Goal: Task Accomplishment & Management: Complete application form

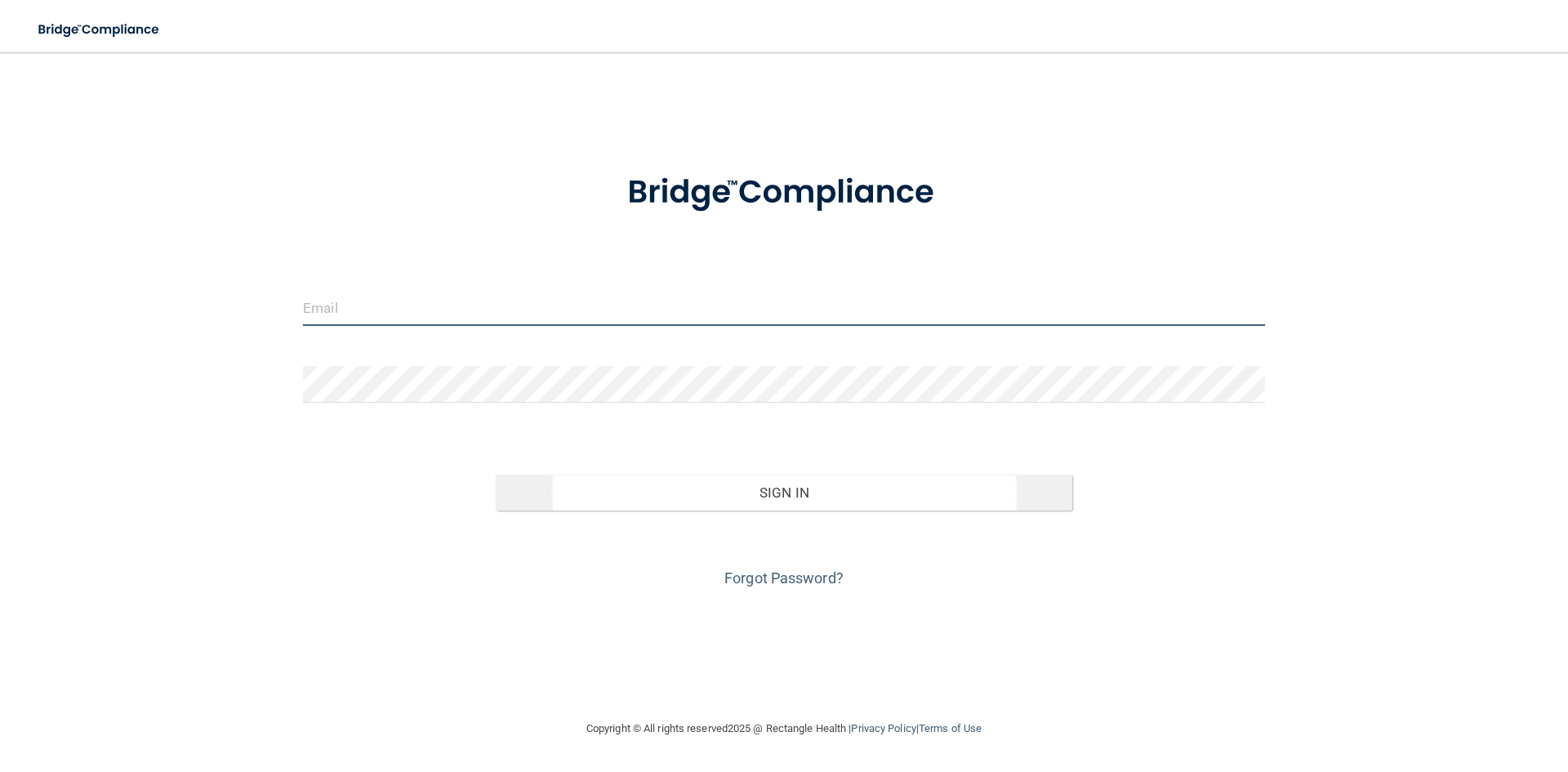
type input "[EMAIL_ADDRESS][DOMAIN_NAME]"
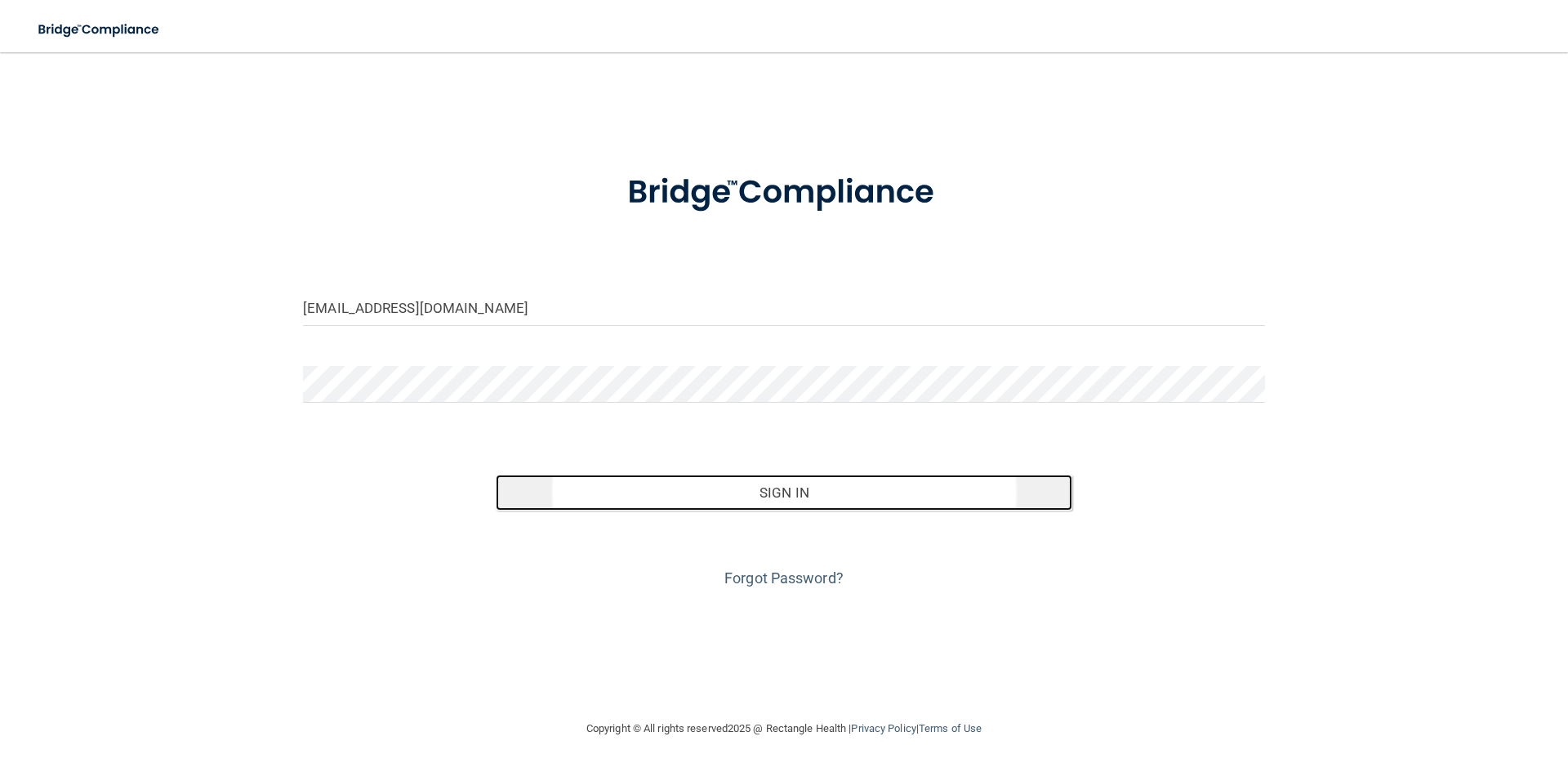
click at [710, 490] on button "Sign In" at bounding box center [784, 492] width 577 height 36
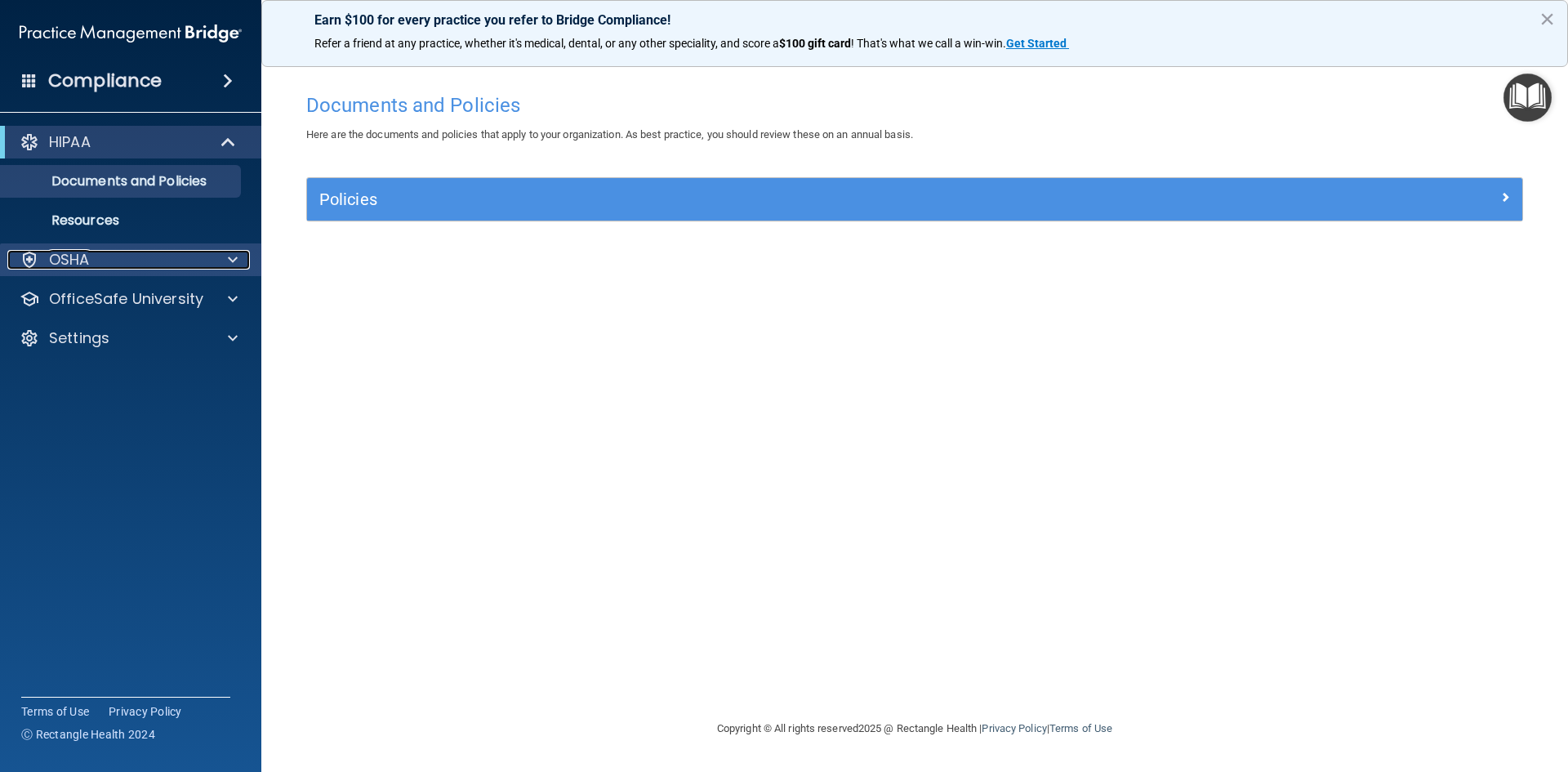
click at [238, 257] on div at bounding box center [230, 260] width 41 height 20
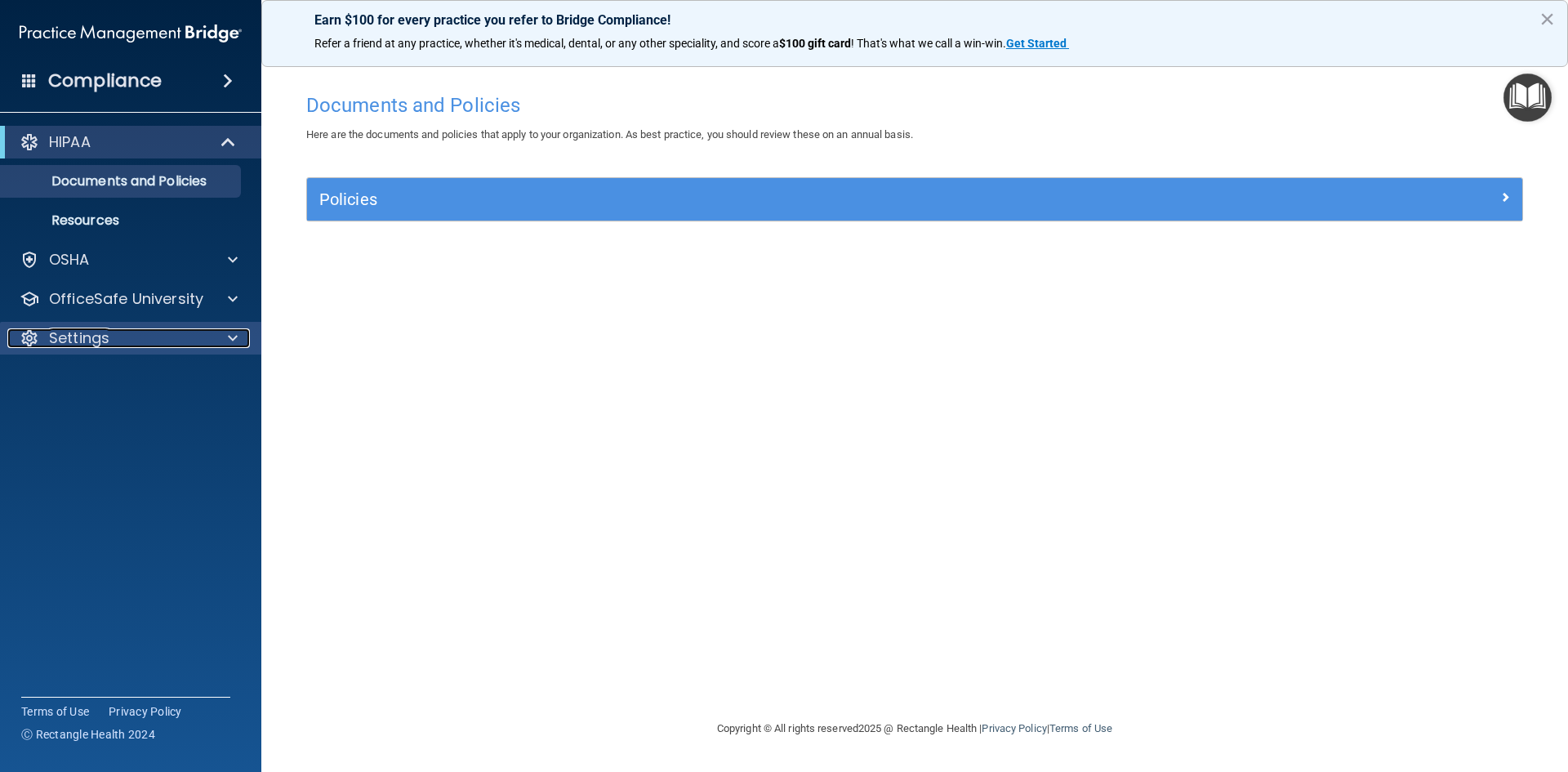
click at [234, 333] on span at bounding box center [232, 338] width 10 height 20
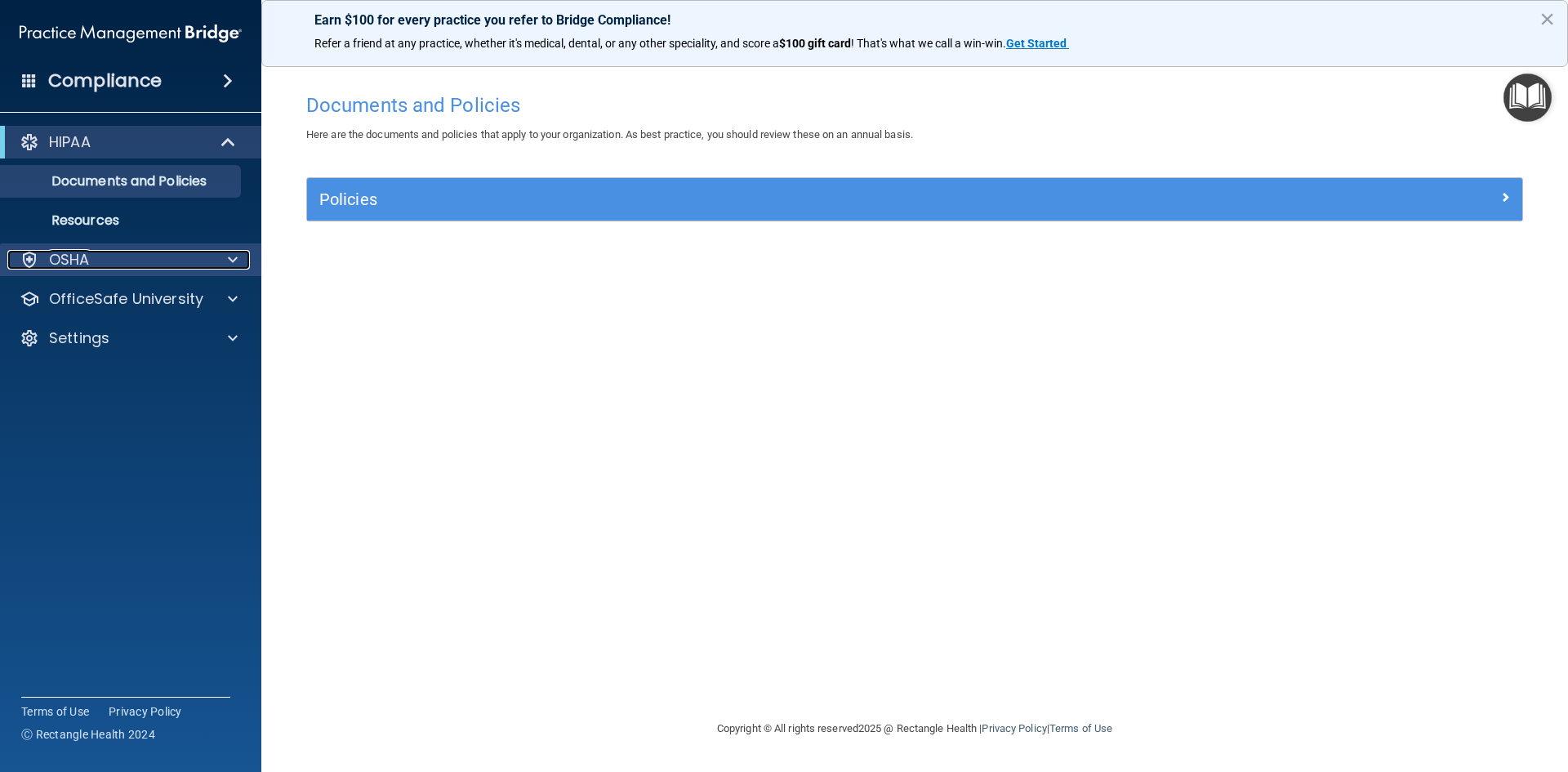
click at [103, 264] on div "OSHA" at bounding box center [108, 260] width 202 height 20
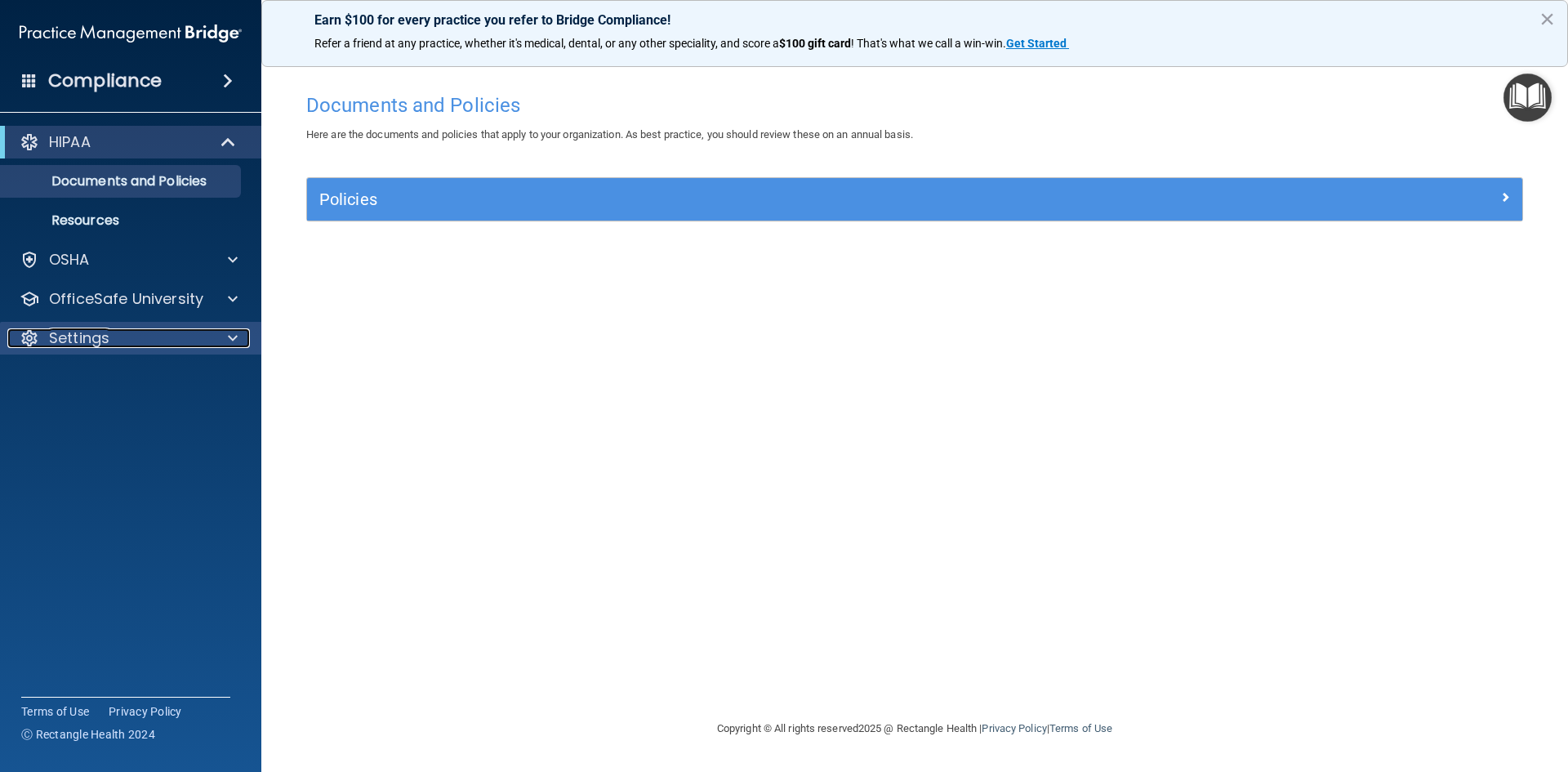
click at [81, 338] on p "Settings" at bounding box center [79, 338] width 61 height 20
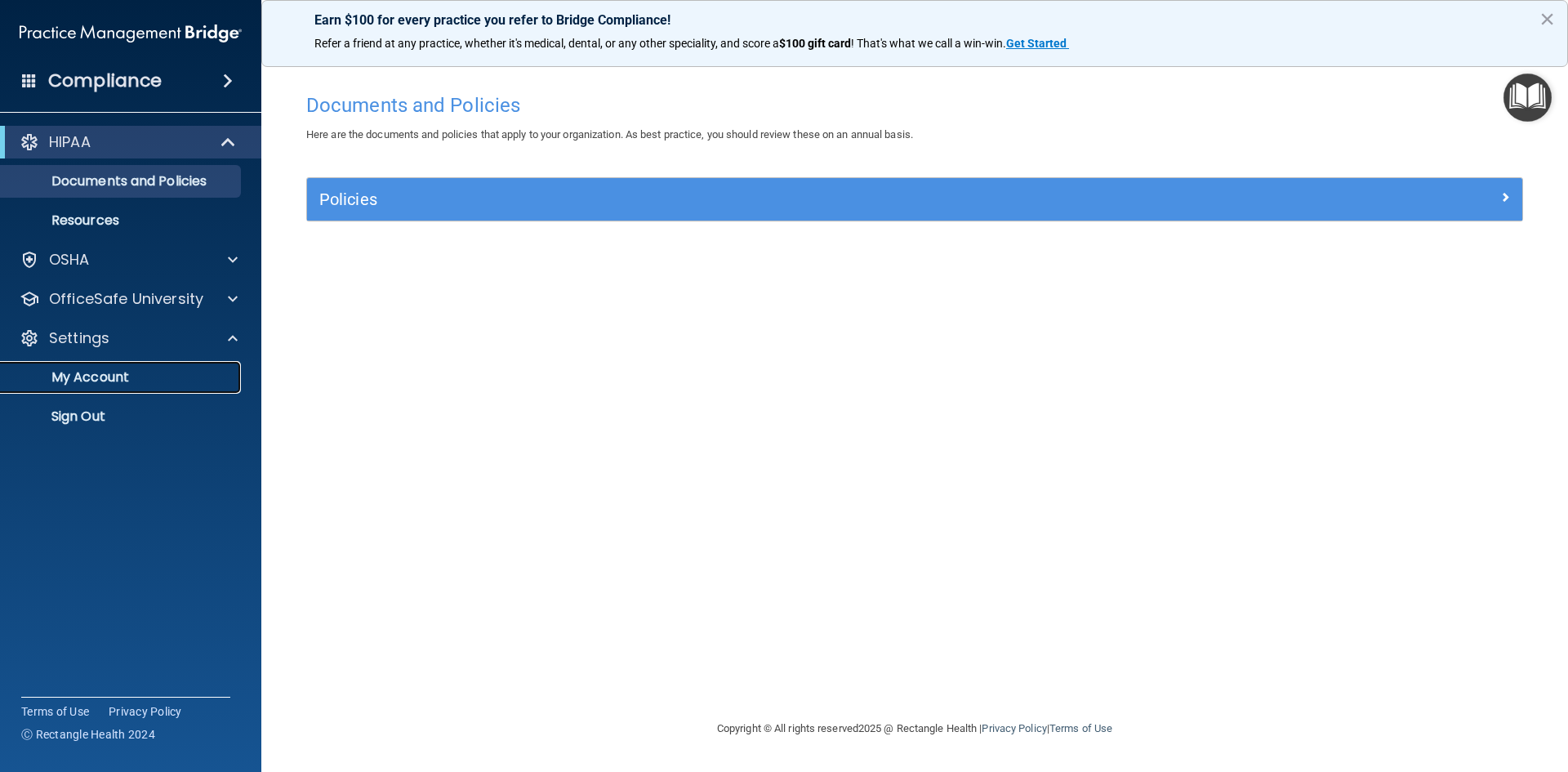
click at [80, 369] on p "My Account" at bounding box center [122, 377] width 223 height 16
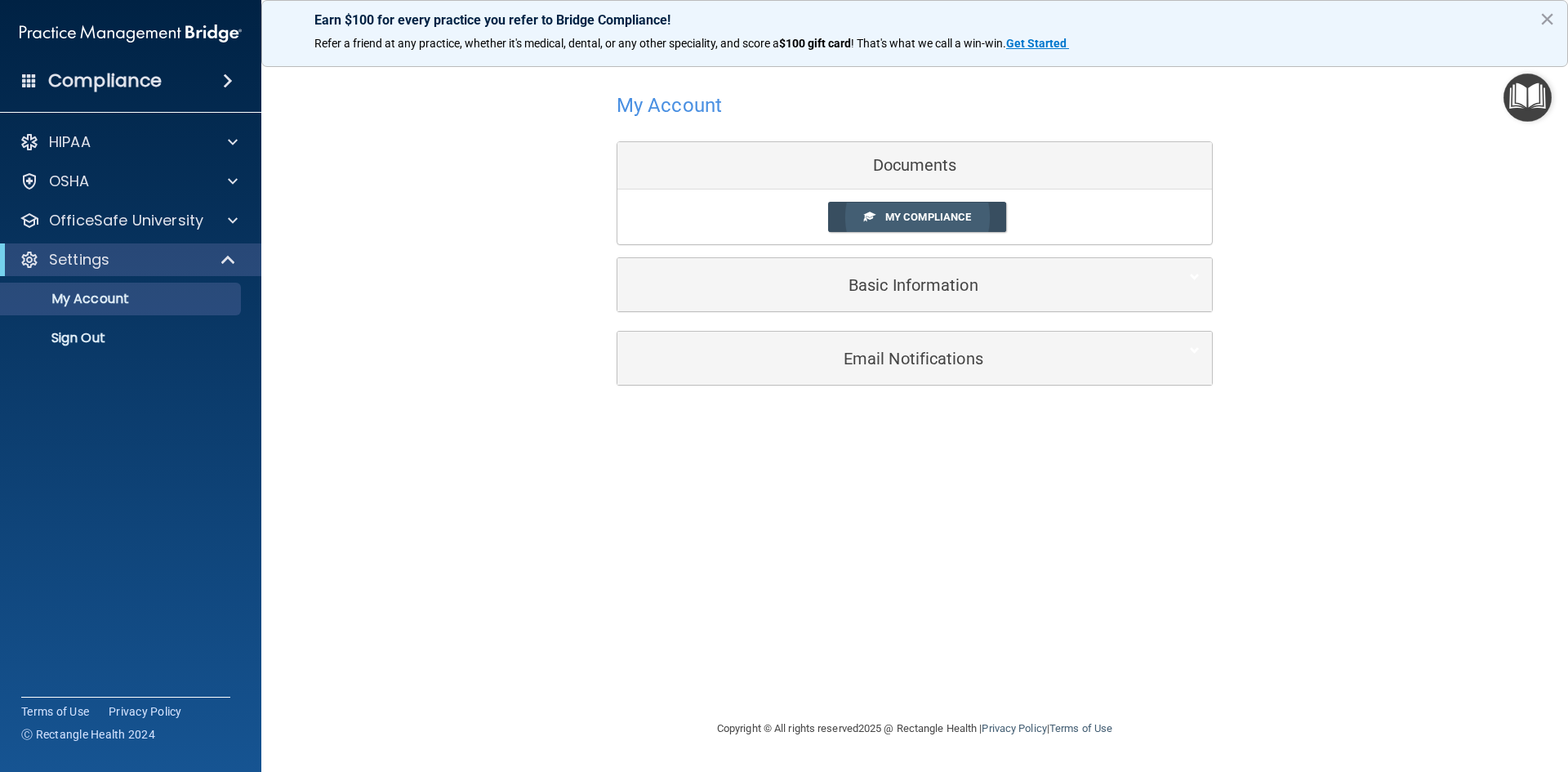
click at [880, 212] on link "My Compliance" at bounding box center [918, 216] width 179 height 30
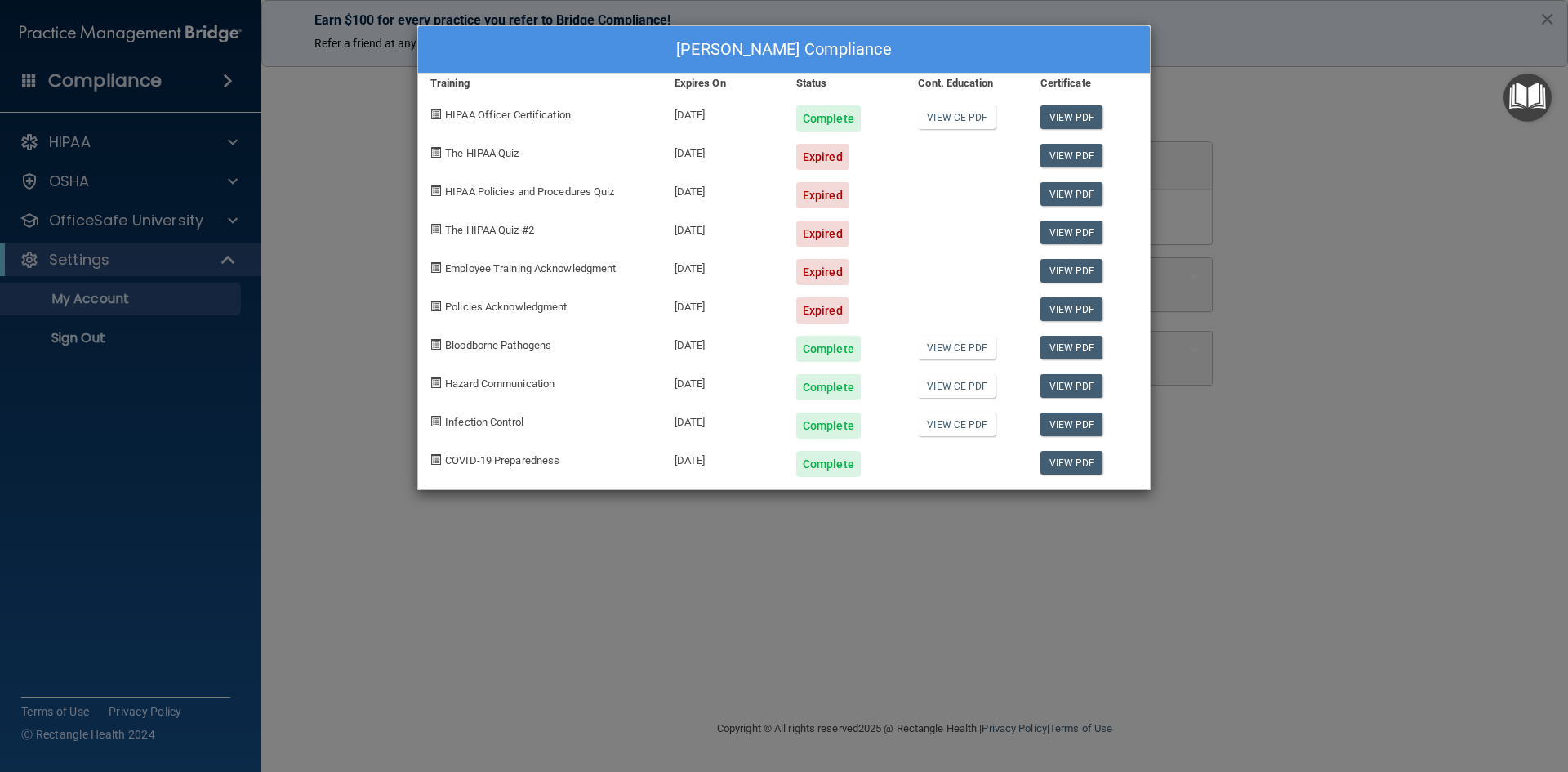
click at [380, 158] on div "Irene Godinez's Compliance Training Expires On Status Cont. Education Certifica…" at bounding box center [784, 386] width 1568 height 772
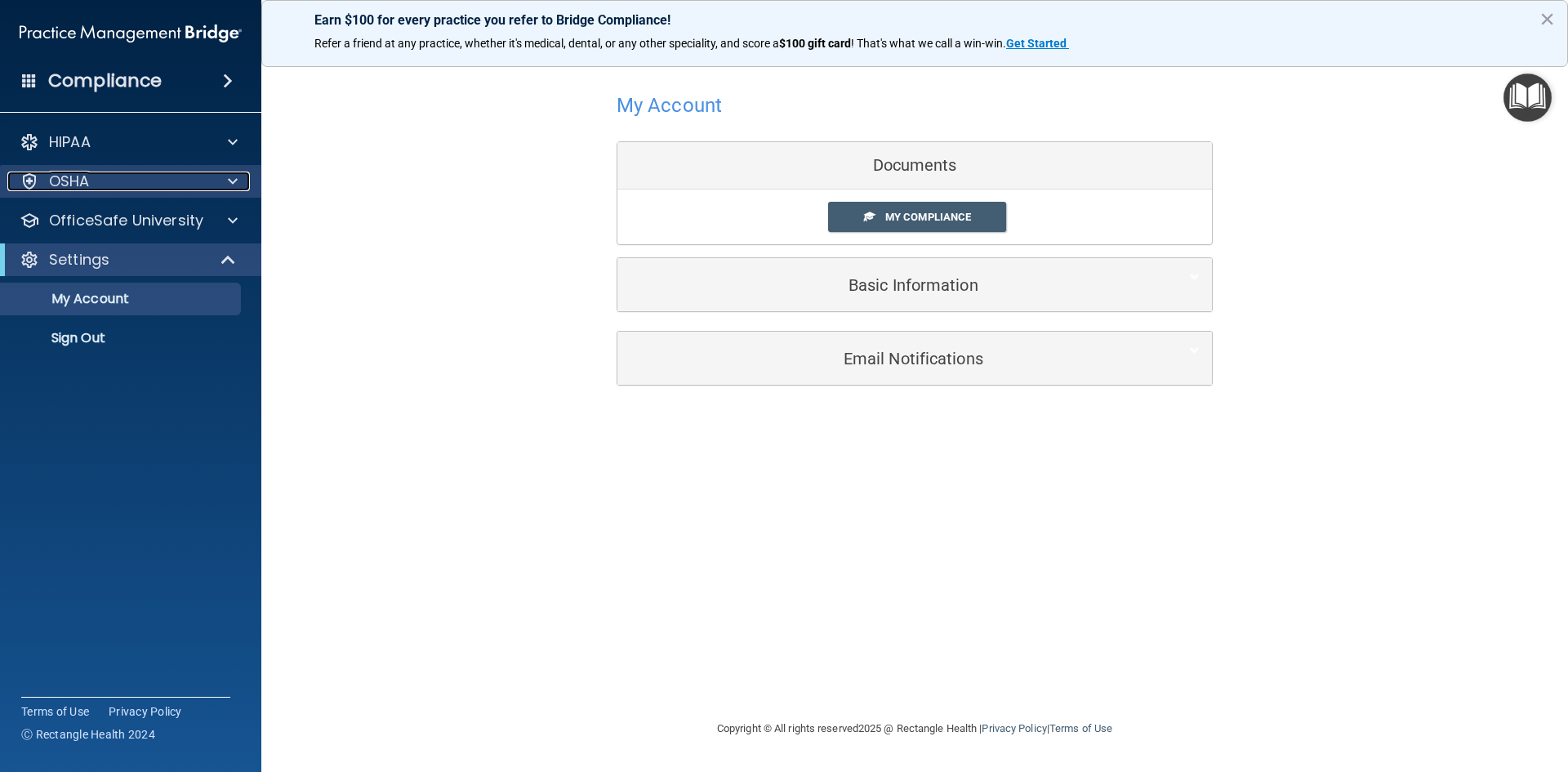
click at [64, 181] on p "OSHA" at bounding box center [69, 181] width 41 height 20
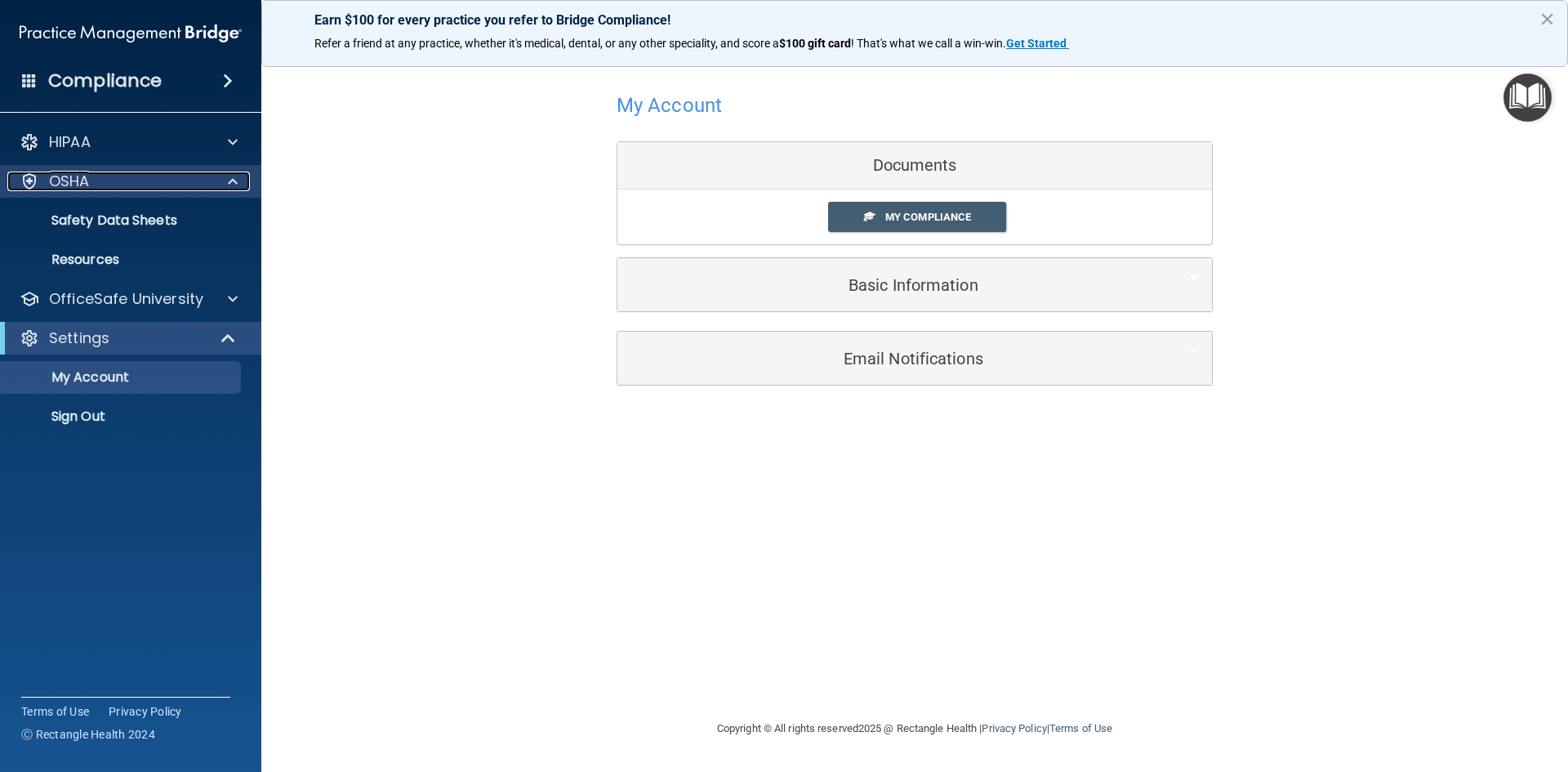
click at [64, 181] on p "OSHA" at bounding box center [69, 181] width 41 height 20
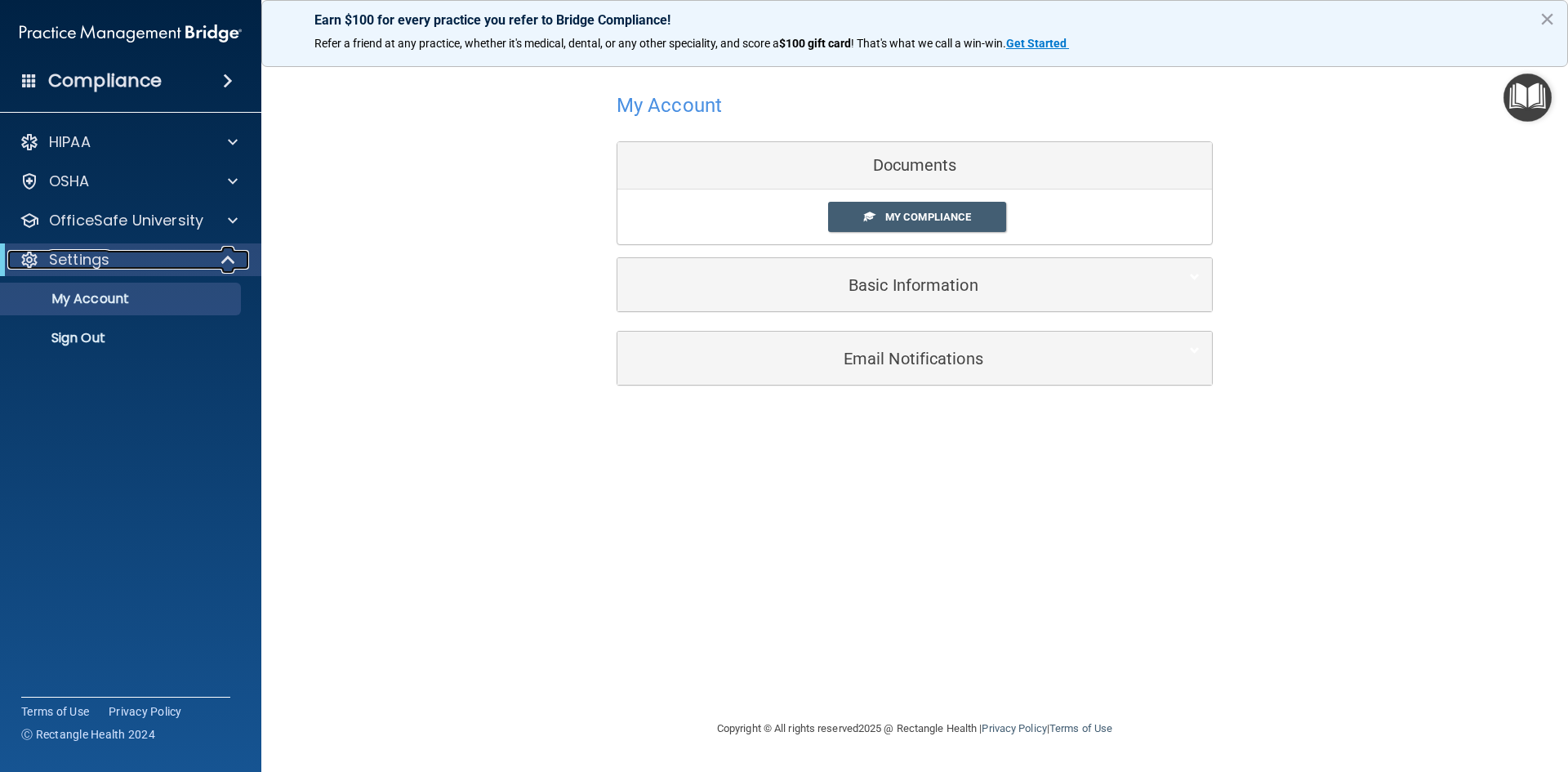
click at [220, 264] on div at bounding box center [229, 260] width 40 height 20
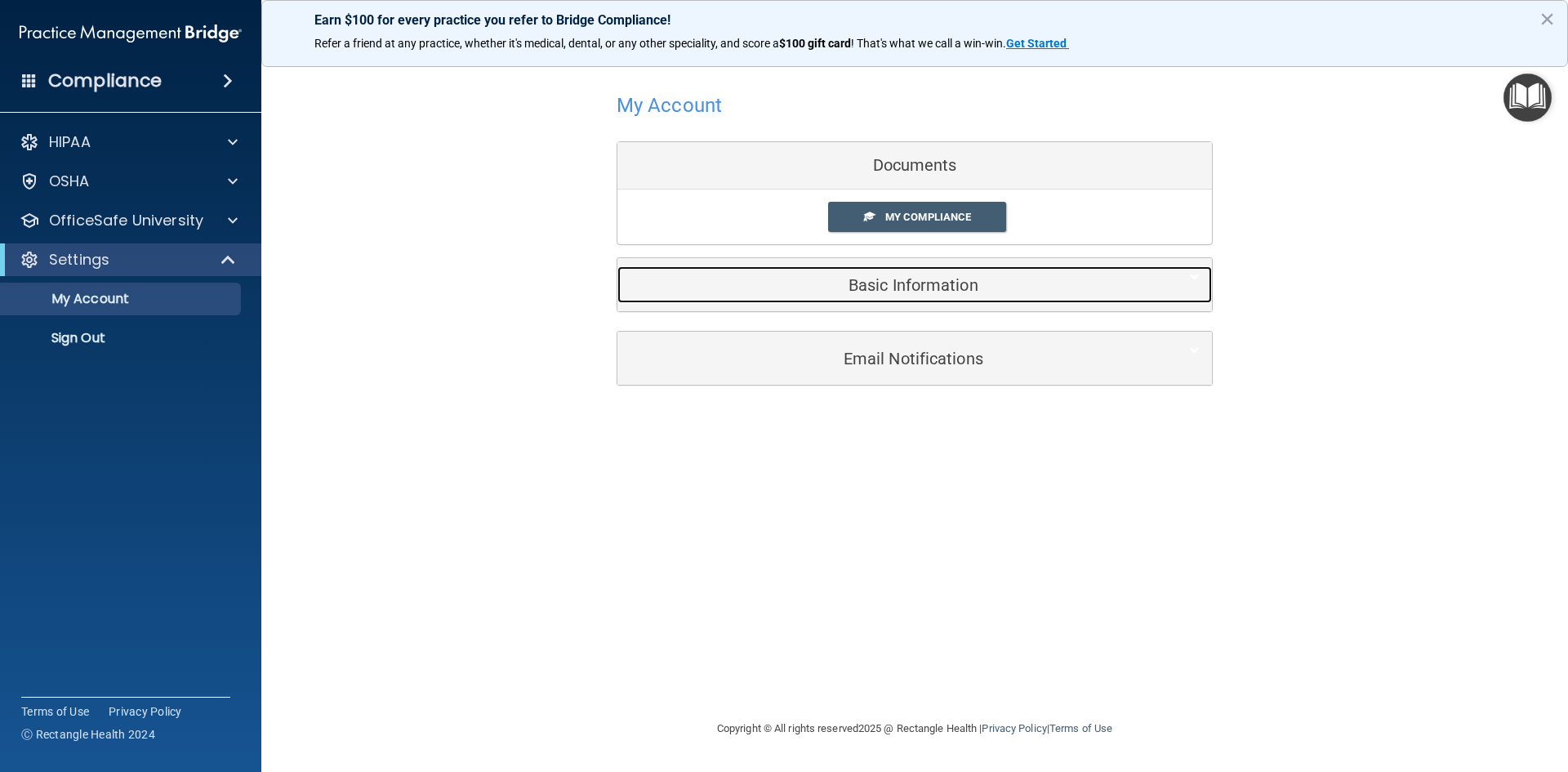
click at [921, 284] on h5 "Basic Information" at bounding box center [889, 285] width 520 height 18
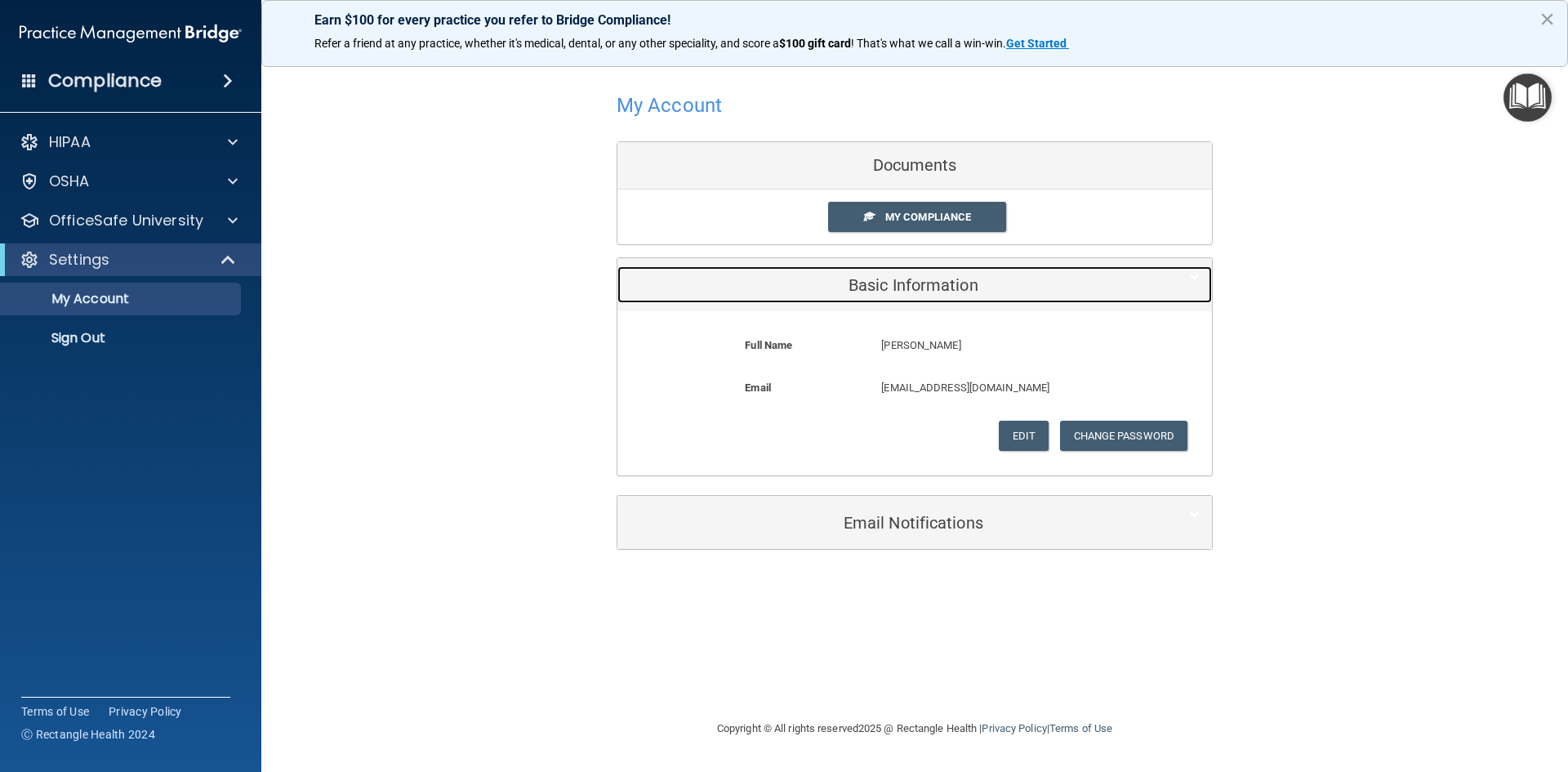
click at [921, 284] on h5 "Basic Information" at bounding box center [889, 285] width 520 height 18
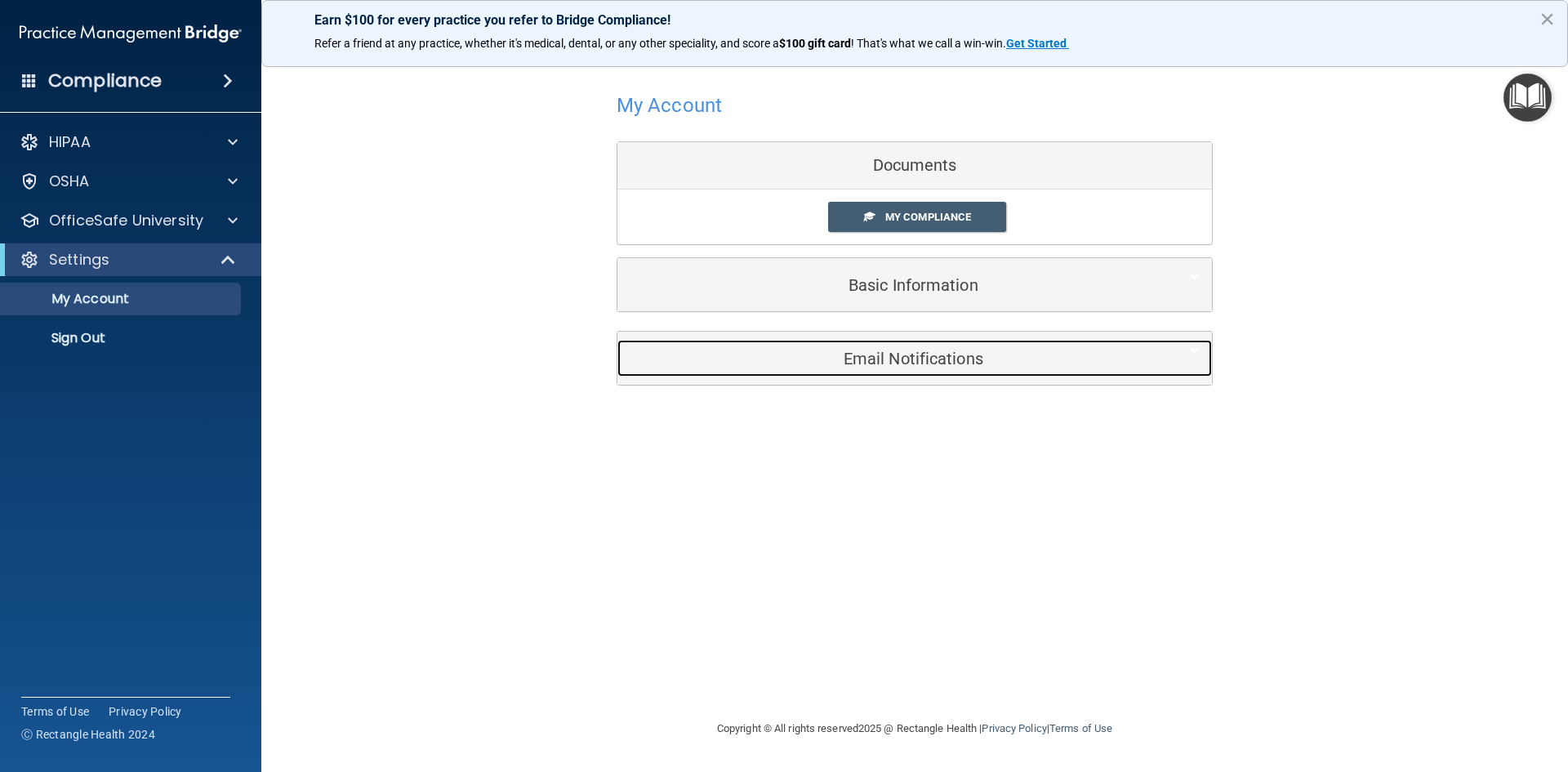
click at [917, 372] on div "Email Notifications" at bounding box center [889, 358] width 544 height 36
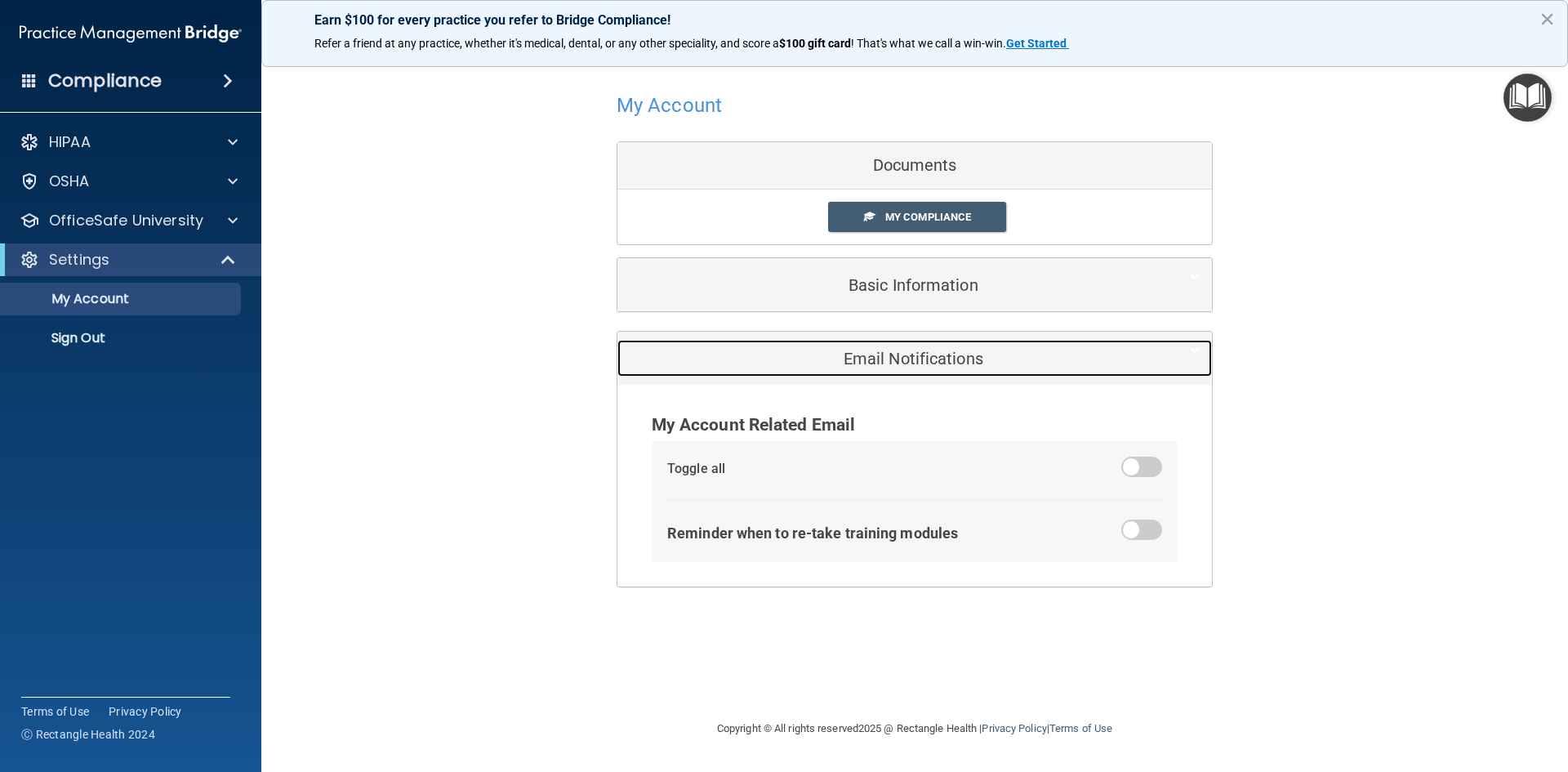
click at [915, 366] on h5 "Email Notifications" at bounding box center [889, 359] width 520 height 18
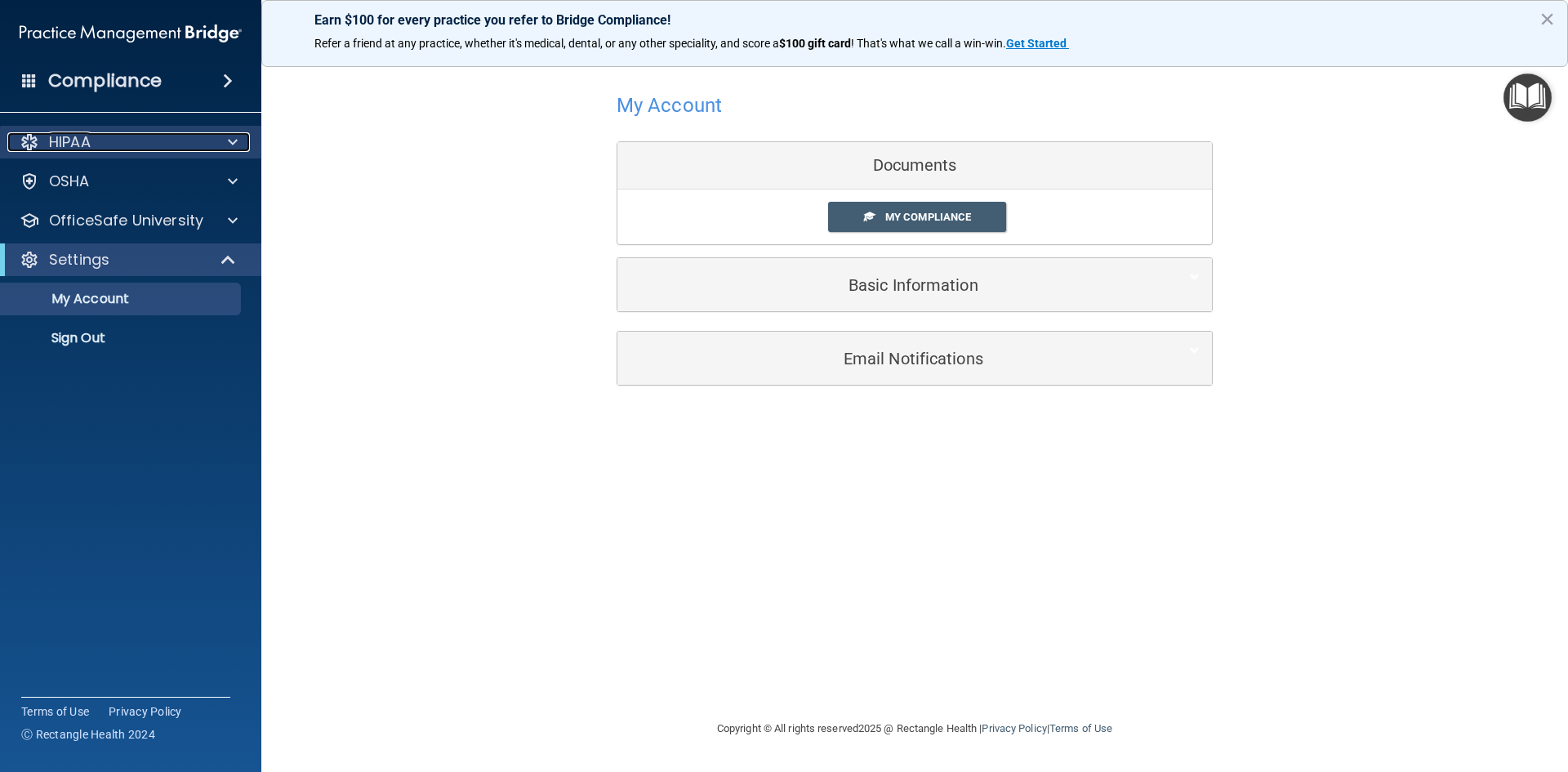
click at [232, 135] on span at bounding box center [232, 142] width 10 height 20
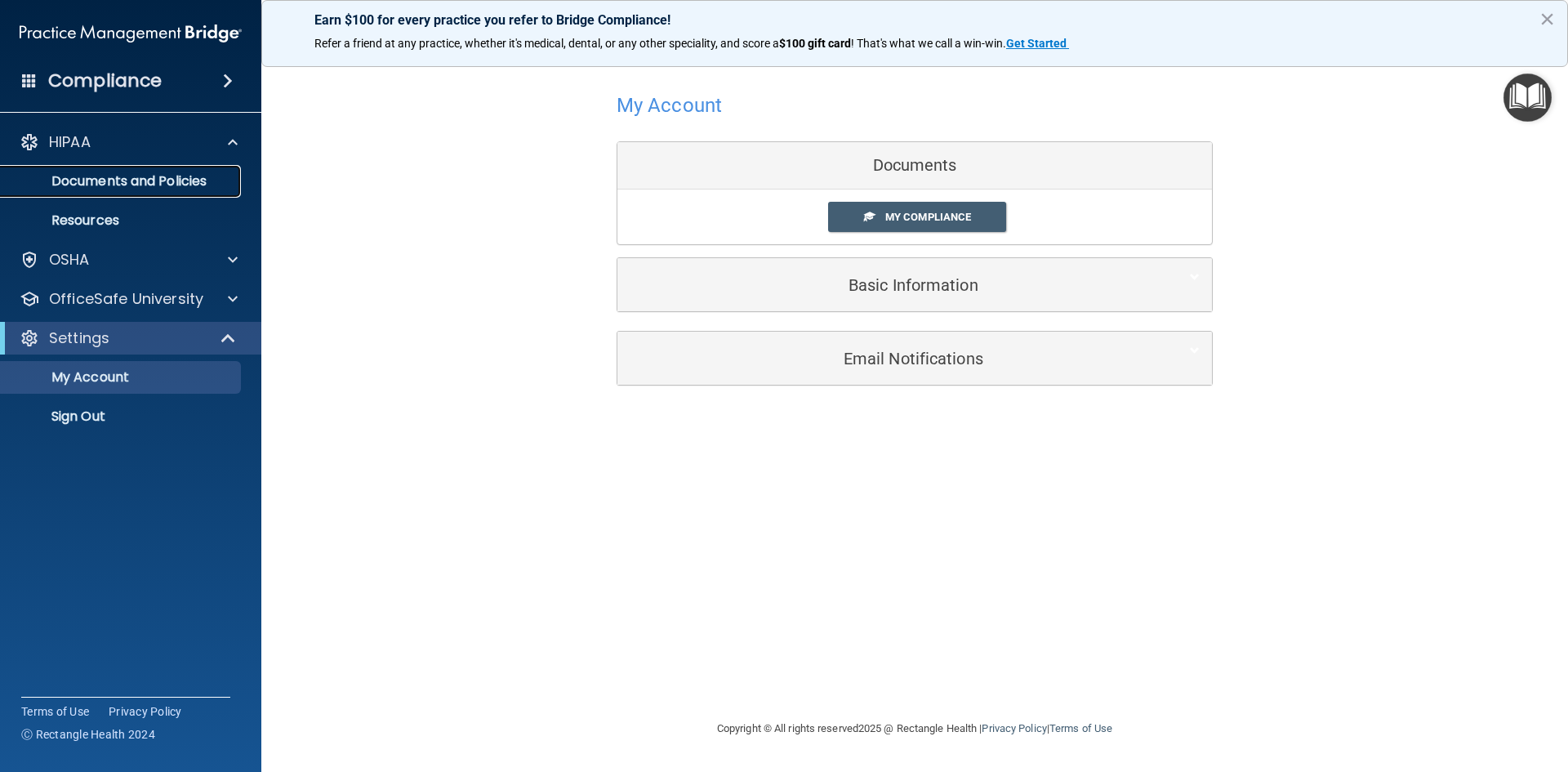
click at [131, 178] on p "Documents and Policies" at bounding box center [122, 181] width 223 height 16
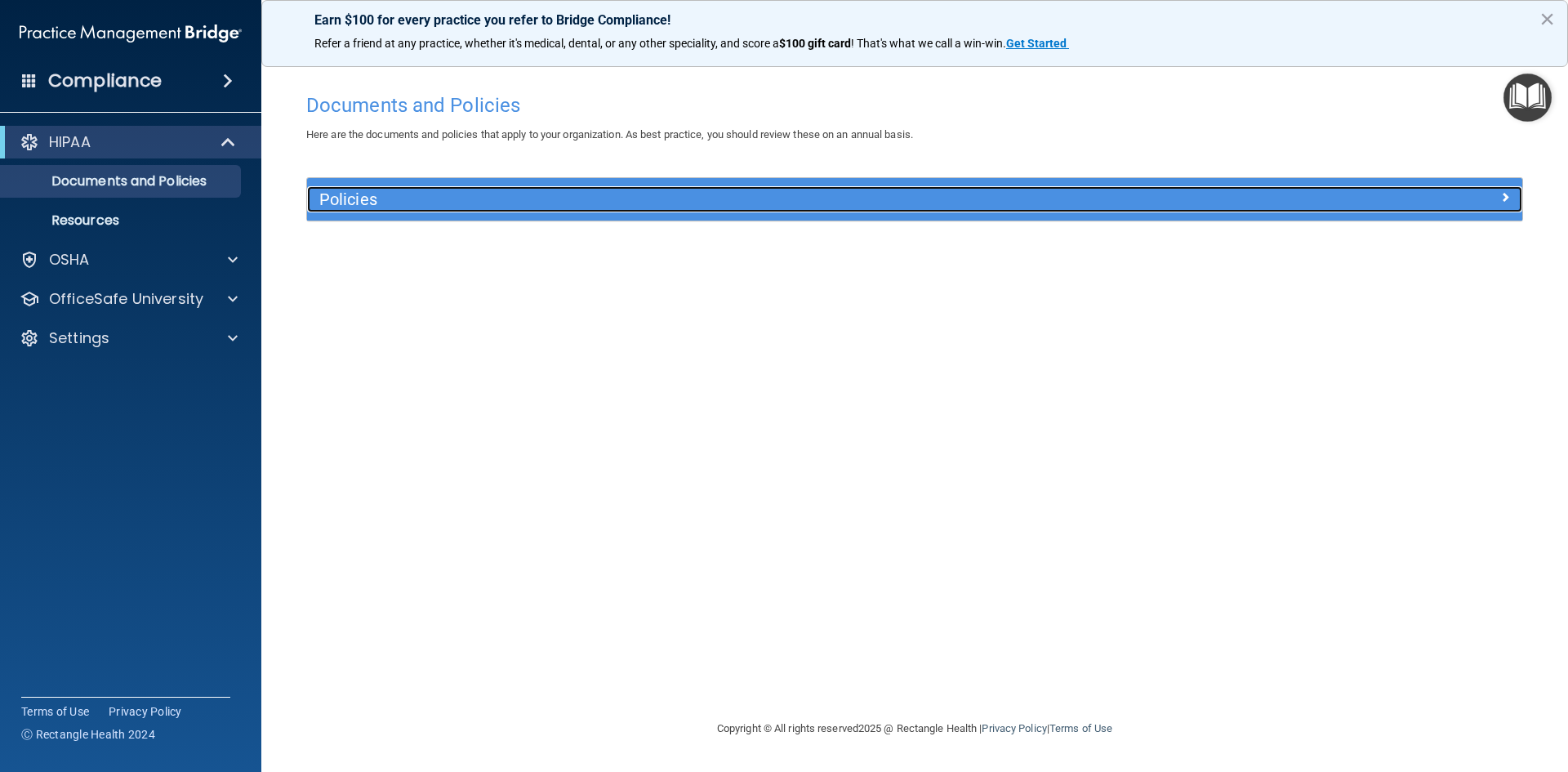
click at [368, 201] on h5 "Policies" at bounding box center [762, 199] width 886 height 18
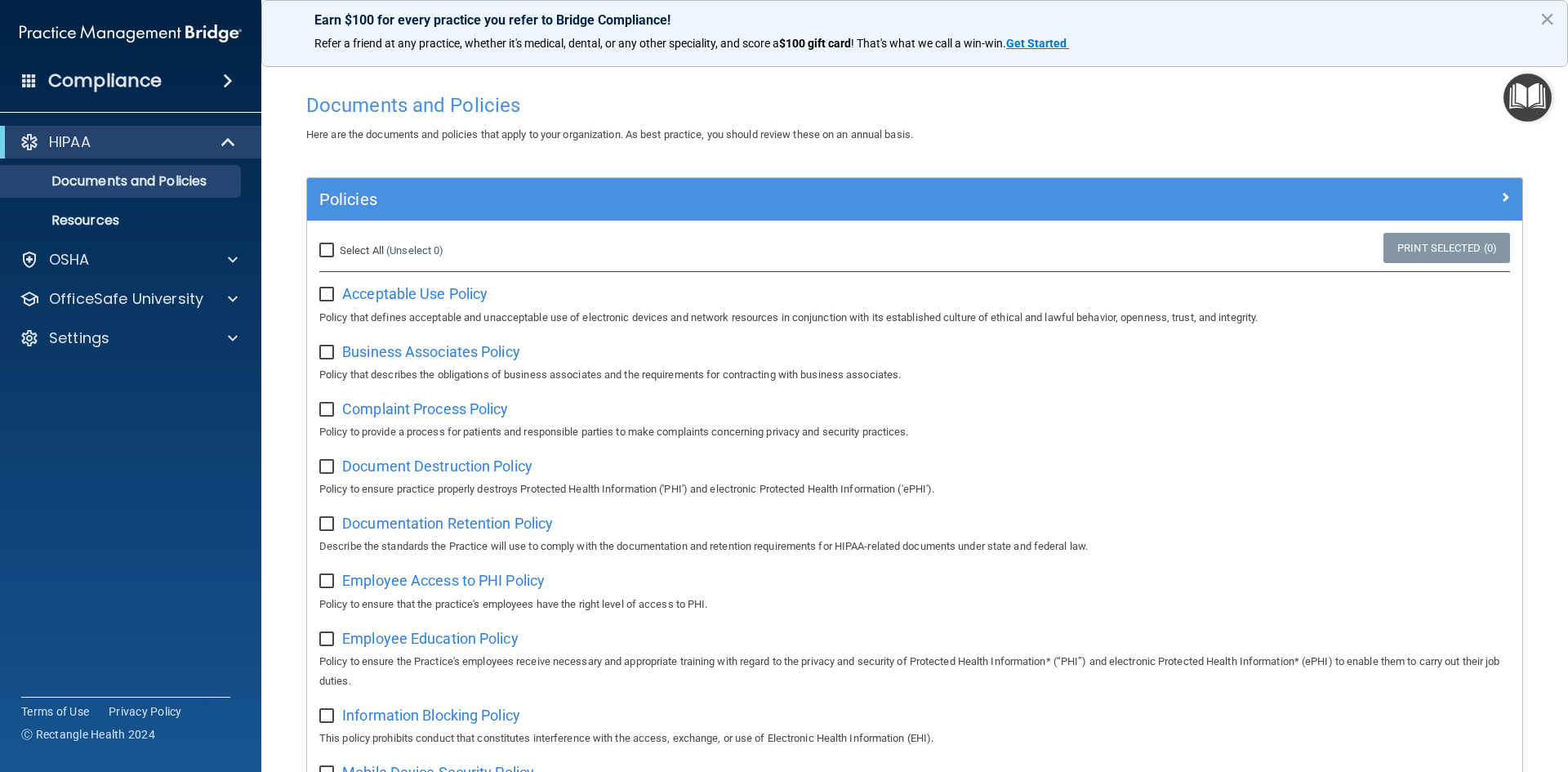
click at [58, 73] on h4 "Compliance" at bounding box center [104, 81] width 114 height 23
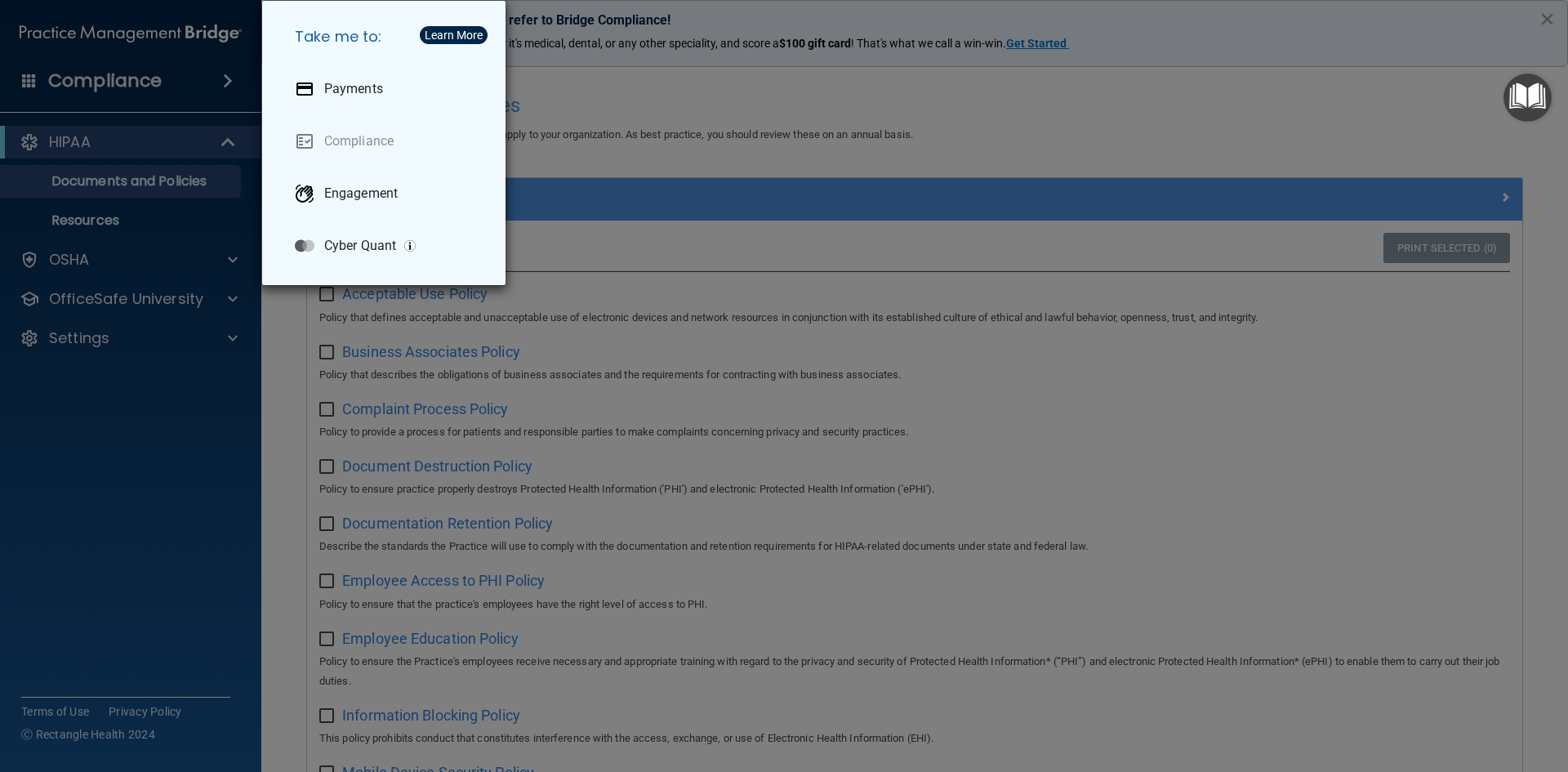
click at [58, 73] on div "Take me to: Payments Compliance Engagement Cyber Quant" at bounding box center [784, 386] width 1568 height 772
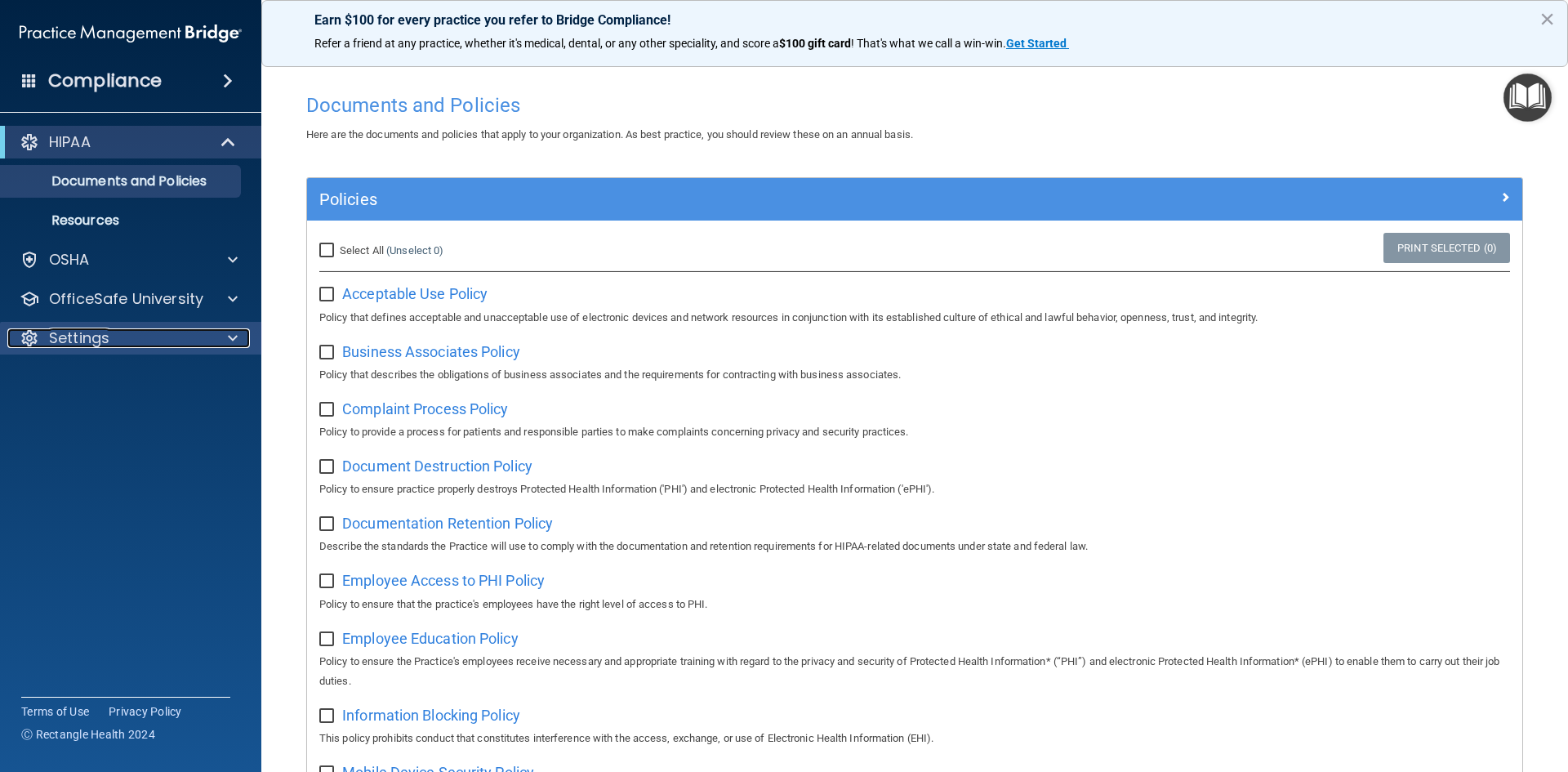
click at [95, 337] on p "Settings" at bounding box center [79, 338] width 61 height 20
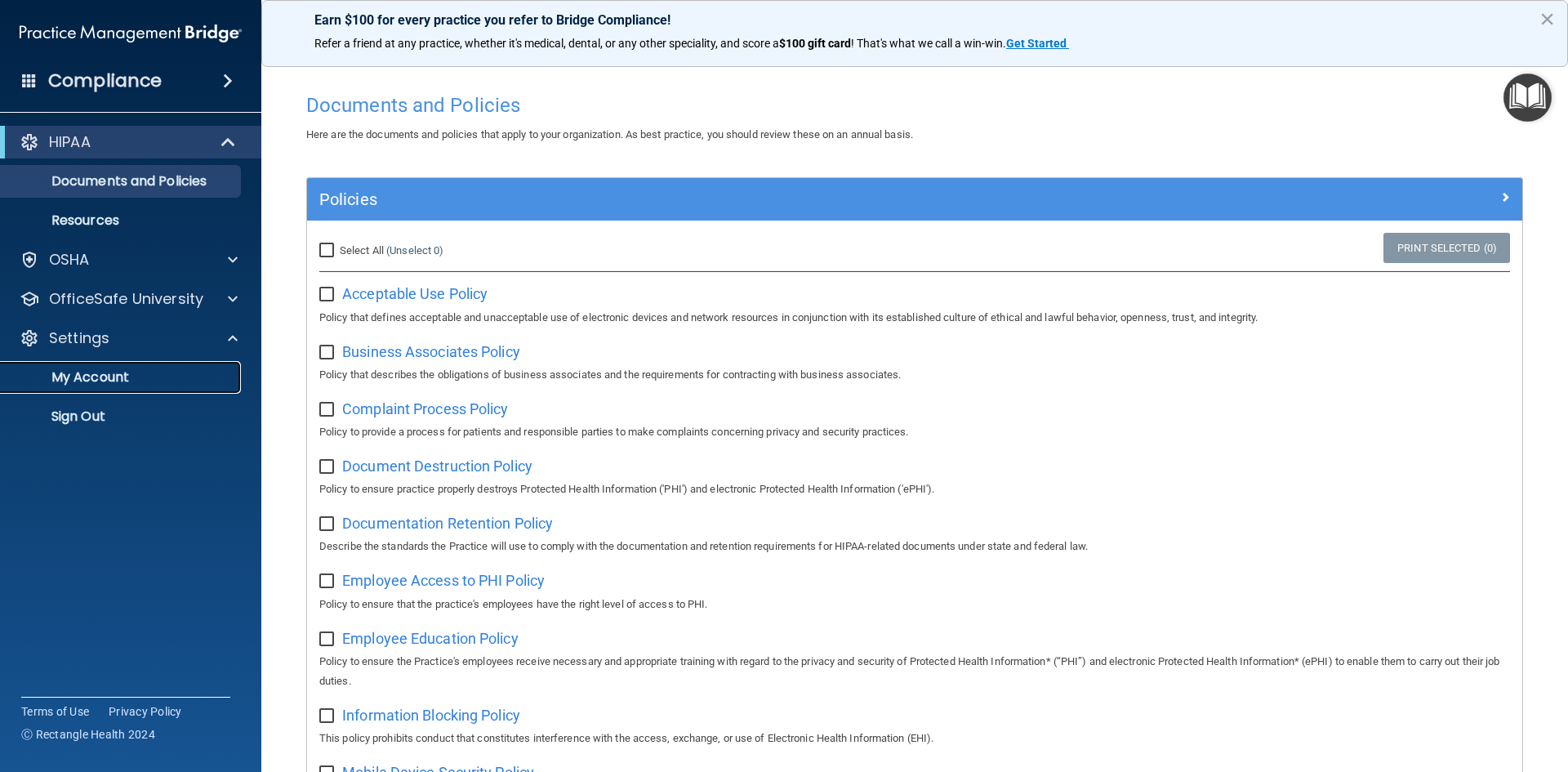
click at [97, 374] on p "My Account" at bounding box center [122, 377] width 223 height 16
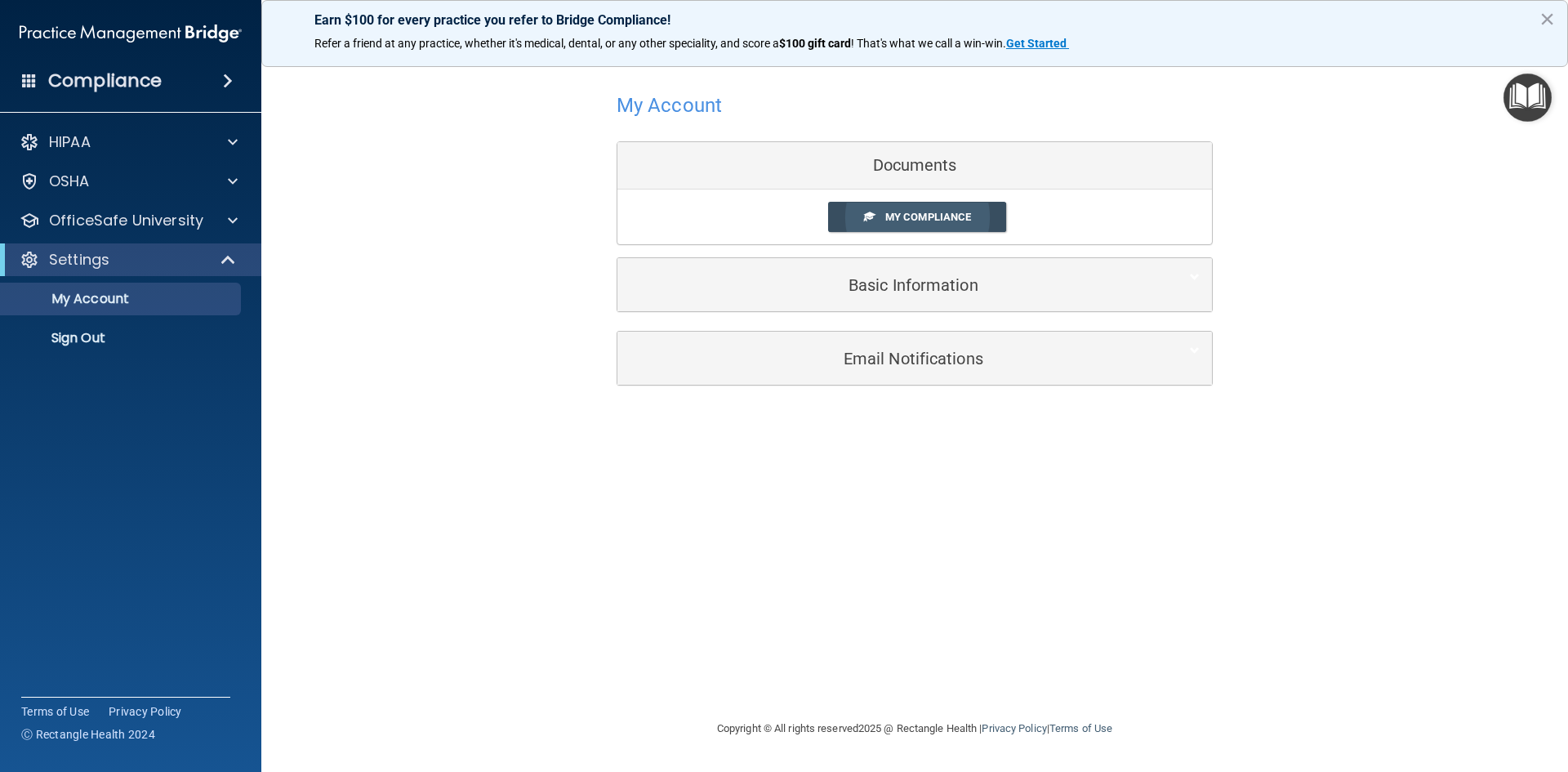
click at [885, 209] on link "My Compliance" at bounding box center [918, 216] width 179 height 30
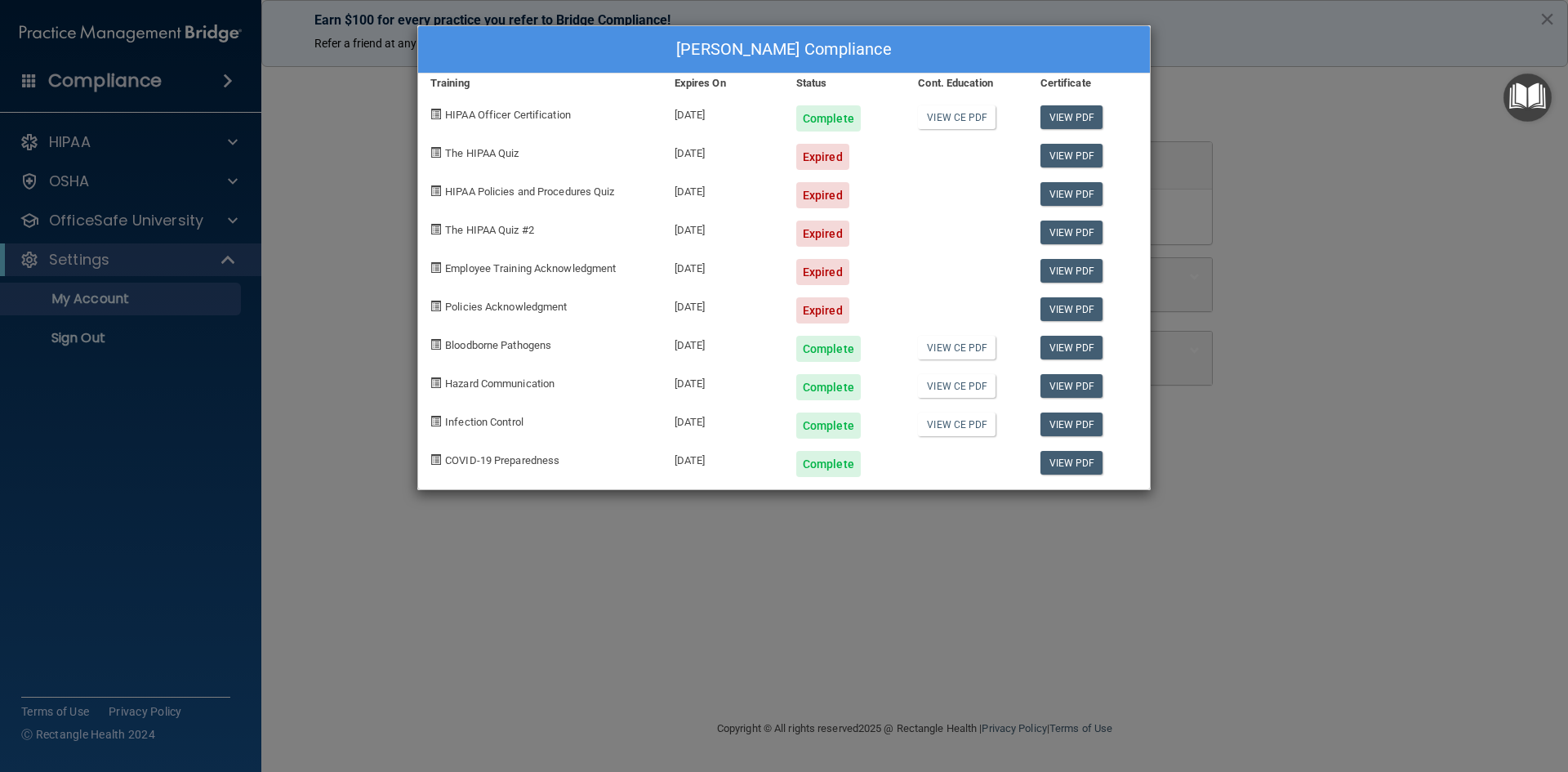
click at [482, 192] on span "HIPAA Policies and Procedures Quiz" at bounding box center [530, 191] width 169 height 12
click at [1065, 155] on link "View PDF" at bounding box center [1071, 155] width 63 height 23
click at [273, 248] on div "Irene Godinez's Compliance Training Expires On Status Cont. Education Certifica…" at bounding box center [784, 386] width 1568 height 772
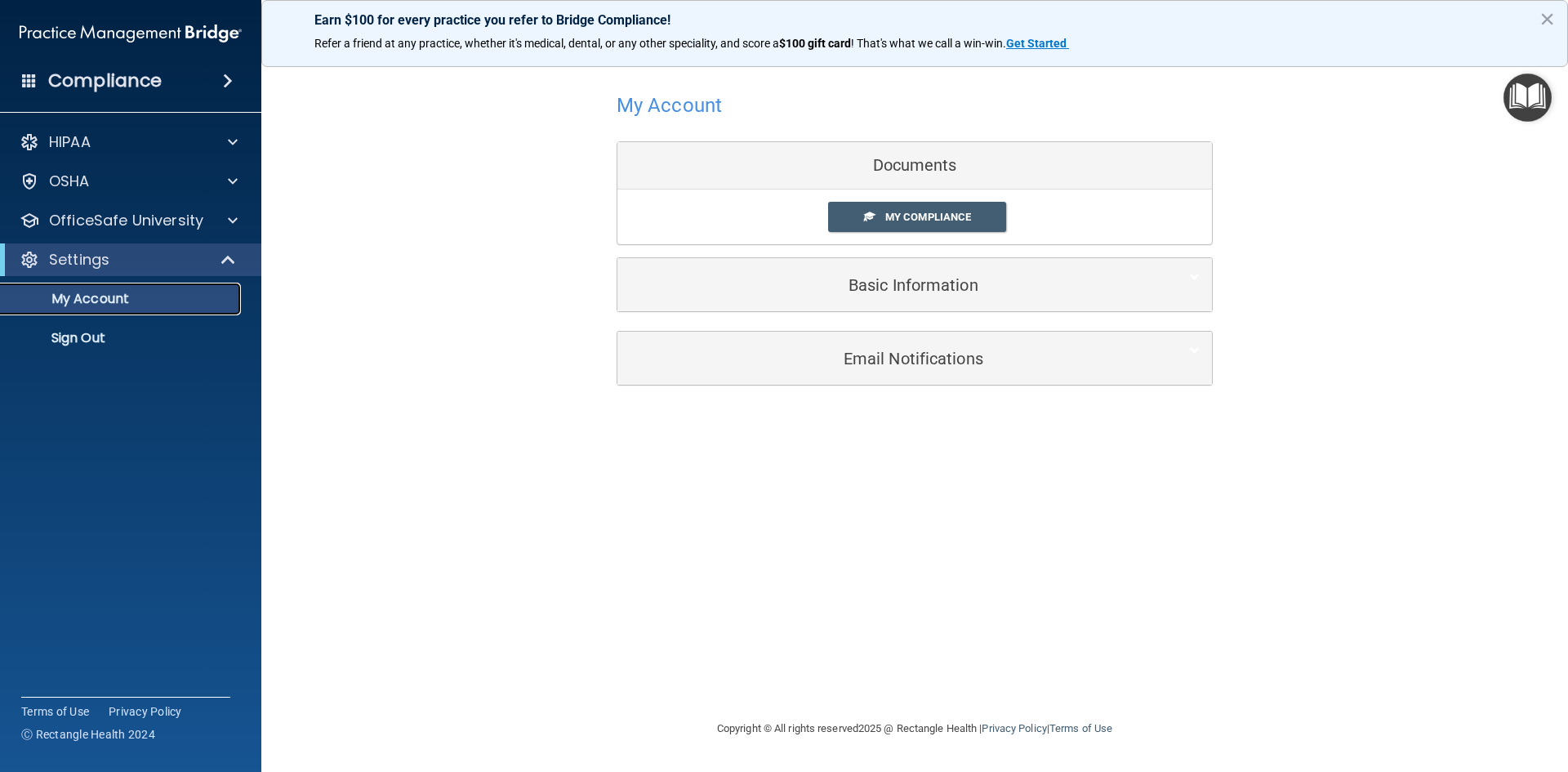
click at [120, 300] on p "My Account" at bounding box center [122, 299] width 223 height 16
click at [230, 139] on span at bounding box center [232, 142] width 10 height 20
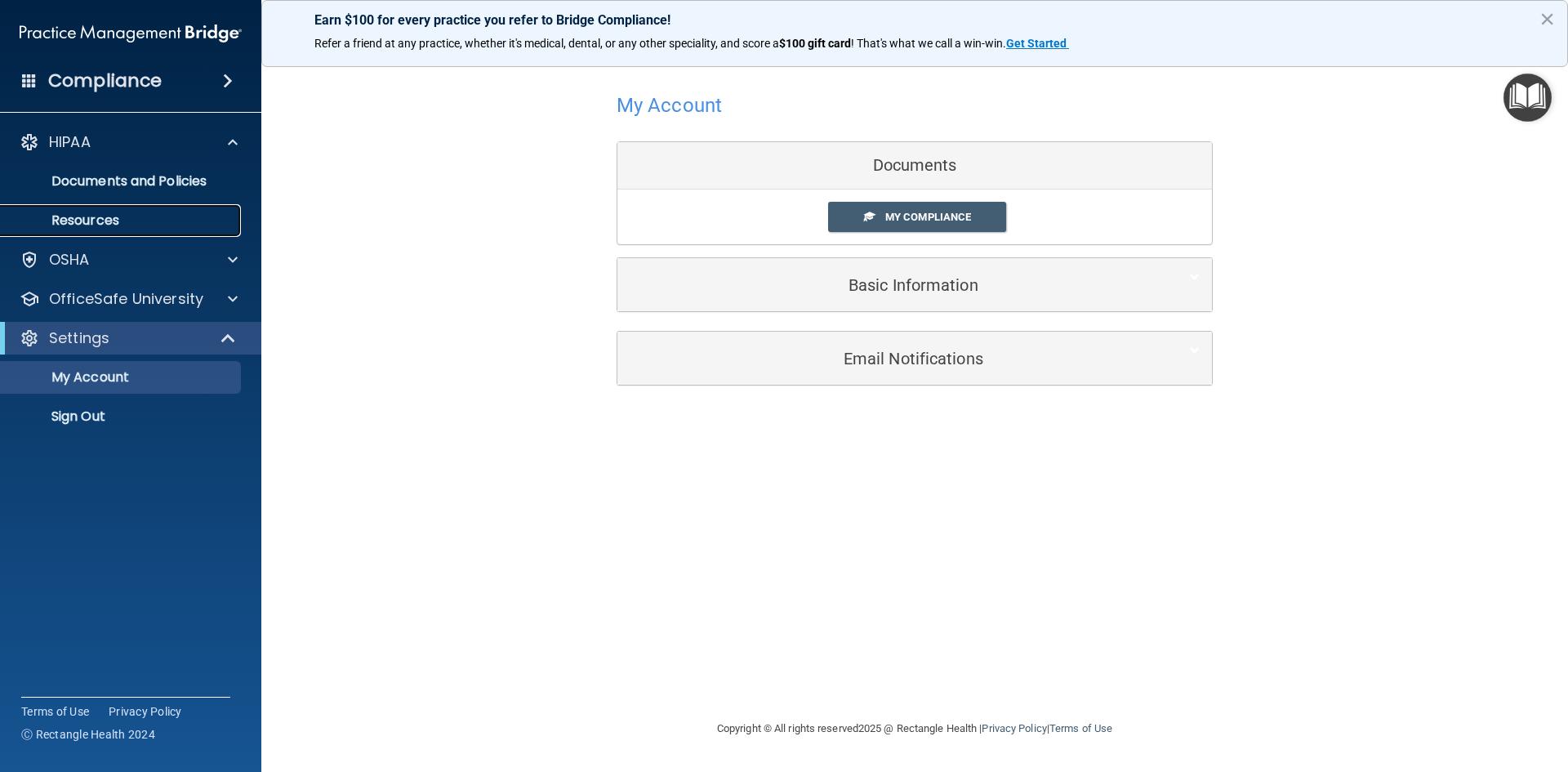
click at [109, 217] on p "Resources" at bounding box center [122, 221] width 223 height 16
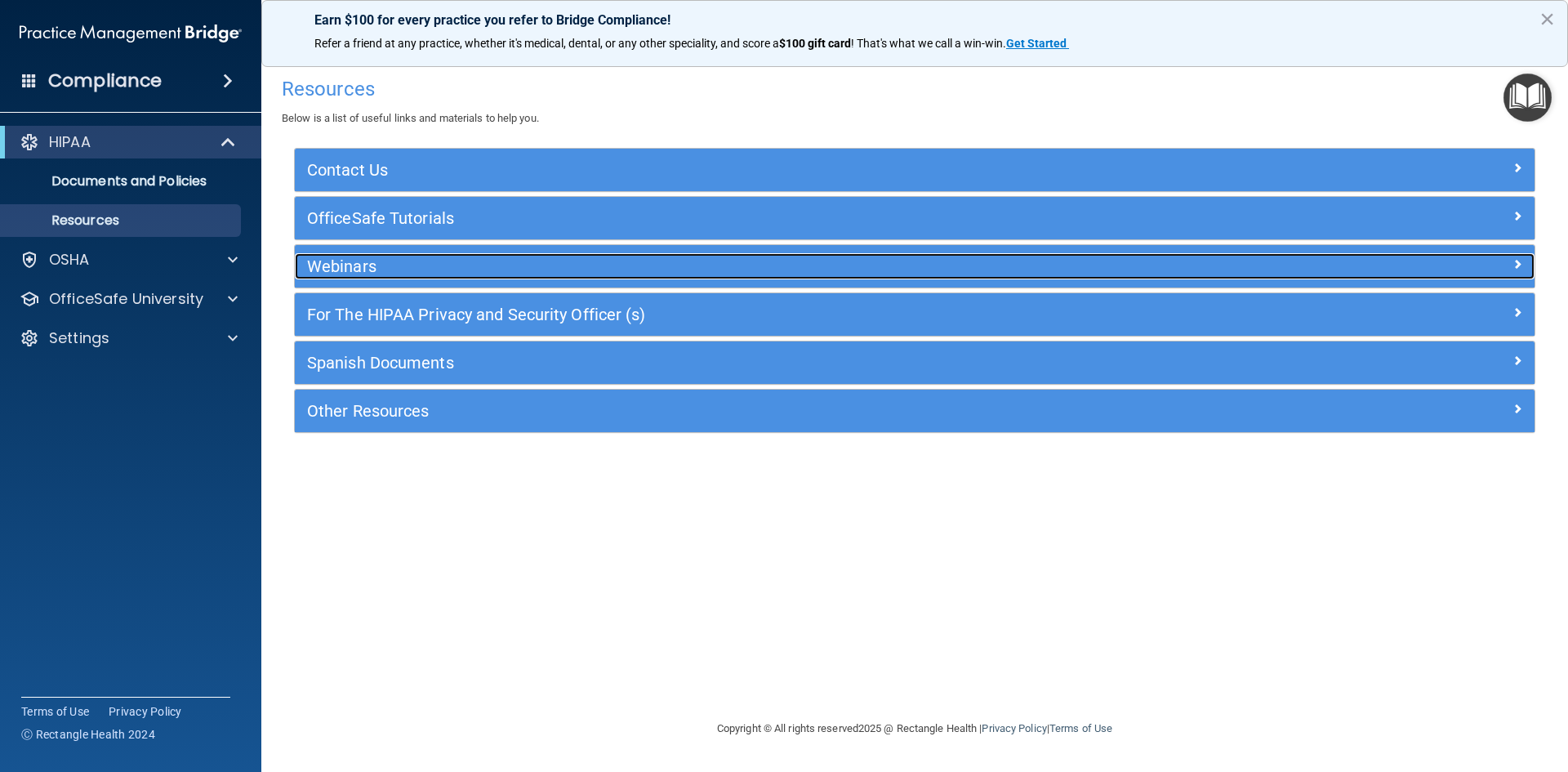
click at [350, 269] on h5 "Webinars" at bounding box center [760, 266] width 906 height 18
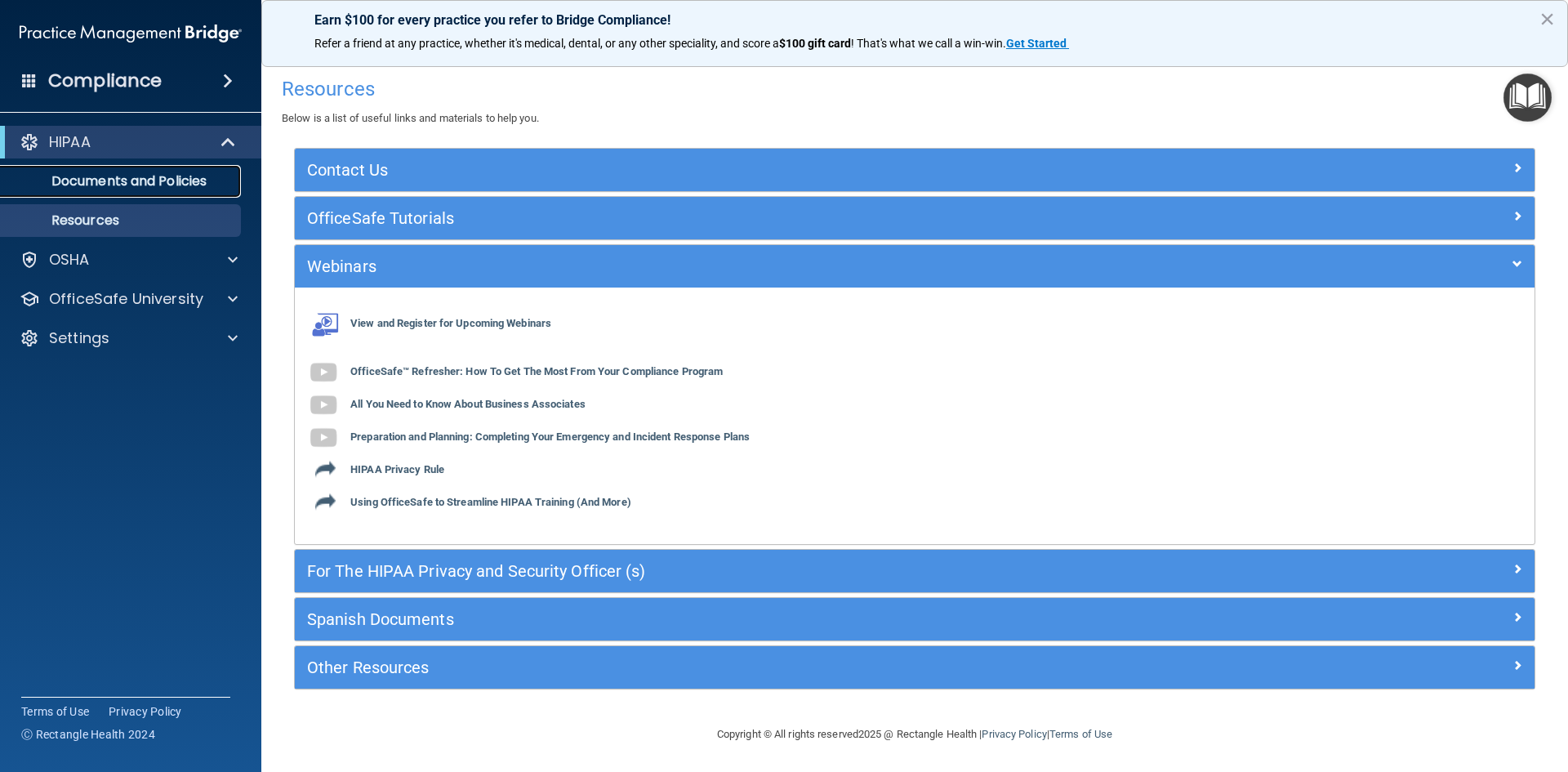
click at [139, 178] on p "Documents and Policies" at bounding box center [122, 181] width 223 height 16
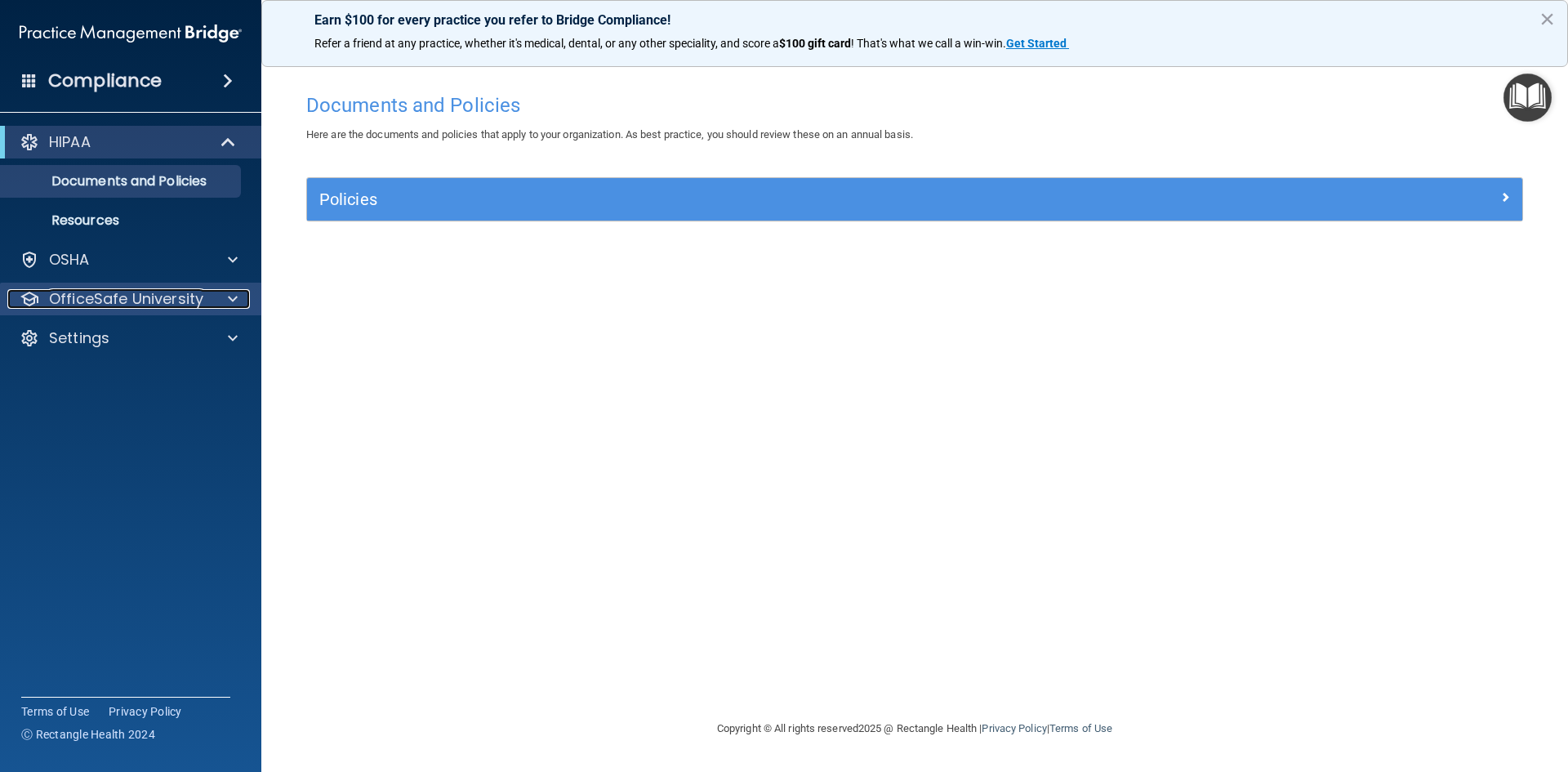
click at [203, 294] on div "OfficeSafe University" at bounding box center [108, 299] width 202 height 20
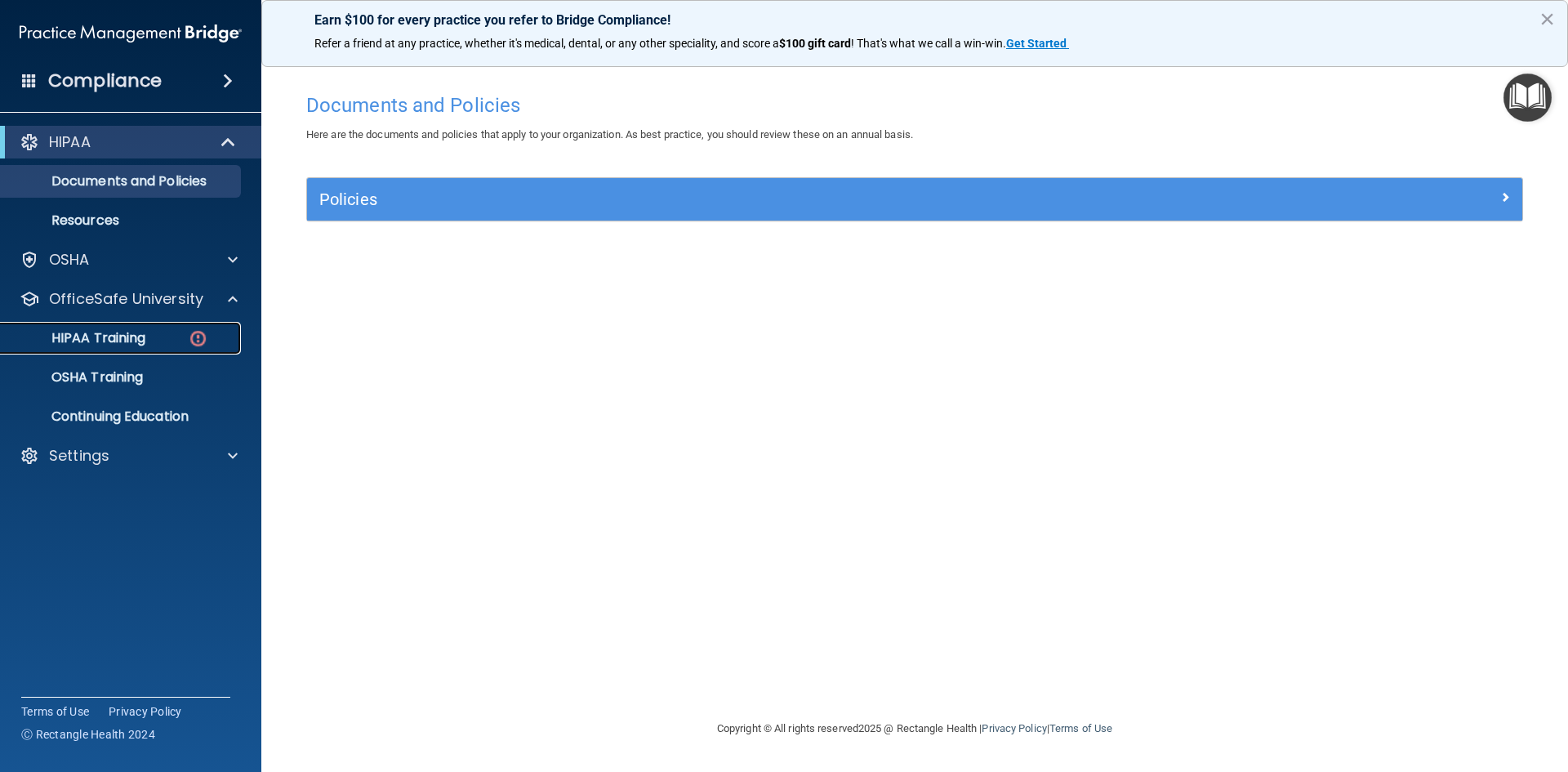
click at [98, 336] on p "HIPAA Training" at bounding box center [77, 338] width 135 height 16
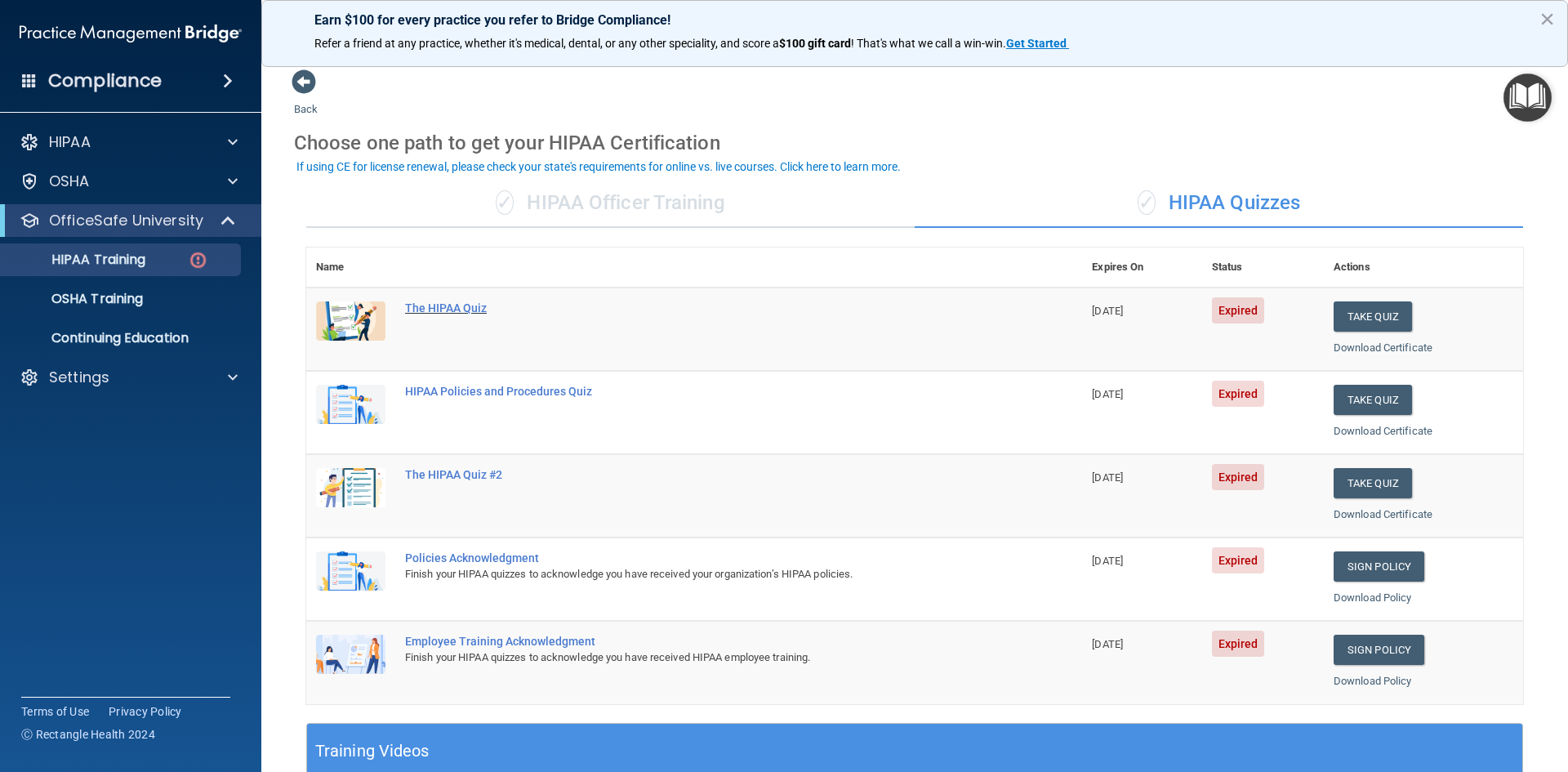
click at [445, 309] on div "The HIPAA Quiz" at bounding box center [702, 307] width 596 height 13
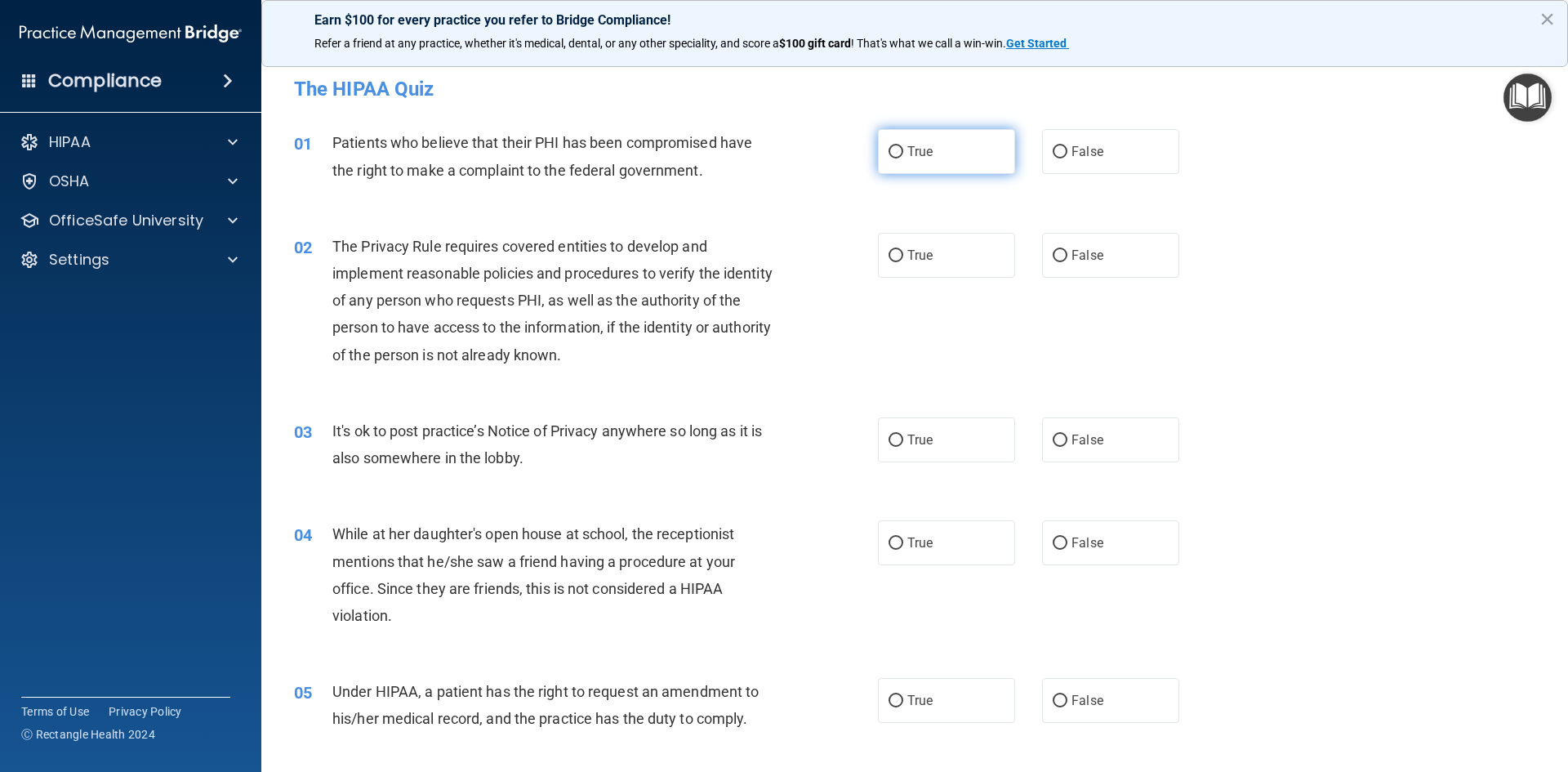
click at [971, 163] on label "True" at bounding box center [946, 152] width 137 height 45
click at [903, 158] on input "True" at bounding box center [895, 152] width 15 height 12
radio input "true"
click at [1080, 255] on span "False" at bounding box center [1087, 255] width 32 height 16
click at [1067, 255] on input "False" at bounding box center [1059, 256] width 15 height 12
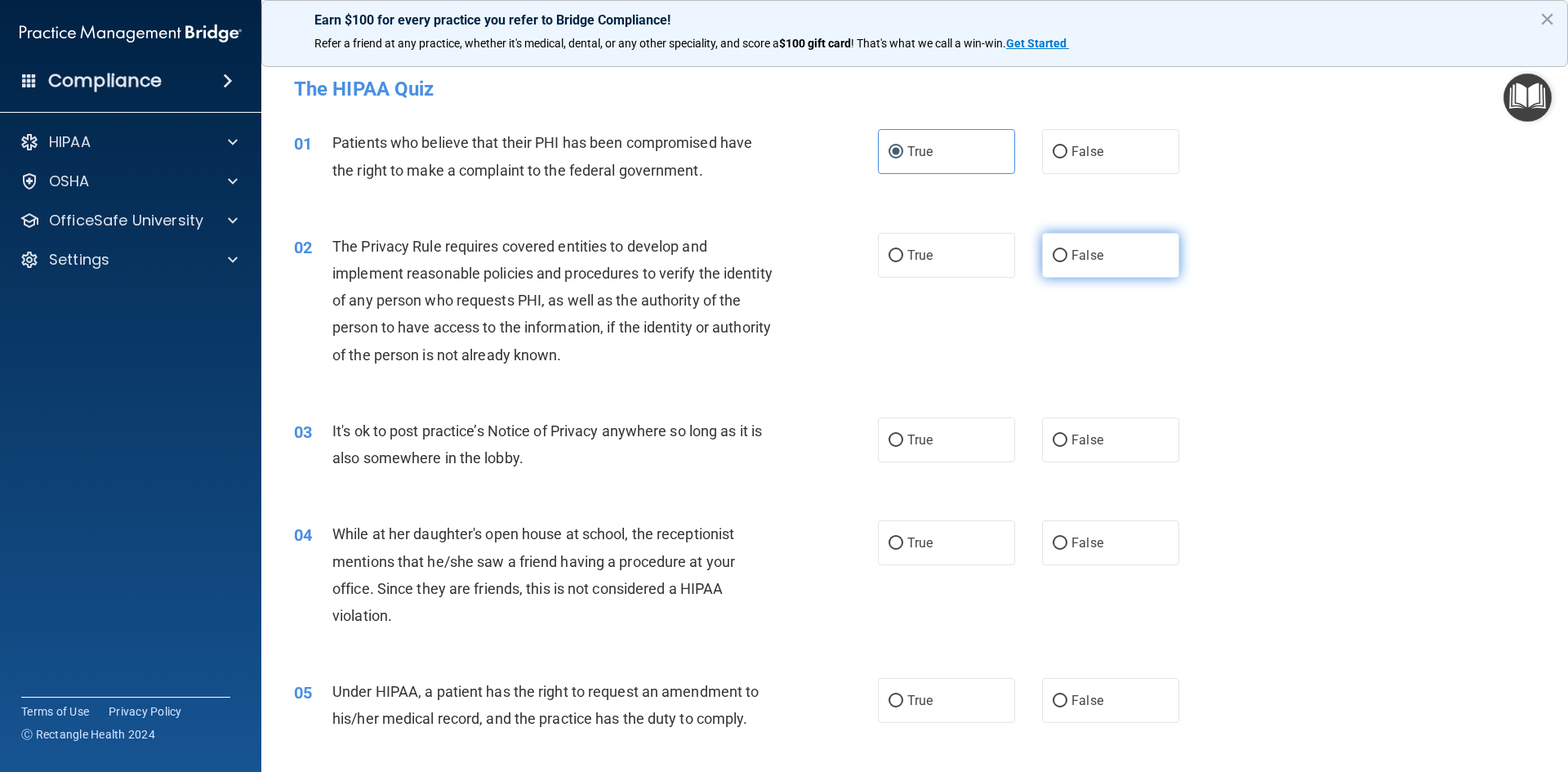
radio input "true"
click at [909, 439] on span "True" at bounding box center [919, 440] width 25 height 16
click at [903, 439] on input "True" at bounding box center [895, 440] width 15 height 12
radio input "true"
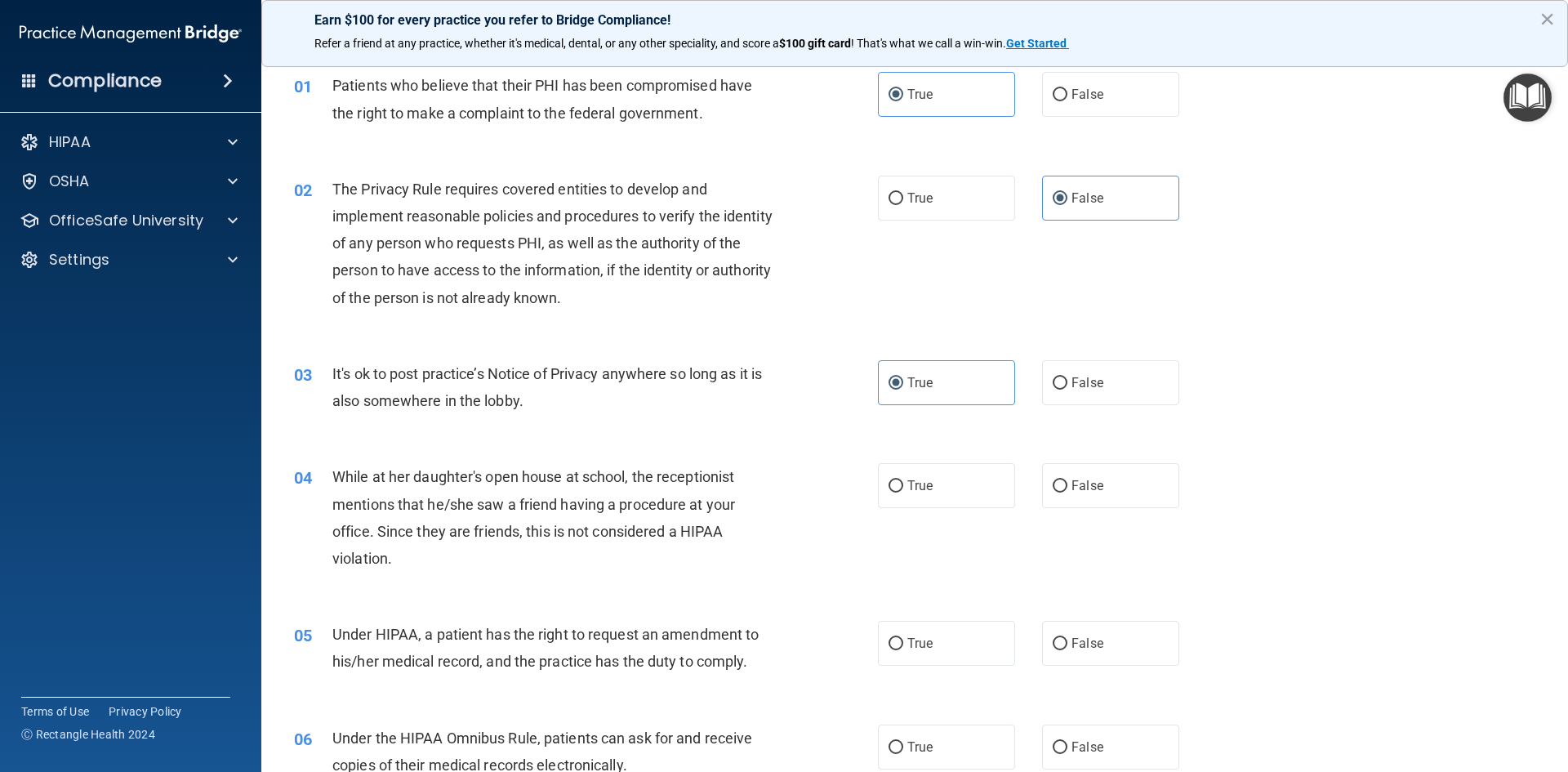
scroll to position [245, 0]
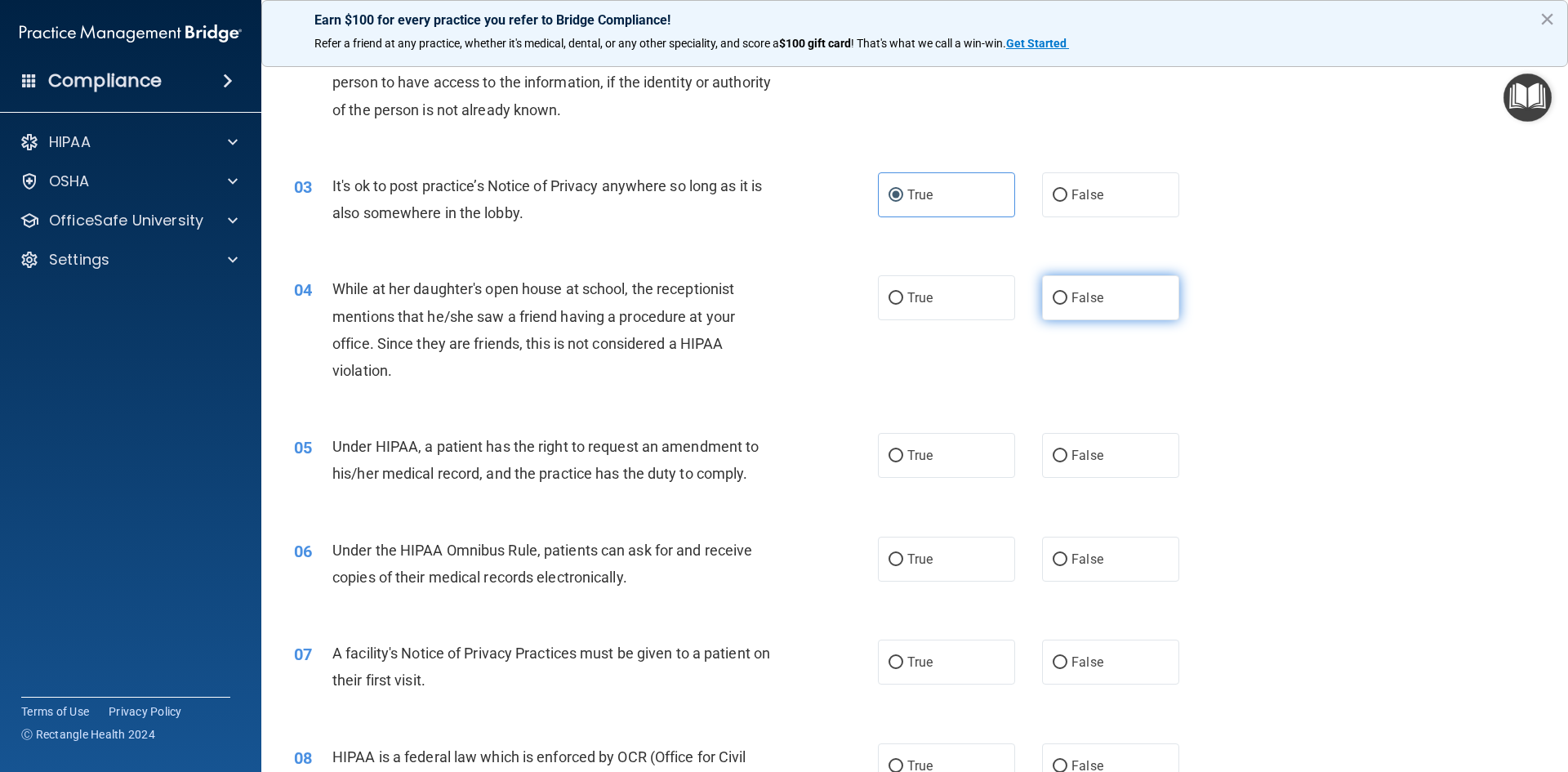
click at [1090, 299] on span "False" at bounding box center [1087, 298] width 32 height 16
click at [1067, 299] on input "False" at bounding box center [1059, 299] width 15 height 12
radio input "true"
click at [941, 454] on label "True" at bounding box center [946, 455] width 137 height 45
click at [903, 454] on input "True" at bounding box center [895, 456] width 15 height 12
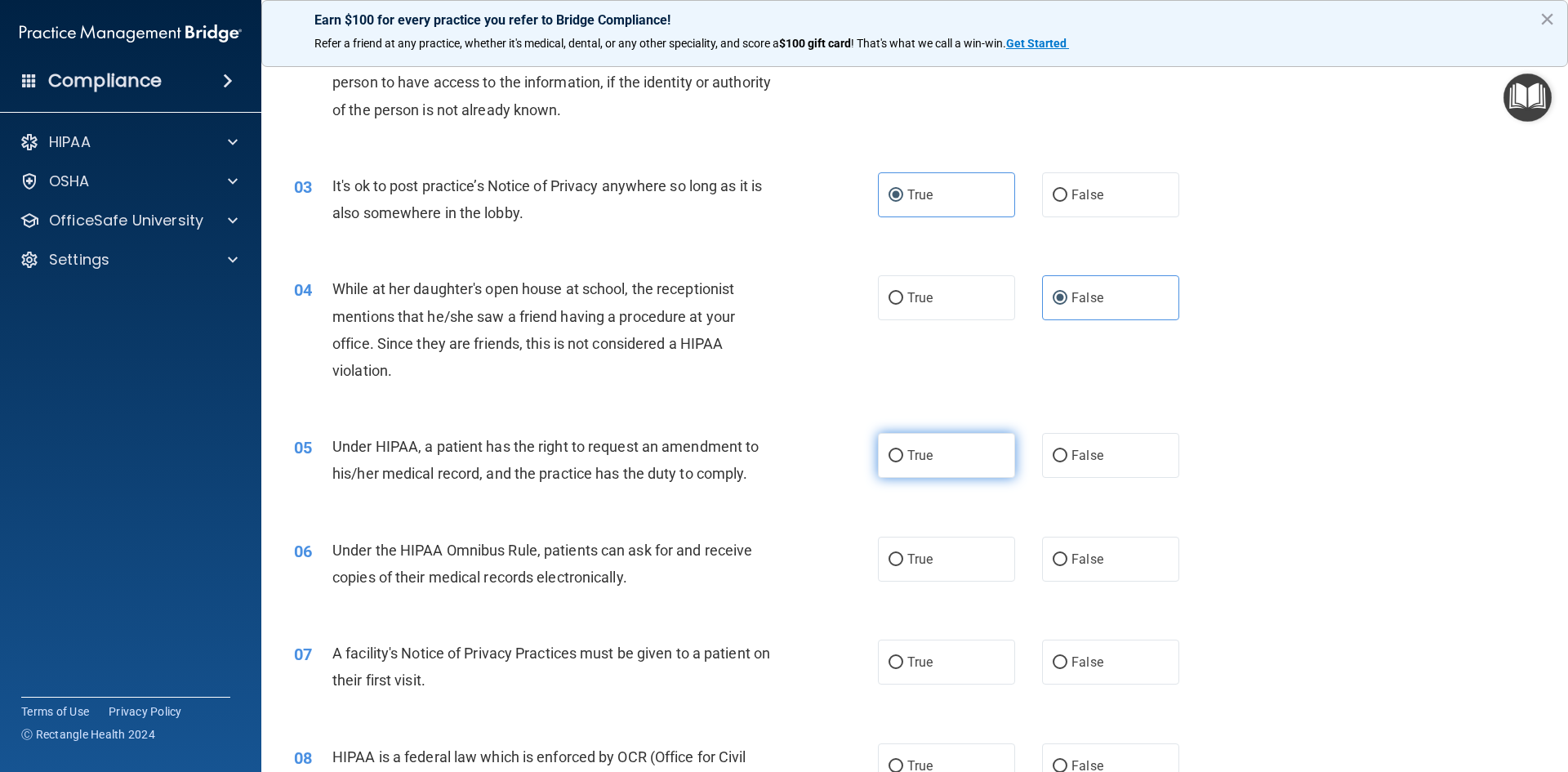
radio input "true"
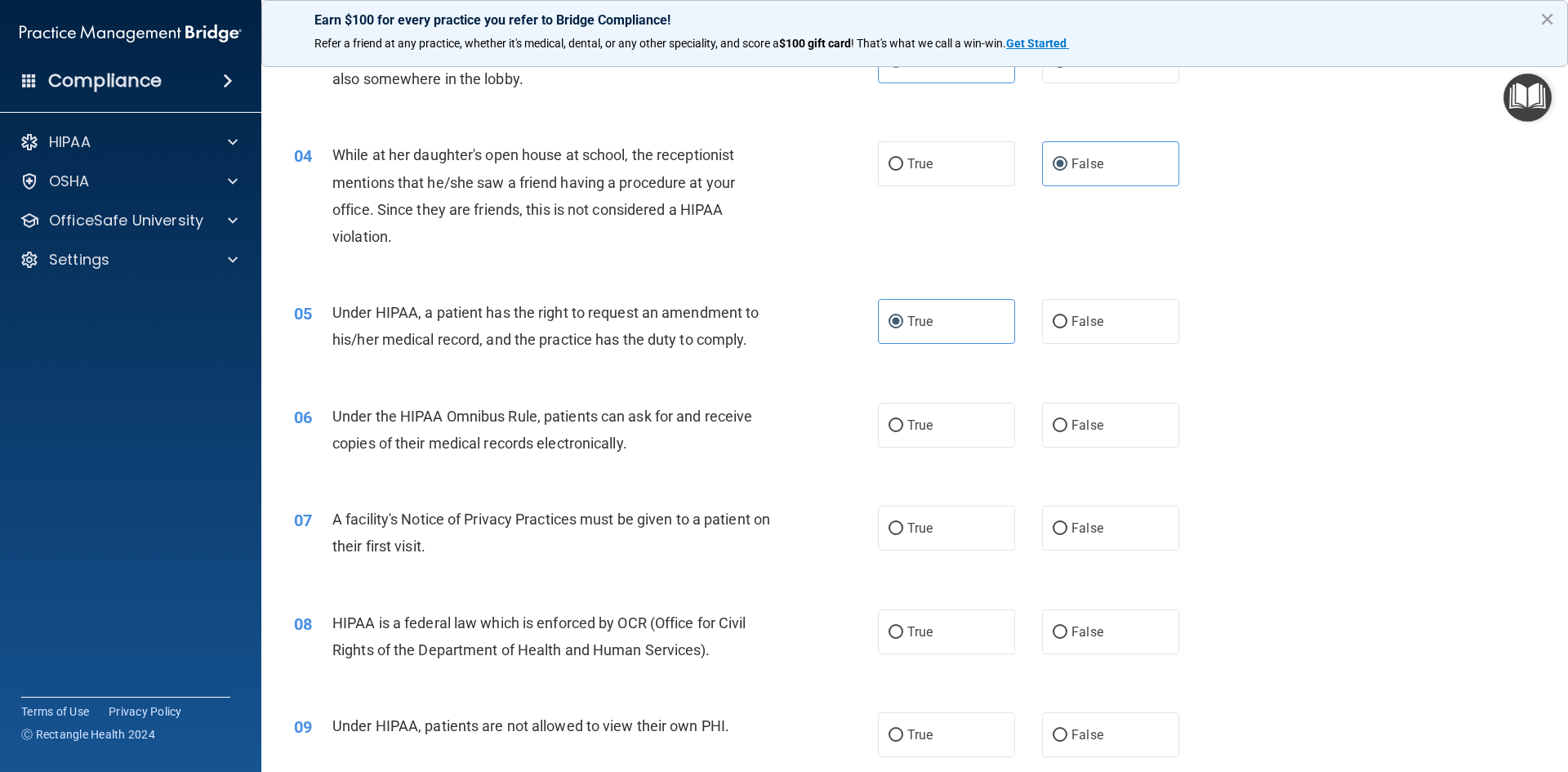
scroll to position [408, 0]
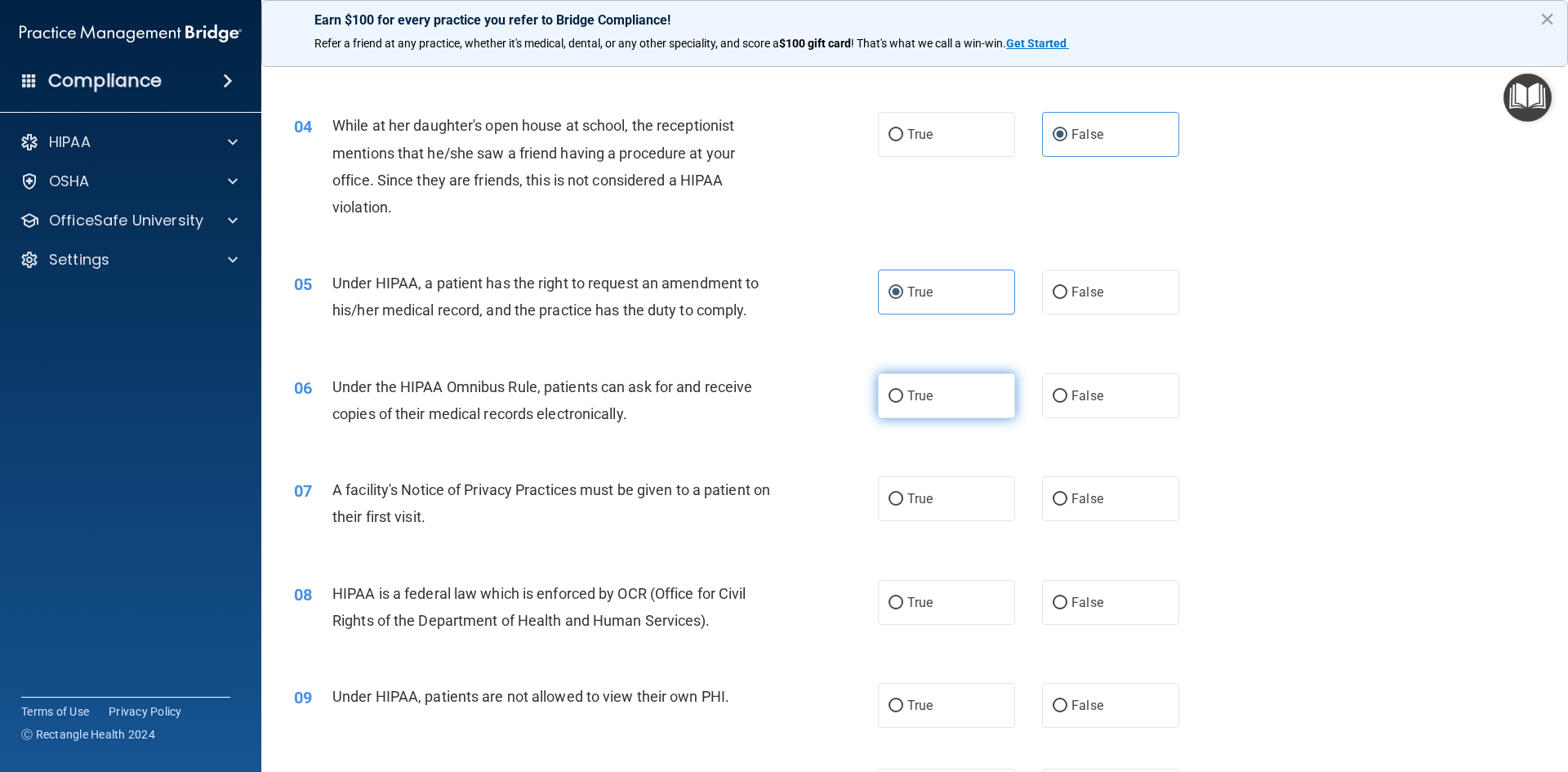
click at [911, 399] on span "True" at bounding box center [919, 396] width 25 height 16
click at [903, 399] on input "True" at bounding box center [895, 397] width 15 height 12
radio input "true"
click at [923, 504] on span "True" at bounding box center [919, 498] width 25 height 16
click at [903, 504] on input "True" at bounding box center [895, 499] width 15 height 12
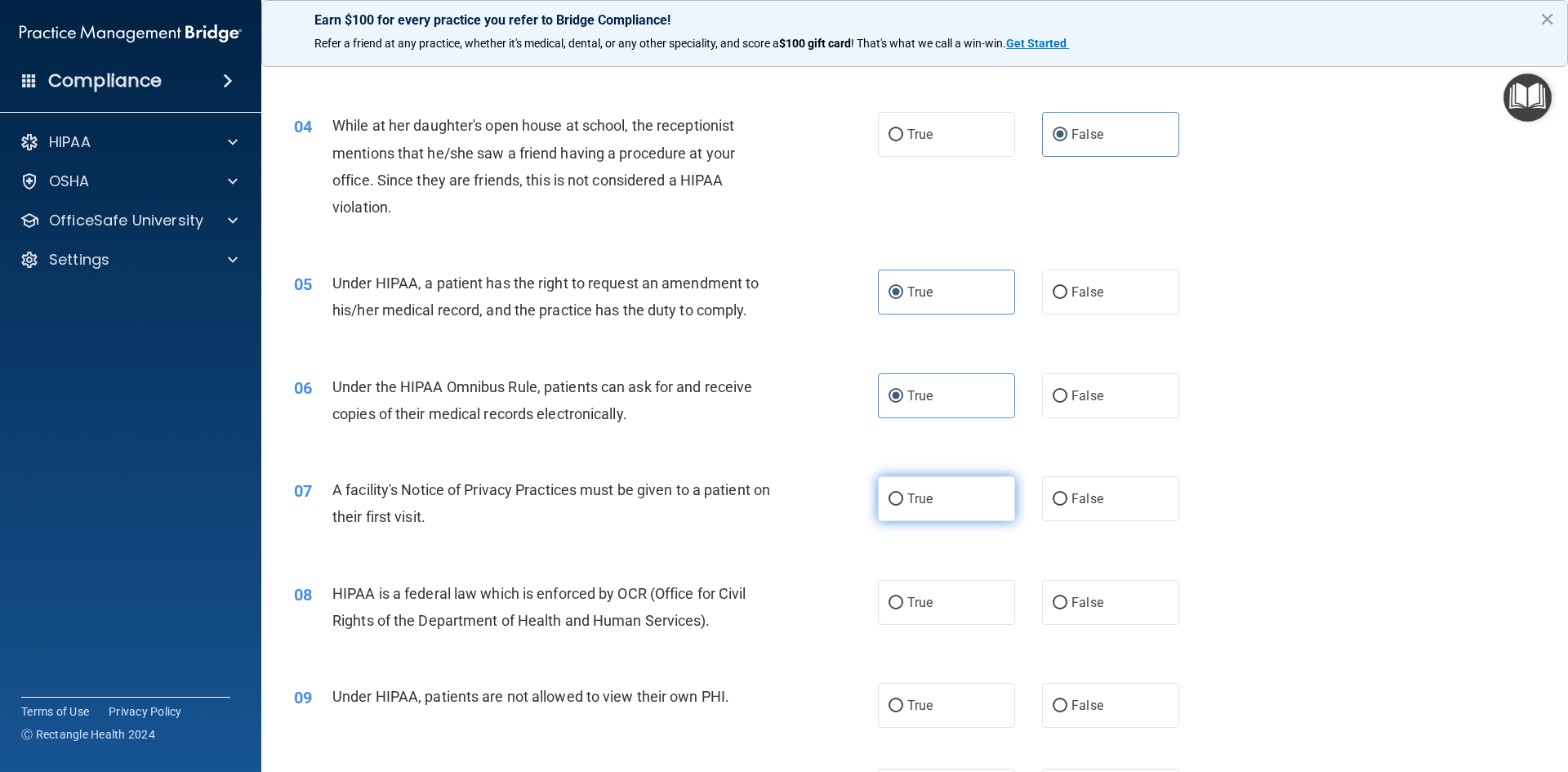
radio input "true"
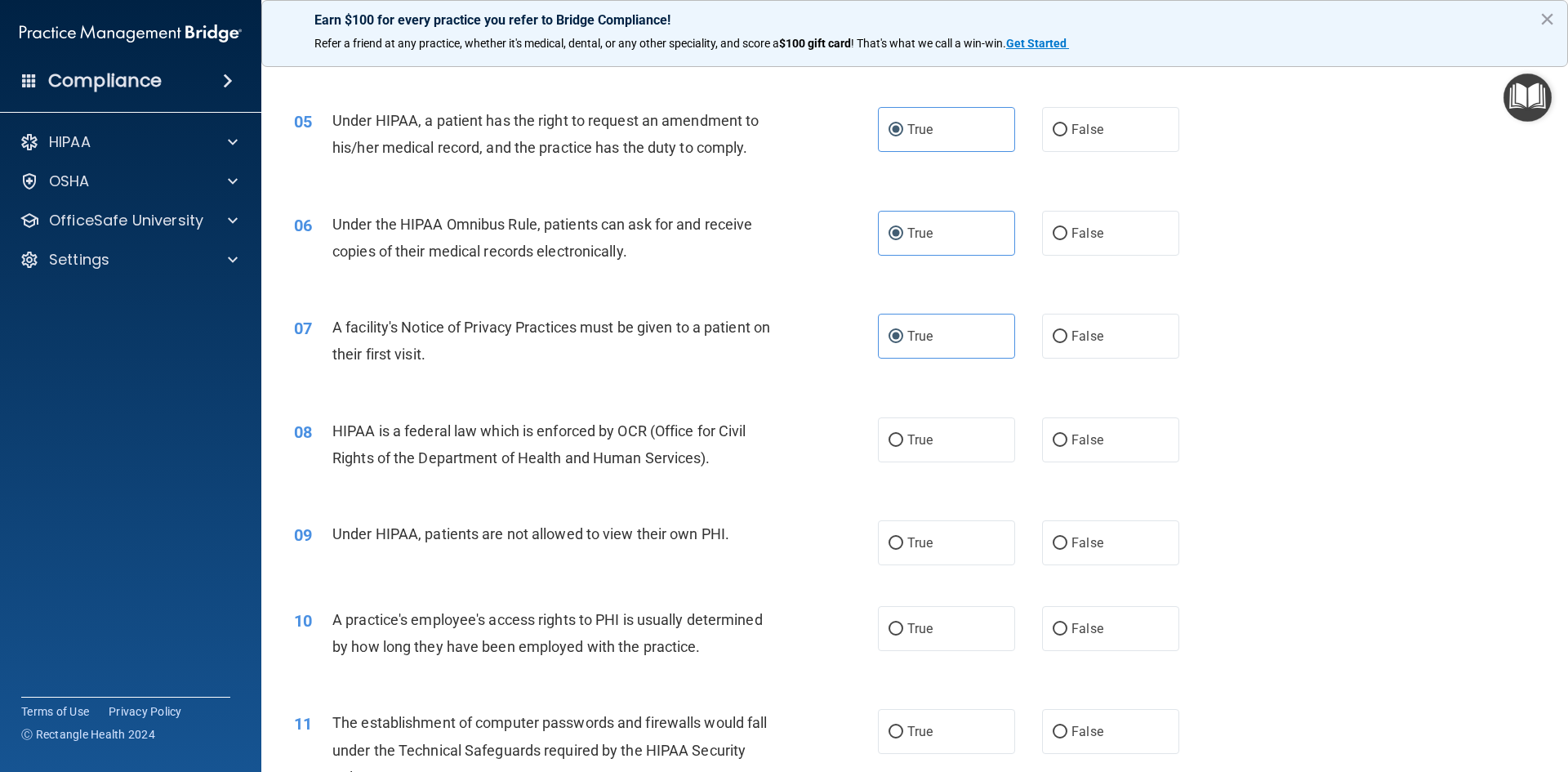
scroll to position [571, 0]
click at [1058, 538] on input "False" at bounding box center [1059, 543] width 15 height 12
radio input "true"
click at [942, 445] on label "True" at bounding box center [946, 439] width 137 height 45
click at [903, 445] on input "True" at bounding box center [895, 439] width 15 height 12
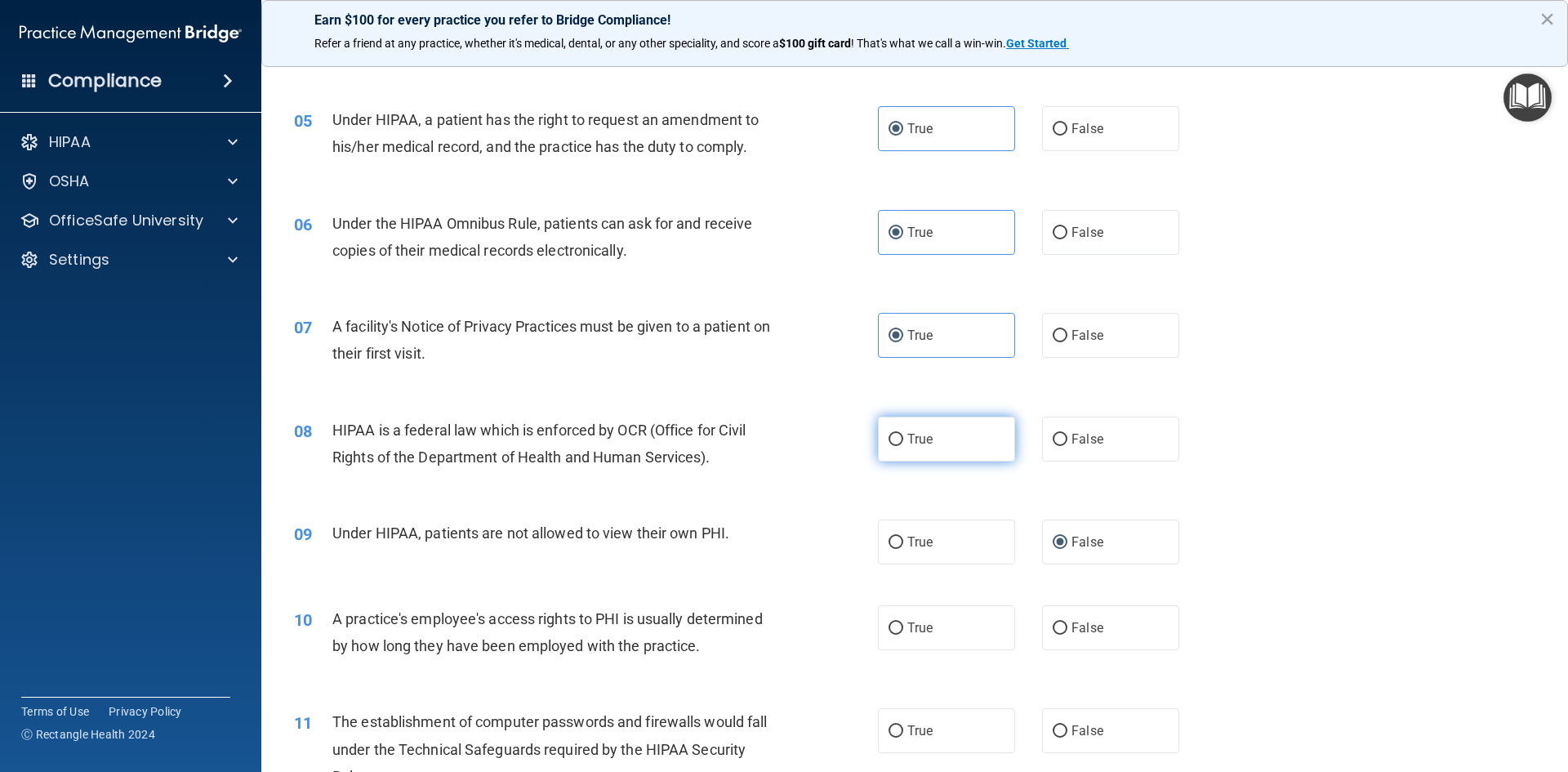
radio input "true"
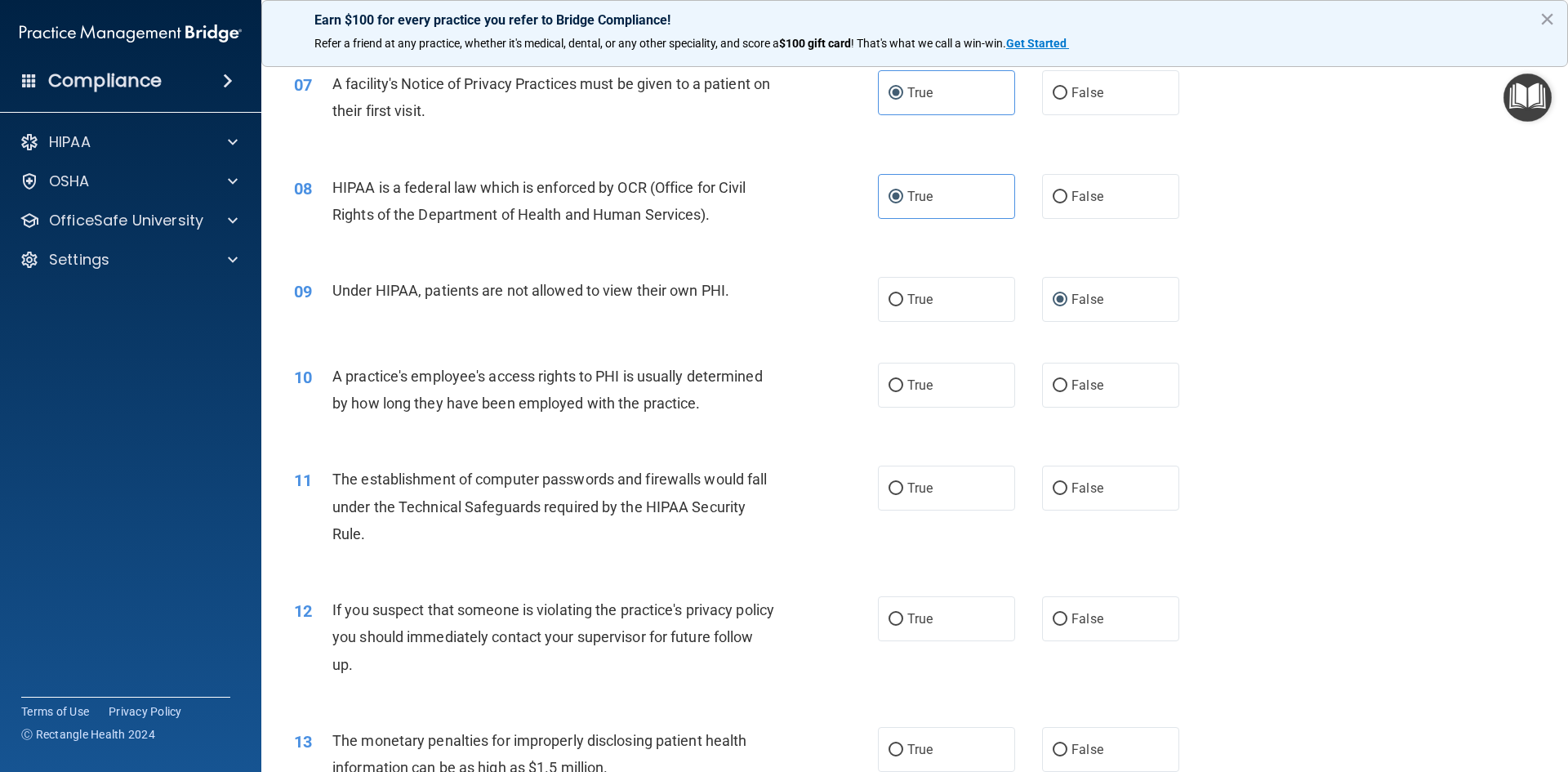
scroll to position [816, 0]
click at [1091, 384] on span "False" at bounding box center [1087, 383] width 32 height 16
click at [1067, 384] on input "False" at bounding box center [1059, 383] width 15 height 12
radio input "true"
click at [935, 491] on label "True" at bounding box center [946, 485] width 137 height 45
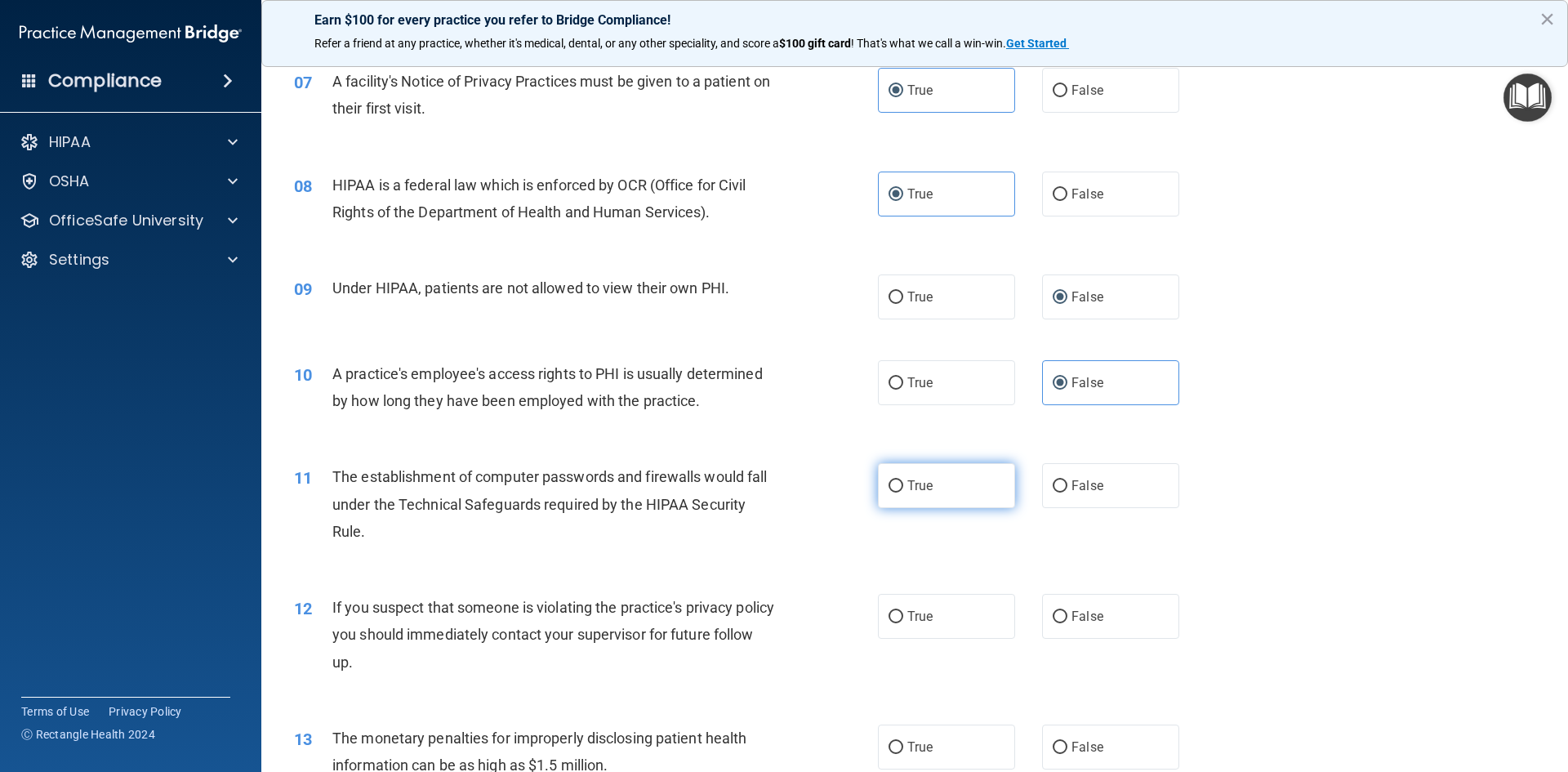
click at [903, 491] on input "True" at bounding box center [895, 486] width 15 height 12
radio input "true"
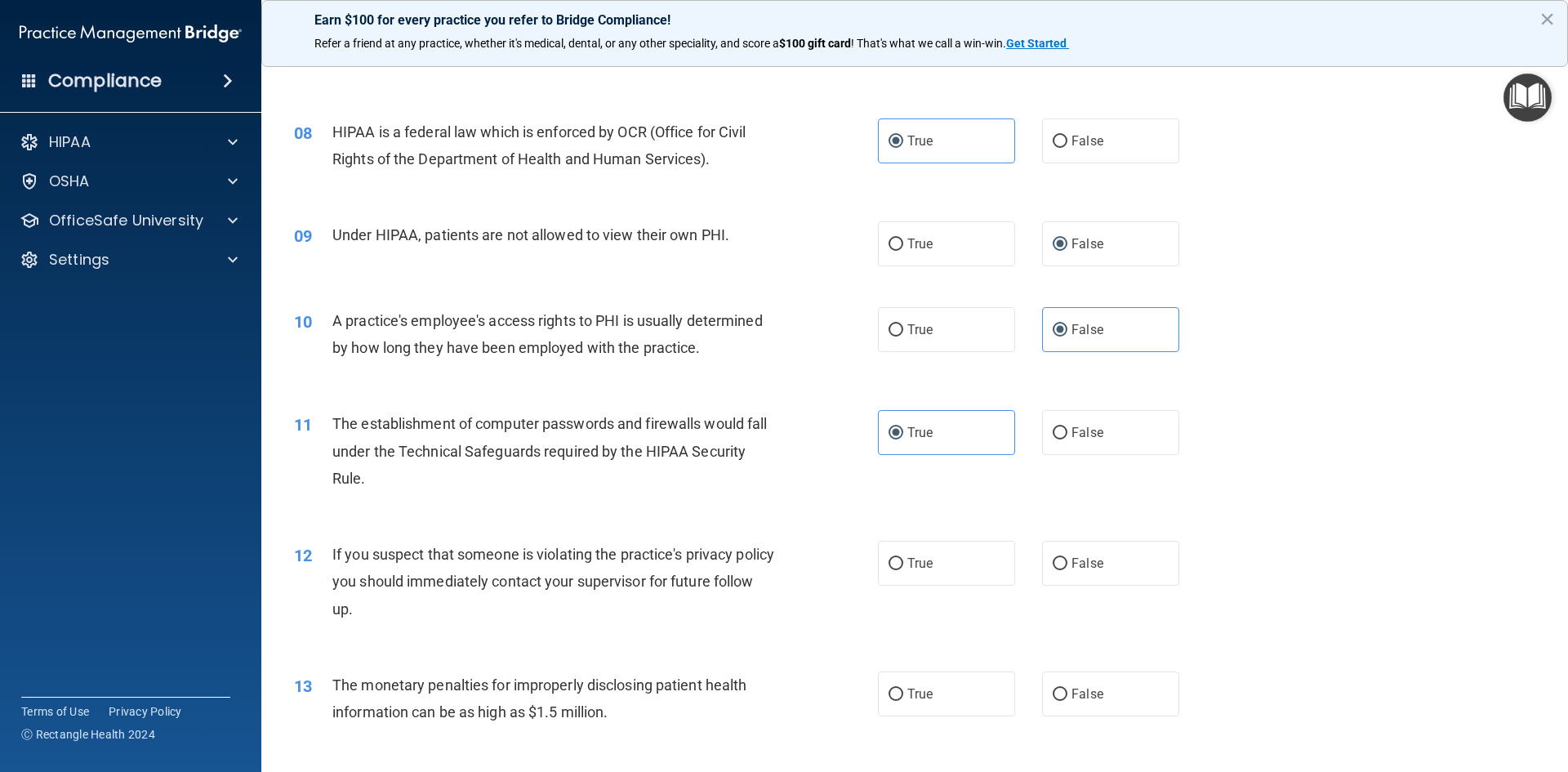
scroll to position [899, 0]
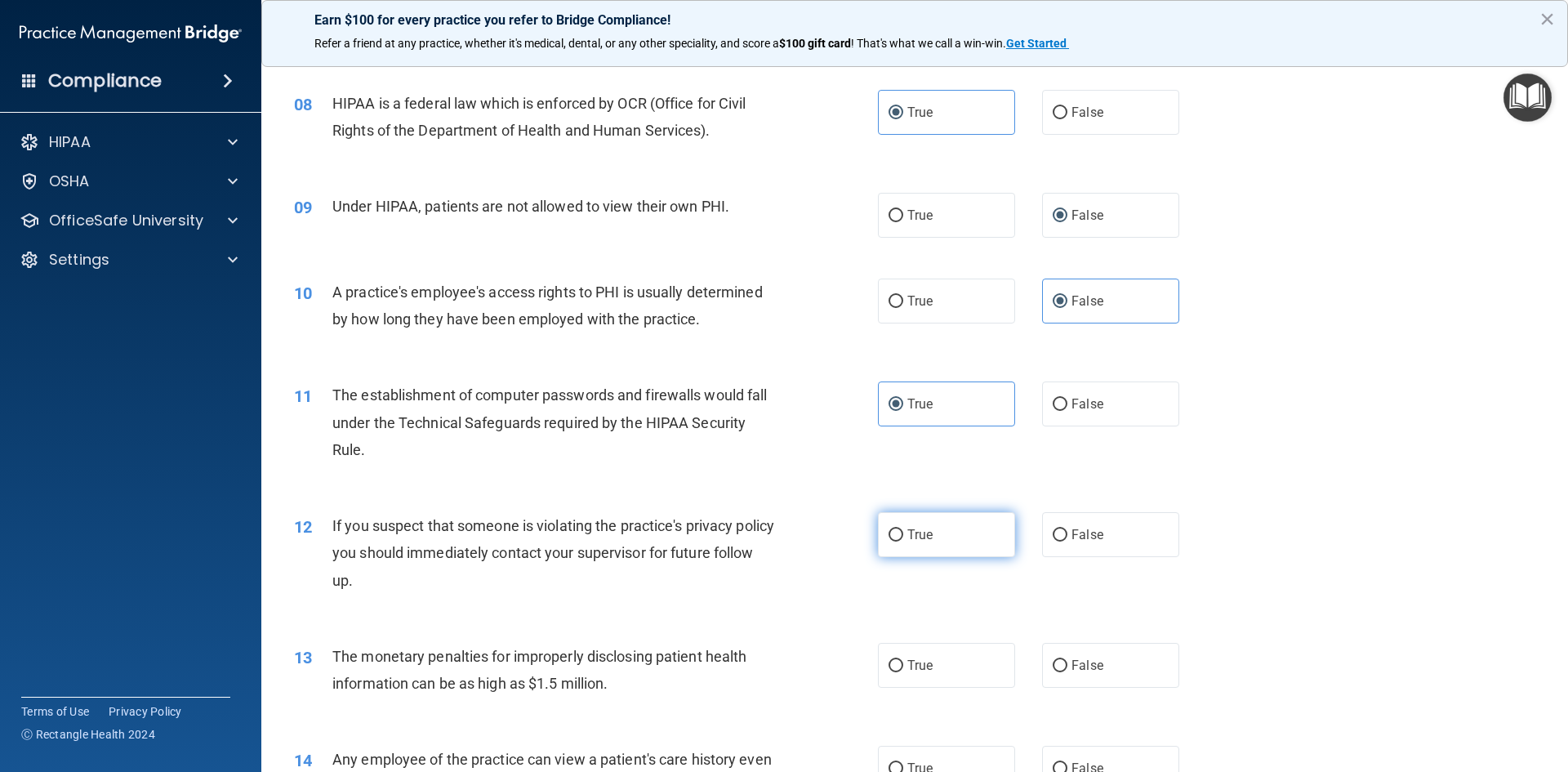
click at [927, 531] on label "True" at bounding box center [946, 535] width 137 height 45
click at [903, 531] on input "True" at bounding box center [895, 535] width 15 height 12
radio input "true"
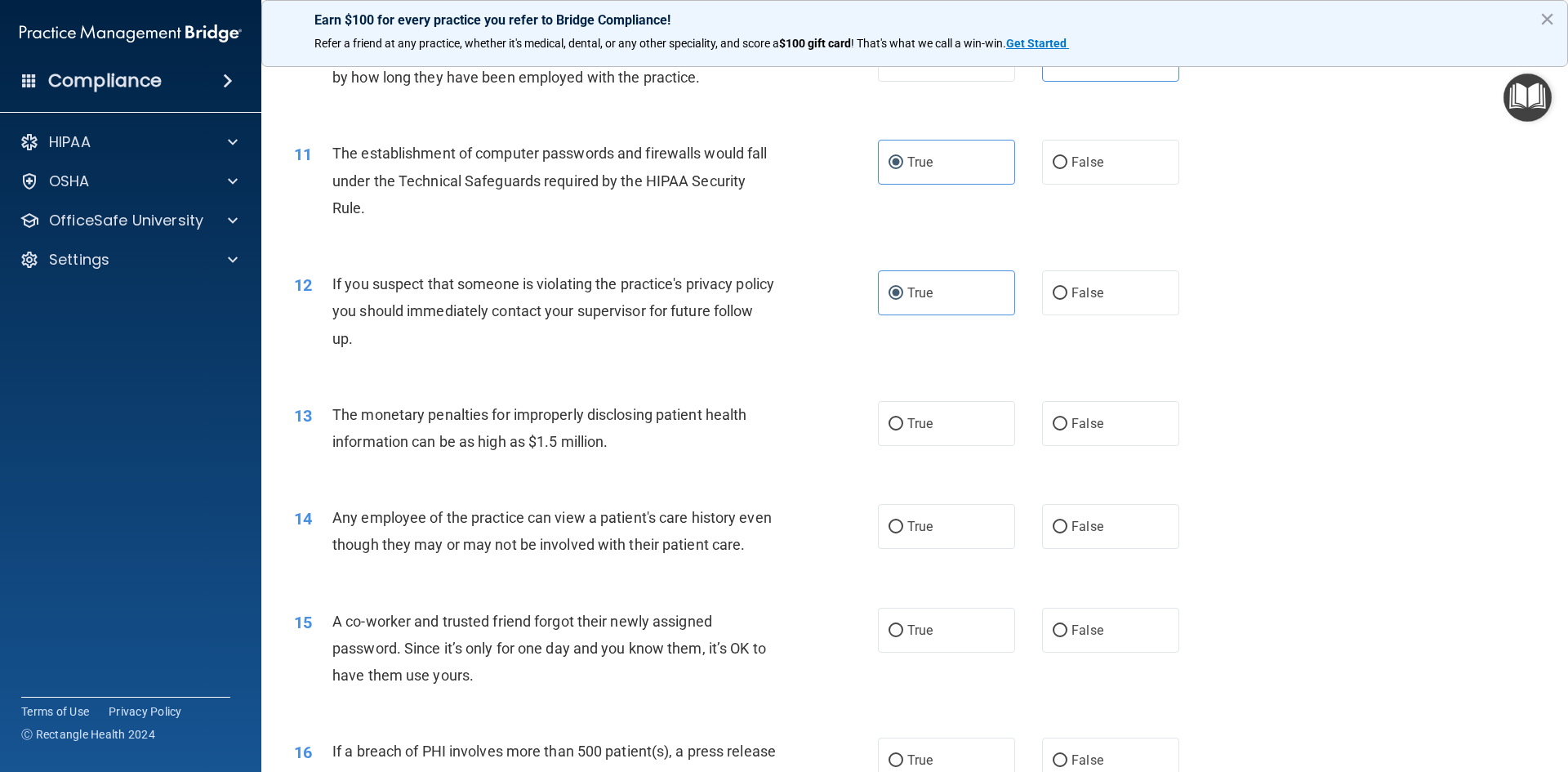
scroll to position [1144, 0]
click at [961, 427] on label "True" at bounding box center [946, 420] width 137 height 45
click at [903, 427] on input "True" at bounding box center [895, 421] width 15 height 12
radio input "true"
click at [1142, 537] on label "False" at bounding box center [1110, 524] width 137 height 45
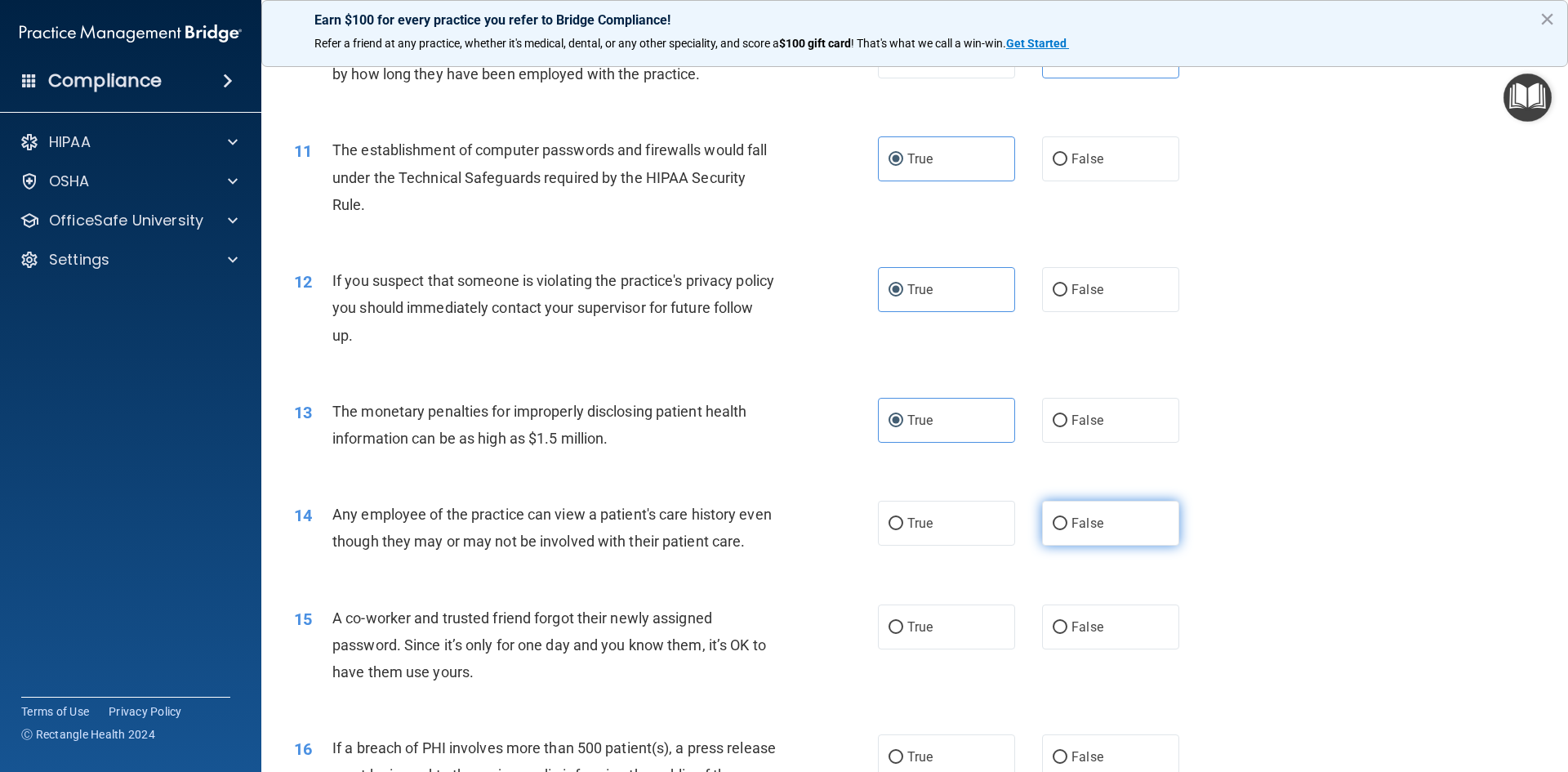
click at [1067, 530] on input "False" at bounding box center [1059, 524] width 15 height 12
radio input "true"
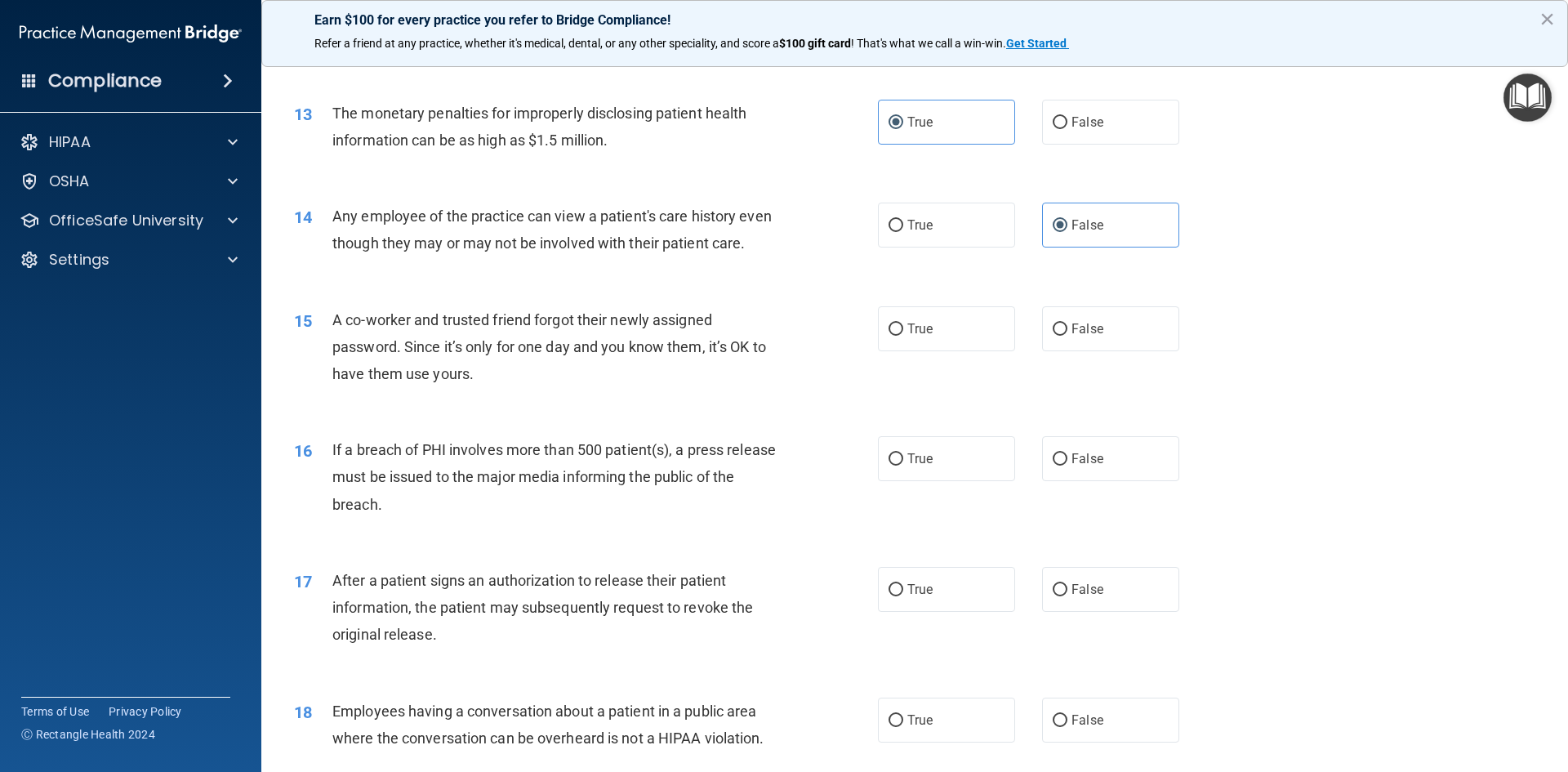
scroll to position [1470, 0]
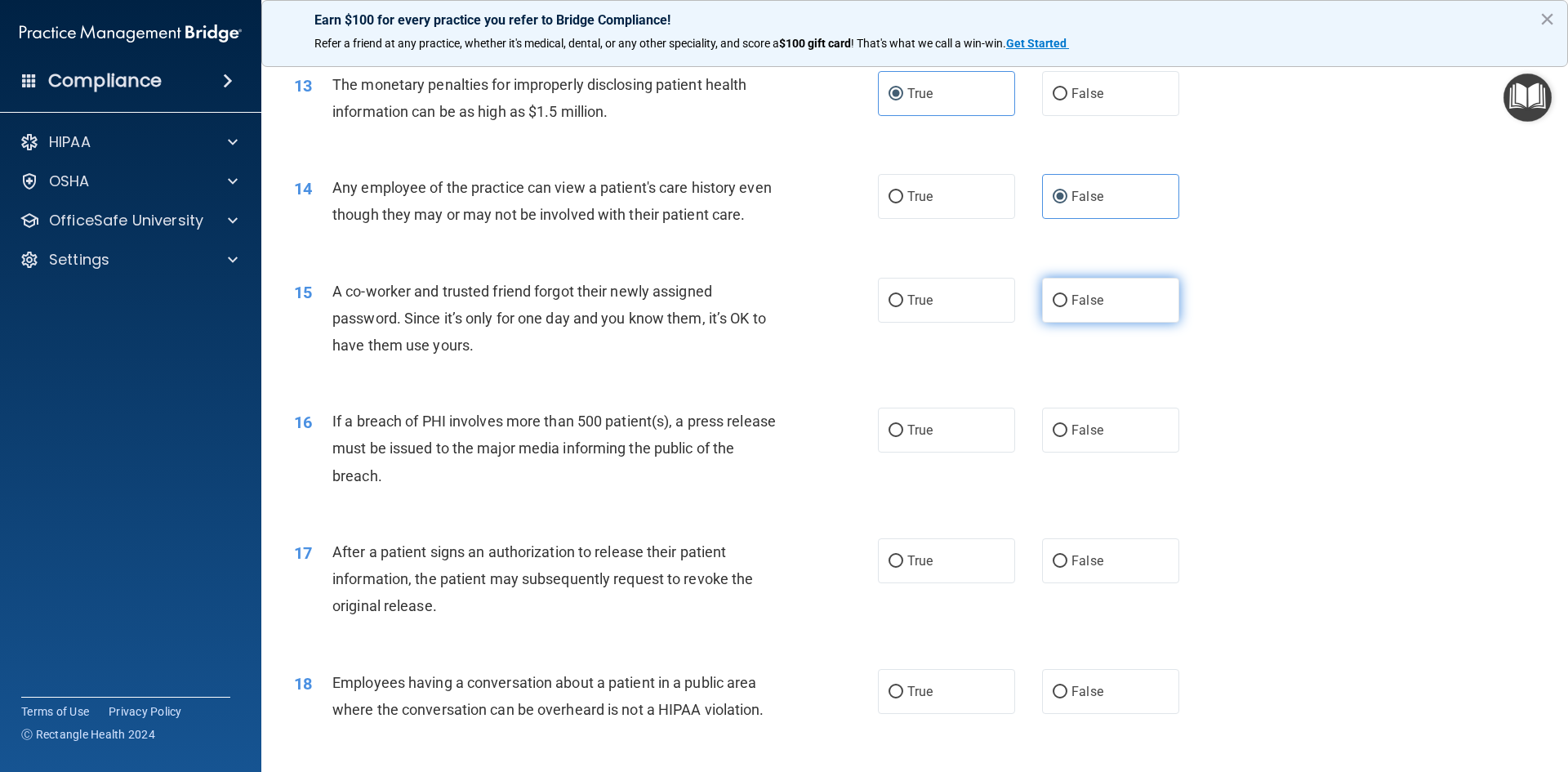
click at [1093, 322] on label "False" at bounding box center [1110, 300] width 137 height 45
click at [1067, 307] on input "False" at bounding box center [1059, 301] width 15 height 12
radio input "true"
click at [933, 452] on label "True" at bounding box center [946, 430] width 137 height 45
click at [903, 437] on input "True" at bounding box center [895, 431] width 15 height 12
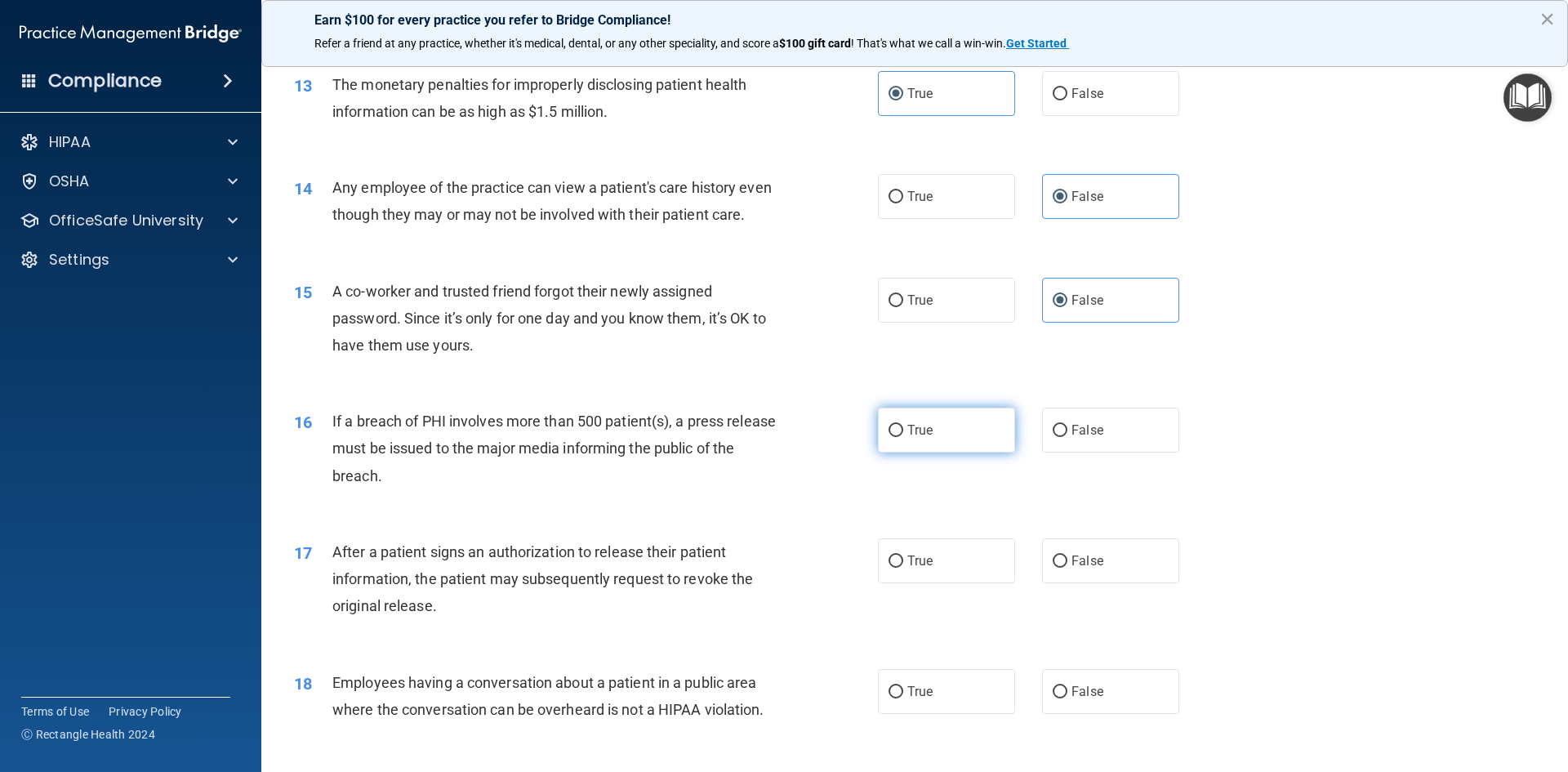
radio input "true"
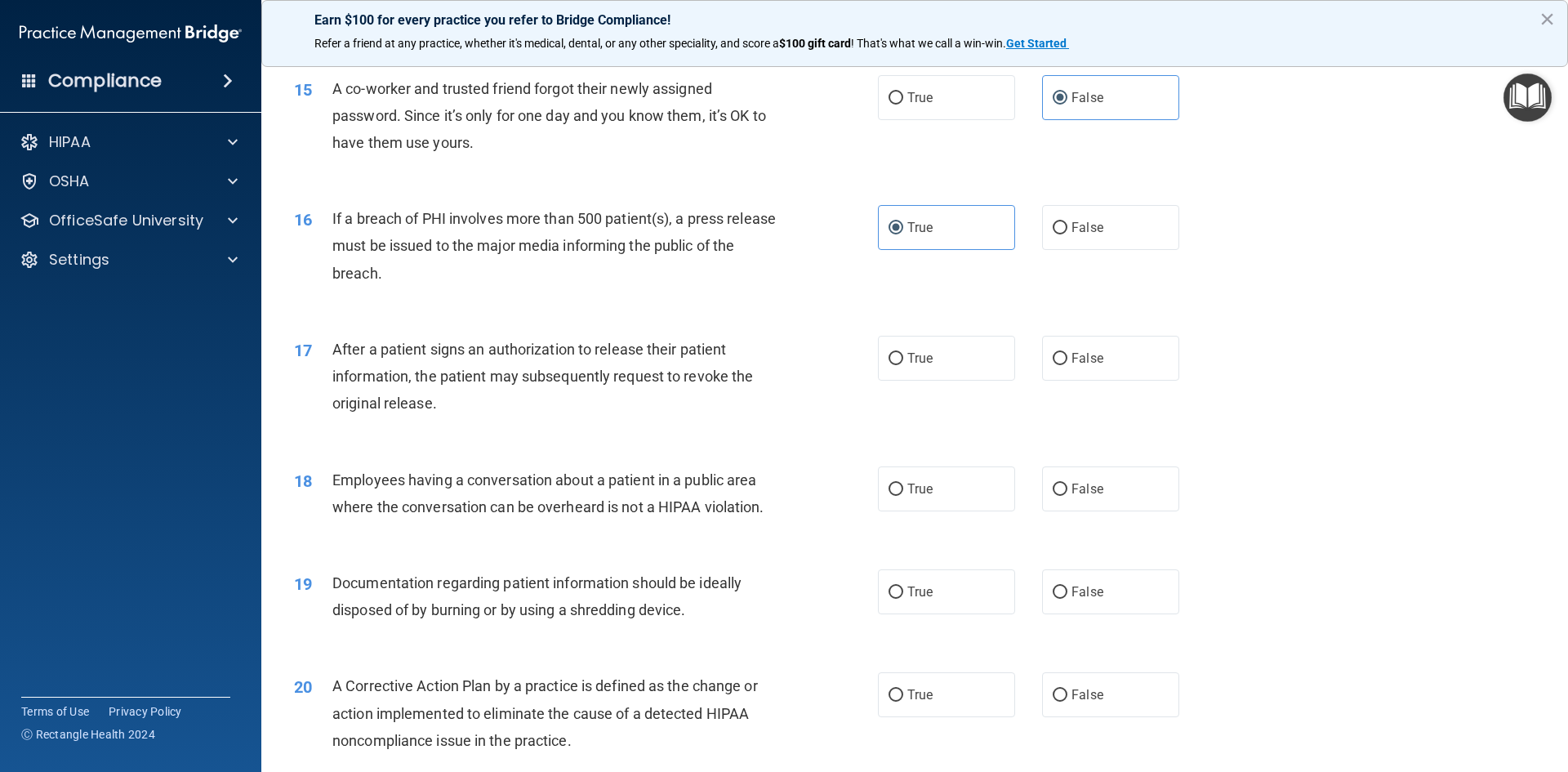
scroll to position [1715, 0]
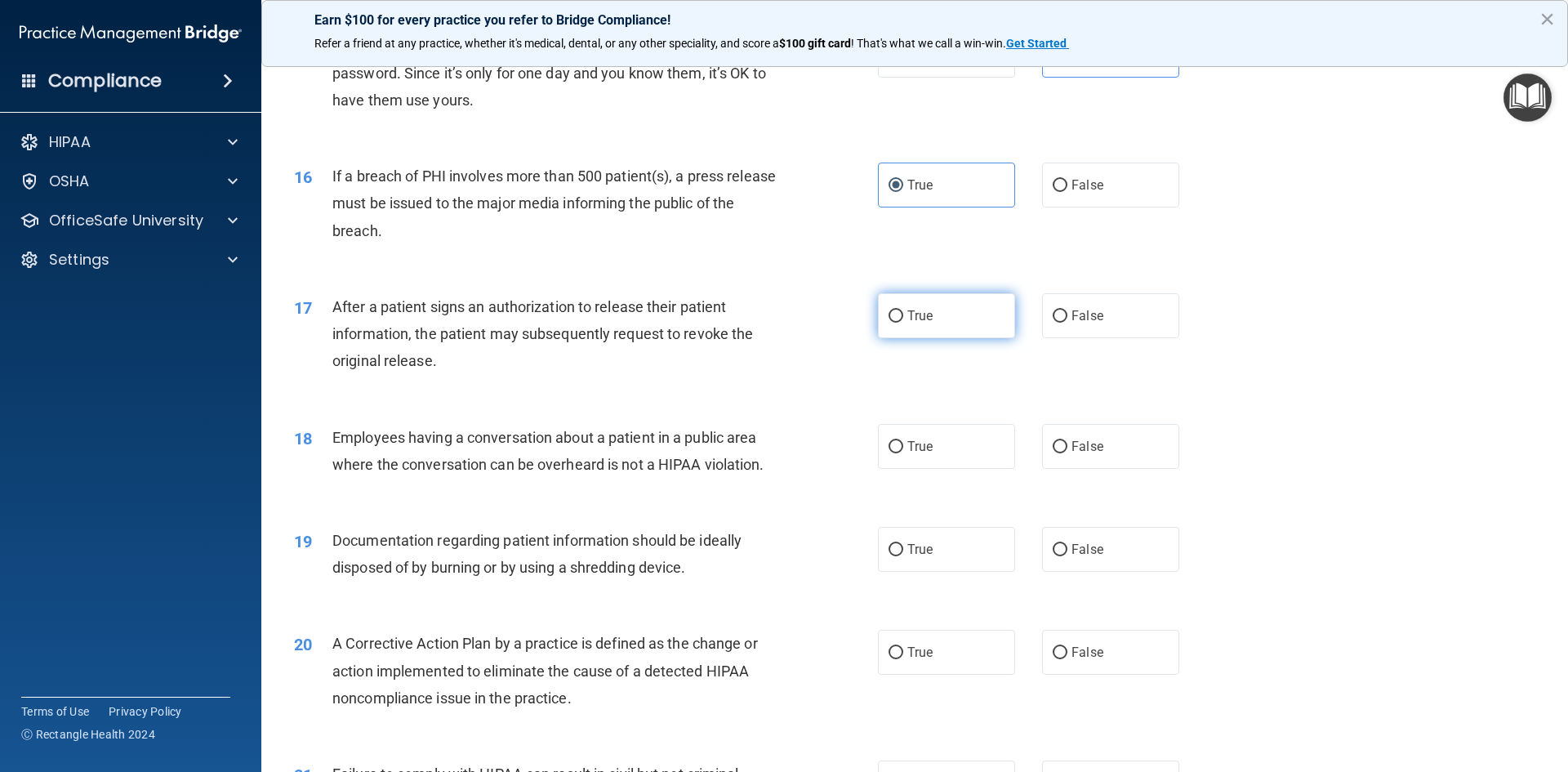
click at [960, 338] on label "True" at bounding box center [946, 316] width 137 height 45
click at [903, 322] on input "True" at bounding box center [895, 316] width 15 height 12
radio input "true"
click at [1125, 469] on label "False" at bounding box center [1110, 446] width 137 height 45
click at [1067, 453] on input "False" at bounding box center [1059, 447] width 15 height 12
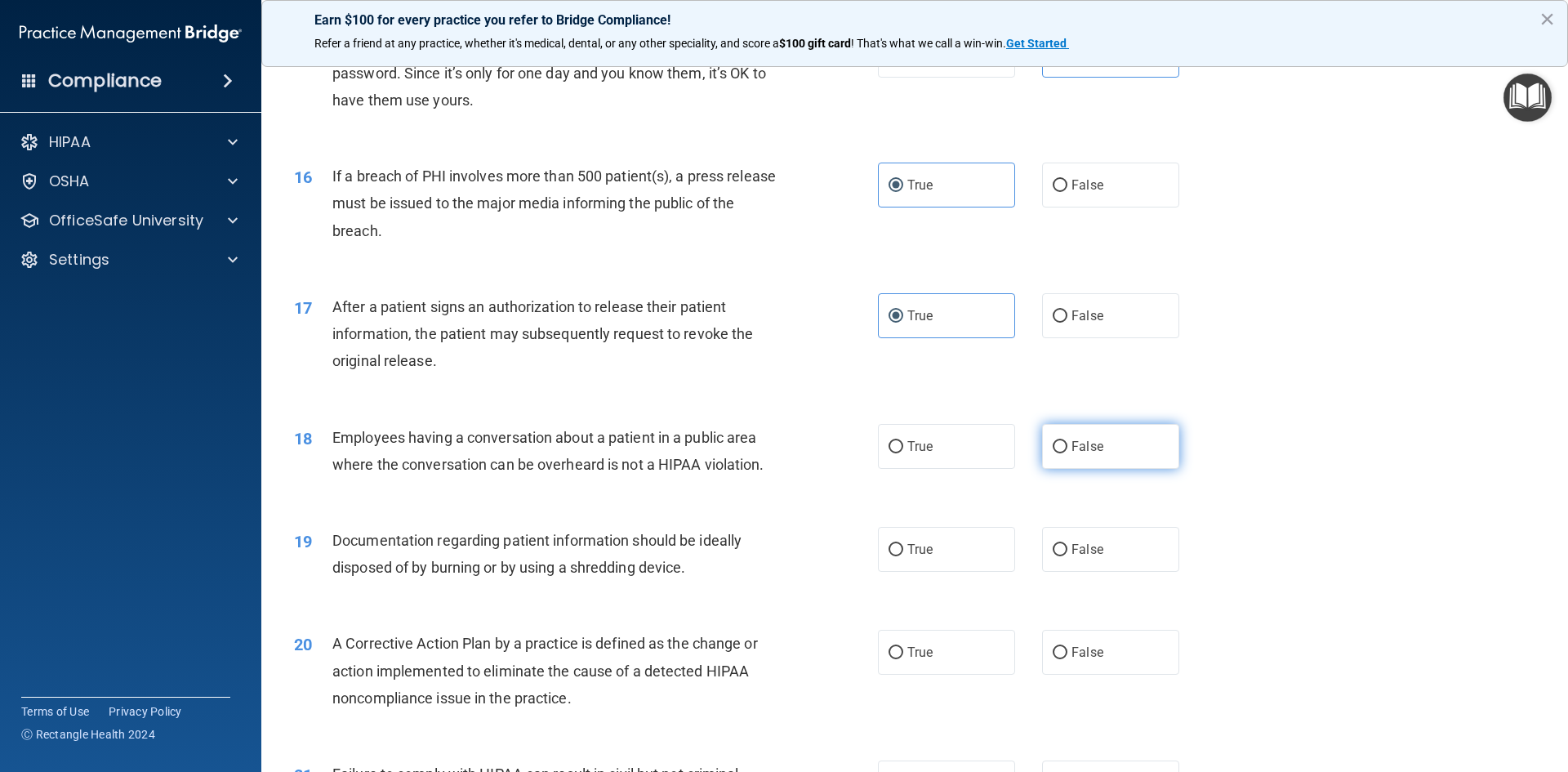
radio input "true"
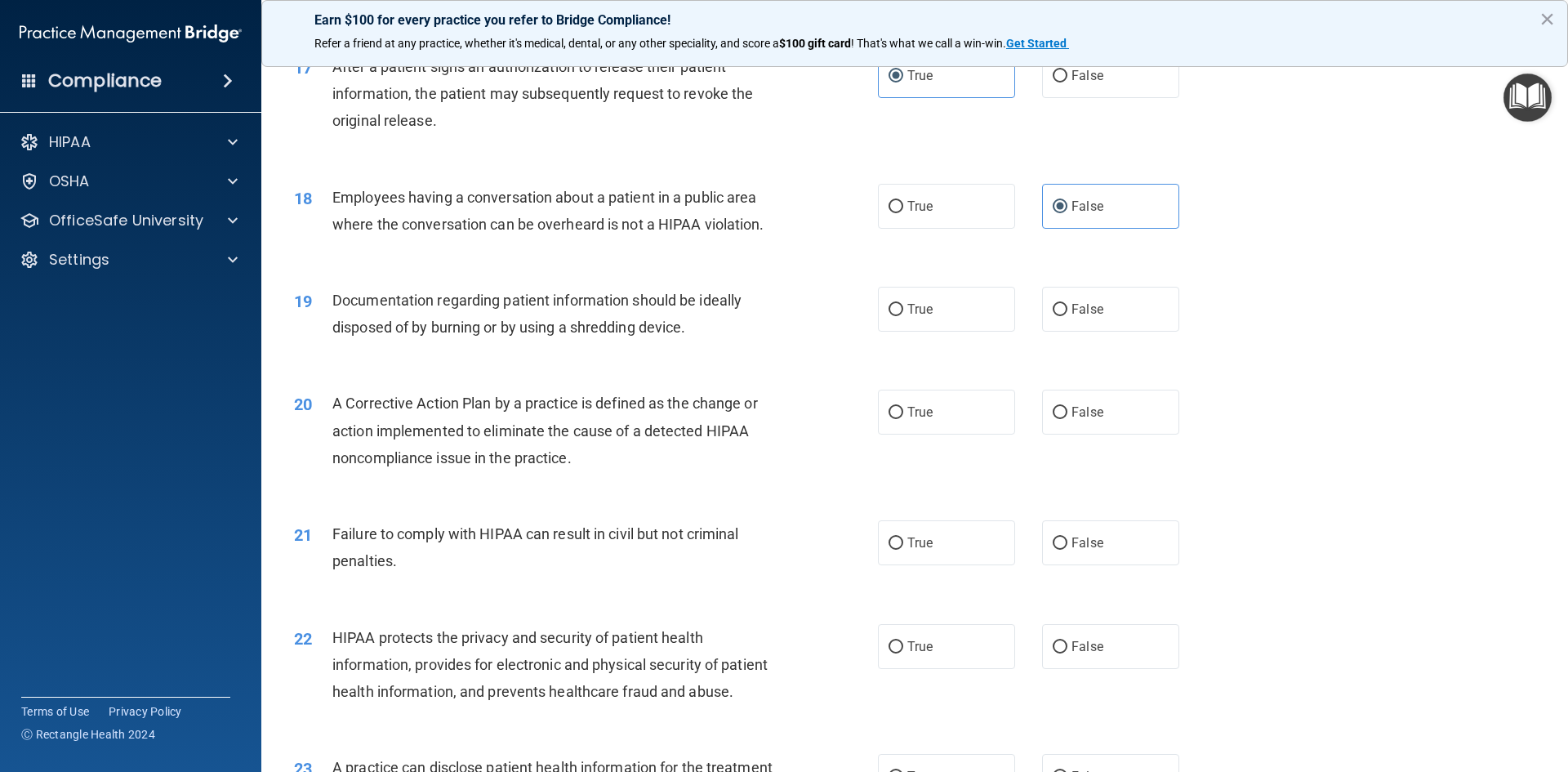
scroll to position [1960, 0]
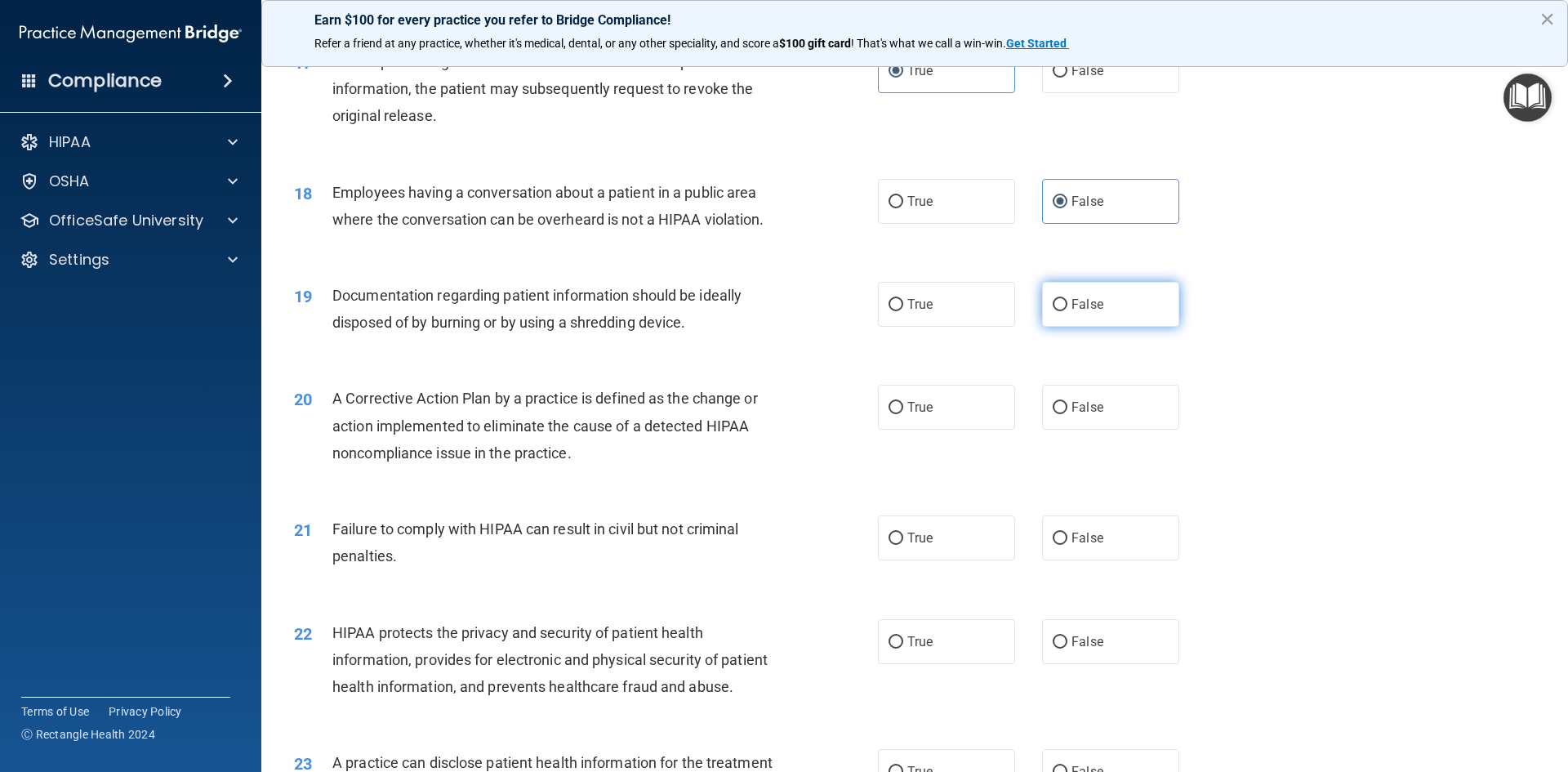
click at [1099, 327] on label "False" at bounding box center [1110, 304] width 137 height 45
click at [1067, 311] on input "False" at bounding box center [1059, 305] width 15 height 12
radio input "true"
click at [931, 430] on label "True" at bounding box center [946, 407] width 137 height 45
click at [903, 414] on input "True" at bounding box center [895, 408] width 15 height 12
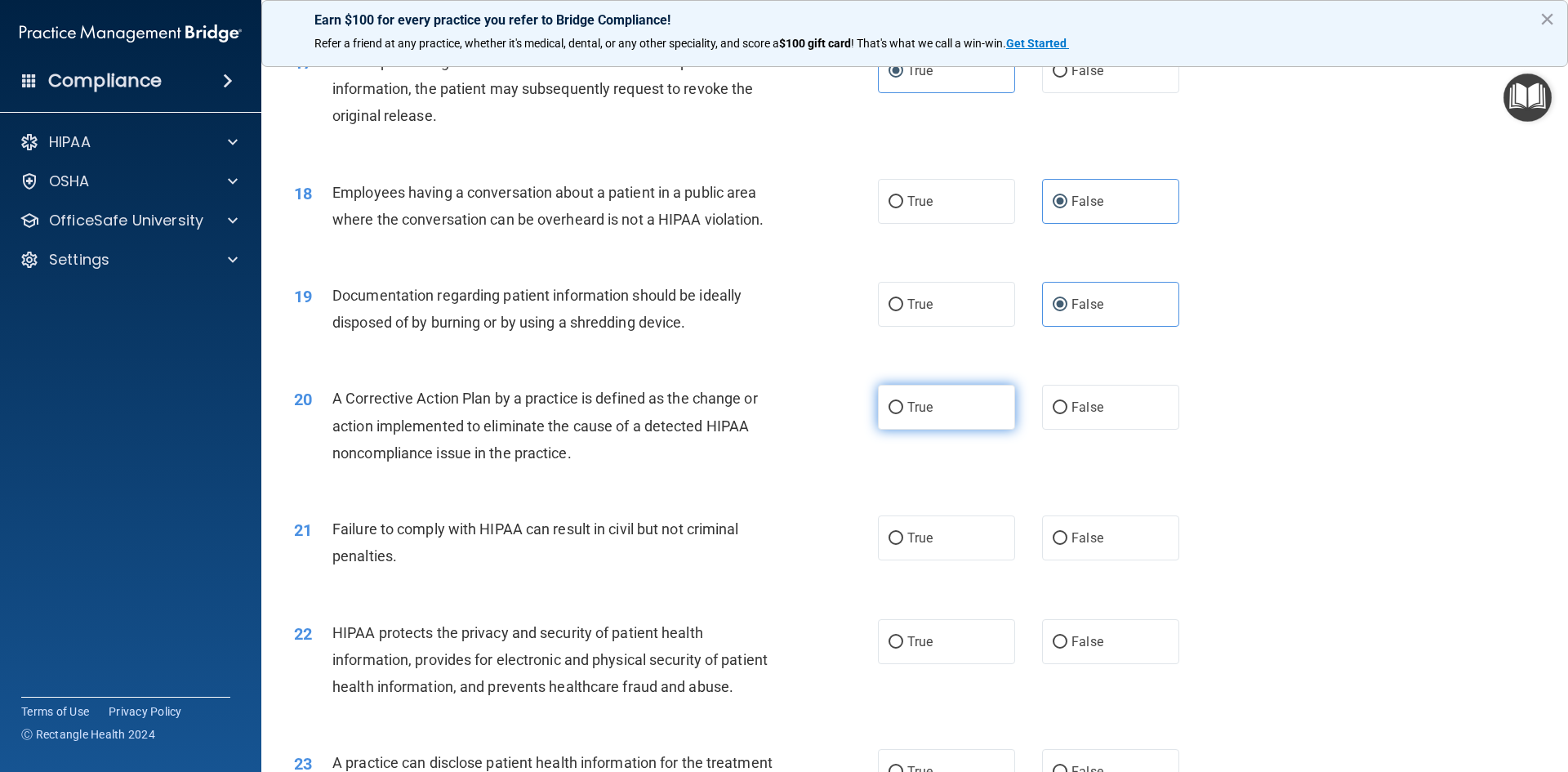
radio input "true"
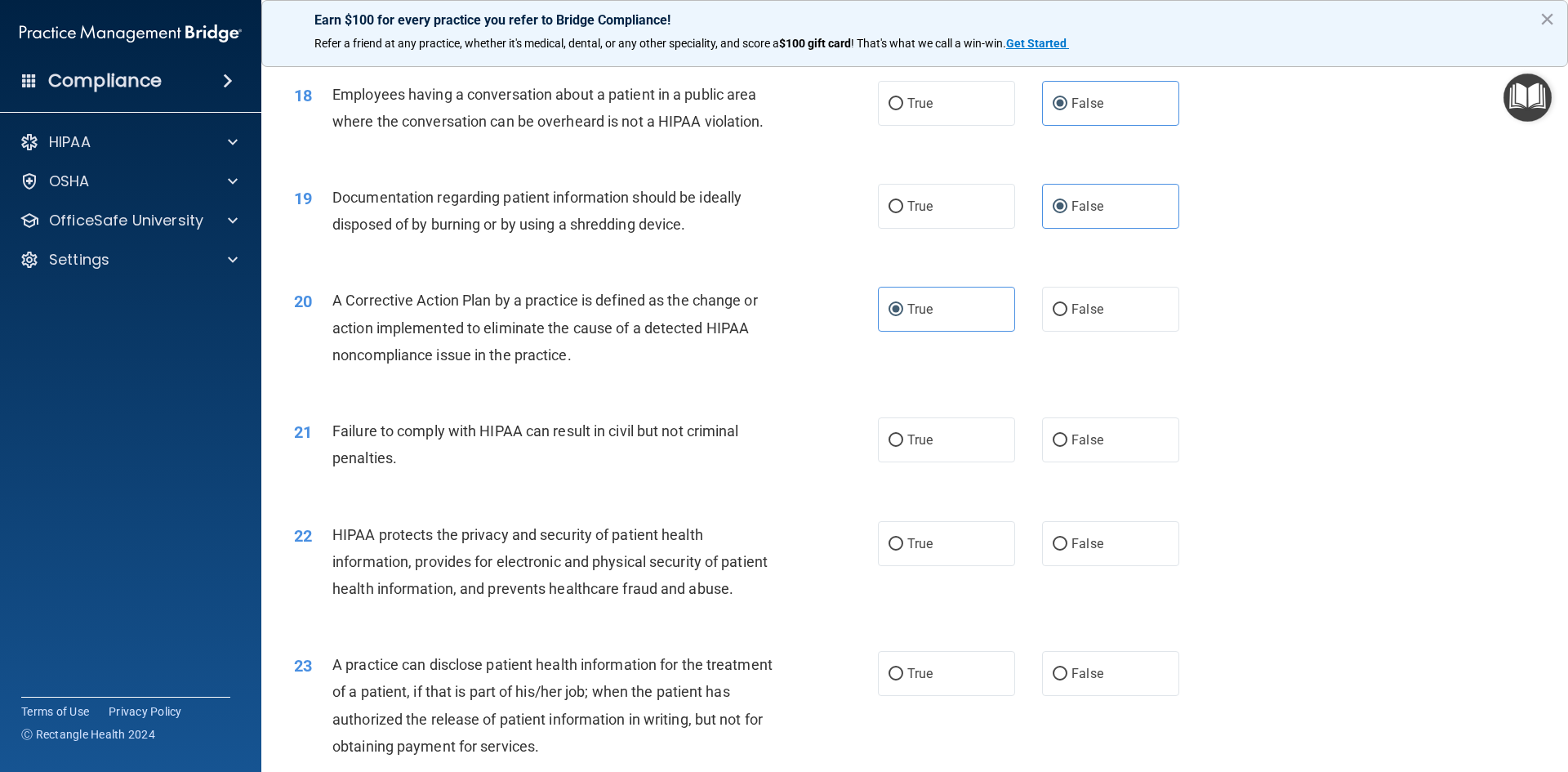
scroll to position [2123, 0]
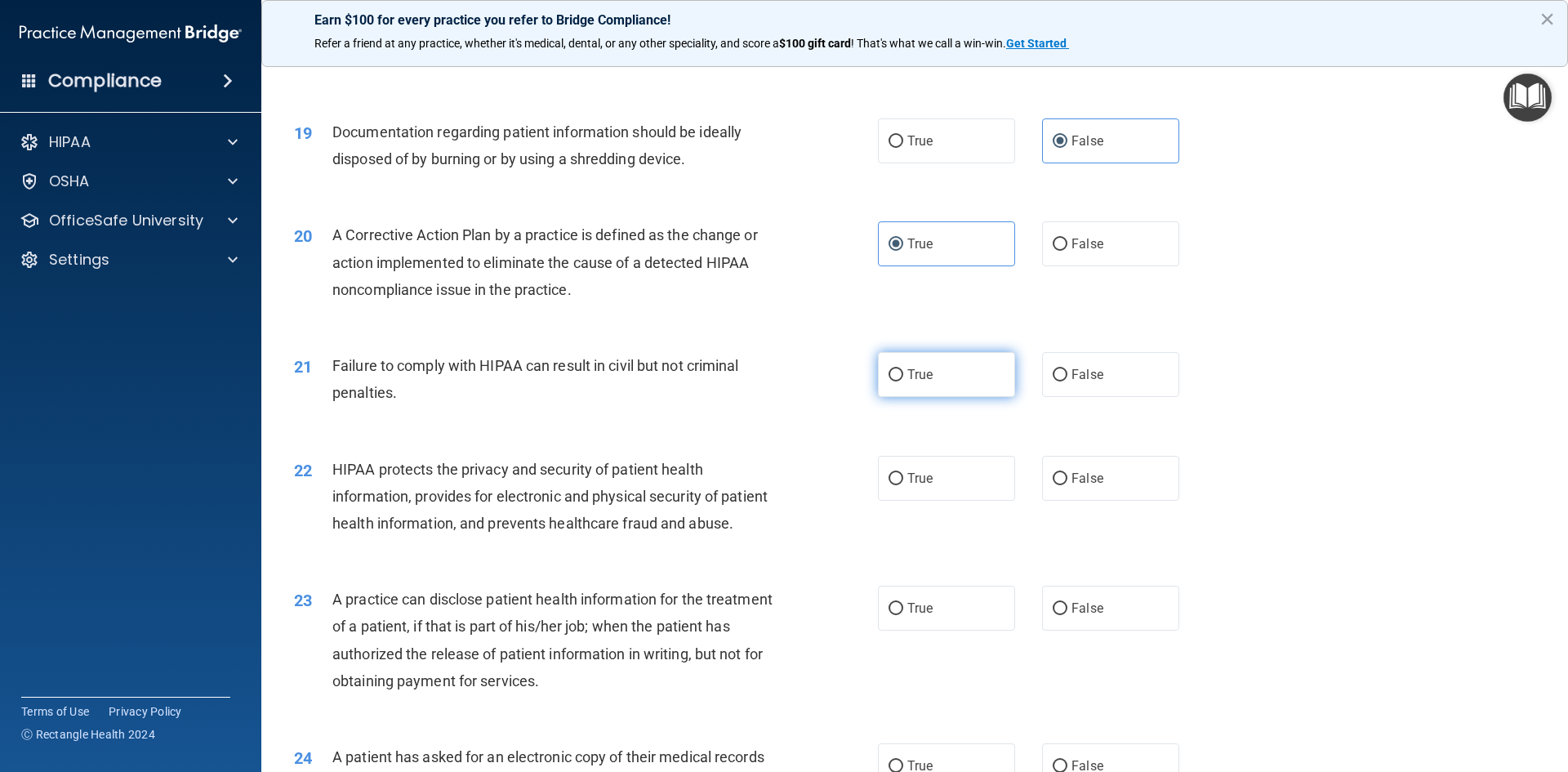
click at [965, 397] on label "True" at bounding box center [946, 374] width 137 height 45
click at [903, 381] on input "True" at bounding box center [895, 375] width 15 height 12
radio input "true"
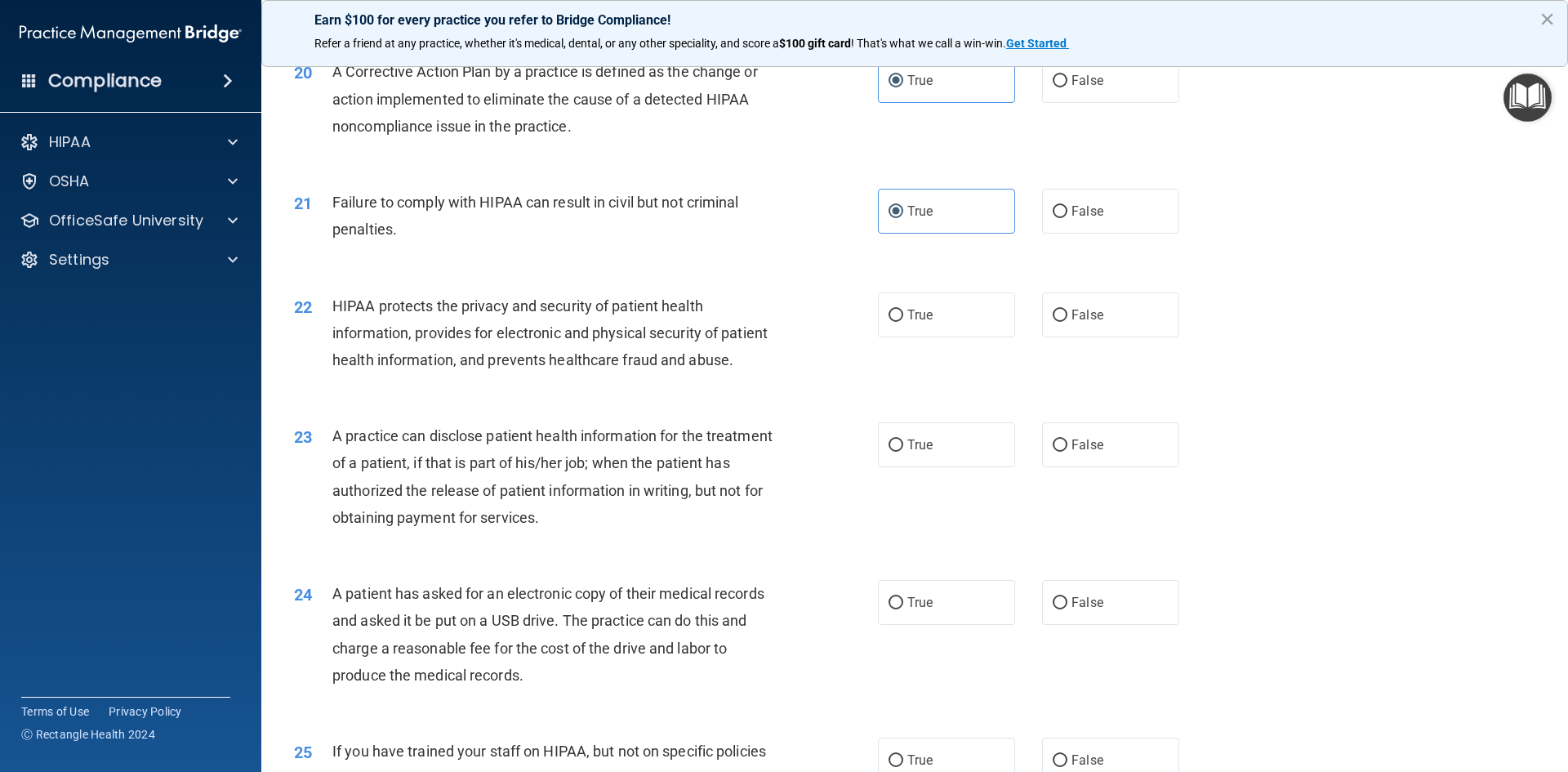
scroll to position [2368, 0]
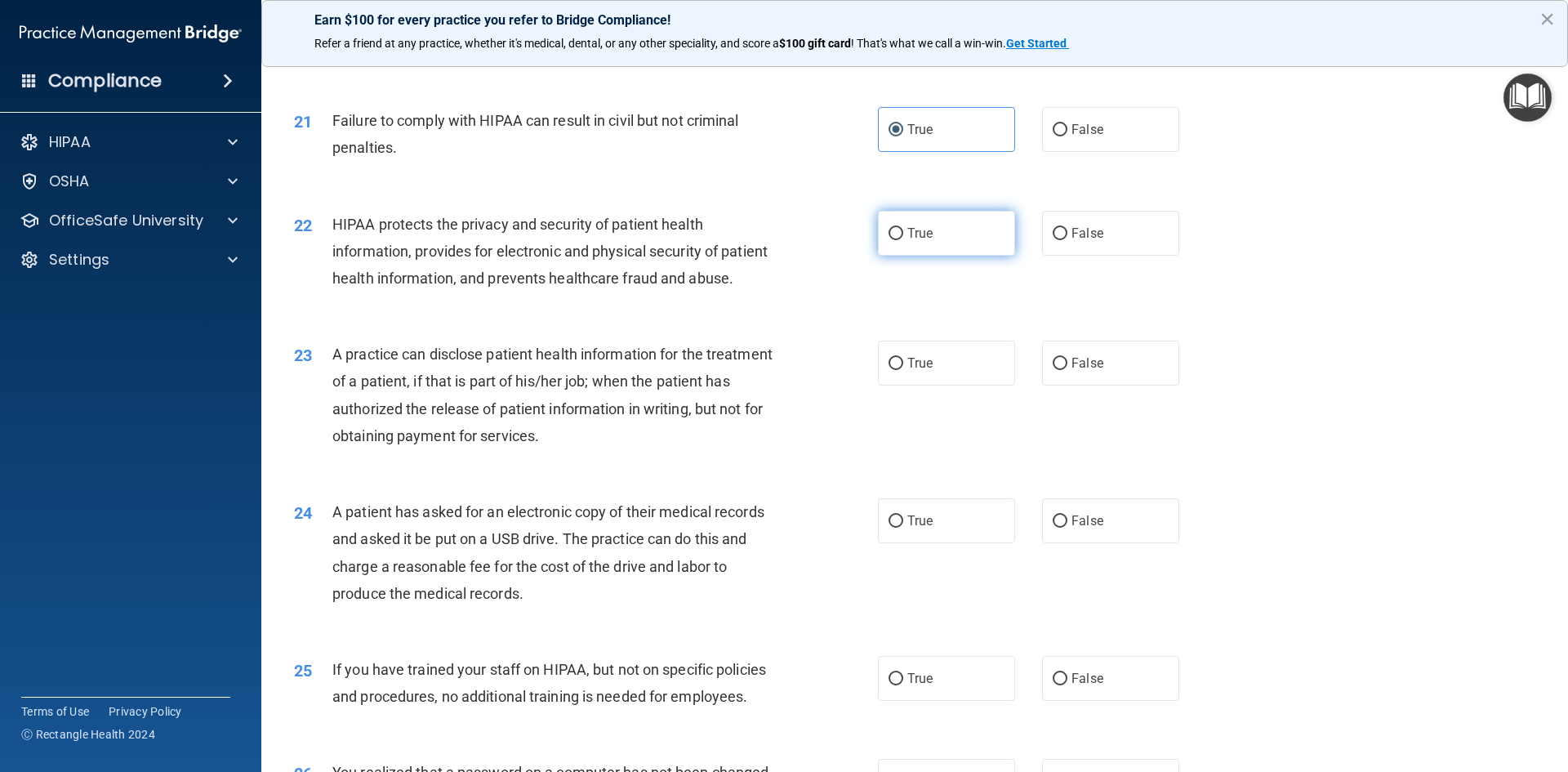
click at [929, 255] on label "True" at bounding box center [946, 234] width 137 height 45
click at [903, 240] on input "True" at bounding box center [895, 234] width 15 height 12
radio input "true"
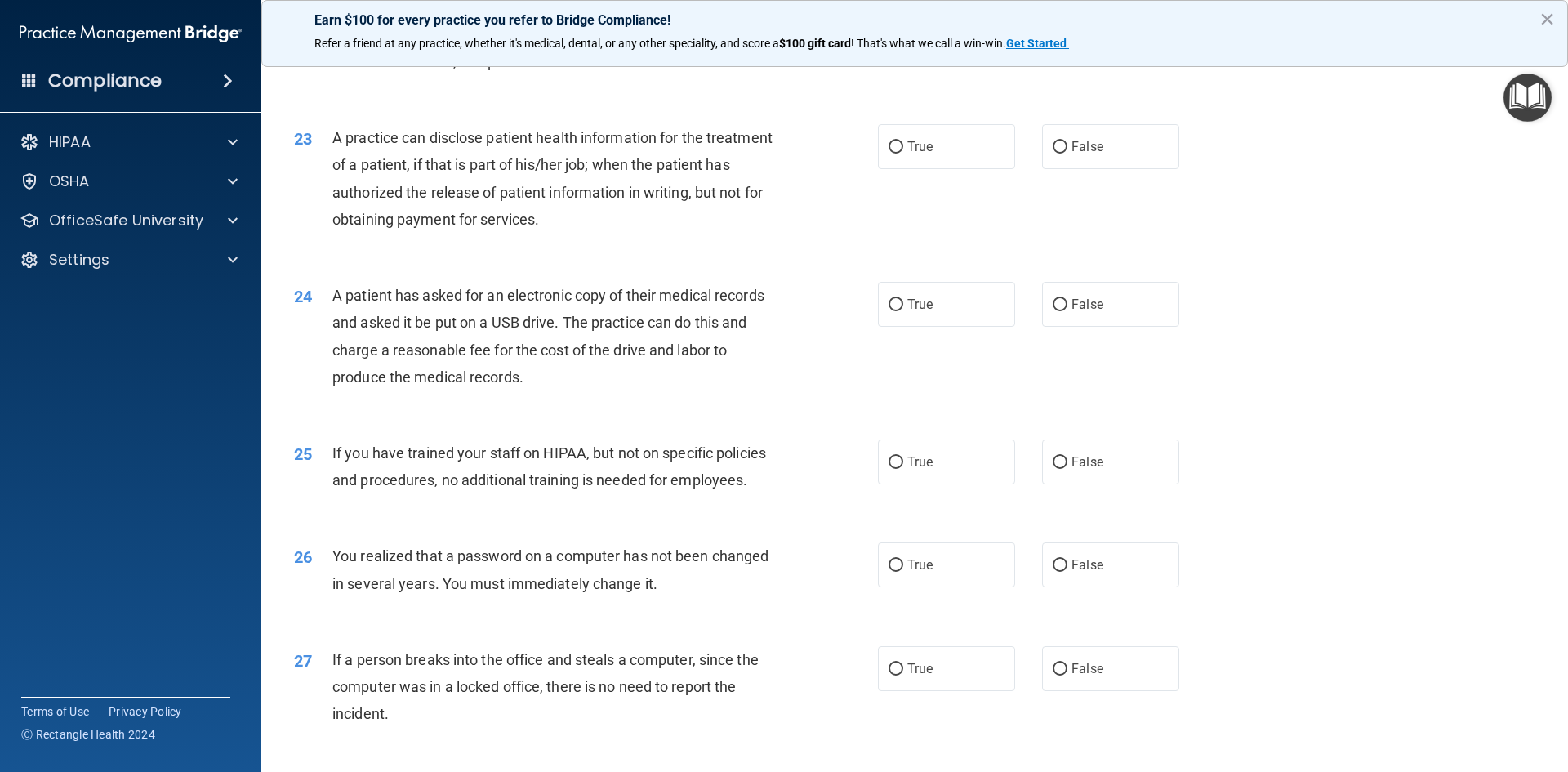
scroll to position [2613, 0]
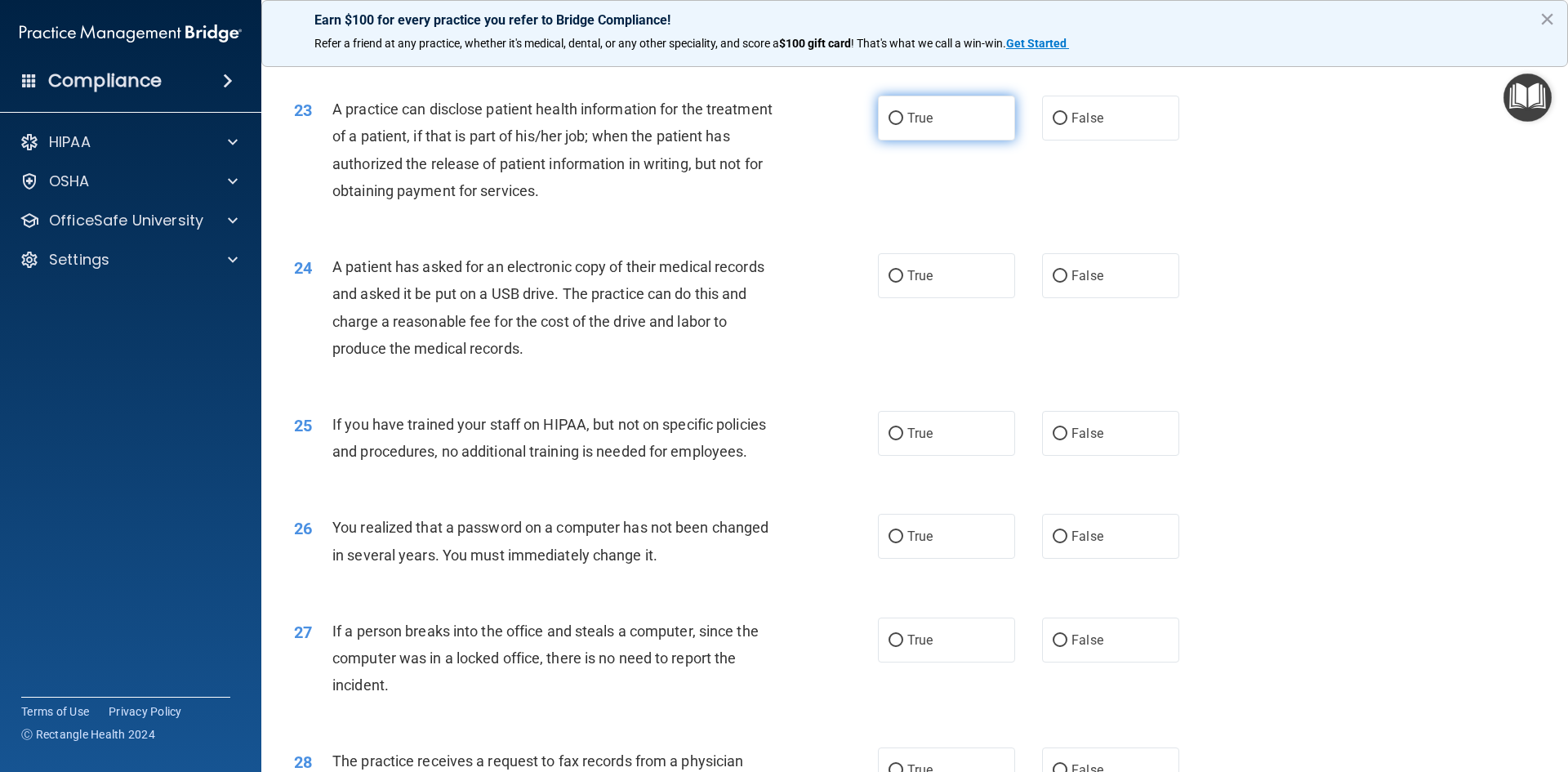
click at [950, 141] on label "True" at bounding box center [946, 118] width 137 height 45
click at [903, 125] on input "True" at bounding box center [895, 119] width 15 height 12
radio input "true"
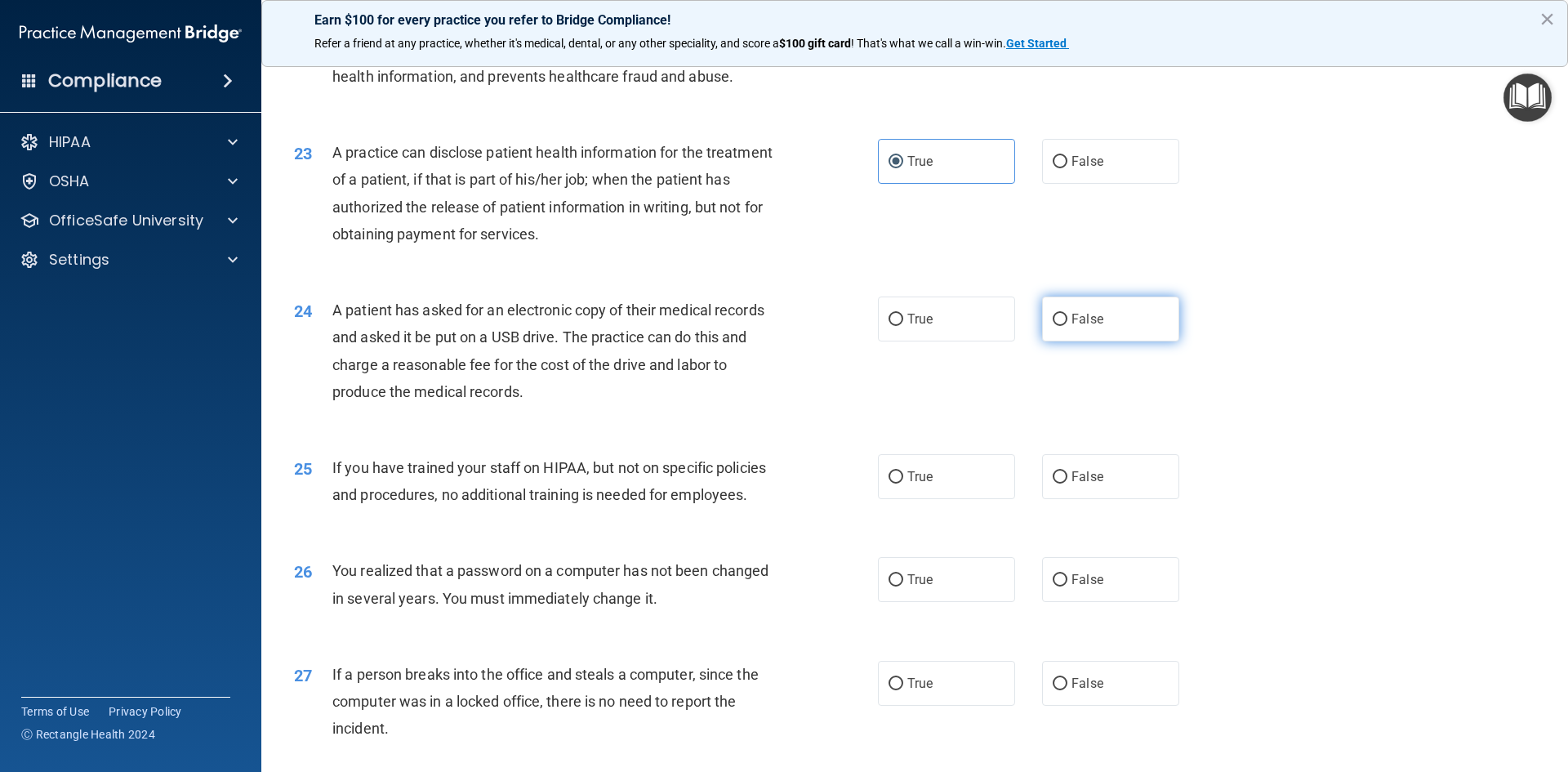
scroll to position [2531, 0]
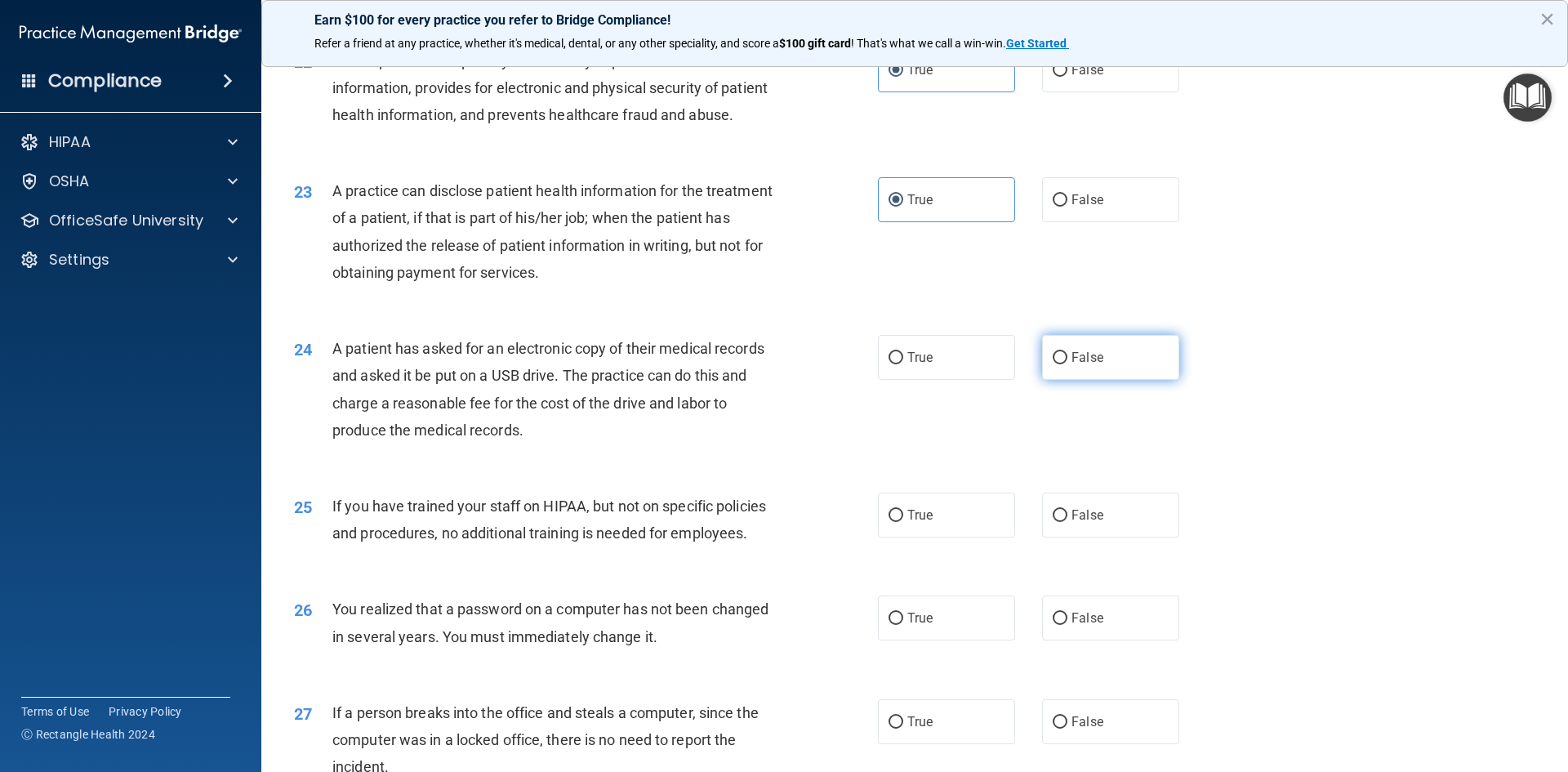
click at [1098, 379] on label "False" at bounding box center [1110, 358] width 137 height 45
click at [1067, 364] on input "False" at bounding box center [1059, 358] width 15 height 12
radio input "true"
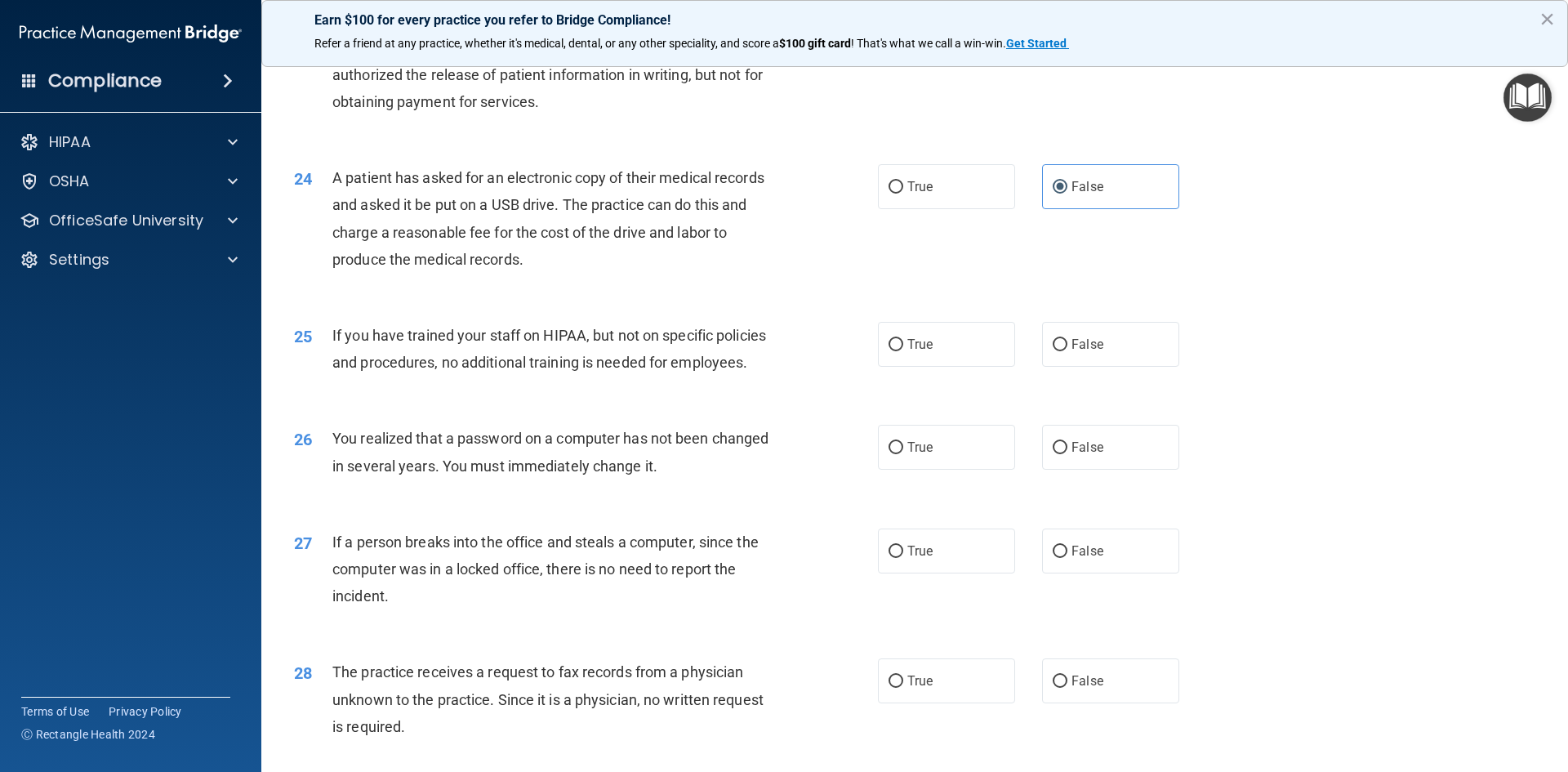
scroll to position [2777, 0]
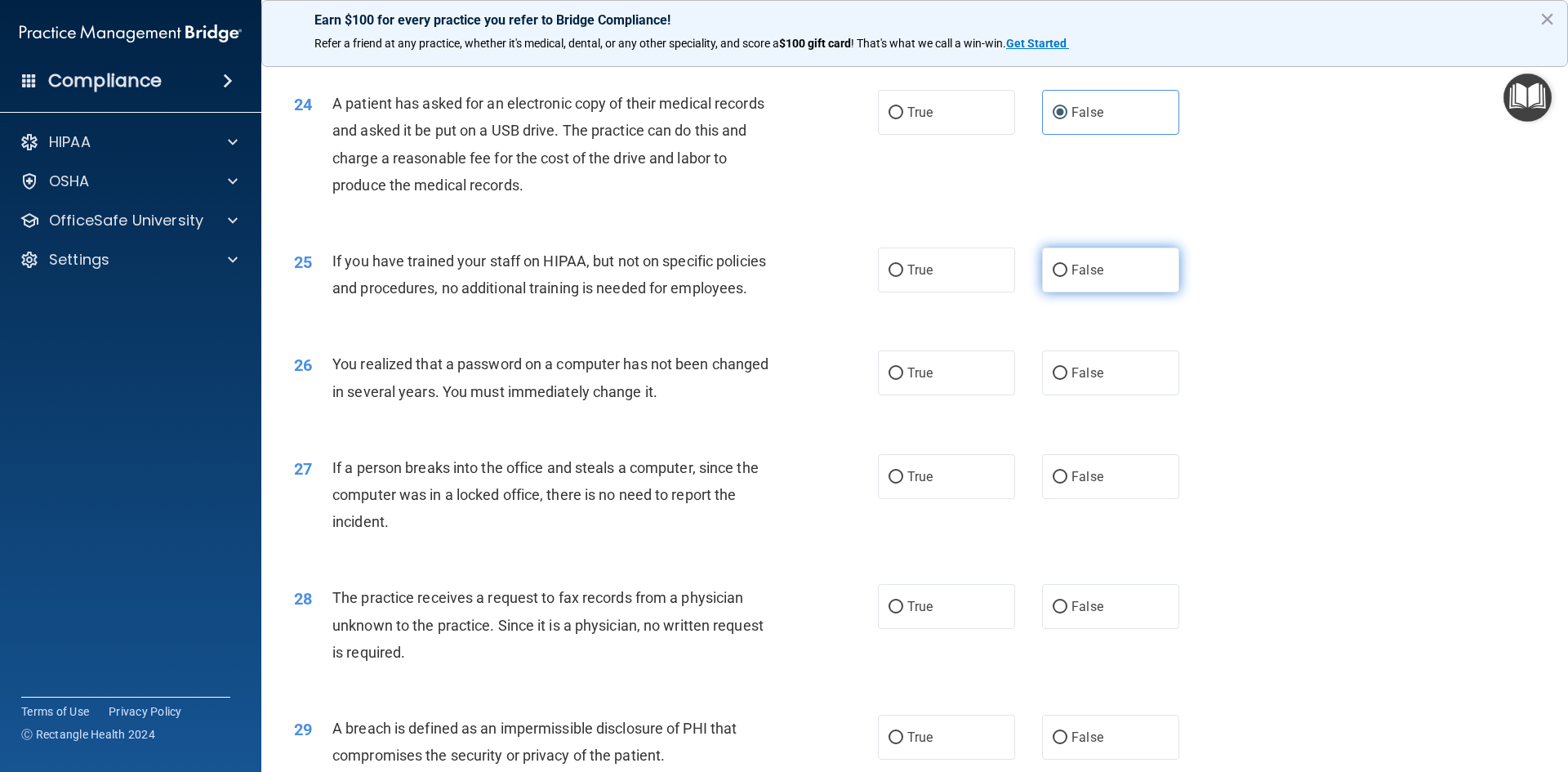
click at [1141, 293] on label "False" at bounding box center [1110, 270] width 137 height 45
click at [1067, 277] on input "False" at bounding box center [1059, 271] width 15 height 12
radio input "true"
click at [935, 395] on label "True" at bounding box center [946, 373] width 137 height 45
click at [903, 379] on input "True" at bounding box center [895, 373] width 15 height 12
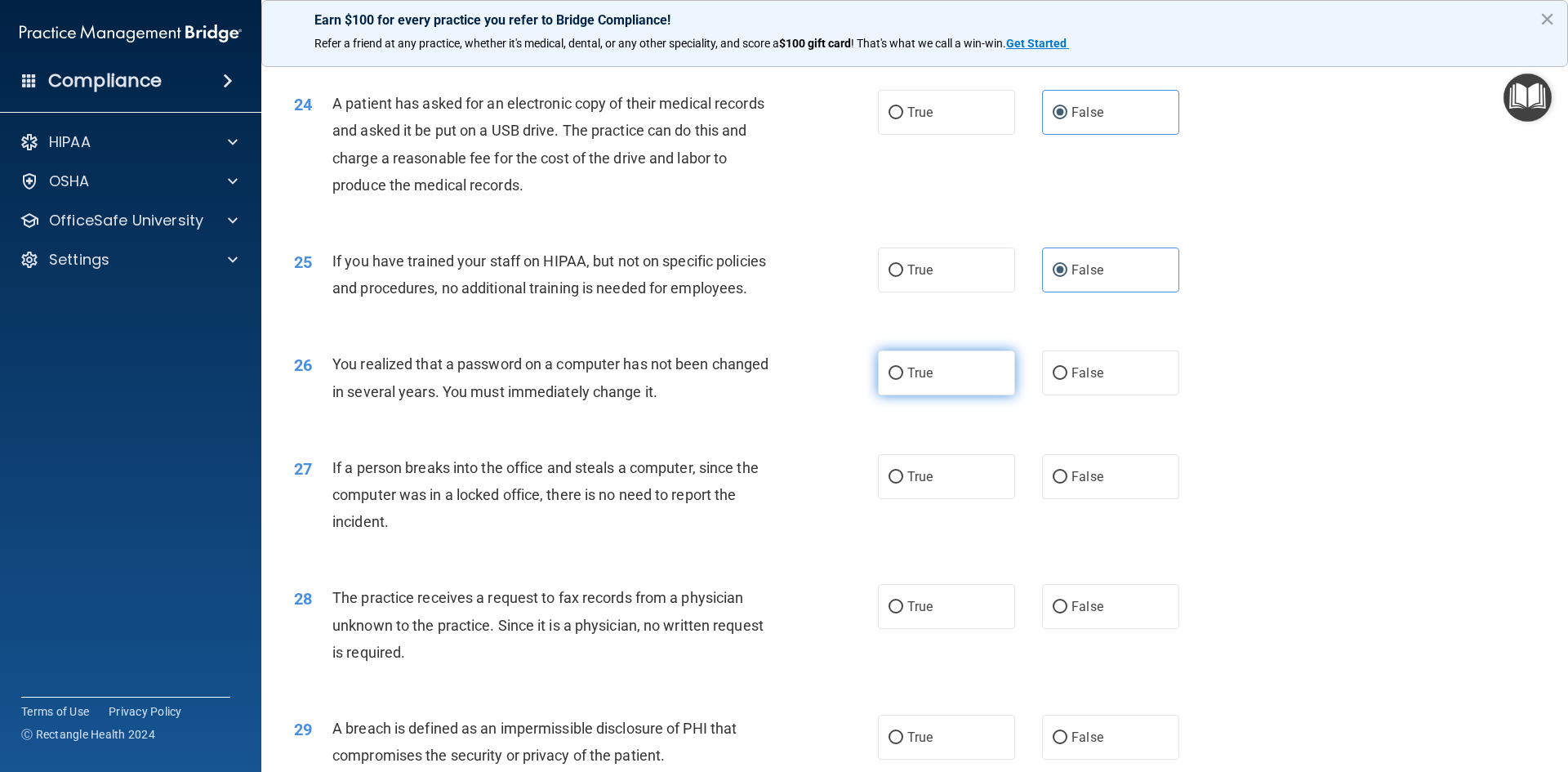
radio input "true"
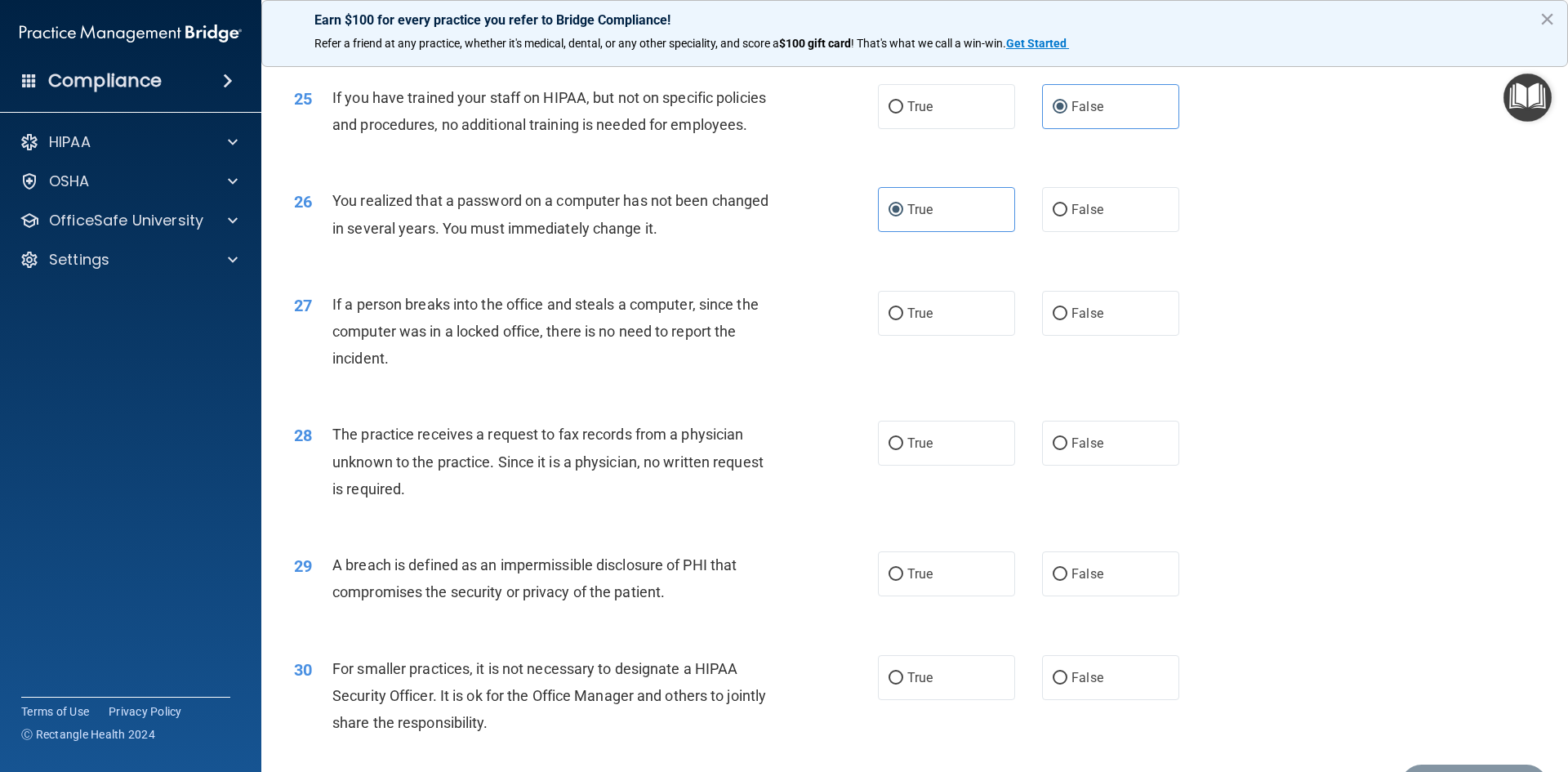
scroll to position [3022, 0]
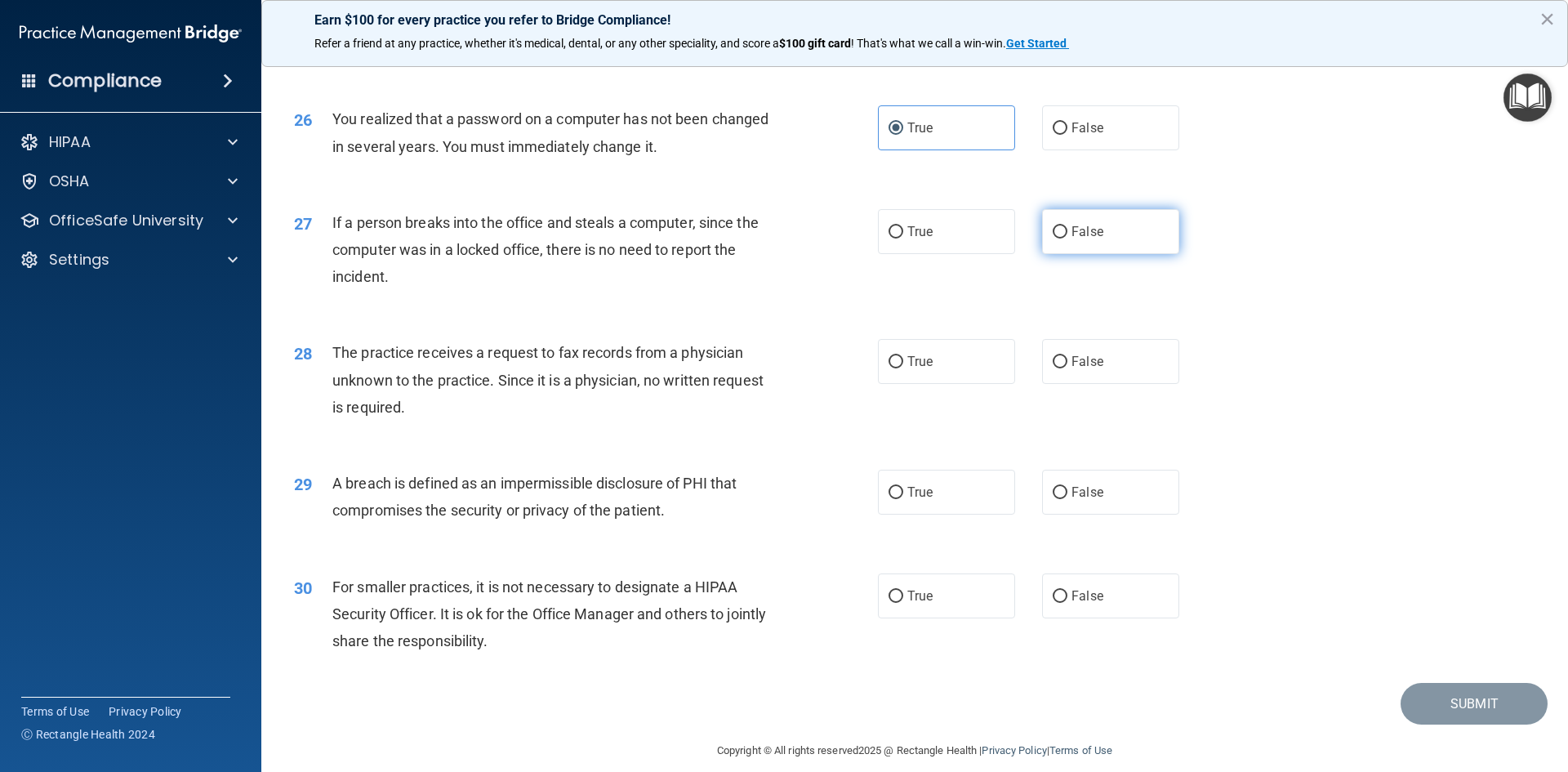
click at [1098, 254] on label "False" at bounding box center [1110, 232] width 137 height 45
click at [1067, 239] on input "False" at bounding box center [1059, 233] width 15 height 12
radio input "true"
click at [1090, 369] on span "False" at bounding box center [1087, 361] width 32 height 16
click at [1067, 368] on input "False" at bounding box center [1059, 362] width 15 height 12
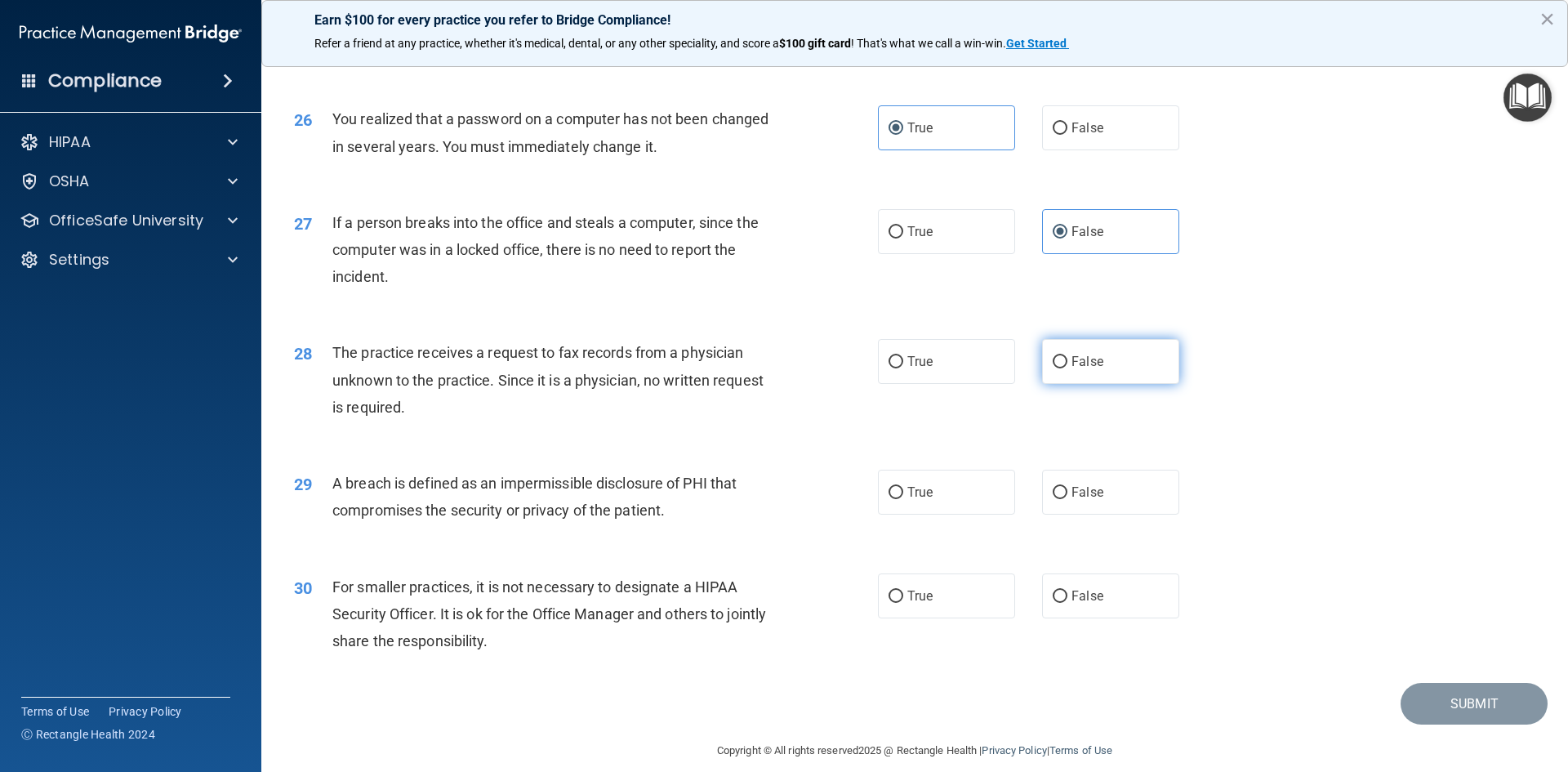
radio input "true"
click at [951, 514] on label "True" at bounding box center [946, 492] width 137 height 45
click at [903, 499] on input "True" at bounding box center [895, 493] width 15 height 12
radio input "true"
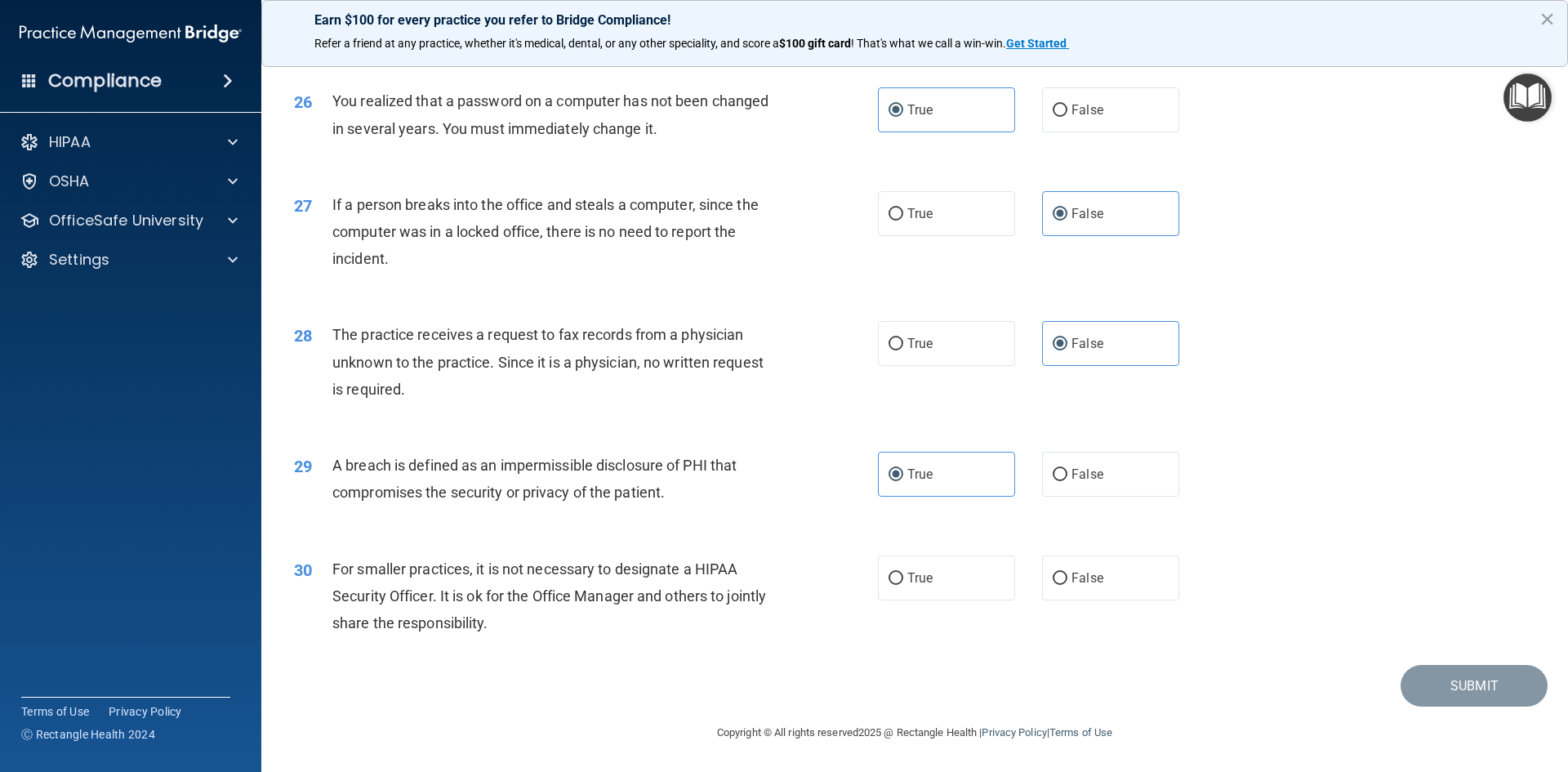
scroll to position [3093, 0]
click at [939, 575] on label "True" at bounding box center [946, 578] width 137 height 45
click at [903, 575] on input "True" at bounding box center [895, 578] width 15 height 12
radio input "true"
click at [1503, 691] on button "Submit" at bounding box center [1473, 686] width 147 height 42
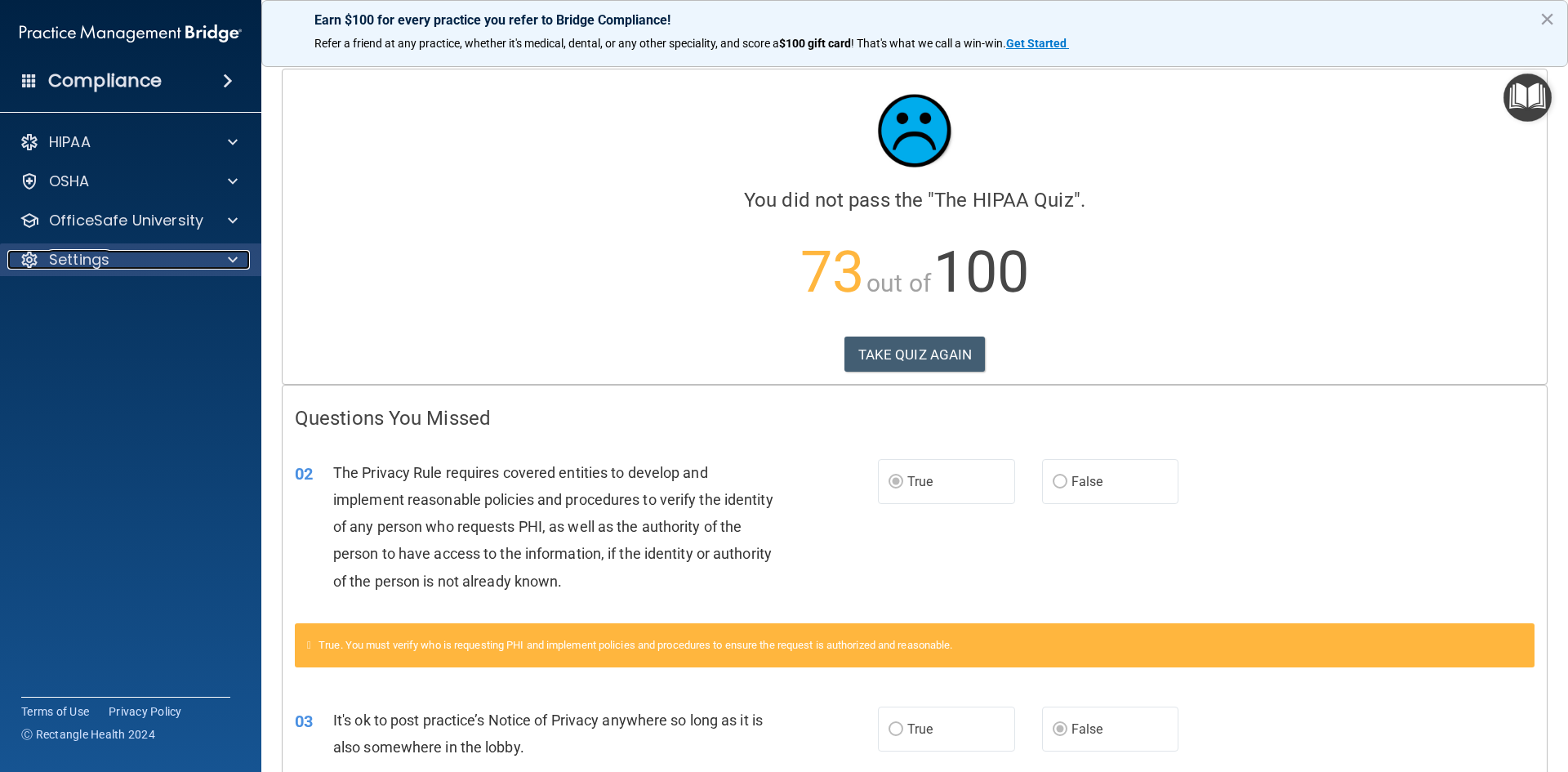
click at [147, 266] on div "Settings" at bounding box center [108, 260] width 202 height 20
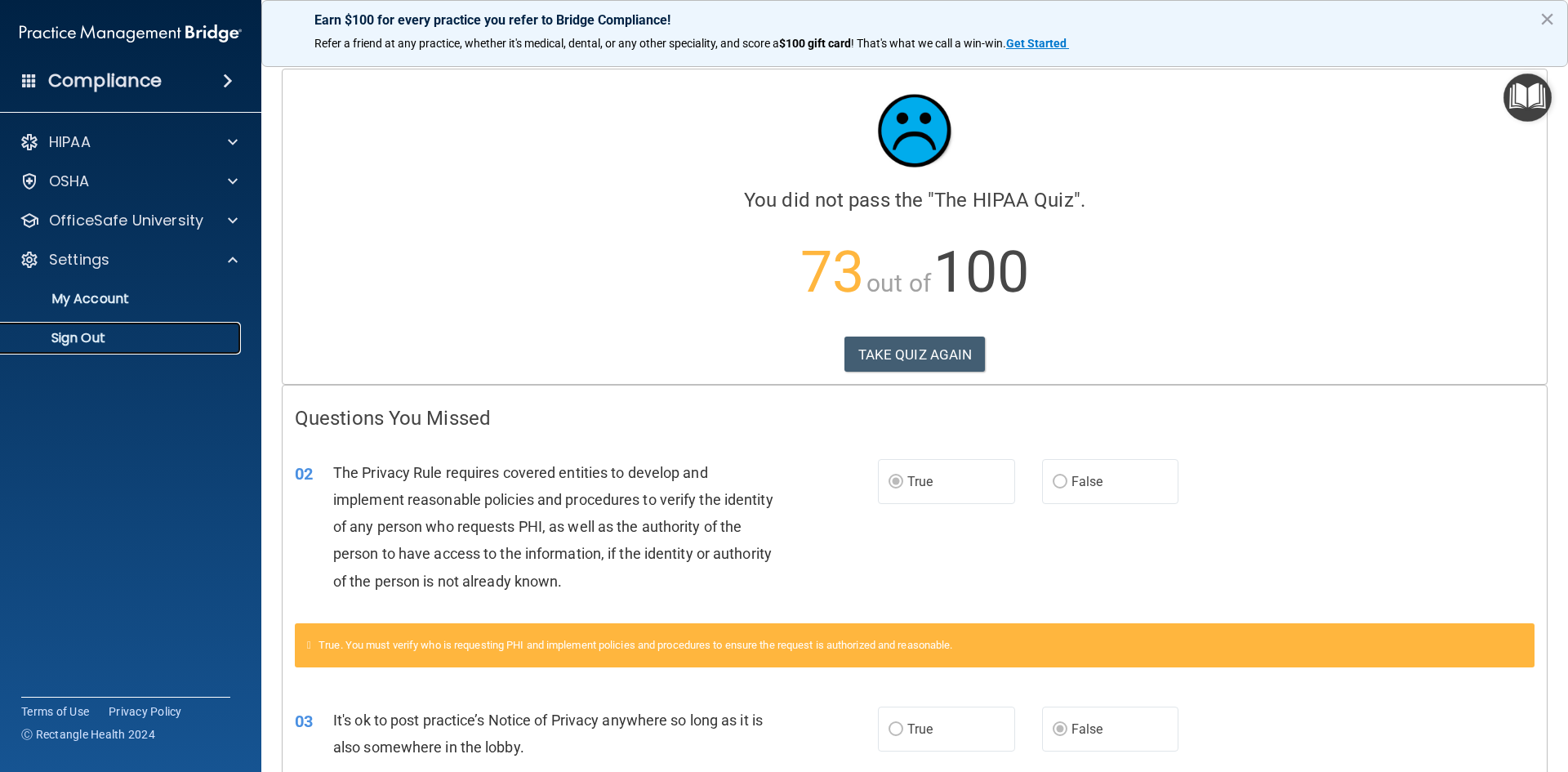
click at [97, 337] on p "Sign Out" at bounding box center [122, 338] width 223 height 16
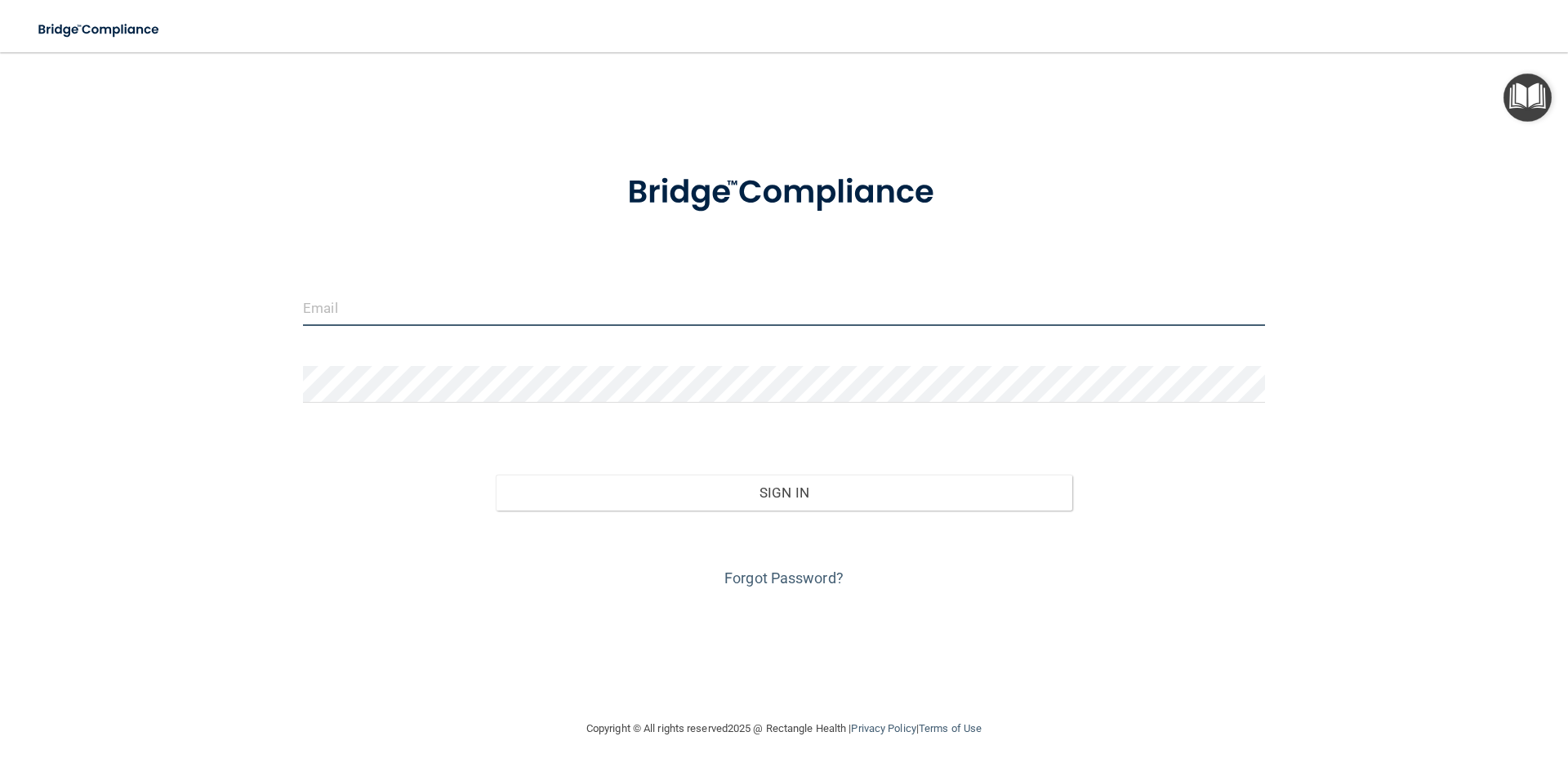
type input "[EMAIL_ADDRESS][DOMAIN_NAME]"
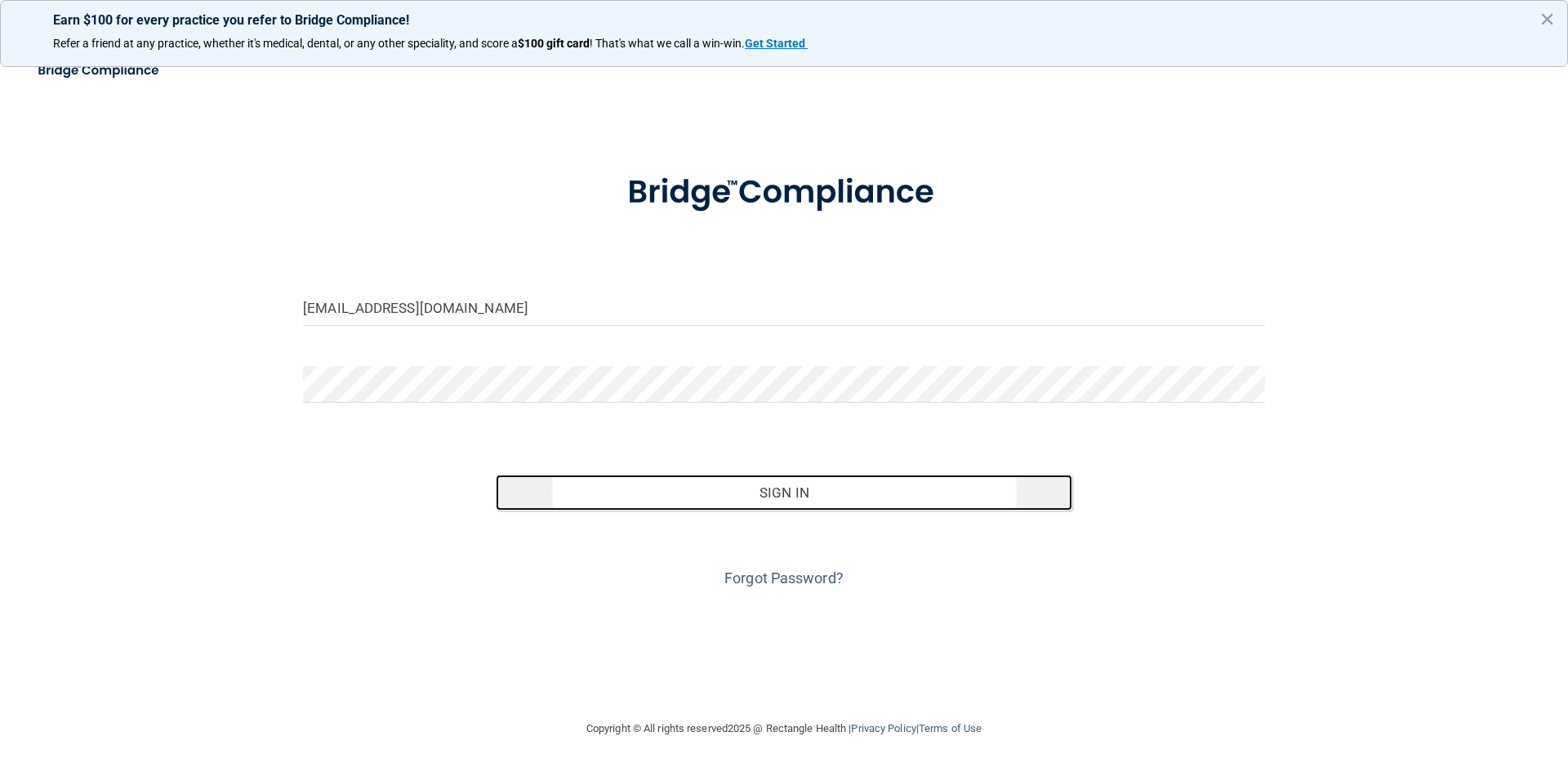
click at [735, 495] on button "Sign In" at bounding box center [784, 492] width 577 height 36
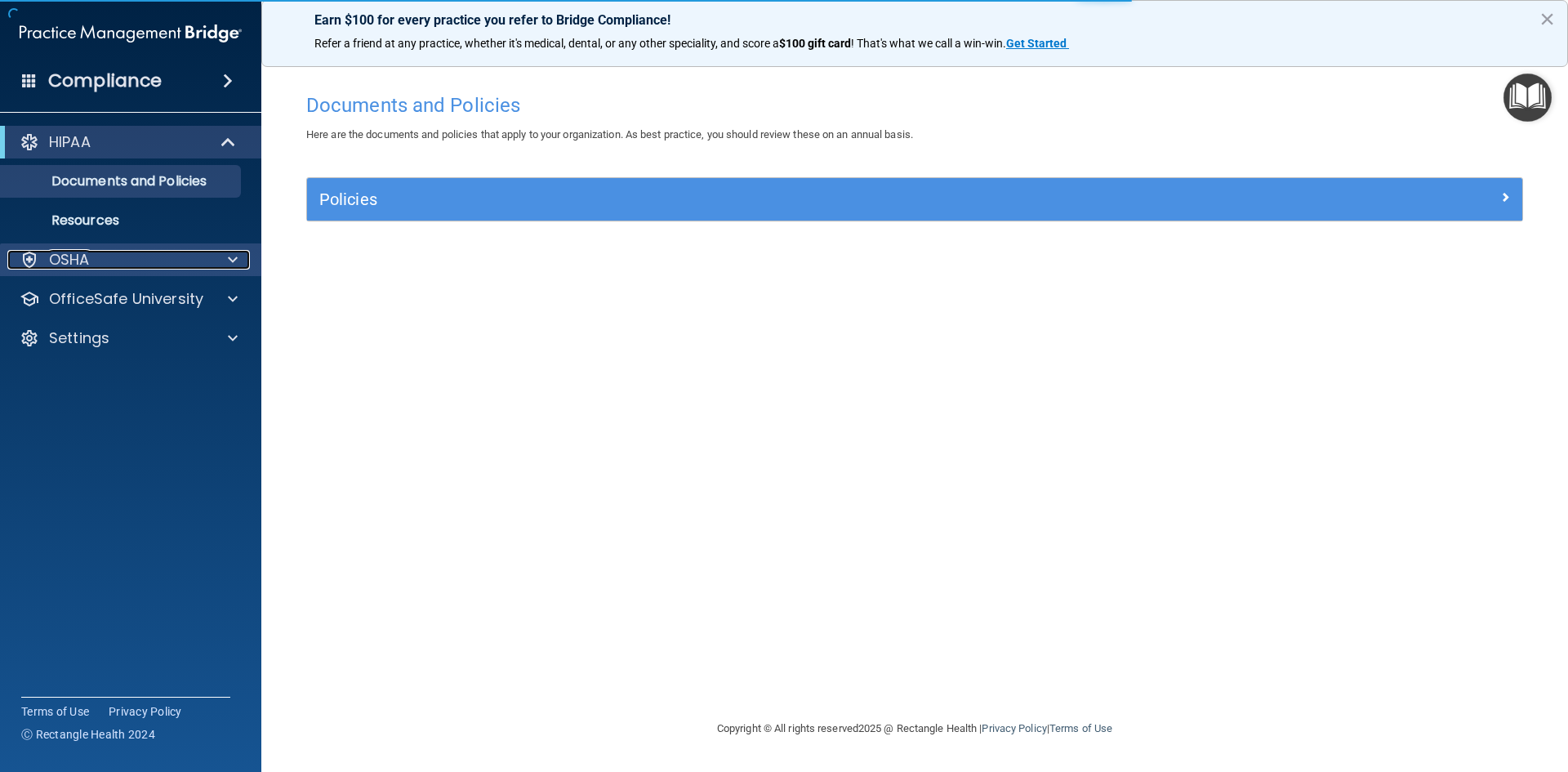
click at [99, 262] on div "OSHA" at bounding box center [108, 260] width 202 height 20
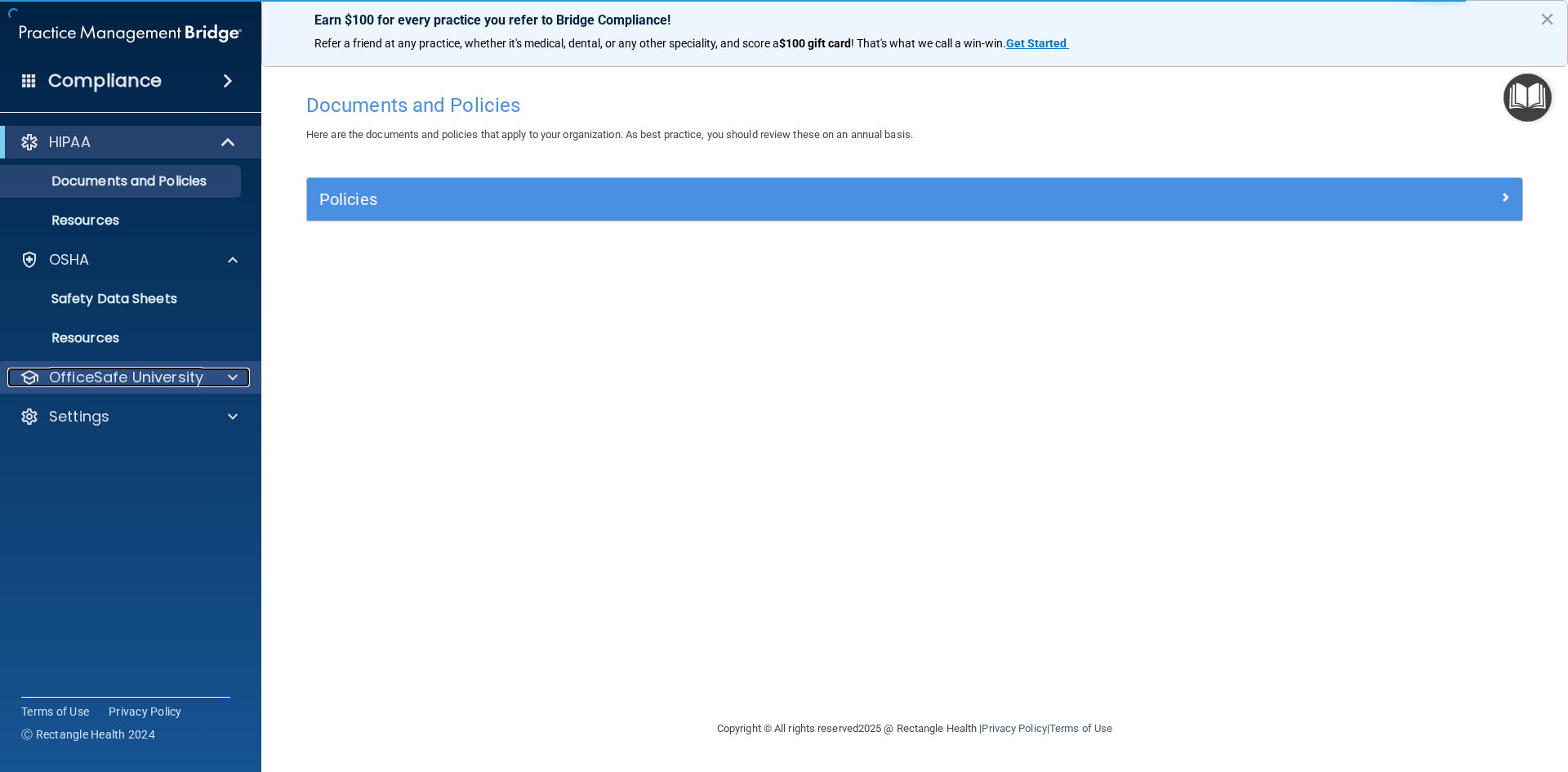
click at [130, 379] on p "OfficeSafe University" at bounding box center [126, 377] width 155 height 20
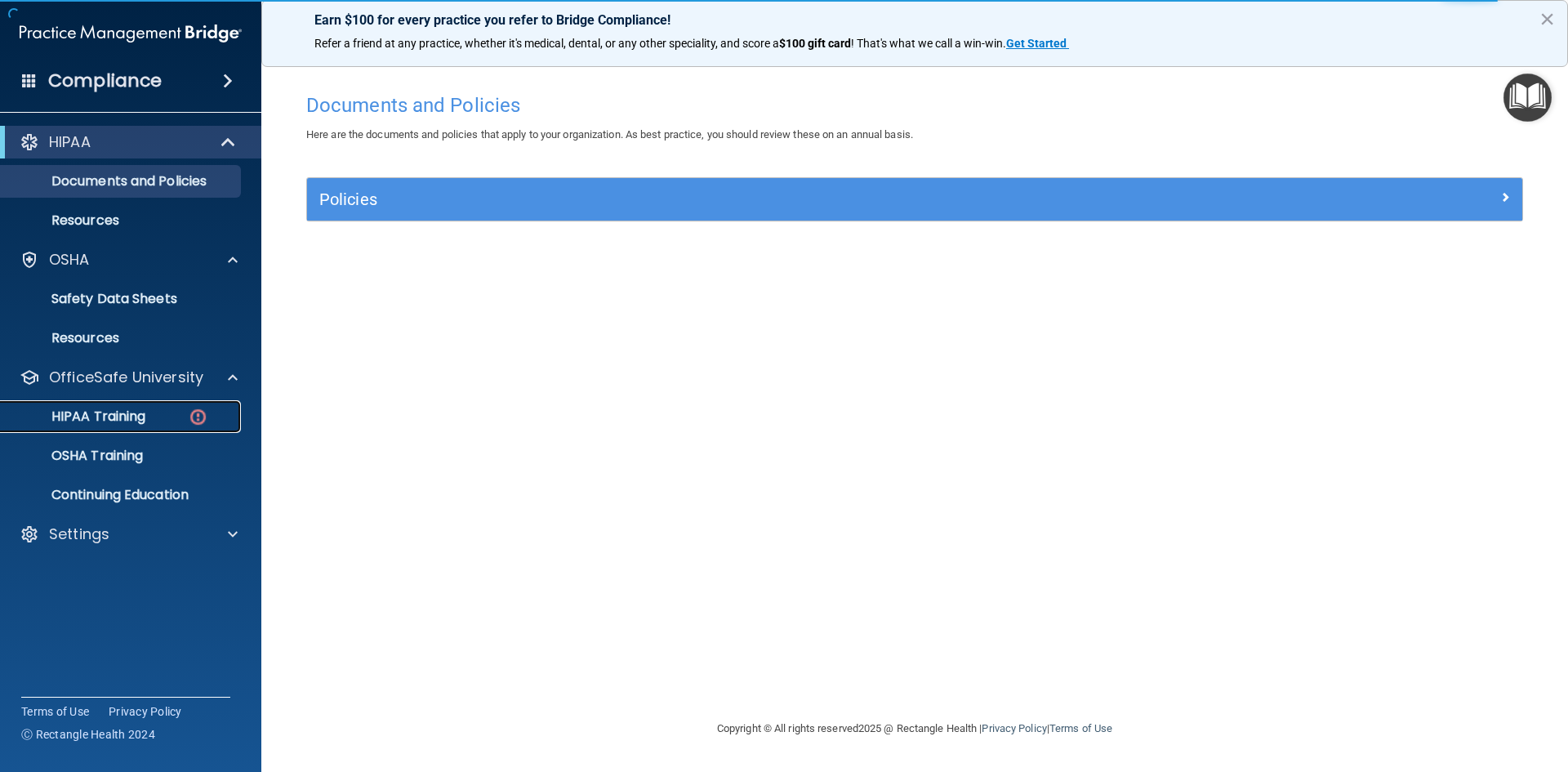
click at [140, 409] on p "HIPAA Training" at bounding box center [77, 416] width 135 height 16
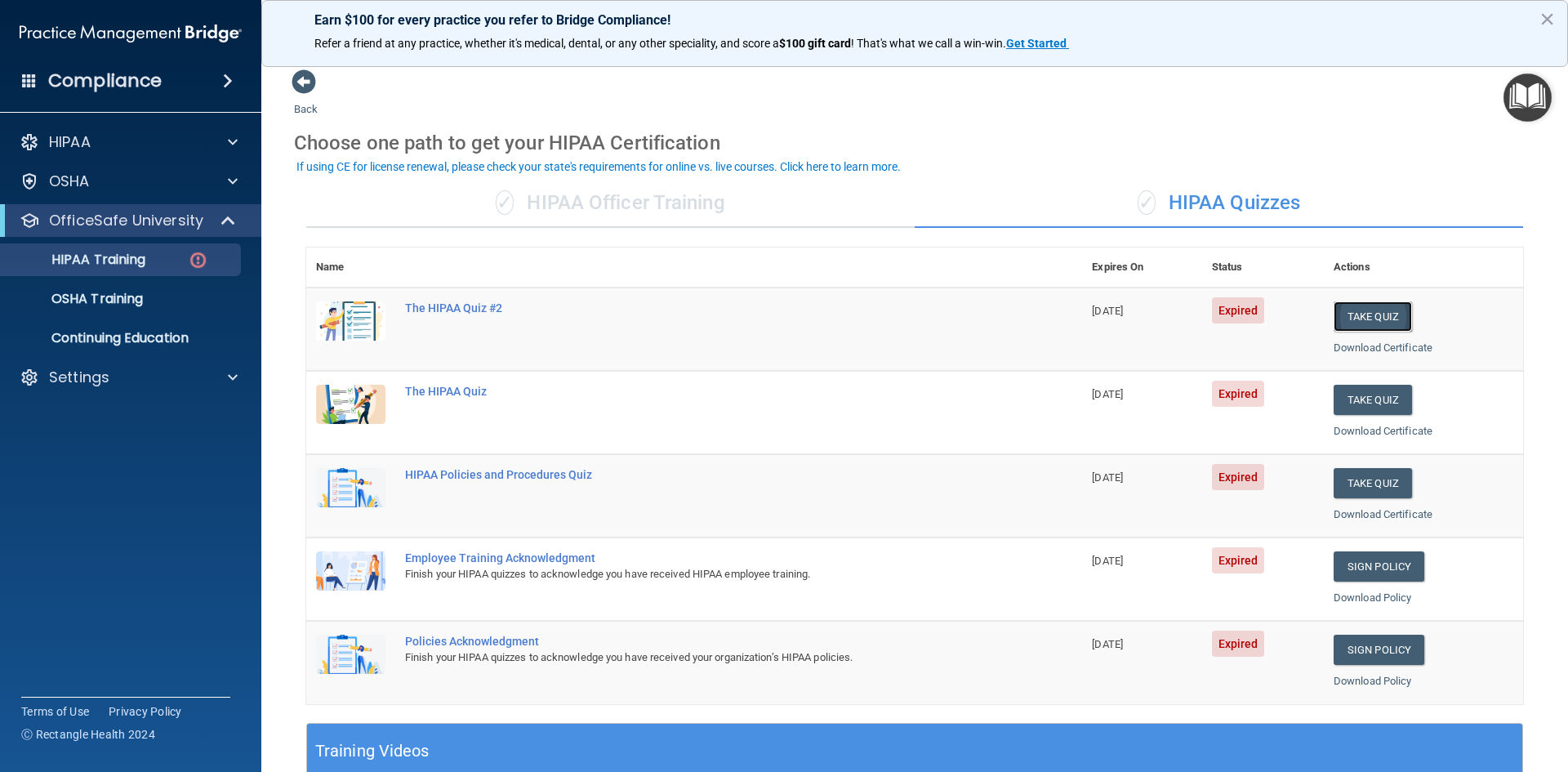
click at [1374, 320] on button "Take Quiz" at bounding box center [1373, 316] width 78 height 30
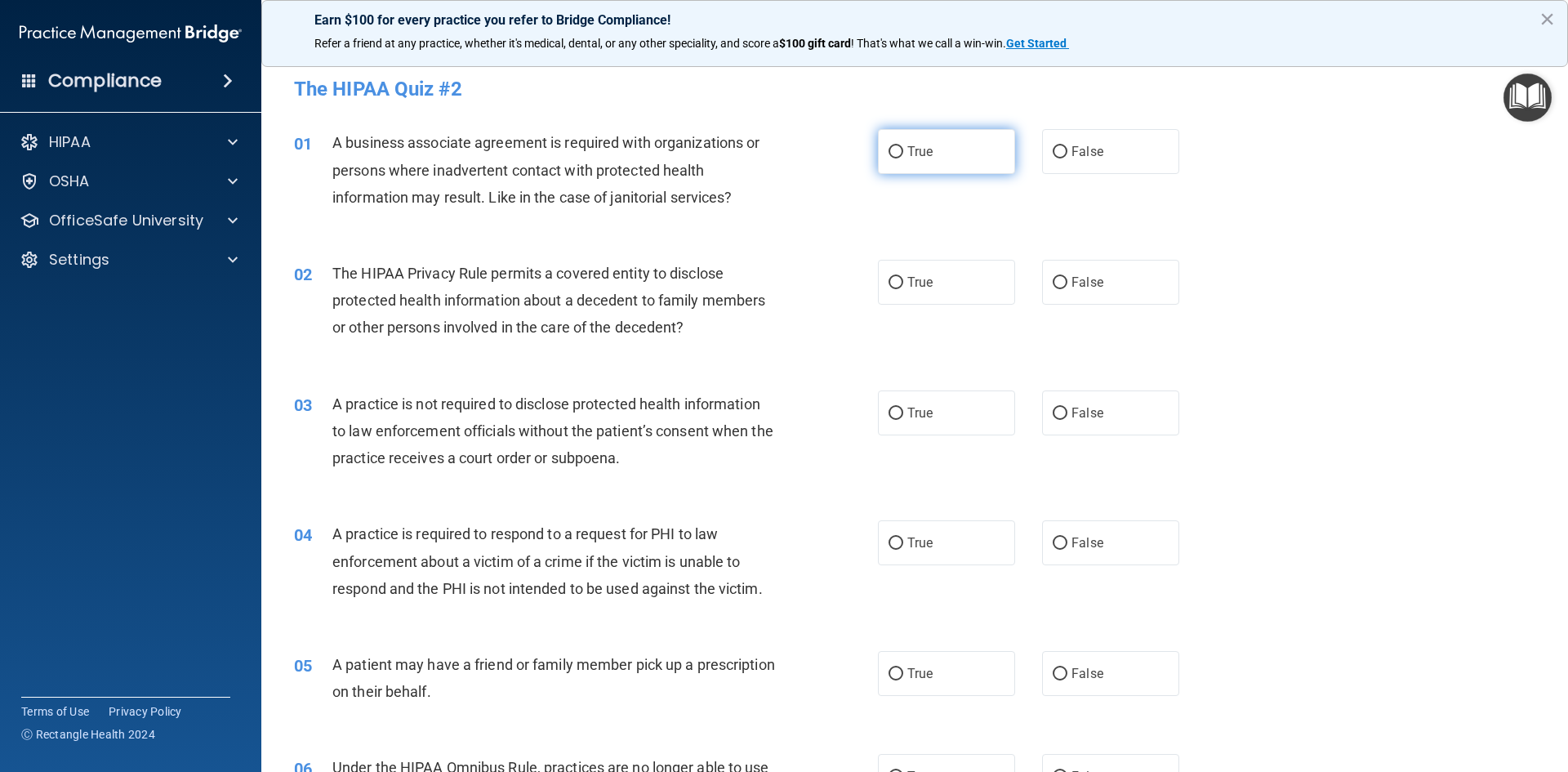
click at [888, 155] on input "True" at bounding box center [895, 152] width 15 height 12
radio input "true"
click at [891, 292] on label "True" at bounding box center [946, 282] width 137 height 45
click at [891, 289] on input "True" at bounding box center [895, 283] width 15 height 12
radio input "true"
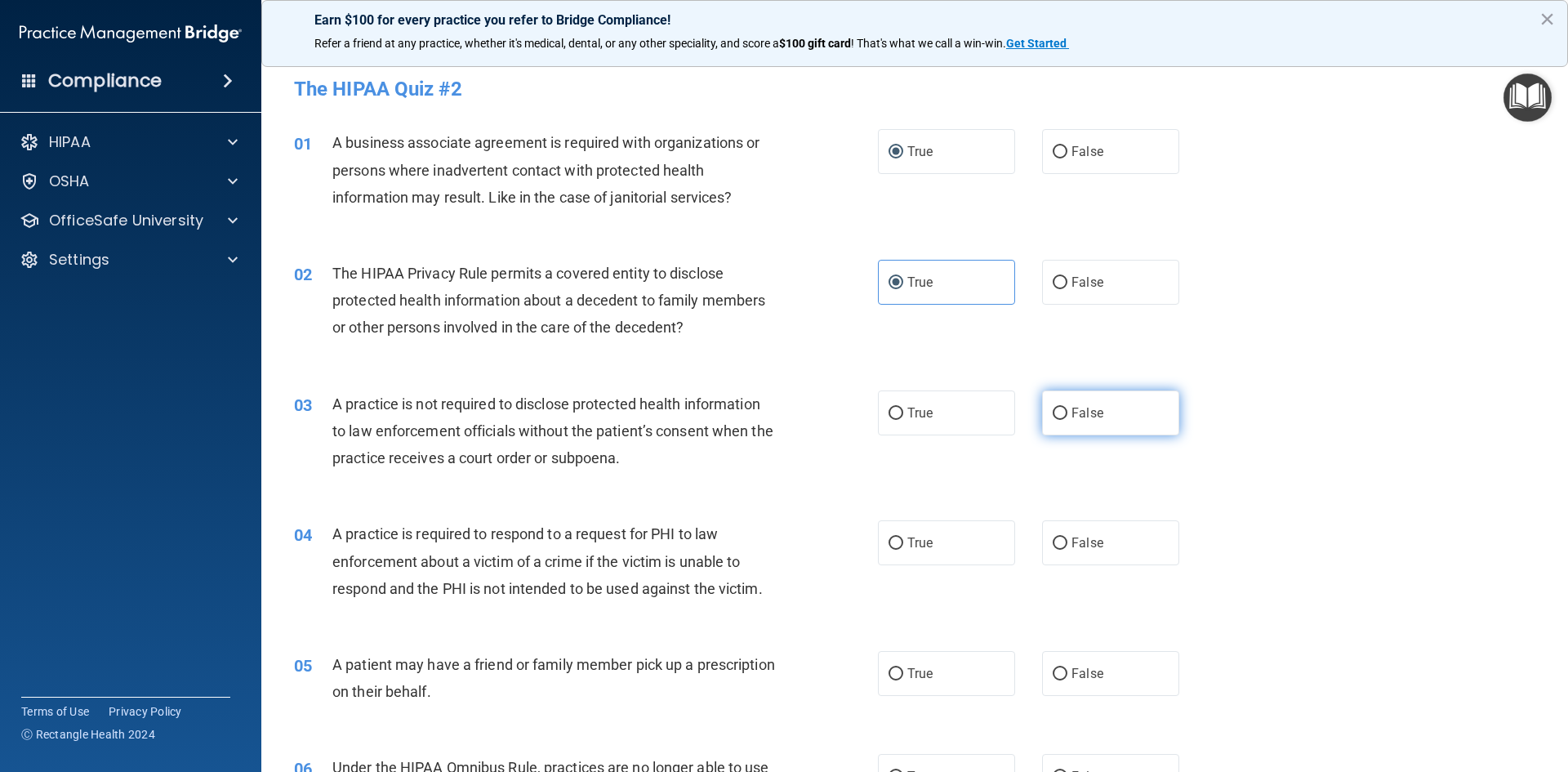
click at [1055, 416] on input "False" at bounding box center [1059, 413] width 15 height 12
radio input "true"
click at [1063, 543] on label "False" at bounding box center [1110, 543] width 137 height 45
click at [1063, 543] on input "False" at bounding box center [1059, 544] width 15 height 12
radio input "true"
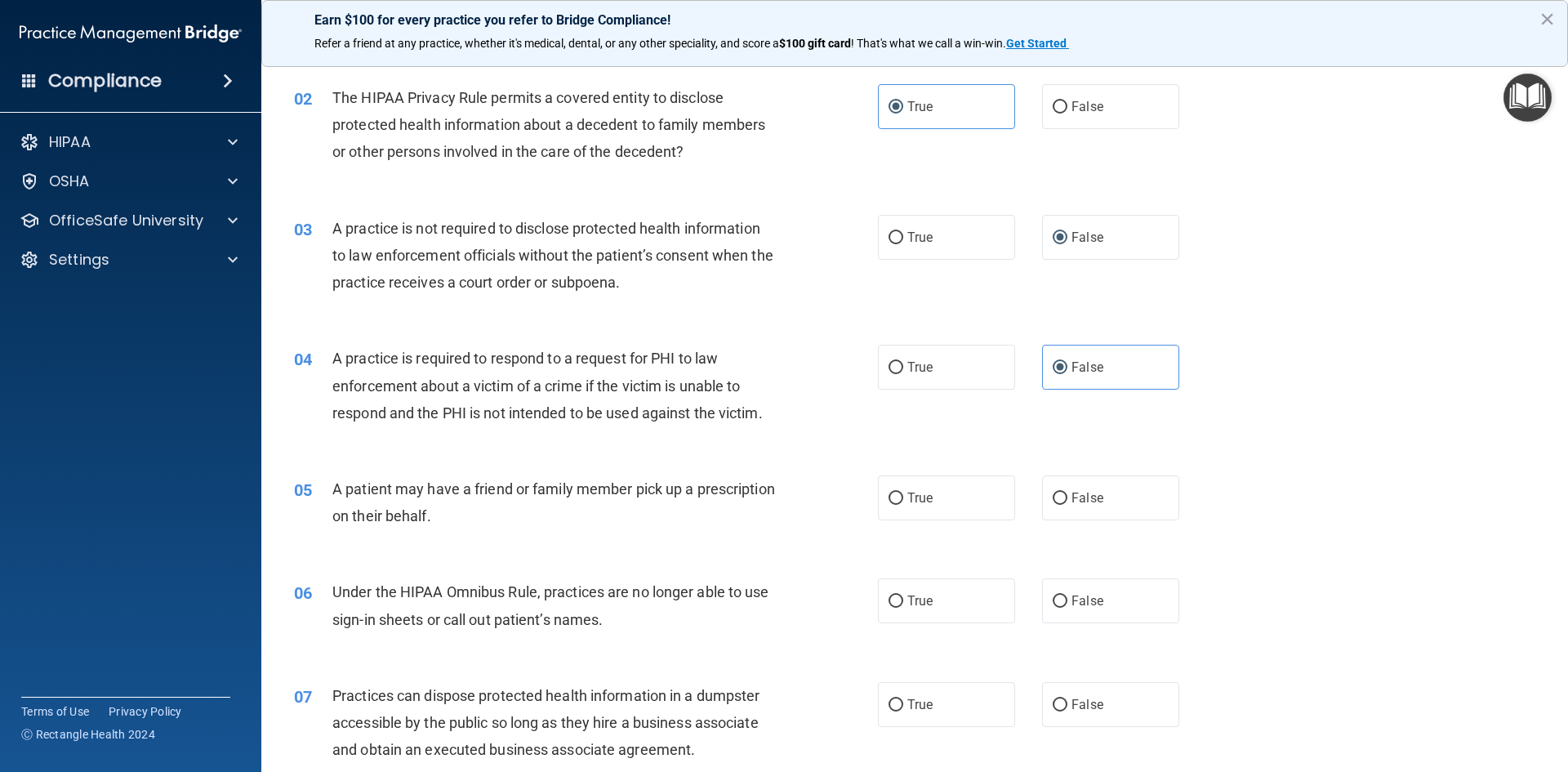
scroll to position [327, 0]
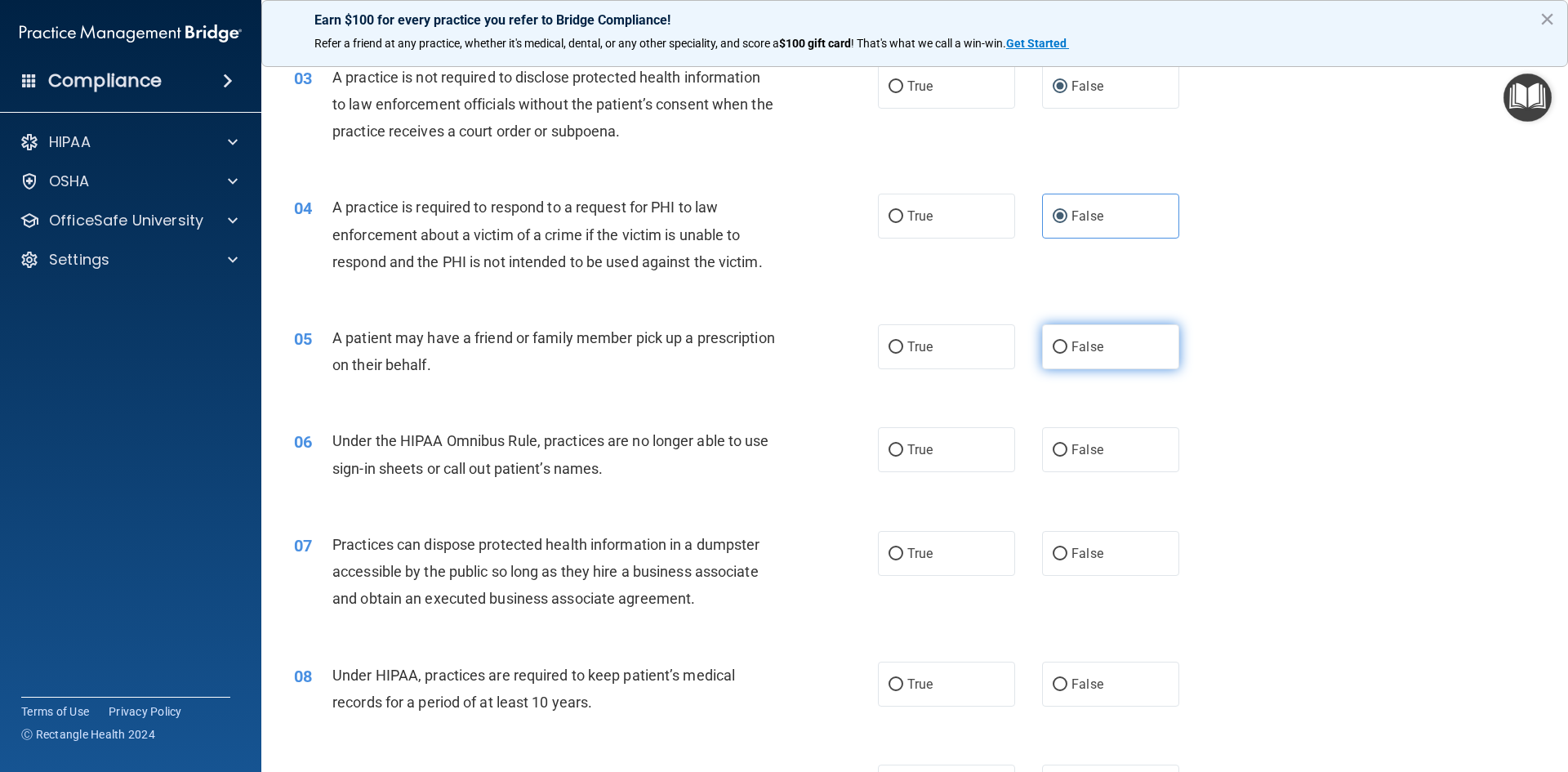
click at [1077, 359] on label "False" at bounding box center [1110, 346] width 137 height 45
click at [1067, 353] on input "False" at bounding box center [1059, 347] width 15 height 12
radio input "true"
click at [946, 454] on label "True" at bounding box center [946, 450] width 137 height 45
click at [903, 454] on input "True" at bounding box center [895, 451] width 15 height 12
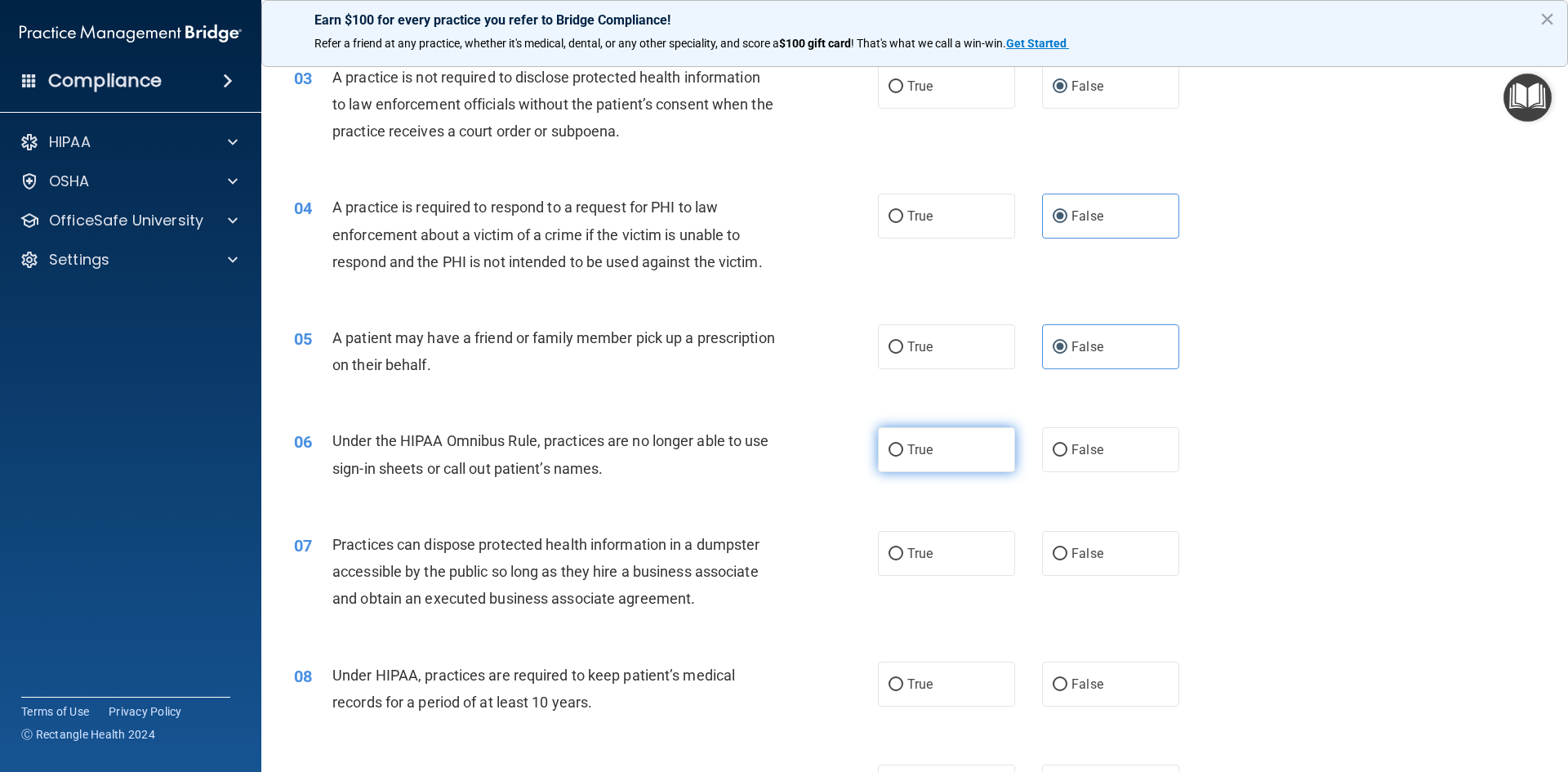
radio input "true"
click at [931, 558] on label "True" at bounding box center [946, 553] width 137 height 45
click at [903, 558] on input "True" at bounding box center [895, 554] width 15 height 12
radio input "true"
click at [943, 696] on label "True" at bounding box center [946, 684] width 137 height 45
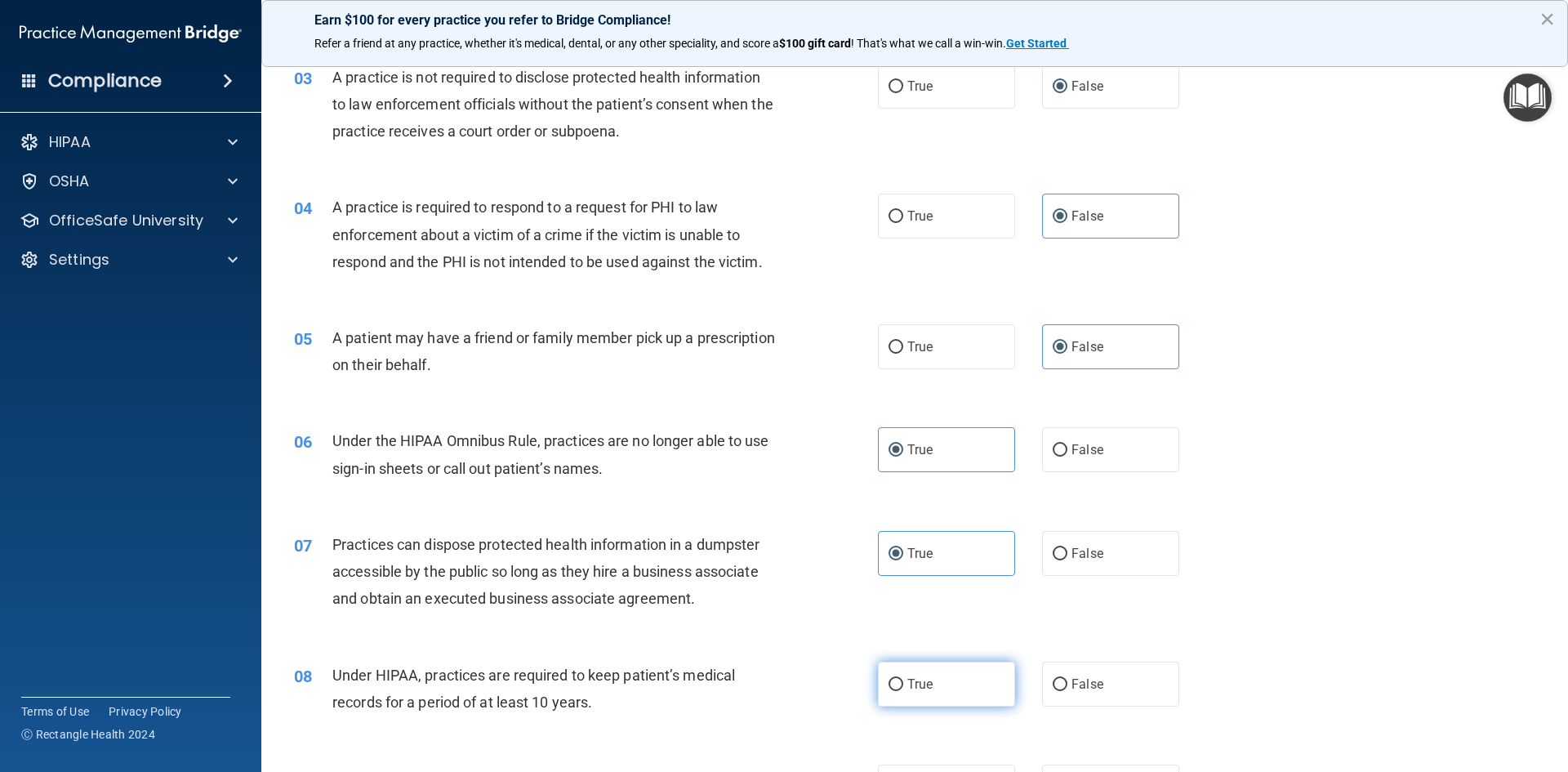
click at [903, 691] on input "True" at bounding box center [895, 685] width 15 height 12
radio input "true"
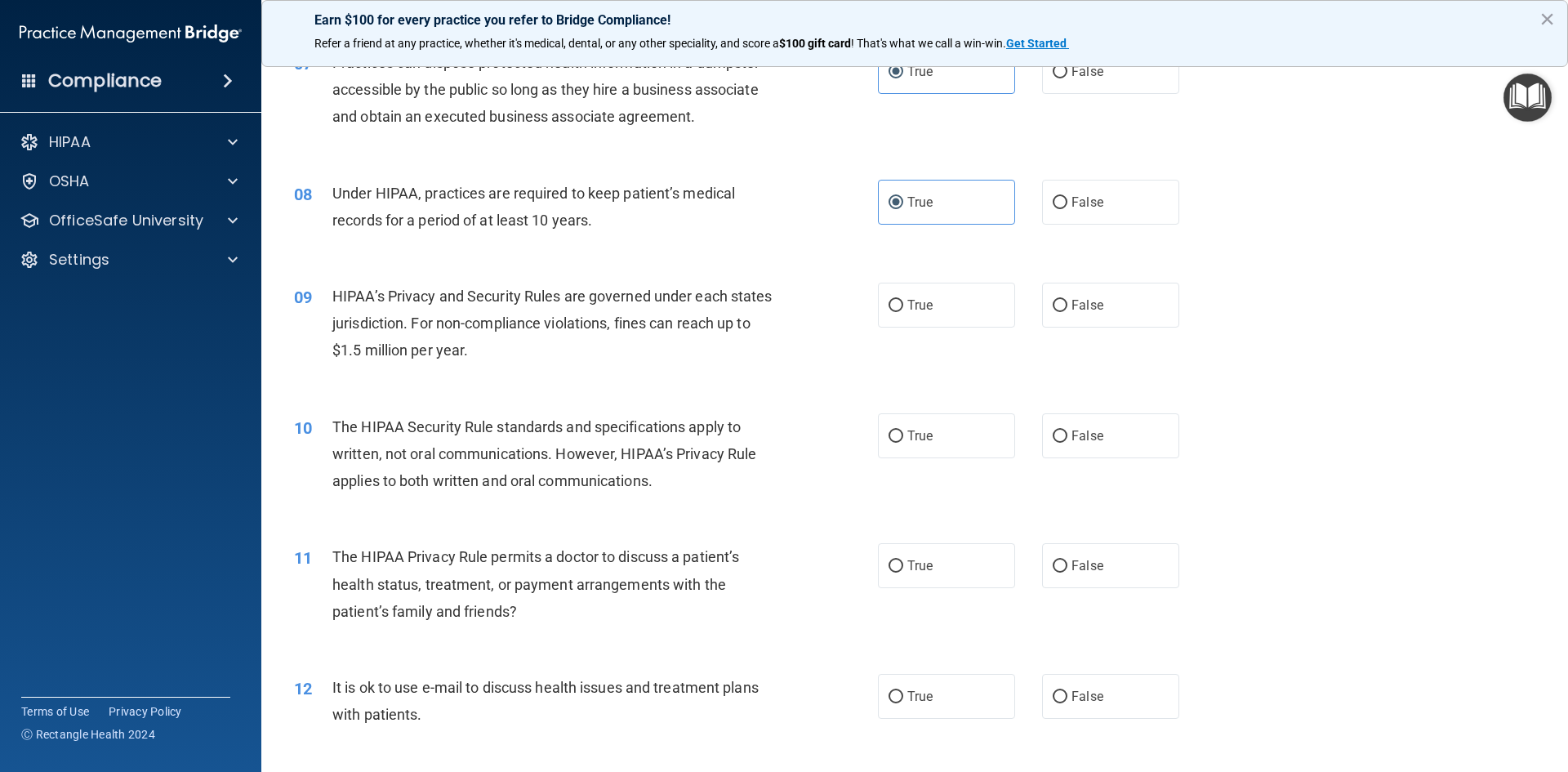
scroll to position [816, 0]
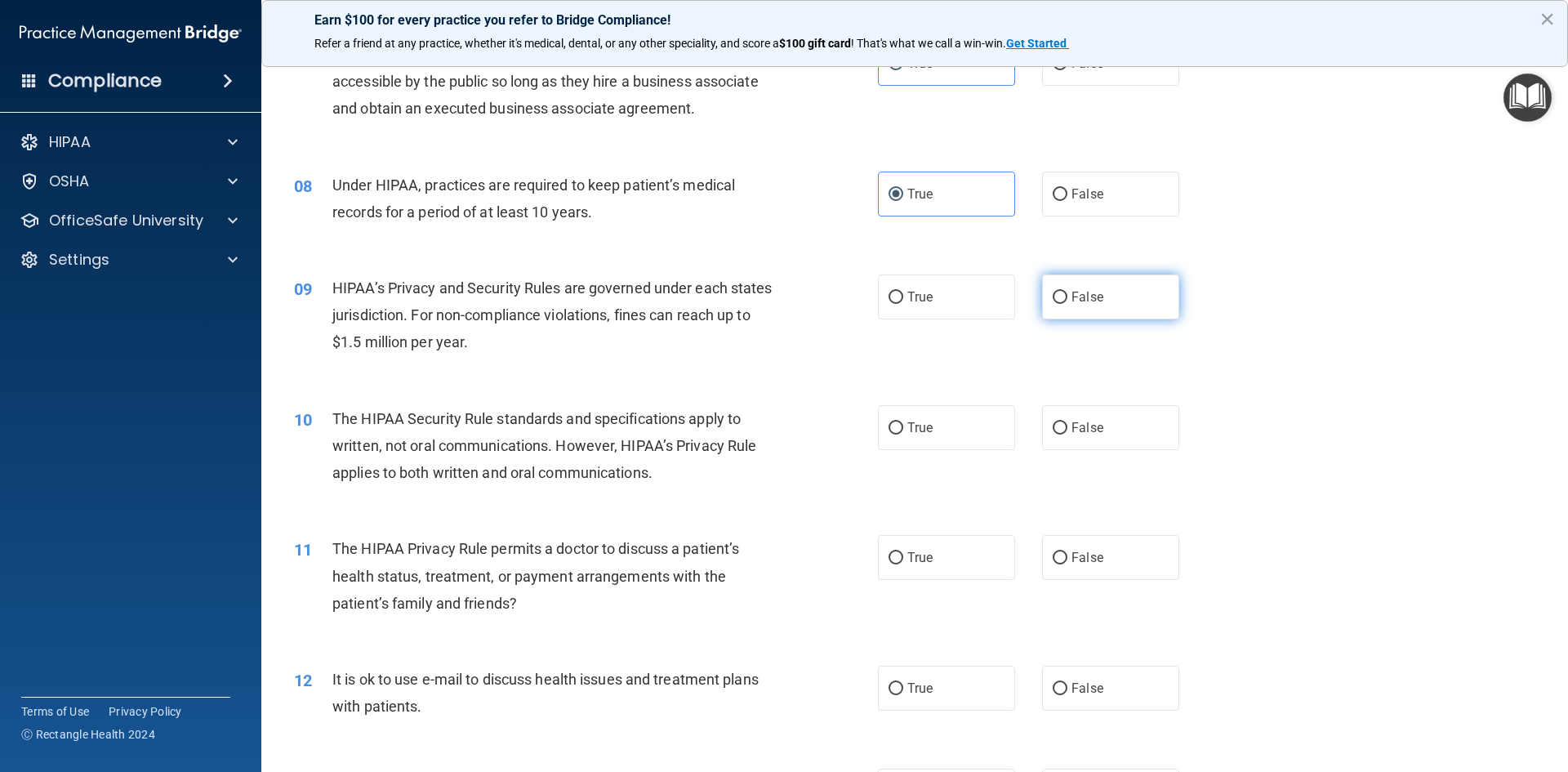
click at [1079, 310] on label "False" at bounding box center [1110, 297] width 137 height 45
click at [1067, 304] on input "False" at bounding box center [1059, 298] width 15 height 12
radio input "true"
click at [1080, 445] on label "False" at bounding box center [1110, 427] width 137 height 45
click at [1067, 434] on input "False" at bounding box center [1059, 428] width 15 height 12
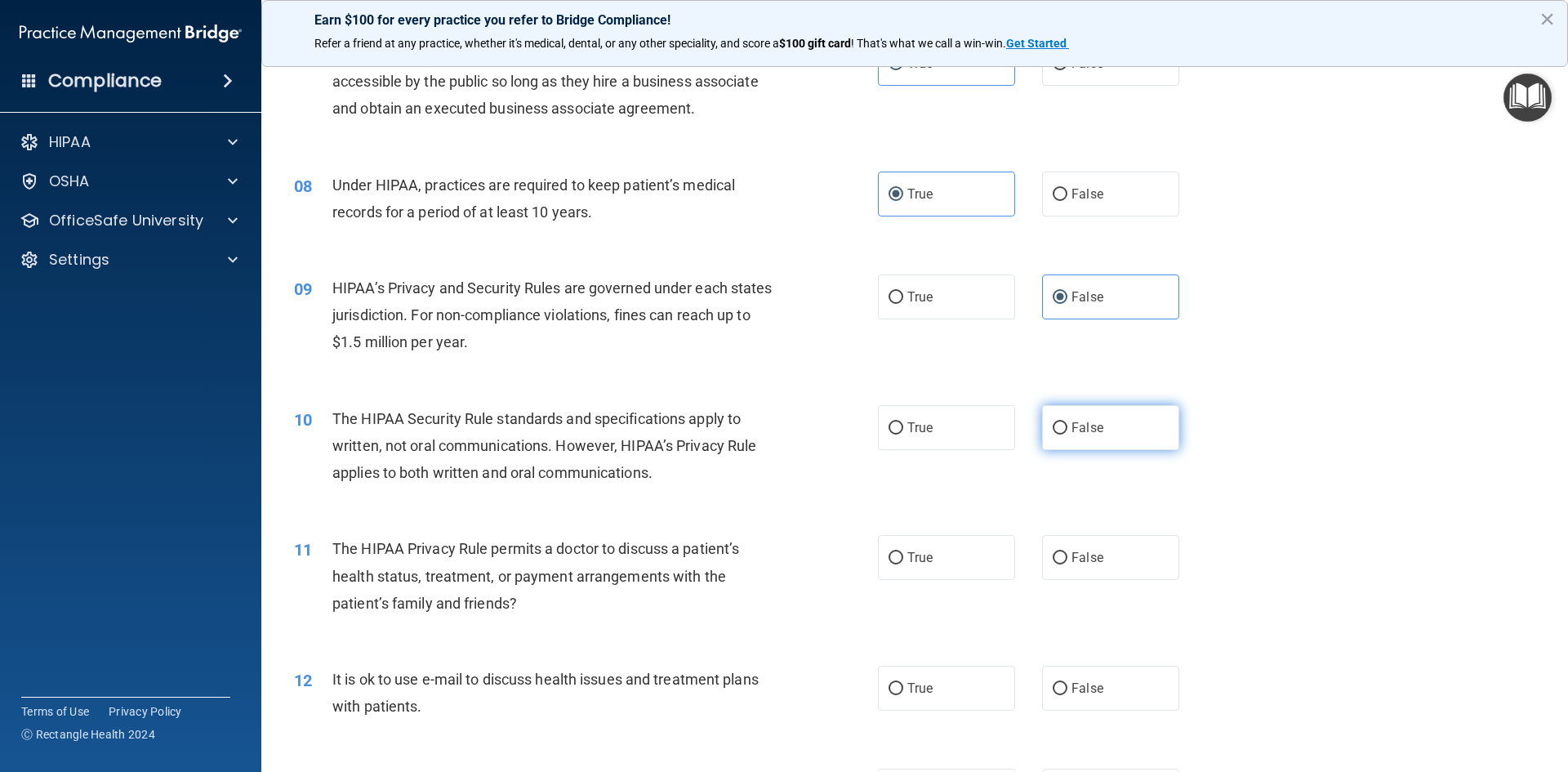
radio input "true"
click at [912, 556] on span "True" at bounding box center [919, 558] width 25 height 16
click at [903, 556] on input "True" at bounding box center [895, 558] width 15 height 12
radio input "true"
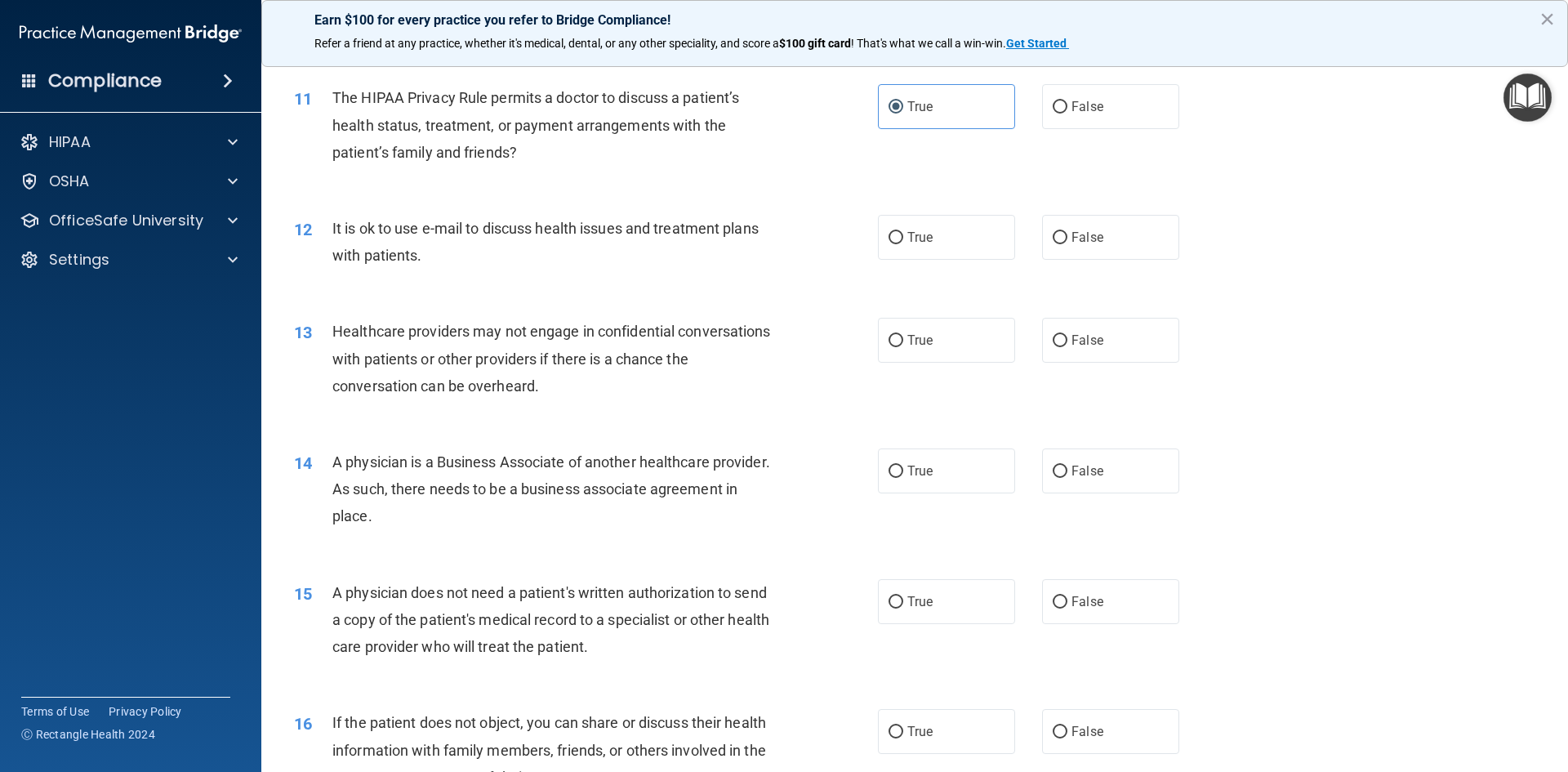
scroll to position [1307, 0]
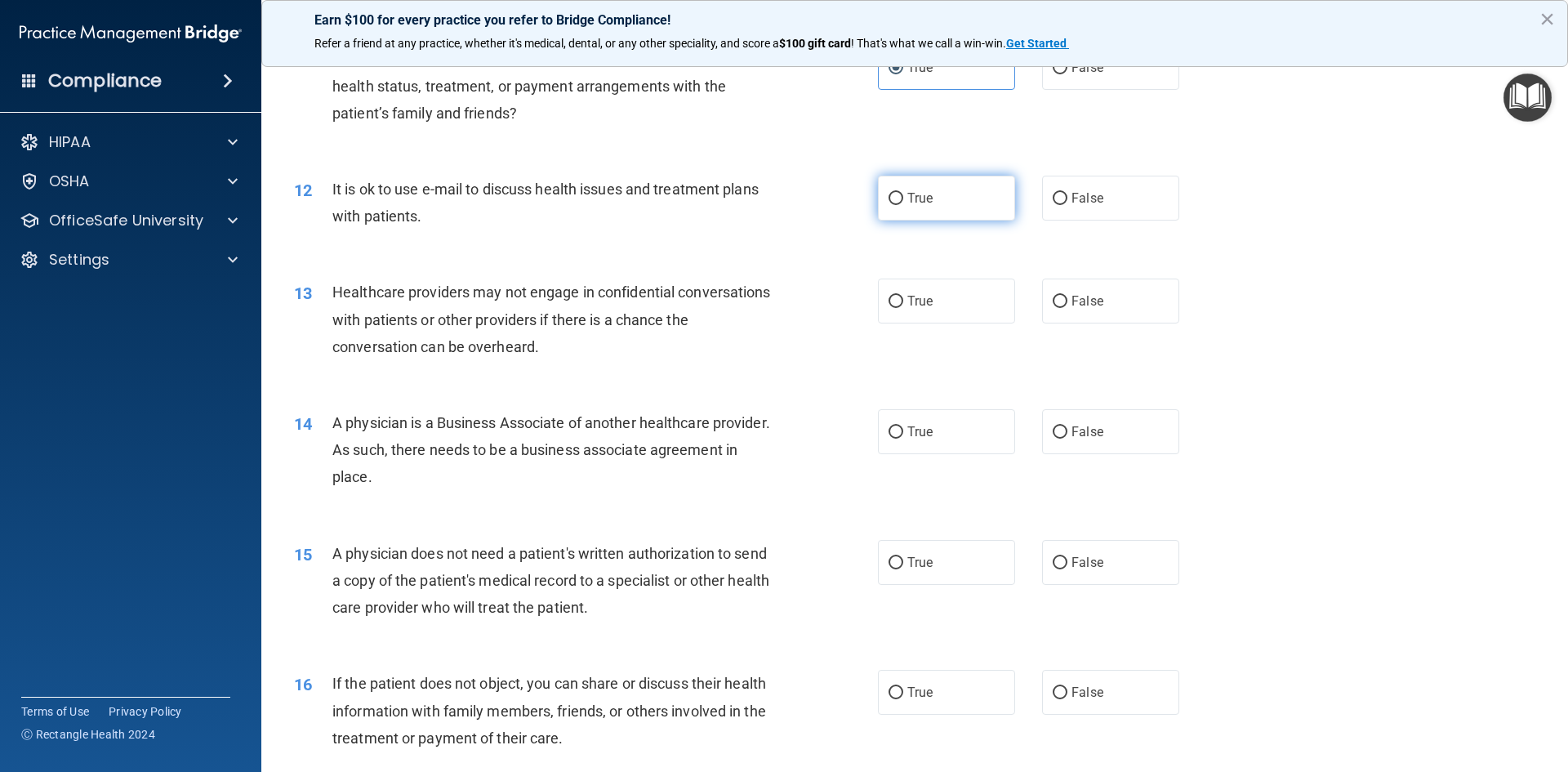
click at [949, 192] on label "True" at bounding box center [946, 198] width 137 height 45
click at [903, 193] on input "True" at bounding box center [895, 199] width 15 height 12
radio input "true"
click at [929, 301] on label "True" at bounding box center [946, 301] width 137 height 45
click at [903, 301] on input "True" at bounding box center [895, 301] width 15 height 12
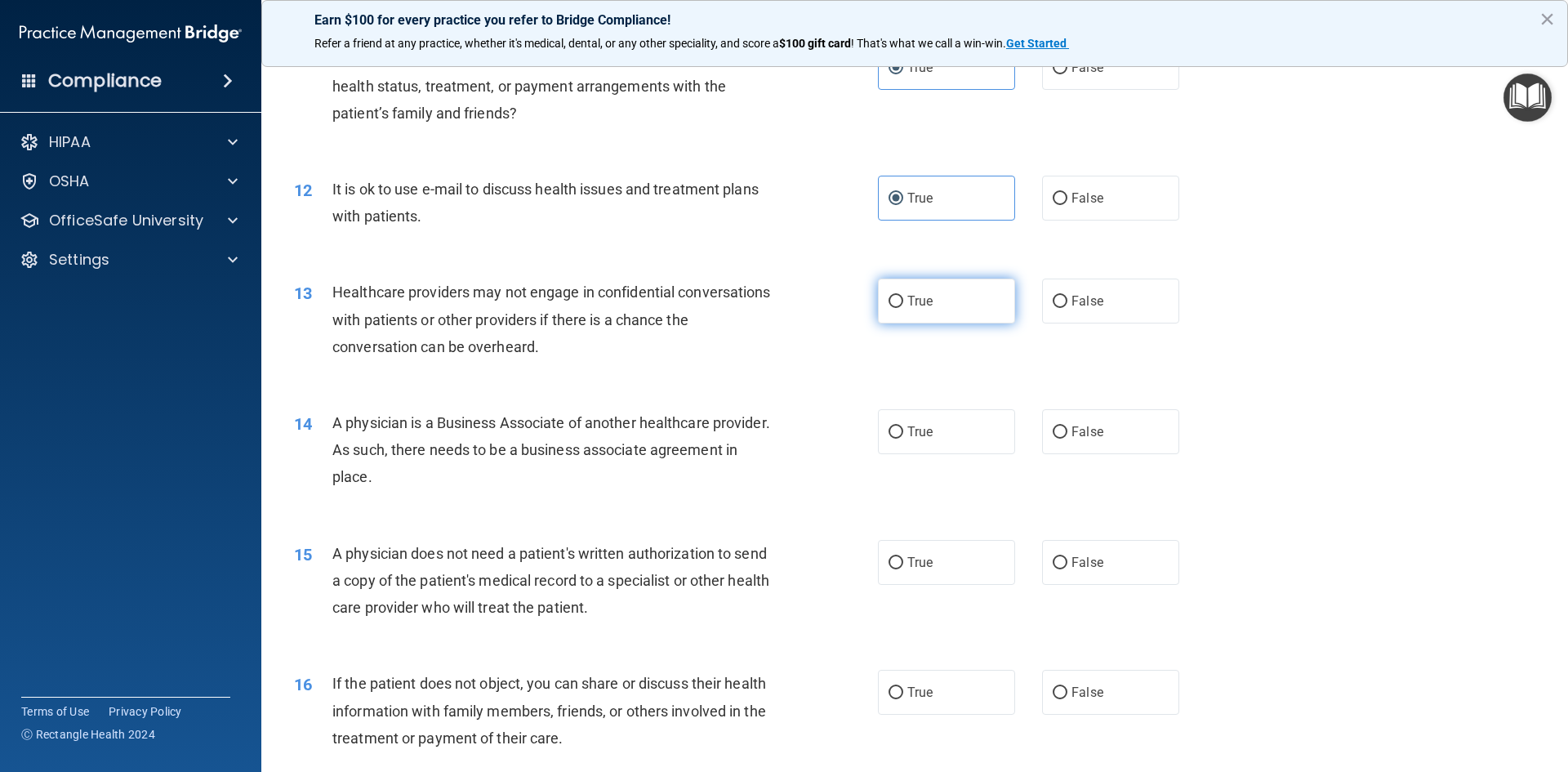
radio input "true"
click at [1084, 439] on label "False" at bounding box center [1110, 432] width 137 height 45
click at [1067, 439] on input "False" at bounding box center [1059, 432] width 15 height 12
radio input "true"
click at [1120, 561] on label "False" at bounding box center [1110, 563] width 137 height 45
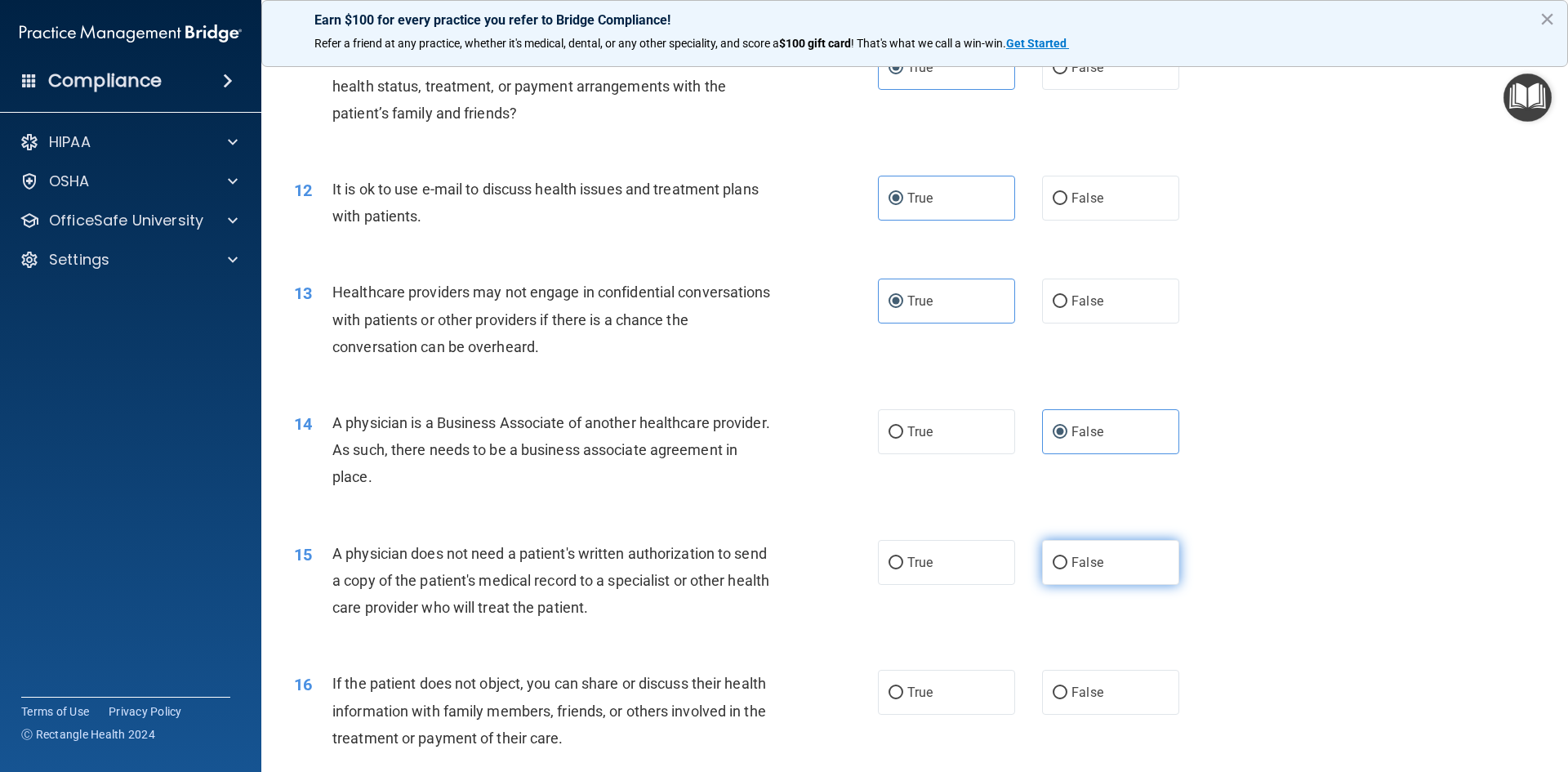
click at [1067, 561] on input "False" at bounding box center [1059, 563] width 15 height 12
radio input "true"
click at [969, 688] on label "True" at bounding box center [946, 692] width 137 height 45
click at [903, 688] on input "True" at bounding box center [895, 693] width 15 height 12
radio input "true"
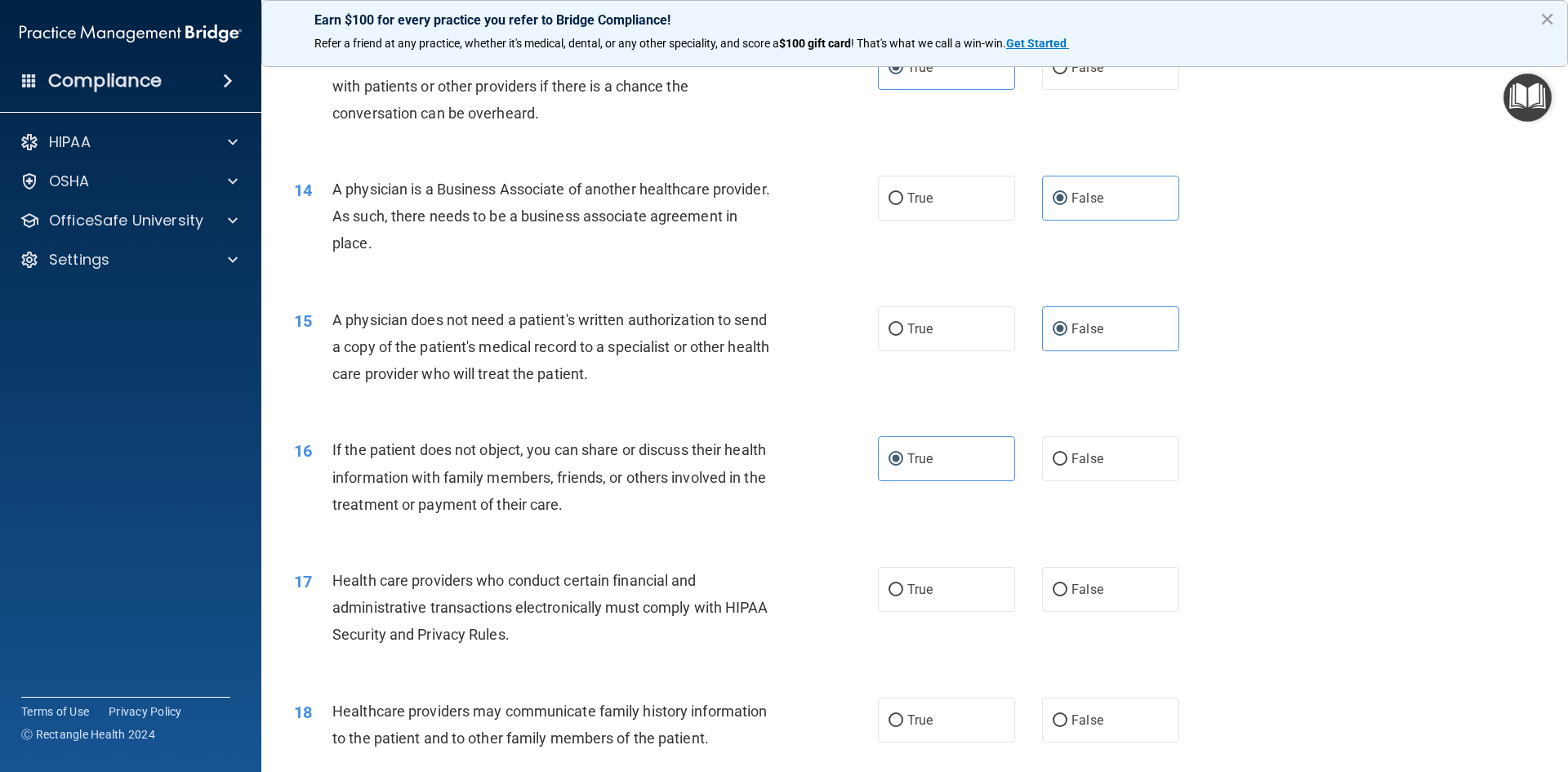
scroll to position [1552, 0]
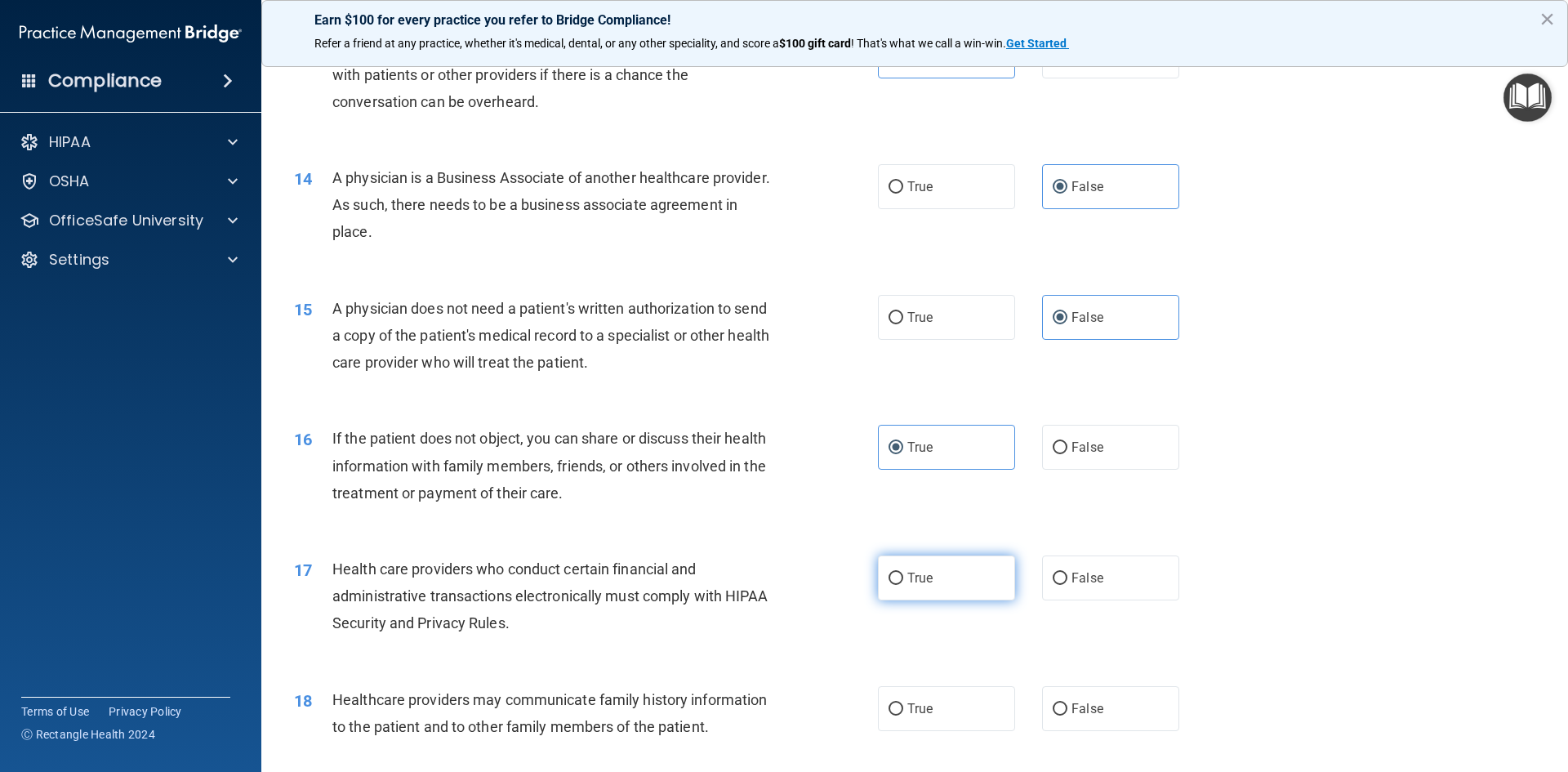
click at [958, 560] on label "True" at bounding box center [946, 578] width 137 height 45
click at [903, 572] on input "True" at bounding box center [895, 578] width 15 height 12
radio input "true"
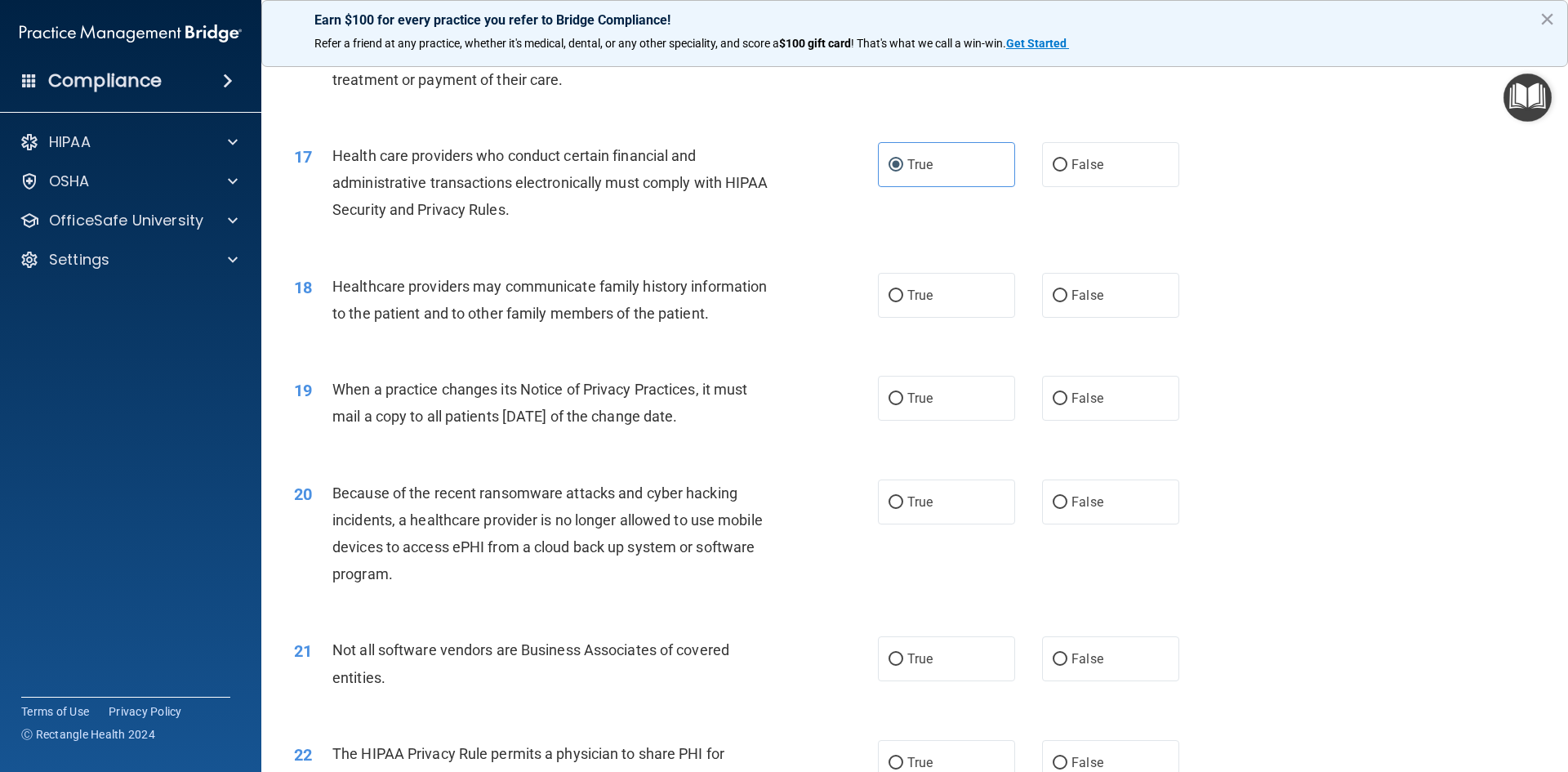
scroll to position [2042, 0]
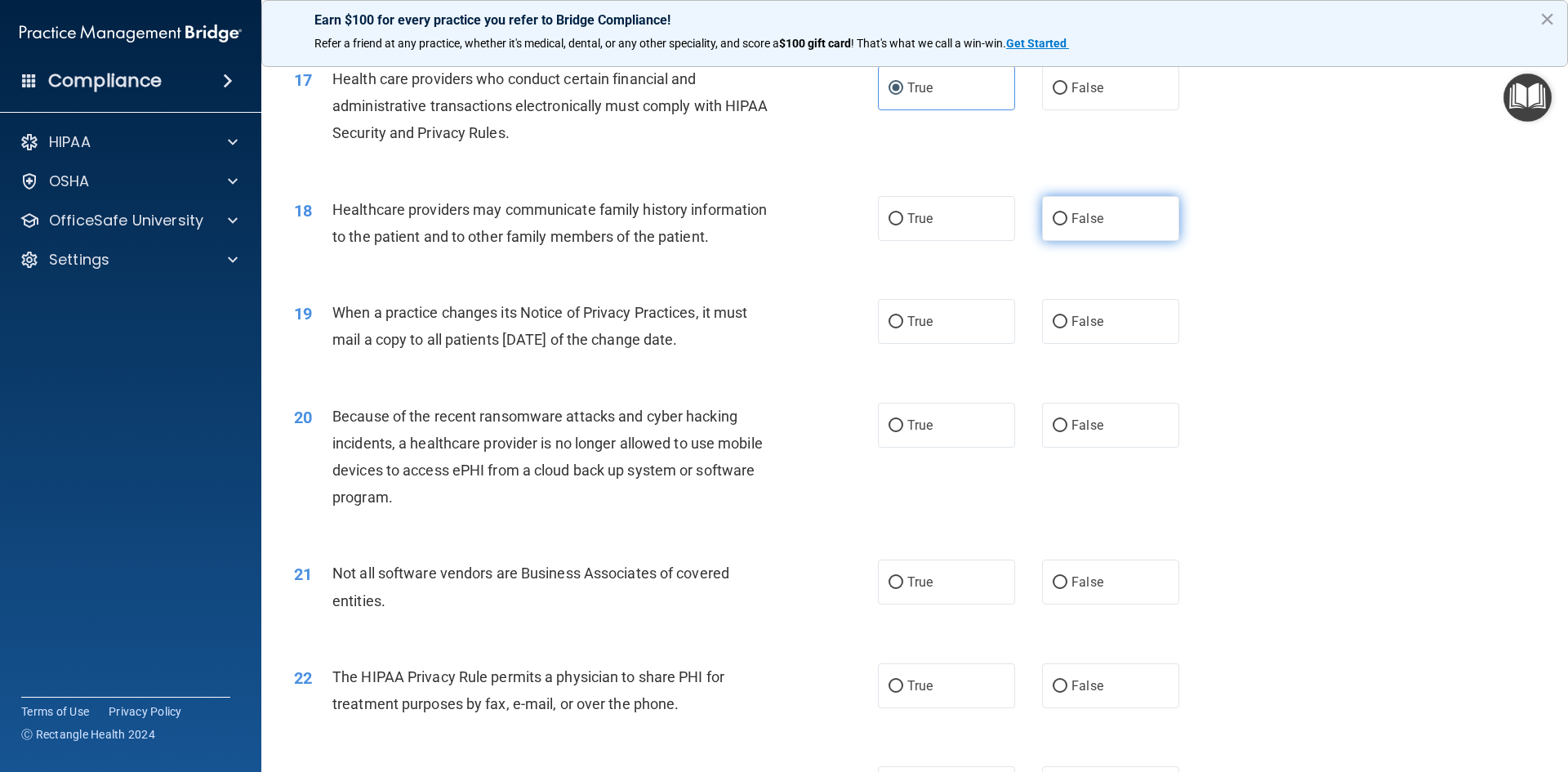
click at [1103, 212] on label "False" at bounding box center [1110, 219] width 137 height 45
click at [1067, 213] on input "False" at bounding box center [1059, 219] width 15 height 12
radio input "true"
drag, startPoint x: 1109, startPoint y: 328, endPoint x: 1192, endPoint y: 364, distance: 90.5
click at [1109, 328] on label "False" at bounding box center [1110, 321] width 137 height 45
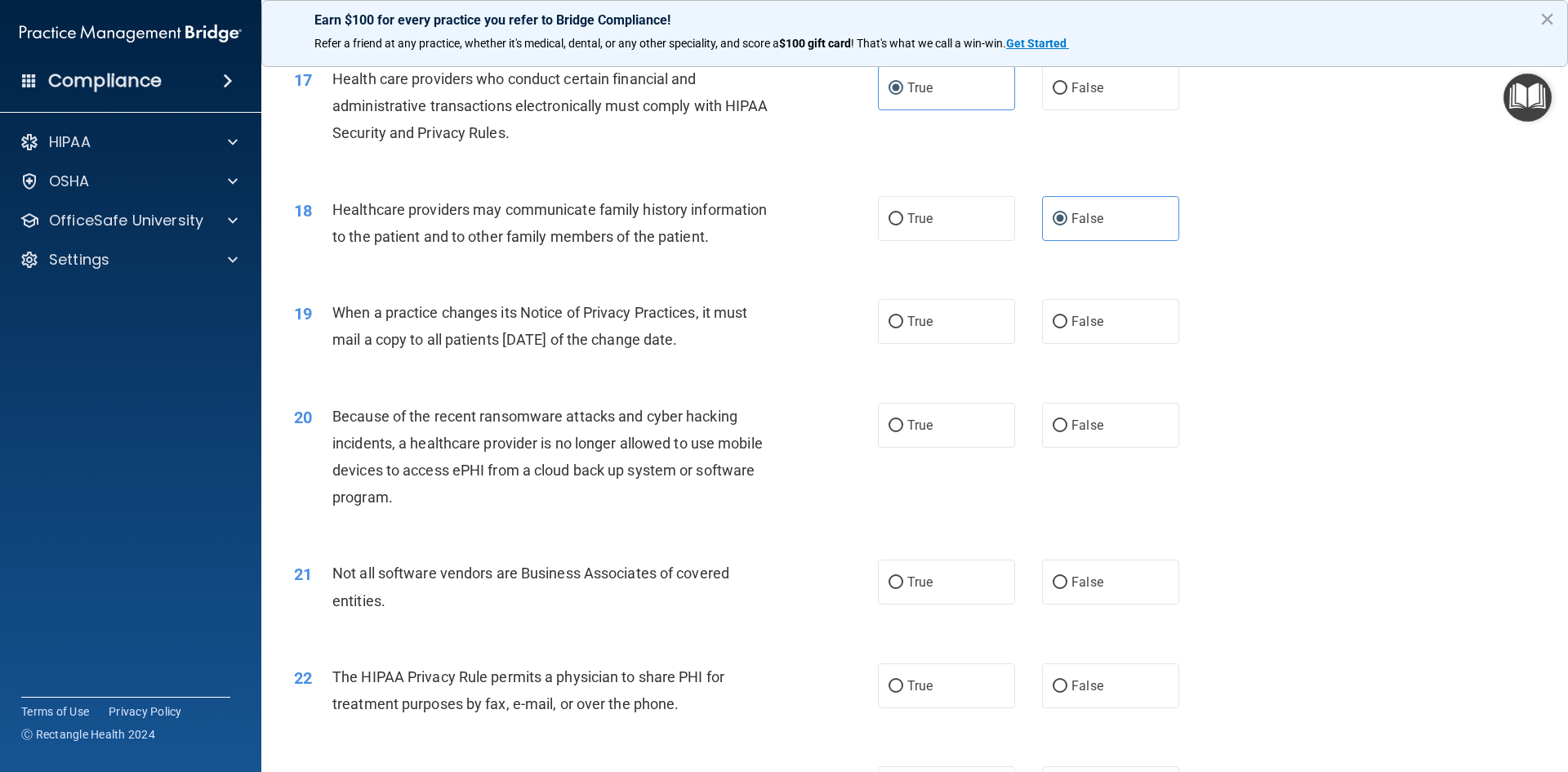
click at [1067, 328] on input "False" at bounding box center [1059, 322] width 15 height 12
radio input "true"
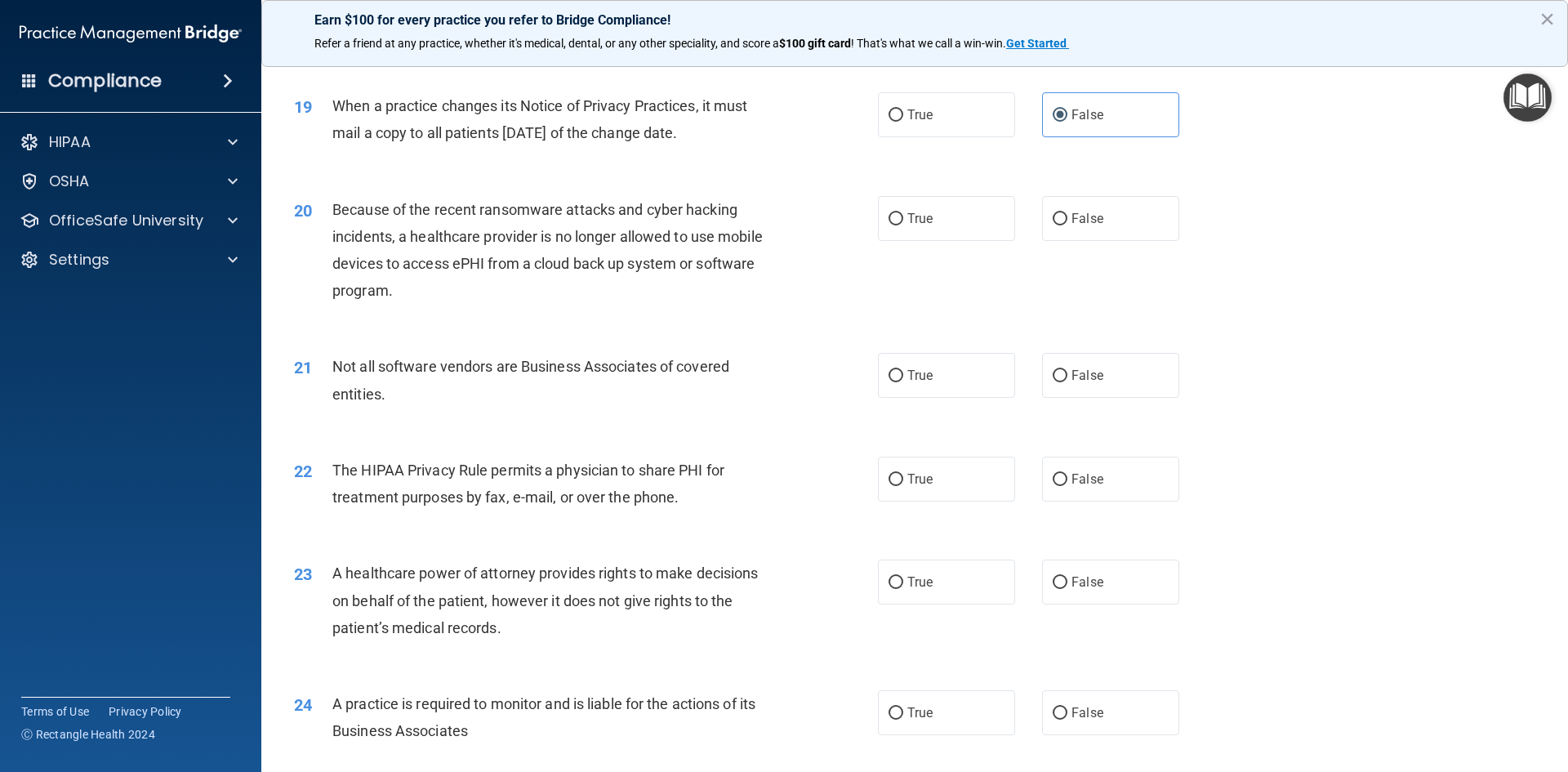
scroll to position [2286, 0]
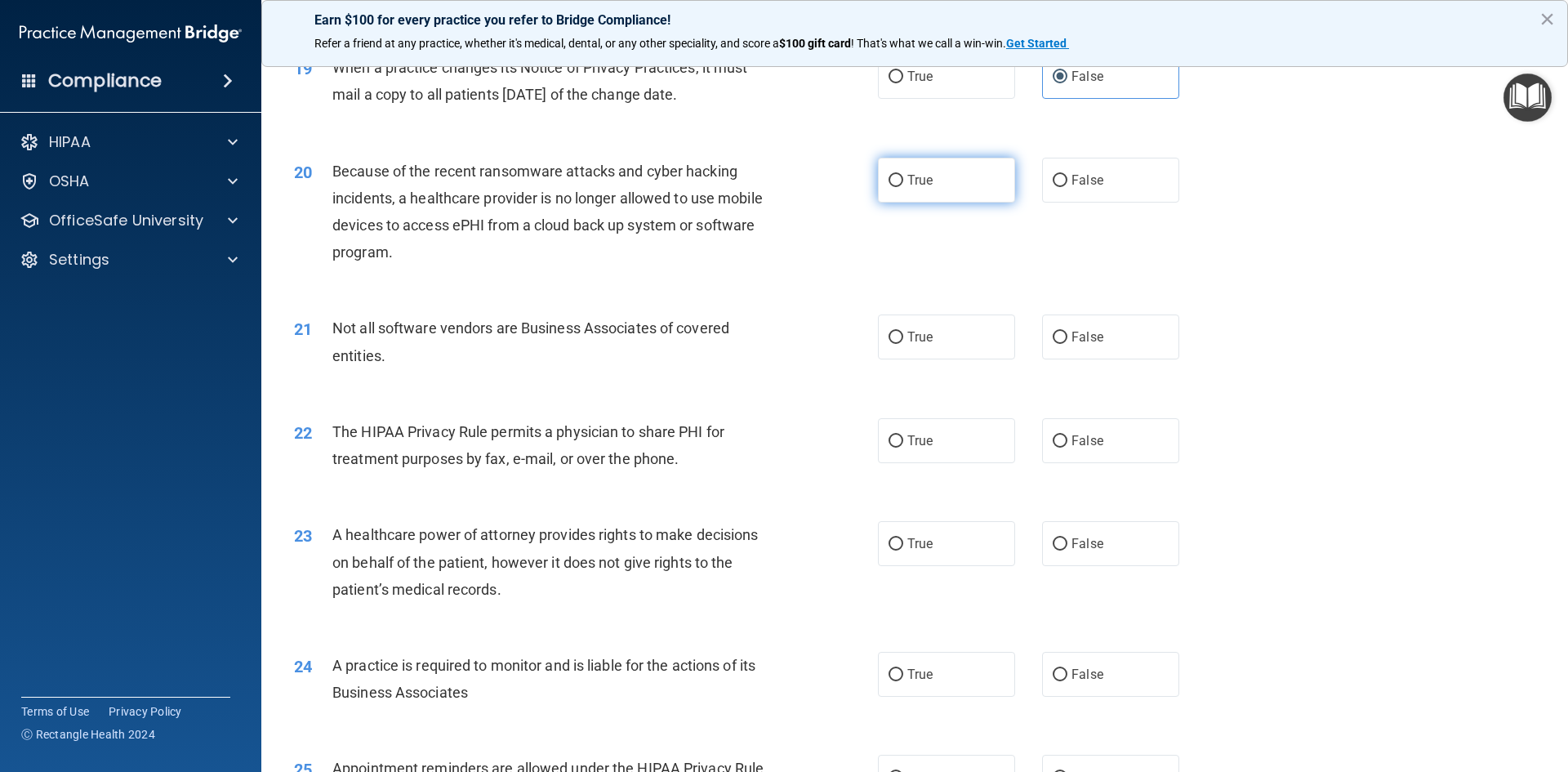
click at [919, 182] on span "True" at bounding box center [919, 180] width 25 height 16
click at [903, 182] on input "True" at bounding box center [895, 181] width 15 height 12
radio input "true"
click at [922, 335] on span "True" at bounding box center [919, 337] width 25 height 16
click at [903, 335] on input "True" at bounding box center [895, 338] width 15 height 12
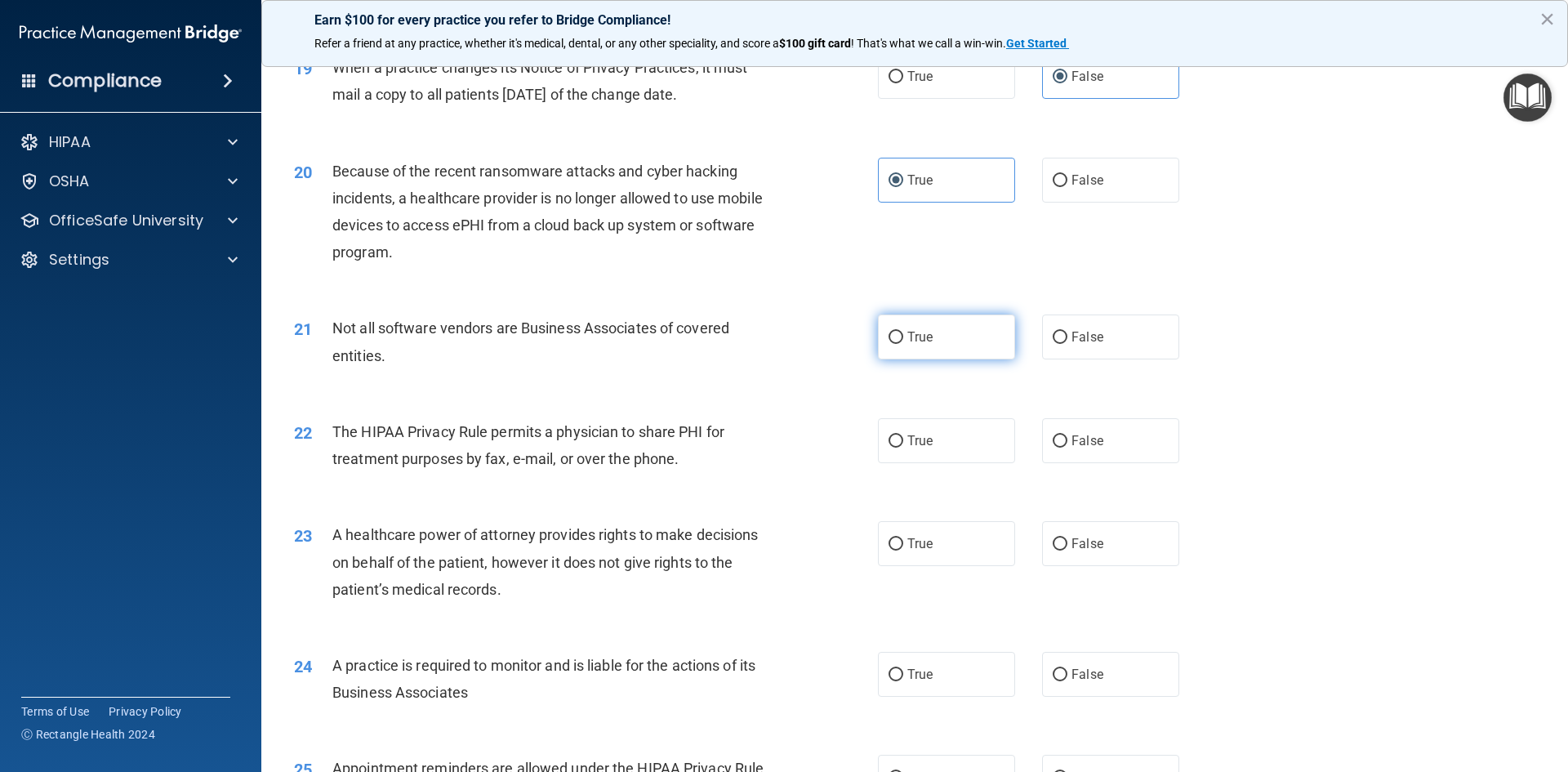
radio input "true"
click at [938, 427] on label "True" at bounding box center [946, 441] width 137 height 45
click at [903, 435] on input "True" at bounding box center [895, 441] width 15 height 12
radio input "true"
click at [944, 534] on label "True" at bounding box center [946, 544] width 137 height 45
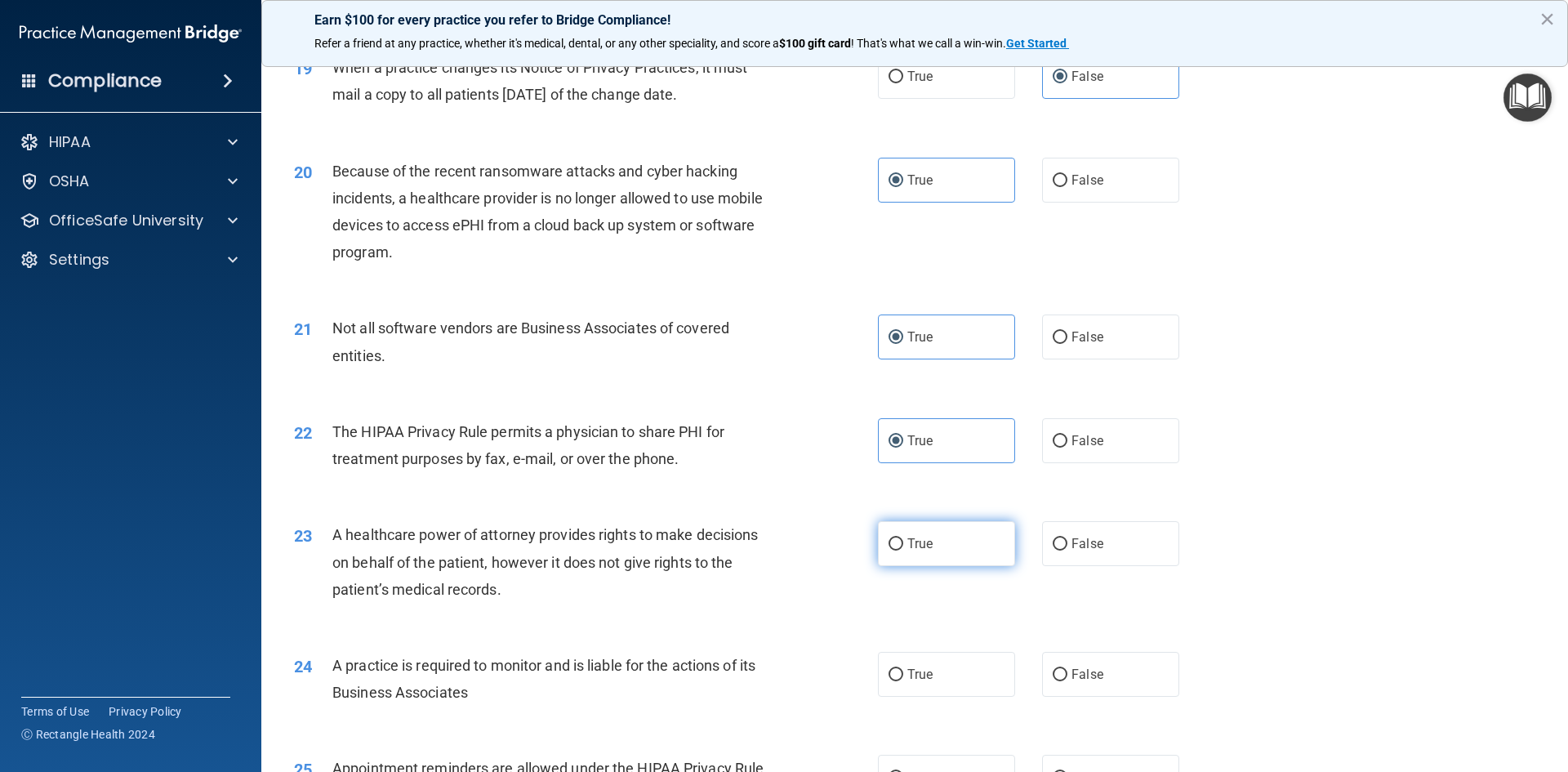
click at [903, 538] on input "True" at bounding box center [895, 544] width 15 height 12
radio input "true"
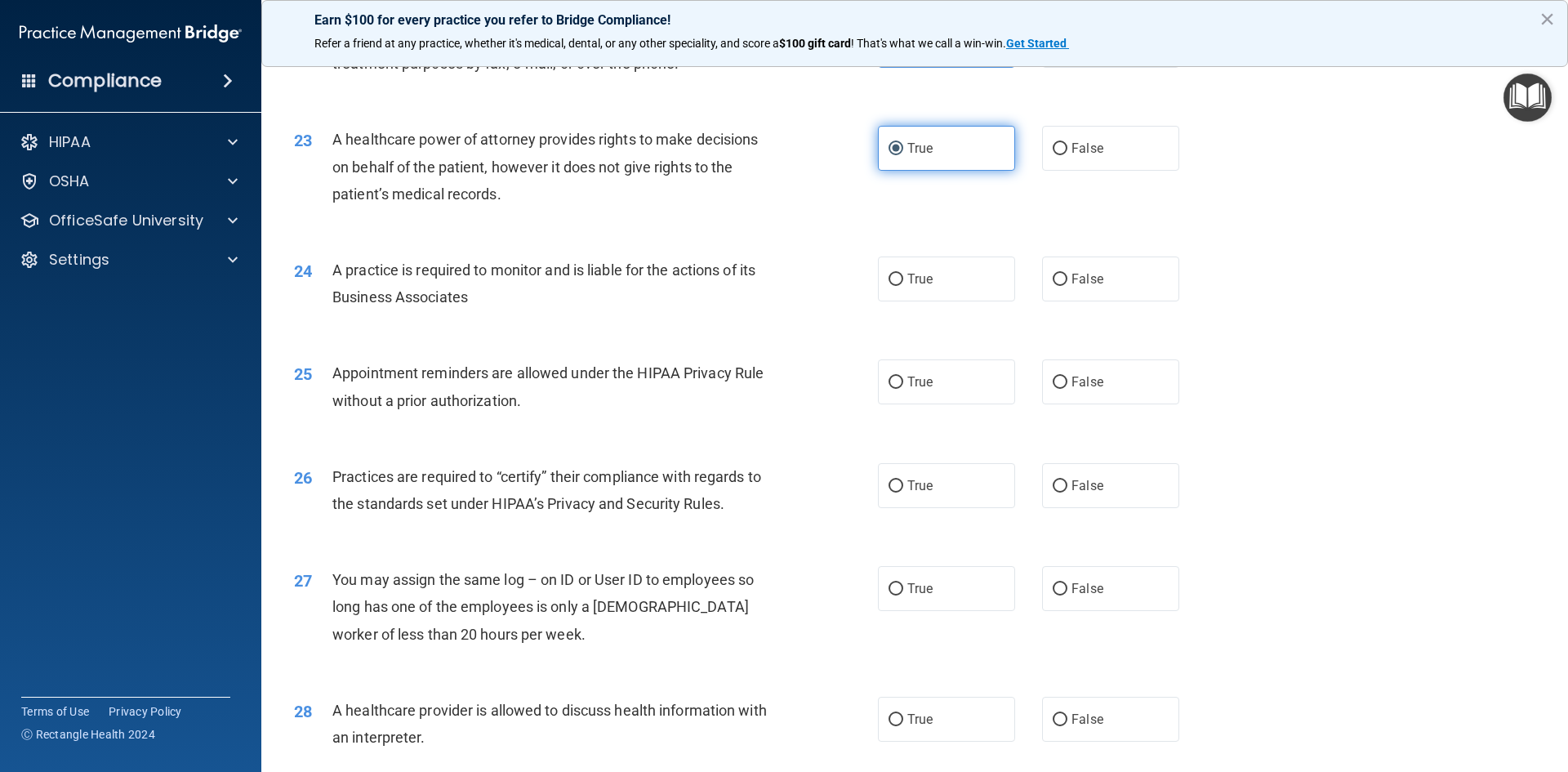
scroll to position [2695, 0]
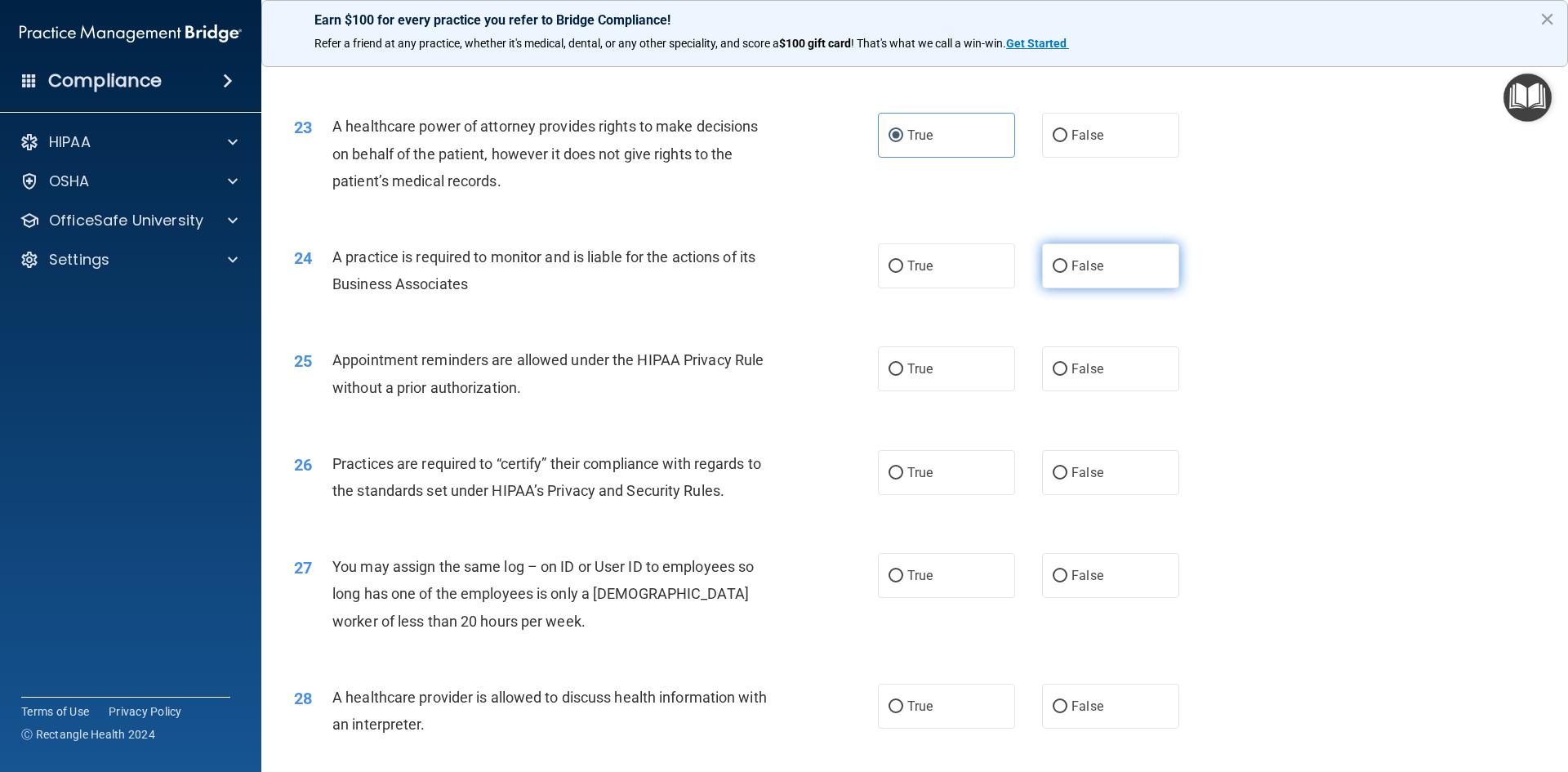
click at [1089, 266] on span "False" at bounding box center [1087, 266] width 32 height 16
click at [1067, 266] on input "False" at bounding box center [1059, 267] width 15 height 12
radio input "true"
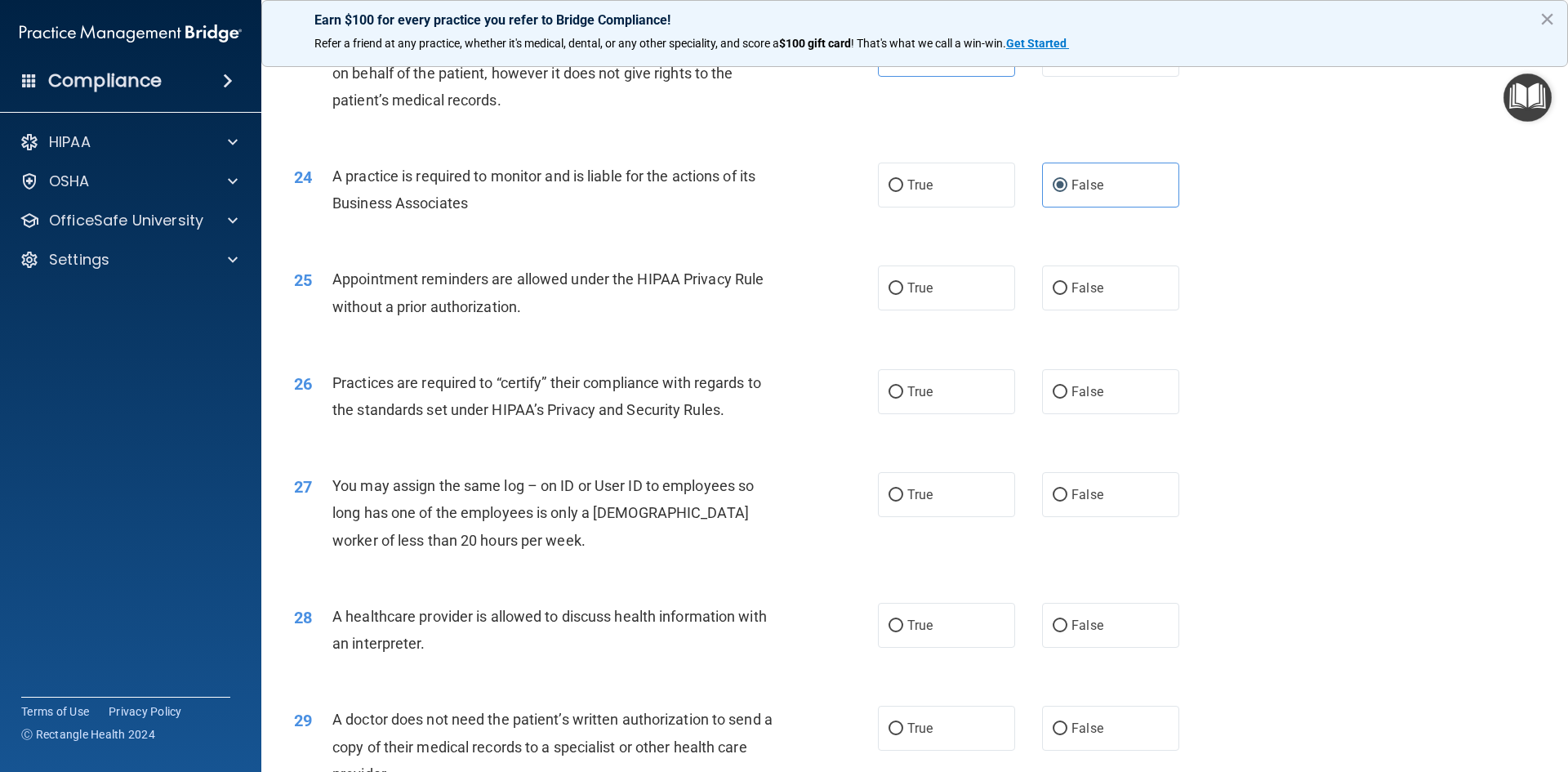
scroll to position [2777, 0]
click at [1115, 294] on label "False" at bounding box center [1110, 287] width 137 height 45
click at [1067, 294] on input "False" at bounding box center [1059, 287] width 15 height 12
radio input "true"
click at [907, 391] on span "True" at bounding box center [919, 391] width 25 height 16
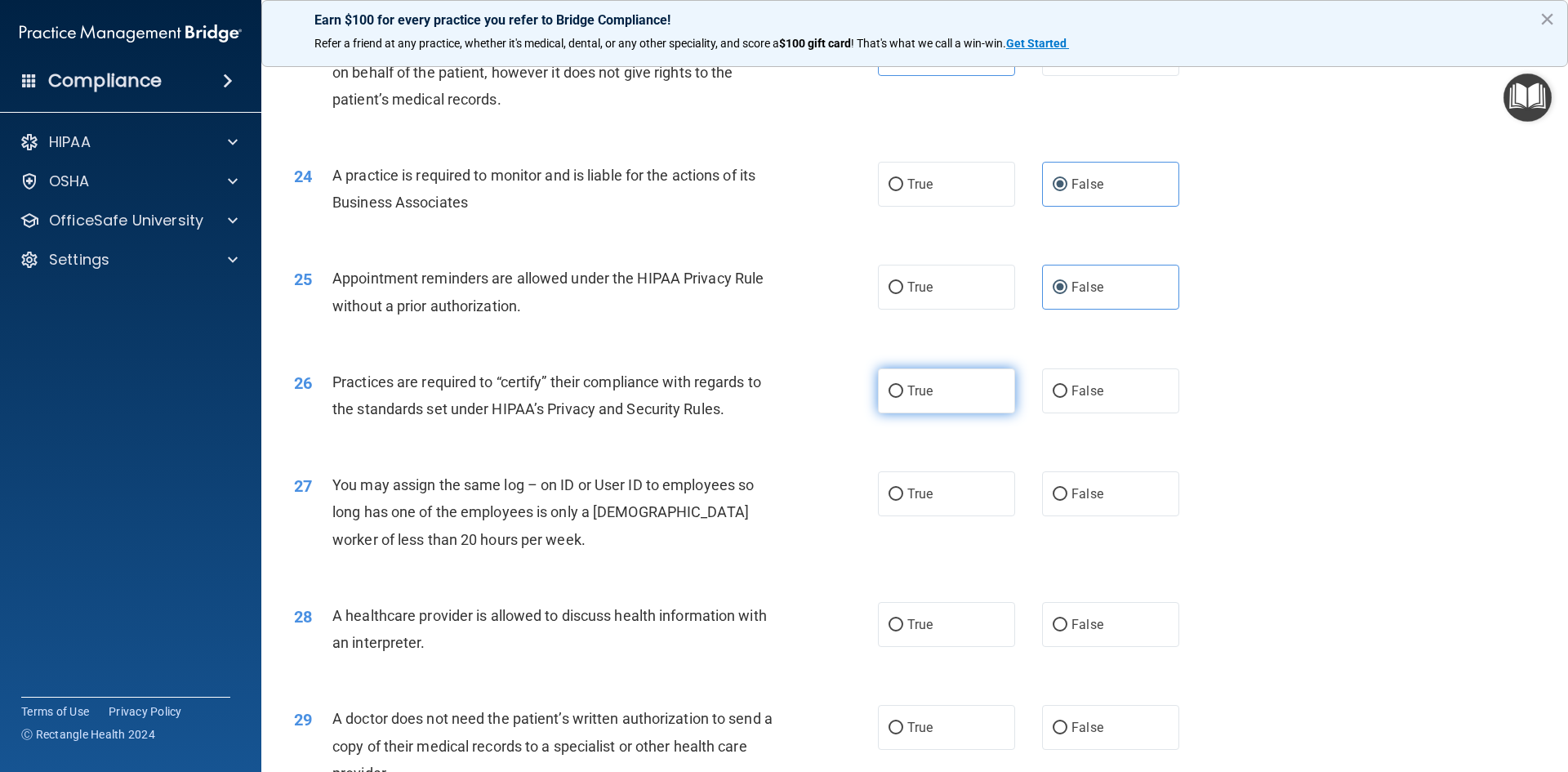
click at [903, 391] on input "True" at bounding box center [895, 392] width 15 height 12
radio input "true"
click at [1108, 491] on label "False" at bounding box center [1110, 494] width 137 height 45
click at [1067, 491] on input "False" at bounding box center [1059, 494] width 15 height 12
radio input "true"
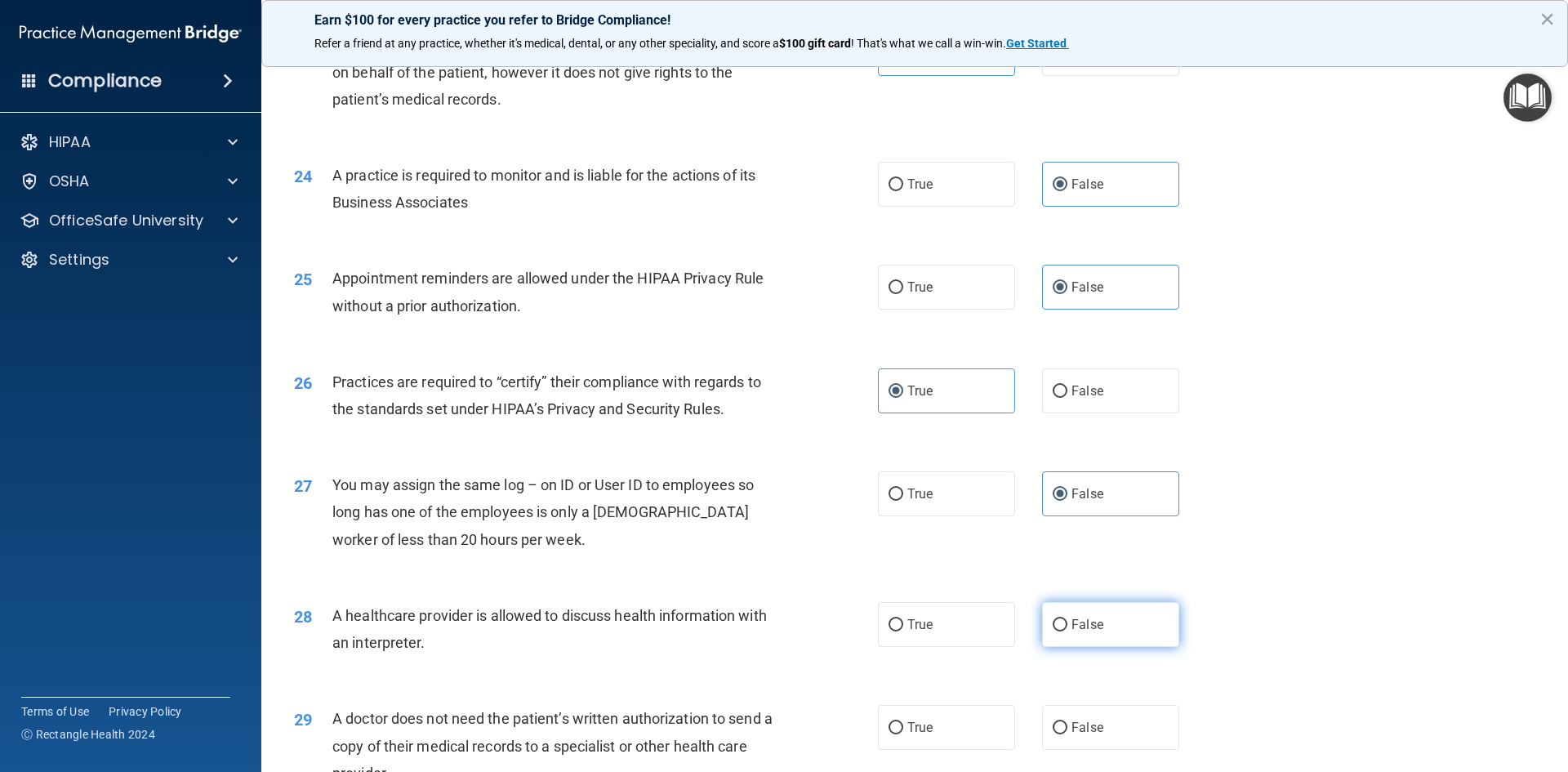
click at [1104, 635] on label "False" at bounding box center [1110, 624] width 137 height 45
click at [1067, 631] on input "False" at bounding box center [1059, 625] width 15 height 12
radio input "true"
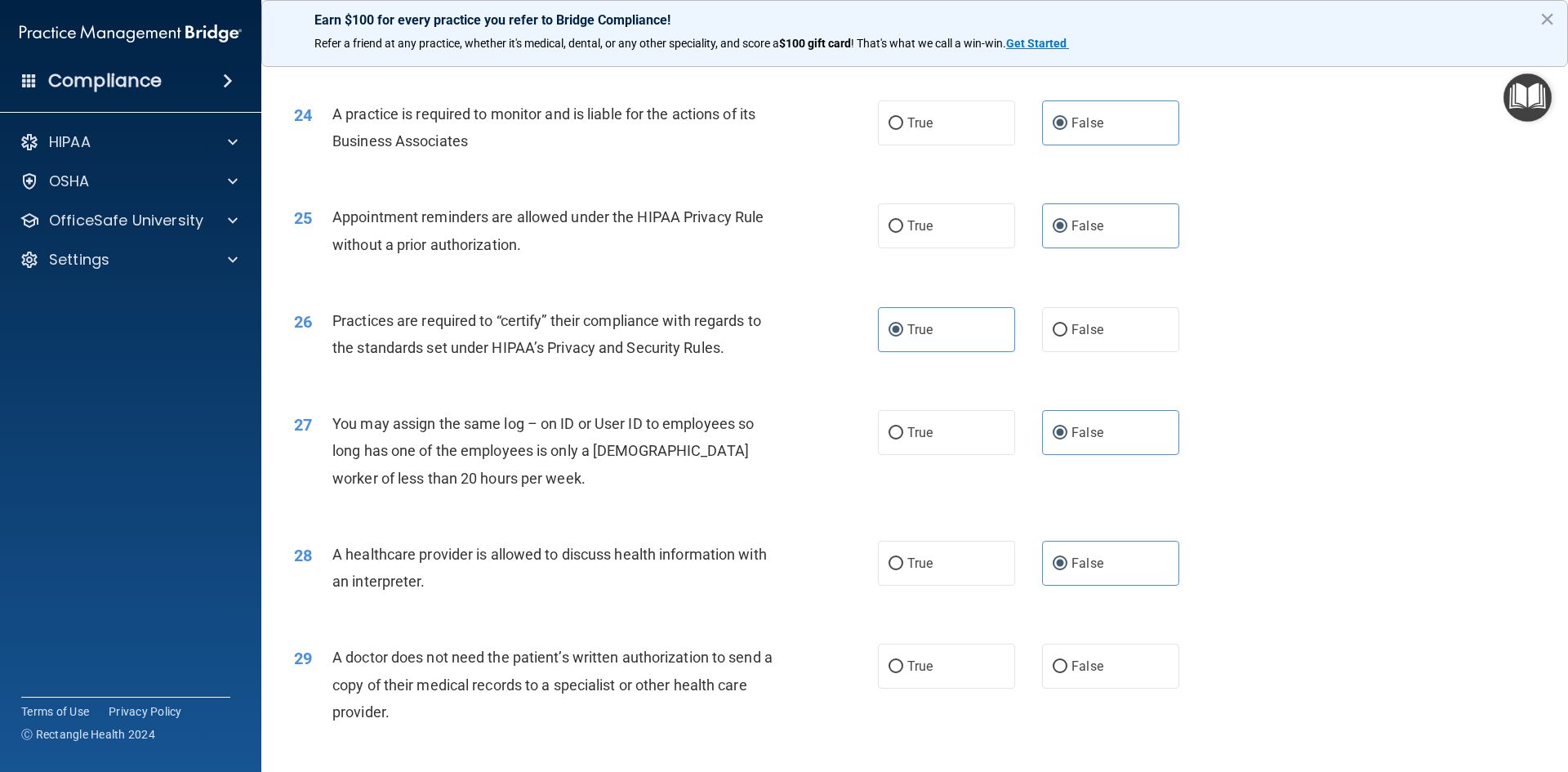
scroll to position [3030, 0]
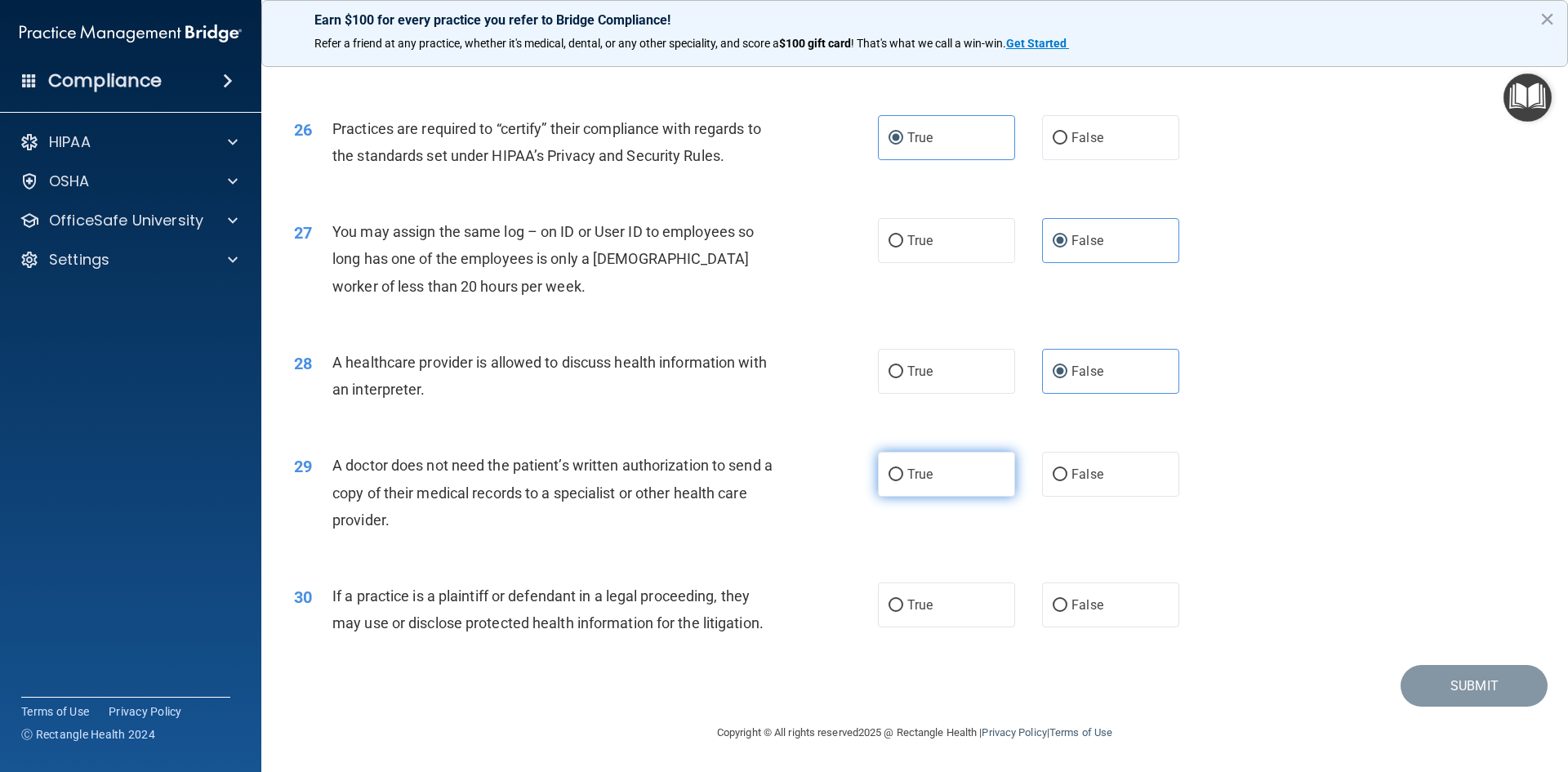
click at [954, 485] on label "True" at bounding box center [946, 474] width 137 height 45
click at [903, 481] on input "True" at bounding box center [895, 475] width 15 height 12
radio input "true"
click at [953, 606] on label "True" at bounding box center [946, 605] width 137 height 45
click at [903, 606] on input "True" at bounding box center [895, 605] width 15 height 12
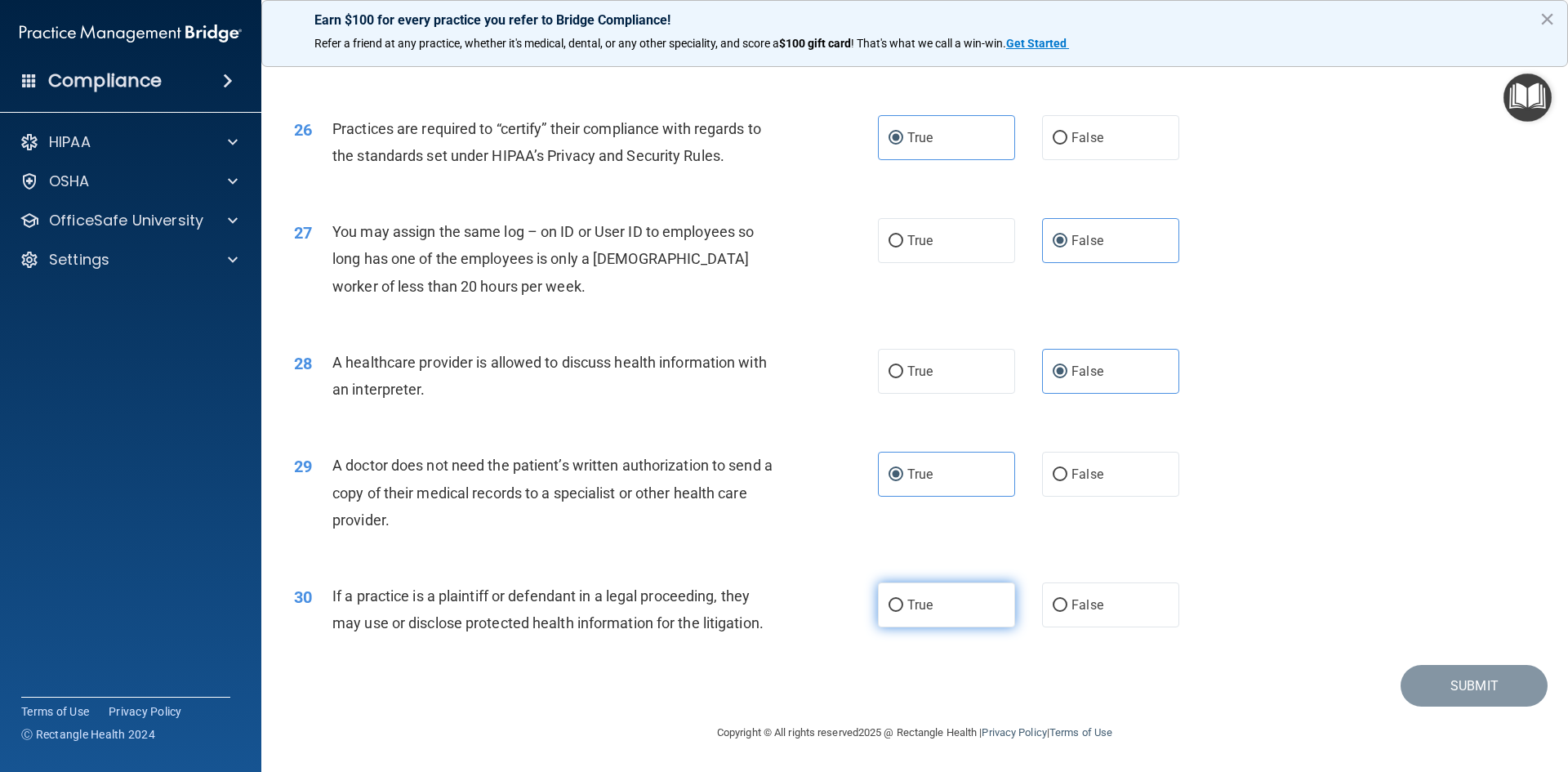
radio input "true"
click at [1433, 690] on button "Submit" at bounding box center [1473, 686] width 147 height 42
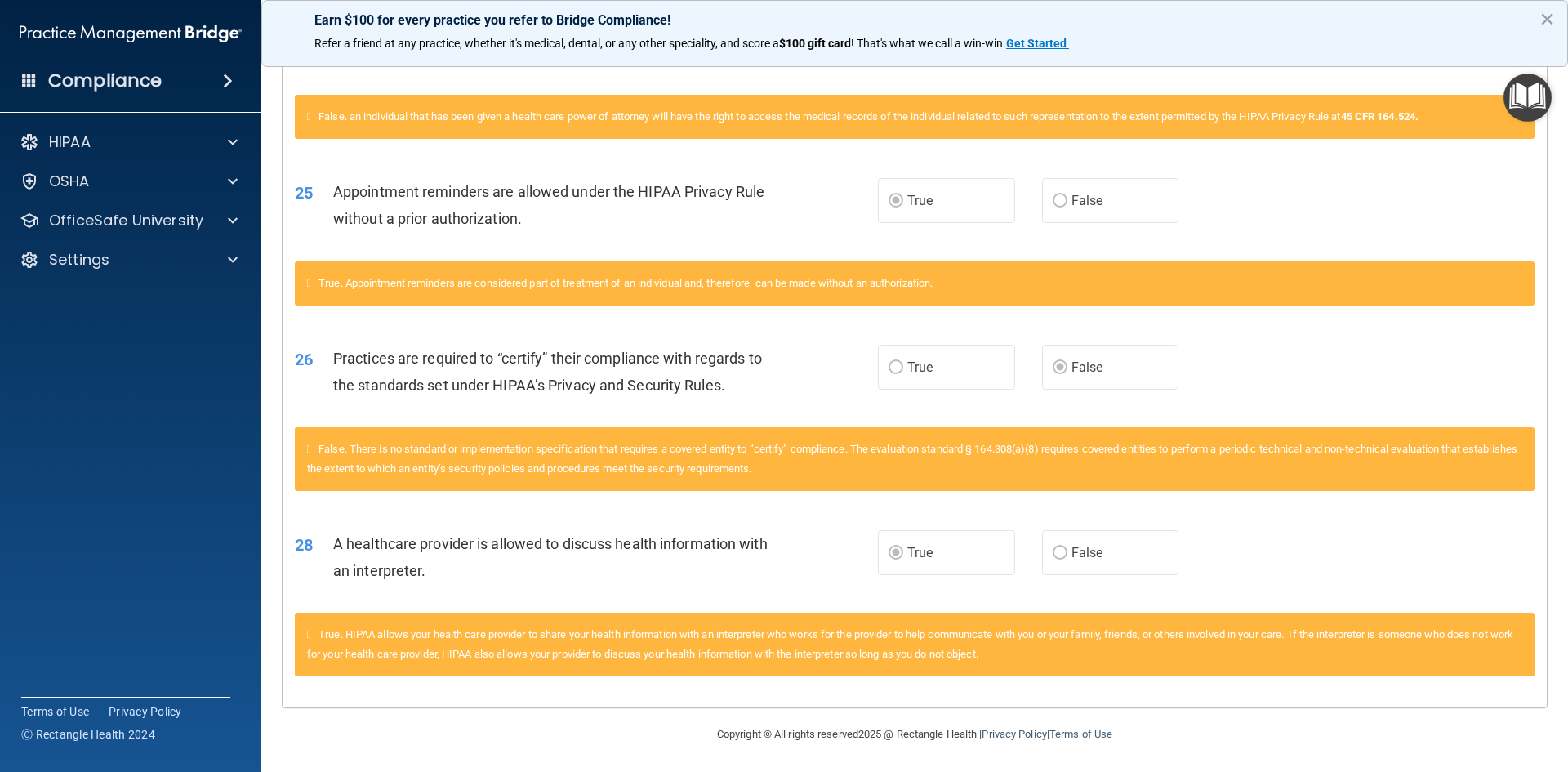
scroll to position [2530, 0]
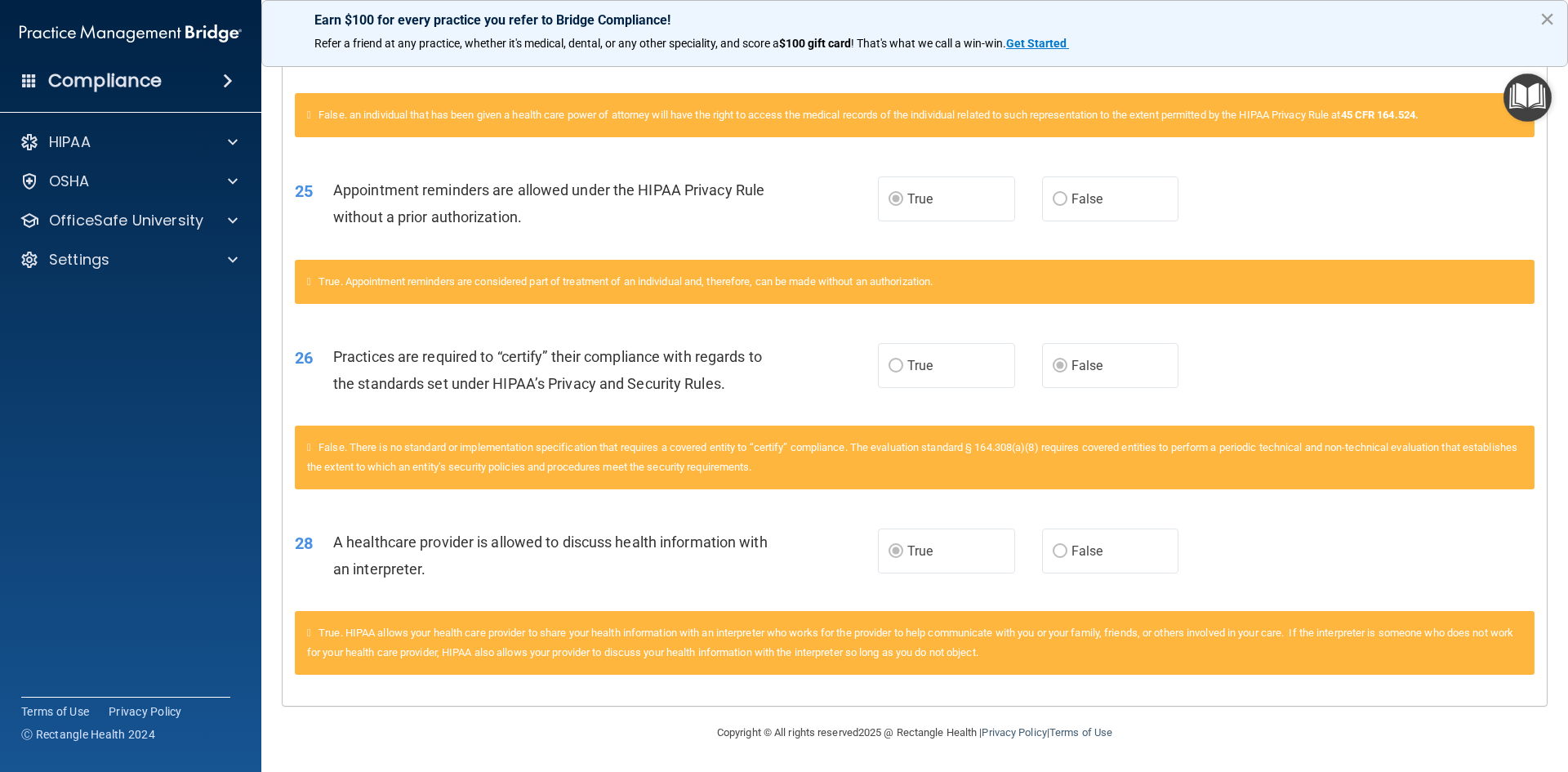
click at [1546, 15] on button "×" at bounding box center [1547, 19] width 16 height 26
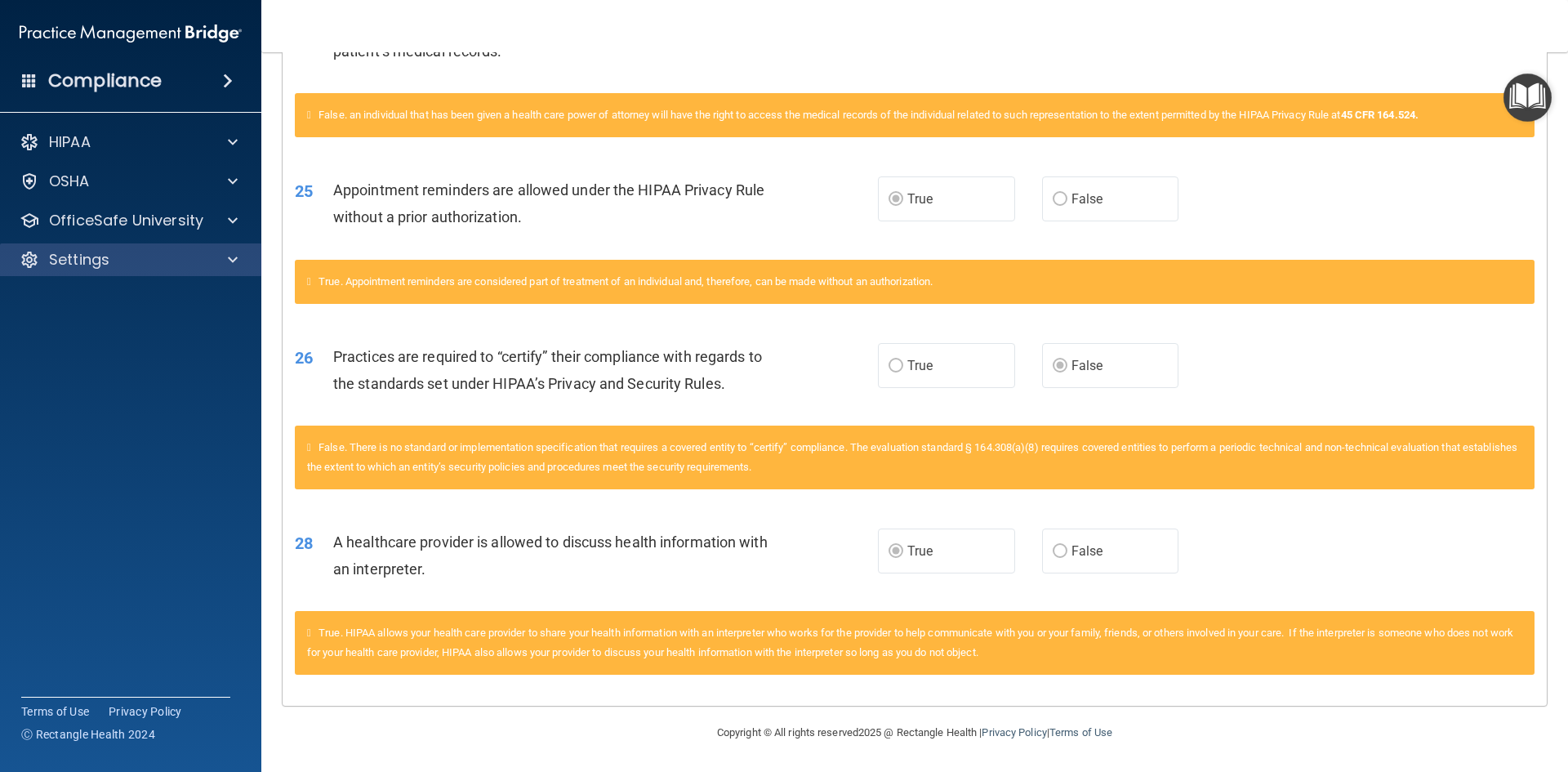
click at [115, 271] on div "Settings" at bounding box center [131, 260] width 262 height 33
click at [117, 254] on div "Settings" at bounding box center [108, 260] width 202 height 20
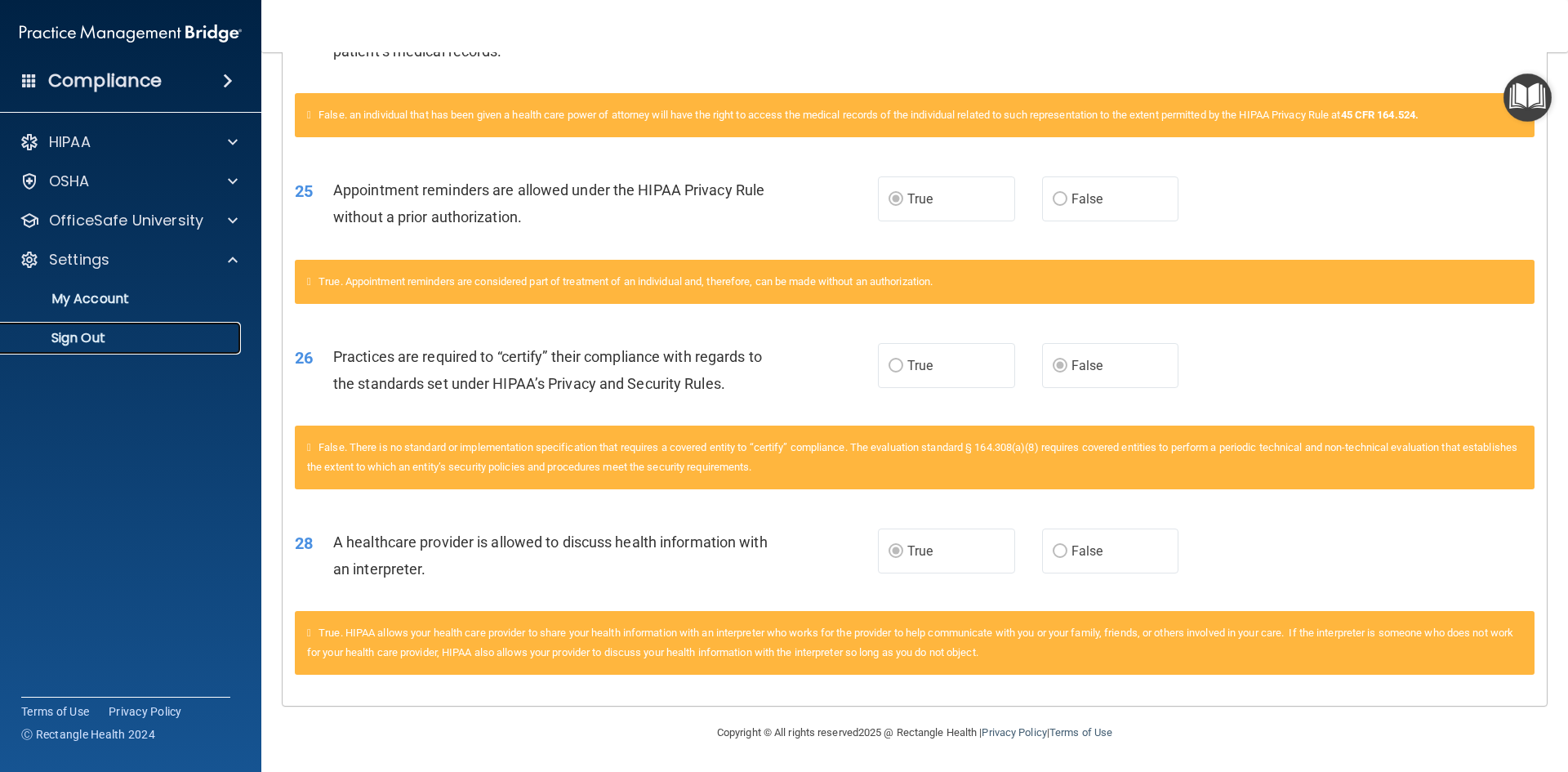
click at [75, 333] on p "Sign Out" at bounding box center [122, 338] width 223 height 16
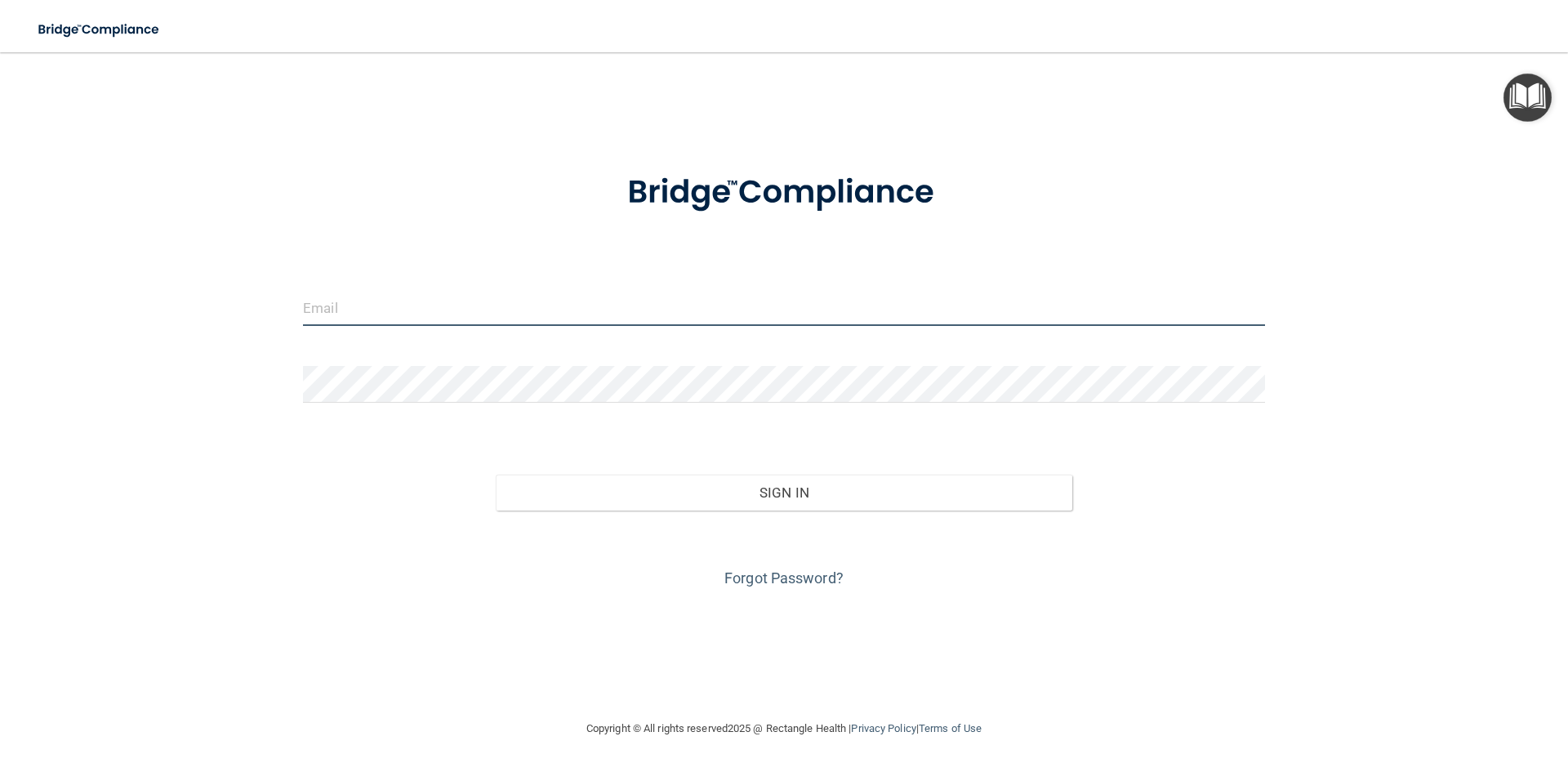
type input "[EMAIL_ADDRESS][DOMAIN_NAME]"
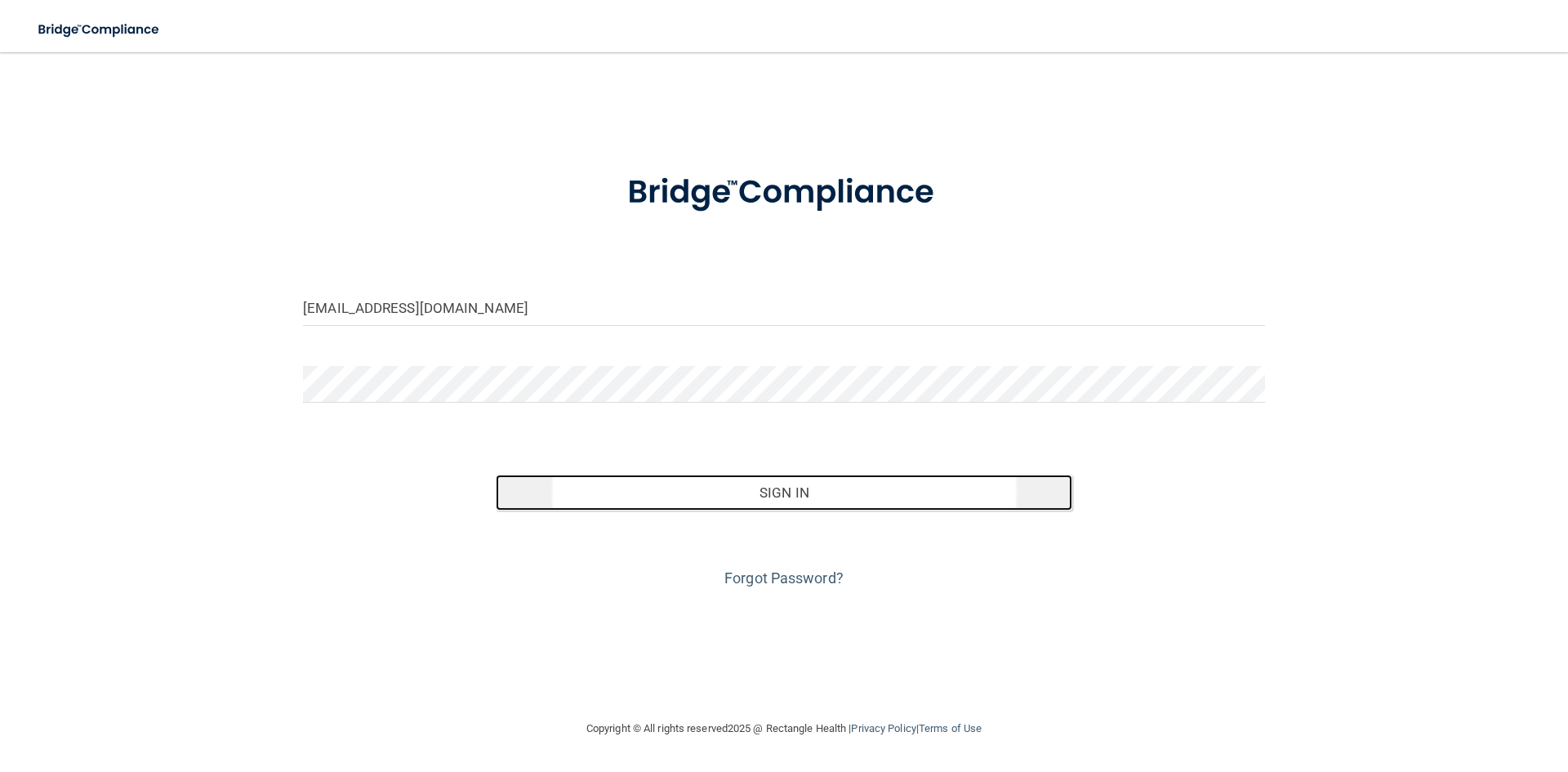
click at [864, 496] on button "Sign In" at bounding box center [784, 492] width 577 height 36
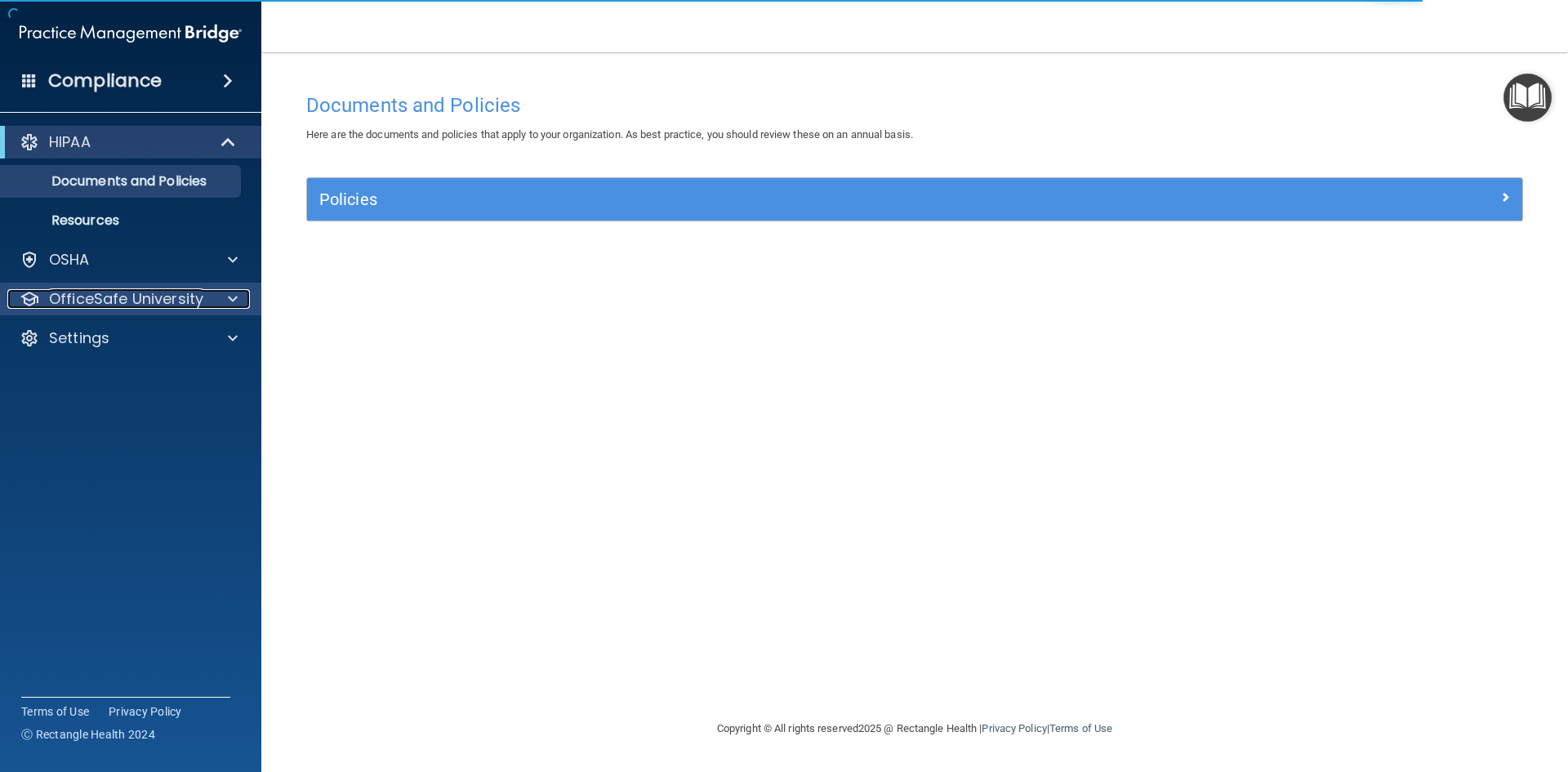
click at [170, 300] on p "OfficeSafe University" at bounding box center [126, 299] width 155 height 20
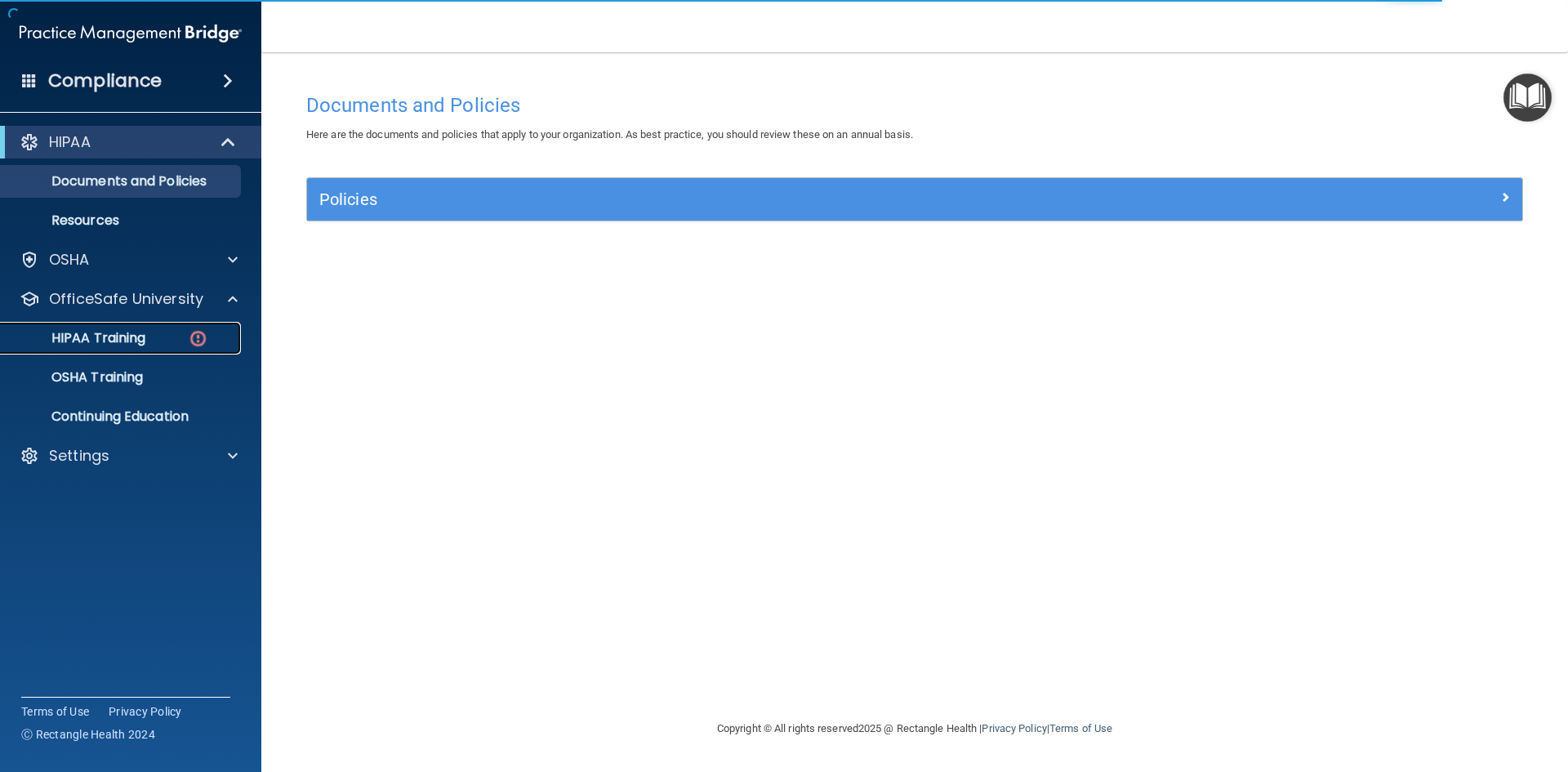
click at [139, 340] on p "HIPAA Training" at bounding box center [77, 338] width 135 height 16
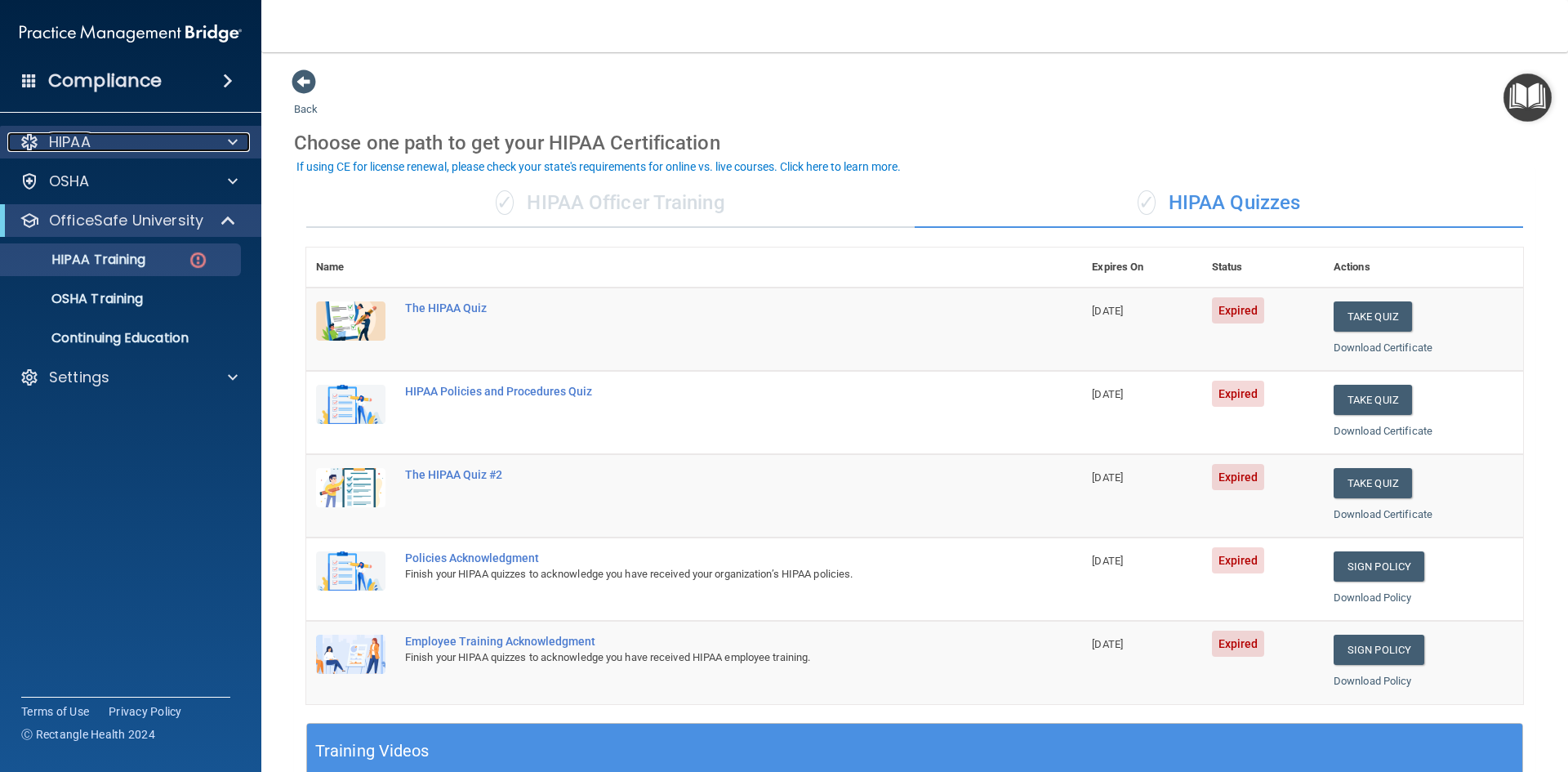
click at [239, 142] on div at bounding box center [230, 142] width 41 height 20
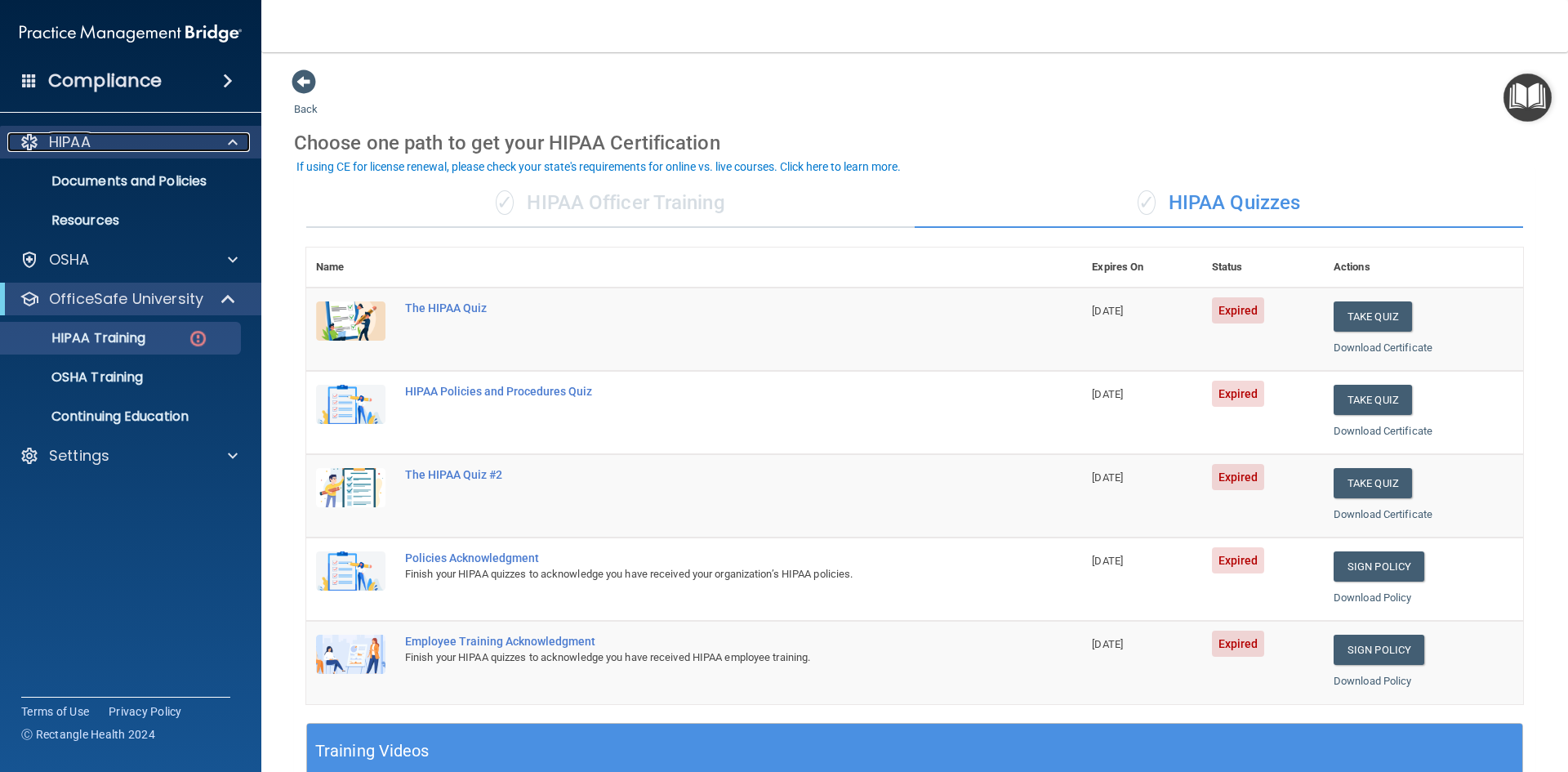
click at [239, 142] on div at bounding box center [230, 142] width 41 height 20
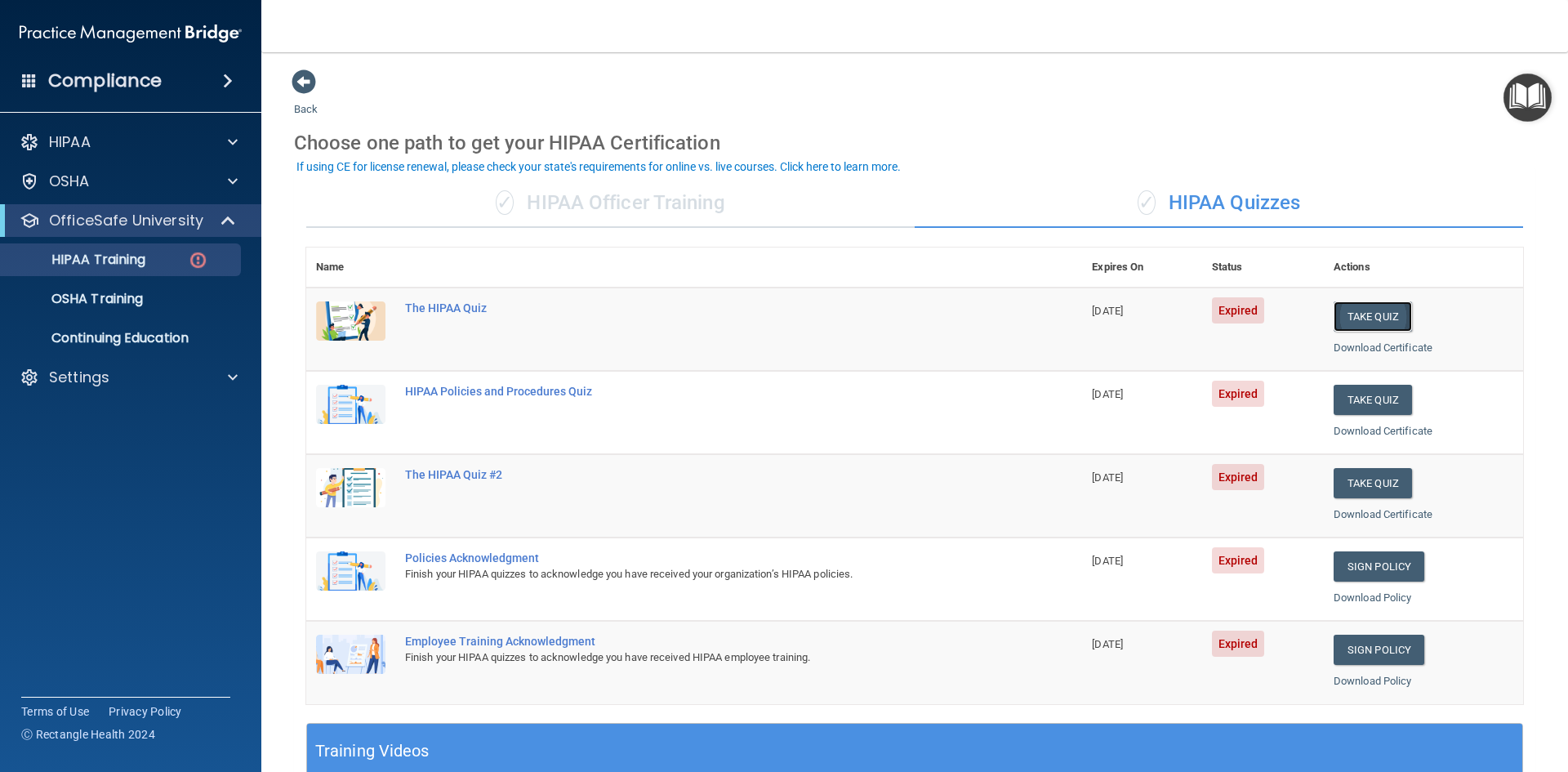
click at [1372, 318] on button "Take Quiz" at bounding box center [1373, 316] width 78 height 30
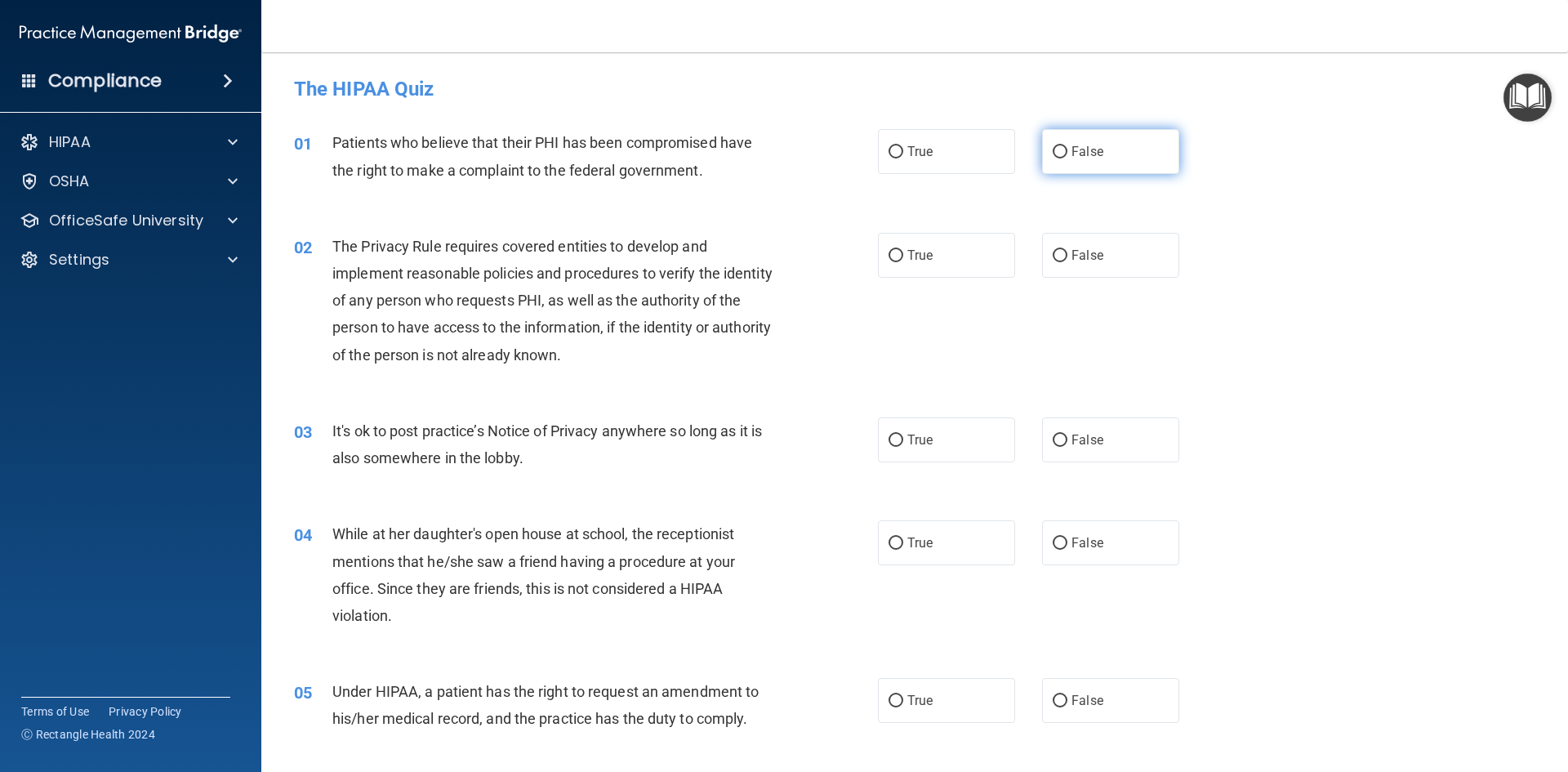
click at [1093, 147] on span "False" at bounding box center [1087, 152] width 32 height 16
click at [1067, 147] on input "False" at bounding box center [1059, 152] width 15 height 12
radio input "true"
click at [958, 251] on label "True" at bounding box center [946, 255] width 137 height 45
click at [903, 251] on input "True" at bounding box center [895, 256] width 15 height 12
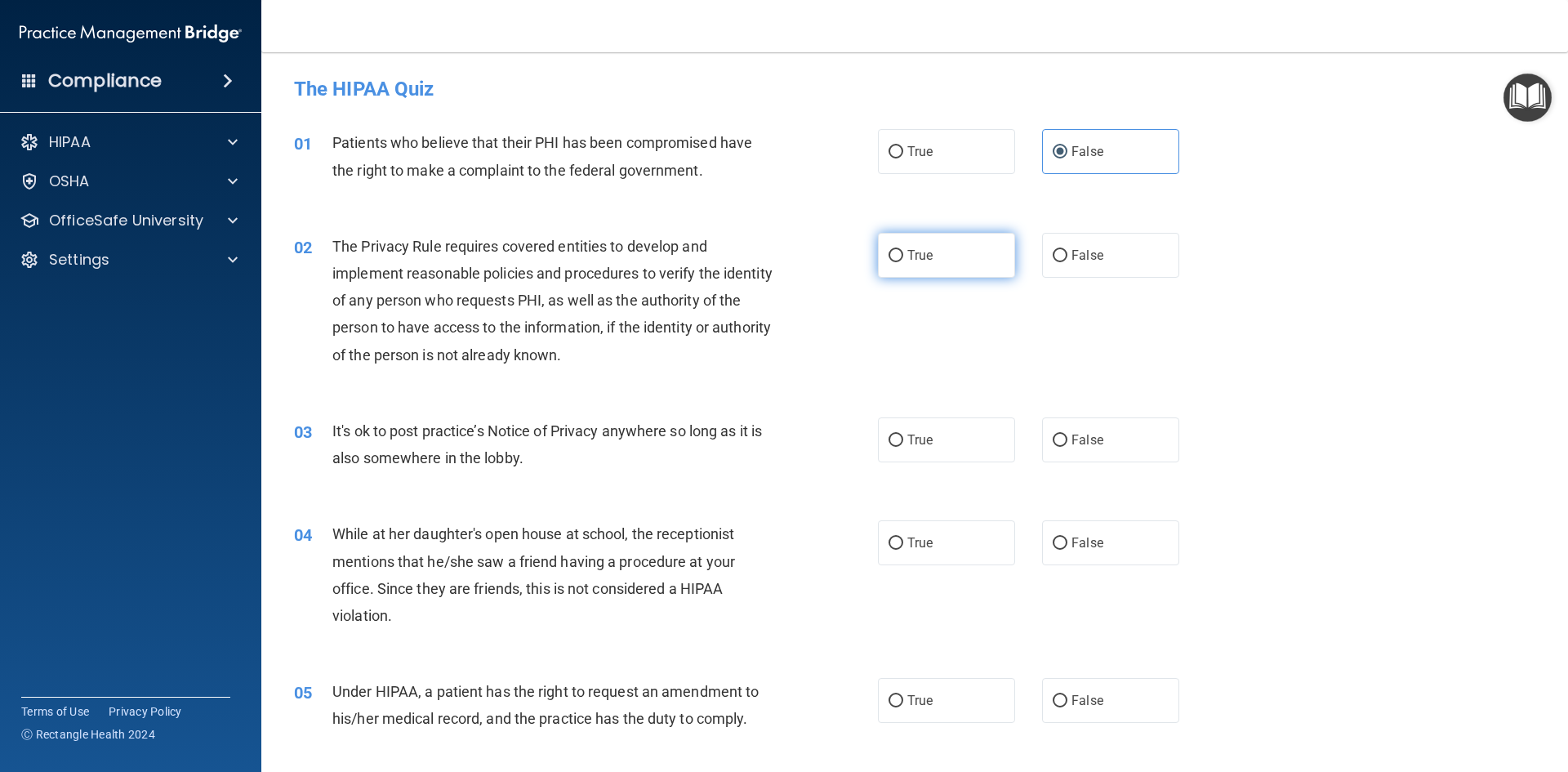
radio input "true"
click at [1093, 445] on span "False" at bounding box center [1087, 440] width 32 height 16
click at [1067, 445] on input "False" at bounding box center [1059, 440] width 15 height 12
radio input "true"
click at [959, 551] on label "True" at bounding box center [946, 543] width 137 height 45
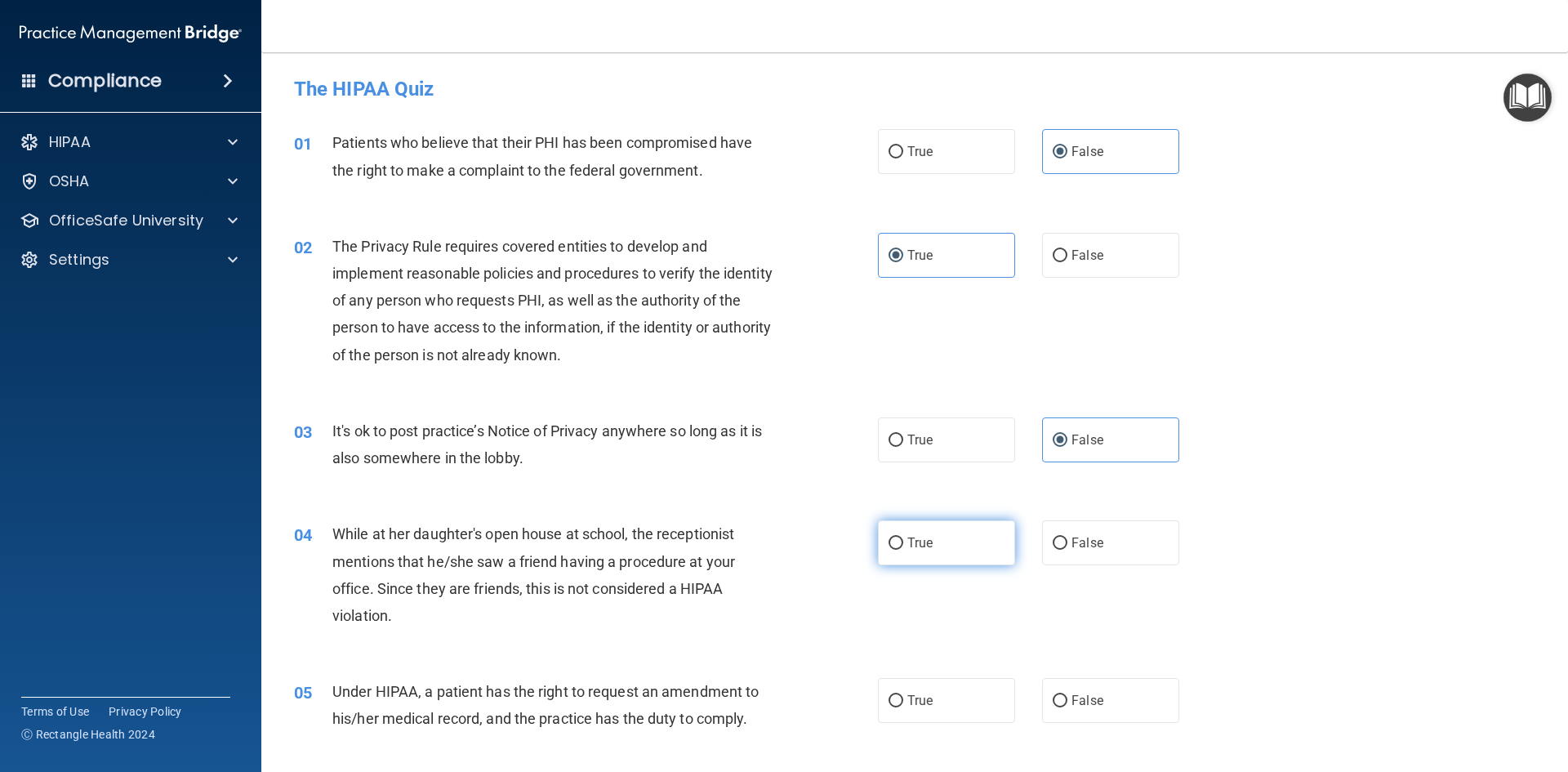
click at [903, 550] on input "True" at bounding box center [895, 544] width 15 height 12
radio input "true"
click at [948, 684] on label "True" at bounding box center [946, 701] width 137 height 45
click at [903, 695] on input "True" at bounding box center [895, 701] width 15 height 12
radio input "true"
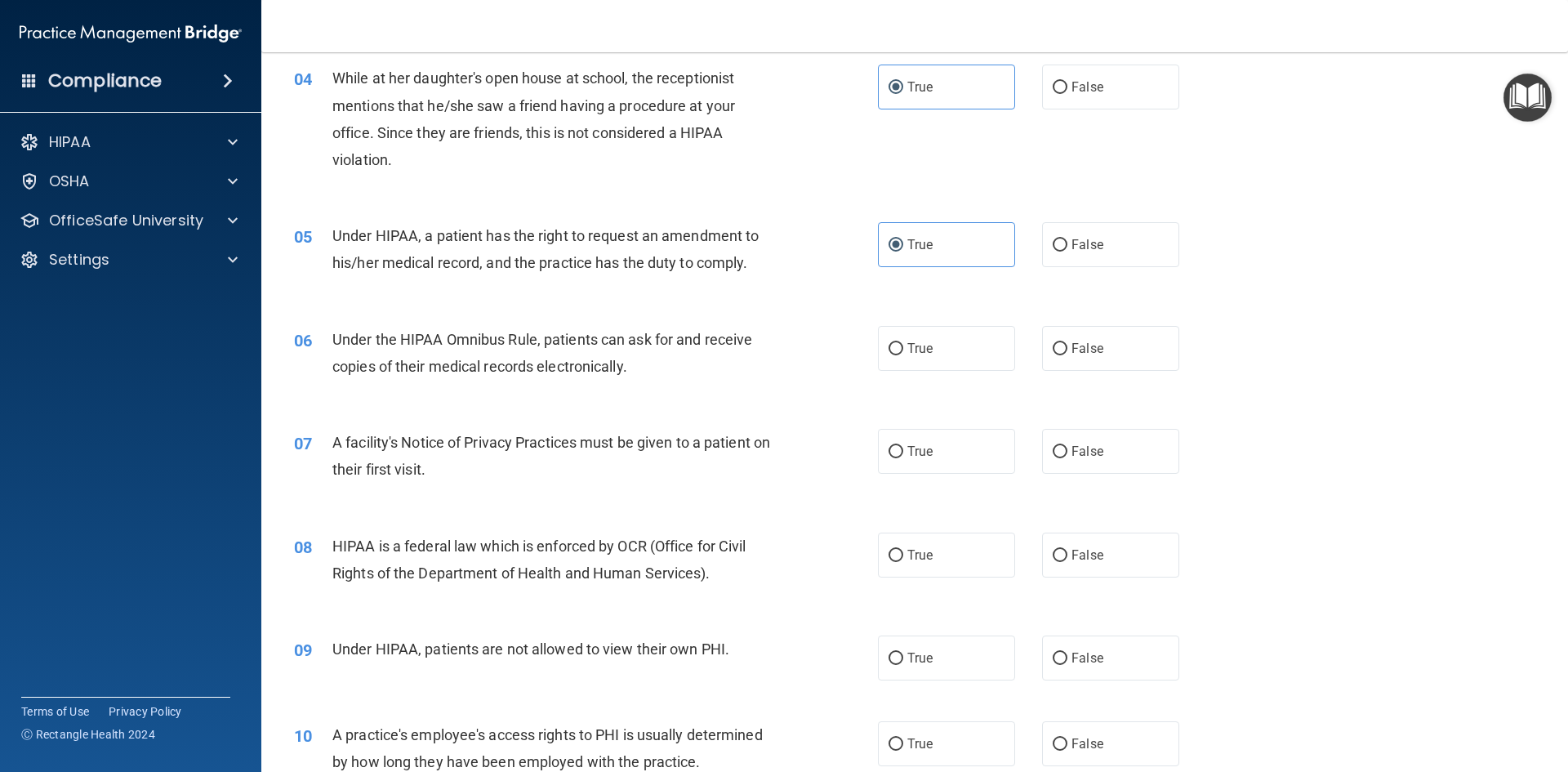
scroll to position [490, 0]
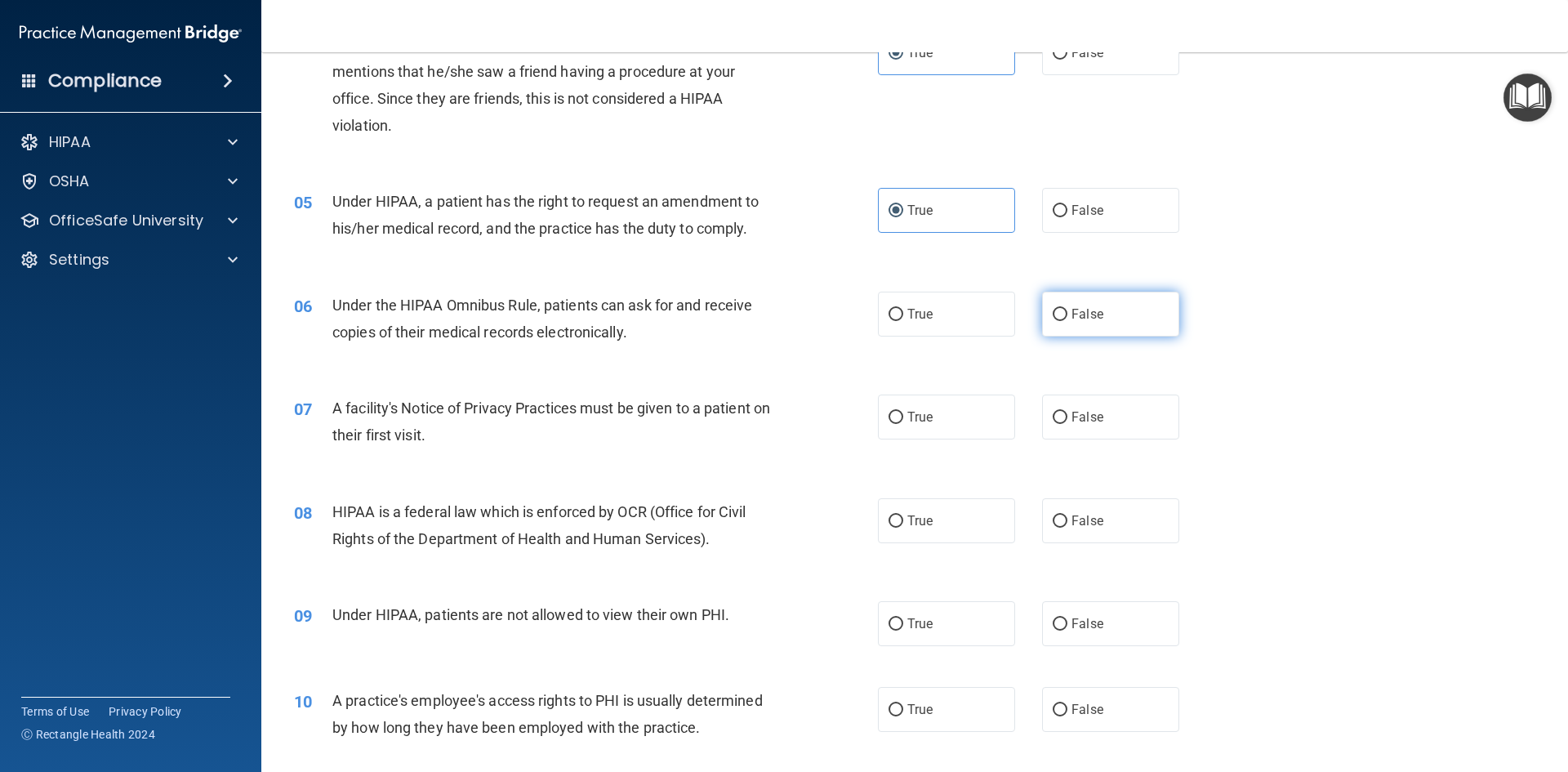
click at [1080, 305] on label "False" at bounding box center [1110, 314] width 137 height 45
click at [1067, 308] on input "False" at bounding box center [1059, 314] width 15 height 12
radio input "true"
click at [1073, 418] on span "False" at bounding box center [1087, 417] width 32 height 16
click at [1067, 418] on input "False" at bounding box center [1059, 418] width 15 height 12
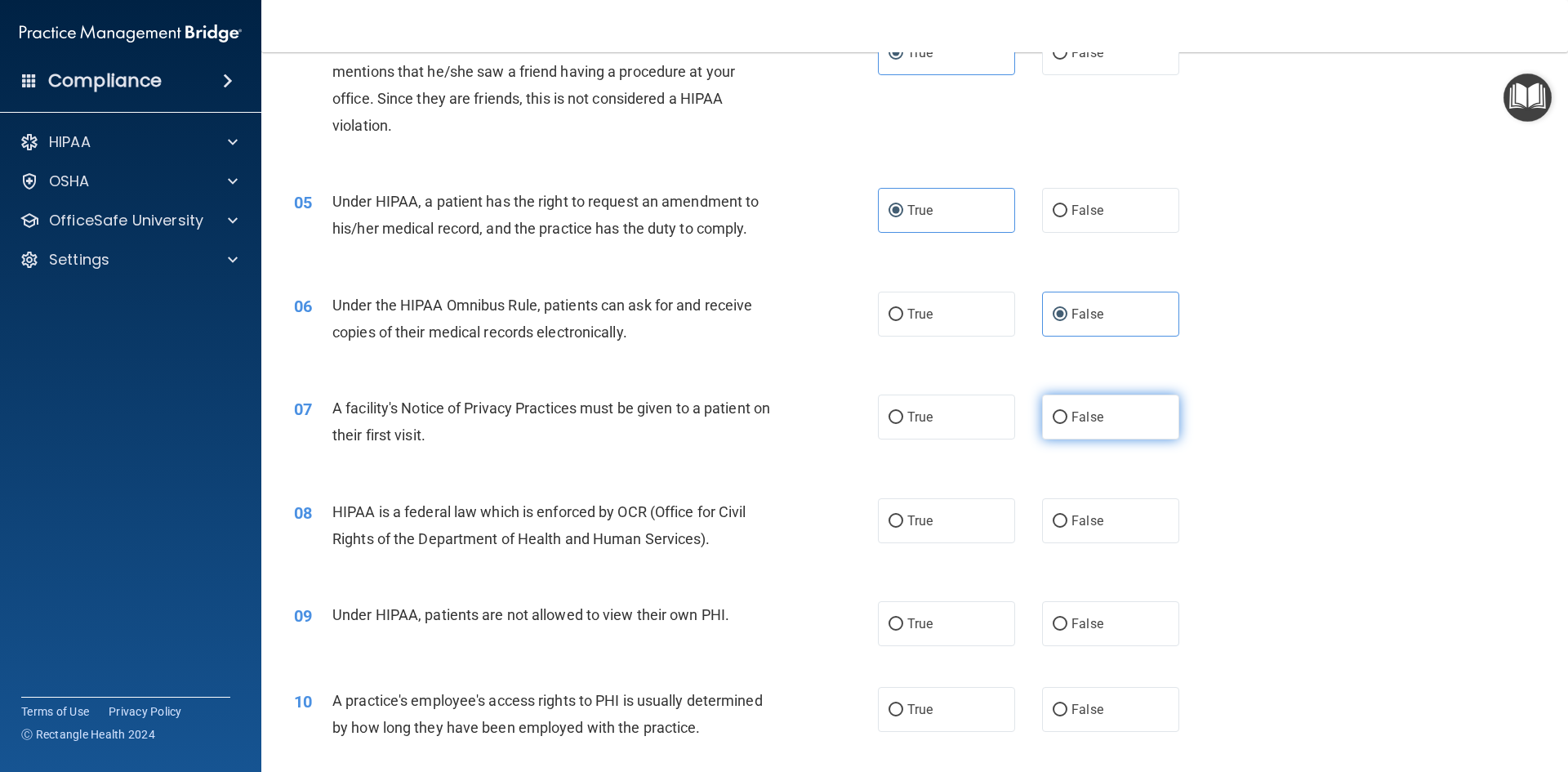
radio input "true"
click at [1074, 525] on span "False" at bounding box center [1087, 521] width 32 height 16
click at [1067, 525] on input "False" at bounding box center [1059, 521] width 15 height 12
radio input "true"
click at [1117, 620] on label "False" at bounding box center [1110, 624] width 137 height 45
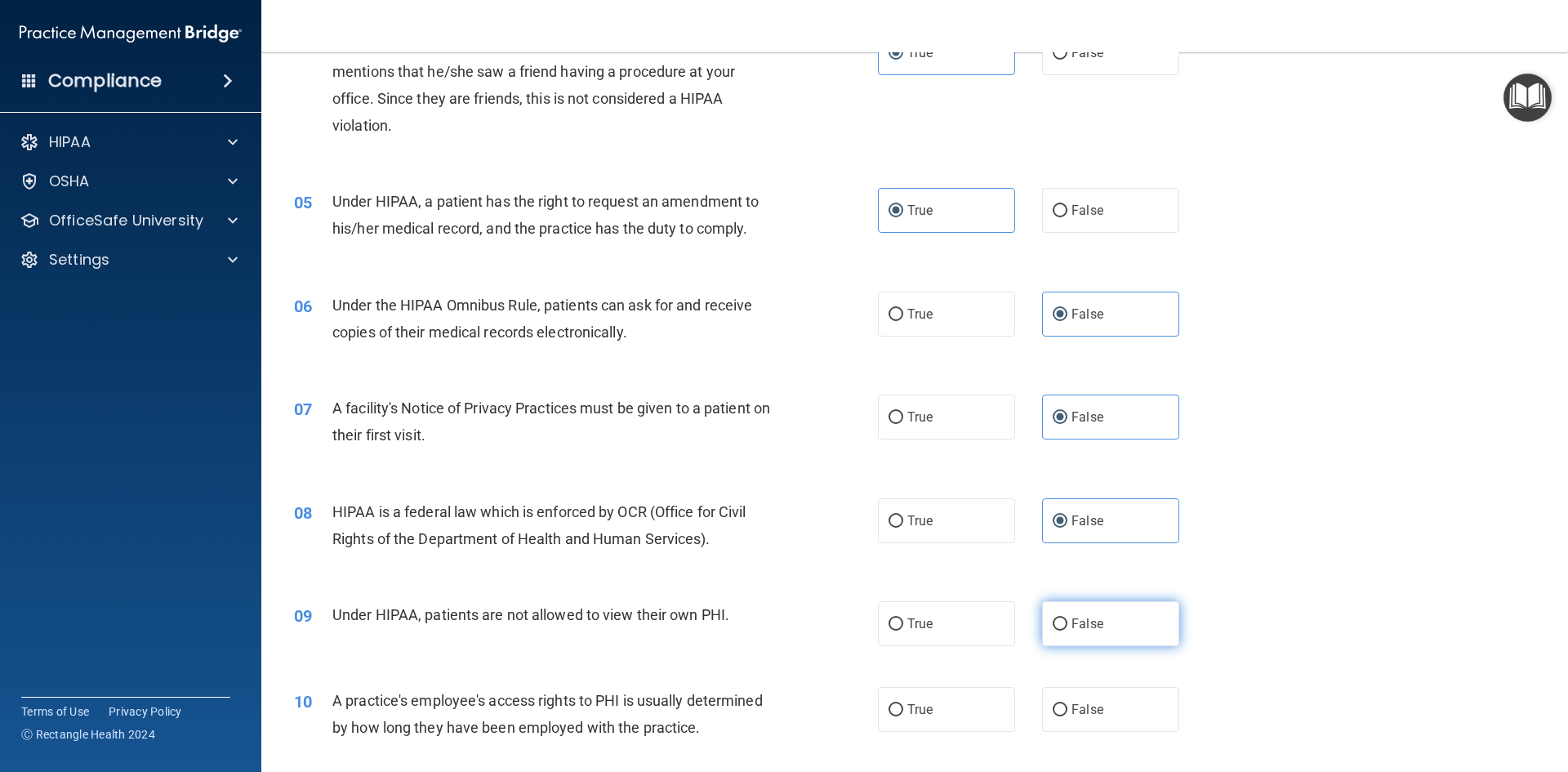
click at [1067, 620] on input "False" at bounding box center [1059, 624] width 15 height 12
radio input "true"
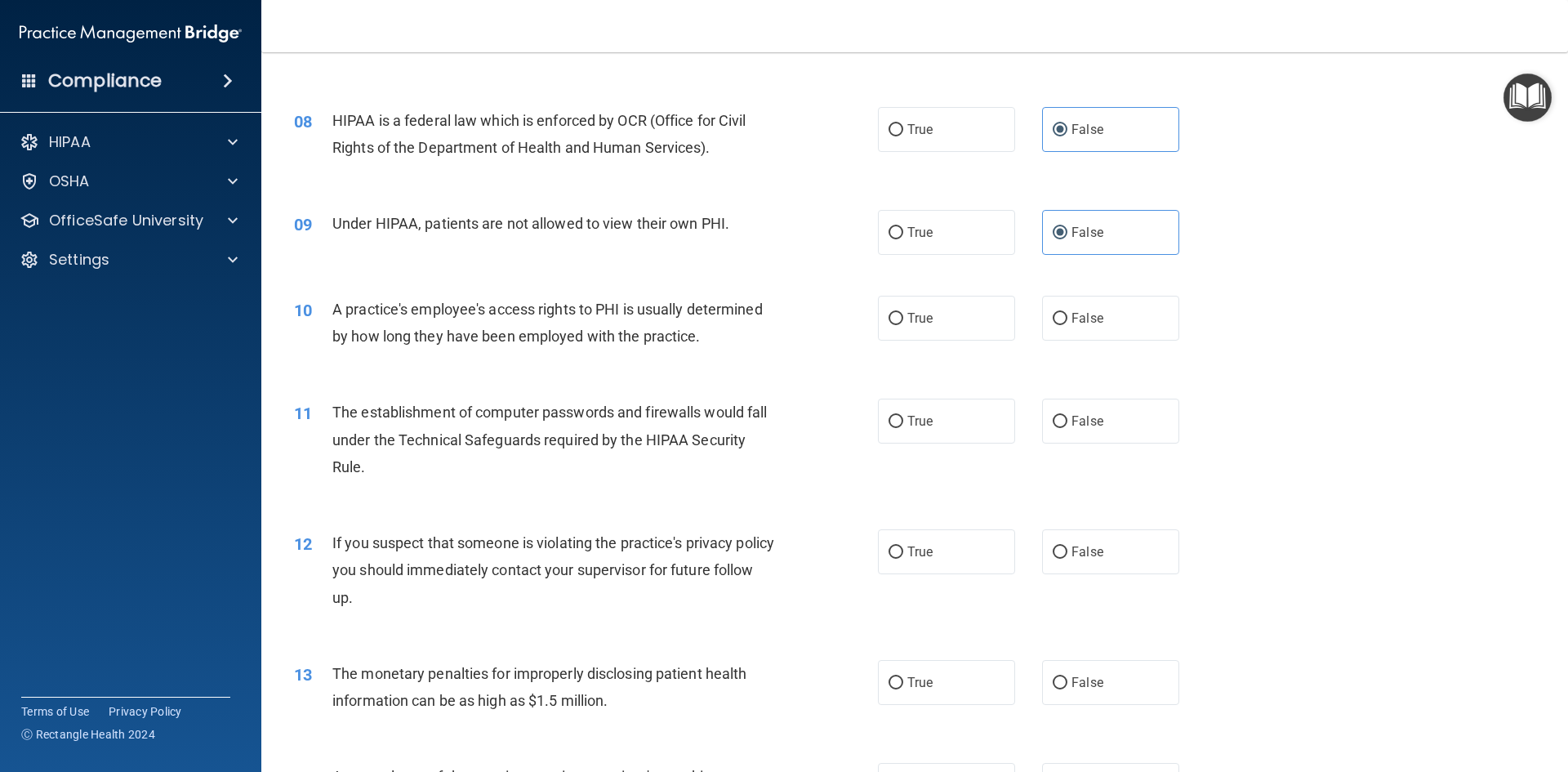
scroll to position [899, 0]
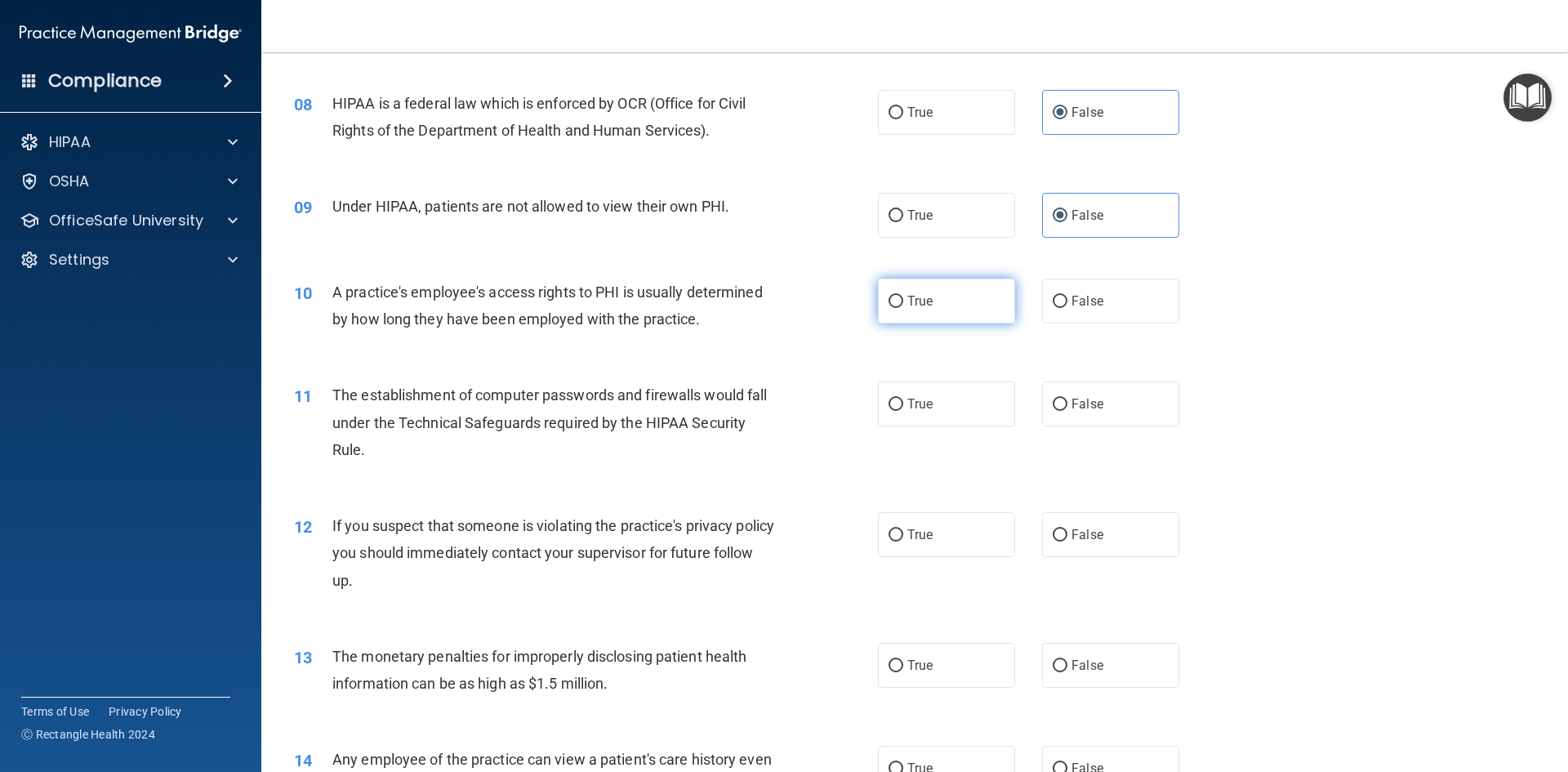
click at [994, 294] on label "True" at bounding box center [946, 301] width 137 height 45
click at [903, 295] on input "True" at bounding box center [895, 301] width 15 height 12
radio input "true"
click at [927, 405] on label "True" at bounding box center [946, 404] width 137 height 45
click at [903, 405] on input "True" at bounding box center [895, 405] width 15 height 12
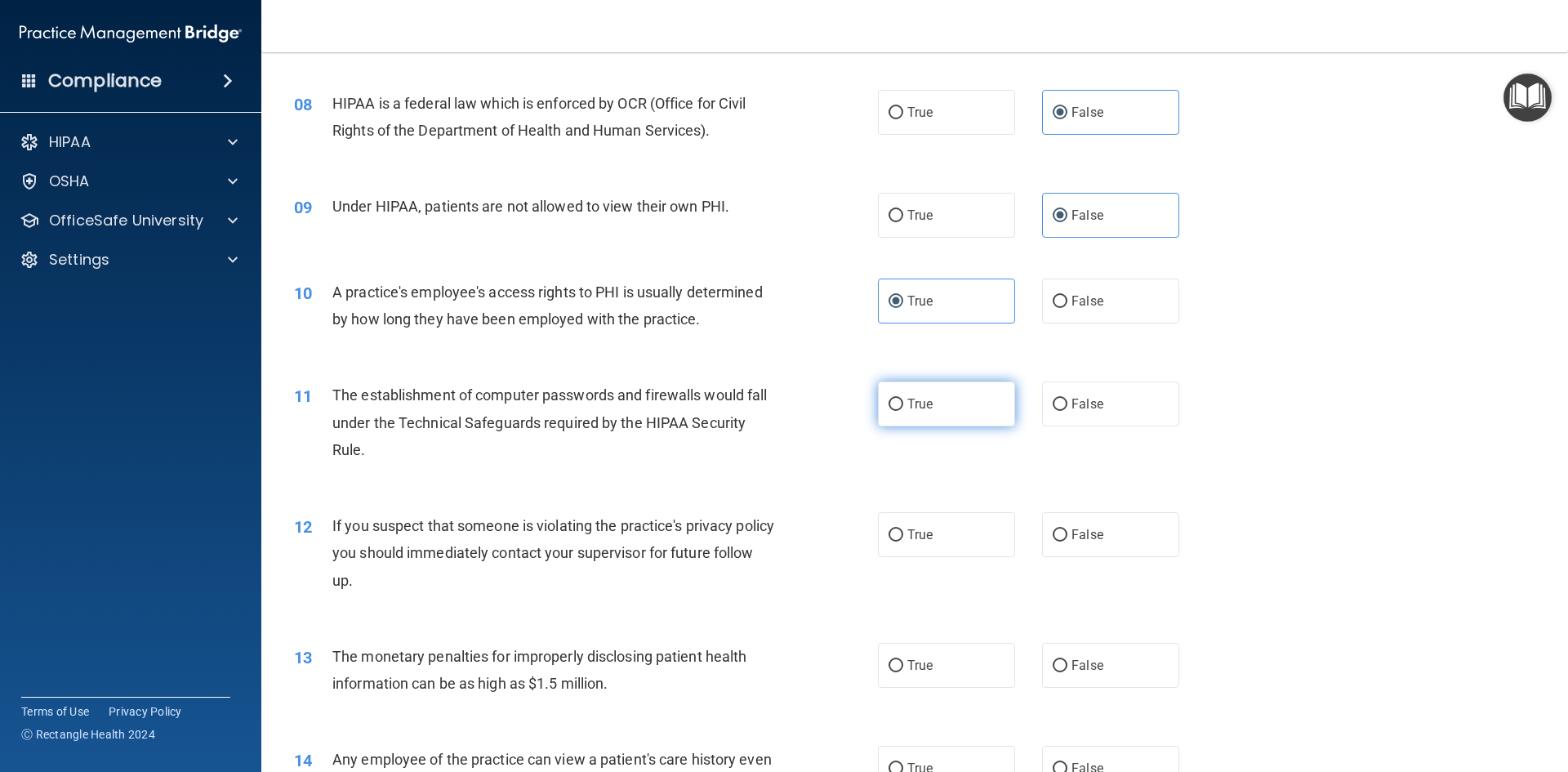
radio input "true"
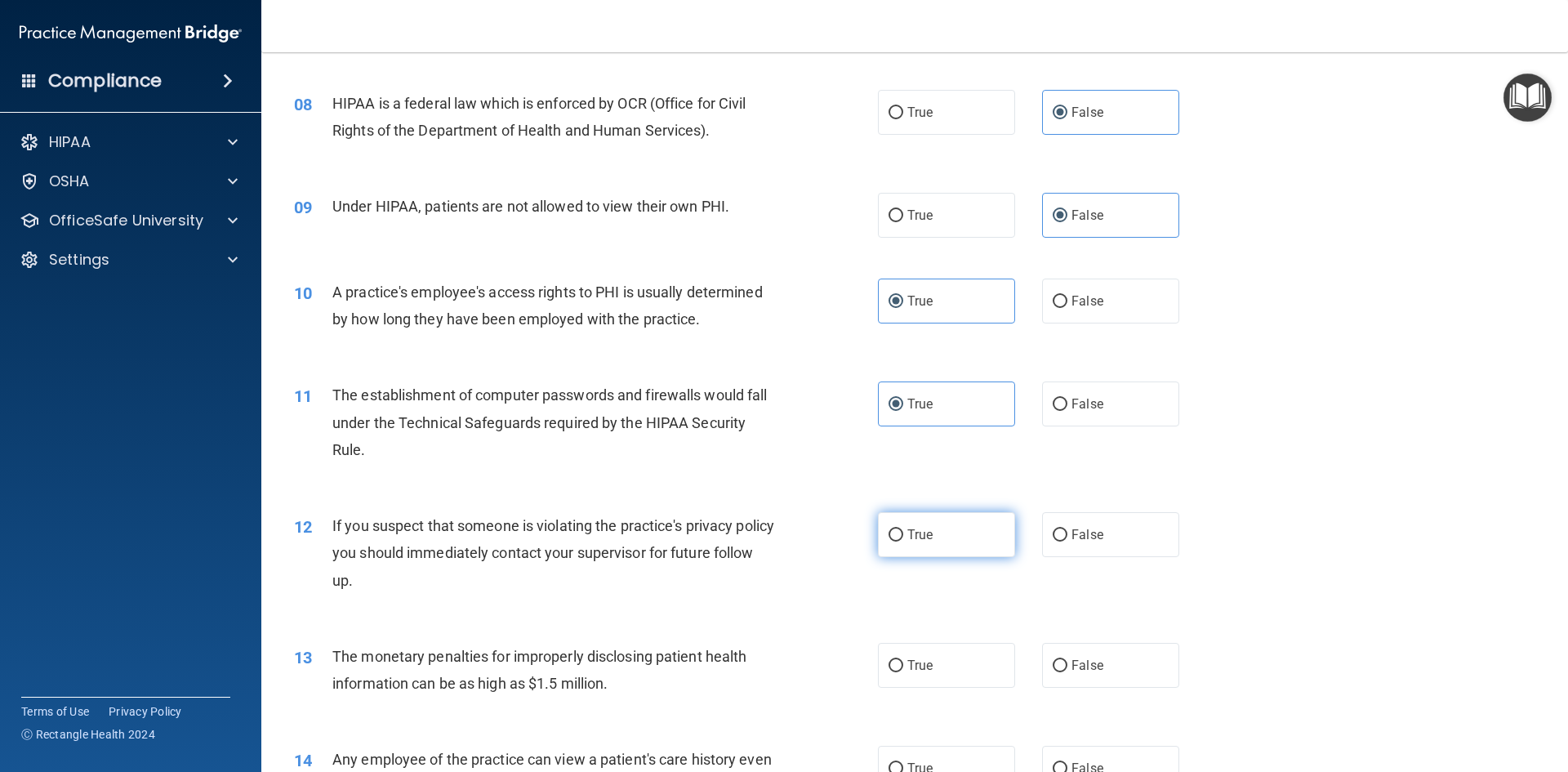
click at [945, 519] on label "True" at bounding box center [946, 535] width 137 height 45
click at [903, 529] on input "True" at bounding box center [895, 535] width 15 height 12
radio input "true"
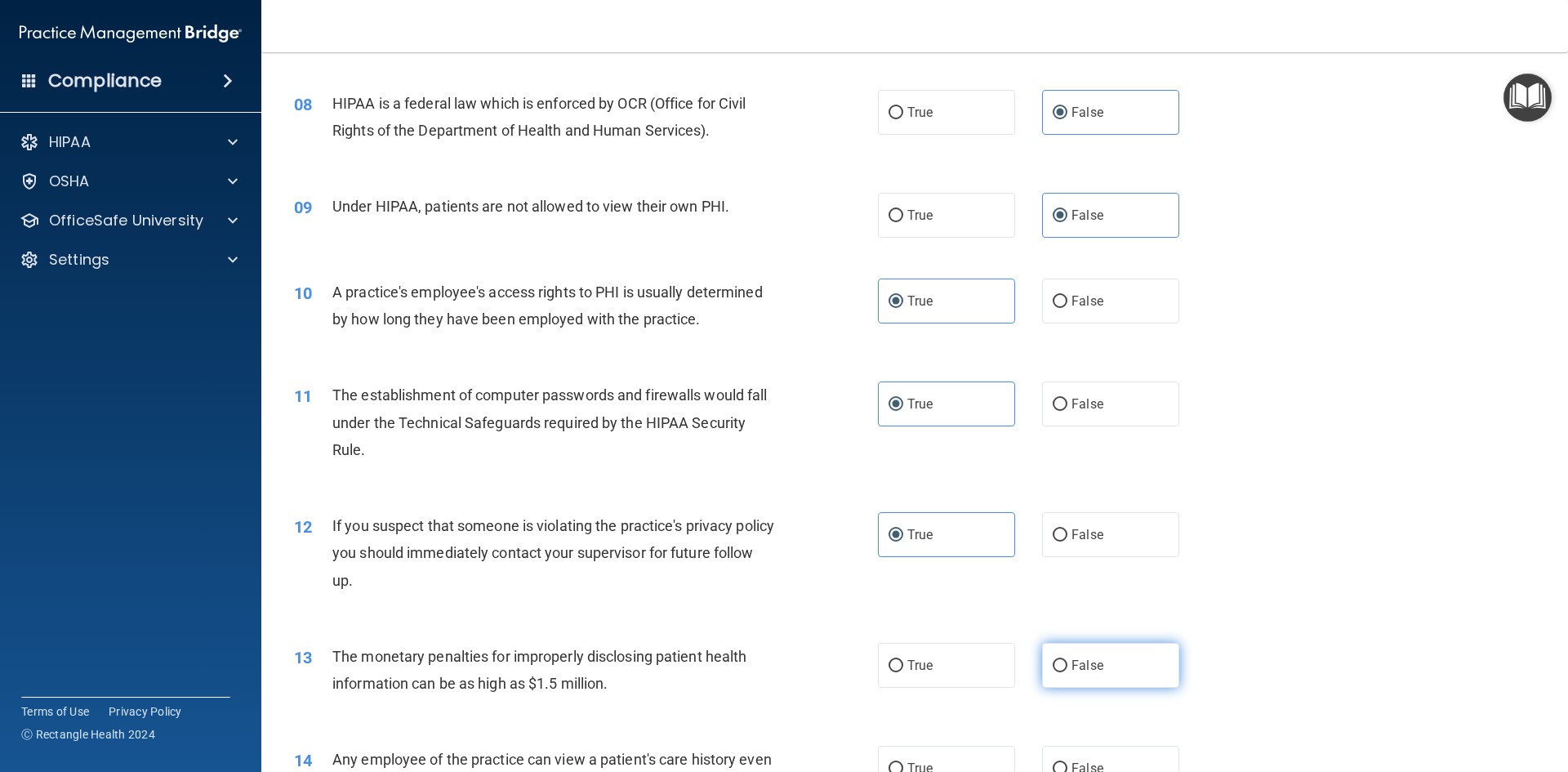
click at [1092, 671] on span "False" at bounding box center [1087, 665] width 32 height 16
click at [1067, 671] on input "False" at bounding box center [1059, 666] width 15 height 12
radio input "true"
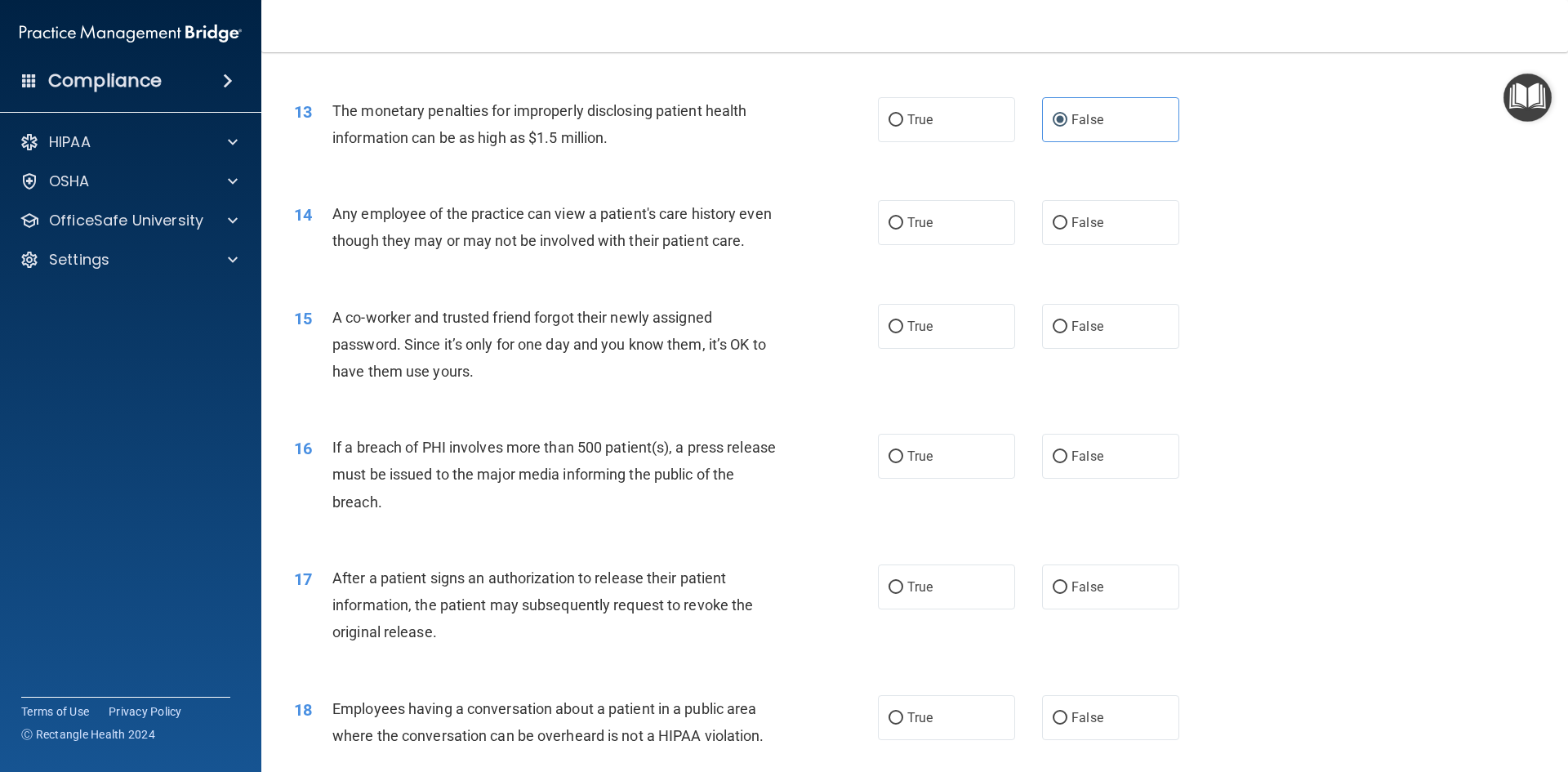
scroll to position [1470, 0]
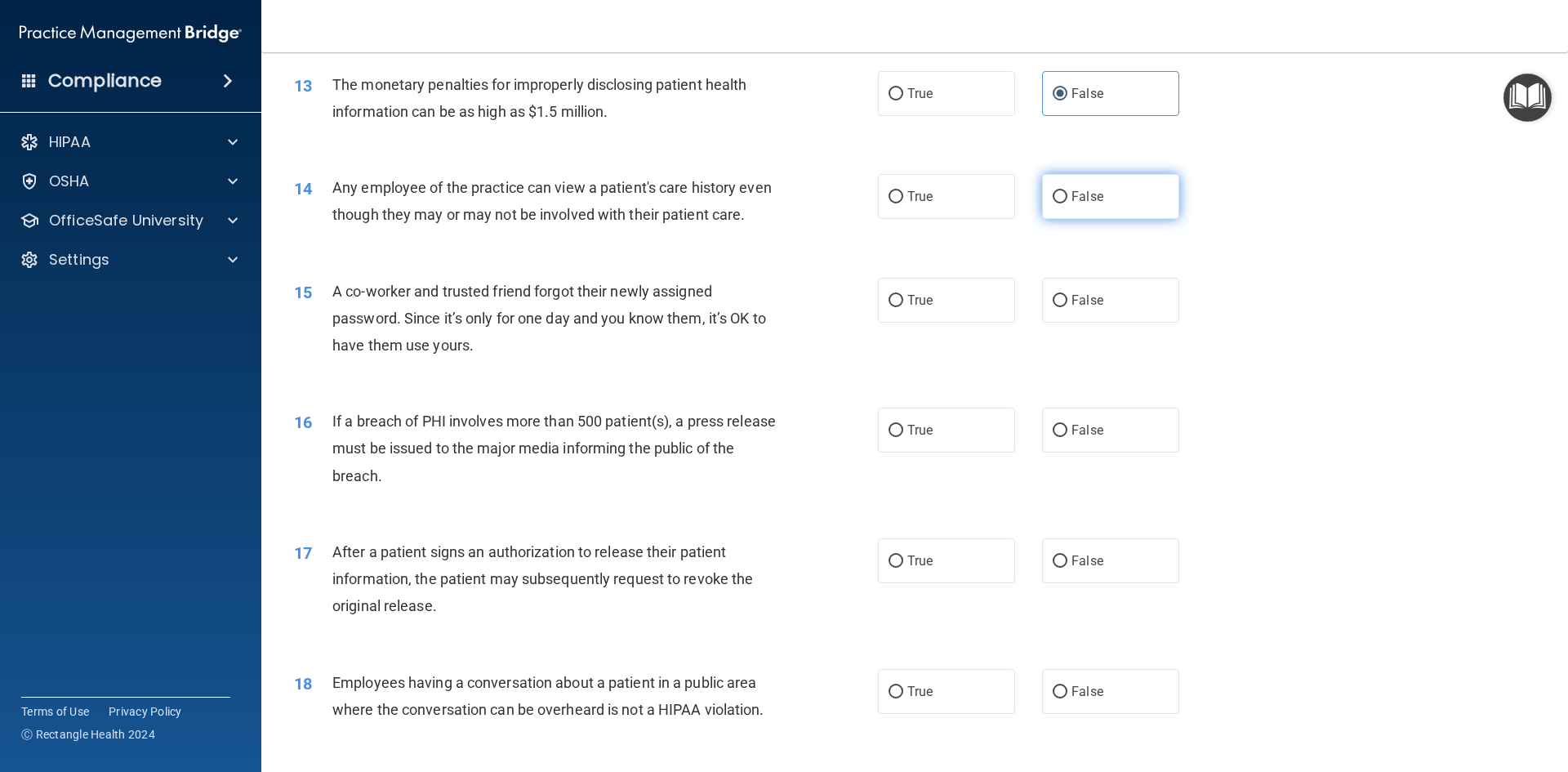
click at [1101, 207] on label "False" at bounding box center [1110, 196] width 137 height 45
click at [1067, 203] on input "False" at bounding box center [1059, 197] width 15 height 12
radio input "true"
click at [957, 322] on label "True" at bounding box center [946, 300] width 137 height 45
click at [903, 307] on input "True" at bounding box center [895, 301] width 15 height 12
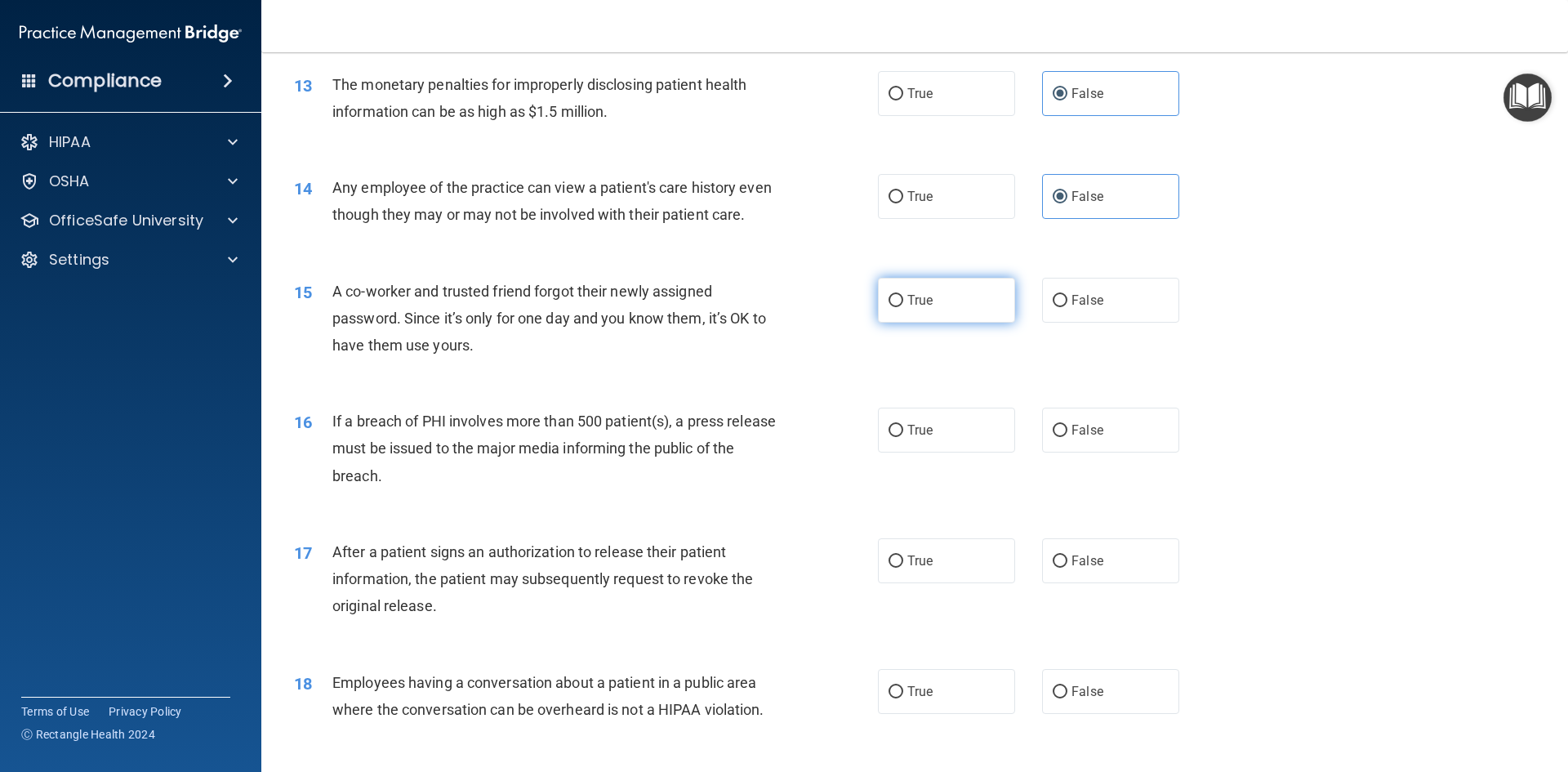
radio input "true"
click at [951, 452] on label "True" at bounding box center [946, 430] width 137 height 45
click at [903, 437] on input "True" at bounding box center [895, 431] width 15 height 12
radio input "true"
click at [933, 583] on label "True" at bounding box center [946, 561] width 137 height 45
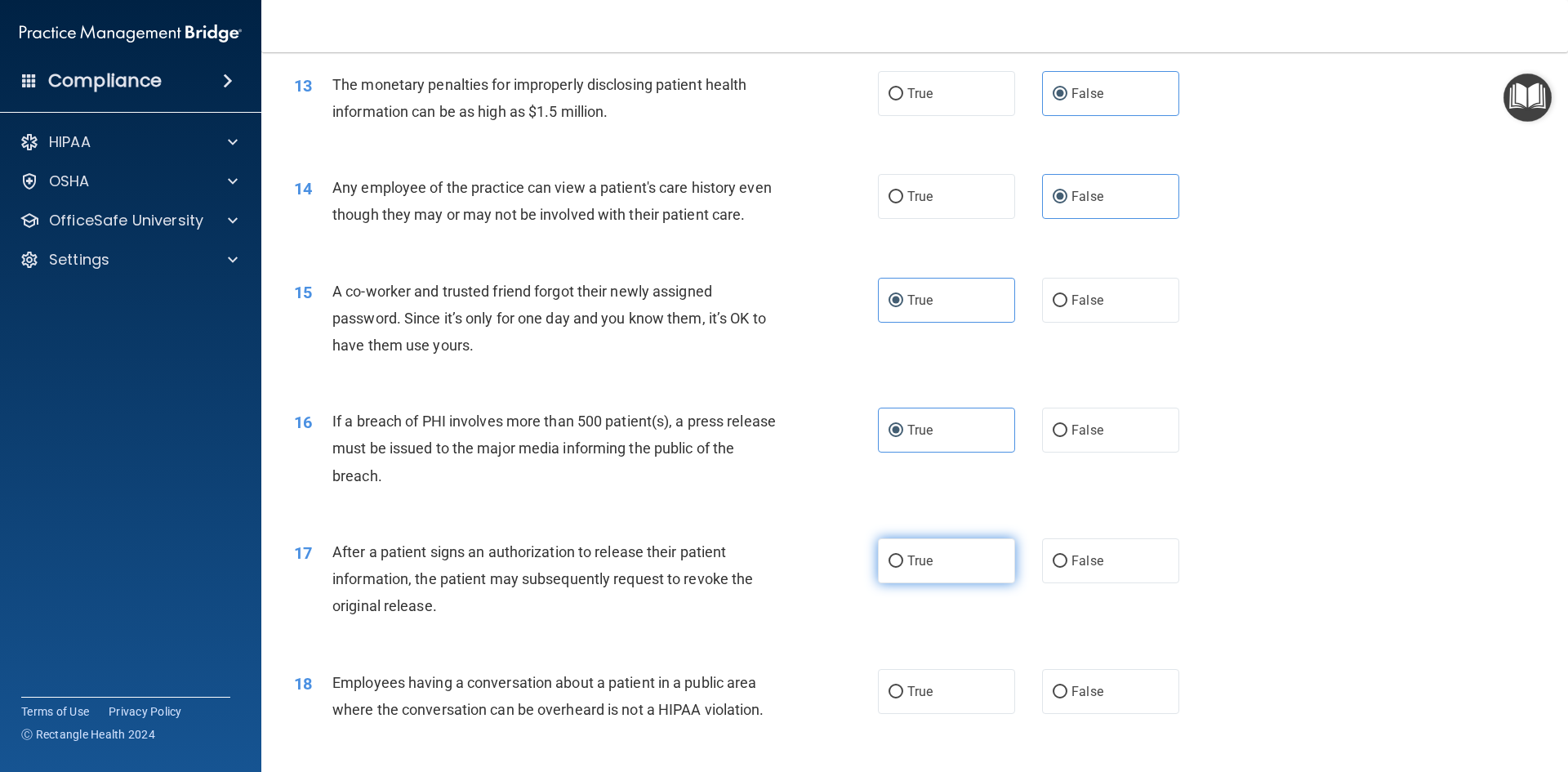
click at [903, 568] on input "True" at bounding box center [895, 562] width 15 height 12
radio input "true"
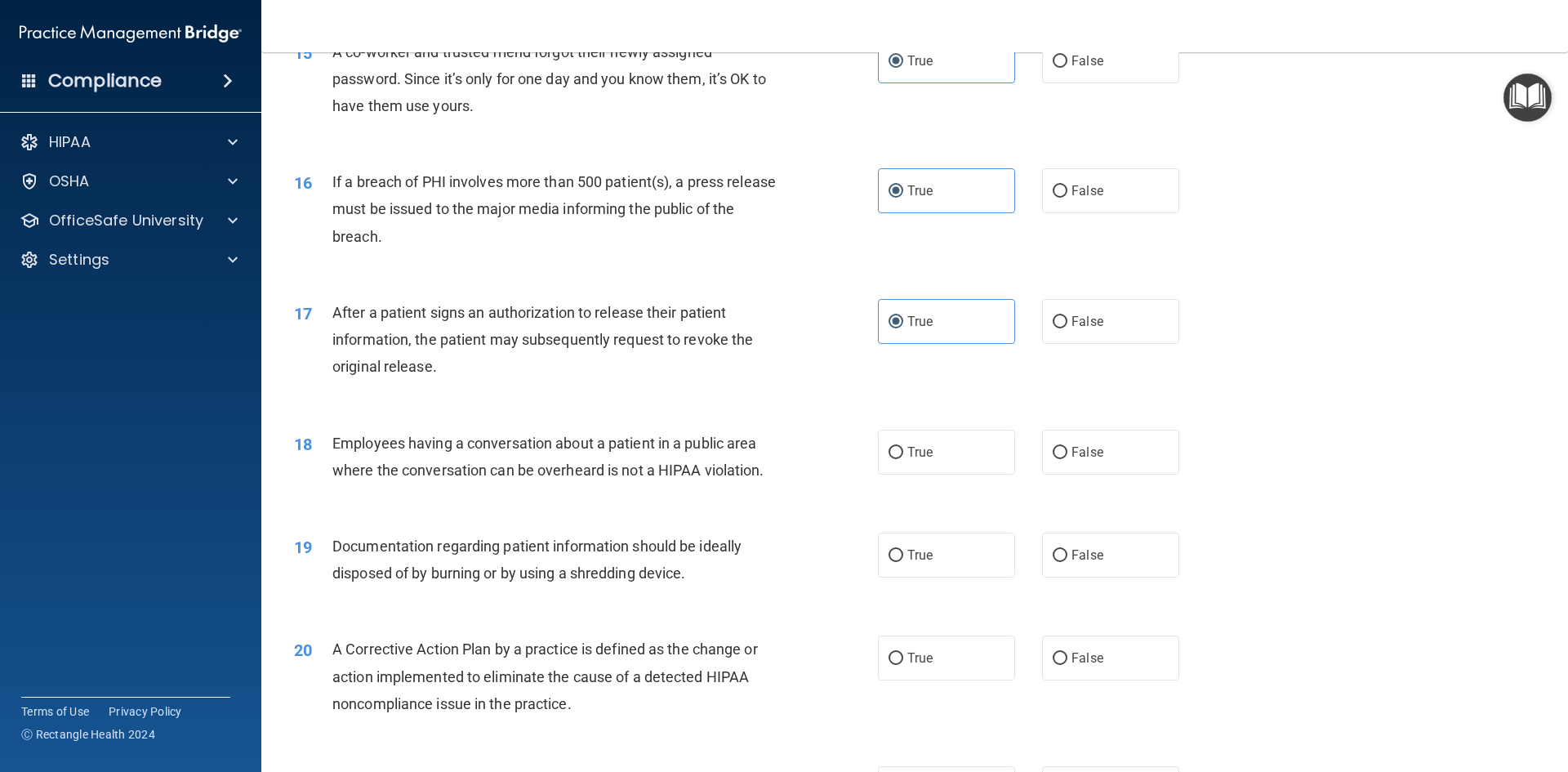
scroll to position [1797, 0]
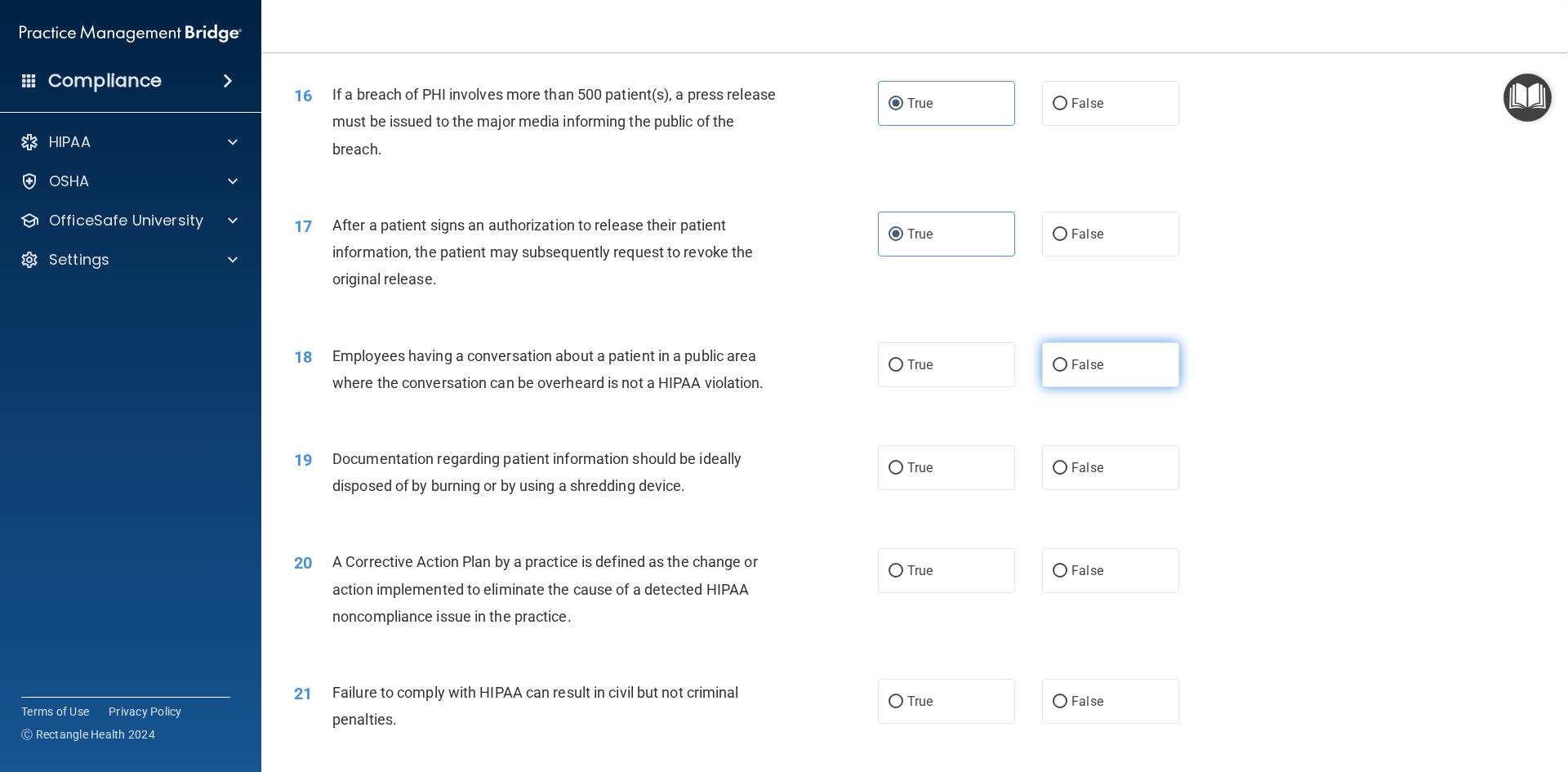
click at [1117, 387] on label "False" at bounding box center [1110, 365] width 137 height 45
click at [1067, 372] on input "False" at bounding box center [1059, 366] width 15 height 12
radio input "true"
click at [1104, 490] on label "False" at bounding box center [1110, 468] width 137 height 45
click at [1067, 474] on input "False" at bounding box center [1059, 468] width 15 height 12
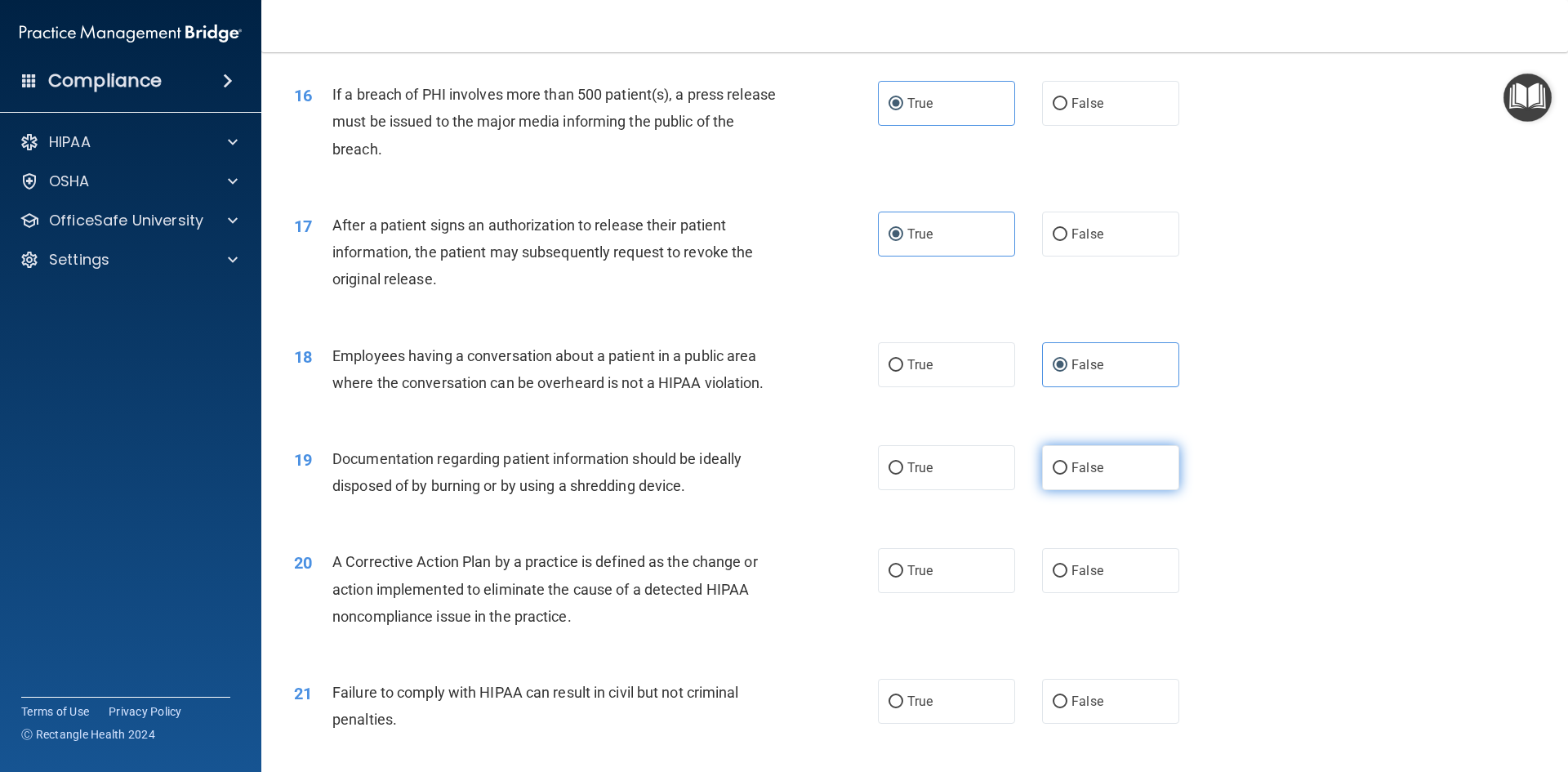
radio input "true"
click at [1097, 593] on label "False" at bounding box center [1110, 571] width 137 height 45
click at [1067, 577] on input "False" at bounding box center [1059, 571] width 15 height 12
radio input "true"
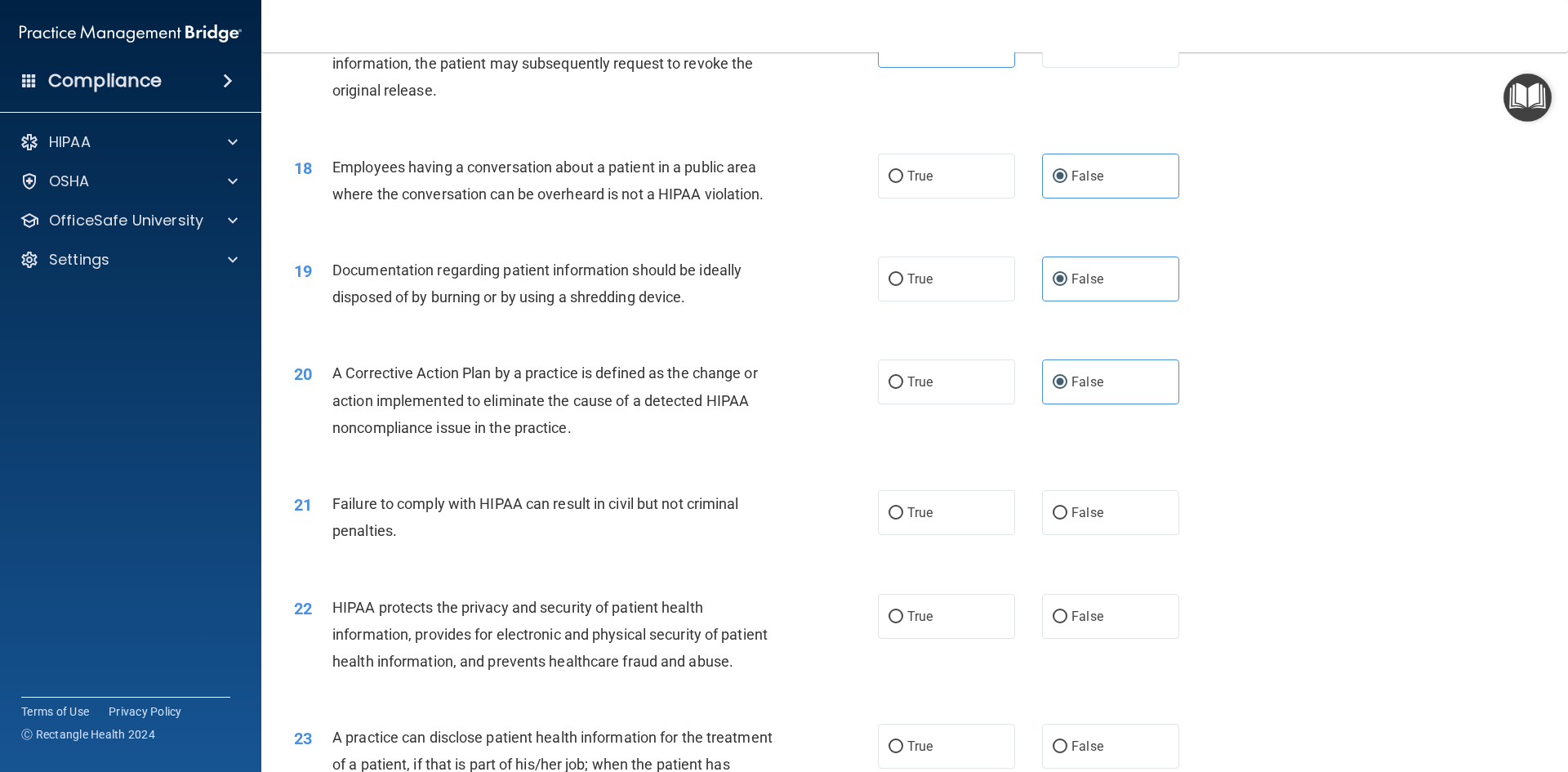
scroll to position [2042, 0]
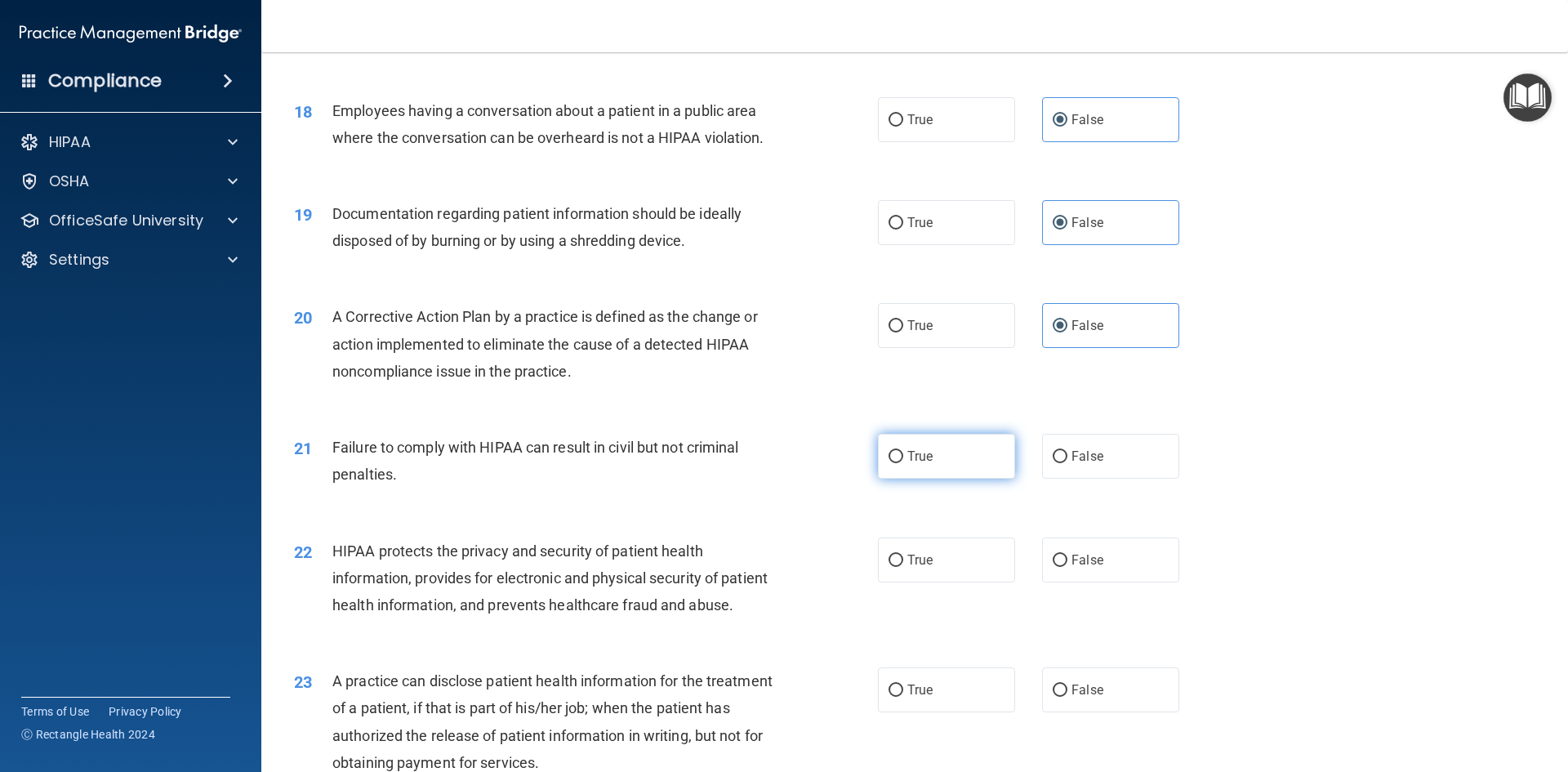
click at [924, 473] on label "True" at bounding box center [946, 456] width 137 height 45
click at [903, 463] on input "True" at bounding box center [895, 457] width 15 height 12
radio input "true"
click at [931, 583] on label "True" at bounding box center [946, 560] width 137 height 45
click at [903, 567] on input "True" at bounding box center [895, 561] width 15 height 12
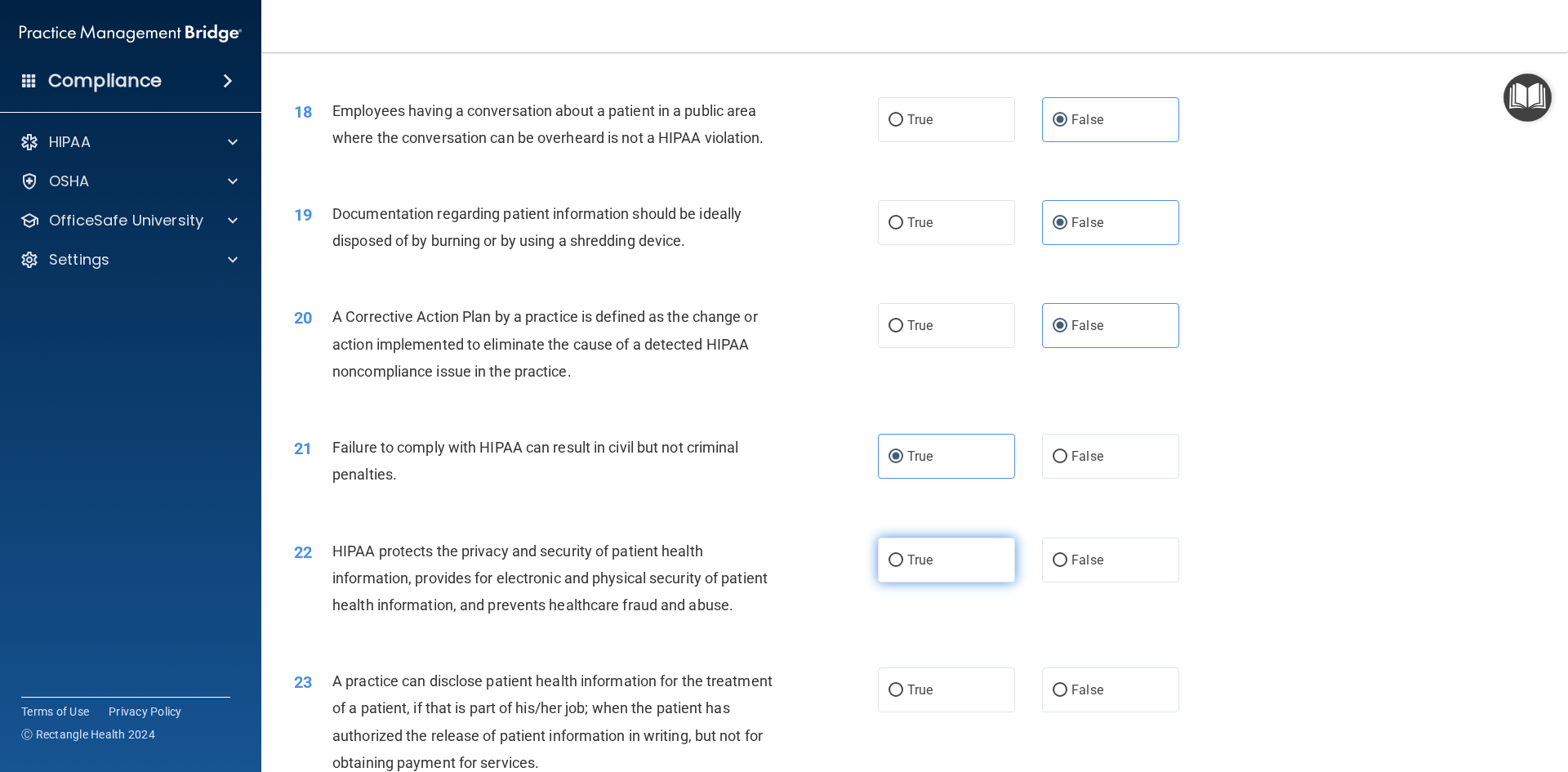
radio input "true"
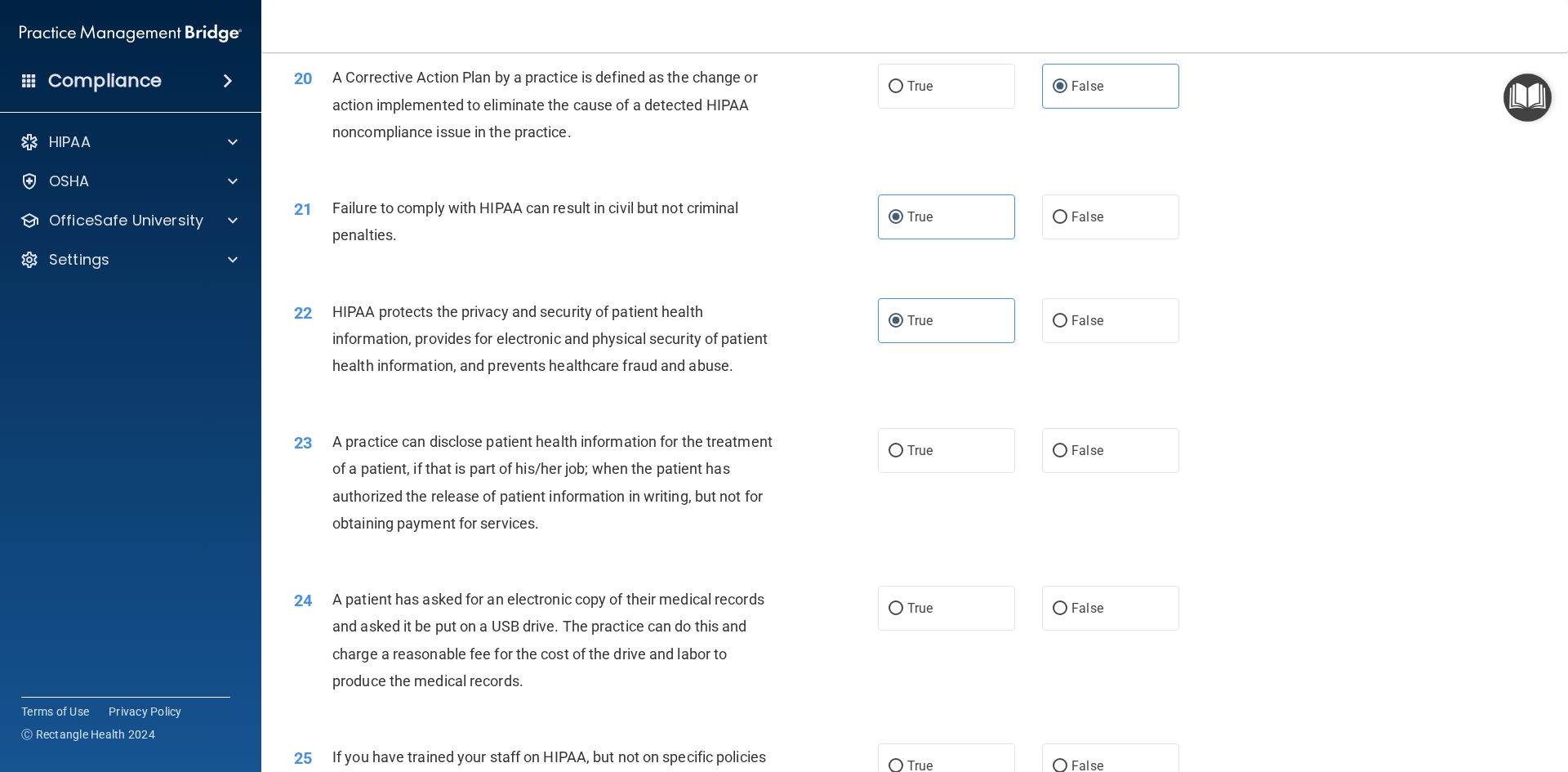
scroll to position [2286, 0]
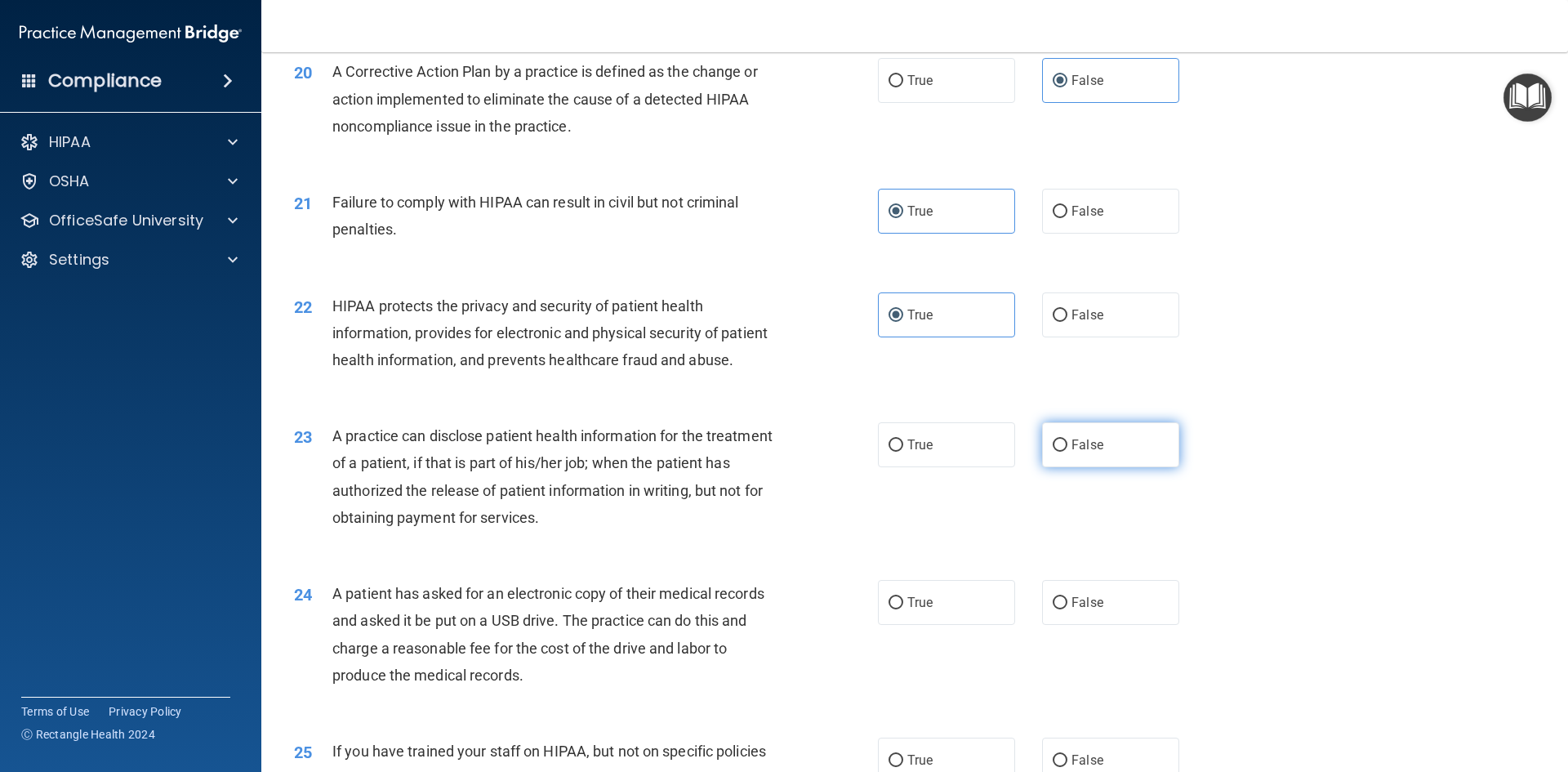
click at [1097, 467] on label "False" at bounding box center [1110, 445] width 137 height 45
click at [1067, 452] on input "False" at bounding box center [1059, 445] width 15 height 12
radio input "true"
click at [1066, 624] on label "False" at bounding box center [1110, 603] width 137 height 45
click at [1066, 610] on input "False" at bounding box center [1059, 603] width 15 height 12
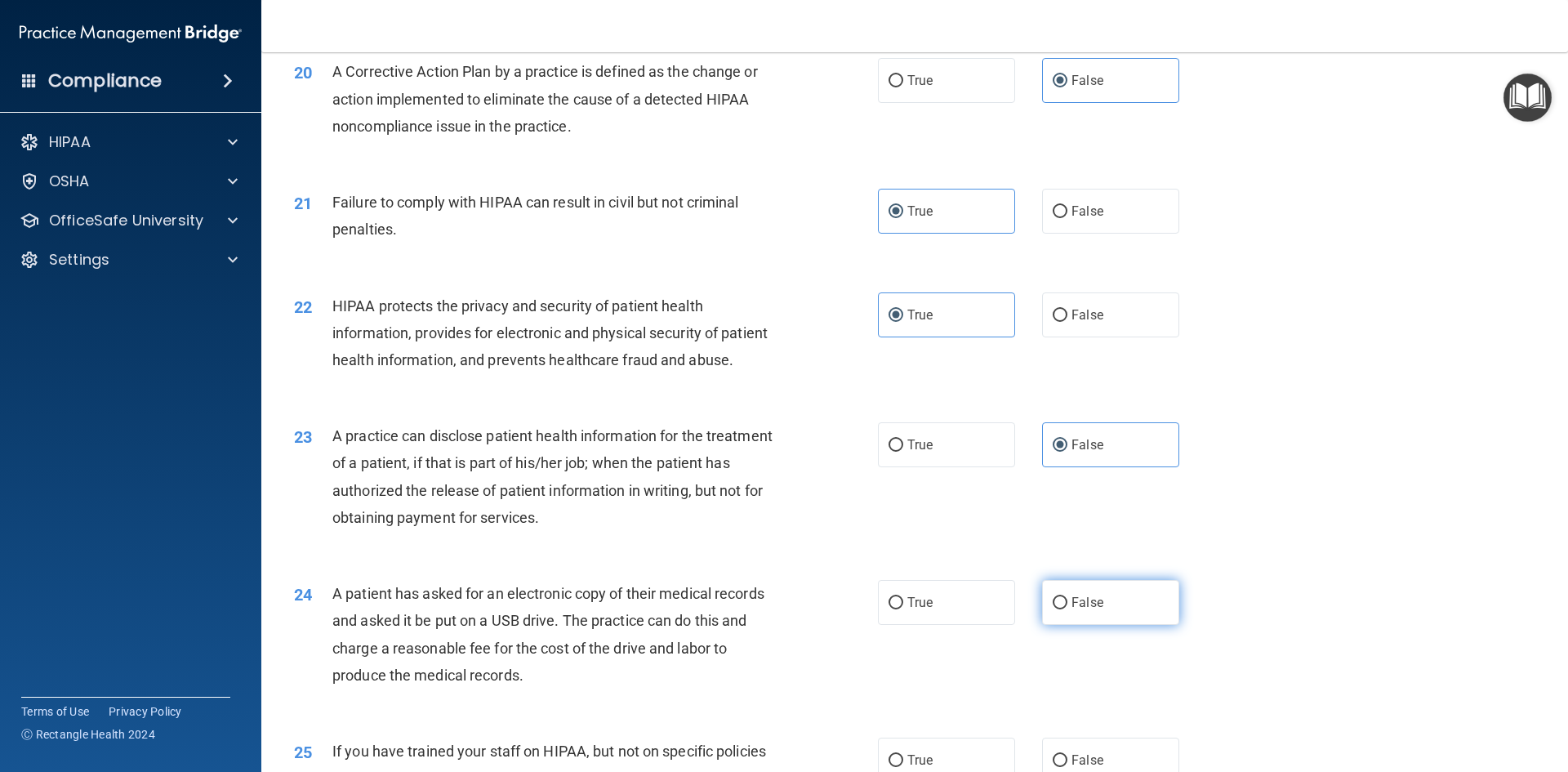
radio input "true"
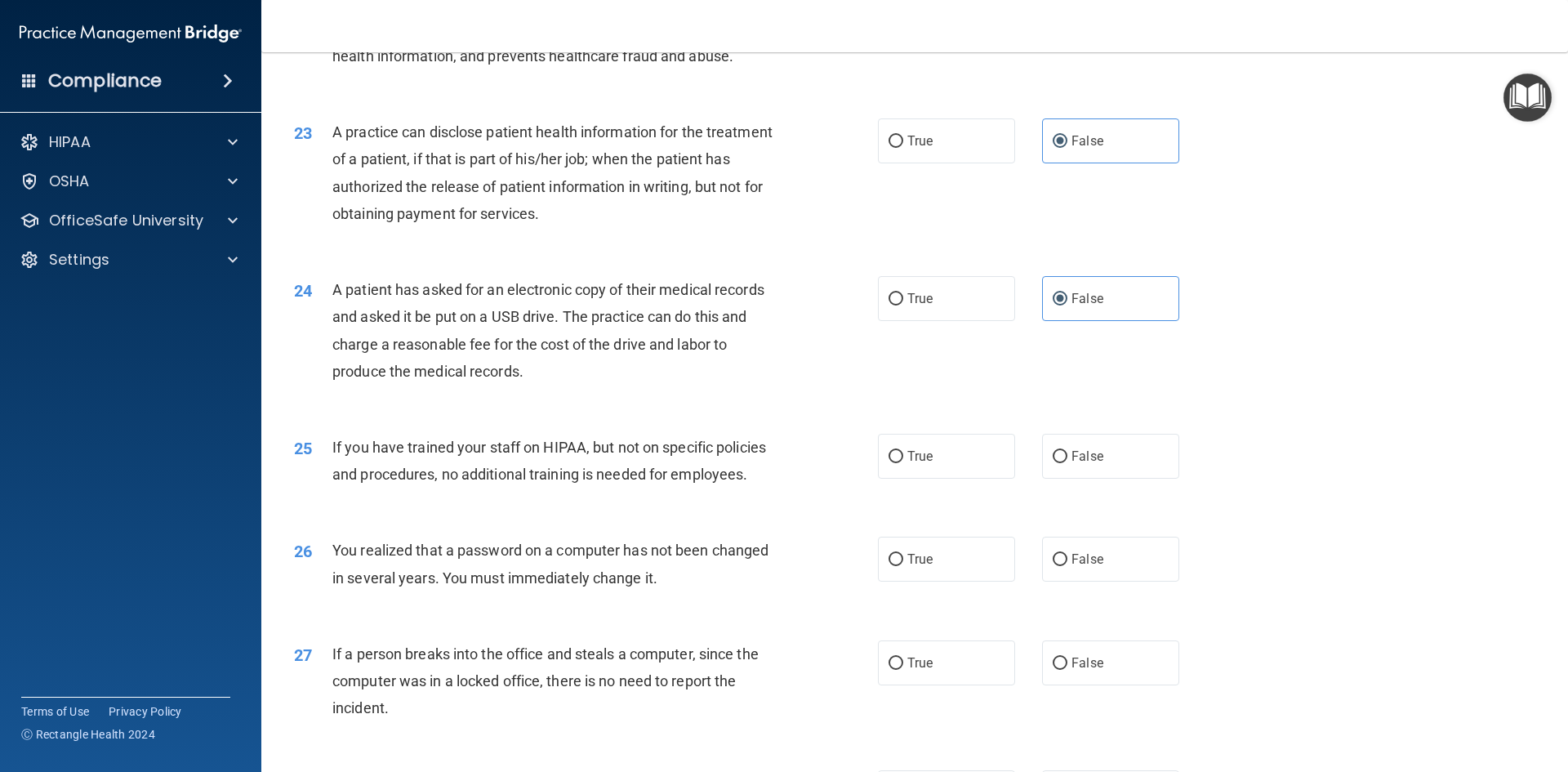
scroll to position [2695, 0]
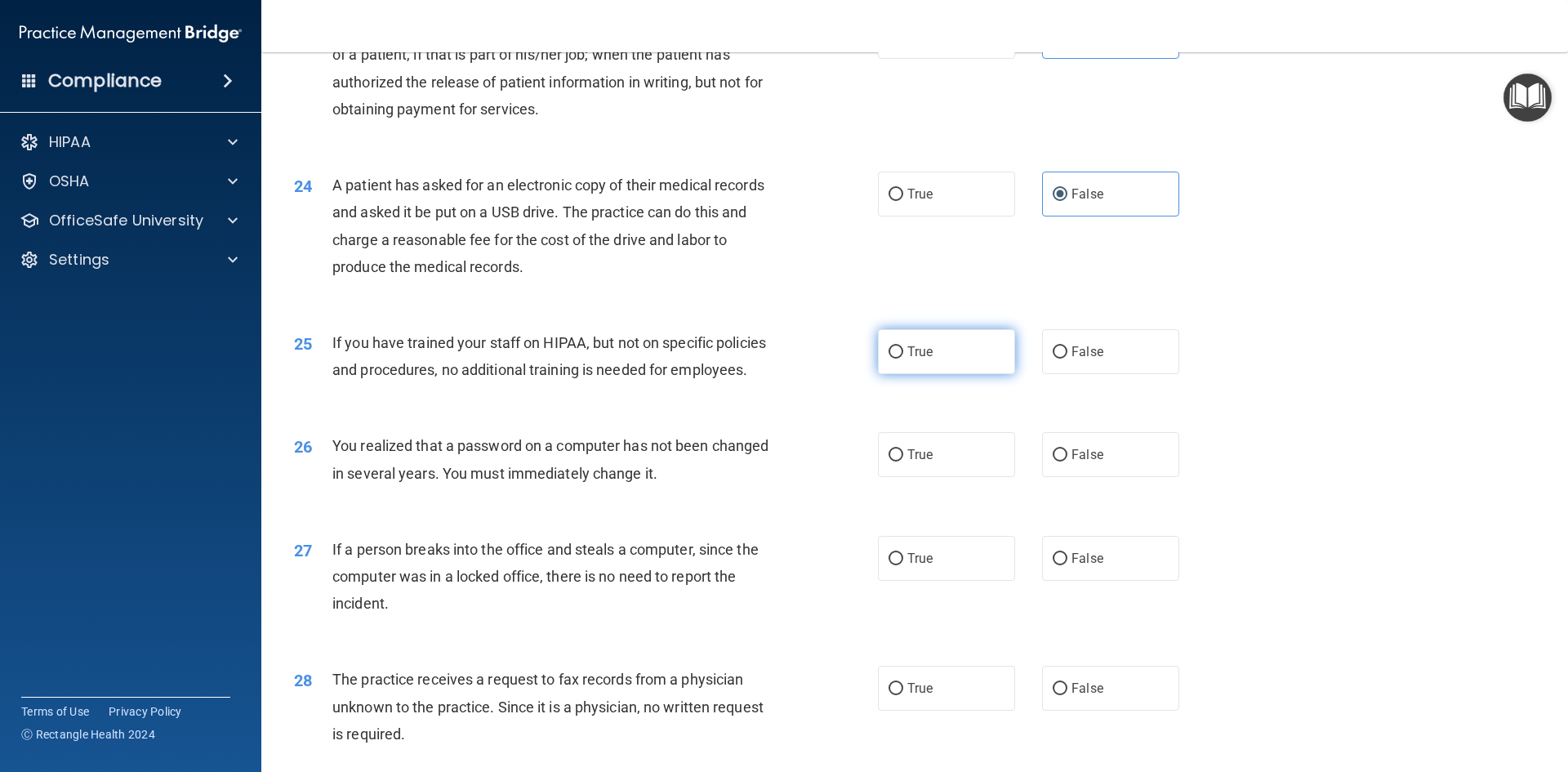
click at [976, 374] on label "True" at bounding box center [946, 352] width 137 height 45
click at [903, 359] on input "True" at bounding box center [895, 353] width 15 height 12
radio input "true"
click at [1071, 462] on span "False" at bounding box center [1087, 454] width 32 height 16
click at [1067, 461] on input "False" at bounding box center [1059, 455] width 15 height 12
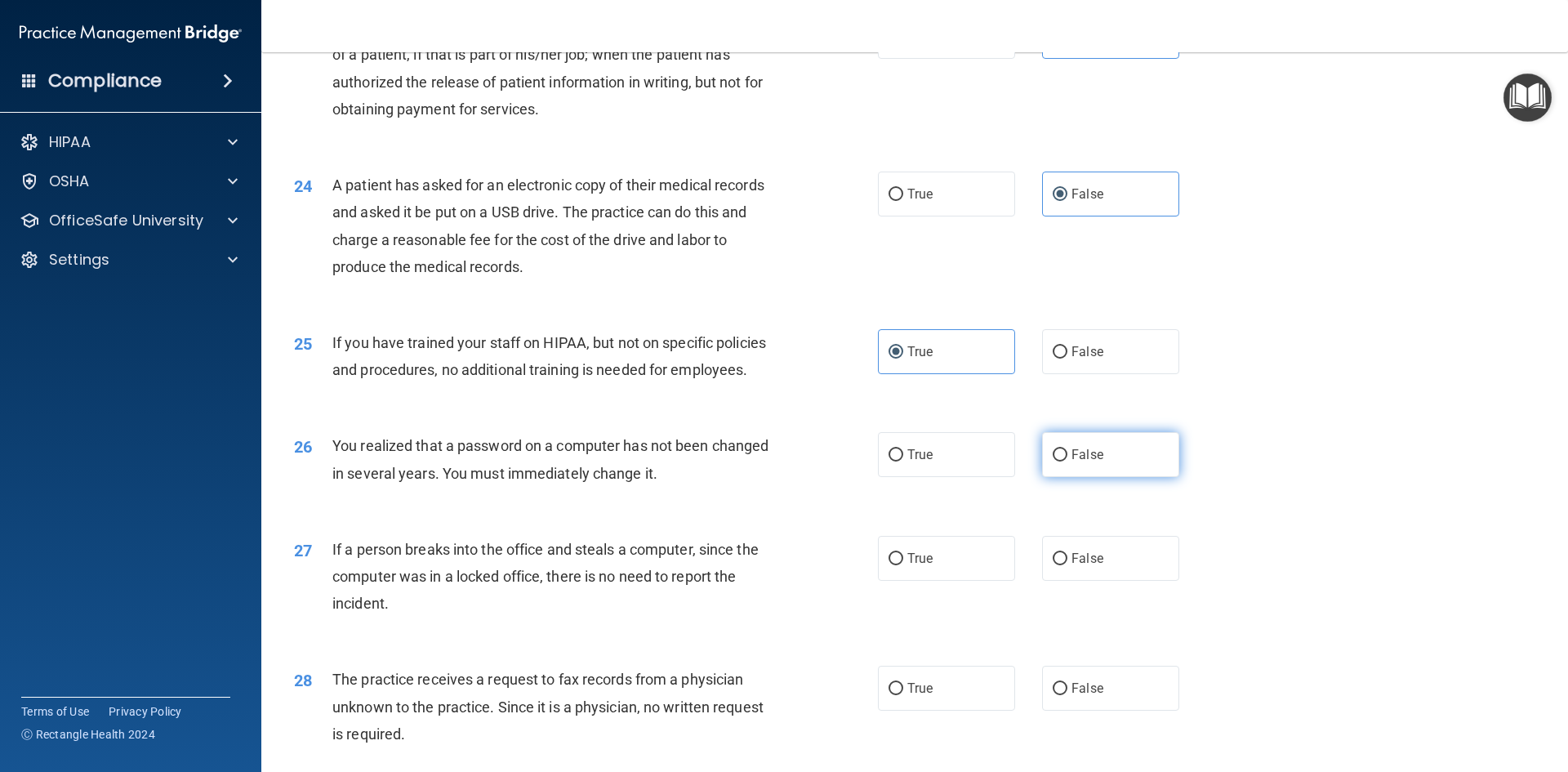
radio input "true"
click at [1113, 581] on label "False" at bounding box center [1110, 558] width 137 height 45
click at [1067, 565] on input "False" at bounding box center [1059, 559] width 15 height 12
radio input "true"
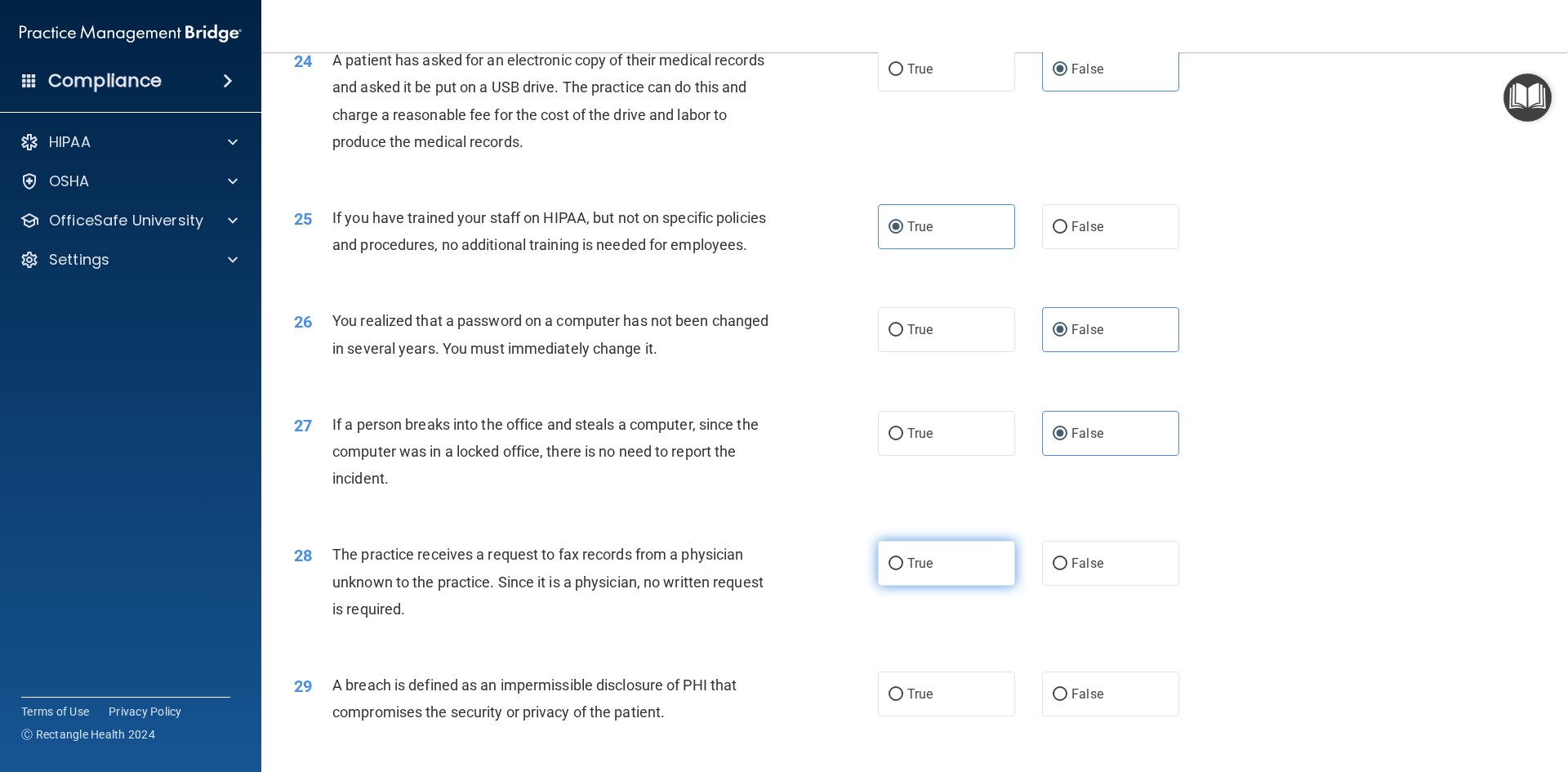
scroll to position [2940, 0]
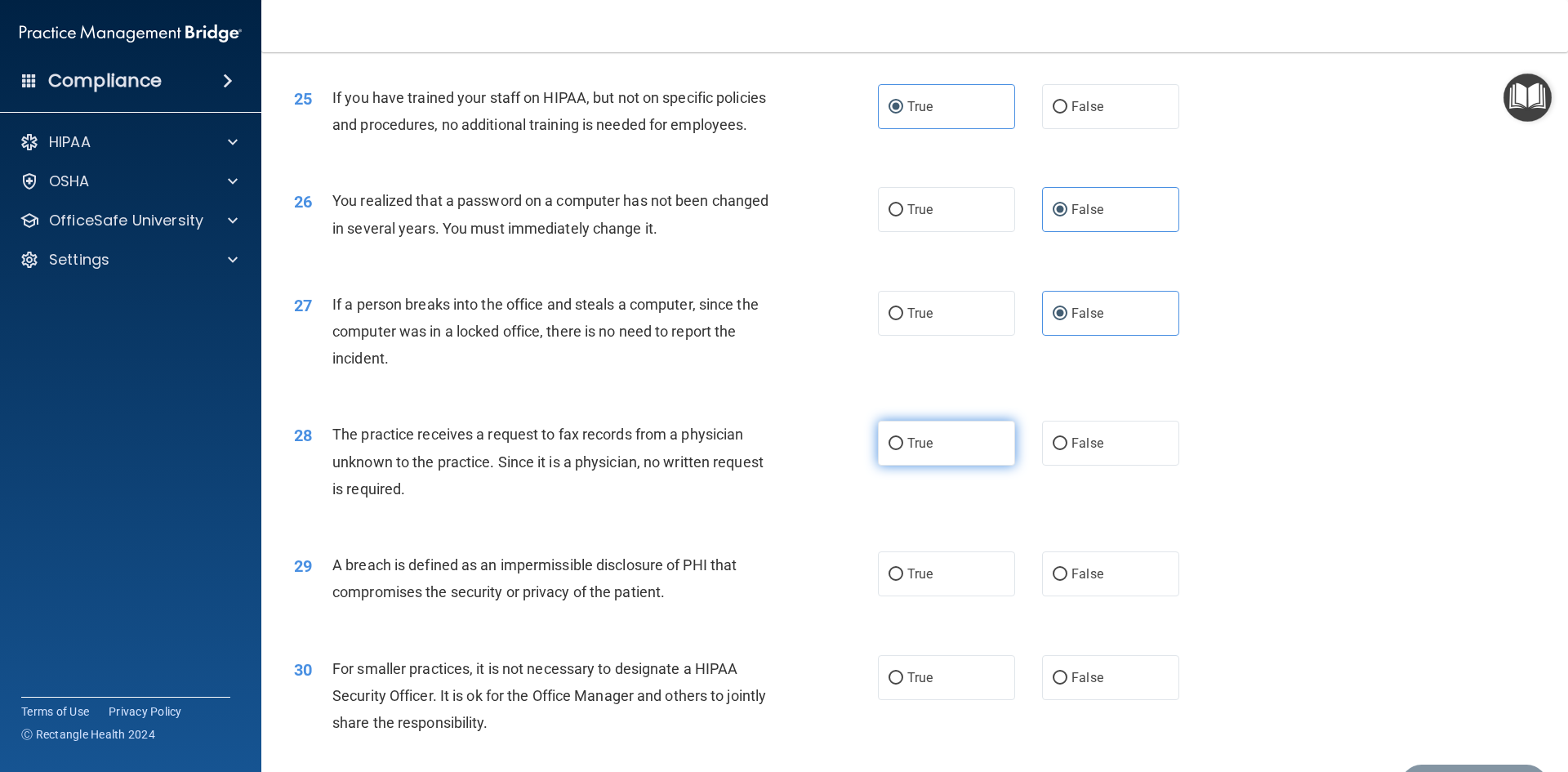
click at [911, 451] on span "True" at bounding box center [919, 443] width 25 height 16
click at [903, 450] on input "True" at bounding box center [895, 444] width 15 height 12
radio input "true"
click at [963, 597] on label "True" at bounding box center [946, 574] width 137 height 45
click at [903, 581] on input "True" at bounding box center [895, 575] width 15 height 12
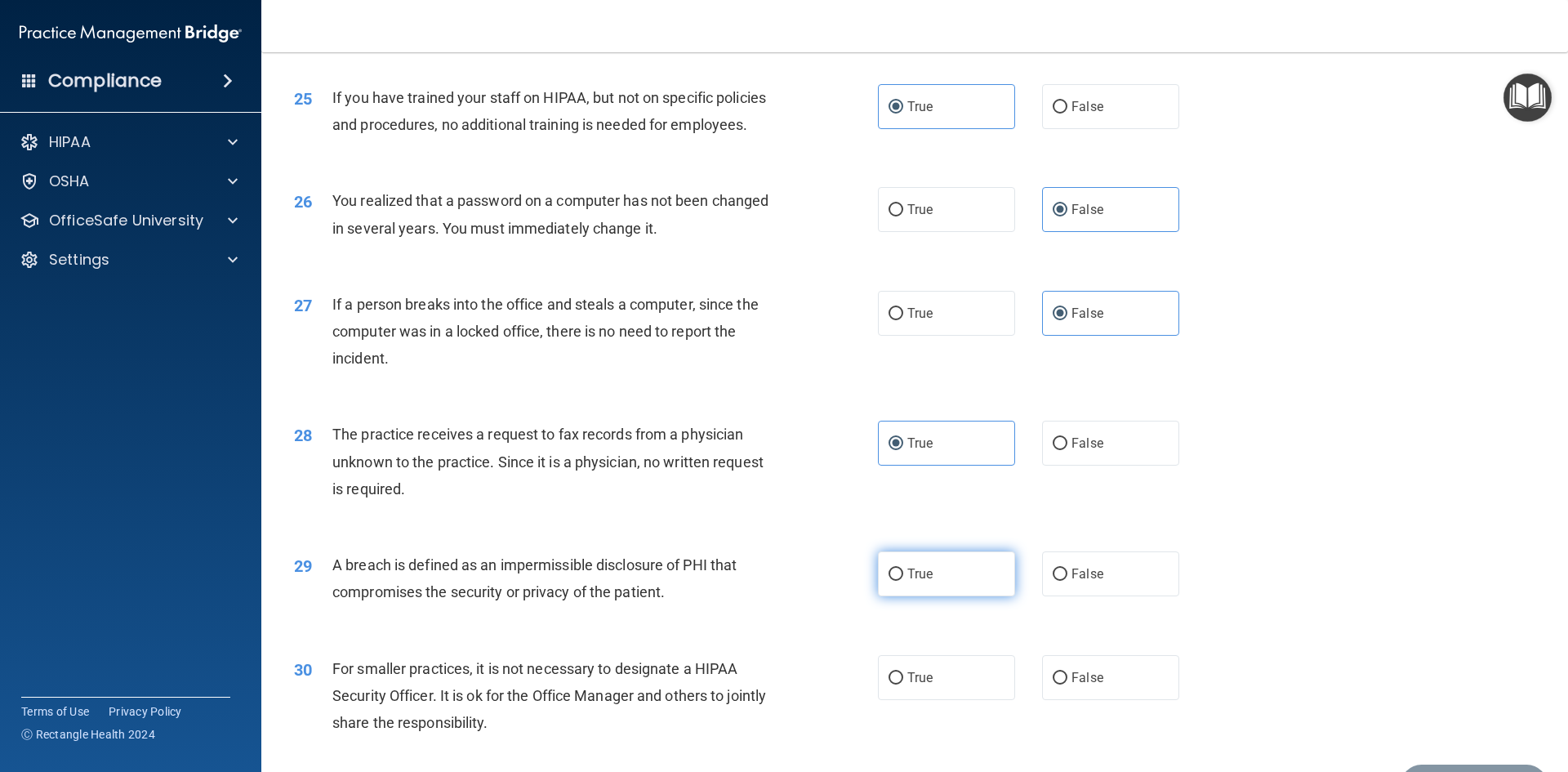
radio input "true"
click at [958, 700] on label "True" at bounding box center [946, 677] width 137 height 45
click at [903, 684] on input "True" at bounding box center [895, 678] width 15 height 12
radio input "true"
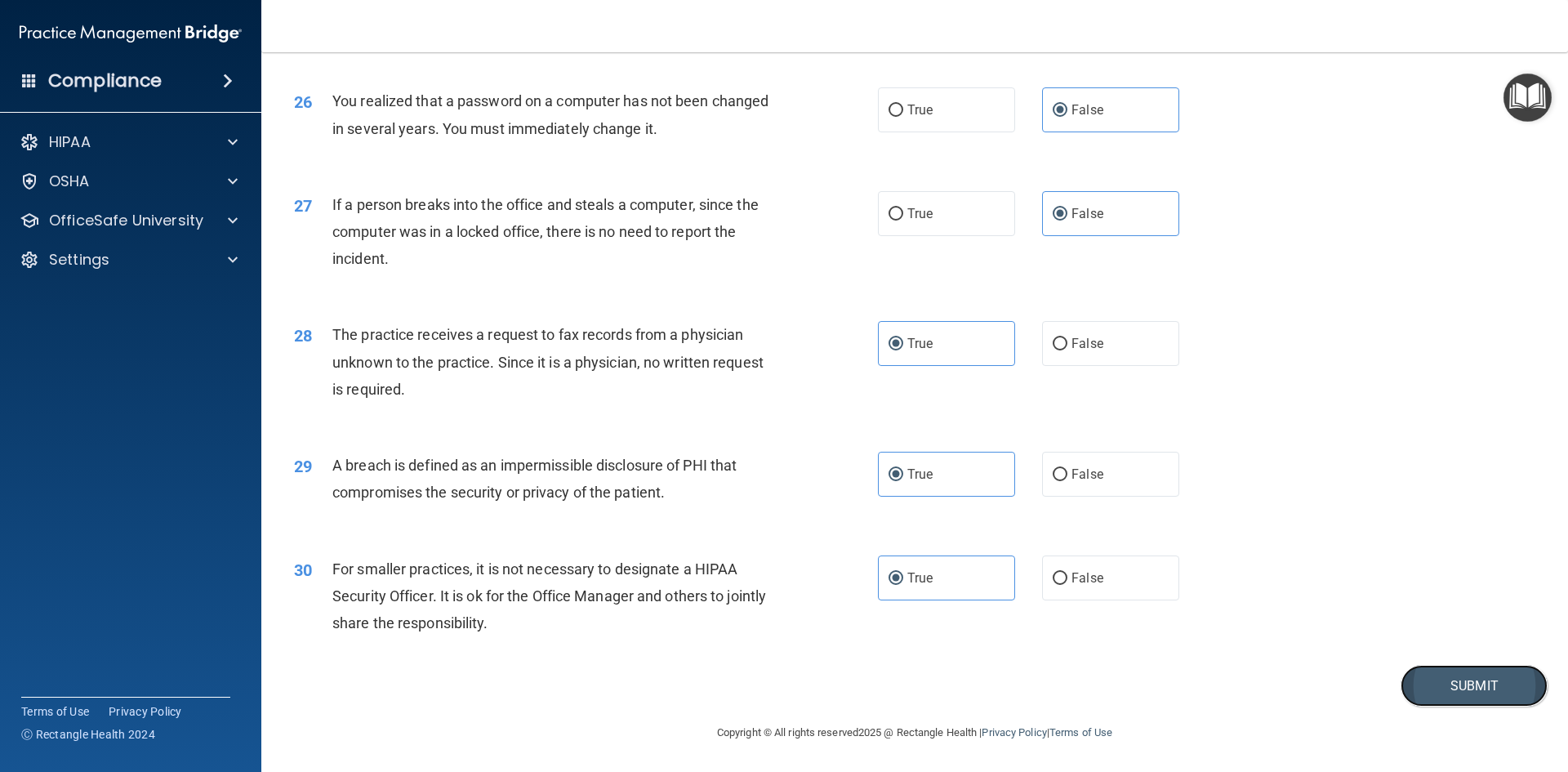
click at [1468, 691] on button "Submit" at bounding box center [1473, 686] width 147 height 42
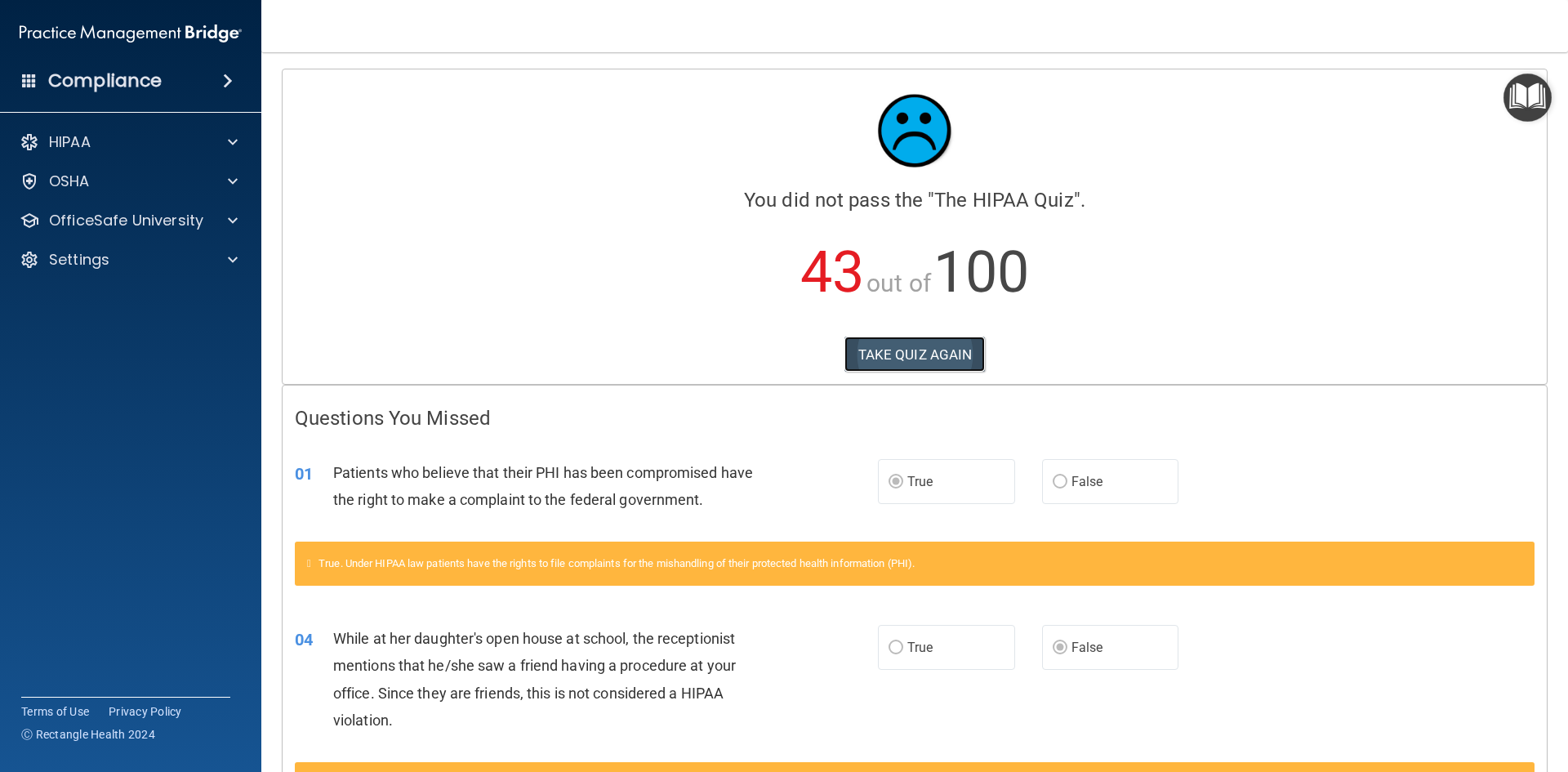
click at [947, 353] on button "TAKE QUIZ AGAIN" at bounding box center [914, 353] width 142 height 36
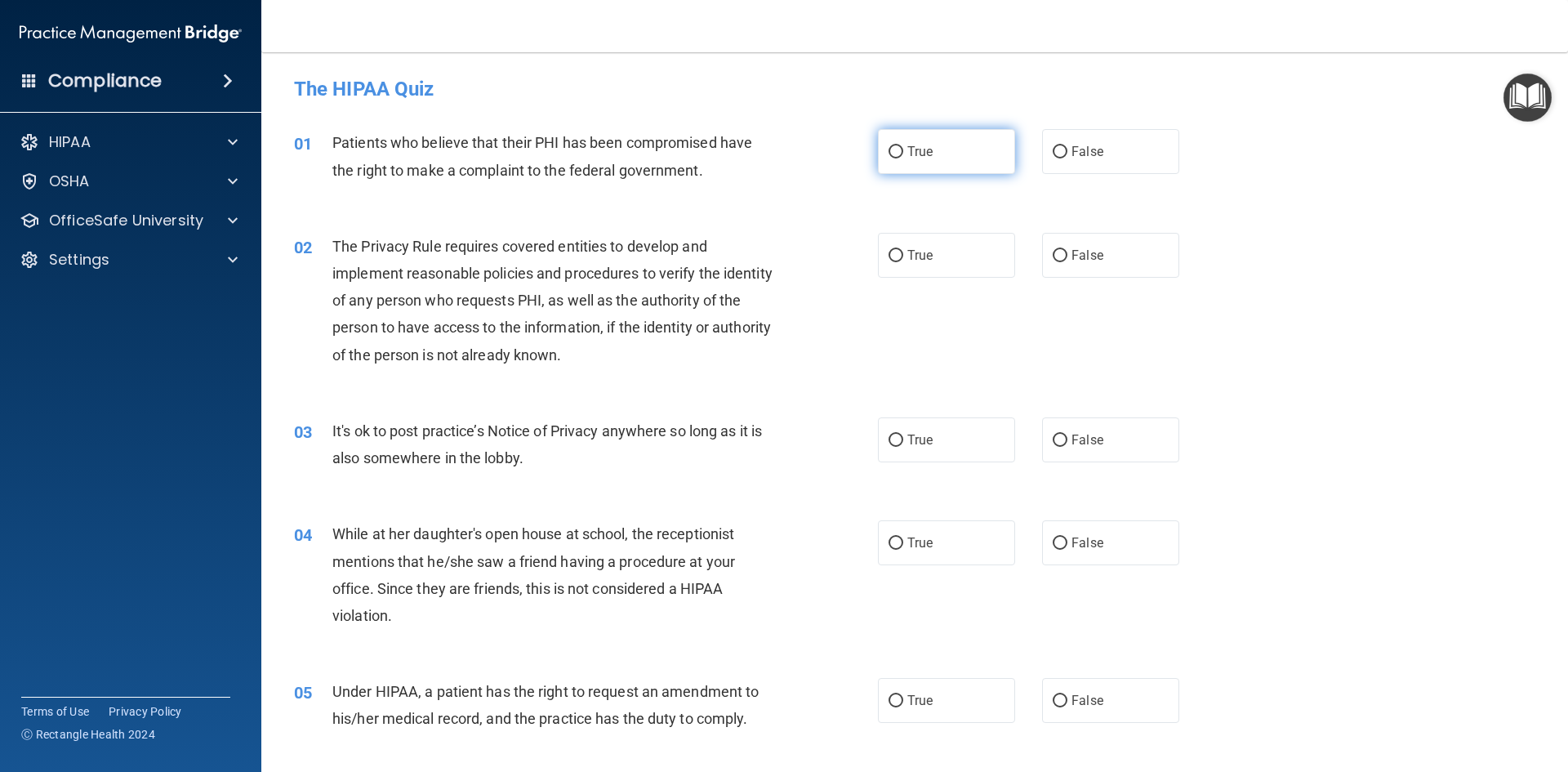
click at [952, 148] on label "True" at bounding box center [946, 152] width 137 height 45
click at [903, 148] on input "True" at bounding box center [895, 152] width 15 height 12
radio input "true"
click at [924, 268] on label "True" at bounding box center [946, 255] width 137 height 45
click at [903, 262] on input "True" at bounding box center [895, 256] width 15 height 12
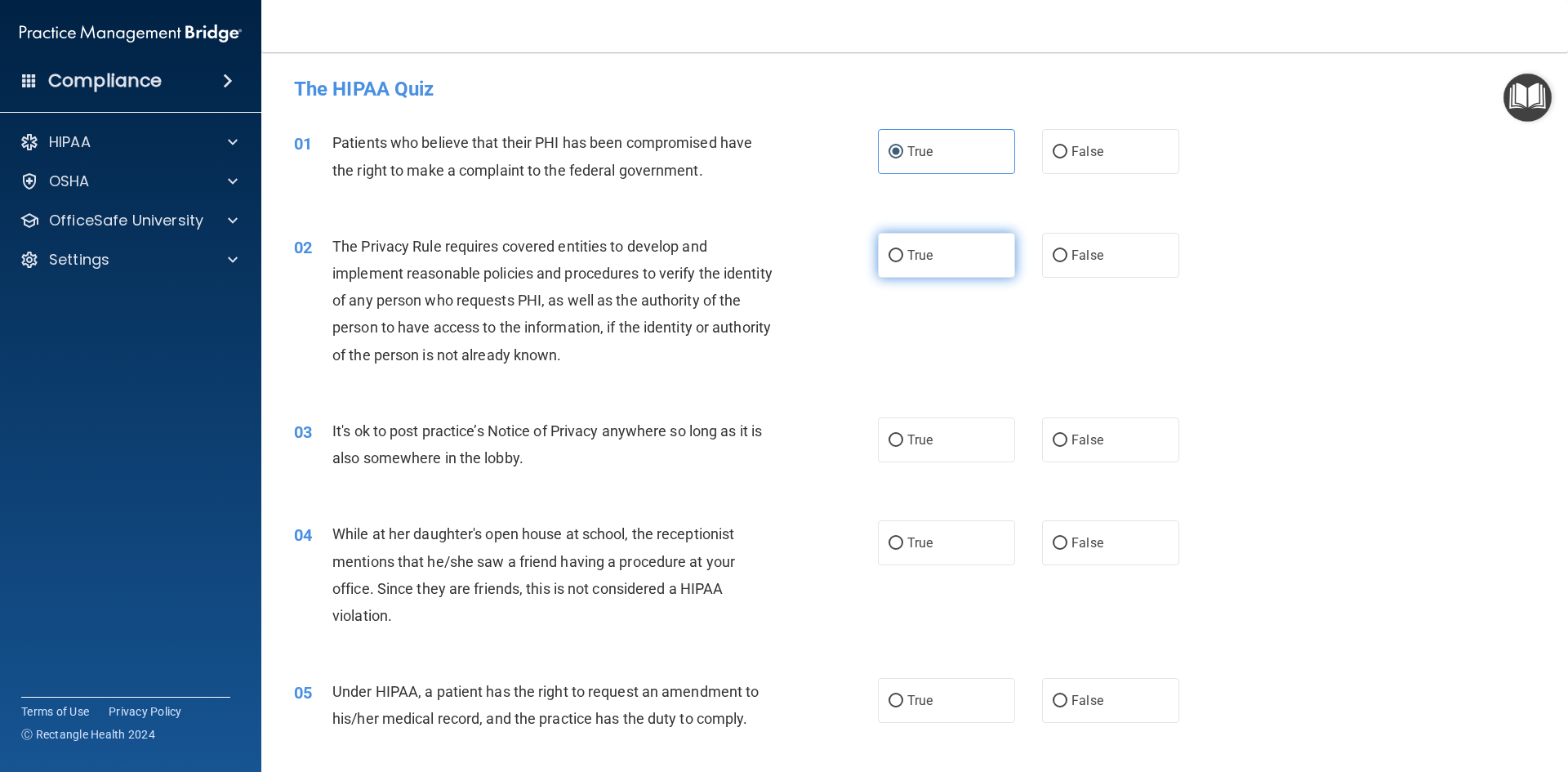
radio input "true"
click at [1071, 421] on label "False" at bounding box center [1110, 440] width 137 height 45
click at [1067, 434] on input "False" at bounding box center [1059, 440] width 15 height 12
radio input "true"
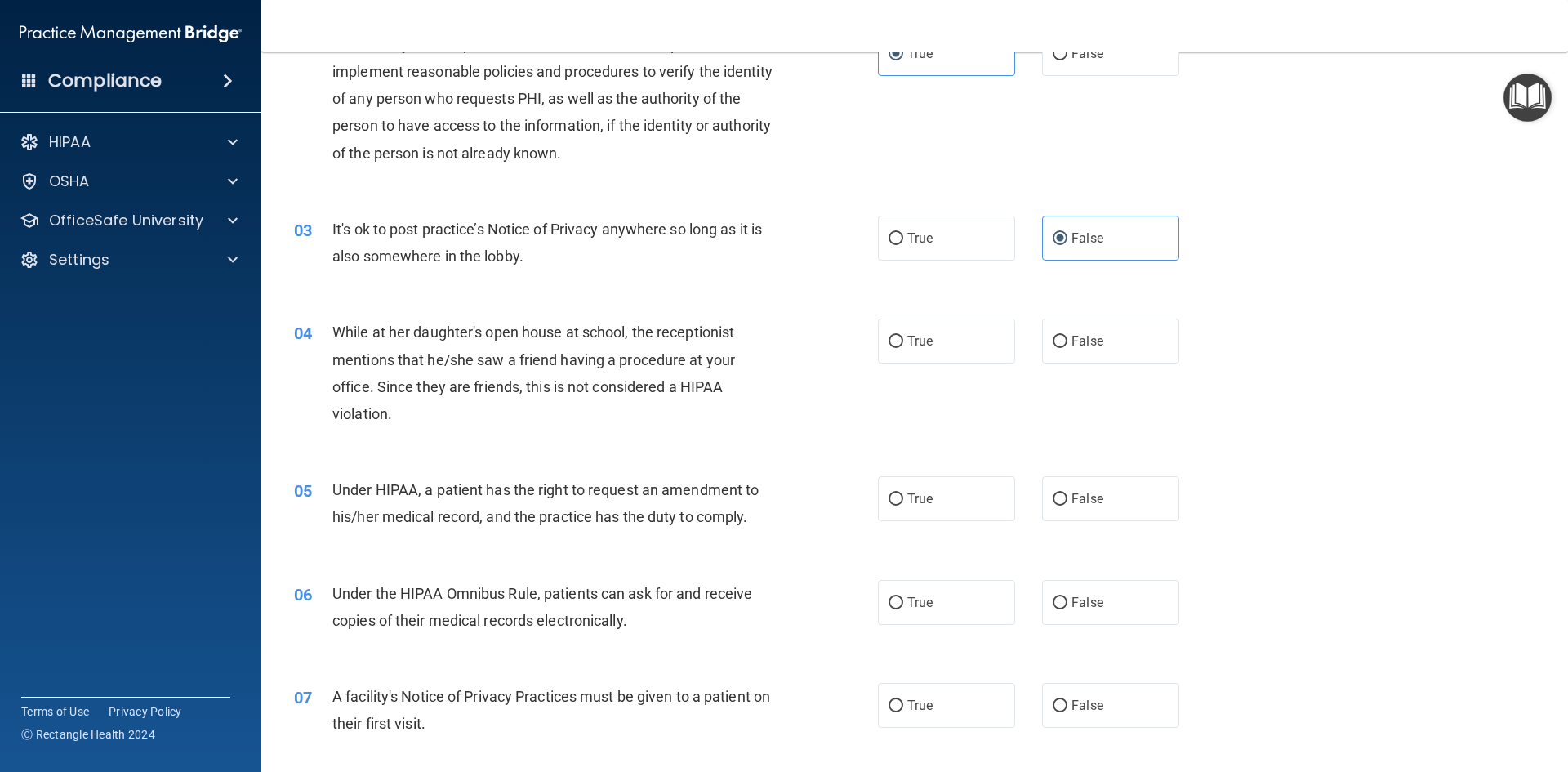
scroll to position [245, 0]
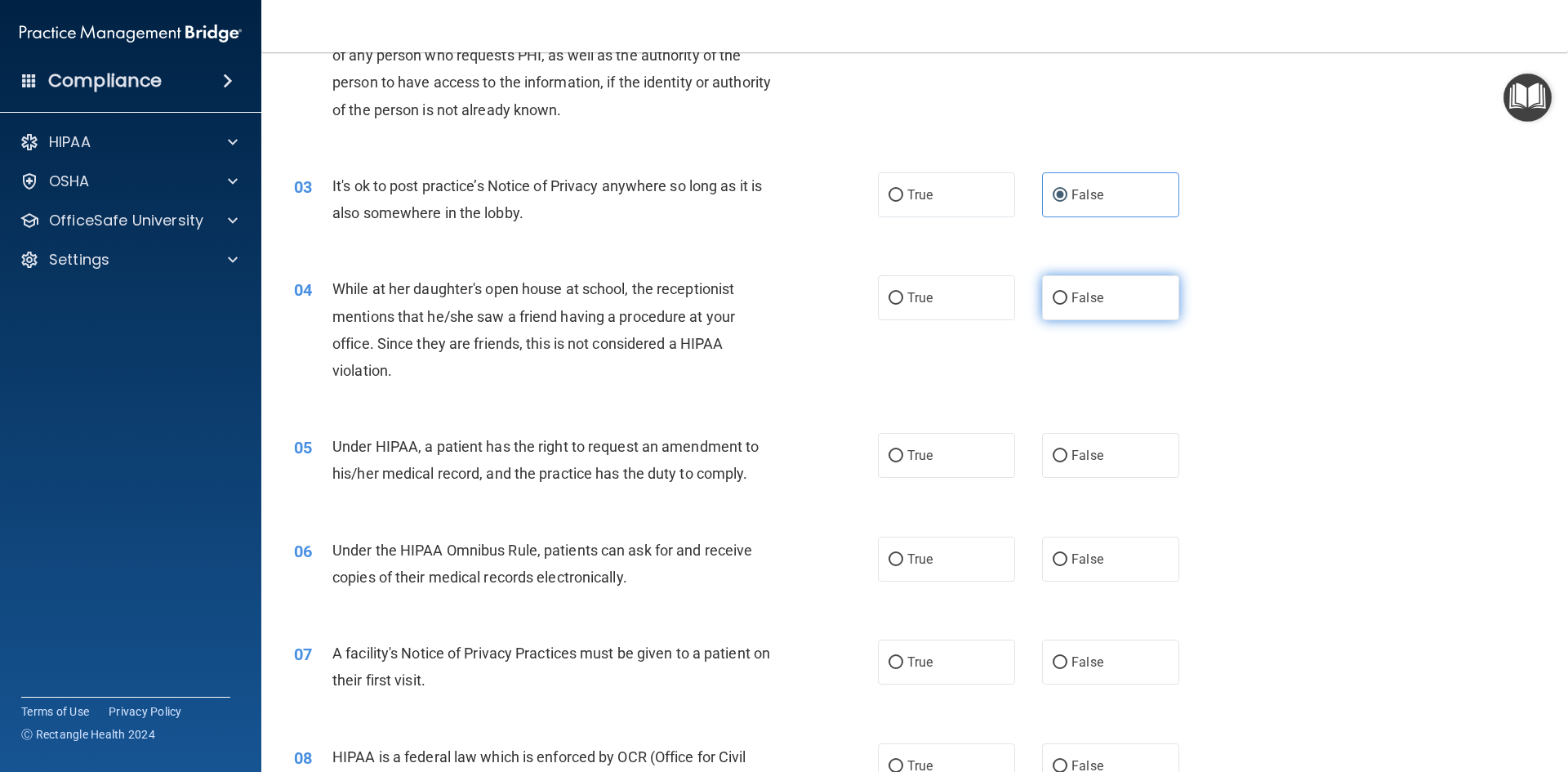
click at [1118, 293] on label "False" at bounding box center [1110, 298] width 137 height 45
click at [1067, 293] on input "False" at bounding box center [1059, 299] width 15 height 12
radio input "true"
click at [1123, 454] on label "False" at bounding box center [1110, 455] width 137 height 45
click at [1067, 454] on input "False" at bounding box center [1059, 456] width 15 height 12
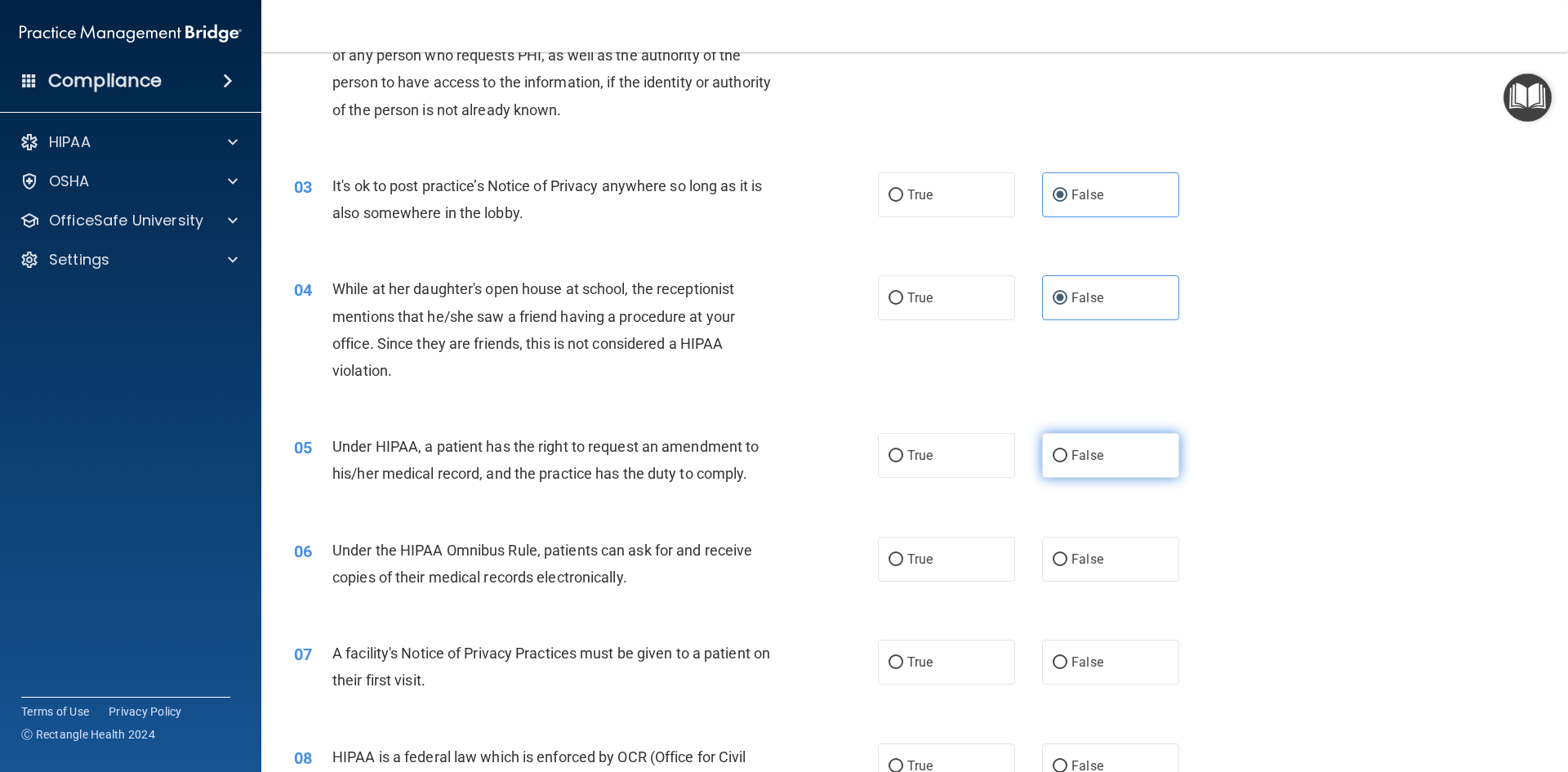
radio input "true"
click at [958, 550] on label "True" at bounding box center [946, 559] width 137 height 45
click at [903, 554] on input "True" at bounding box center [895, 560] width 15 height 12
radio input "true"
click at [934, 664] on label "True" at bounding box center [946, 662] width 137 height 45
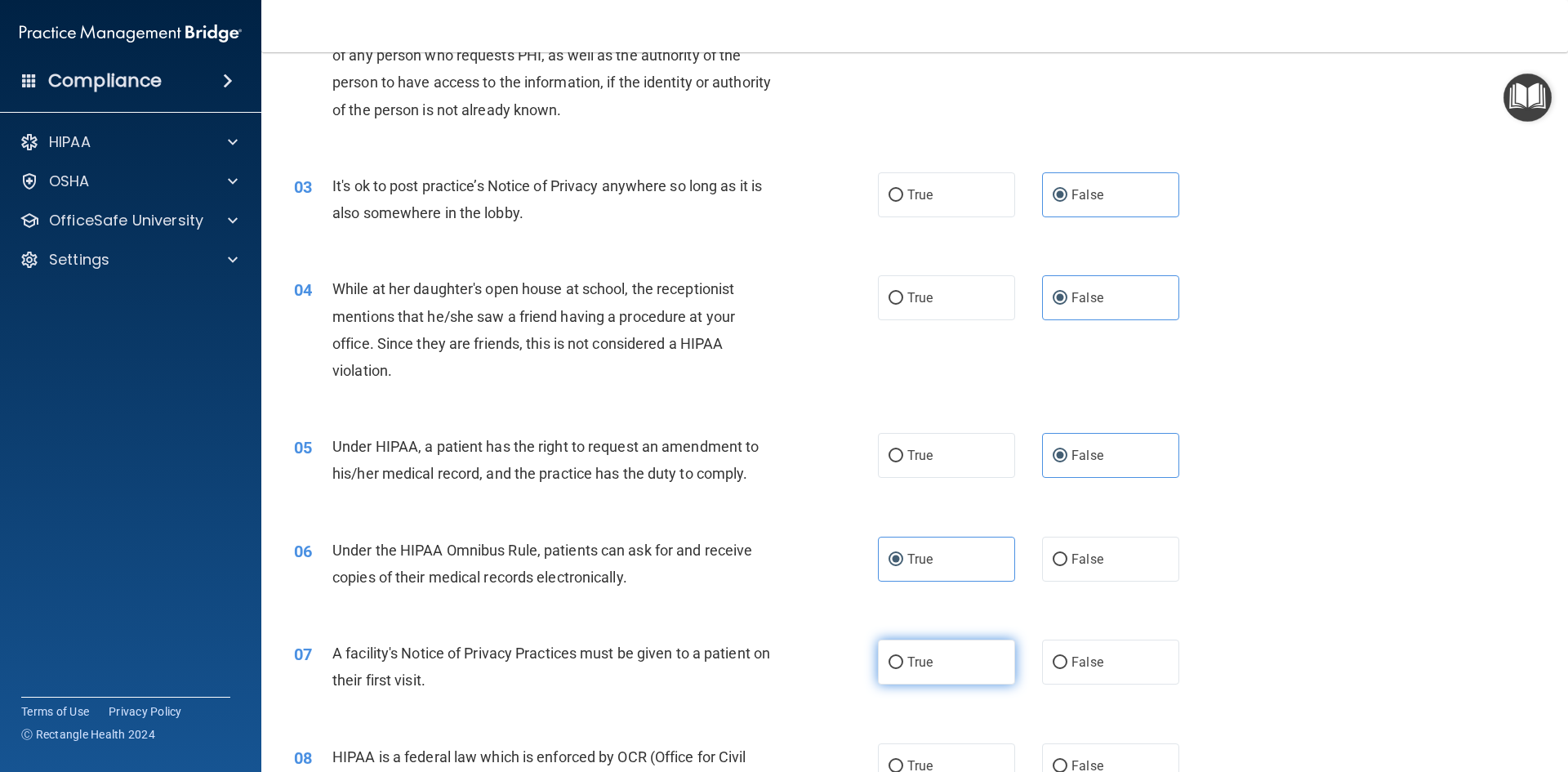
click at [903, 664] on input "True" at bounding box center [895, 663] width 15 height 12
radio input "true"
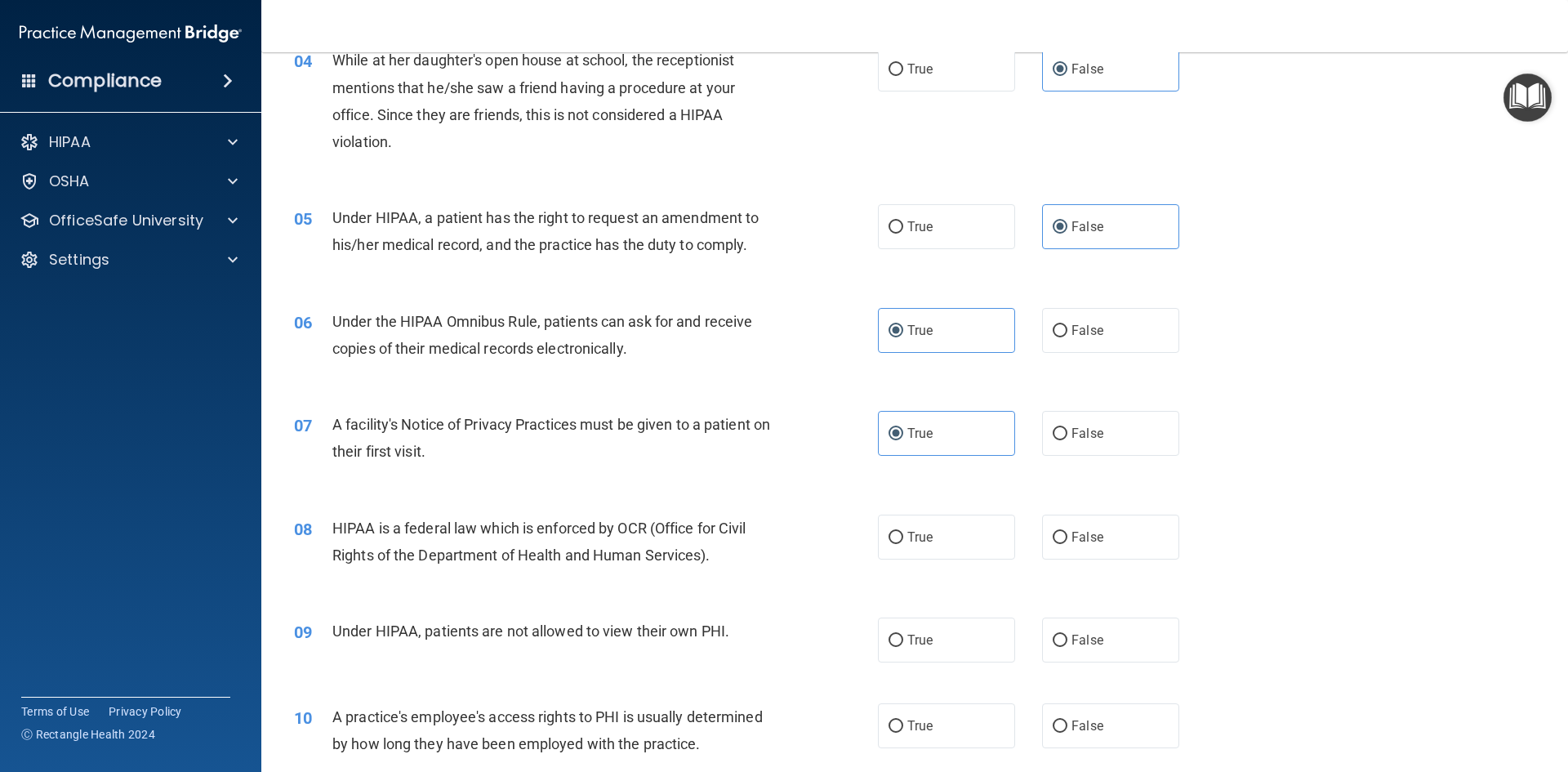
scroll to position [490, 0]
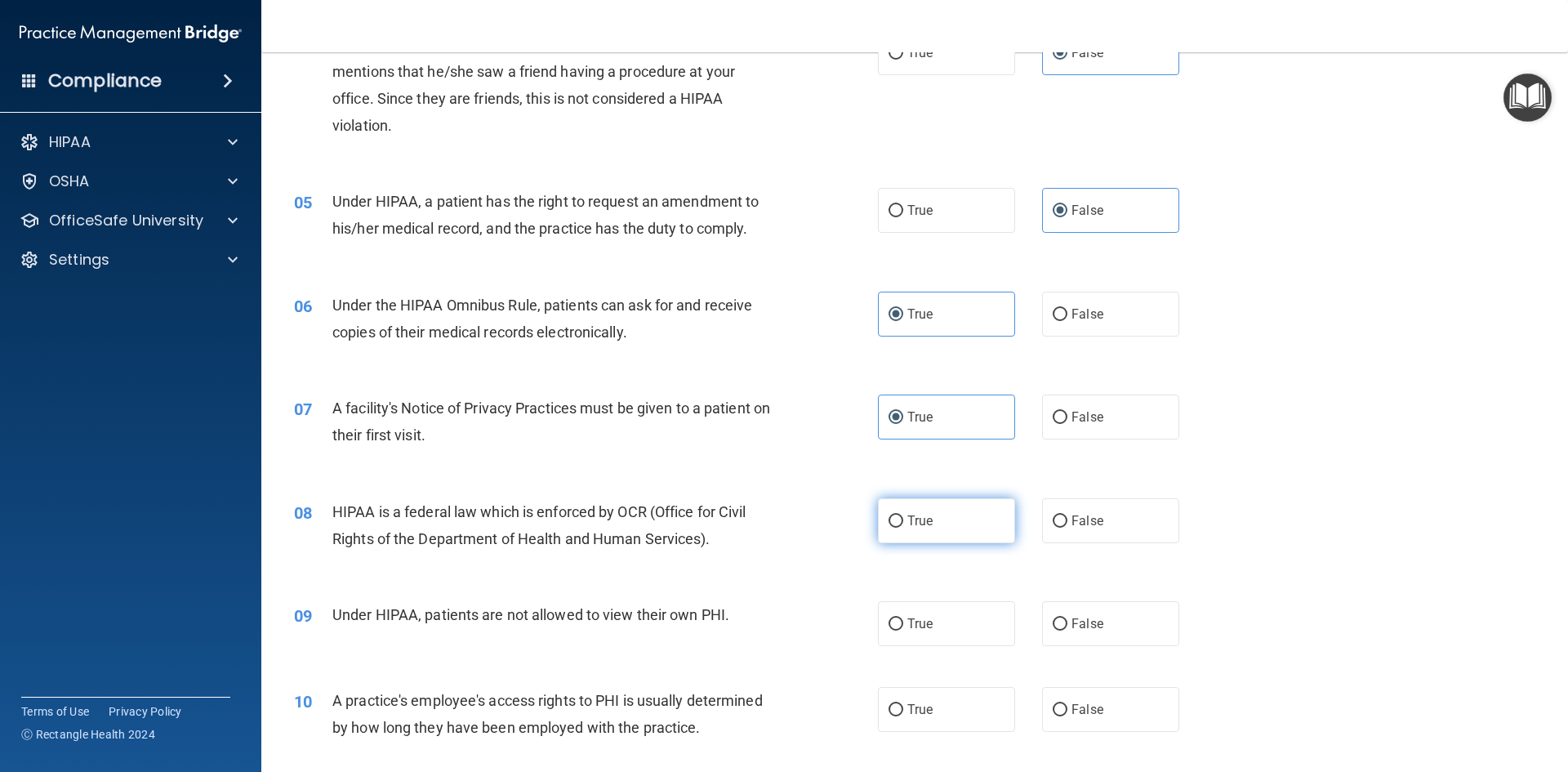
click at [921, 531] on label "True" at bounding box center [946, 521] width 137 height 45
click at [903, 528] on input "True" at bounding box center [895, 521] width 15 height 12
radio input "true"
click at [1094, 628] on span "False" at bounding box center [1087, 624] width 32 height 16
click at [1067, 628] on input "False" at bounding box center [1059, 624] width 15 height 12
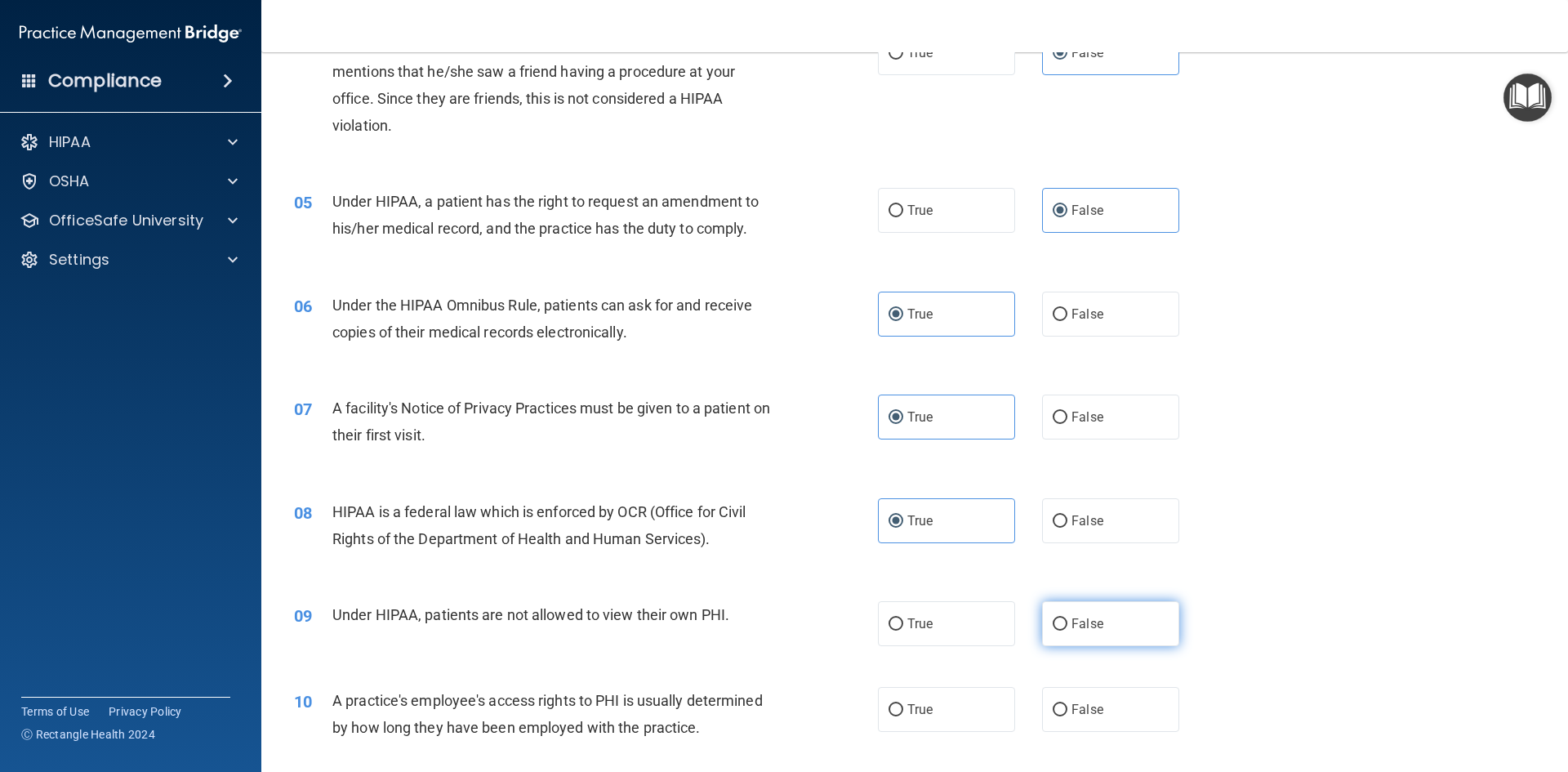
radio input "true"
click at [1094, 715] on span "False" at bounding box center [1087, 709] width 32 height 16
click at [1067, 715] on input "False" at bounding box center [1059, 710] width 15 height 12
radio input "true"
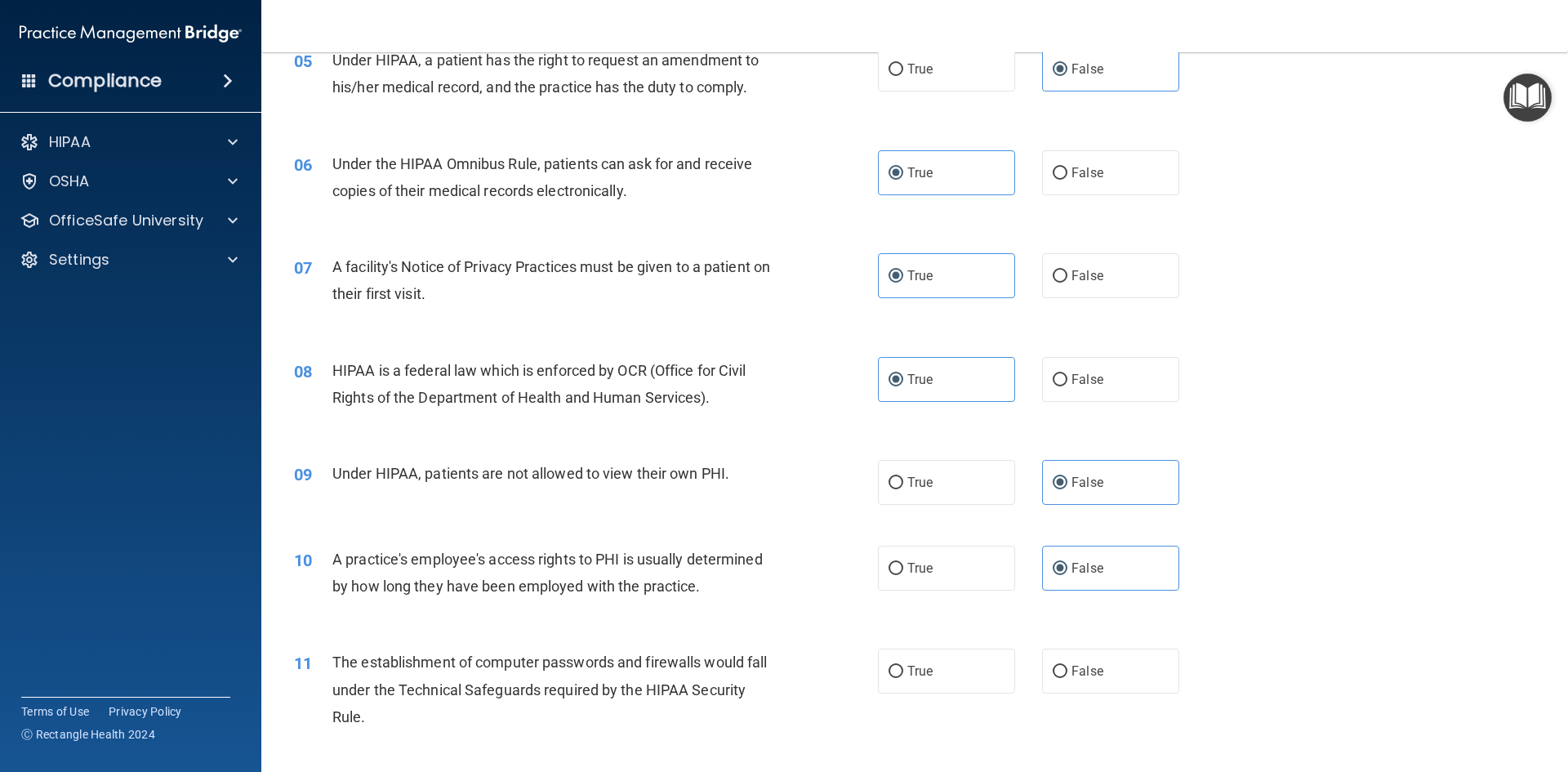
scroll to position [653, 0]
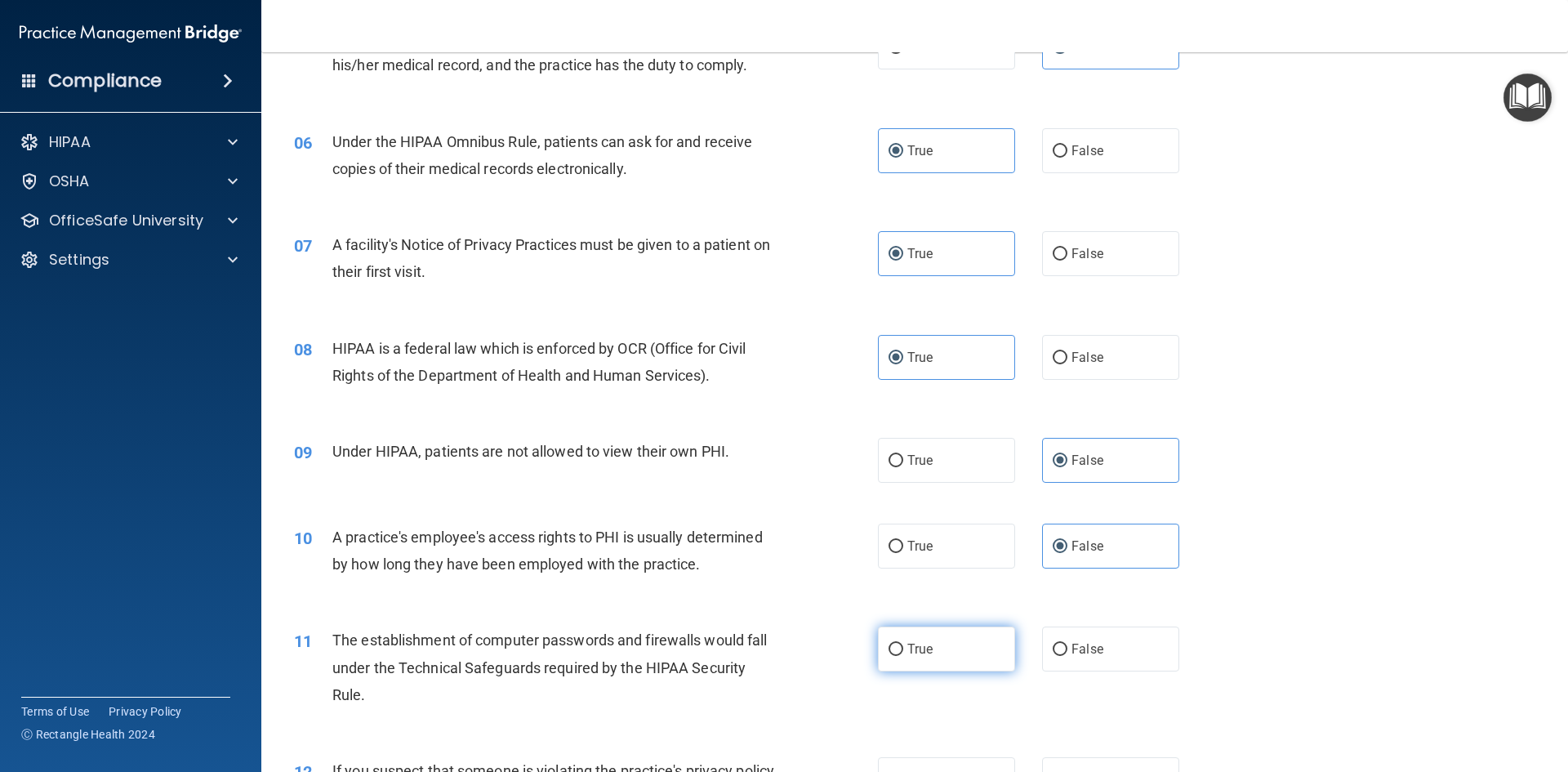
click at [952, 645] on label "True" at bounding box center [946, 649] width 137 height 45
click at [903, 645] on input "True" at bounding box center [895, 650] width 15 height 12
radio input "true"
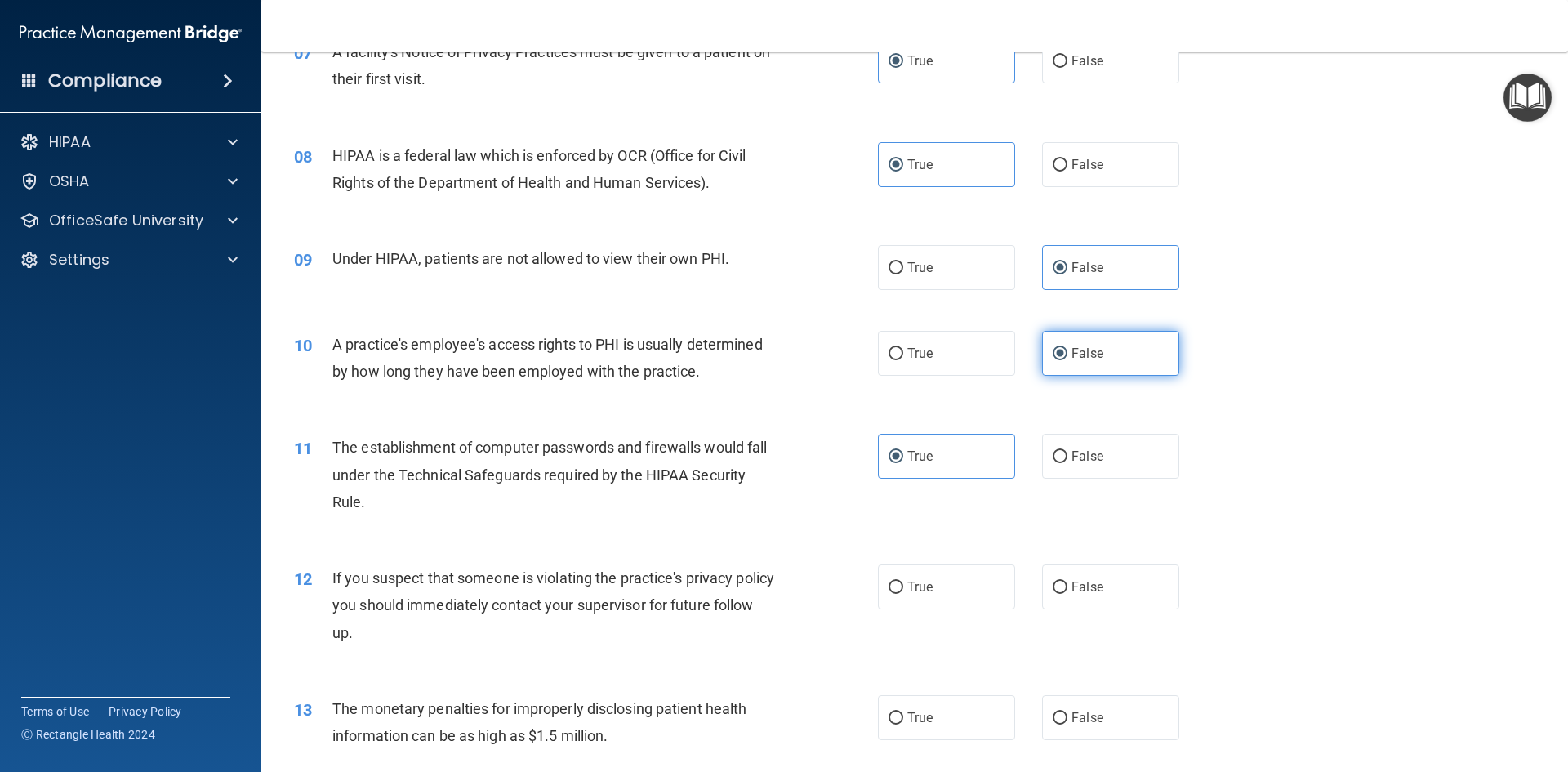
scroll to position [980, 0]
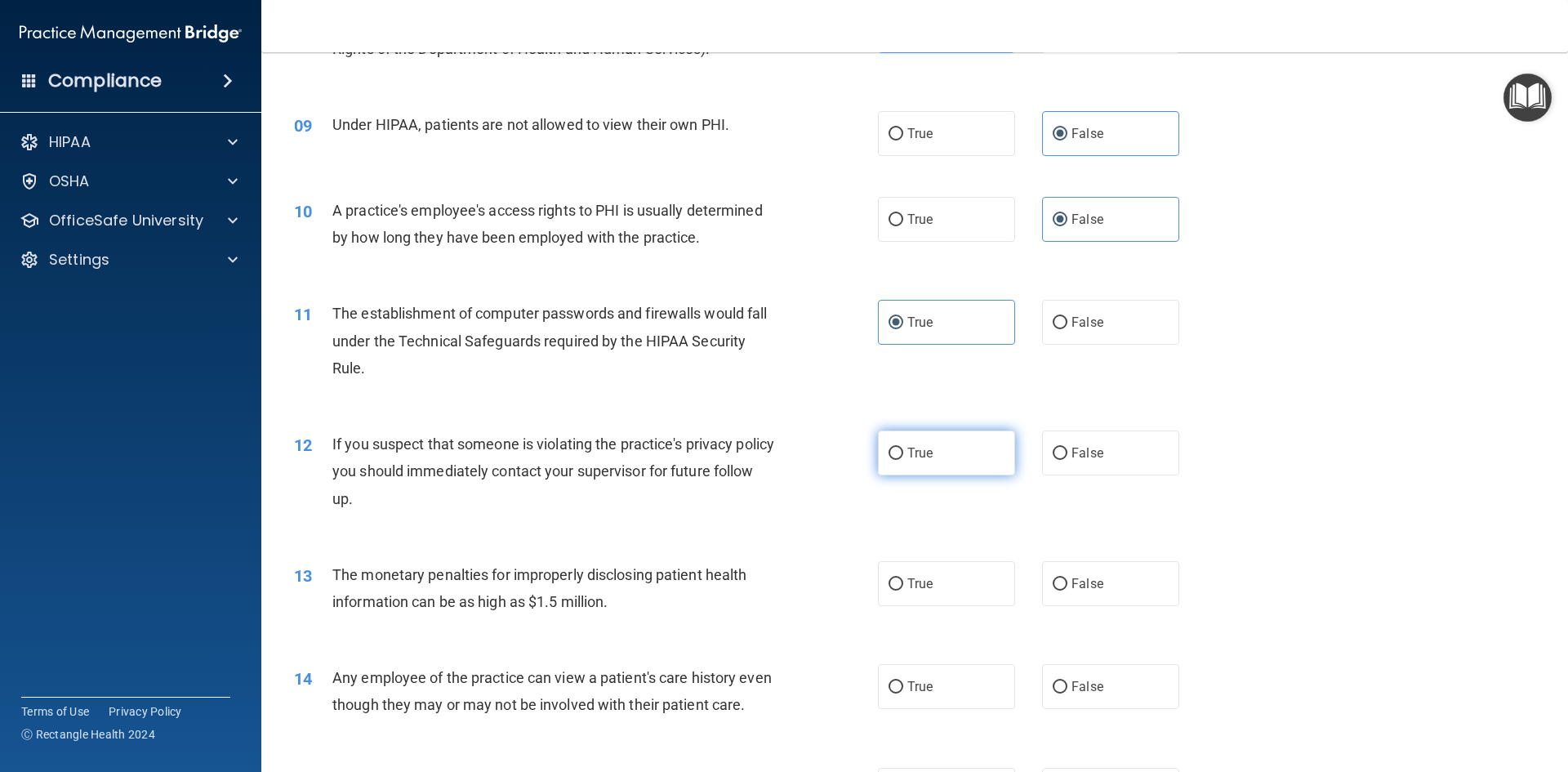
click at [952, 459] on label "True" at bounding box center [946, 453] width 137 height 45
click at [903, 459] on input "True" at bounding box center [895, 453] width 15 height 12
radio input "true"
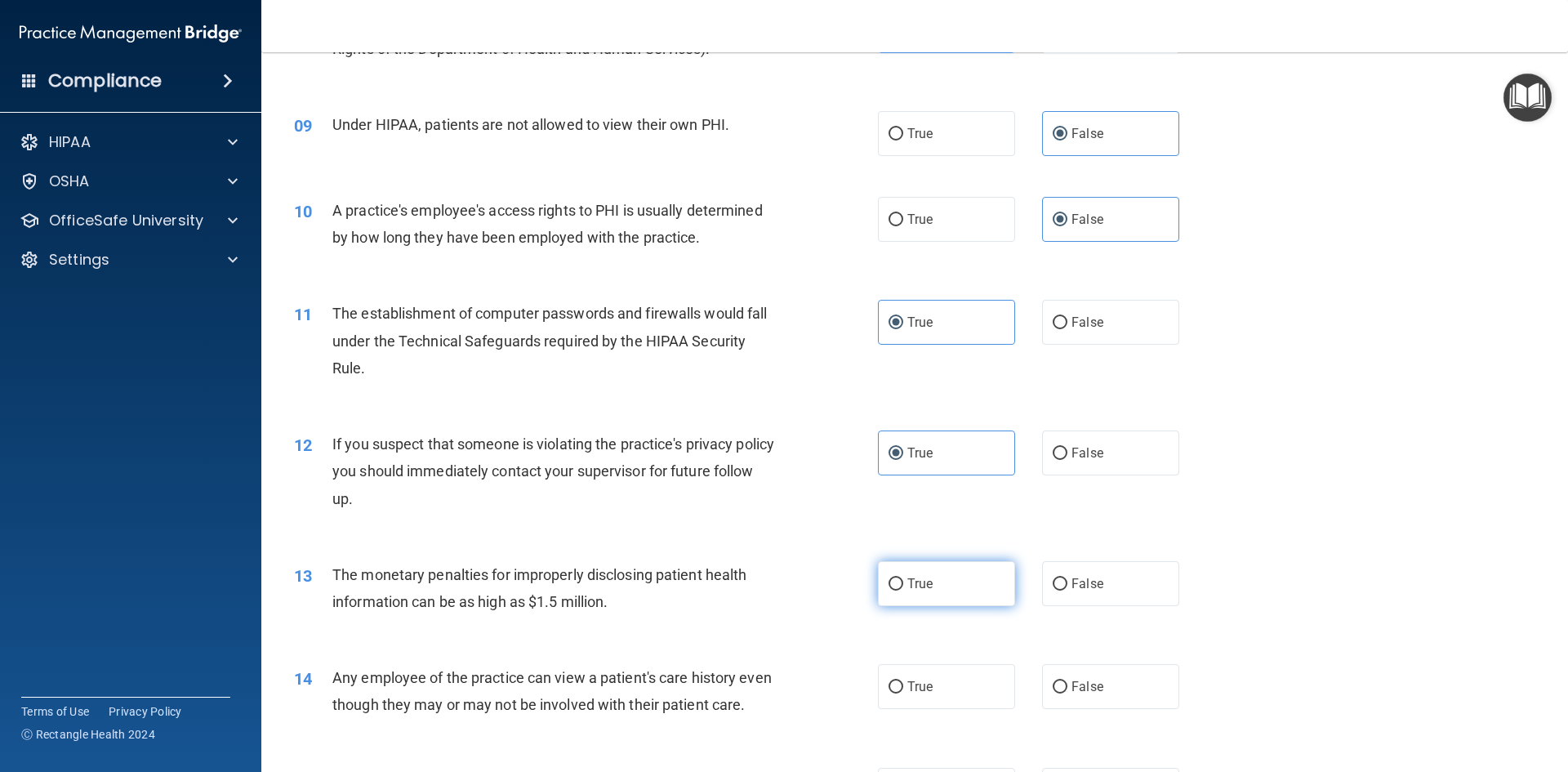
click at [963, 577] on label "True" at bounding box center [946, 584] width 137 height 45
click at [903, 578] on input "True" at bounding box center [895, 584] width 15 height 12
radio input "true"
click at [1101, 683] on label "False" at bounding box center [1110, 687] width 137 height 45
click at [1067, 683] on input "False" at bounding box center [1059, 687] width 15 height 12
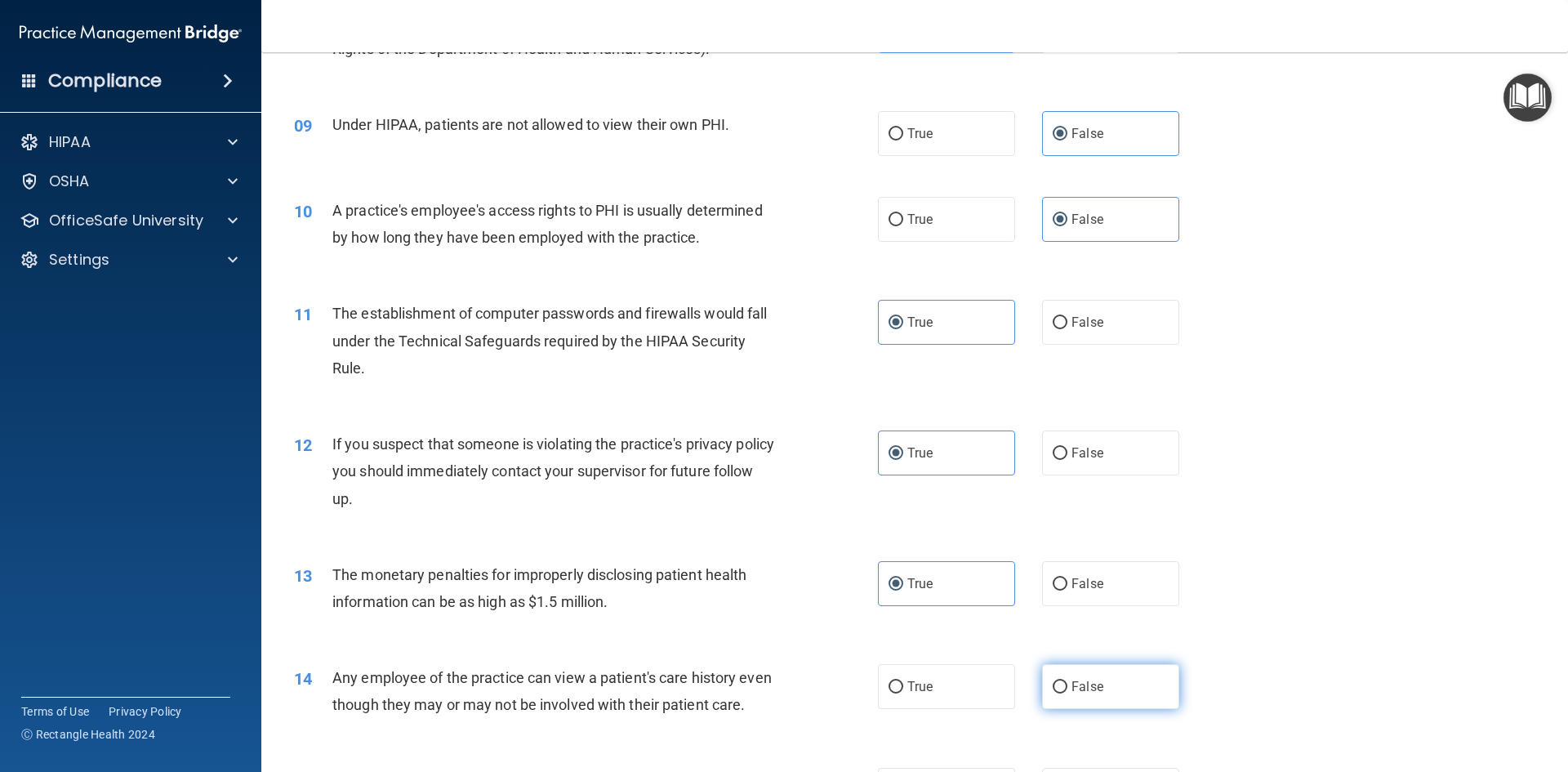
radio input "true"
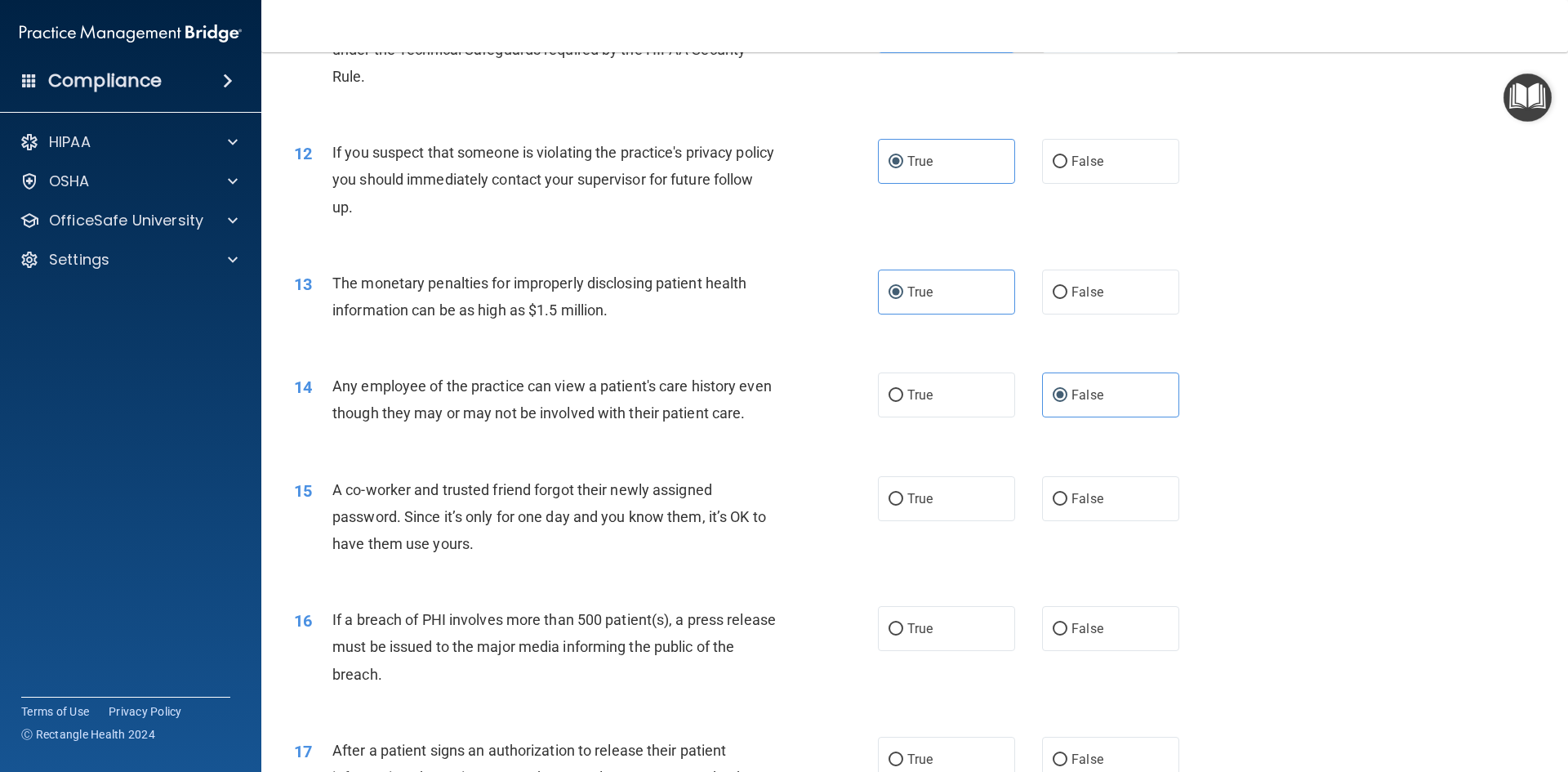
scroll to position [1389, 0]
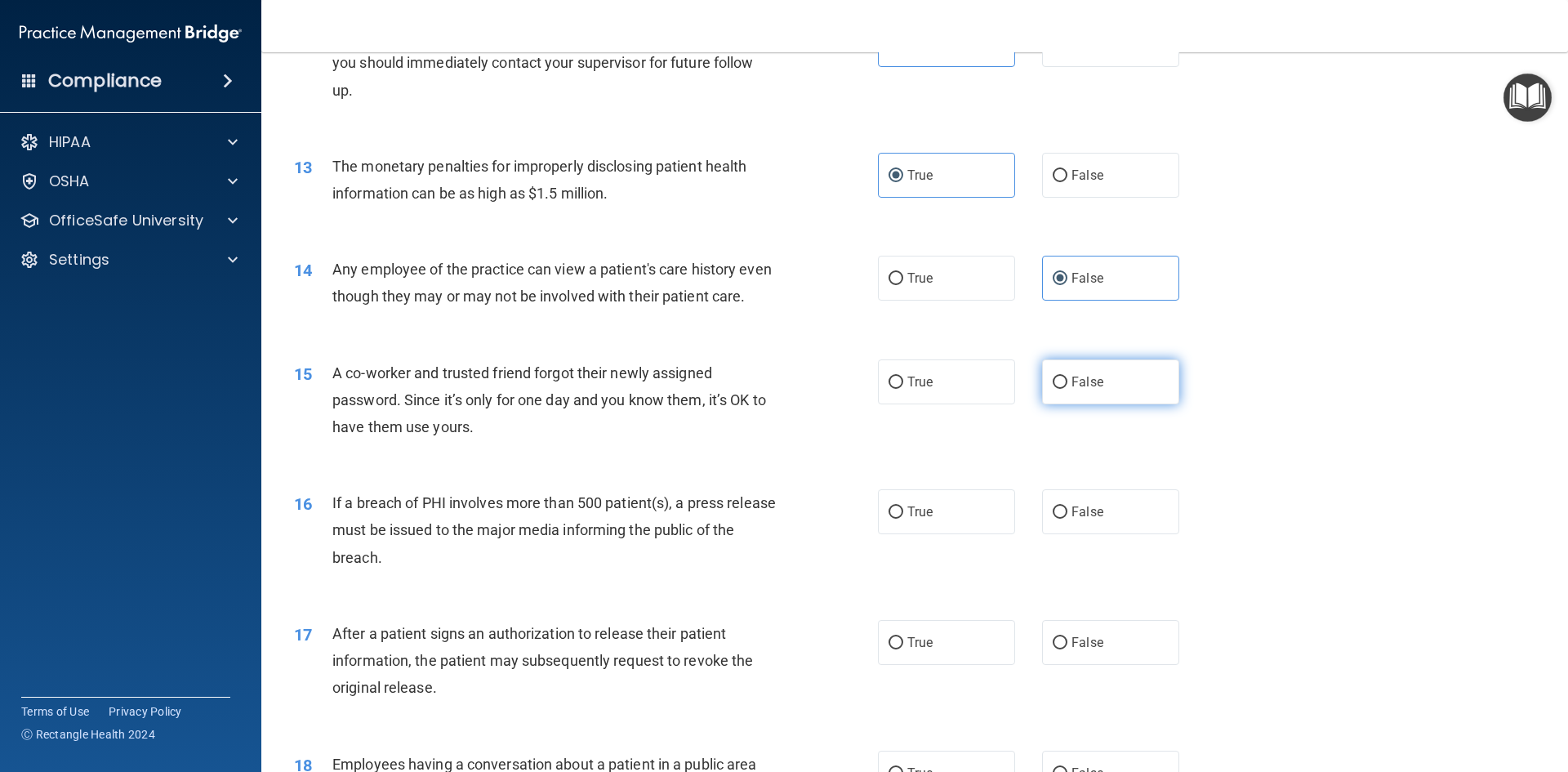
click at [1117, 405] on label "False" at bounding box center [1110, 382] width 137 height 45
click at [1067, 389] on input "False" at bounding box center [1059, 383] width 15 height 12
radio input "true"
click at [961, 534] on label "True" at bounding box center [946, 511] width 137 height 45
click at [903, 518] on input "True" at bounding box center [895, 512] width 15 height 12
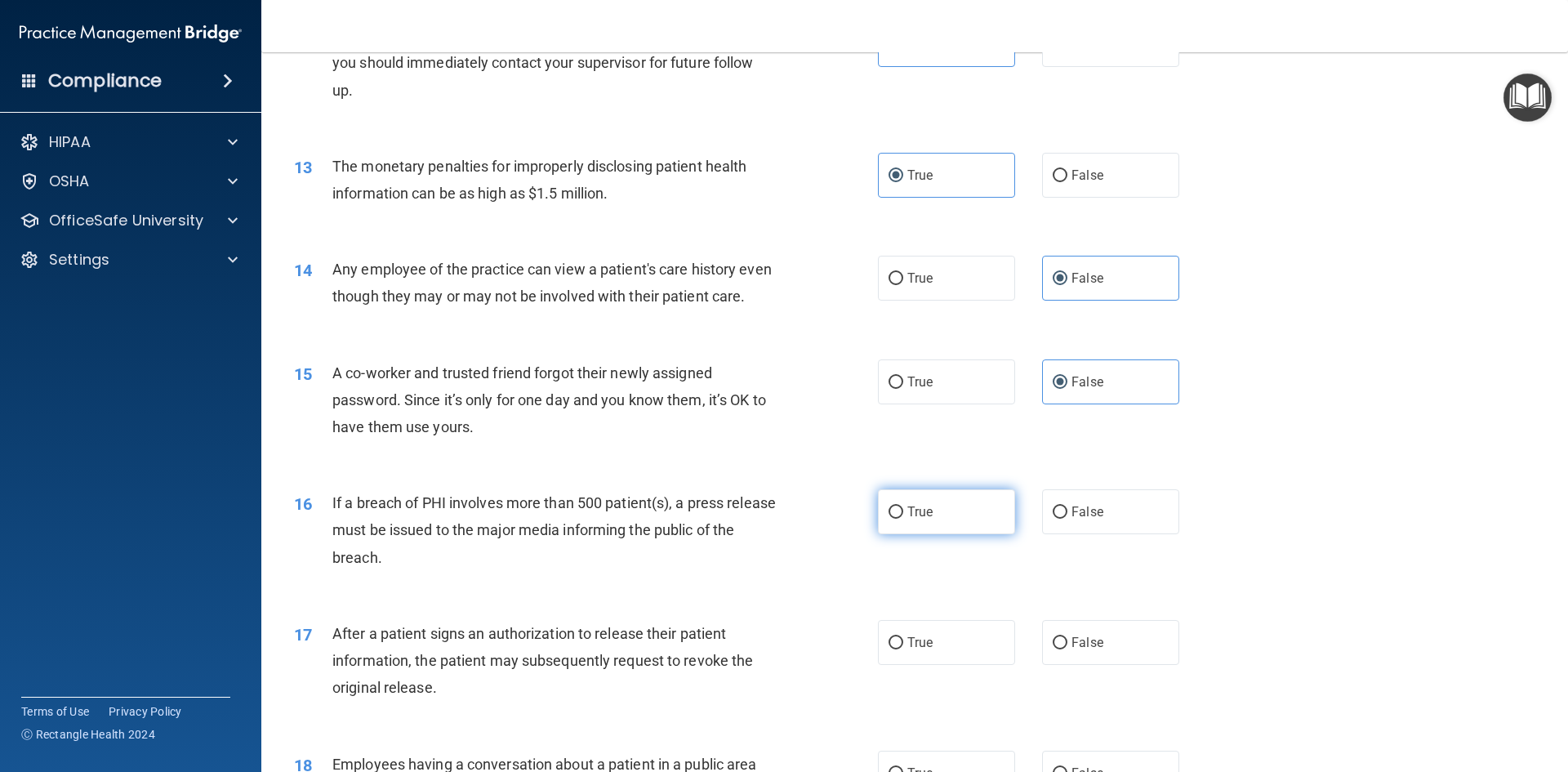
radio input "true"
click at [985, 665] on label "True" at bounding box center [946, 643] width 137 height 45
click at [903, 650] on input "True" at bounding box center [895, 643] width 15 height 12
radio input "true"
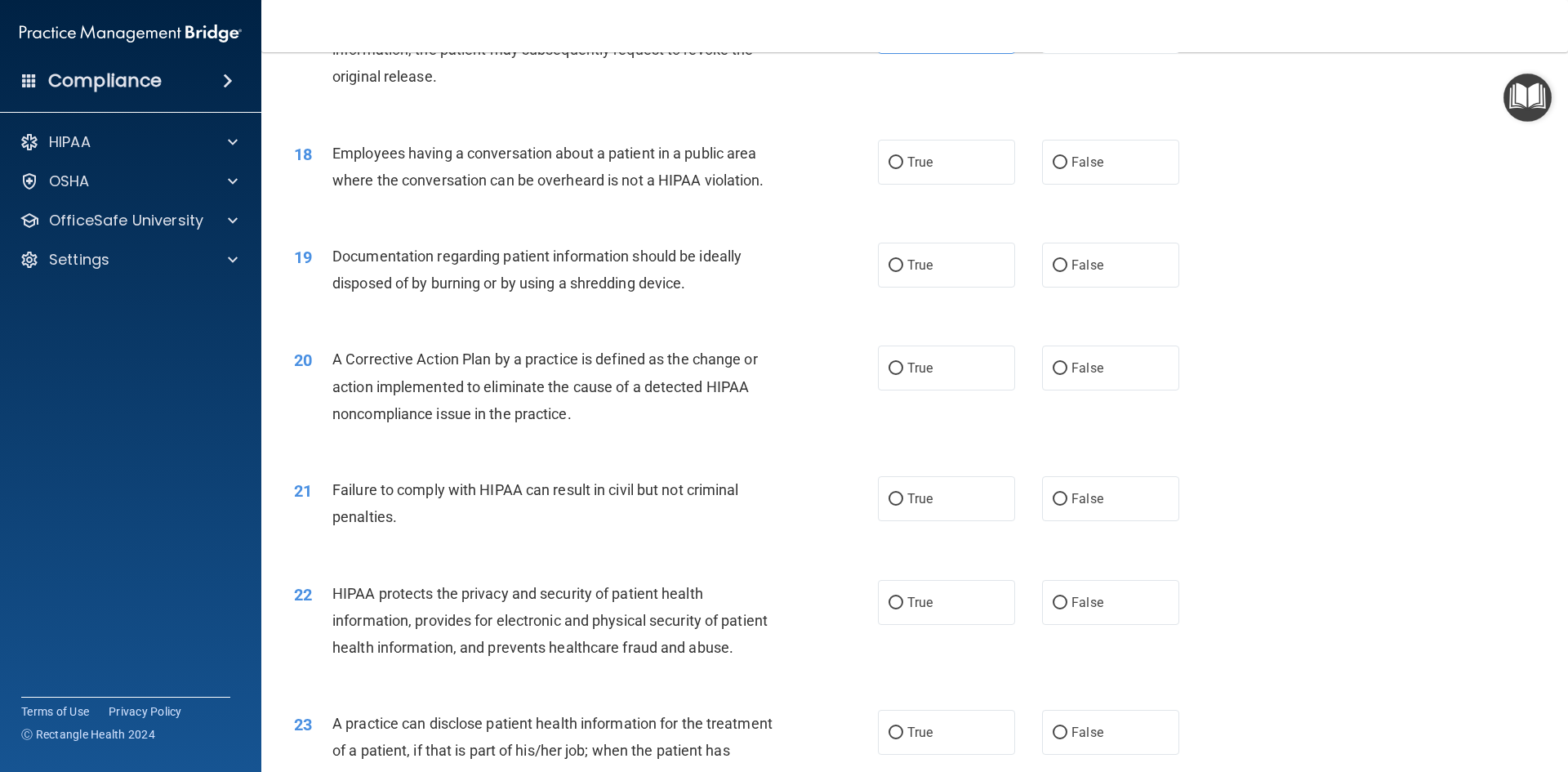
scroll to position [2042, 0]
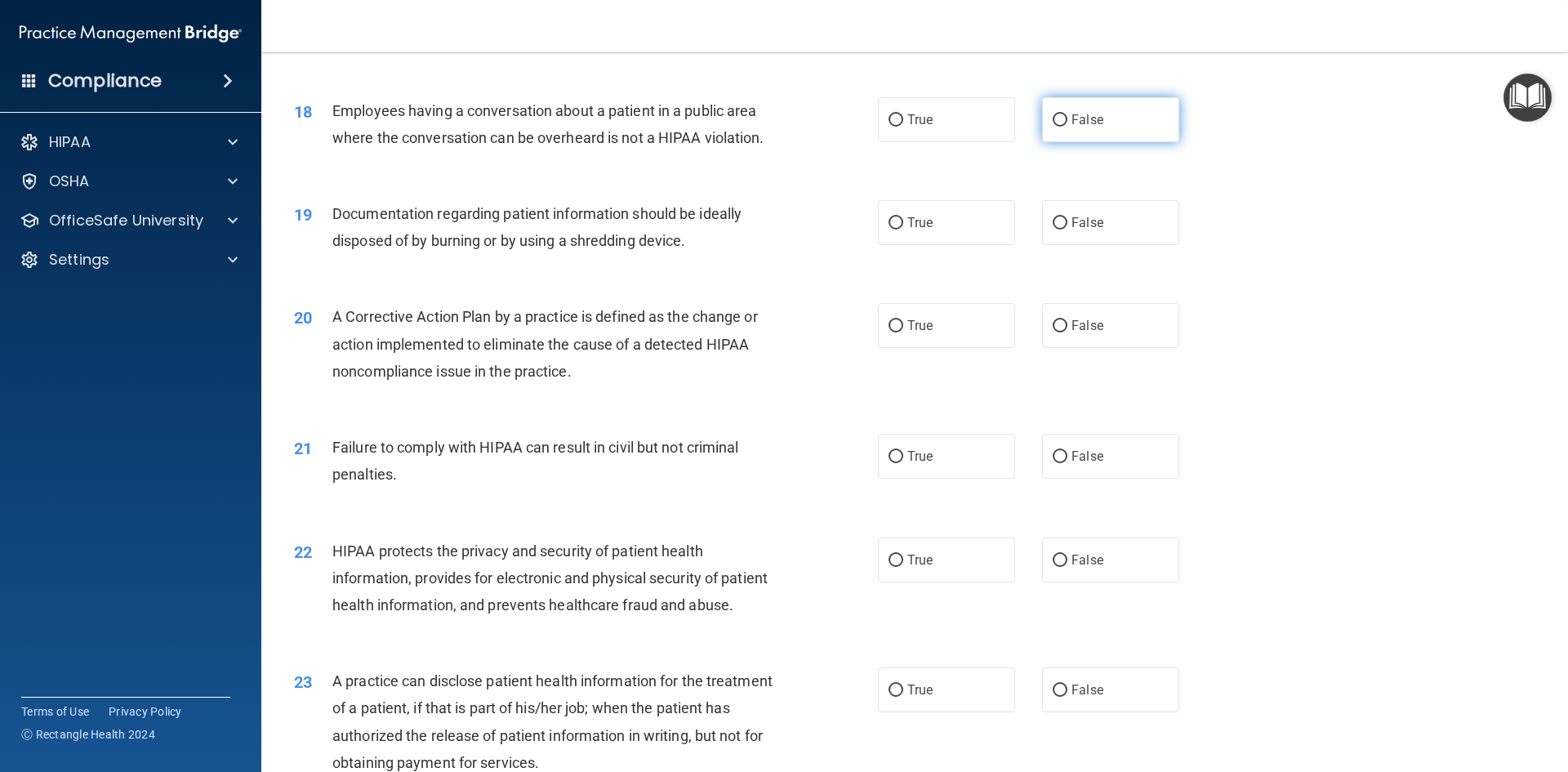
click at [1107, 142] on label "False" at bounding box center [1110, 120] width 137 height 45
click at [1067, 127] on input "False" at bounding box center [1059, 121] width 15 height 12
radio input "true"
click at [975, 245] on label "True" at bounding box center [946, 222] width 137 height 45
click at [903, 229] on input "True" at bounding box center [895, 223] width 15 height 12
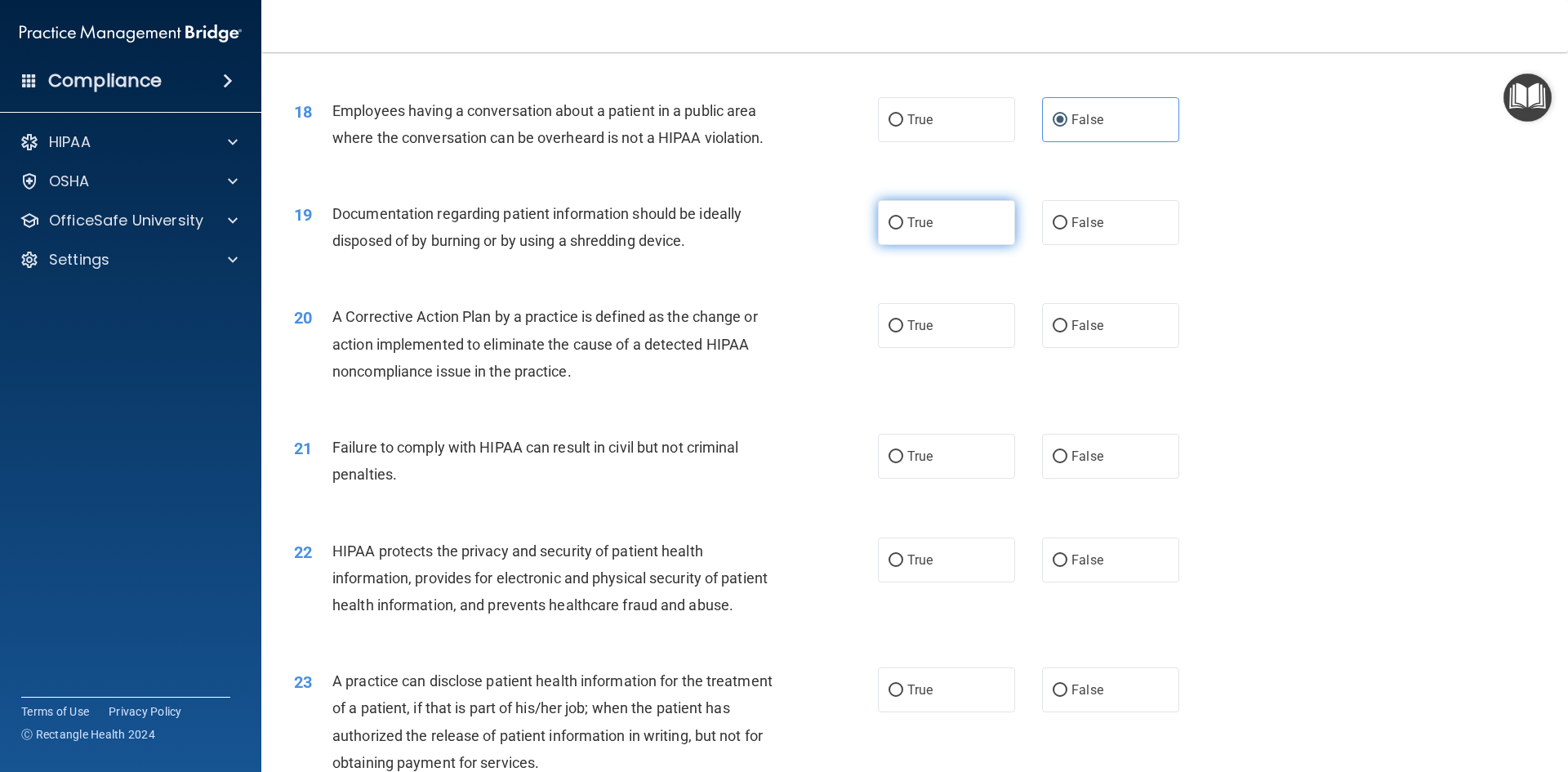
radio input "true"
click at [978, 348] on label "True" at bounding box center [946, 326] width 137 height 45
click at [903, 333] on input "True" at bounding box center [895, 327] width 15 height 12
radio input "true"
click at [1071, 464] on span "False" at bounding box center [1087, 456] width 32 height 16
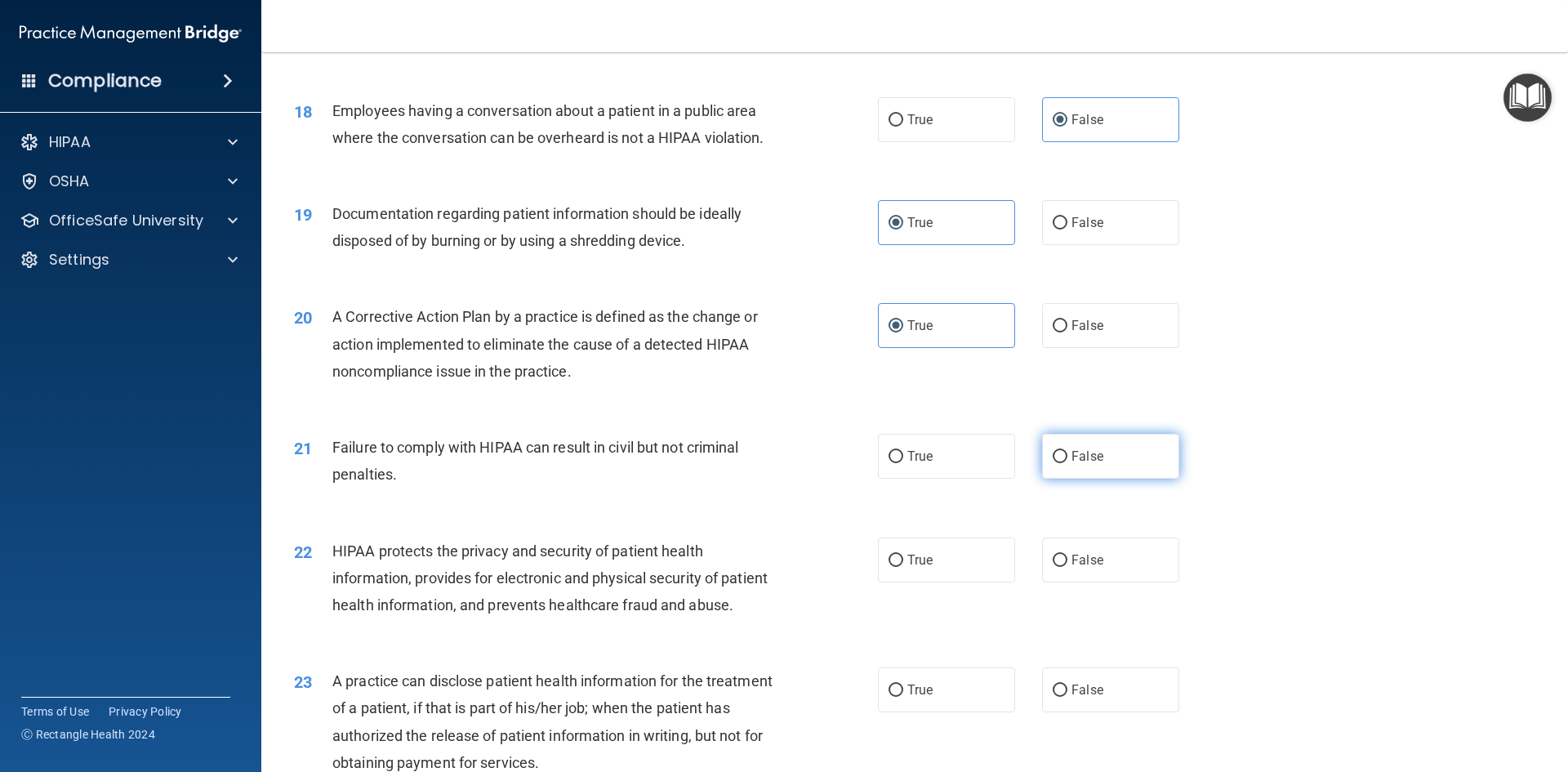
click at [1067, 463] on input "False" at bounding box center [1059, 457] width 15 height 12
radio input "true"
click at [947, 583] on label "True" at bounding box center [946, 560] width 137 height 45
click at [903, 567] on input "True" at bounding box center [895, 561] width 15 height 12
radio input "true"
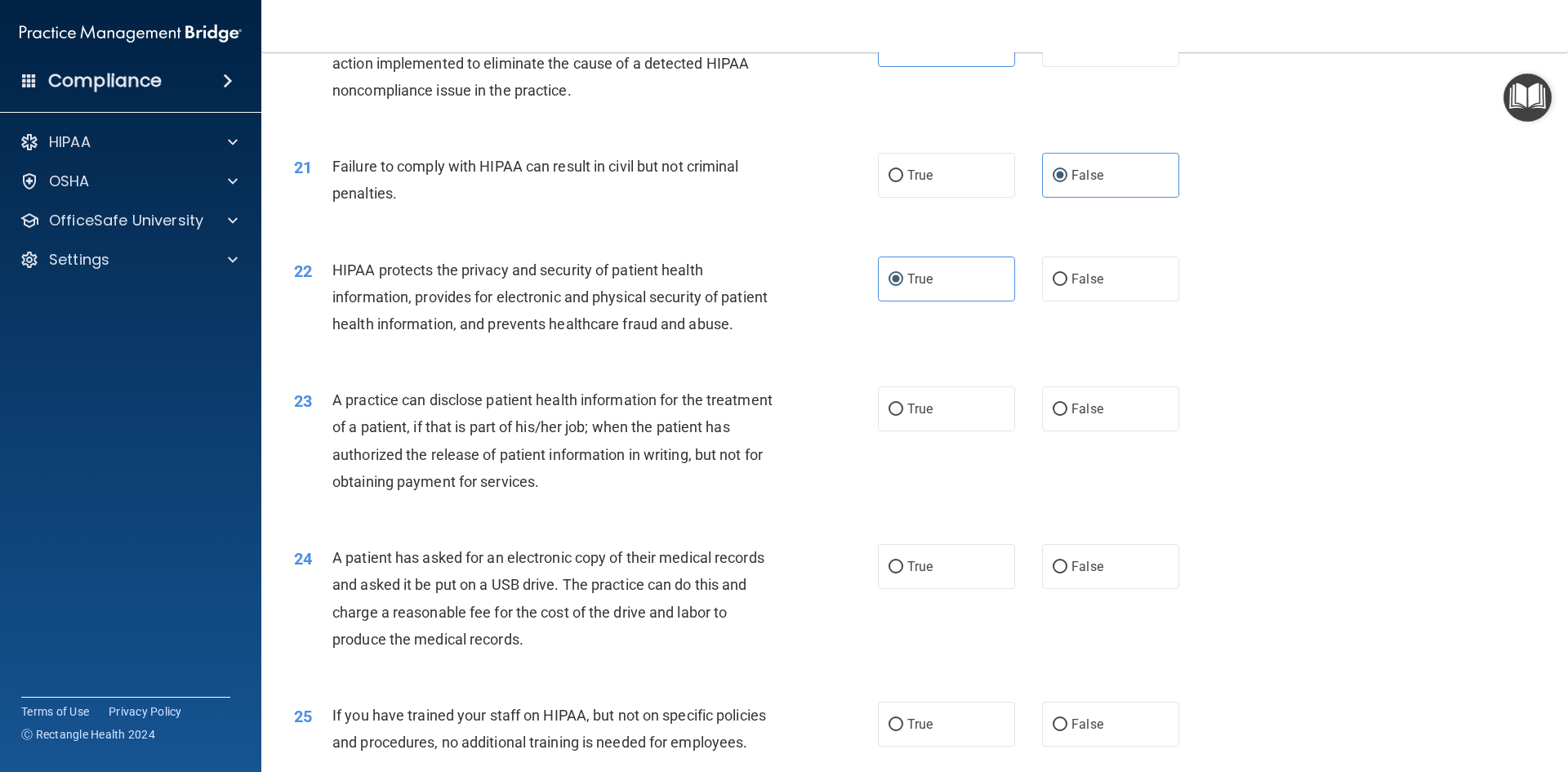
scroll to position [2368, 0]
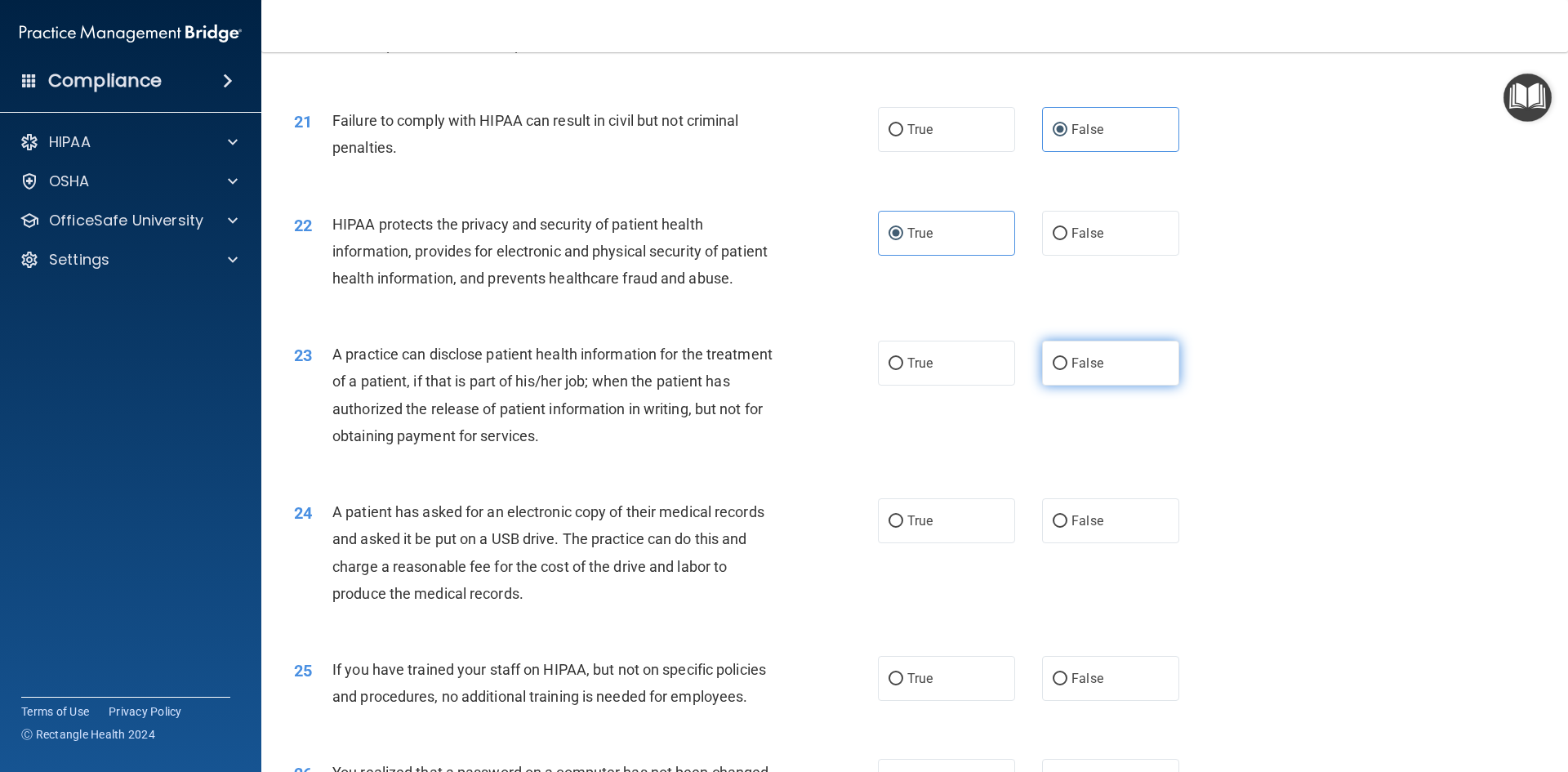
click at [1083, 371] on span "False" at bounding box center [1087, 363] width 32 height 16
click at [1067, 370] on input "False" at bounding box center [1059, 364] width 15 height 12
radio input "true"
click at [973, 543] on label "True" at bounding box center [946, 521] width 137 height 45
click at [903, 528] on input "True" at bounding box center [895, 521] width 15 height 12
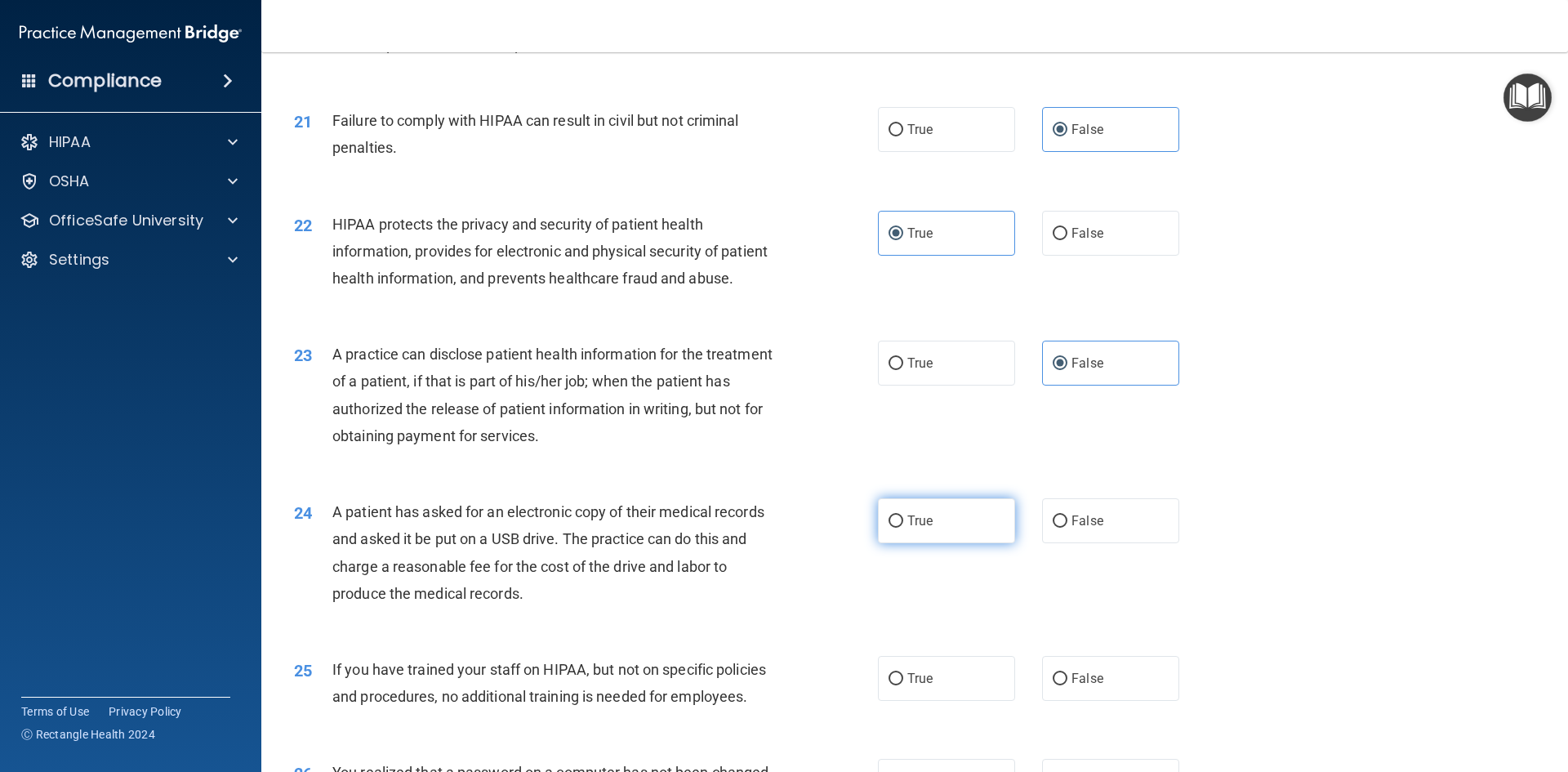
radio input "true"
click at [1104, 701] on label "False" at bounding box center [1110, 678] width 137 height 45
click at [1067, 685] on input "False" at bounding box center [1059, 679] width 15 height 12
radio input "true"
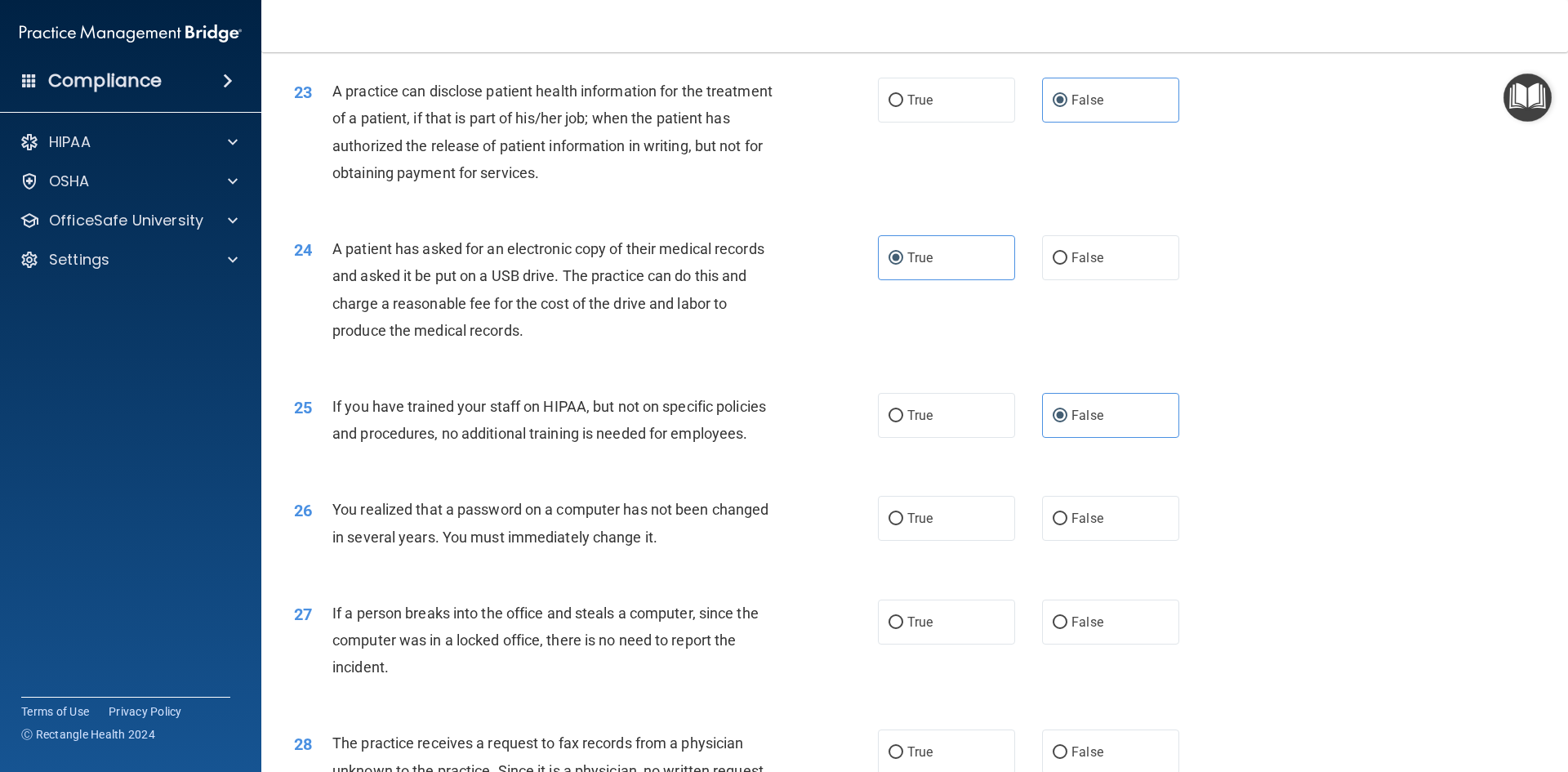
scroll to position [2695, 0]
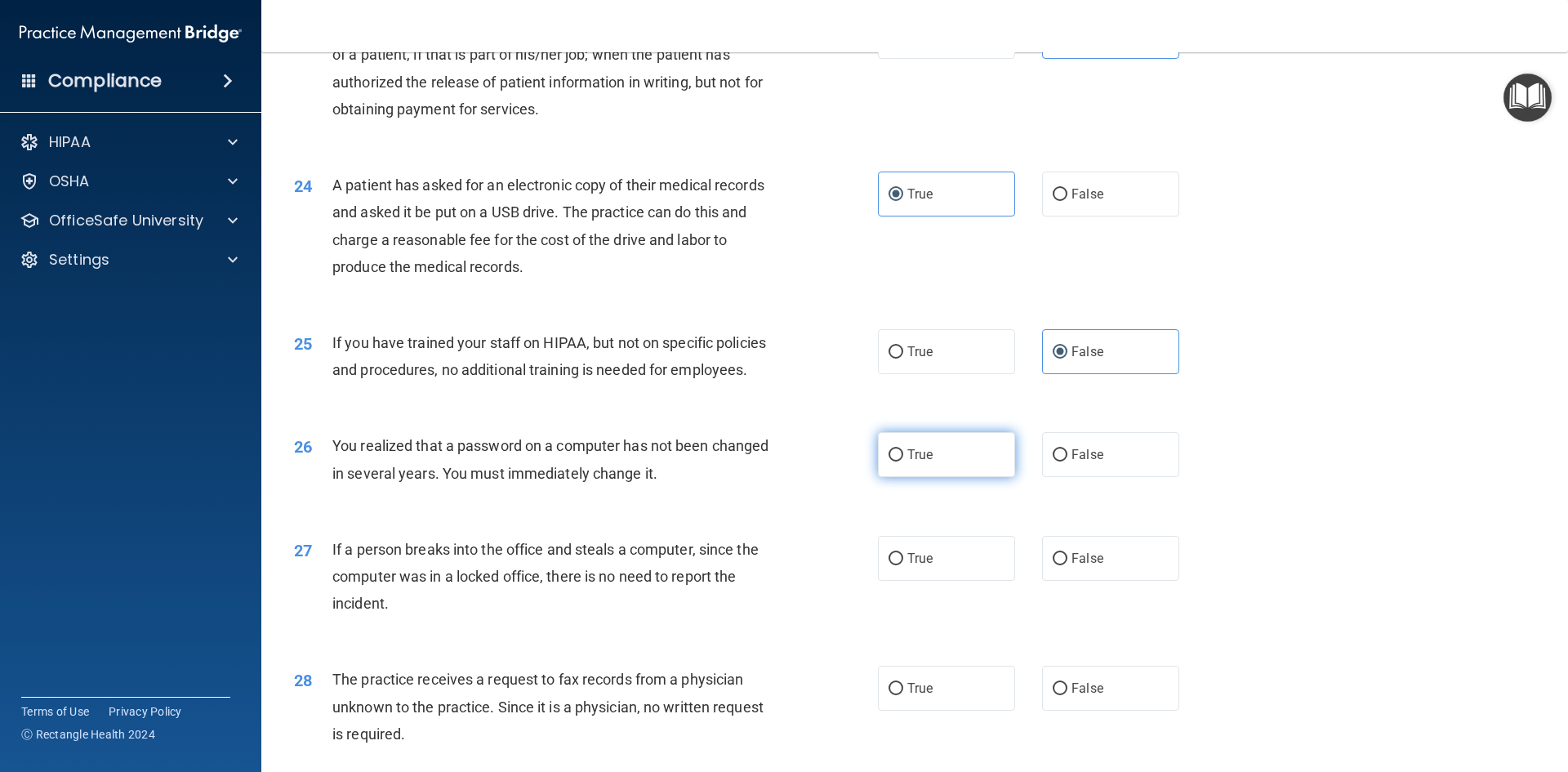
click at [947, 477] on label "True" at bounding box center [946, 455] width 137 height 45
click at [903, 461] on input "True" at bounding box center [895, 455] width 15 height 12
radio input "true"
click at [1094, 581] on label "False" at bounding box center [1110, 558] width 137 height 45
click at [1067, 565] on input "False" at bounding box center [1059, 559] width 15 height 12
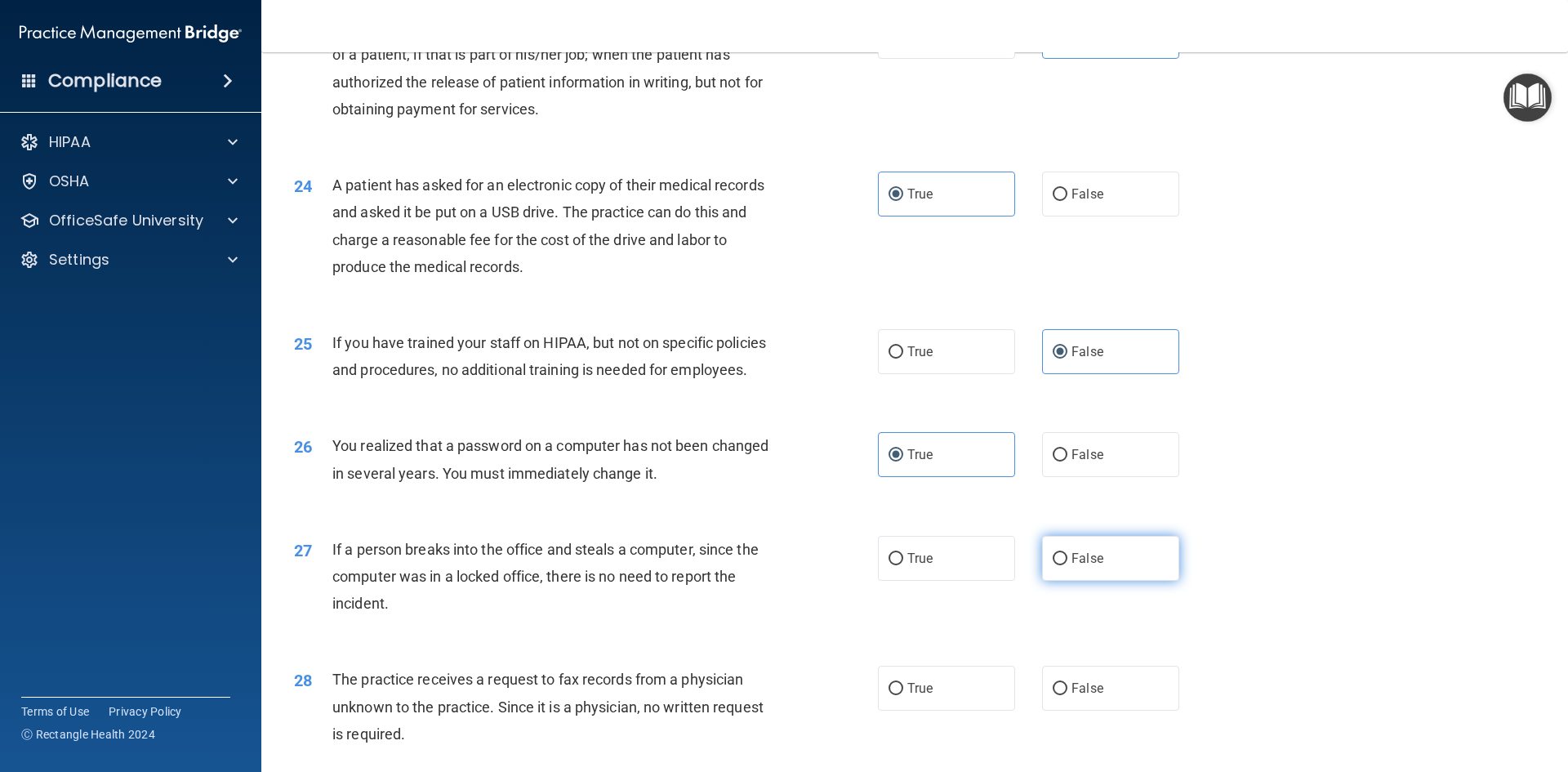
radio input "true"
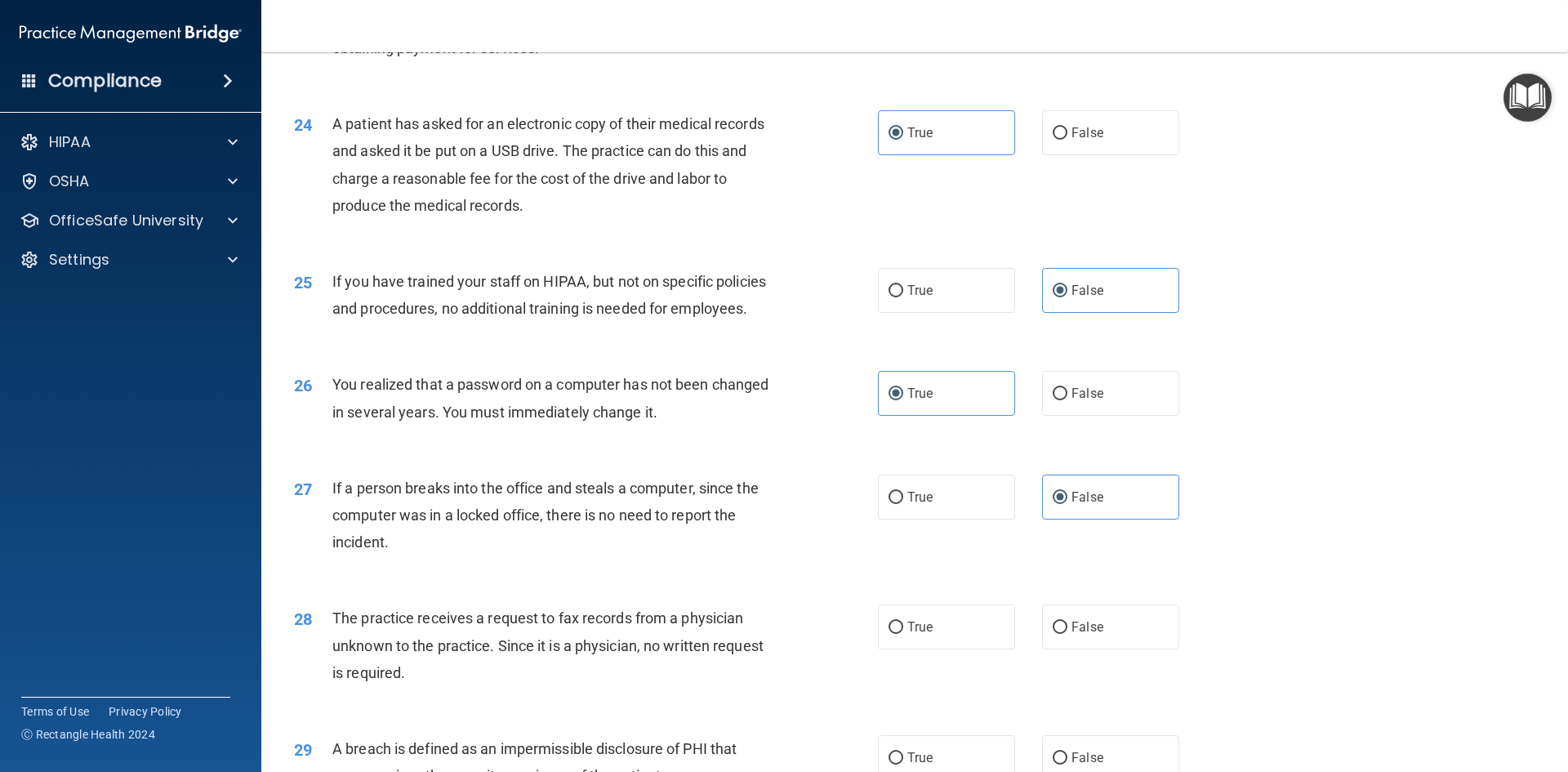
scroll to position [2859, 0]
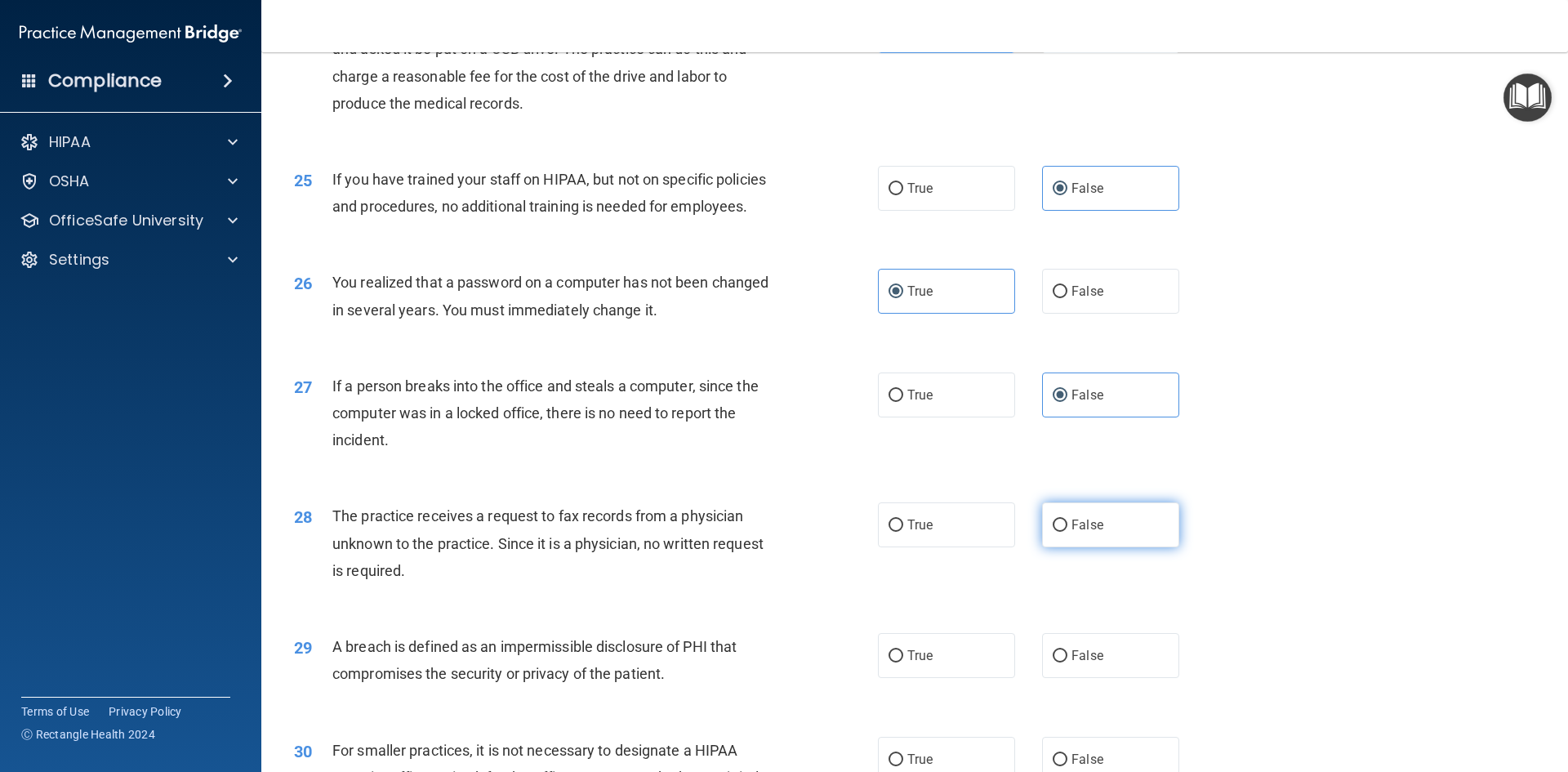
click at [1104, 547] on label "False" at bounding box center [1110, 525] width 137 height 45
click at [1067, 531] on input "False" at bounding box center [1059, 525] width 15 height 12
radio input "true"
click at [983, 678] on label "True" at bounding box center [946, 656] width 137 height 45
click at [903, 663] on input "True" at bounding box center [895, 657] width 15 height 12
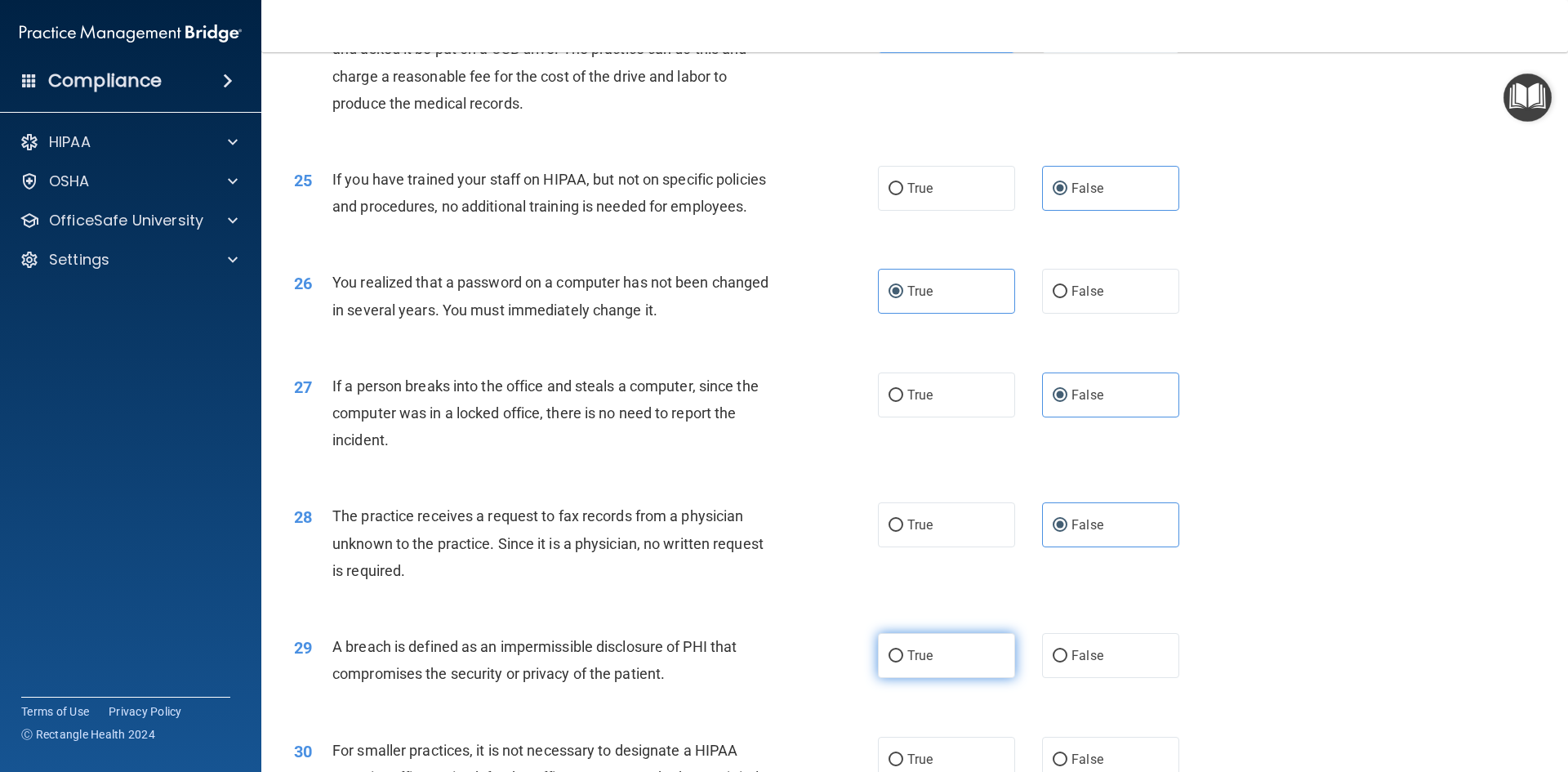
radio input "true"
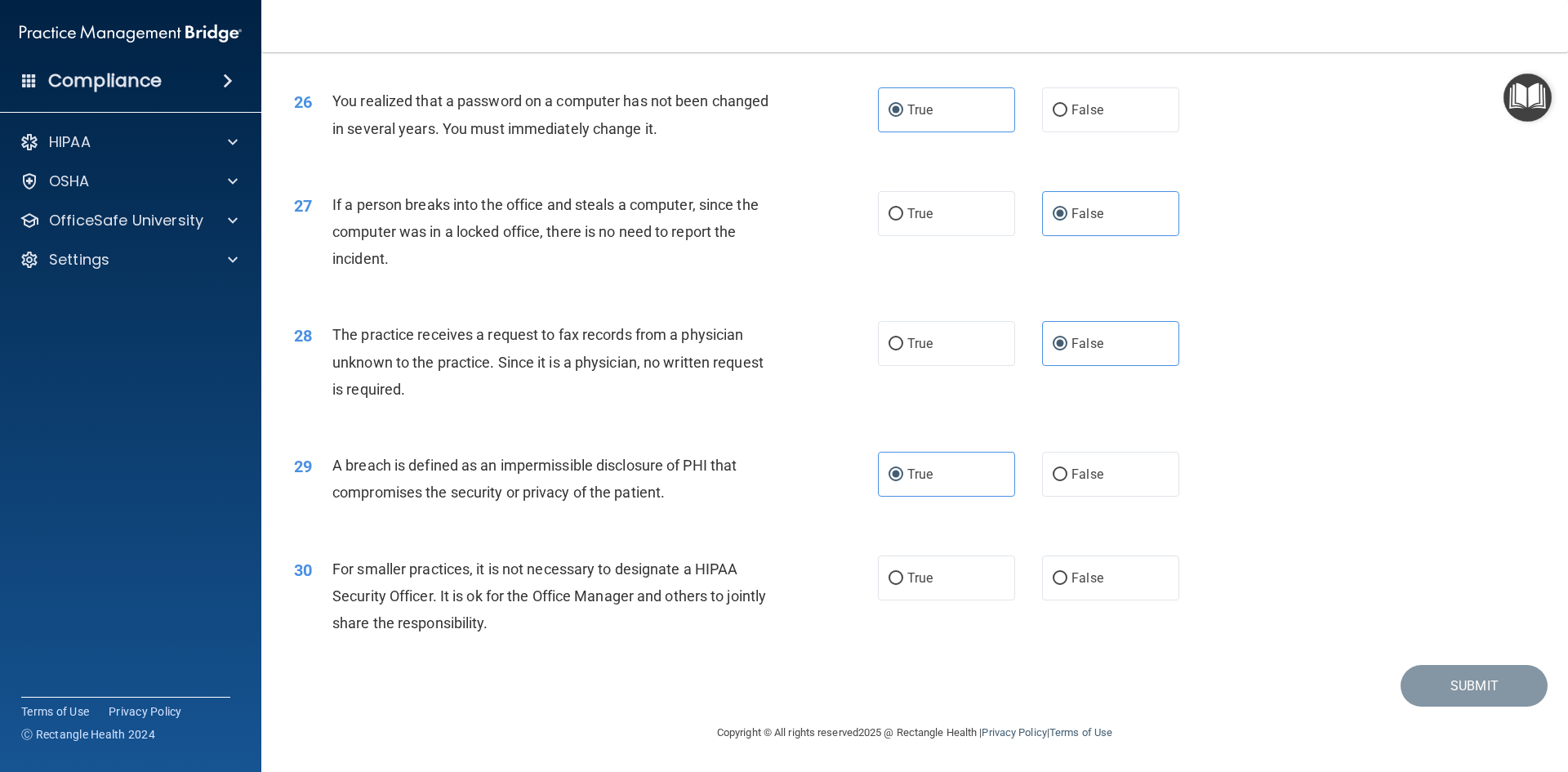
scroll to position [3093, 0]
click at [1077, 577] on span "False" at bounding box center [1087, 577] width 32 height 16
click at [1067, 577] on input "False" at bounding box center [1059, 578] width 15 height 12
radio input "true"
click at [1487, 686] on button "Submit" at bounding box center [1473, 686] width 147 height 42
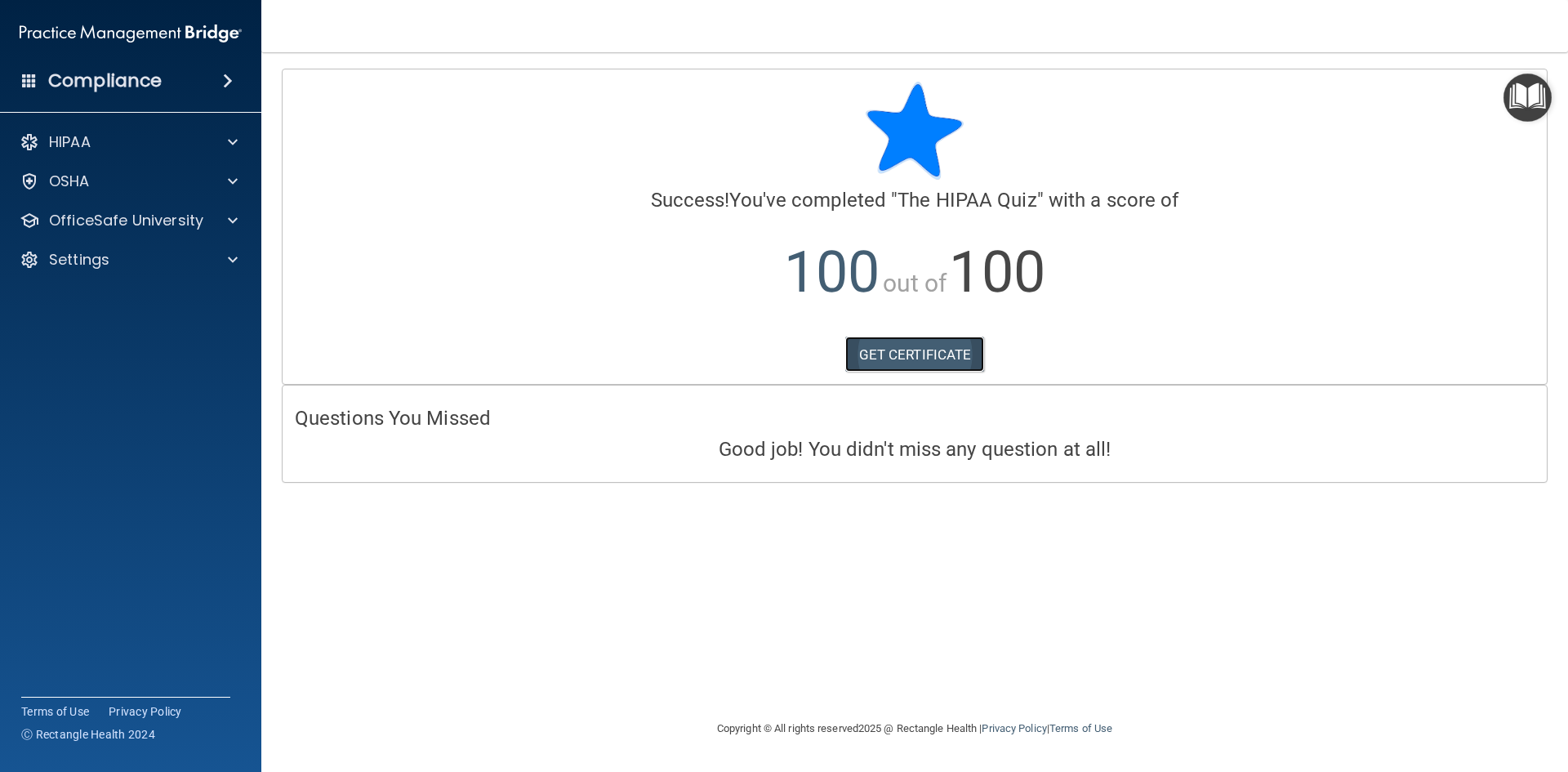
click at [880, 353] on link "GET CERTIFICATE" at bounding box center [914, 353] width 140 height 36
click at [82, 141] on p "HIPAA" at bounding box center [69, 142] width 42 height 20
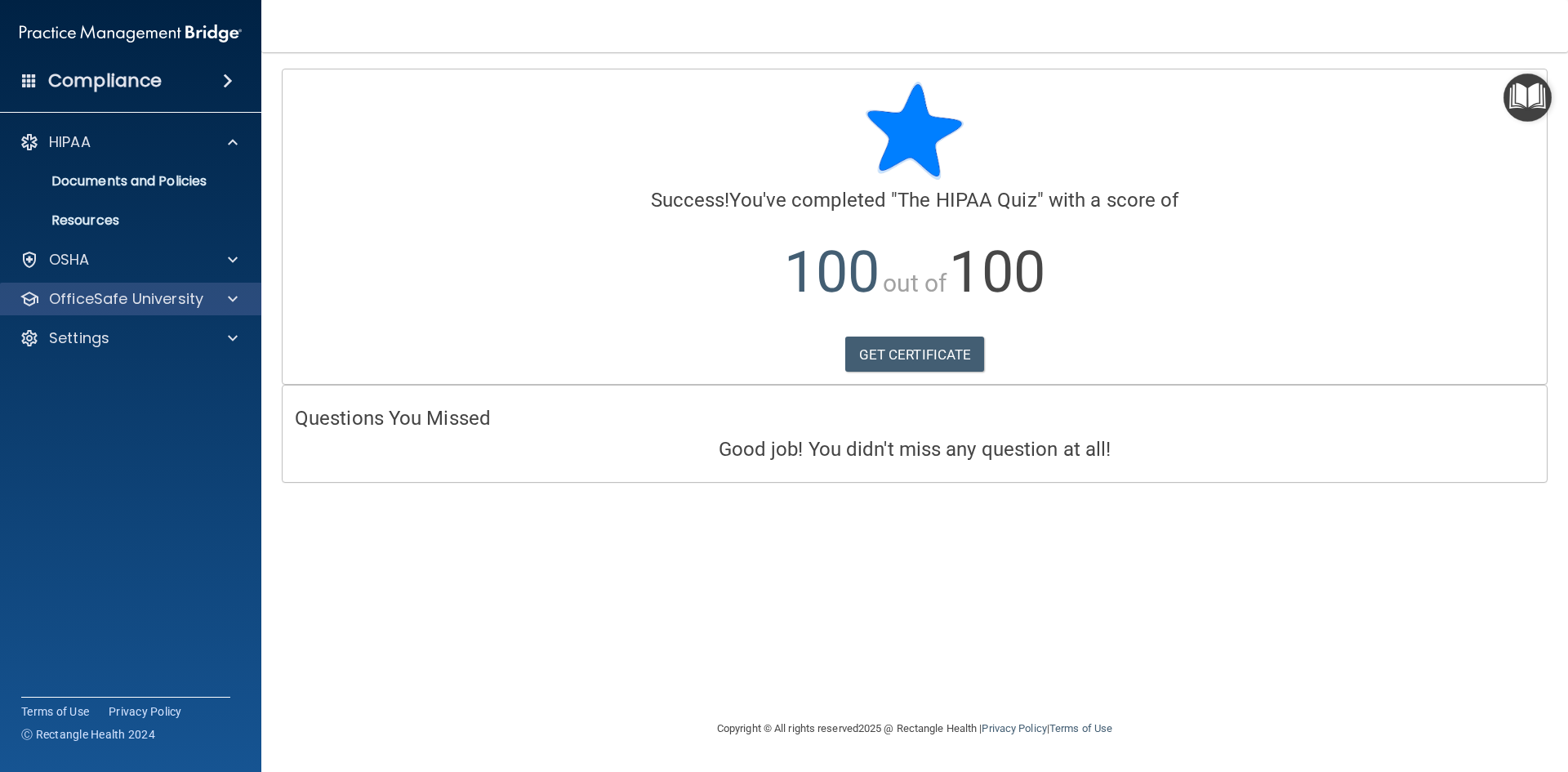
click at [122, 308] on div "OfficeSafe University" at bounding box center [131, 299] width 262 height 33
click at [136, 298] on p "OfficeSafe University" at bounding box center [126, 299] width 155 height 20
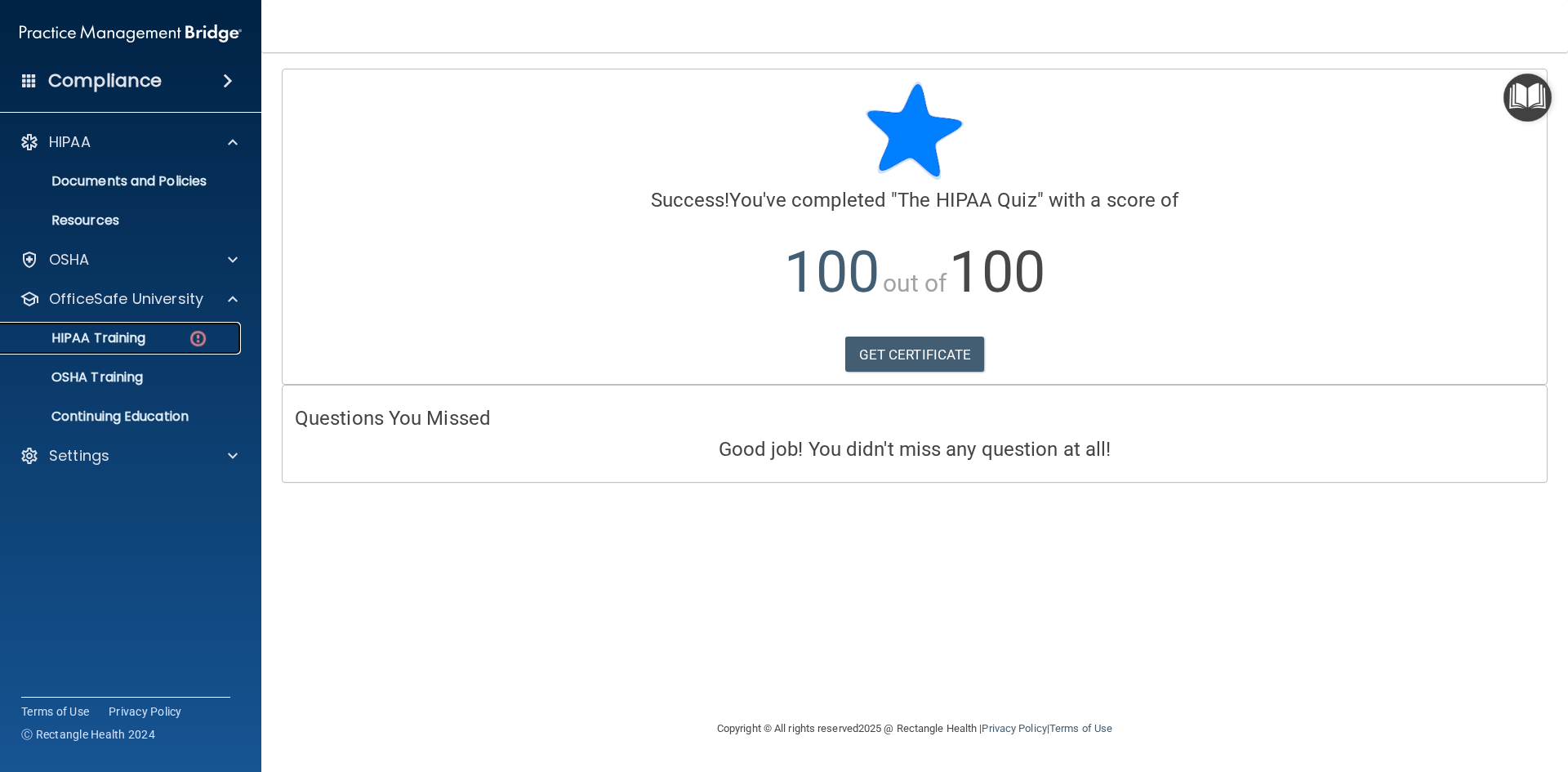
click at [98, 342] on p "HIPAA Training" at bounding box center [77, 338] width 135 height 16
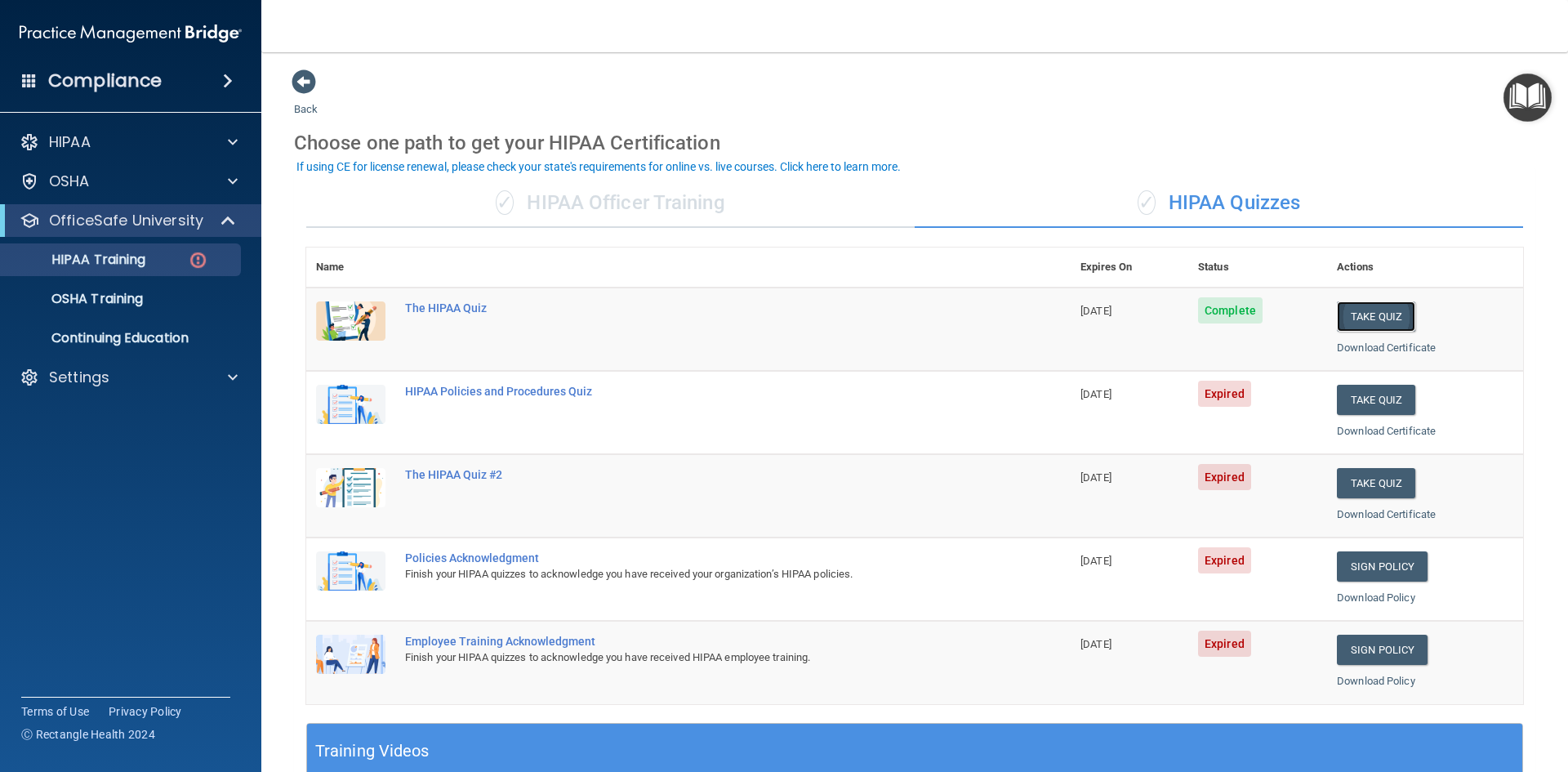
click at [1354, 313] on button "Take Quiz" at bounding box center [1376, 316] width 78 height 30
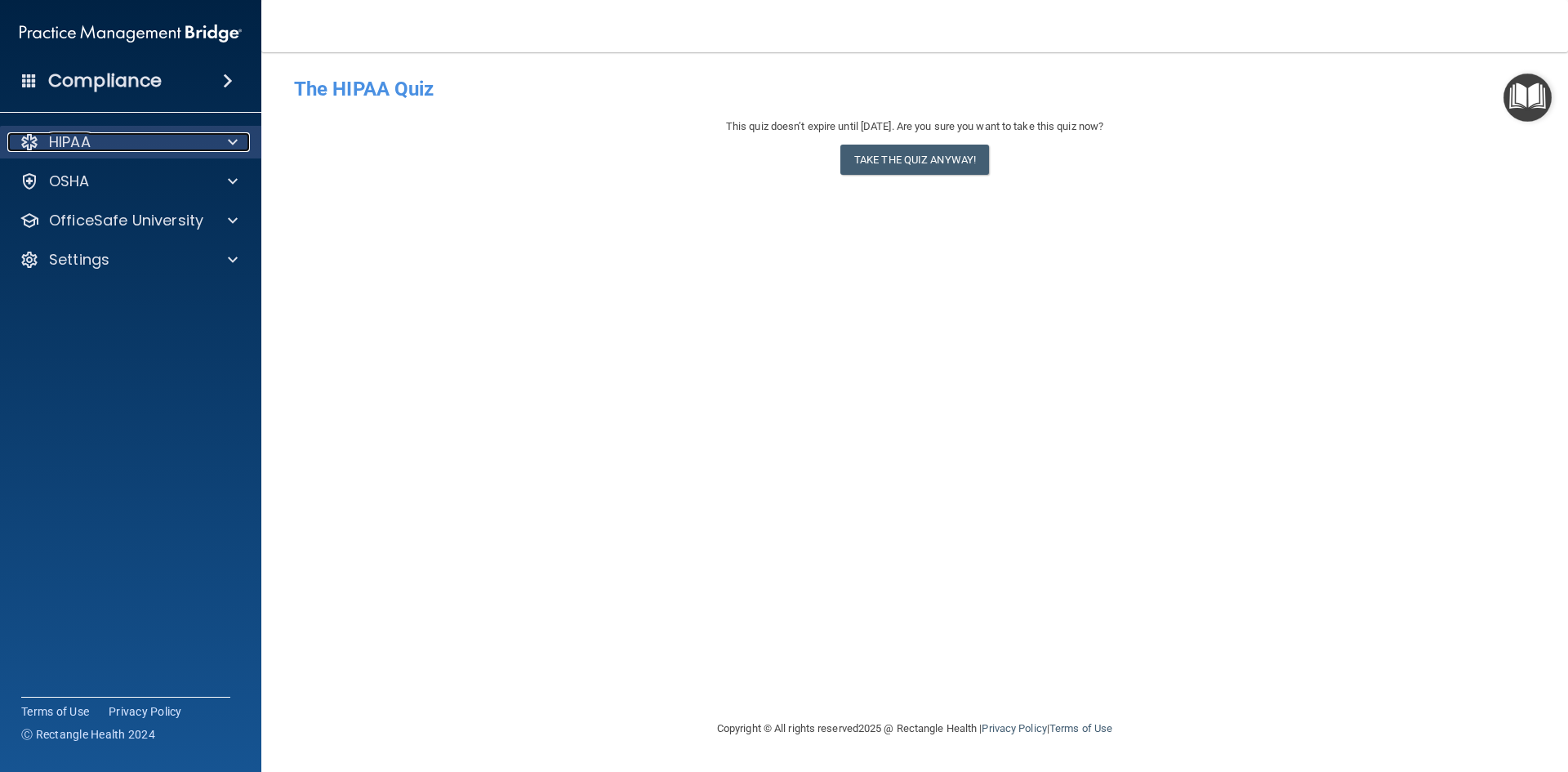
click at [88, 141] on p "HIPAA" at bounding box center [69, 142] width 42 height 20
click at [88, 143] on p "HIPAA" at bounding box center [69, 142] width 42 height 20
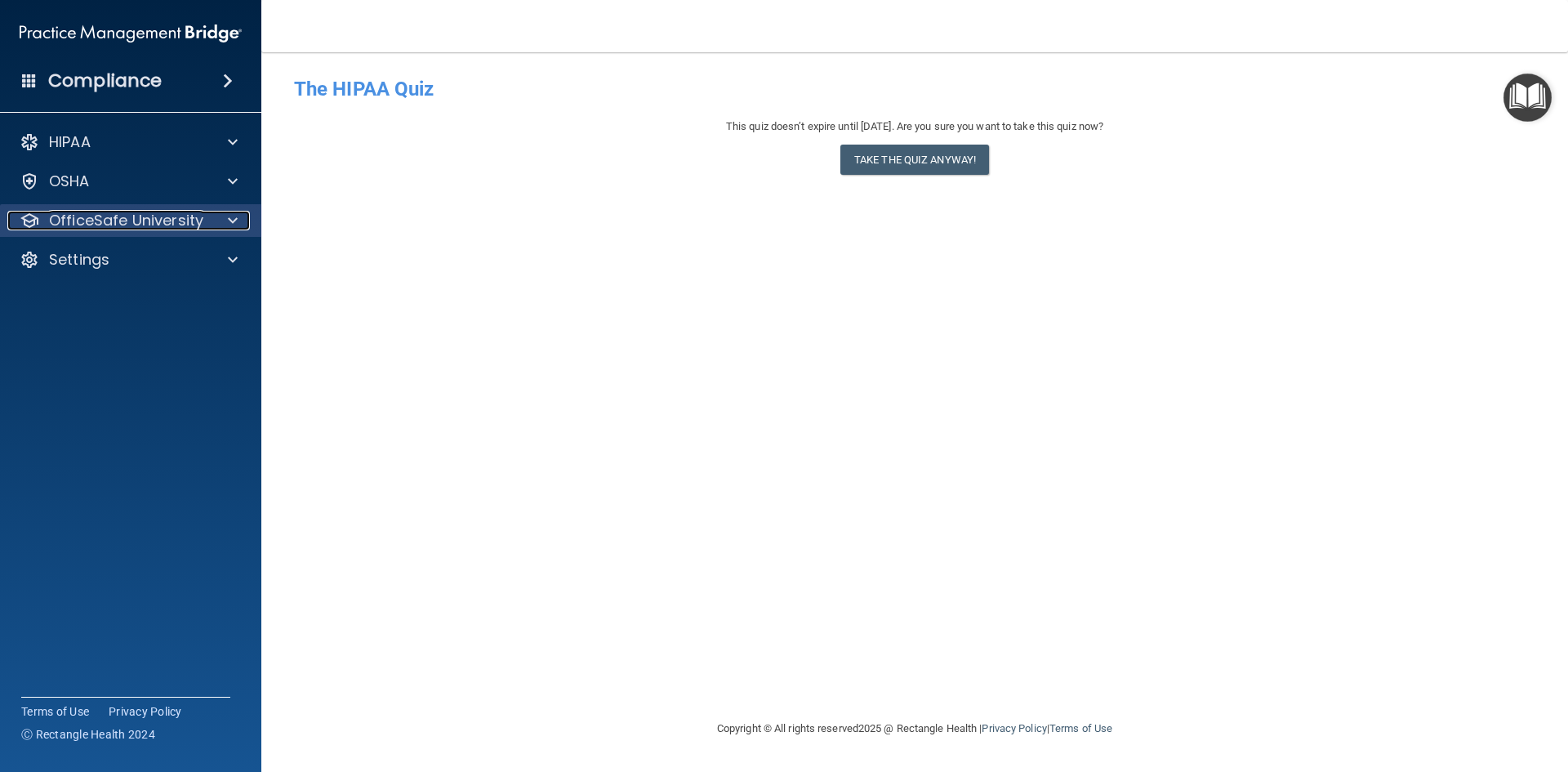
click at [84, 227] on p "OfficeSafe University" at bounding box center [126, 221] width 155 height 20
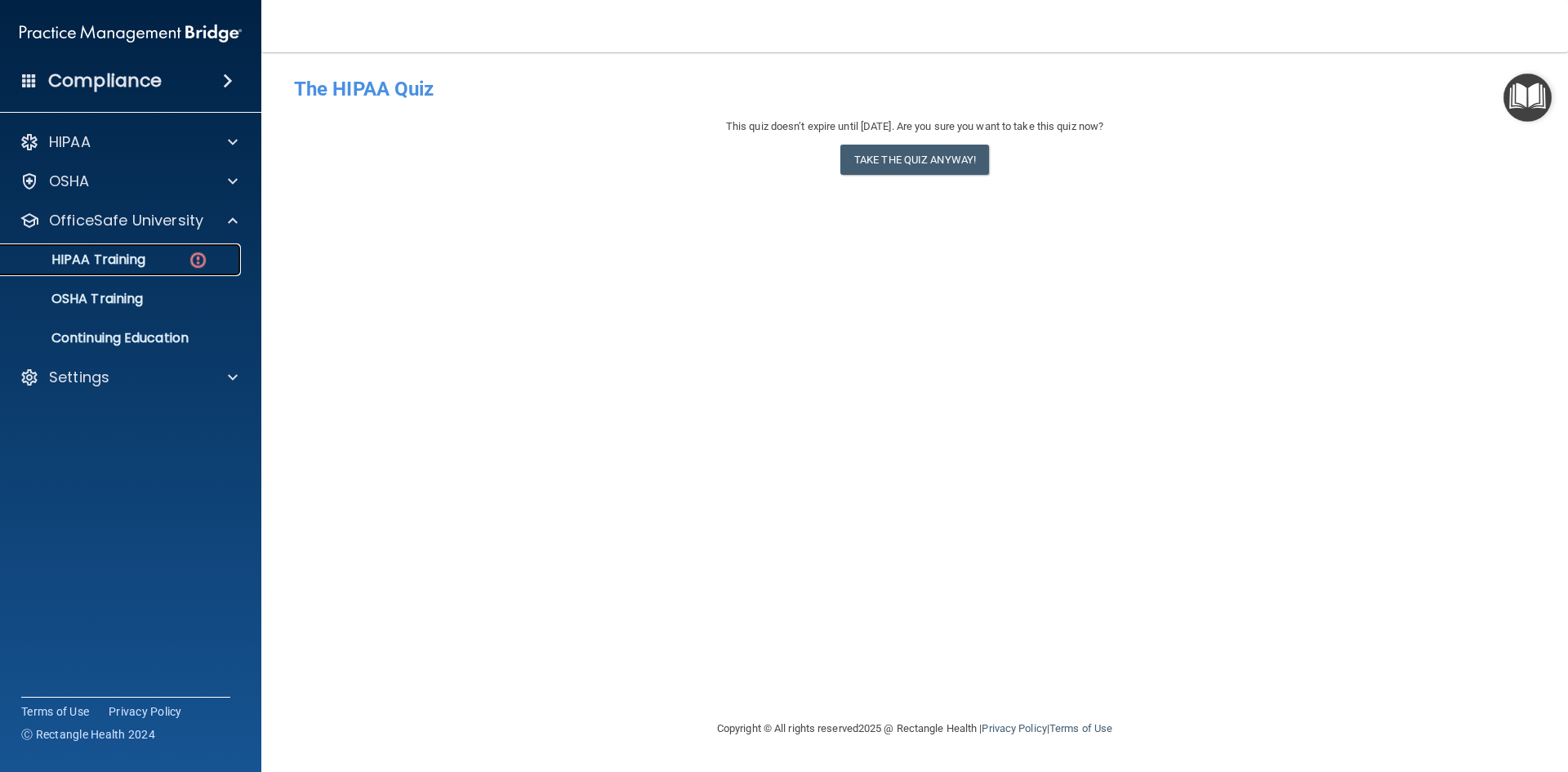
click at [88, 265] on p "HIPAA Training" at bounding box center [77, 260] width 135 height 16
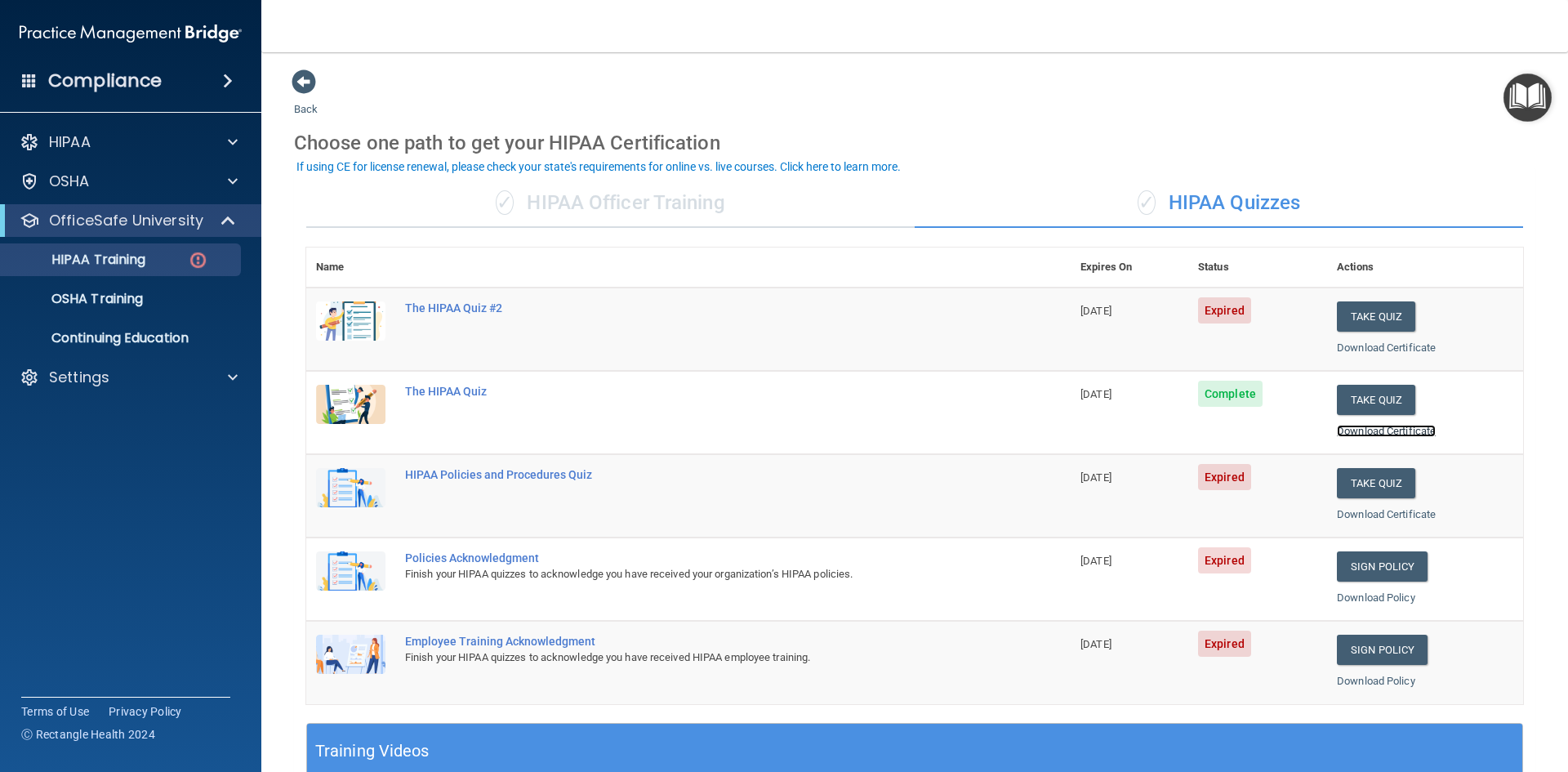
click at [1392, 430] on link "Download Certificate" at bounding box center [1387, 431] width 99 height 12
click at [456, 303] on div "The HIPAA Quiz #2" at bounding box center [696, 307] width 583 height 13
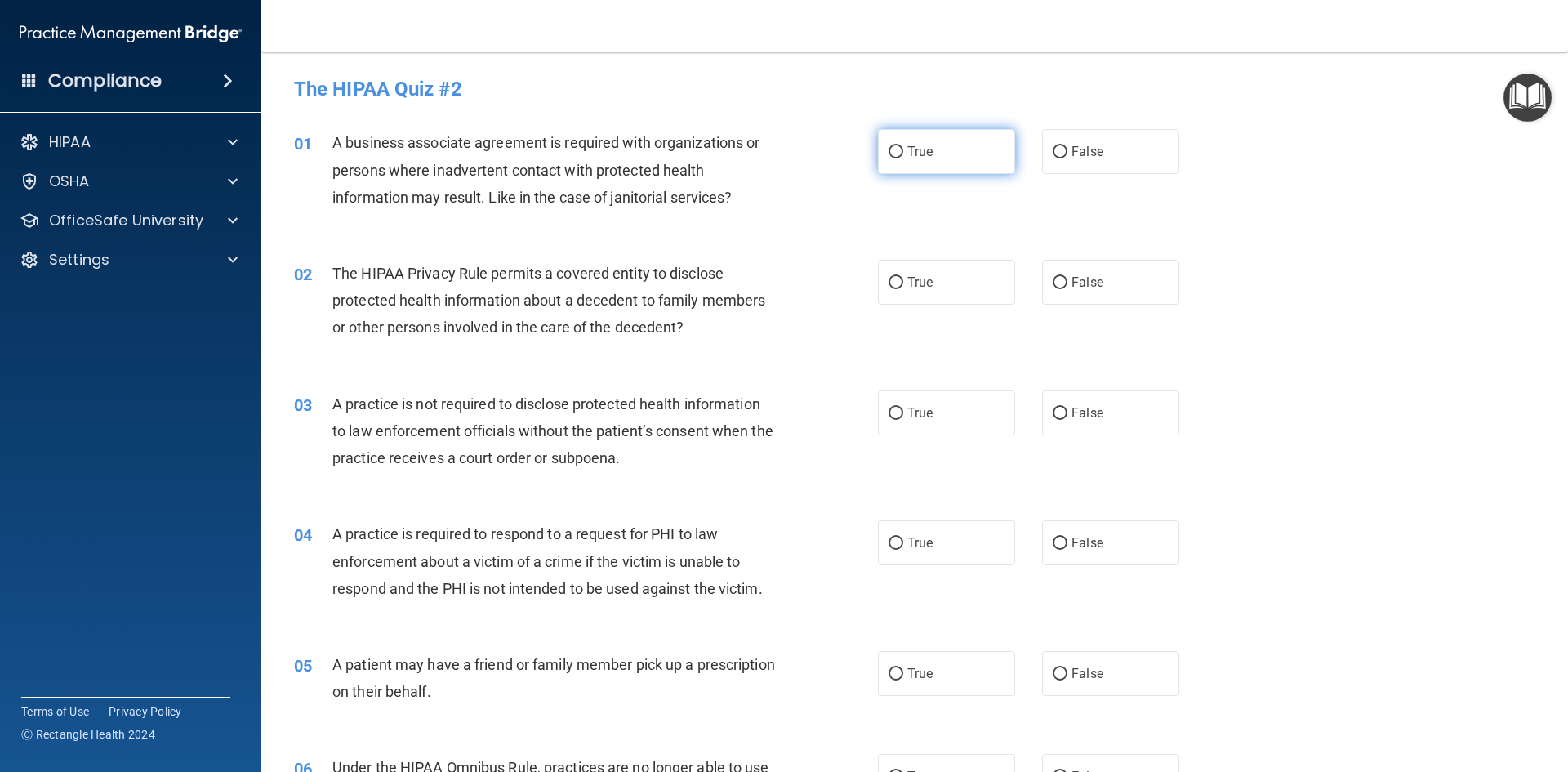
click at [922, 158] on span "True" at bounding box center [919, 152] width 25 height 16
click at [903, 158] on input "True" at bounding box center [895, 152] width 15 height 12
radio input "true"
click at [1130, 287] on label "False" at bounding box center [1110, 282] width 137 height 45
click at [1067, 287] on input "False" at bounding box center [1059, 283] width 15 height 12
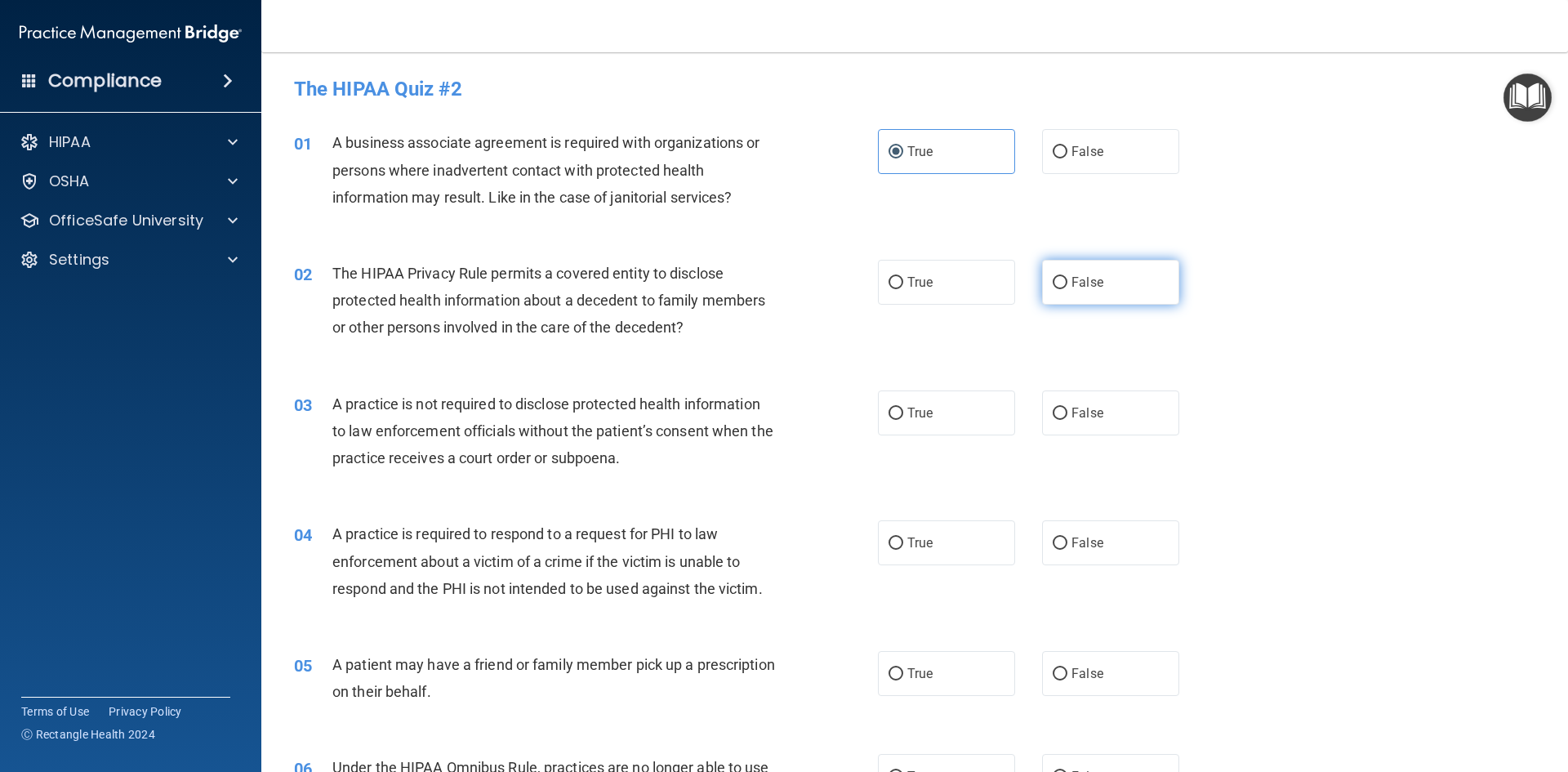
radio input "true"
click at [978, 415] on label "True" at bounding box center [946, 413] width 137 height 45
click at [903, 415] on input "True" at bounding box center [895, 413] width 15 height 12
radio input "true"
click at [1074, 542] on span "False" at bounding box center [1087, 543] width 32 height 16
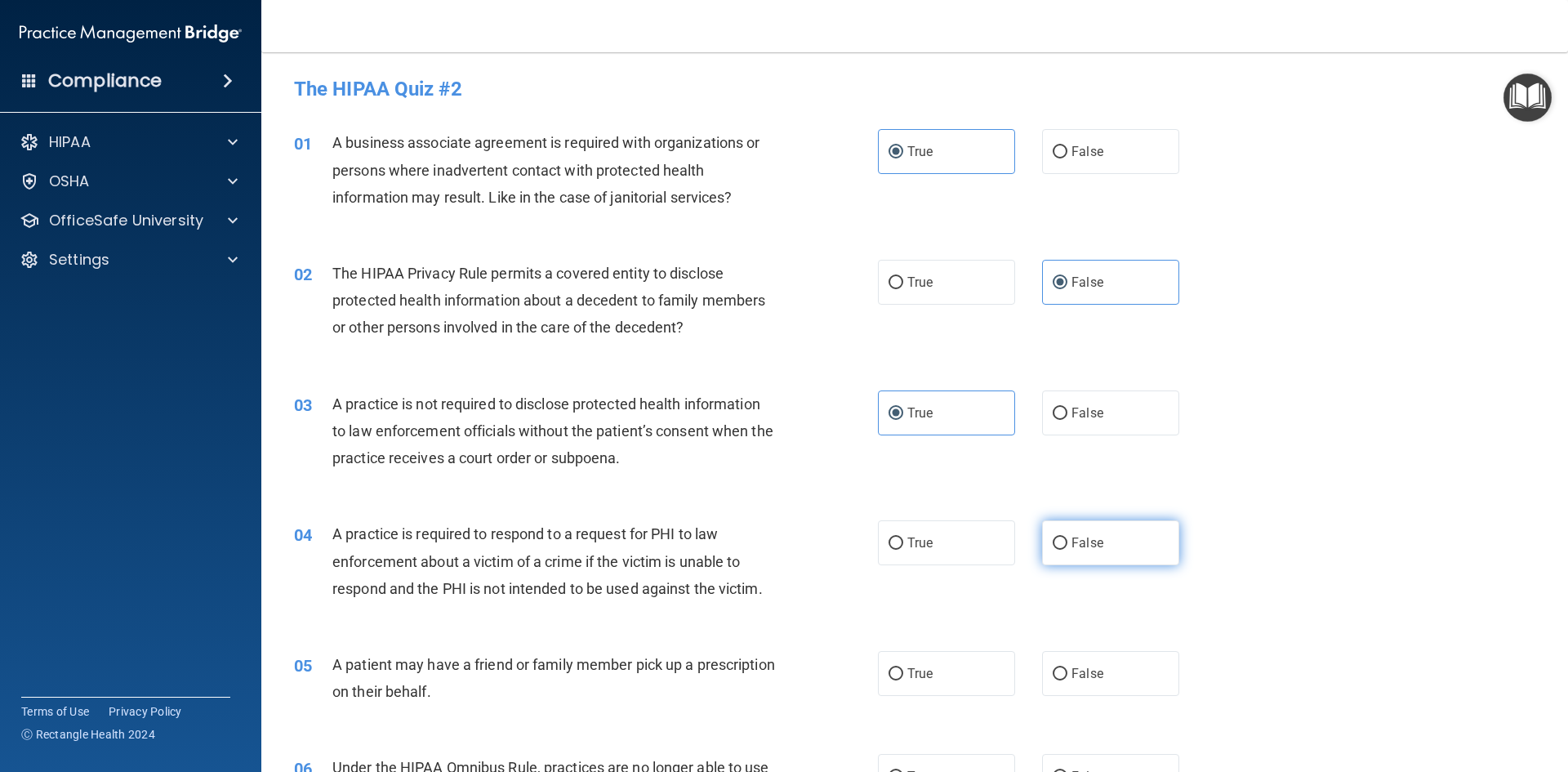
click at [1067, 542] on input "False" at bounding box center [1059, 544] width 15 height 12
radio input "true"
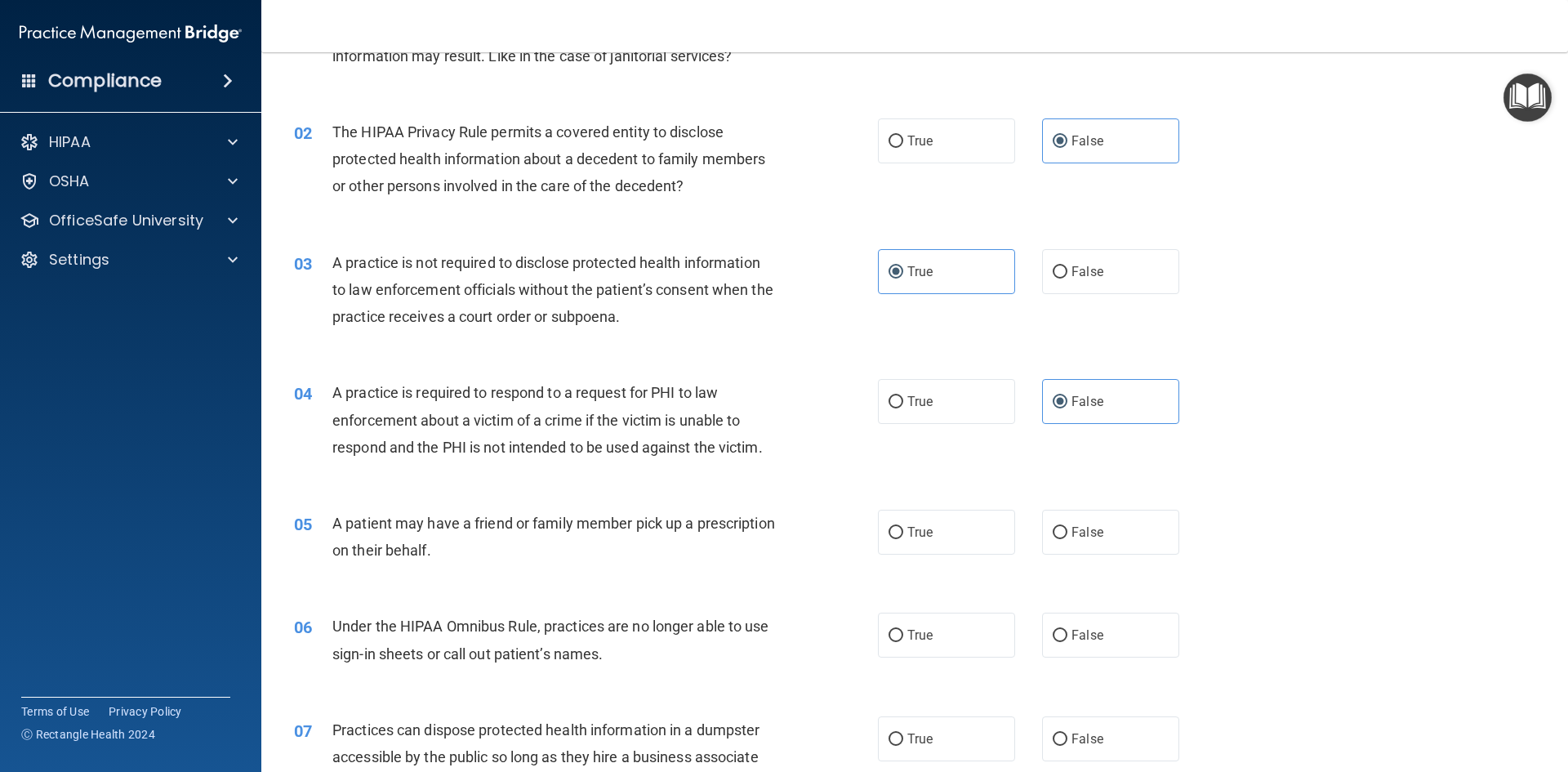
scroll to position [163, 0]
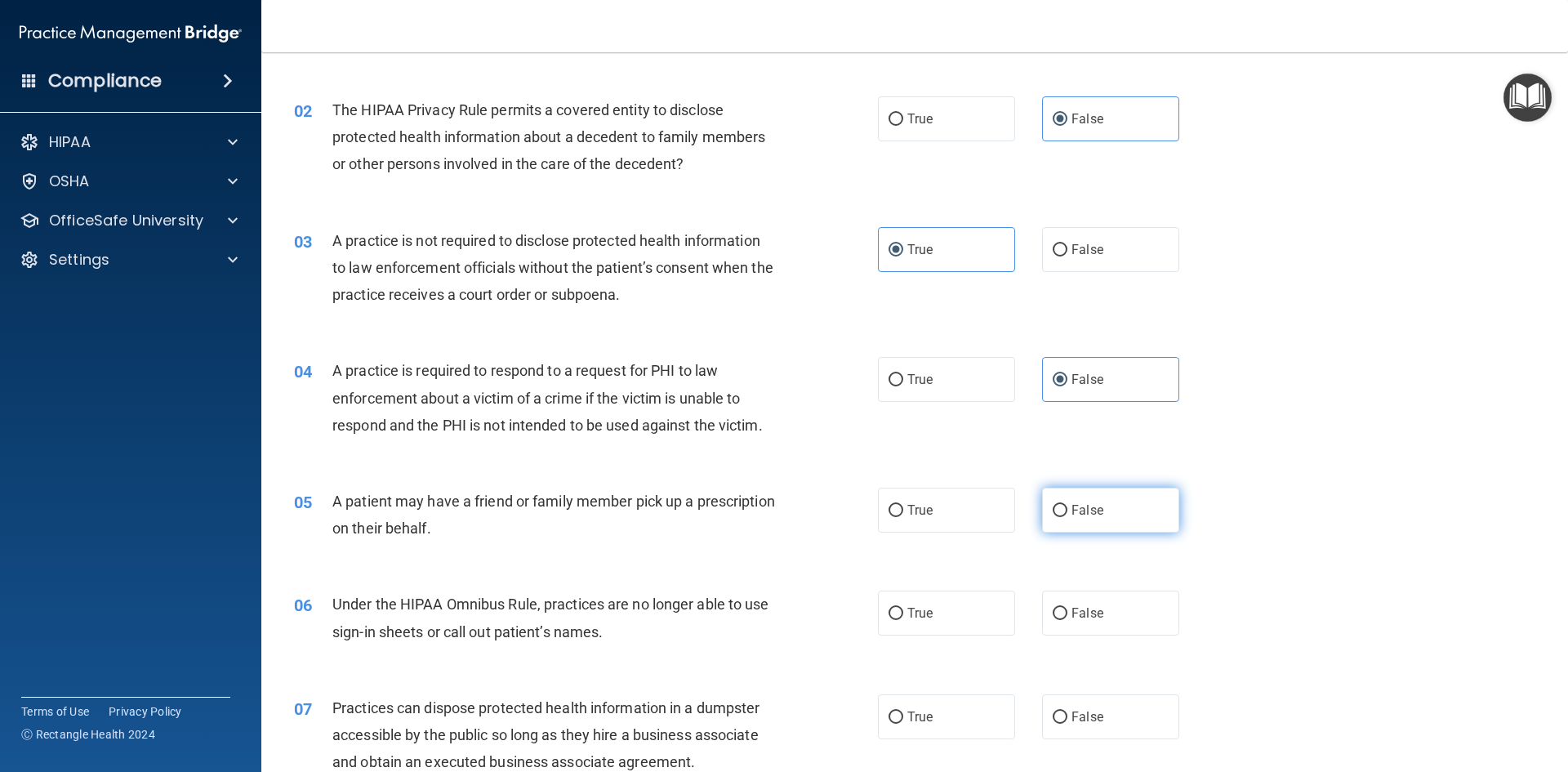
click at [1124, 517] on label "False" at bounding box center [1110, 510] width 137 height 45
click at [1067, 517] on input "False" at bounding box center [1059, 511] width 15 height 12
radio input "true"
click at [1097, 629] on label "False" at bounding box center [1110, 613] width 137 height 45
click at [1067, 620] on input "False" at bounding box center [1059, 614] width 15 height 12
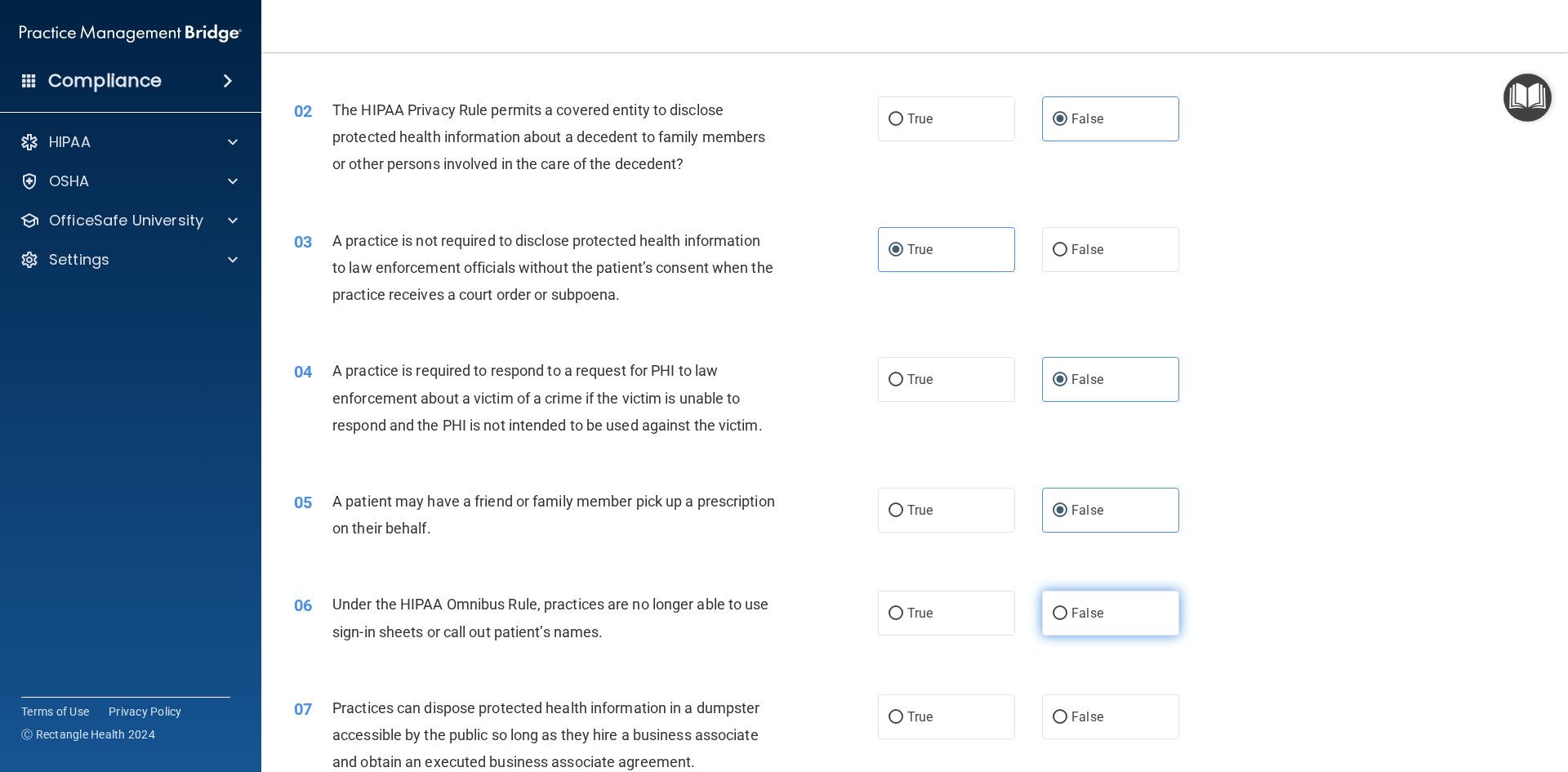
radio input "true"
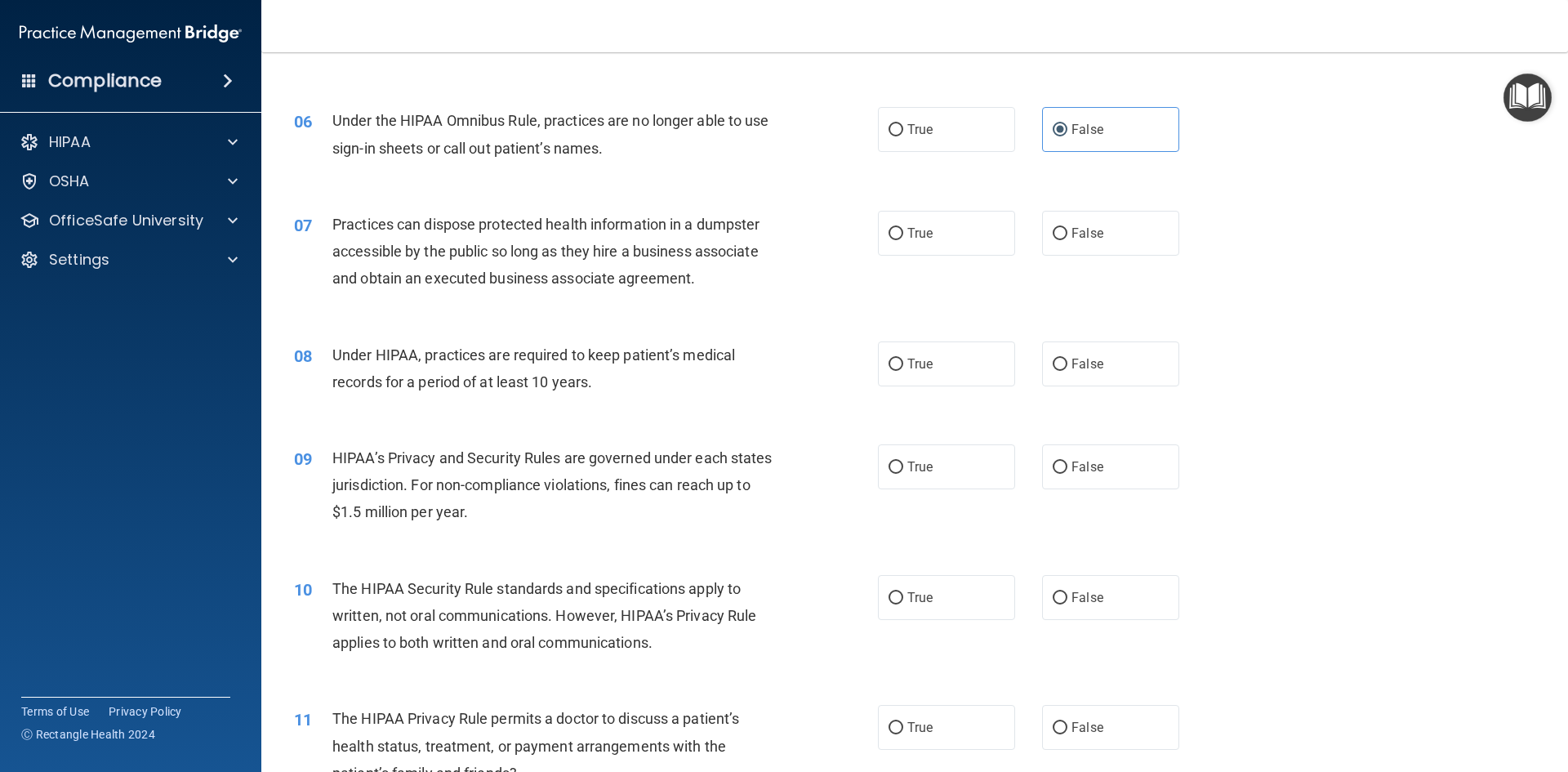
scroll to position [653, 0]
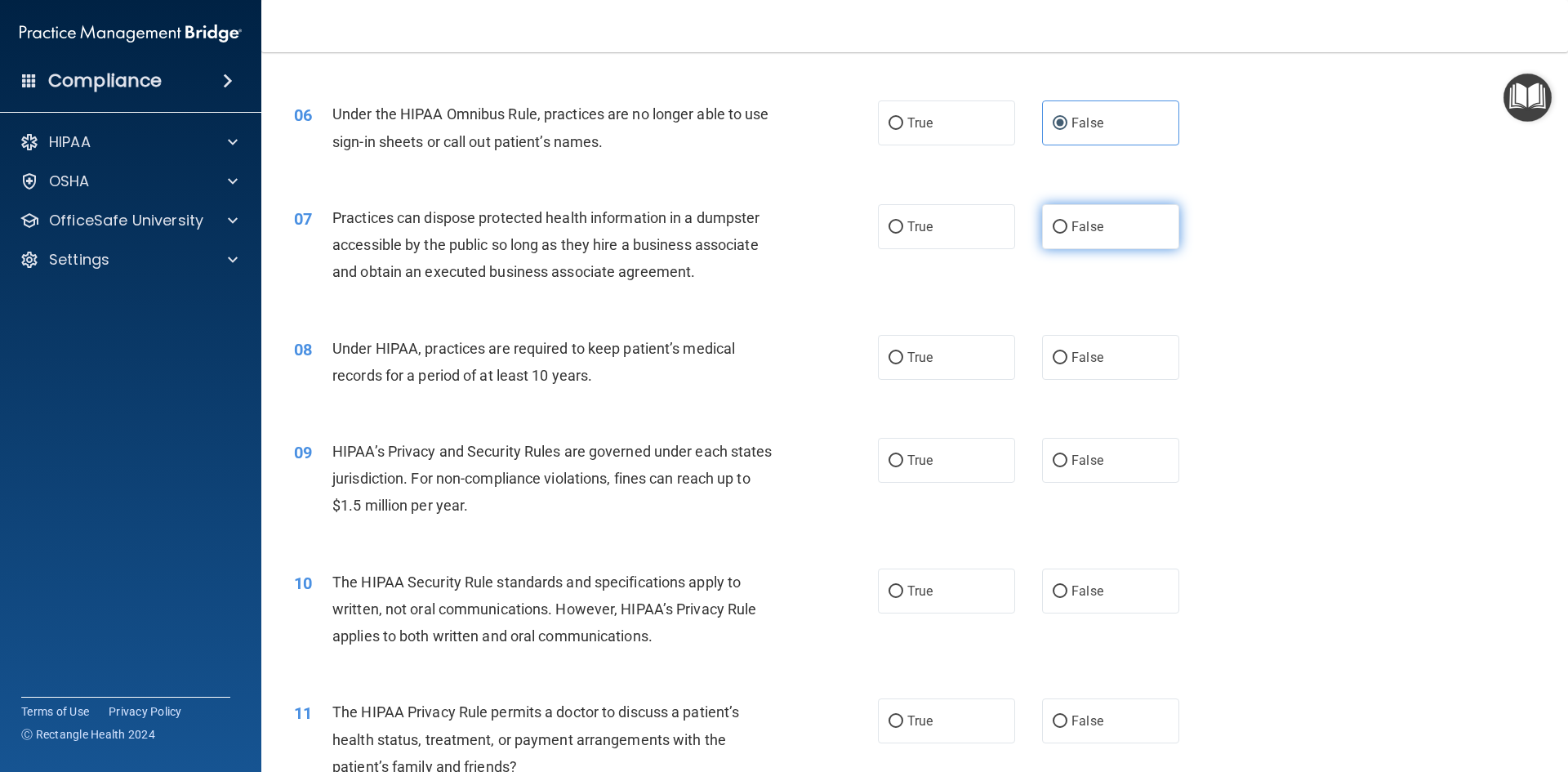
click at [1101, 226] on label "False" at bounding box center [1110, 227] width 137 height 45
click at [1067, 226] on input "False" at bounding box center [1059, 228] width 15 height 12
radio input "true"
click at [919, 357] on span "True" at bounding box center [919, 358] width 25 height 16
click at [903, 357] on input "True" at bounding box center [895, 358] width 15 height 12
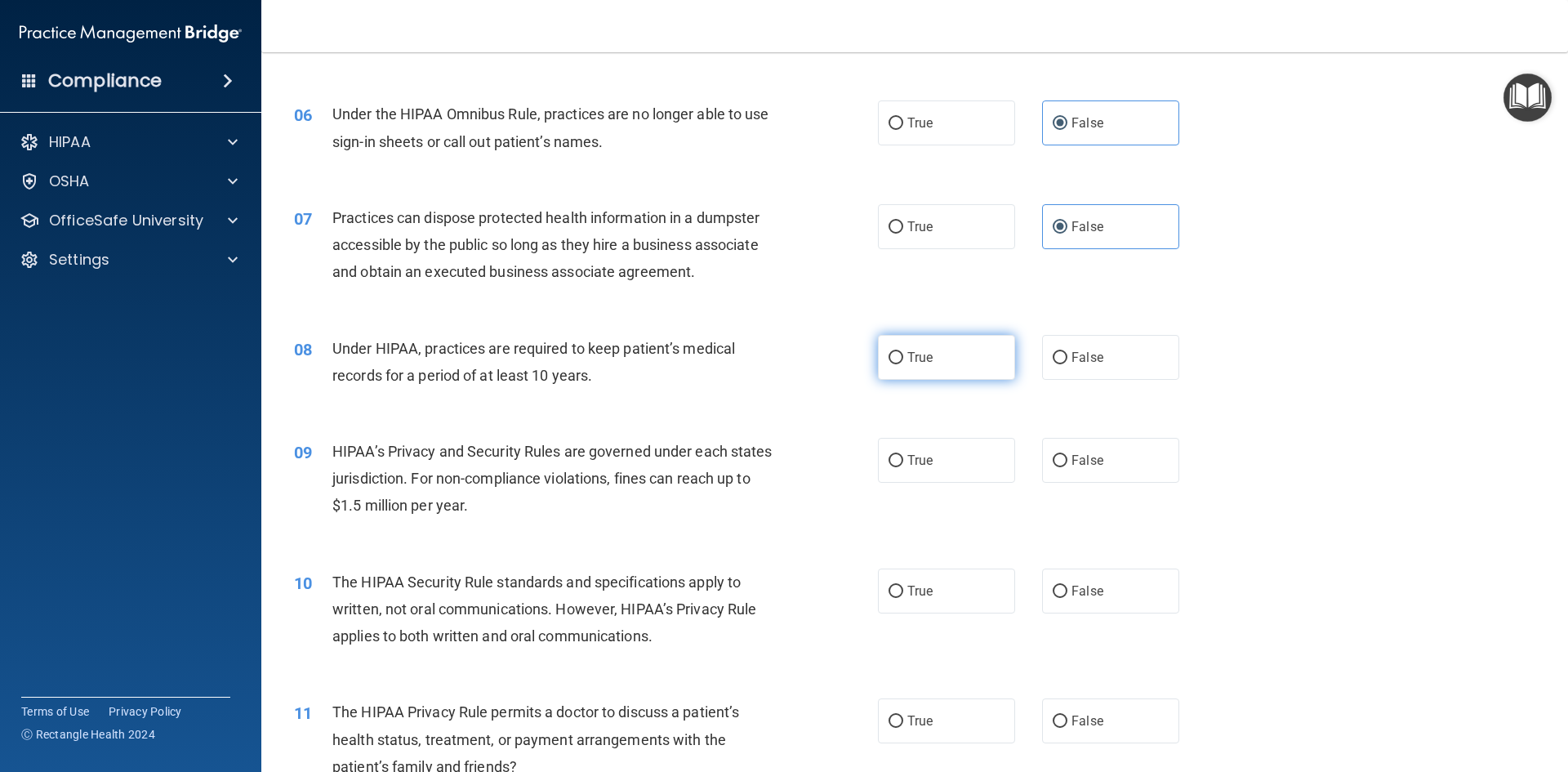
radio input "true"
click at [945, 458] on label "True" at bounding box center [946, 460] width 137 height 45
click at [903, 458] on input "True" at bounding box center [895, 461] width 15 height 12
radio input "true"
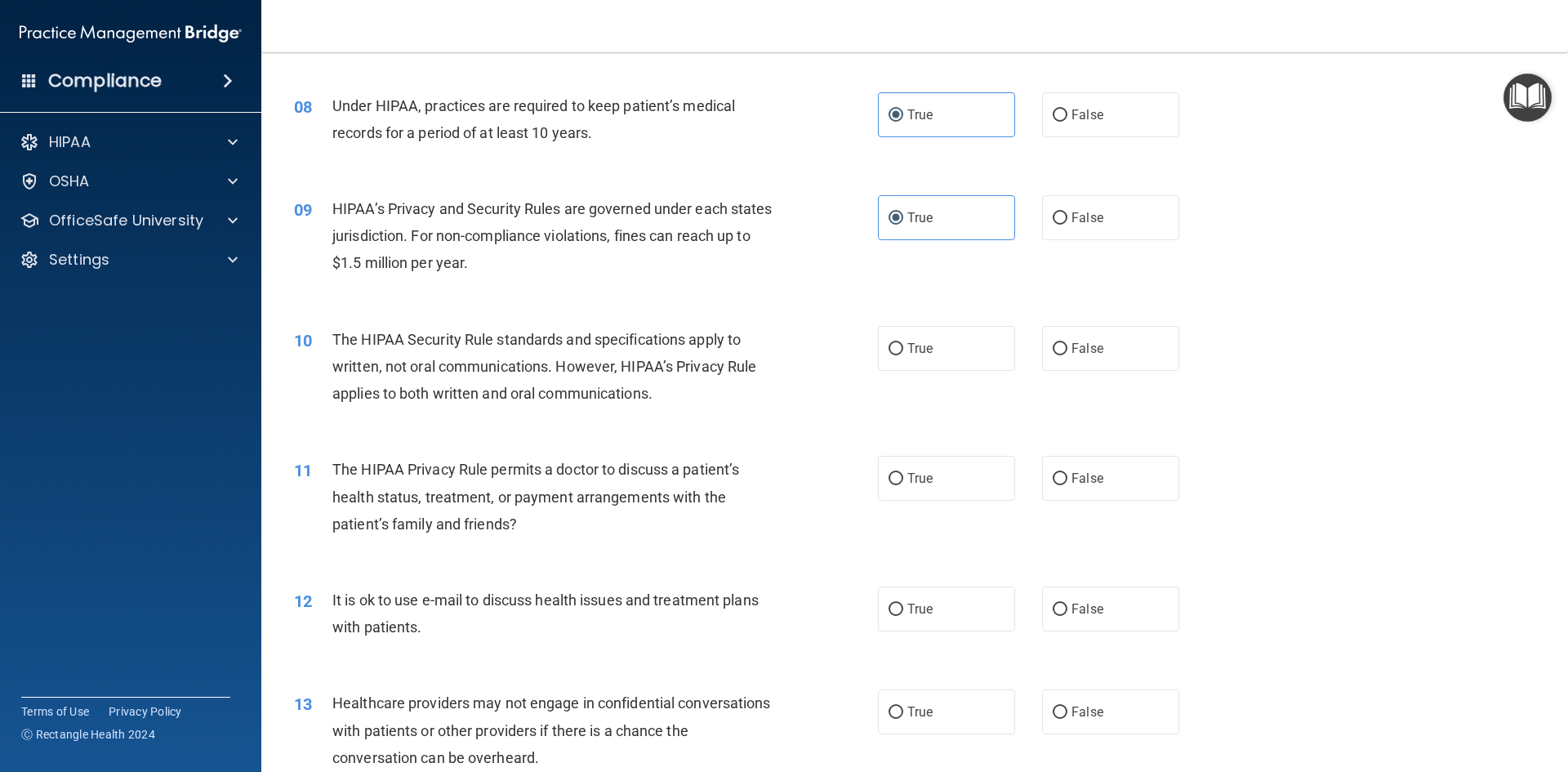
scroll to position [899, 0]
click at [945, 346] on label "True" at bounding box center [946, 346] width 137 height 45
click at [903, 346] on input "True" at bounding box center [895, 346] width 15 height 12
radio input "true"
click at [1090, 360] on label "False" at bounding box center [1110, 346] width 137 height 45
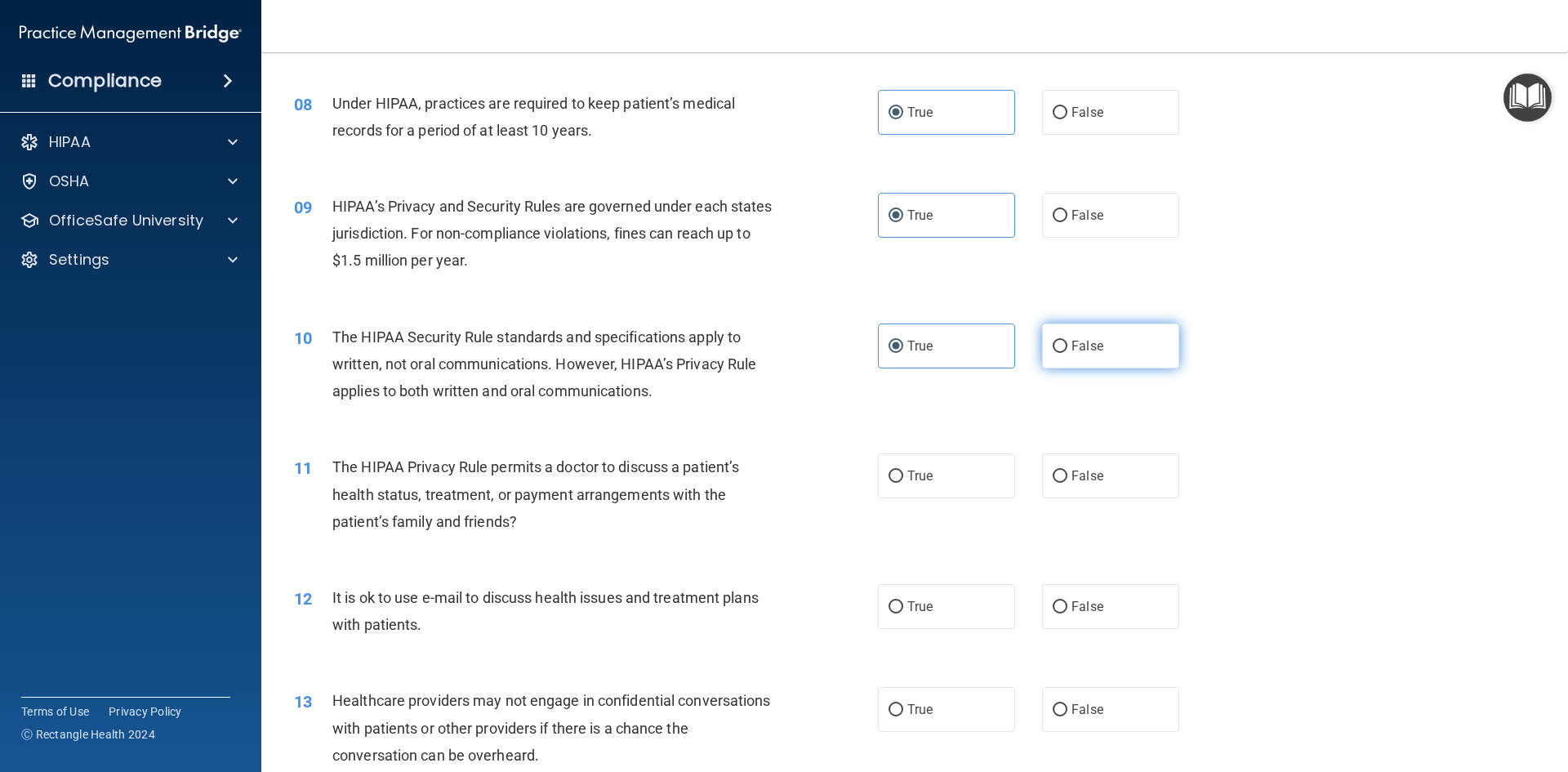
click at [1067, 353] on input "False" at bounding box center [1059, 346] width 15 height 12
radio input "true"
radio input "false"
click at [1104, 485] on label "False" at bounding box center [1110, 476] width 137 height 45
click at [1067, 483] on input "False" at bounding box center [1059, 477] width 15 height 12
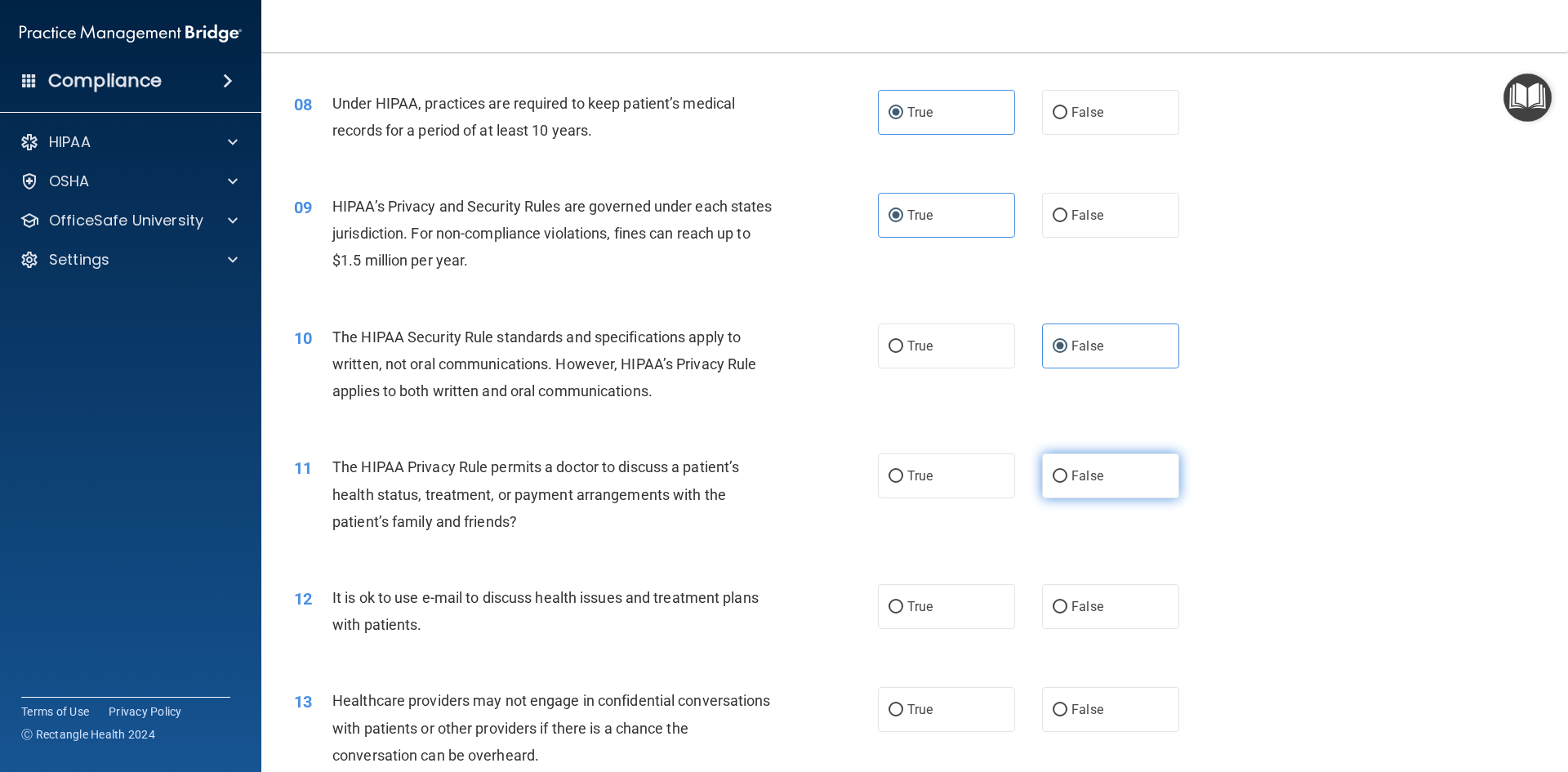
radio input "true"
click at [922, 608] on span "True" at bounding box center [919, 606] width 25 height 16
click at [903, 608] on input "True" at bounding box center [895, 607] width 15 height 12
radio input "true"
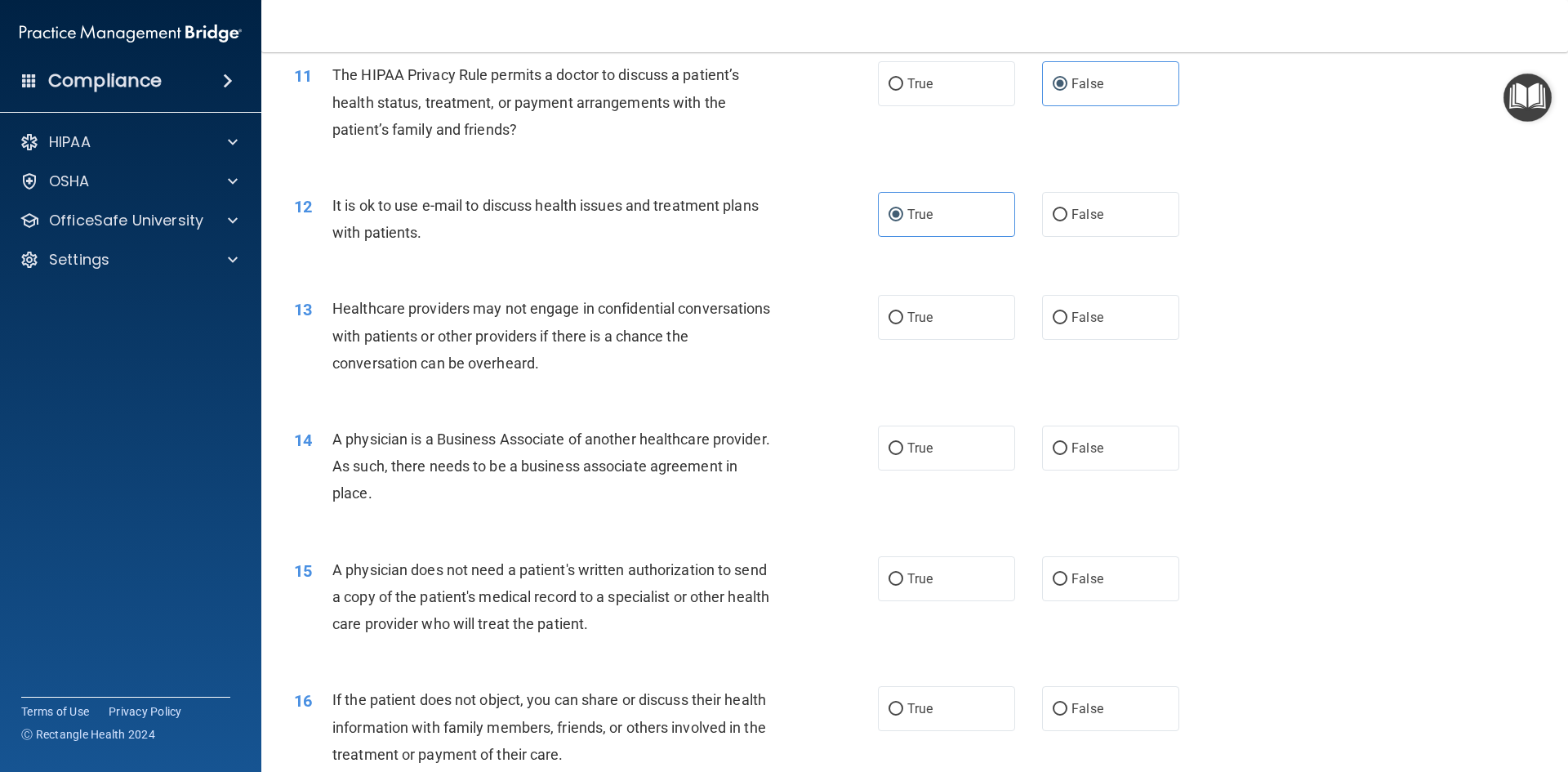
scroll to position [1307, 0]
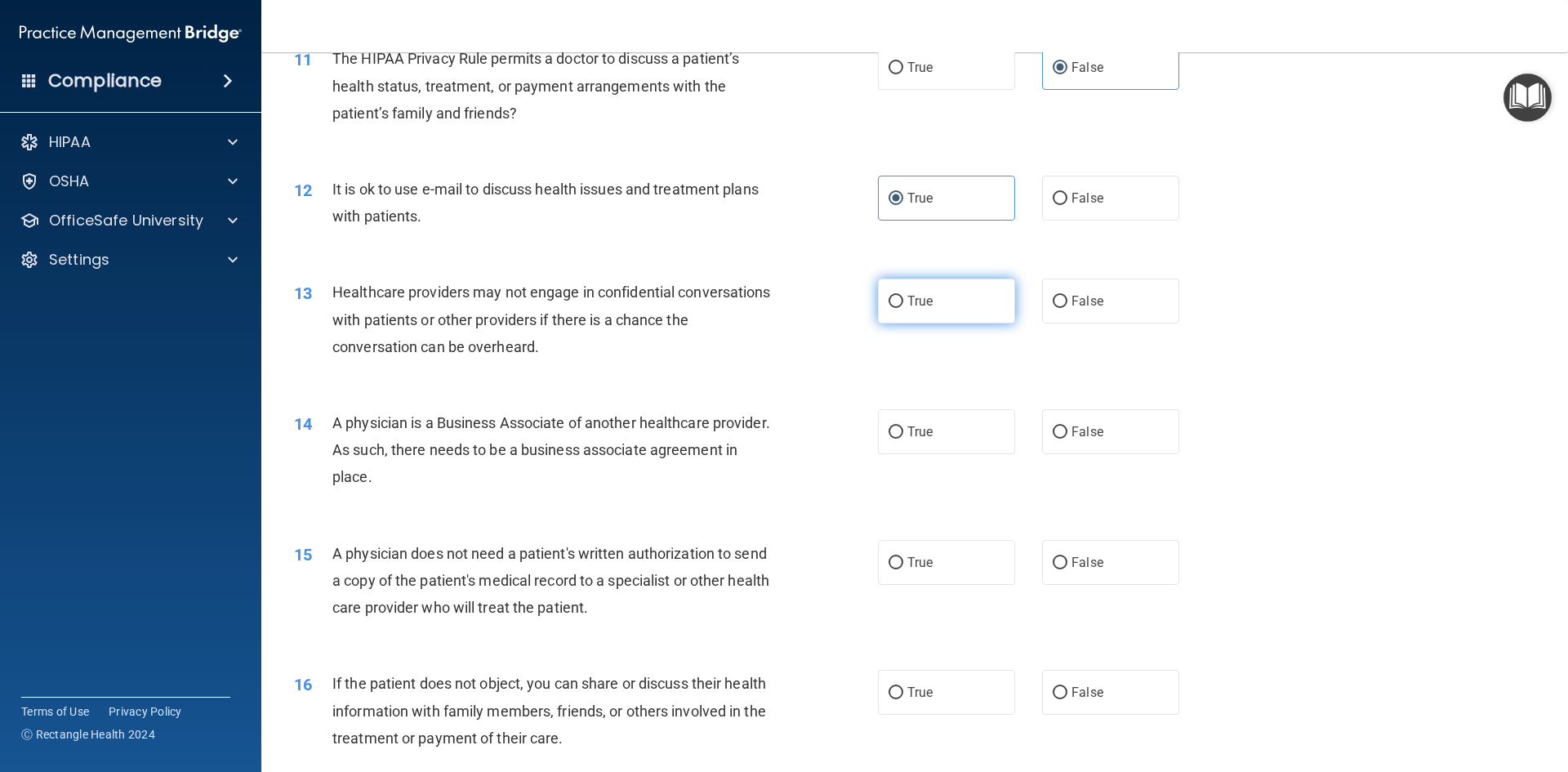
click at [963, 302] on label "True" at bounding box center [946, 301] width 137 height 45
click at [903, 302] on input "True" at bounding box center [895, 301] width 15 height 12
radio input "true"
click at [932, 441] on label "True" at bounding box center [946, 432] width 137 height 45
click at [903, 439] on input "True" at bounding box center [895, 432] width 15 height 12
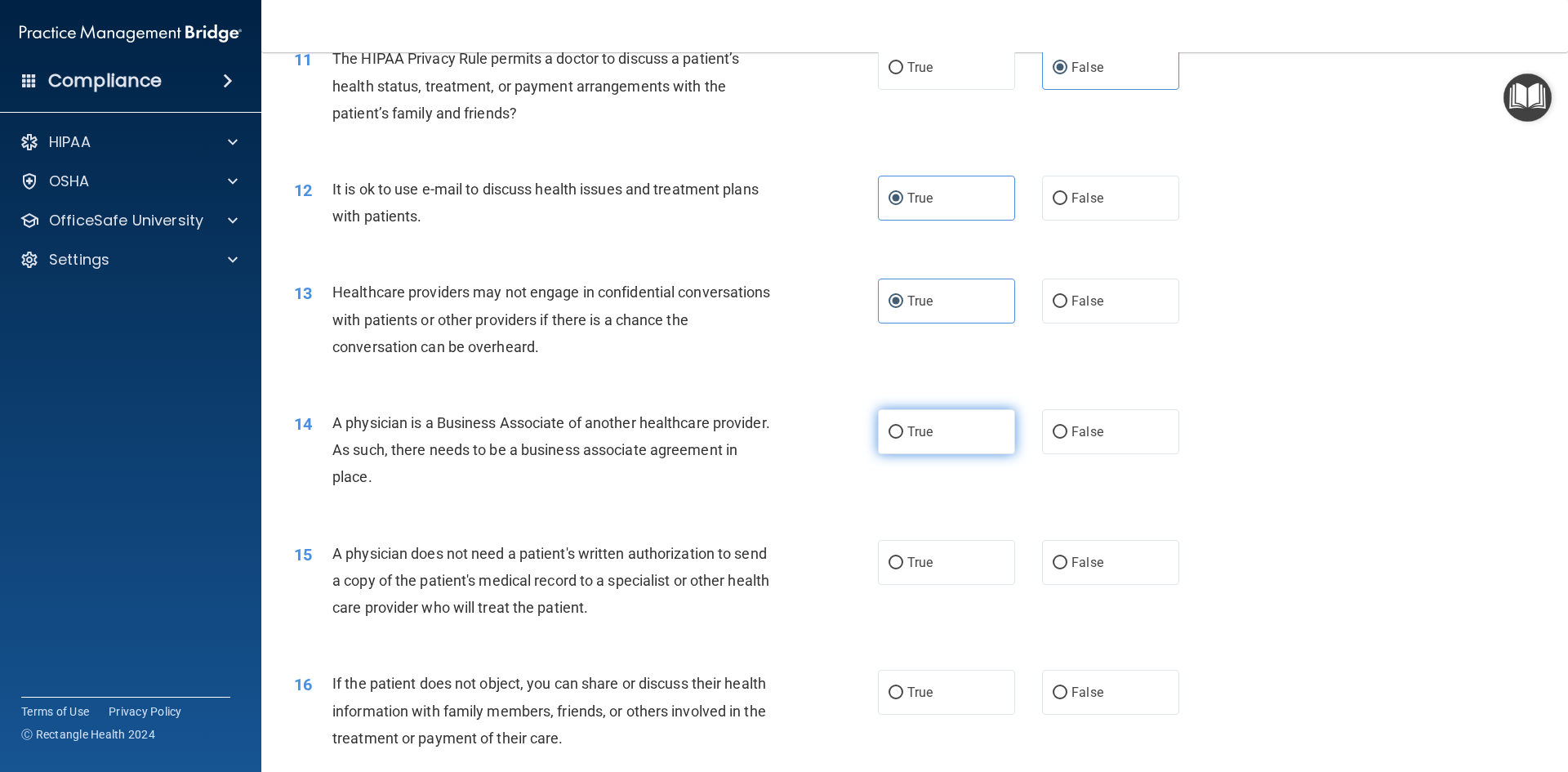
radio input "true"
click at [1133, 558] on label "False" at bounding box center [1110, 563] width 137 height 45
click at [1067, 558] on input "False" at bounding box center [1059, 563] width 15 height 12
radio input "true"
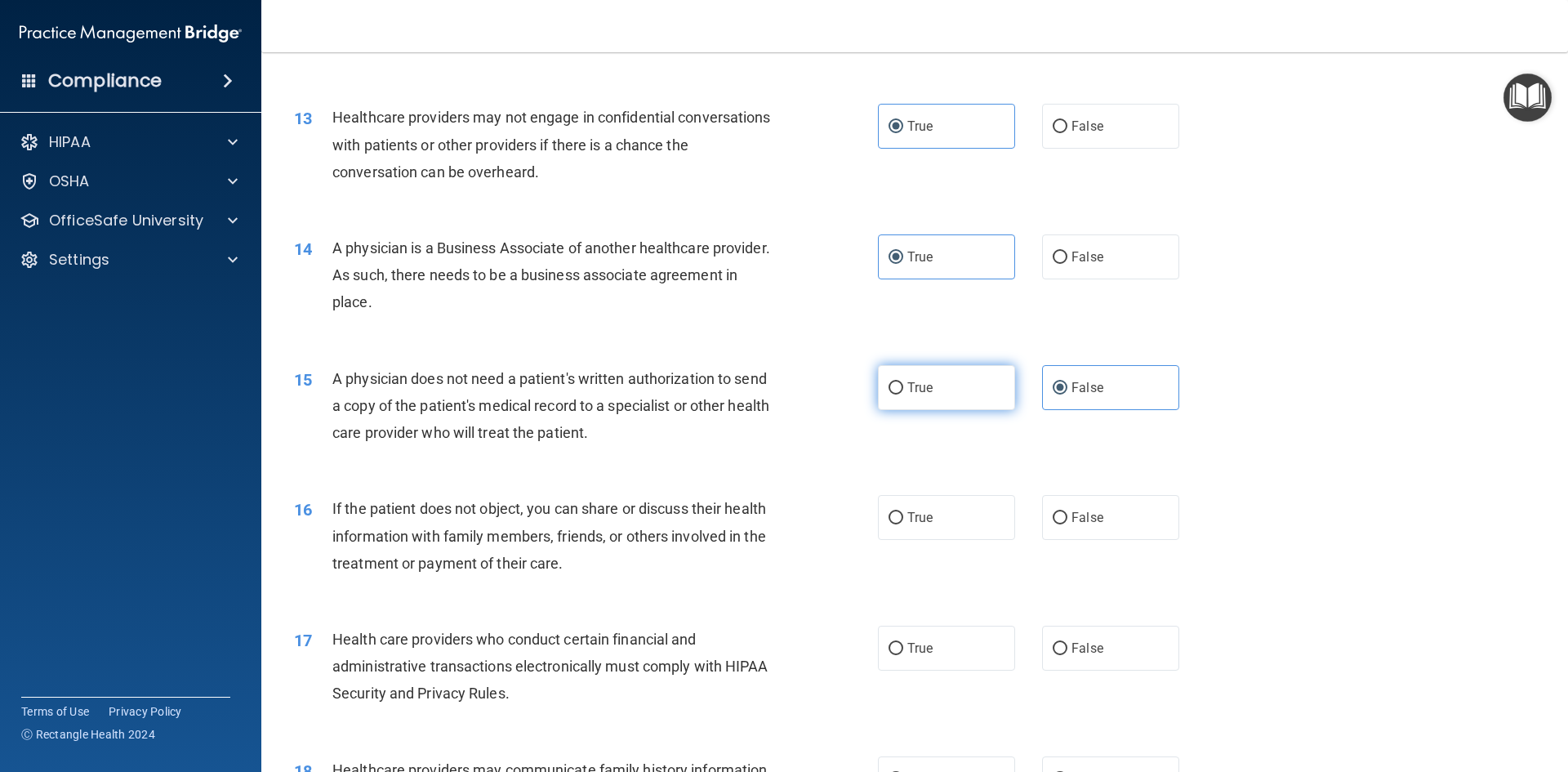
scroll to position [1552, 0]
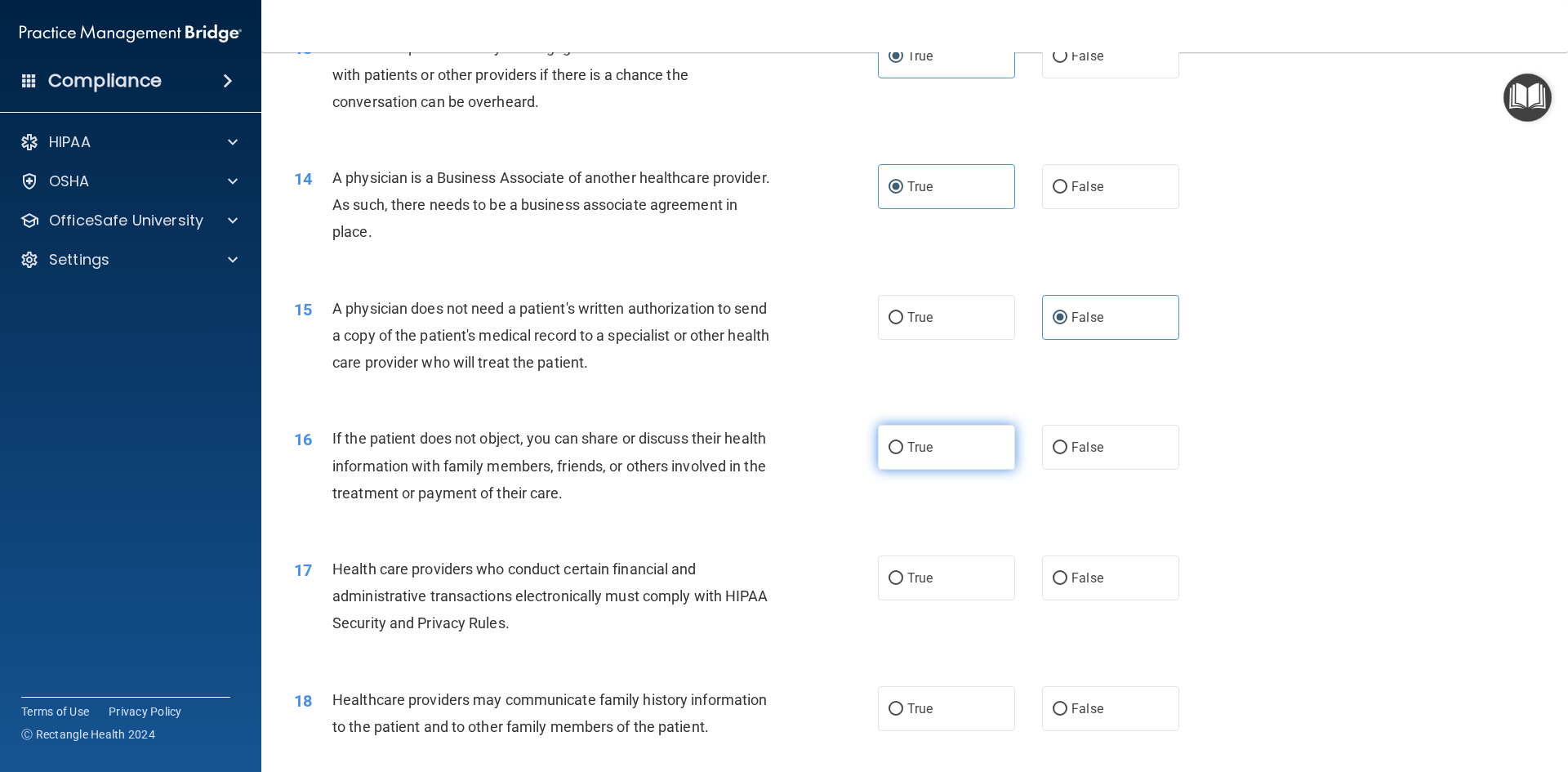
click at [923, 439] on span "True" at bounding box center [919, 447] width 25 height 16
click at [903, 442] on input "True" at bounding box center [895, 448] width 15 height 12
radio input "true"
click at [940, 584] on label "True" at bounding box center [946, 578] width 137 height 45
click at [903, 584] on input "True" at bounding box center [895, 578] width 15 height 12
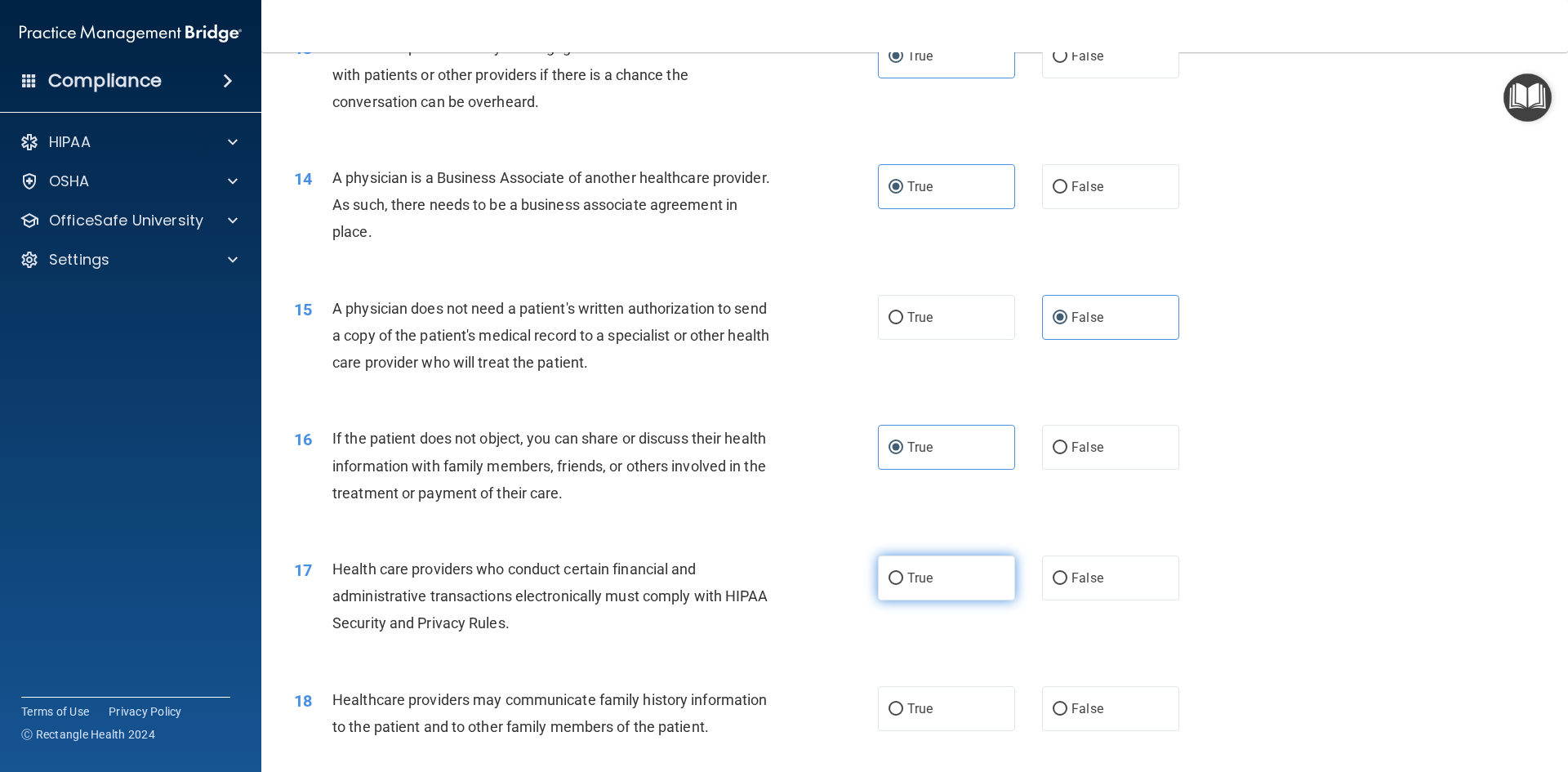
radio input "true"
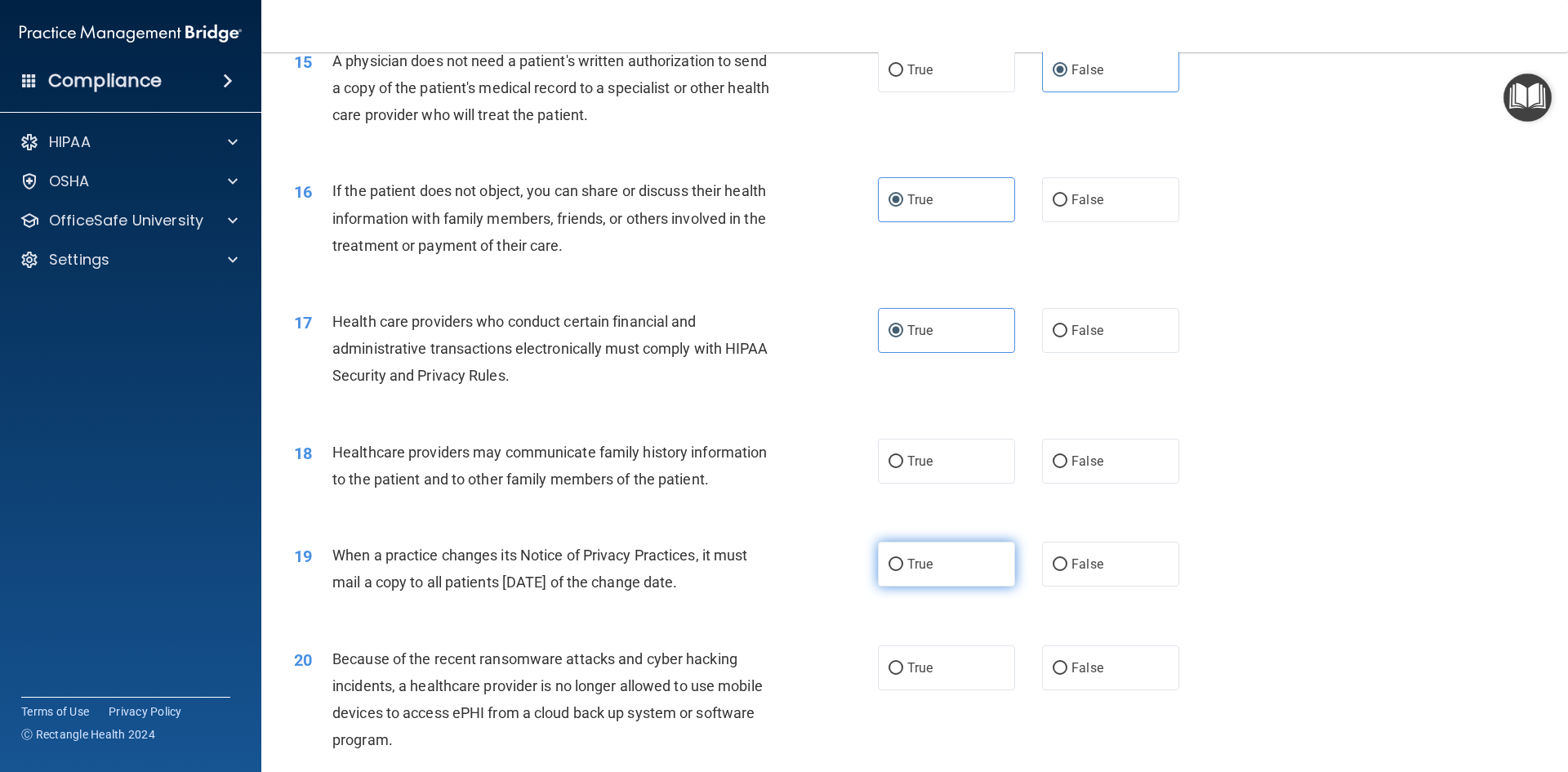
scroll to position [1878, 0]
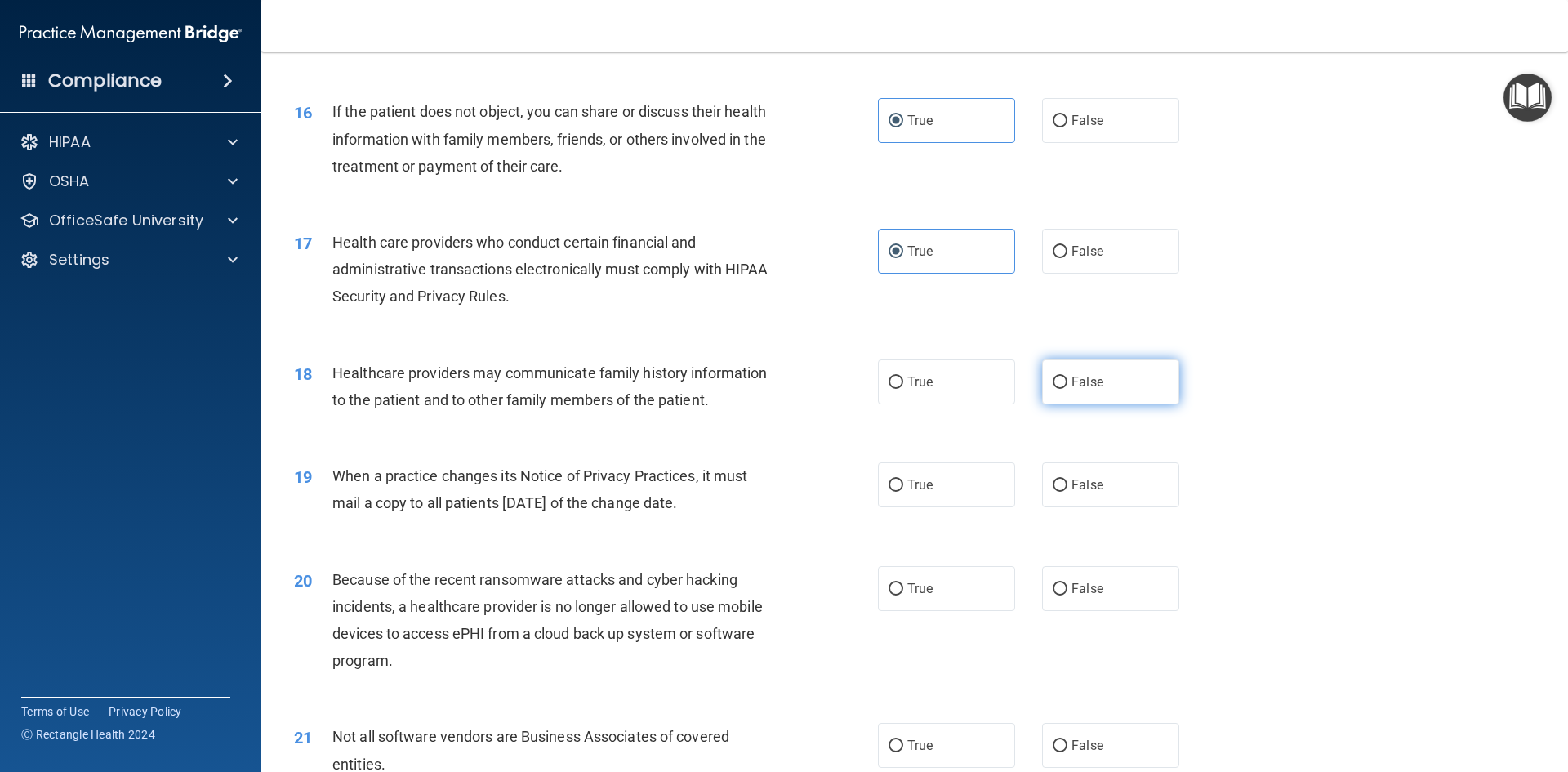
click at [1077, 378] on span "False" at bounding box center [1087, 382] width 32 height 16
click at [1067, 378] on input "False" at bounding box center [1059, 383] width 15 height 12
radio input "true"
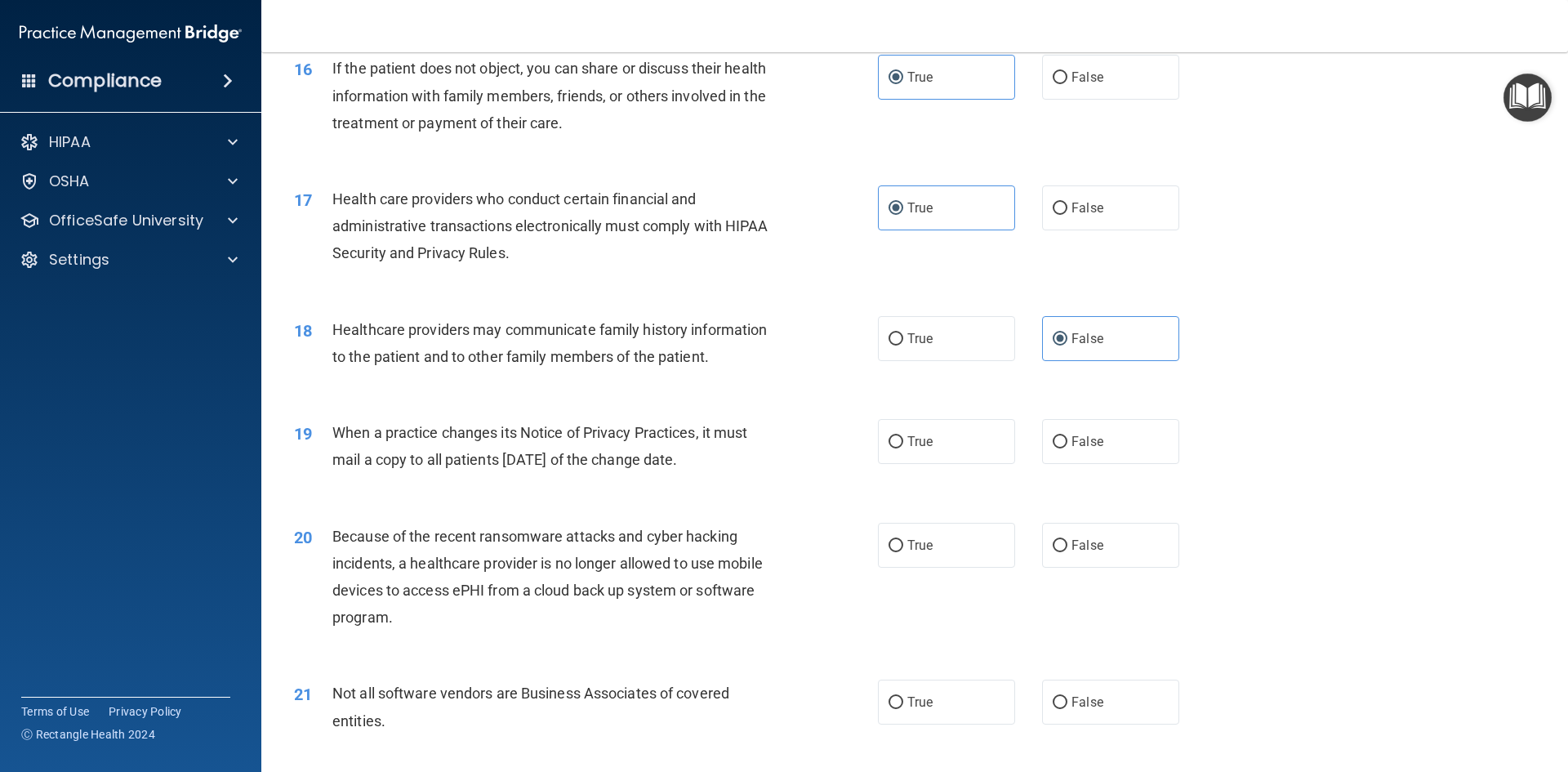
scroll to position [1960, 0]
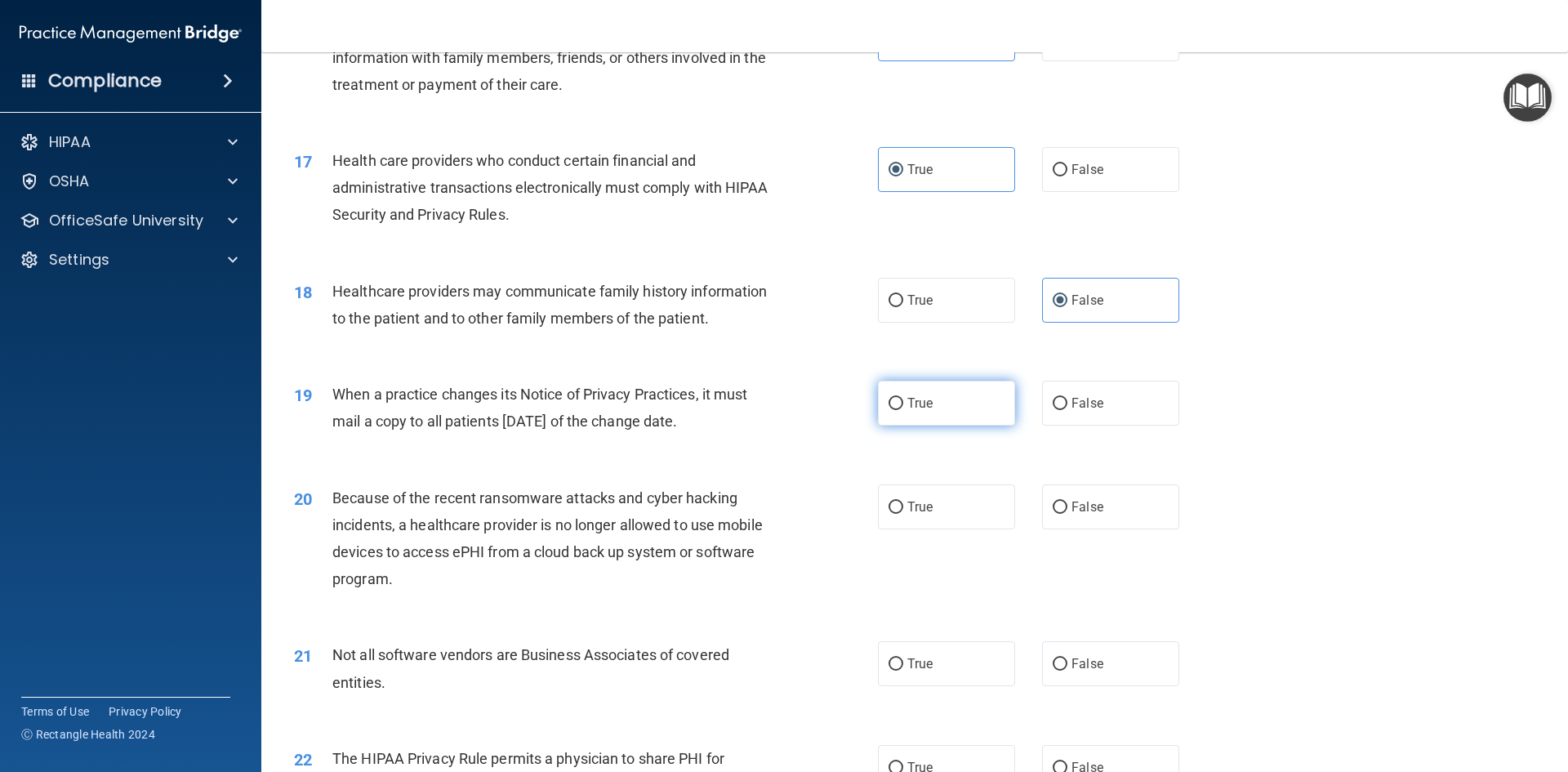
click at [940, 388] on label "True" at bounding box center [946, 403] width 137 height 45
click at [903, 398] on input "True" at bounding box center [895, 404] width 15 height 12
radio input "true"
click at [957, 509] on label "True" at bounding box center [946, 507] width 137 height 45
click at [903, 509] on input "True" at bounding box center [895, 507] width 15 height 12
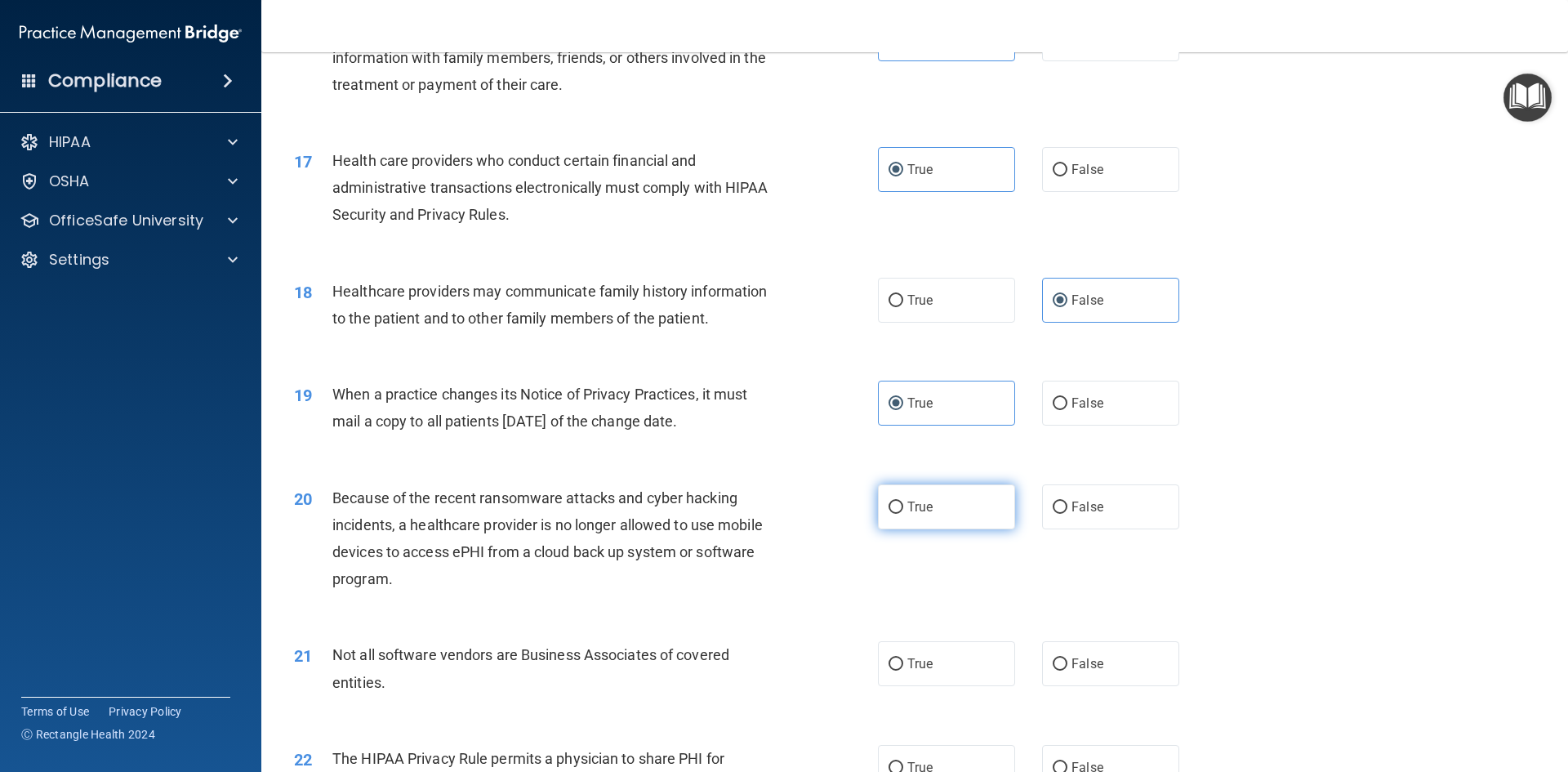
radio input "true"
click at [954, 674] on label "True" at bounding box center [946, 663] width 137 height 45
click at [903, 670] on input "True" at bounding box center [895, 664] width 15 height 12
radio input "true"
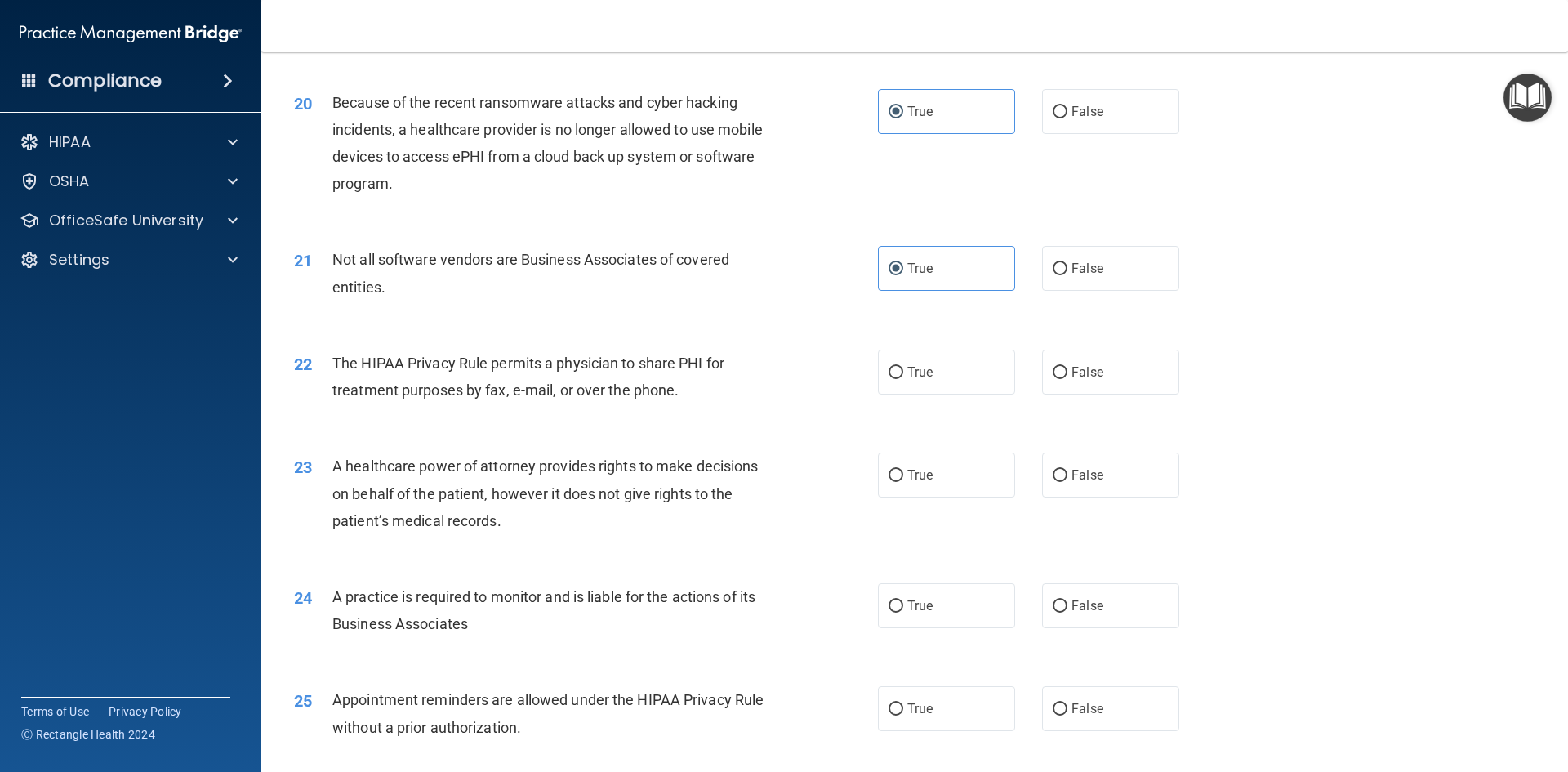
scroll to position [2450, 0]
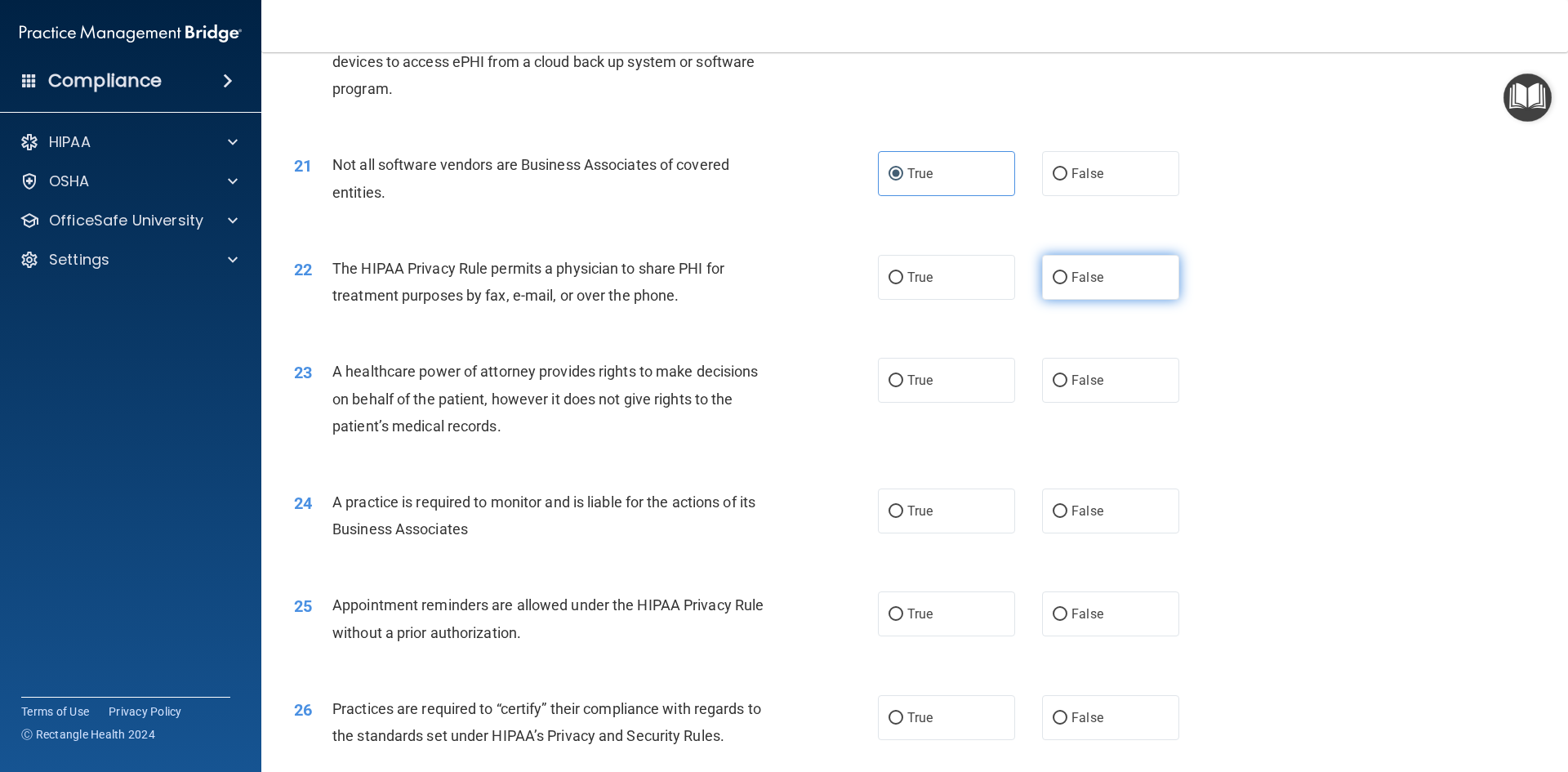
click at [1121, 282] on label "False" at bounding box center [1110, 277] width 137 height 45
click at [1067, 282] on input "False" at bounding box center [1059, 278] width 15 height 12
radio input "true"
click at [964, 380] on label "True" at bounding box center [946, 380] width 137 height 45
click at [903, 380] on input "True" at bounding box center [895, 381] width 15 height 12
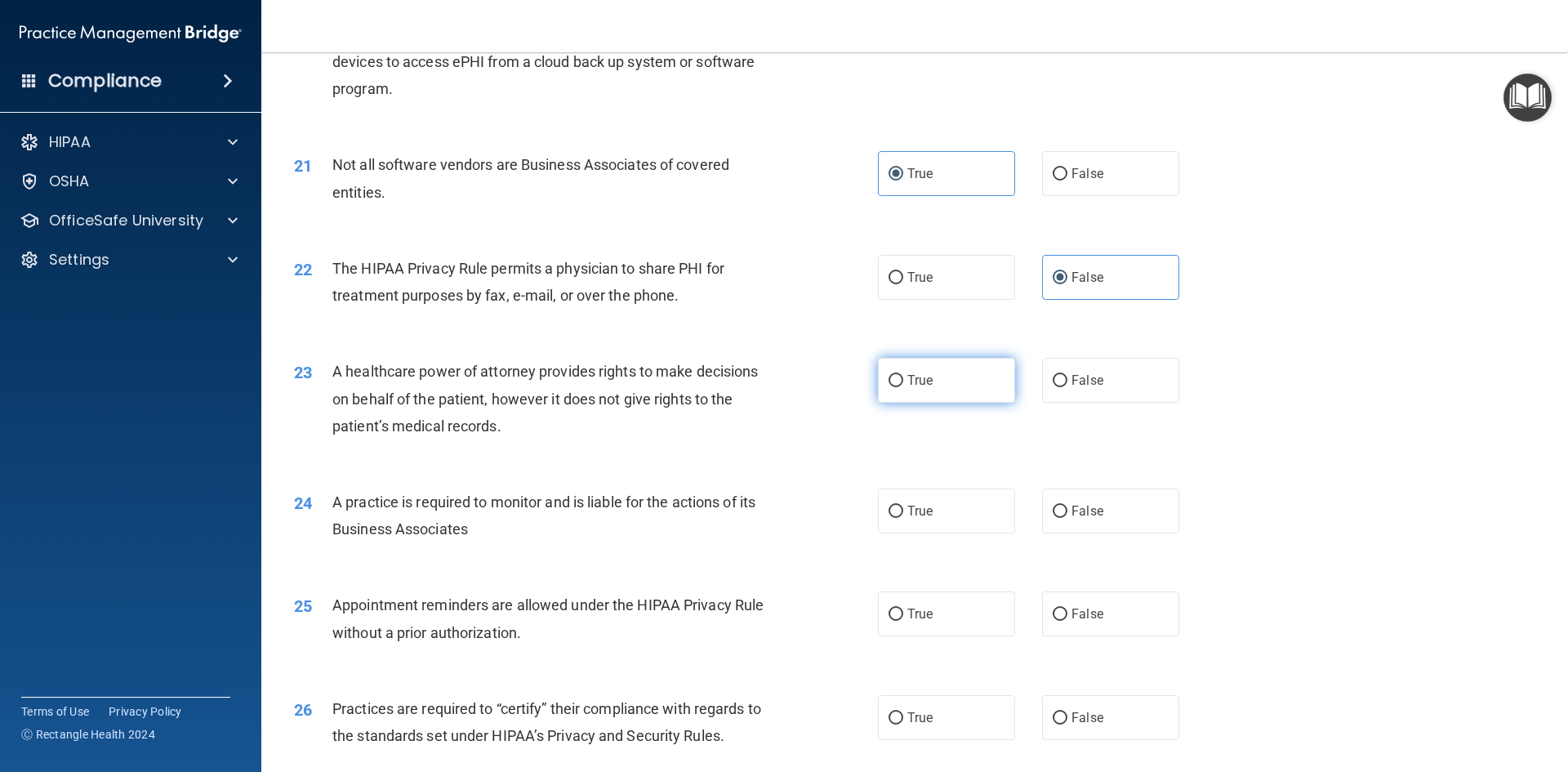
radio input "true"
click at [972, 518] on label "True" at bounding box center [946, 511] width 137 height 45
click at [903, 518] on input "True" at bounding box center [895, 511] width 15 height 12
radio input "true"
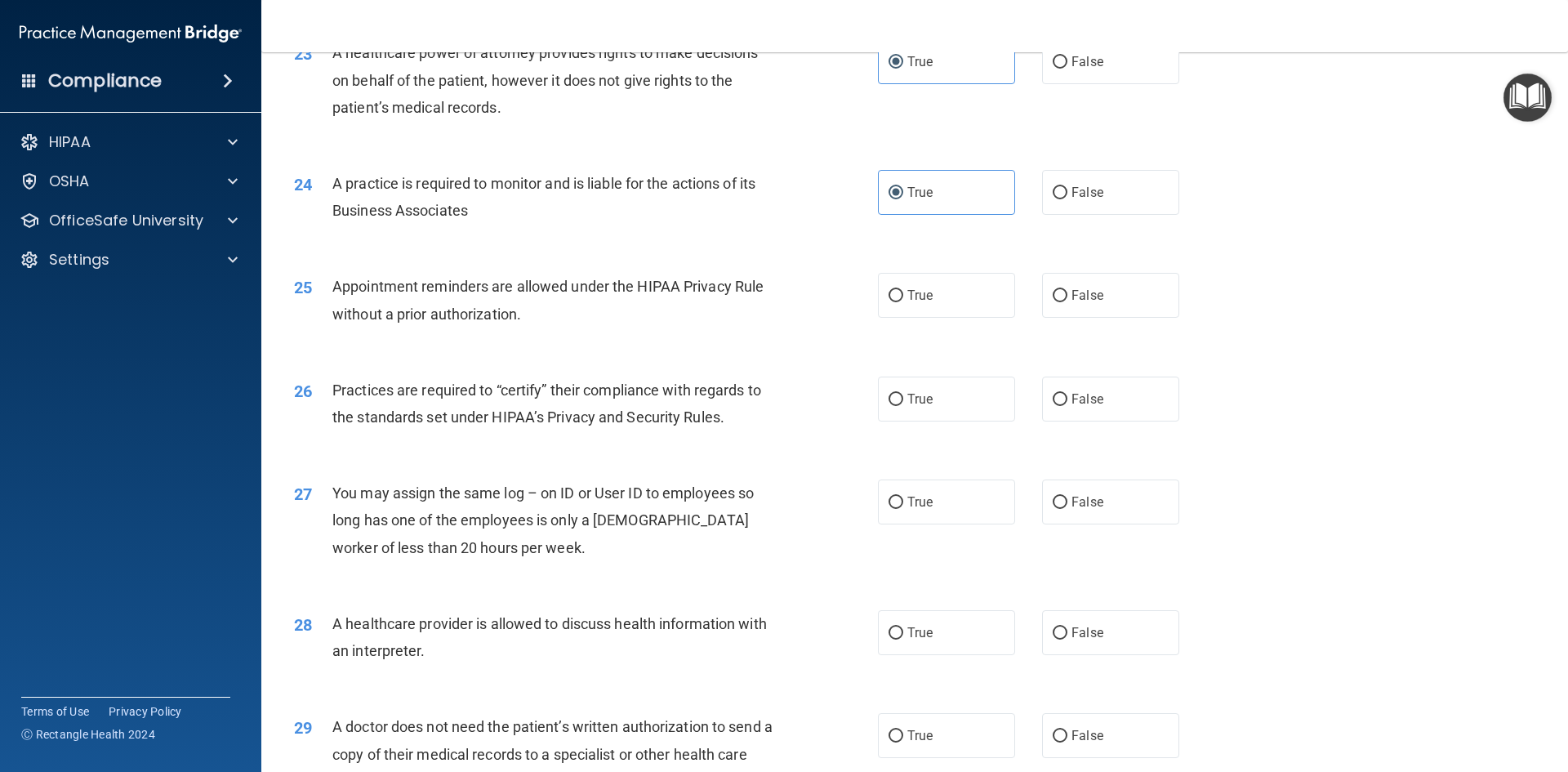
scroll to position [2777, 0]
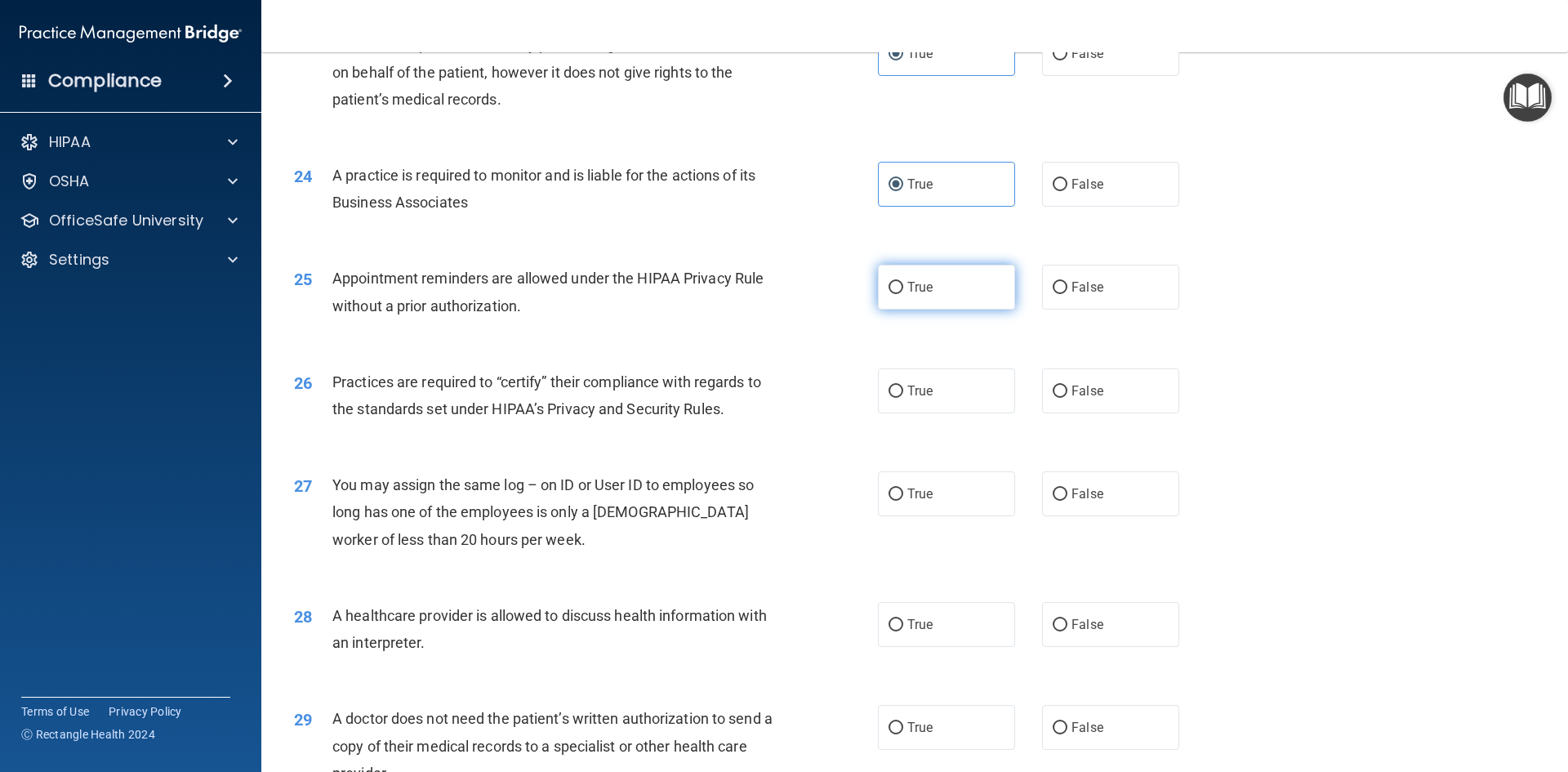
click at [935, 289] on label "True" at bounding box center [946, 287] width 137 height 45
click at [903, 289] on input "True" at bounding box center [895, 287] width 15 height 12
radio input "true"
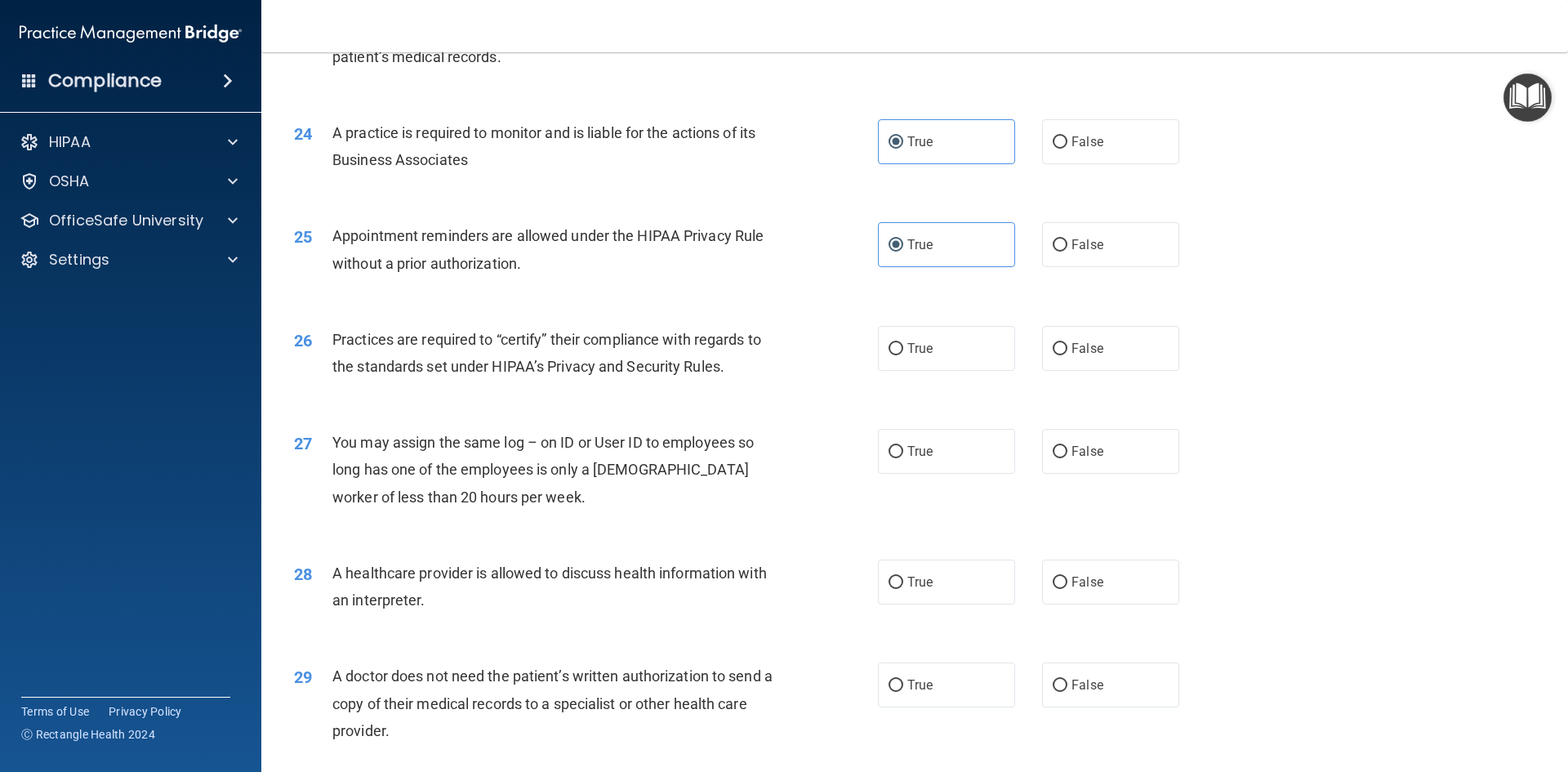
scroll to position [2859, 0]
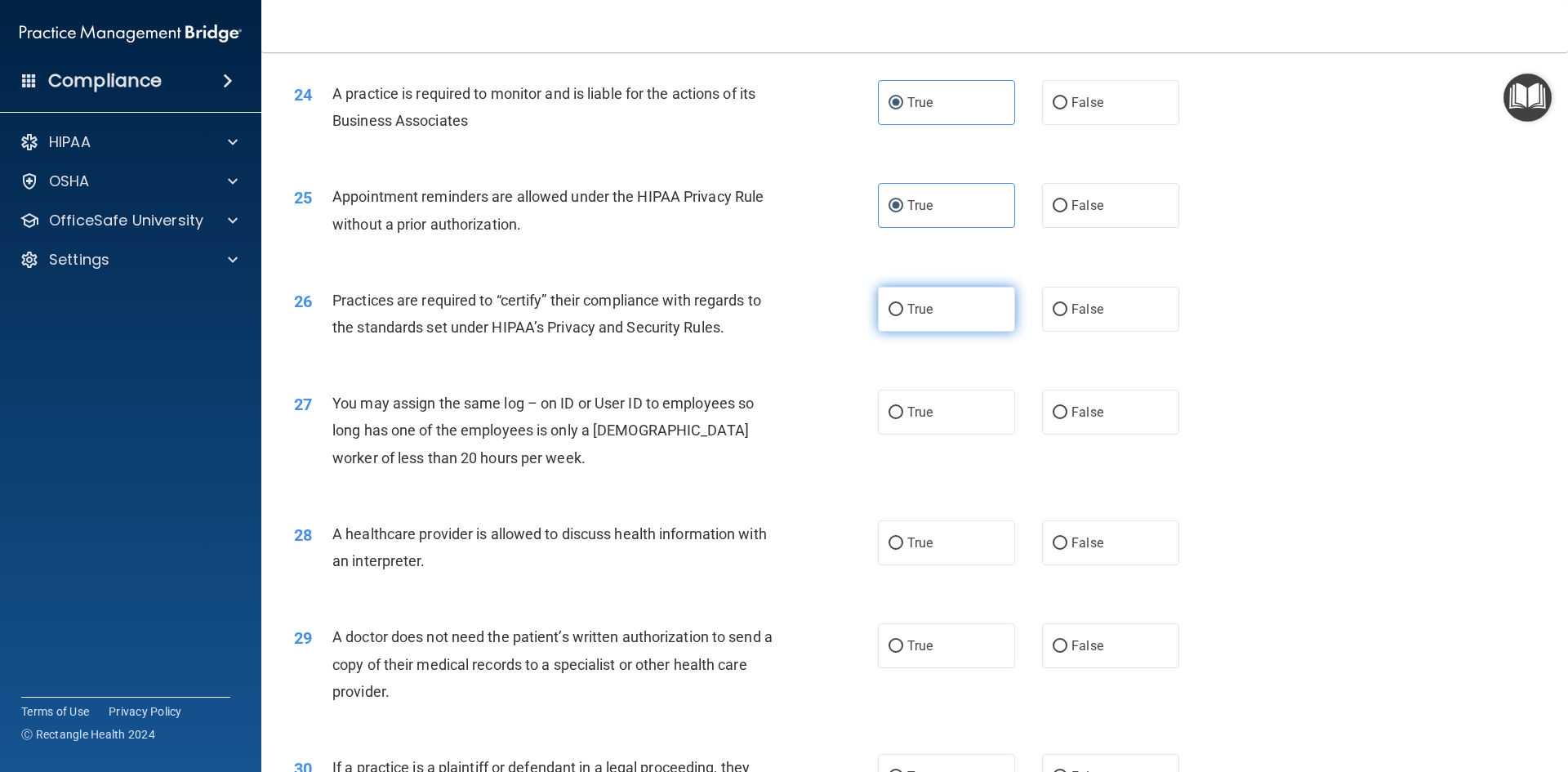
click at [950, 319] on label "True" at bounding box center [946, 309] width 137 height 45
click at [903, 316] on input "True" at bounding box center [895, 310] width 15 height 12
radio input "true"
click at [1061, 412] on label "False" at bounding box center [1110, 412] width 137 height 45
click at [1061, 412] on input "False" at bounding box center [1059, 412] width 15 height 12
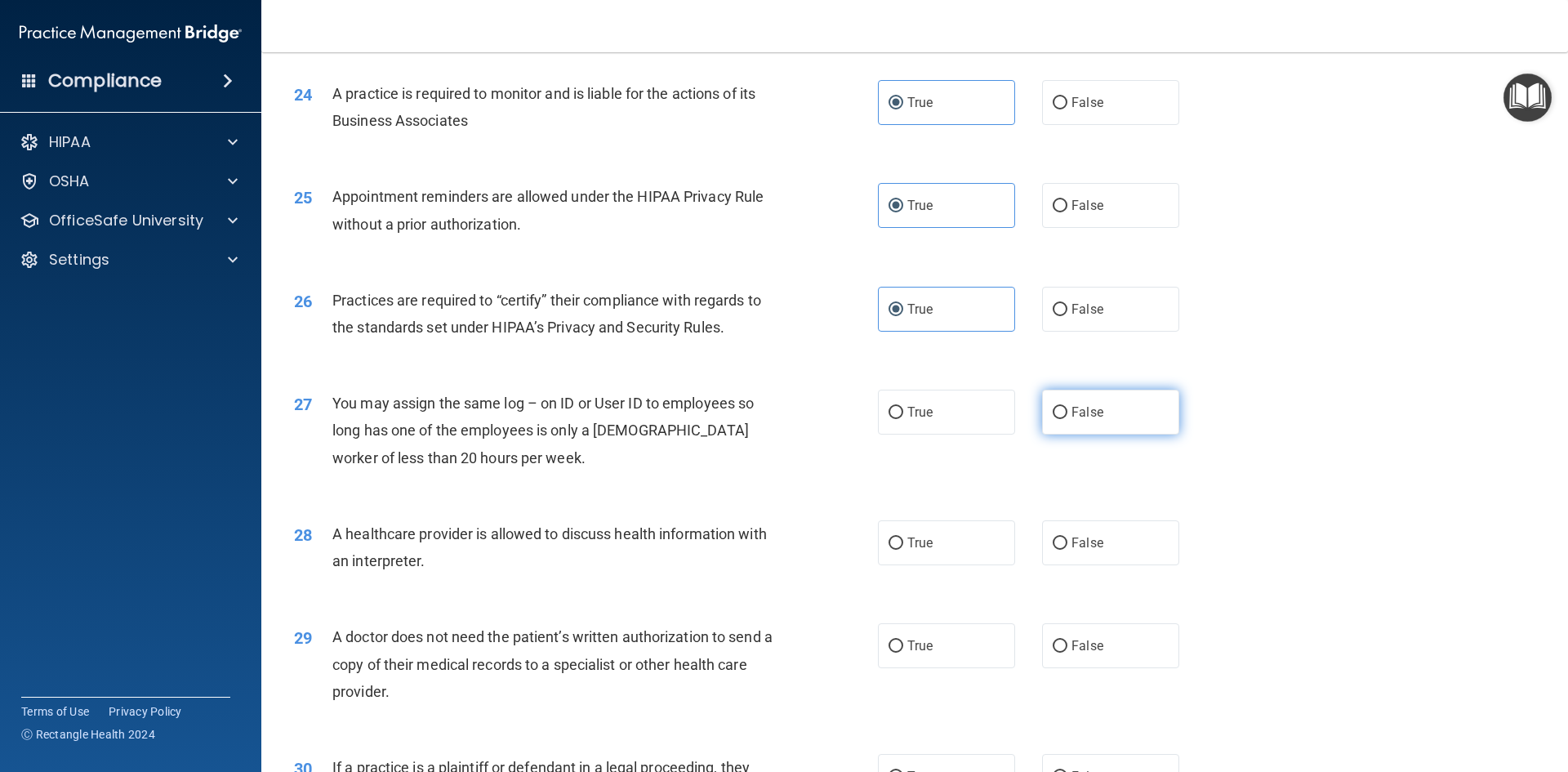
radio input "true"
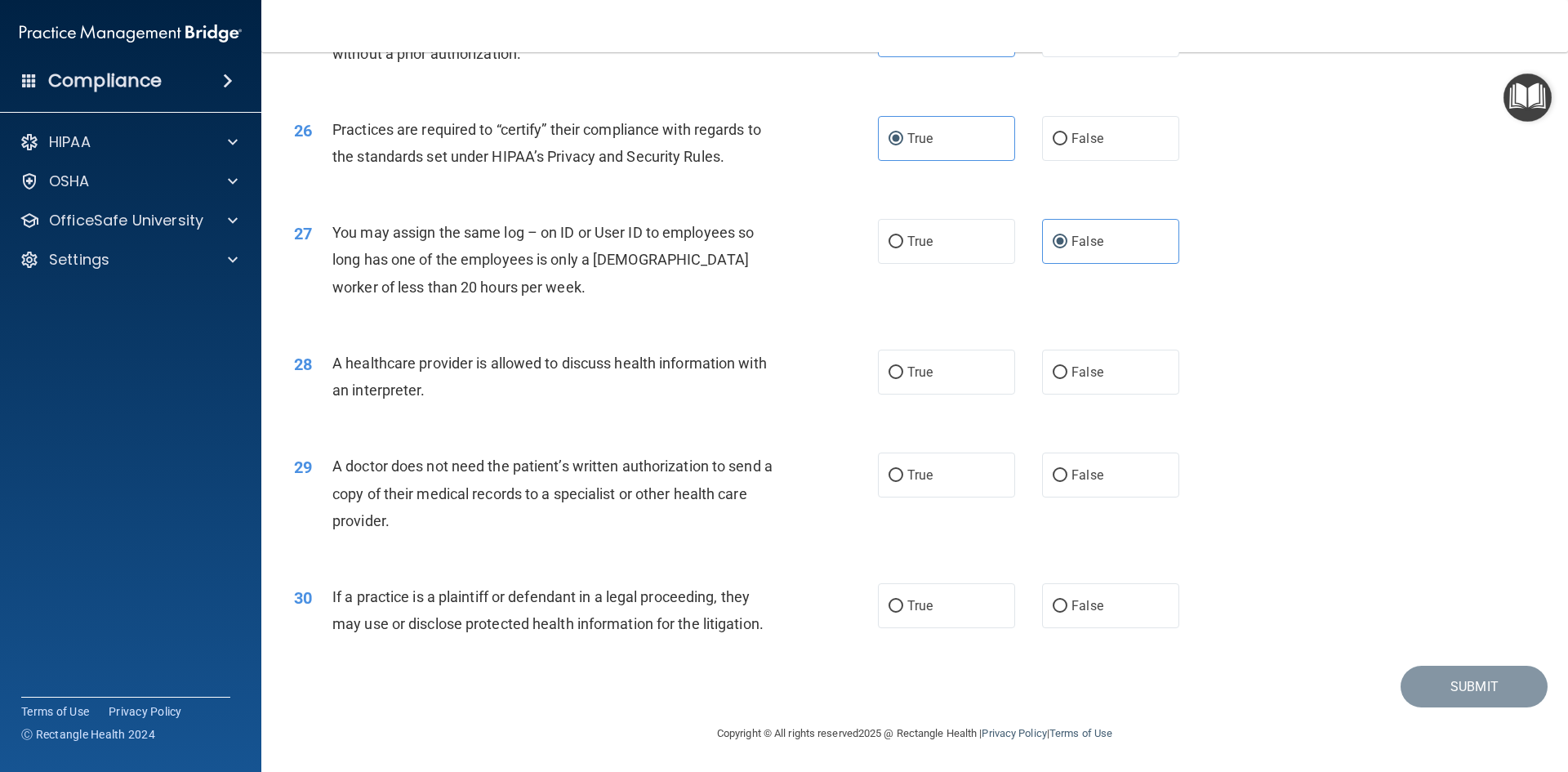
scroll to position [3030, 0]
click at [1084, 482] on label "False" at bounding box center [1110, 474] width 137 height 45
click at [1067, 481] on input "False" at bounding box center [1059, 475] width 15 height 12
radio input "true"
click at [1071, 377] on span "False" at bounding box center [1087, 372] width 32 height 16
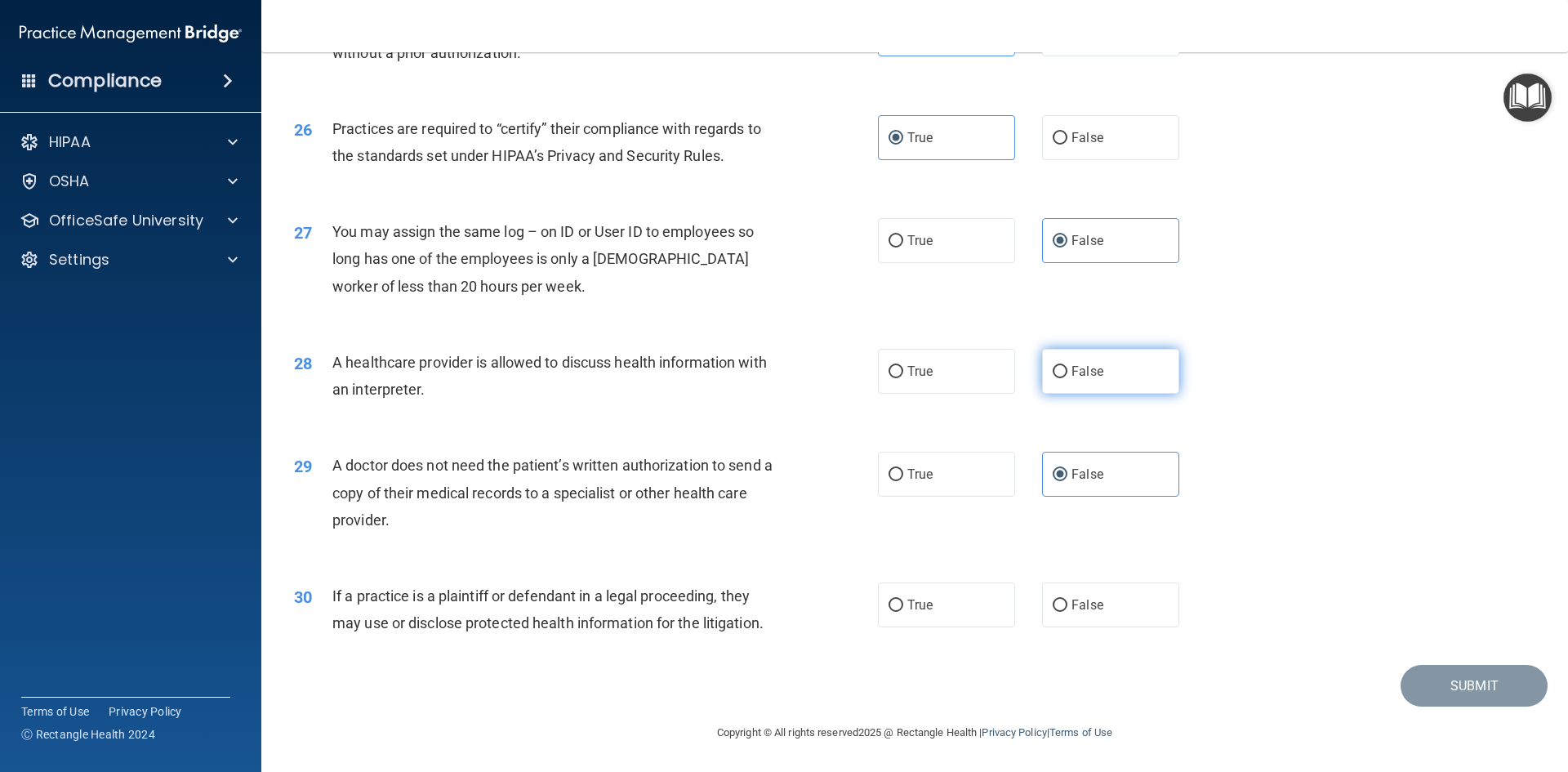
click at [1065, 377] on input "False" at bounding box center [1059, 372] width 15 height 12
radio input "true"
click at [1083, 603] on span "False" at bounding box center [1087, 604] width 32 height 16
click at [1067, 603] on input "False" at bounding box center [1059, 605] width 15 height 12
radio input "true"
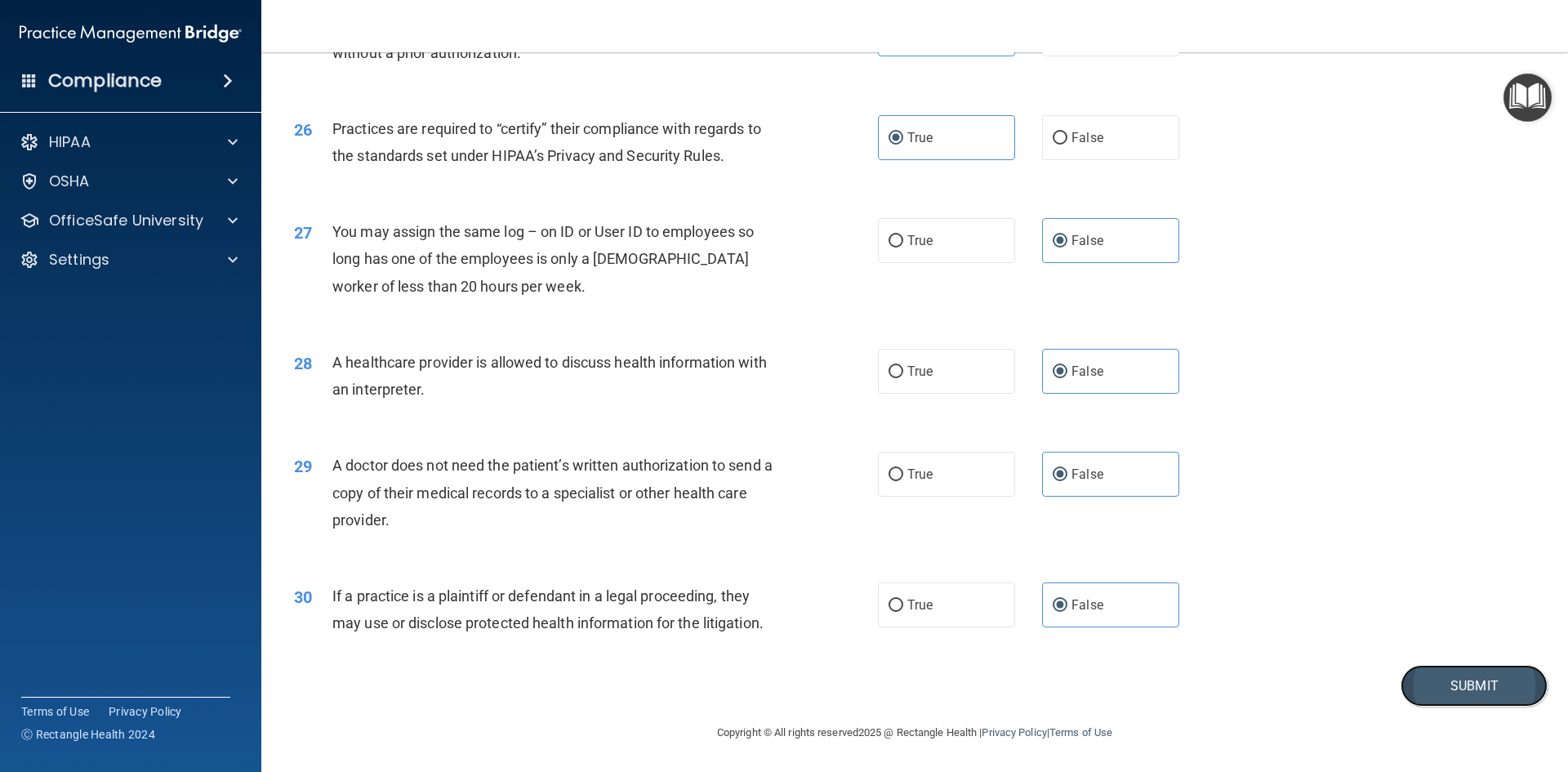
click at [1447, 675] on button "Submit" at bounding box center [1473, 686] width 147 height 42
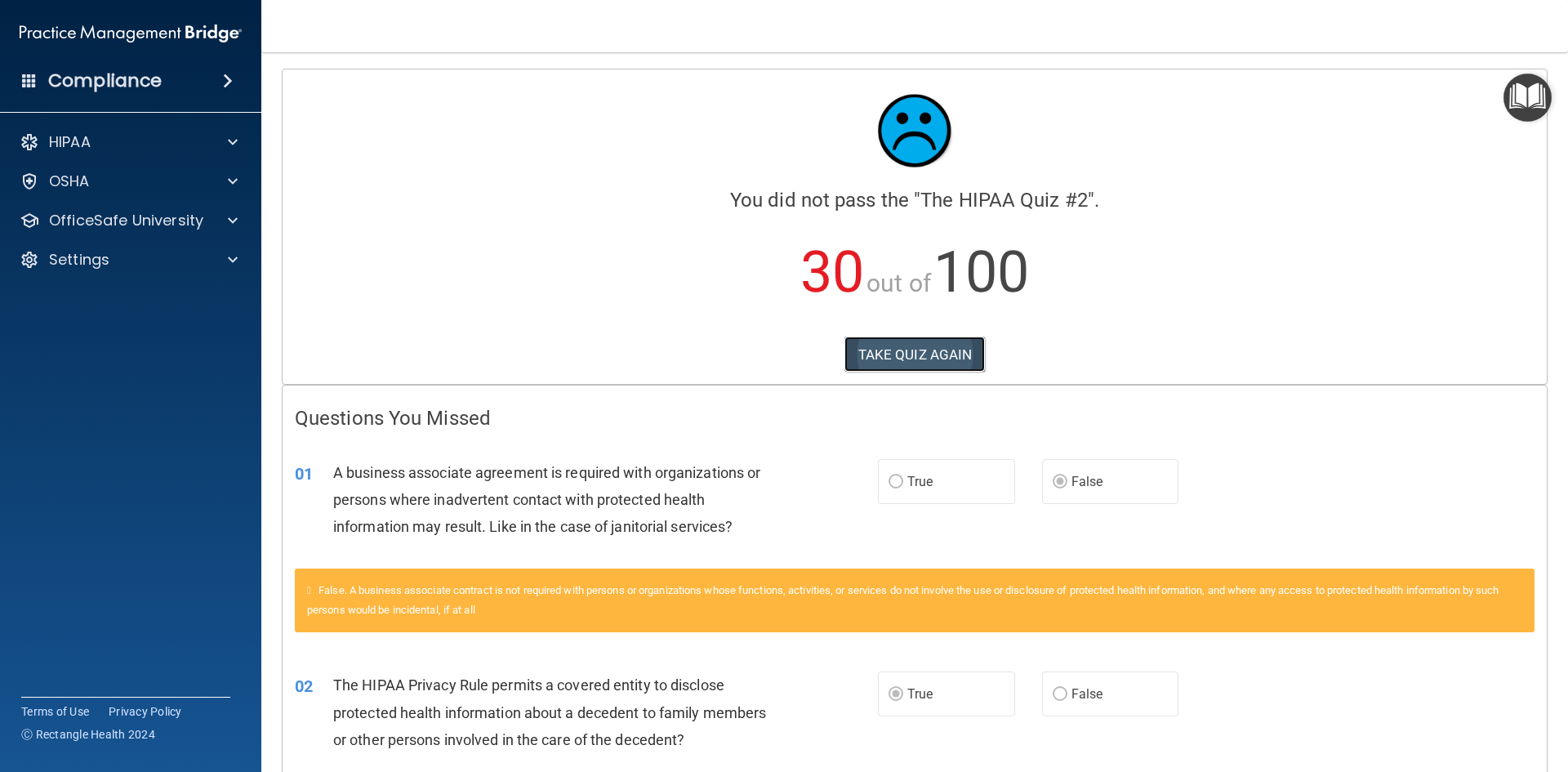
click at [892, 346] on button "TAKE QUIZ AGAIN" at bounding box center [914, 353] width 142 height 36
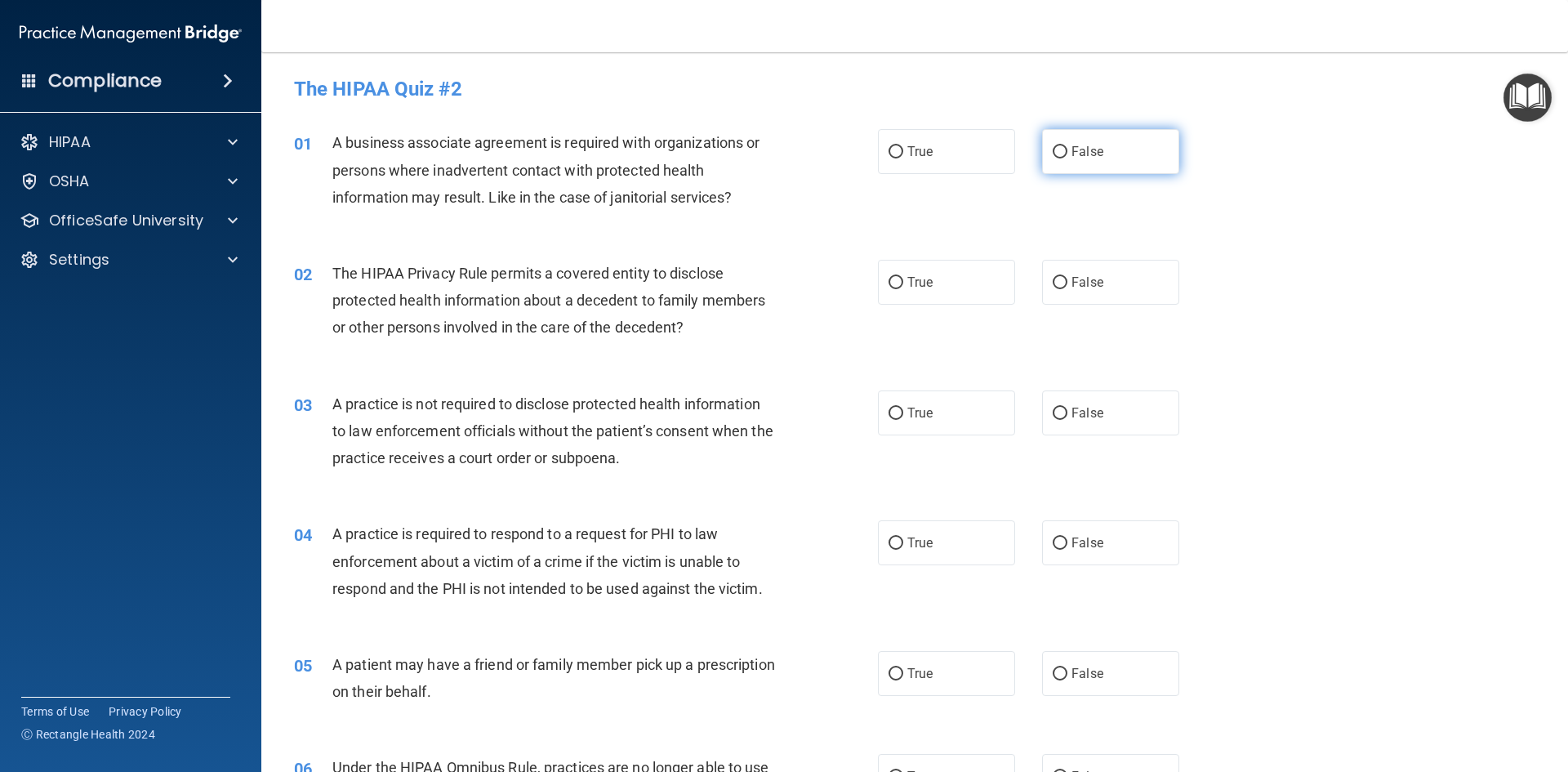
click at [1095, 150] on label "False" at bounding box center [1110, 152] width 137 height 45
click at [1067, 150] on input "False" at bounding box center [1059, 152] width 15 height 12
radio input "true"
click at [955, 293] on label "True" at bounding box center [946, 282] width 137 height 45
click at [903, 289] on input "True" at bounding box center [895, 283] width 15 height 12
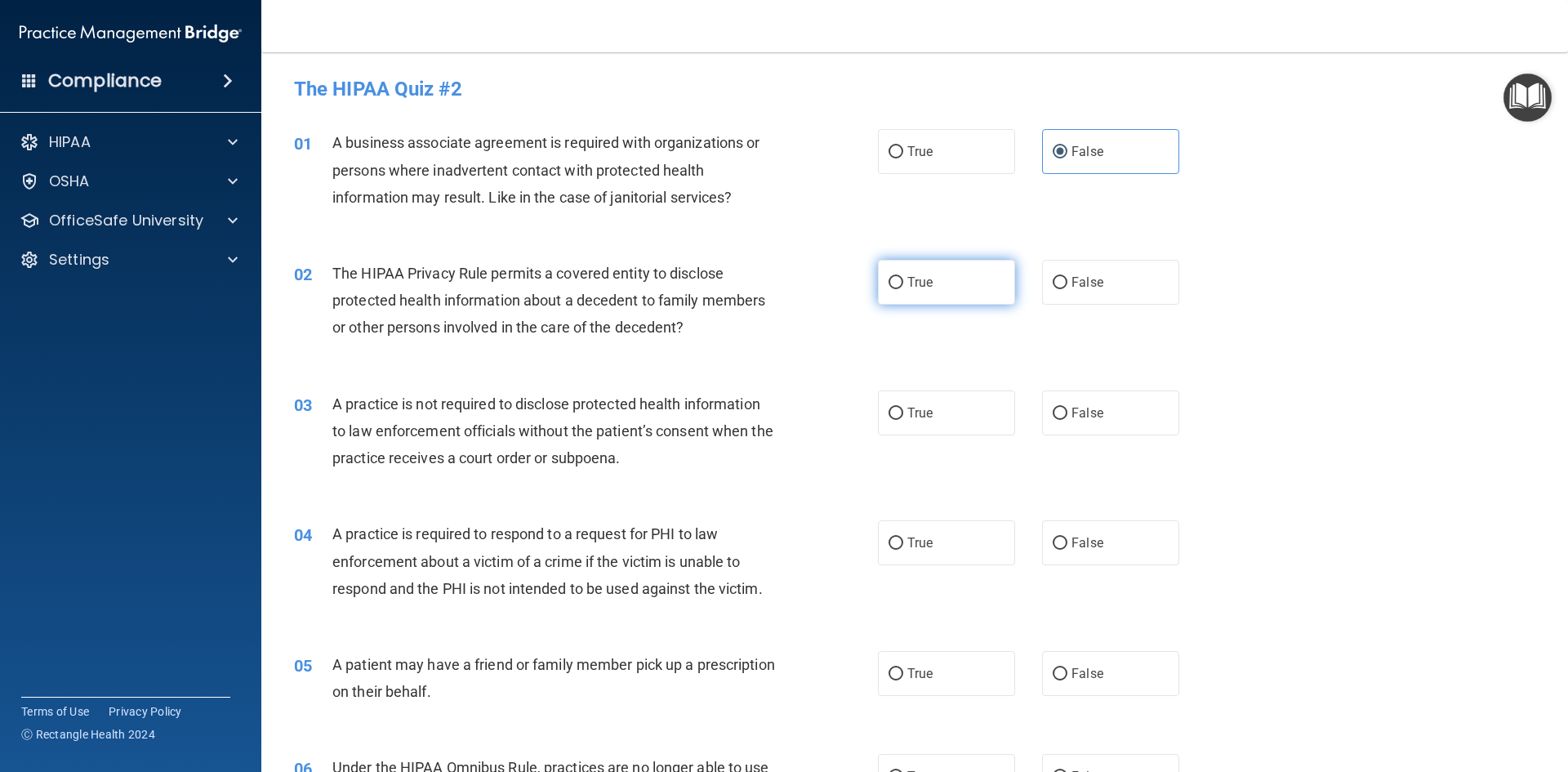
radio input "true"
click at [1112, 417] on label "False" at bounding box center [1110, 413] width 137 height 45
click at [1067, 417] on input "False" at bounding box center [1059, 413] width 15 height 12
radio input "true"
click at [1108, 548] on label "False" at bounding box center [1110, 543] width 137 height 45
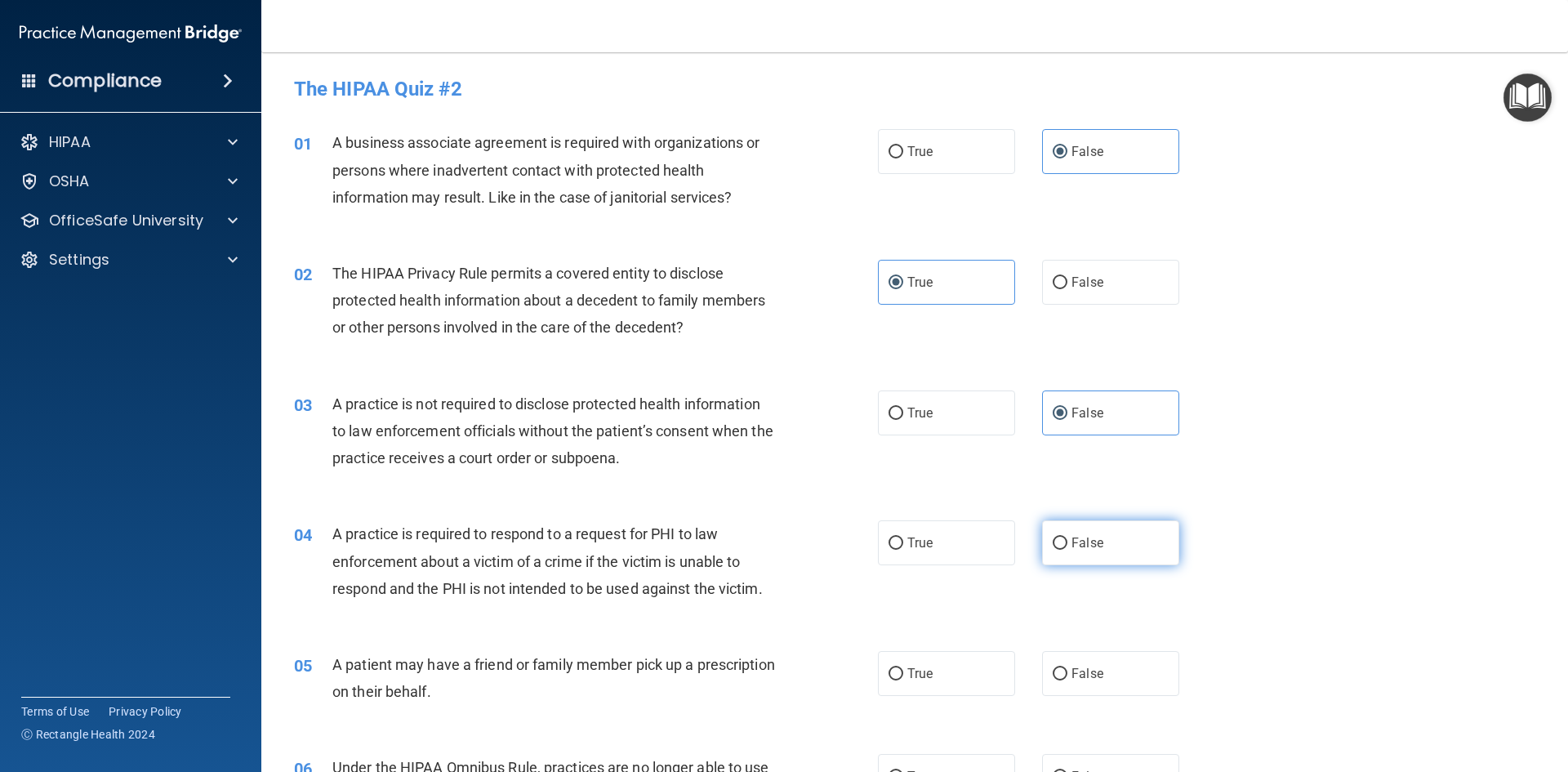
click at [1067, 548] on input "False" at bounding box center [1059, 544] width 15 height 12
radio input "true"
click at [1126, 670] on label "False" at bounding box center [1110, 674] width 137 height 45
click at [1067, 670] on input "False" at bounding box center [1059, 674] width 15 height 12
radio input "true"
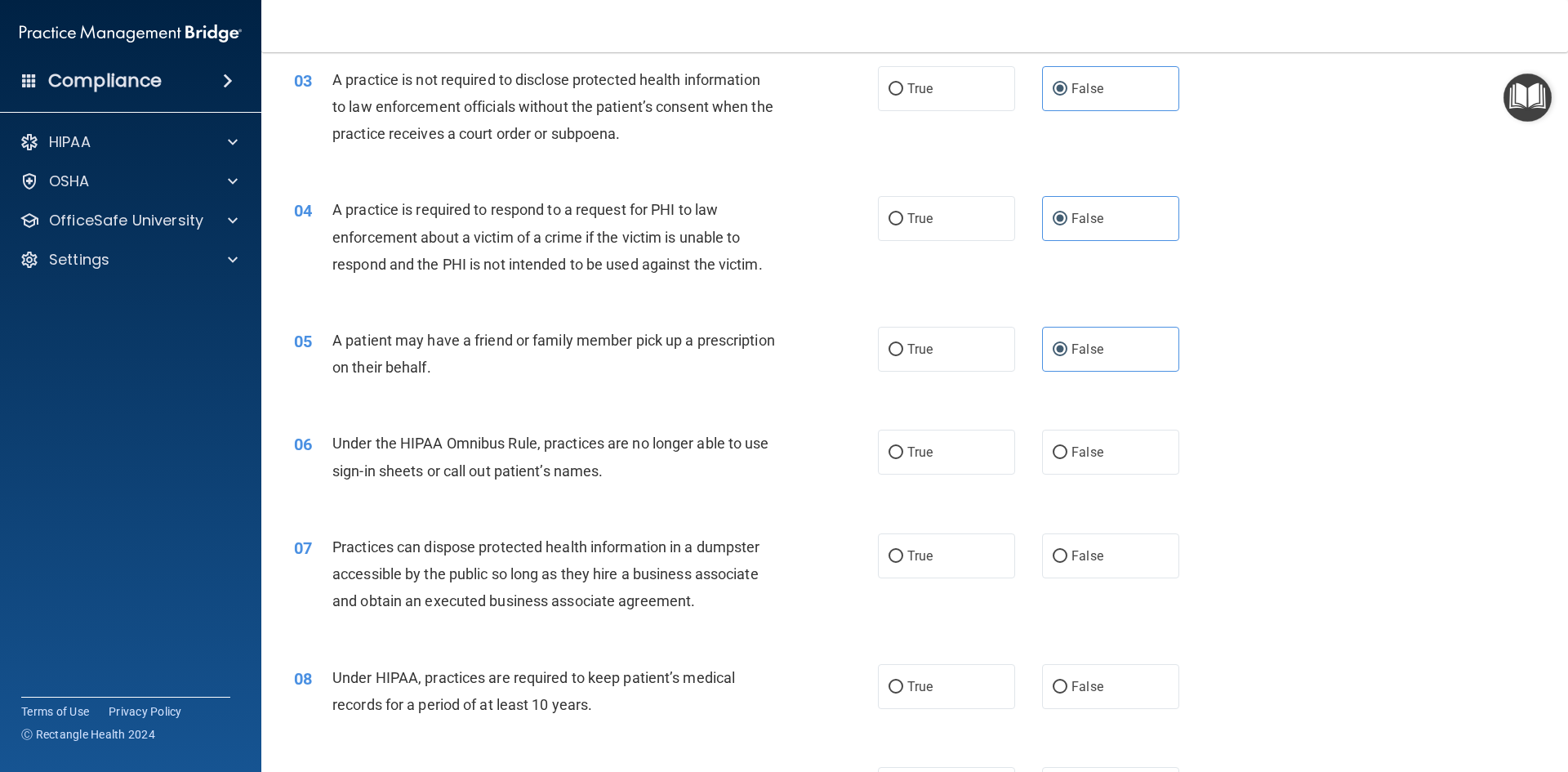
scroll to position [327, 0]
click at [948, 221] on label "True" at bounding box center [946, 216] width 137 height 45
click at [903, 221] on input "True" at bounding box center [895, 217] width 15 height 12
radio input "true"
radio input "false"
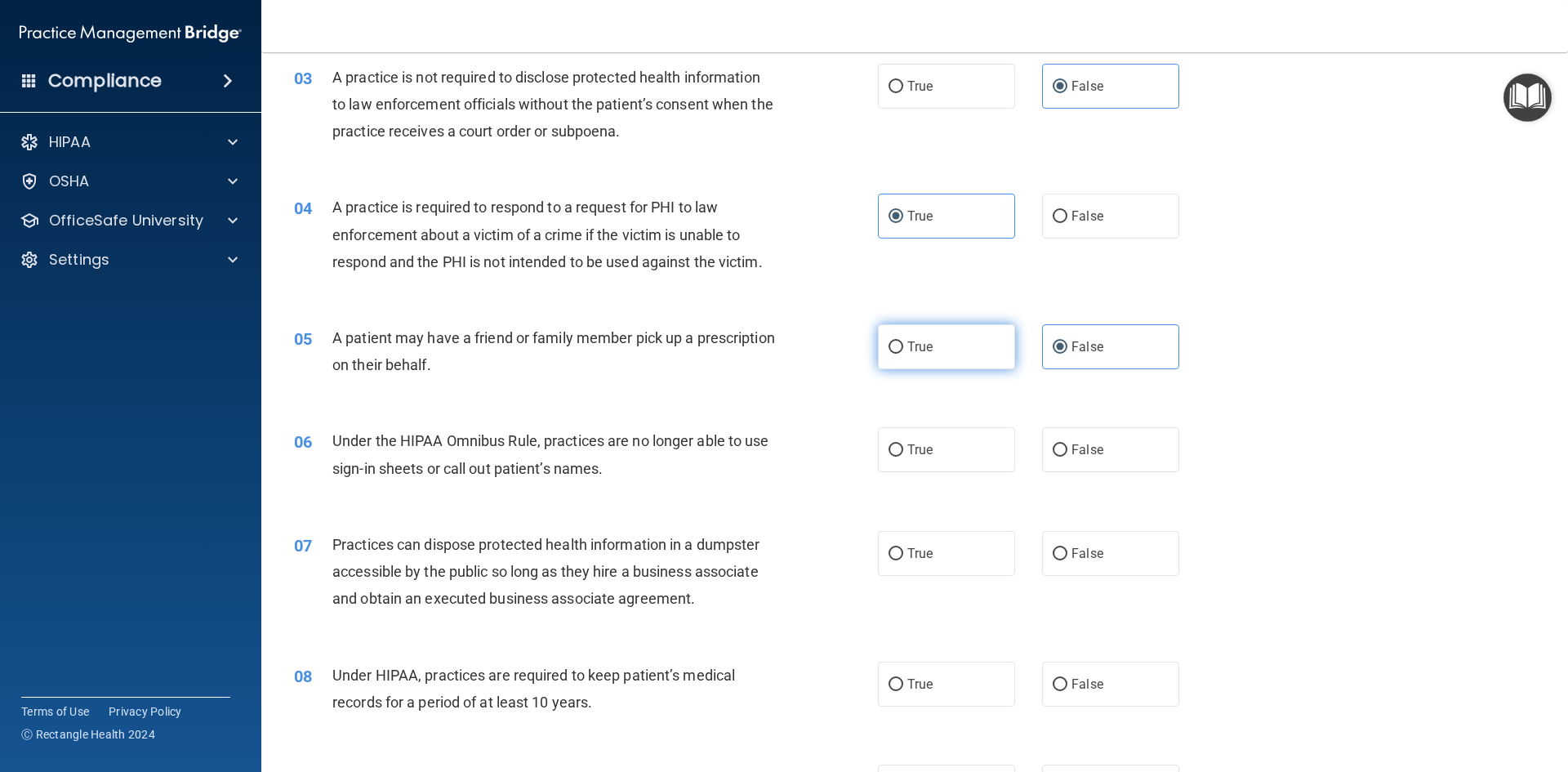
click at [933, 353] on label "True" at bounding box center [946, 346] width 137 height 45
click at [903, 353] on input "True" at bounding box center [895, 347] width 15 height 12
radio input "true"
radio input "false"
click at [1113, 452] on label "False" at bounding box center [1110, 450] width 137 height 45
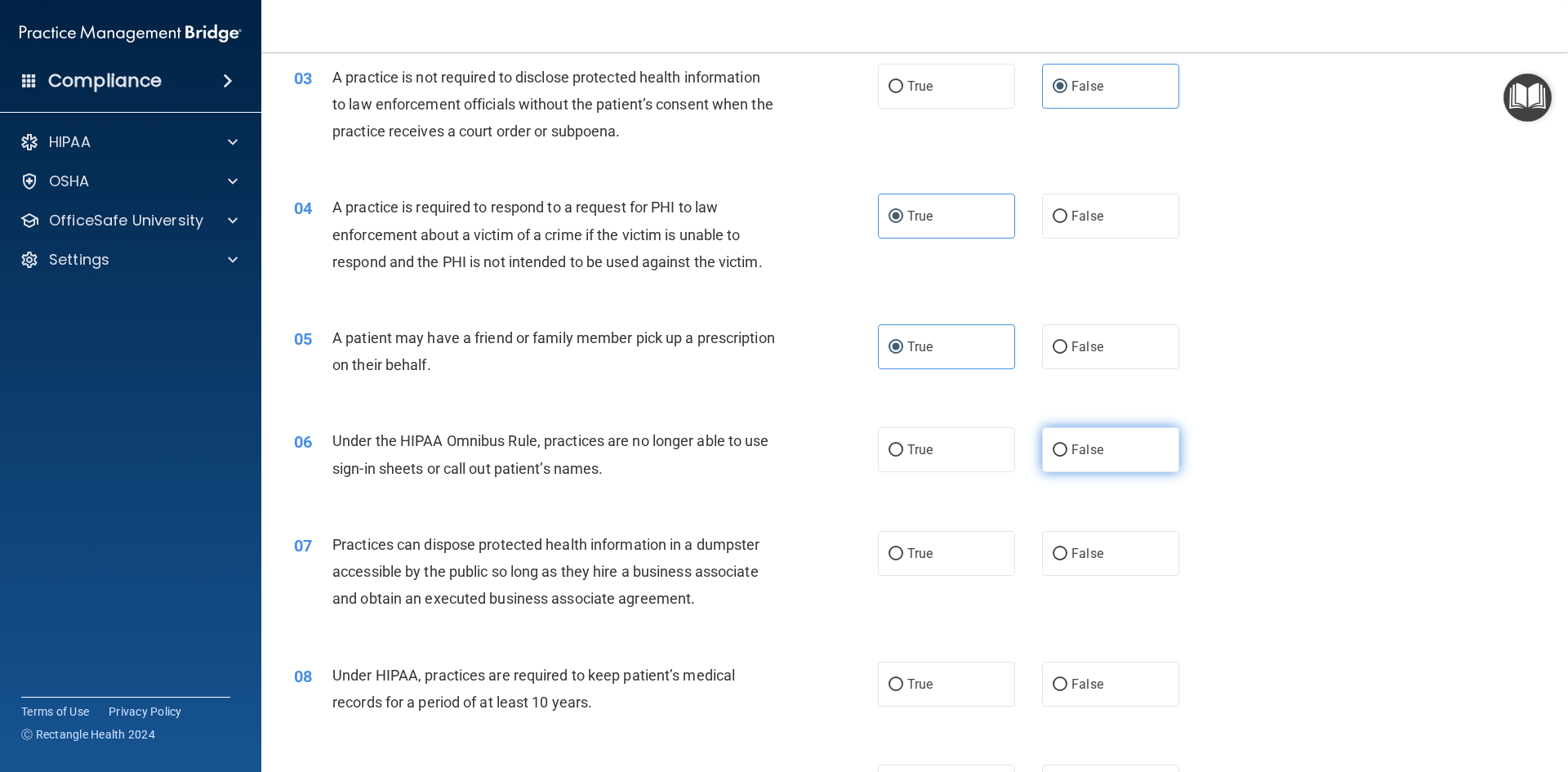
click at [1067, 452] on input "False" at bounding box center [1059, 451] width 15 height 12
radio input "true"
click at [1096, 557] on label "False" at bounding box center [1110, 553] width 137 height 45
click at [1067, 557] on input "False" at bounding box center [1059, 554] width 15 height 12
radio input "true"
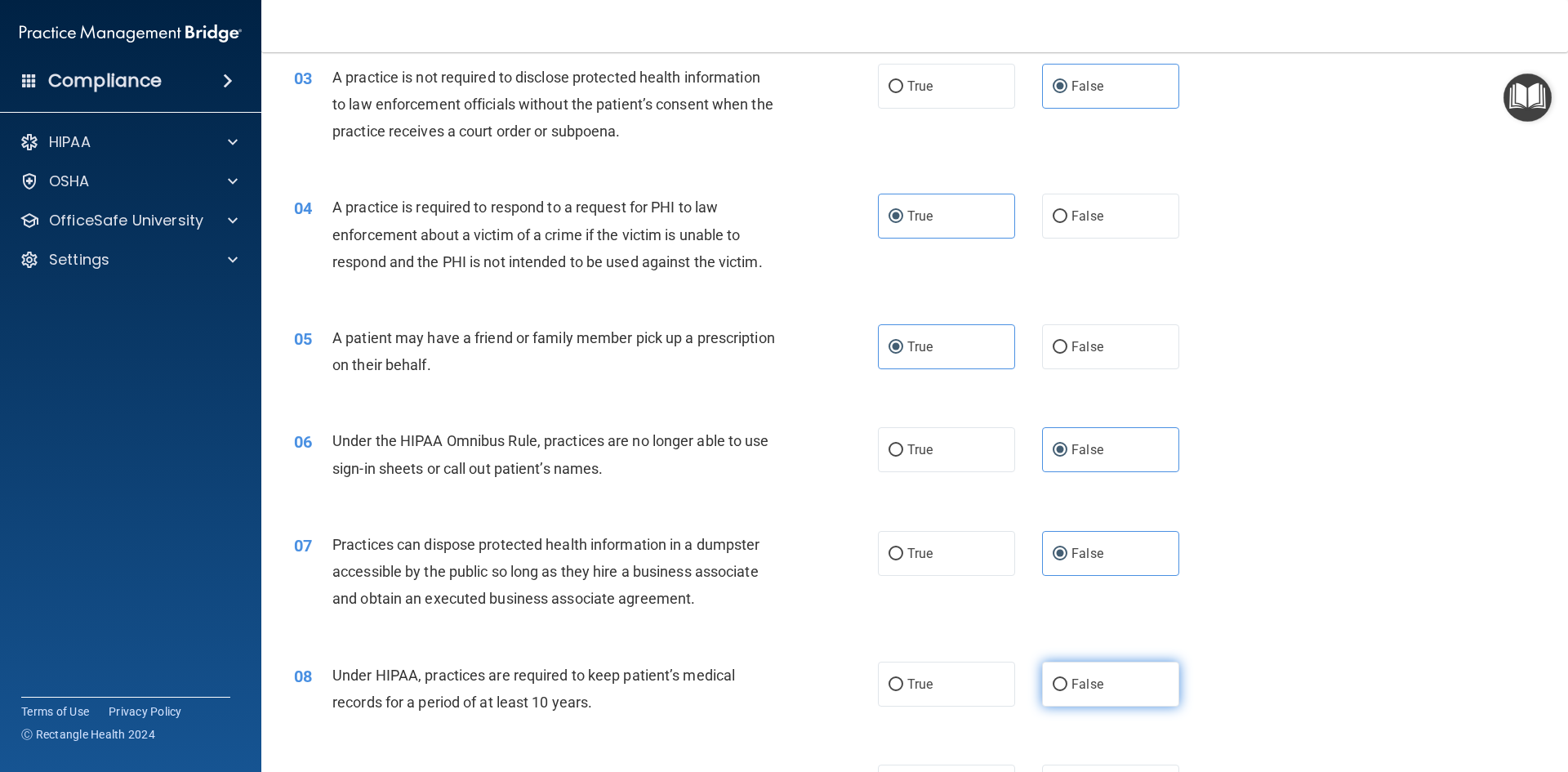
click at [1084, 691] on span "False" at bounding box center [1087, 684] width 32 height 16
click at [1067, 691] on input "False" at bounding box center [1059, 685] width 15 height 12
radio input "true"
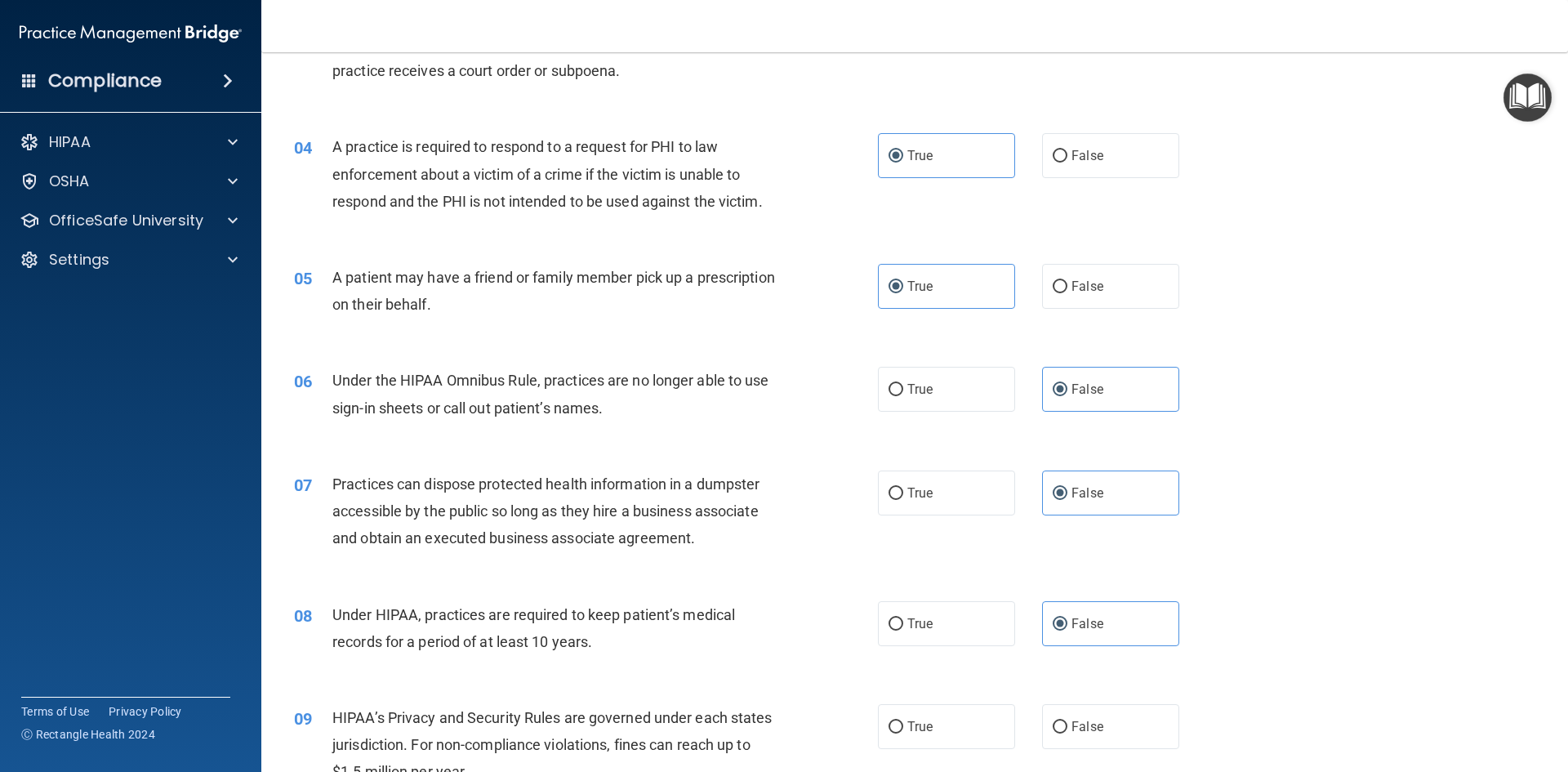
scroll to position [571, 0]
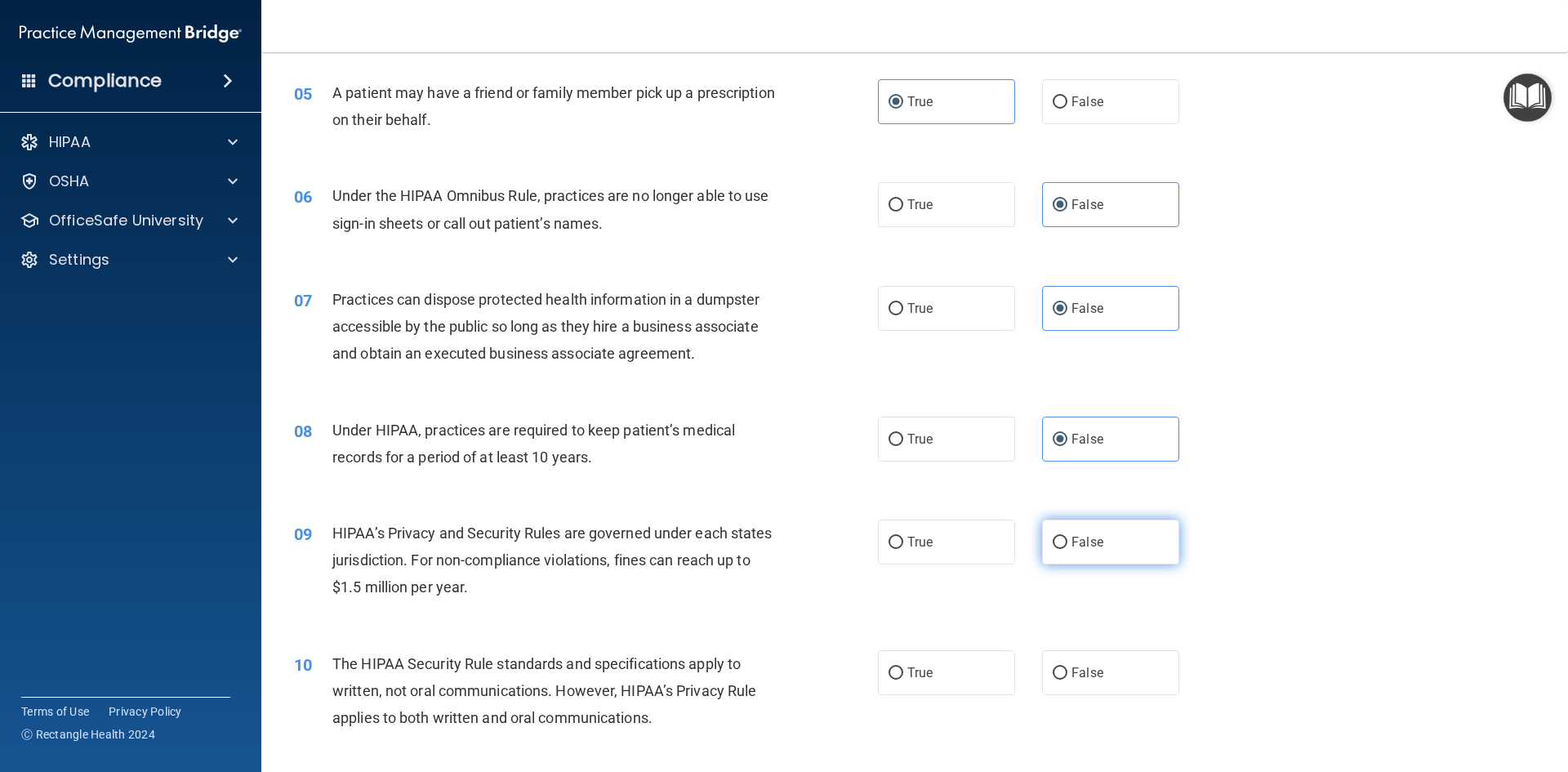
click at [1106, 548] on label "False" at bounding box center [1110, 542] width 137 height 45
click at [1067, 548] on input "False" at bounding box center [1059, 543] width 15 height 12
radio input "true"
click at [939, 663] on label "True" at bounding box center [946, 673] width 137 height 45
click at [903, 667] on input "True" at bounding box center [895, 673] width 15 height 12
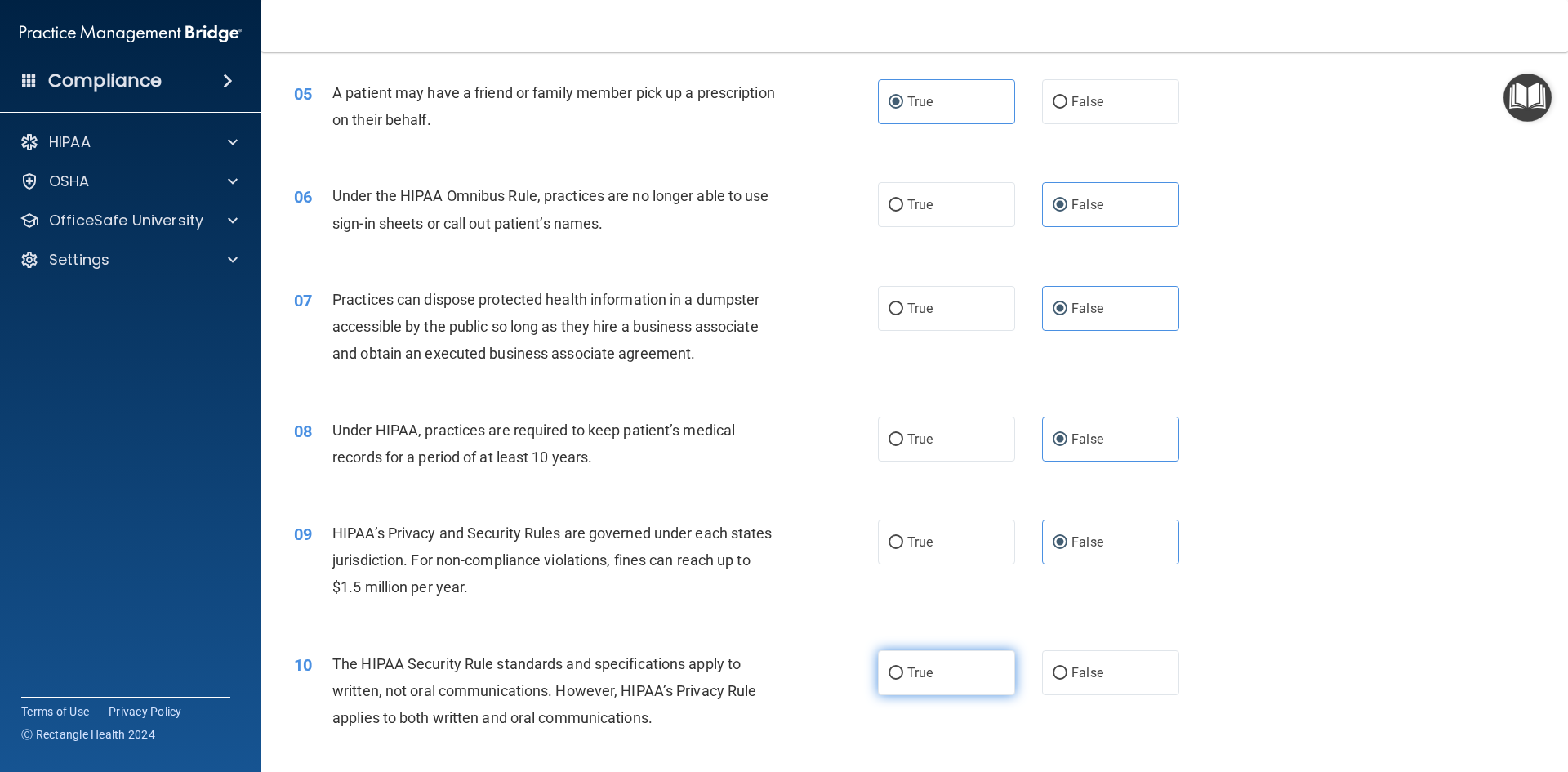
radio input "true"
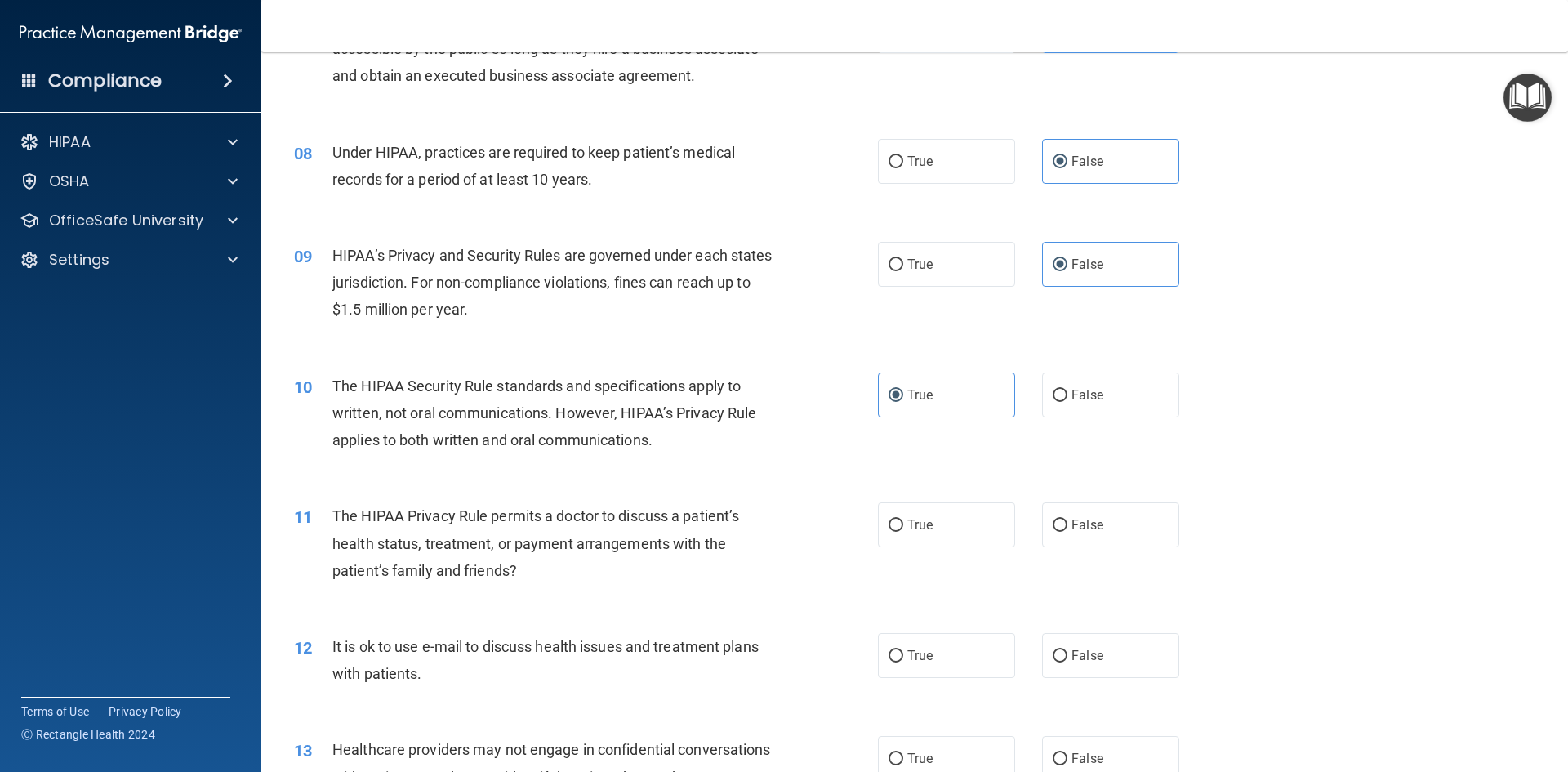
scroll to position [899, 0]
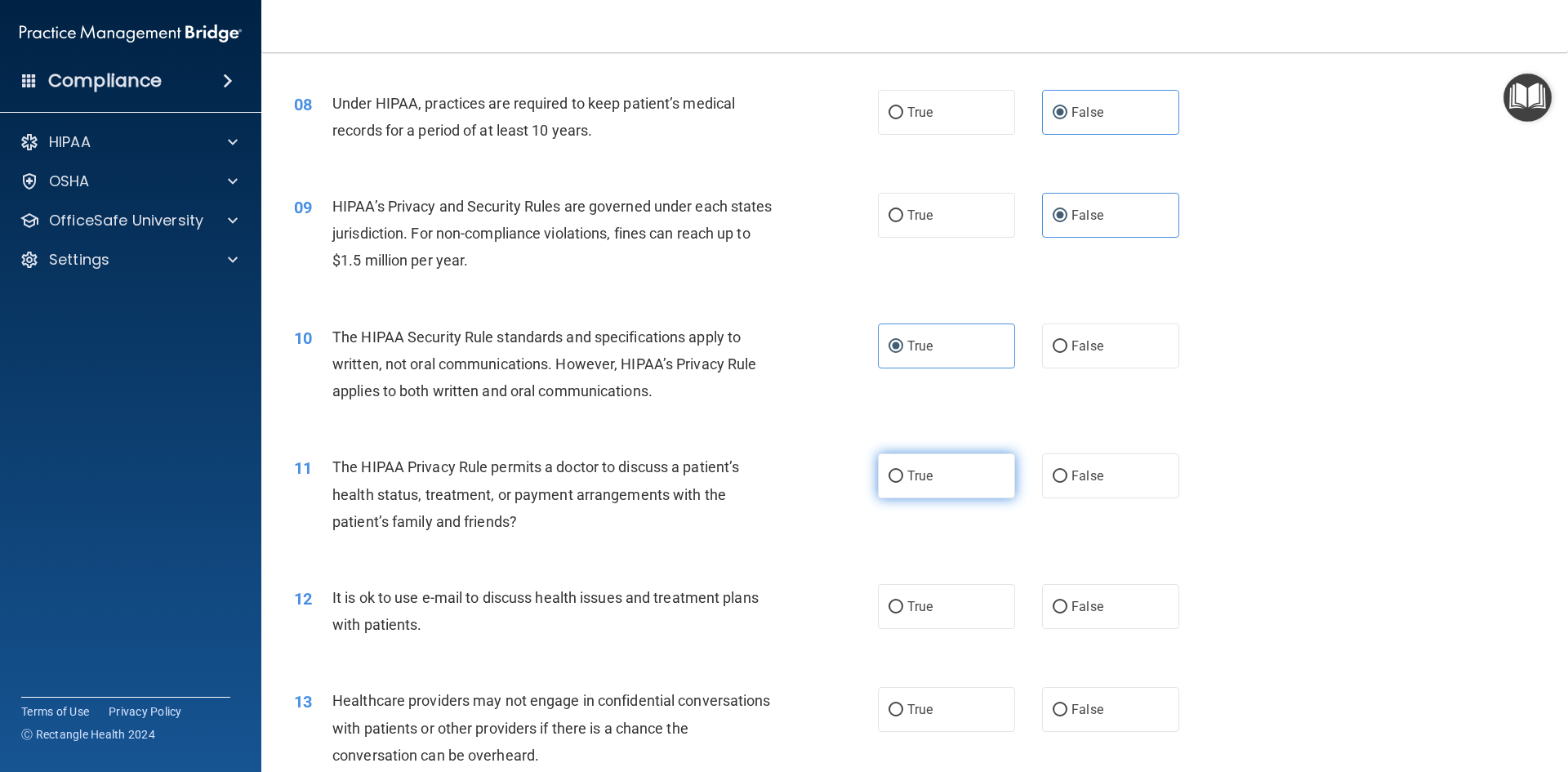
click at [947, 481] on label "True" at bounding box center [946, 476] width 137 height 45
click at [903, 481] on input "True" at bounding box center [895, 477] width 15 height 12
radio input "true"
click at [940, 617] on label "True" at bounding box center [946, 606] width 137 height 45
click at [903, 613] on input "True" at bounding box center [895, 607] width 15 height 12
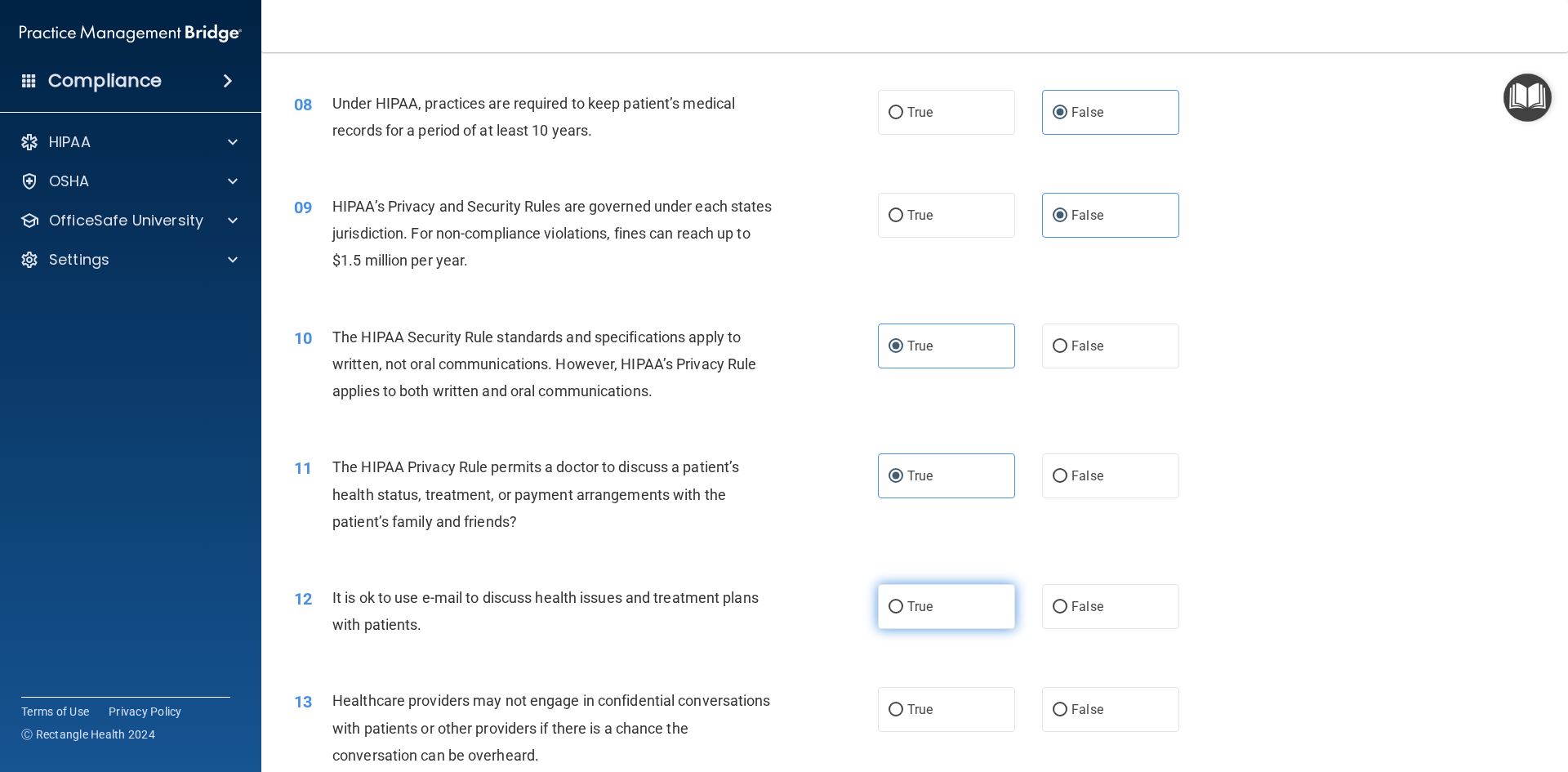
radio input "true"
click at [1107, 708] on label "False" at bounding box center [1110, 709] width 137 height 45
click at [1067, 708] on input "False" at bounding box center [1059, 710] width 15 height 12
radio input "true"
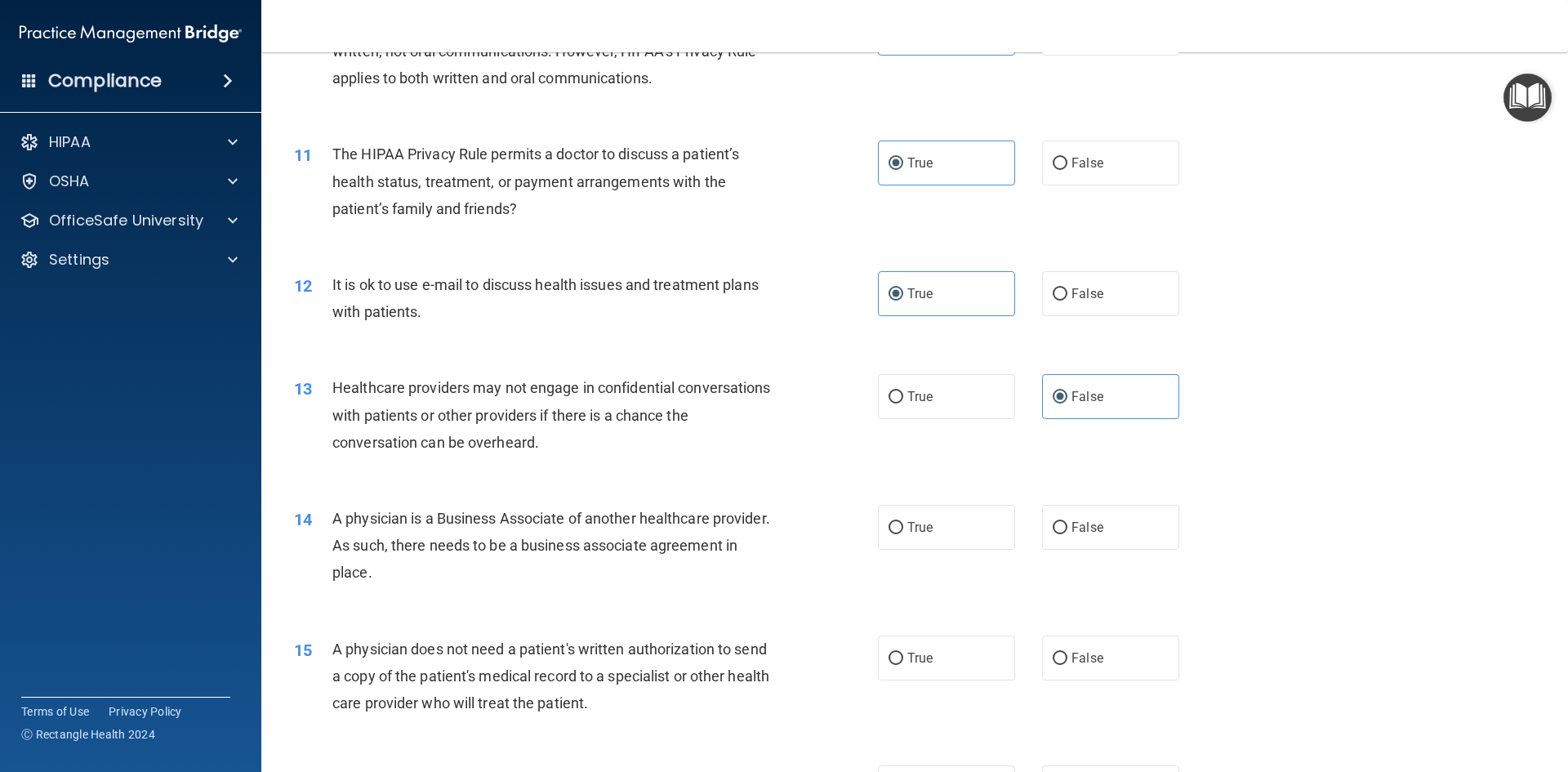
scroll to position [1225, 0]
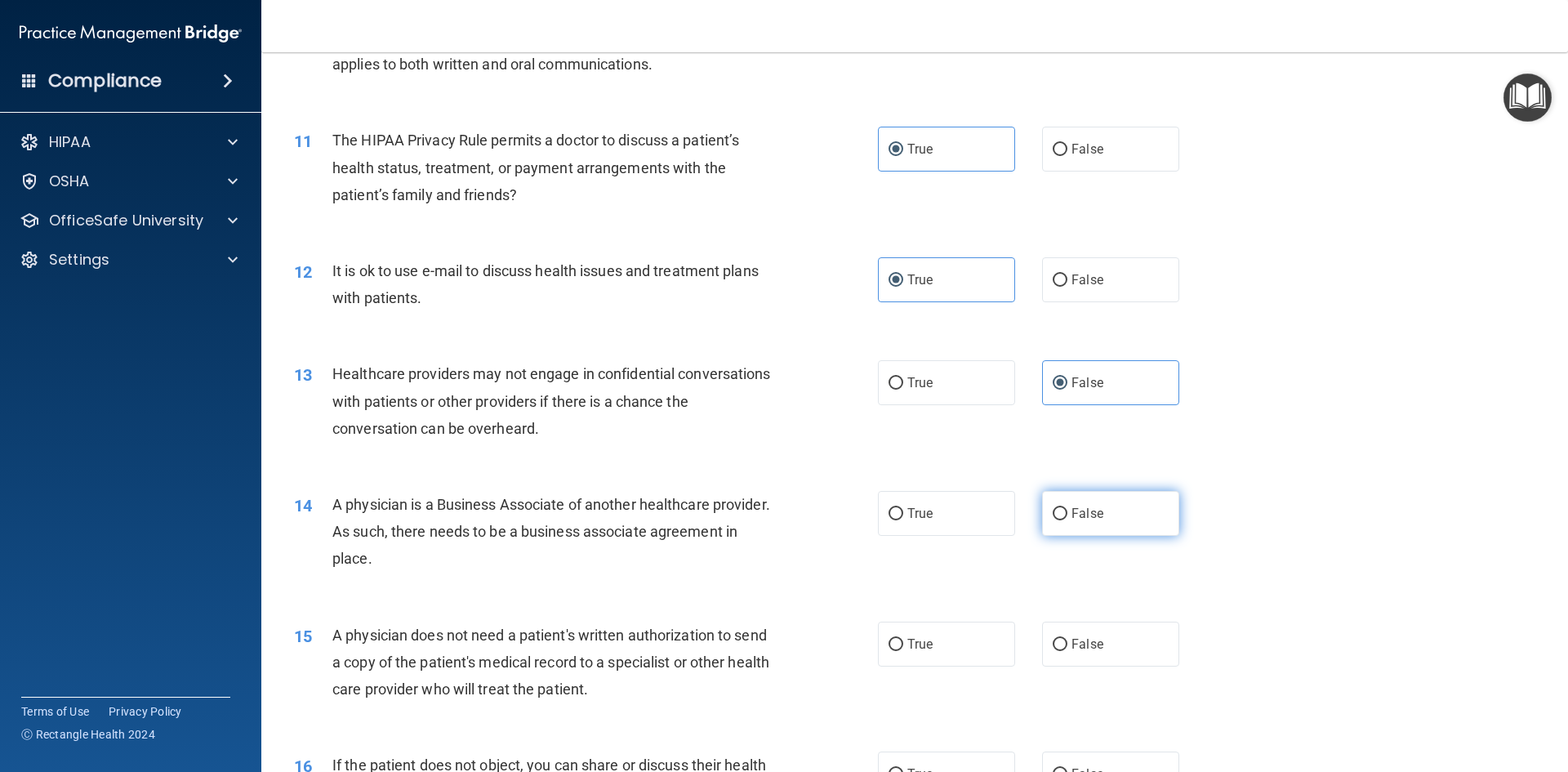
click at [1114, 514] on label "False" at bounding box center [1110, 513] width 137 height 45
click at [1067, 514] on input "False" at bounding box center [1059, 514] width 15 height 12
radio input "true"
click at [953, 640] on label "True" at bounding box center [946, 644] width 137 height 45
click at [903, 640] on input "True" at bounding box center [895, 644] width 15 height 12
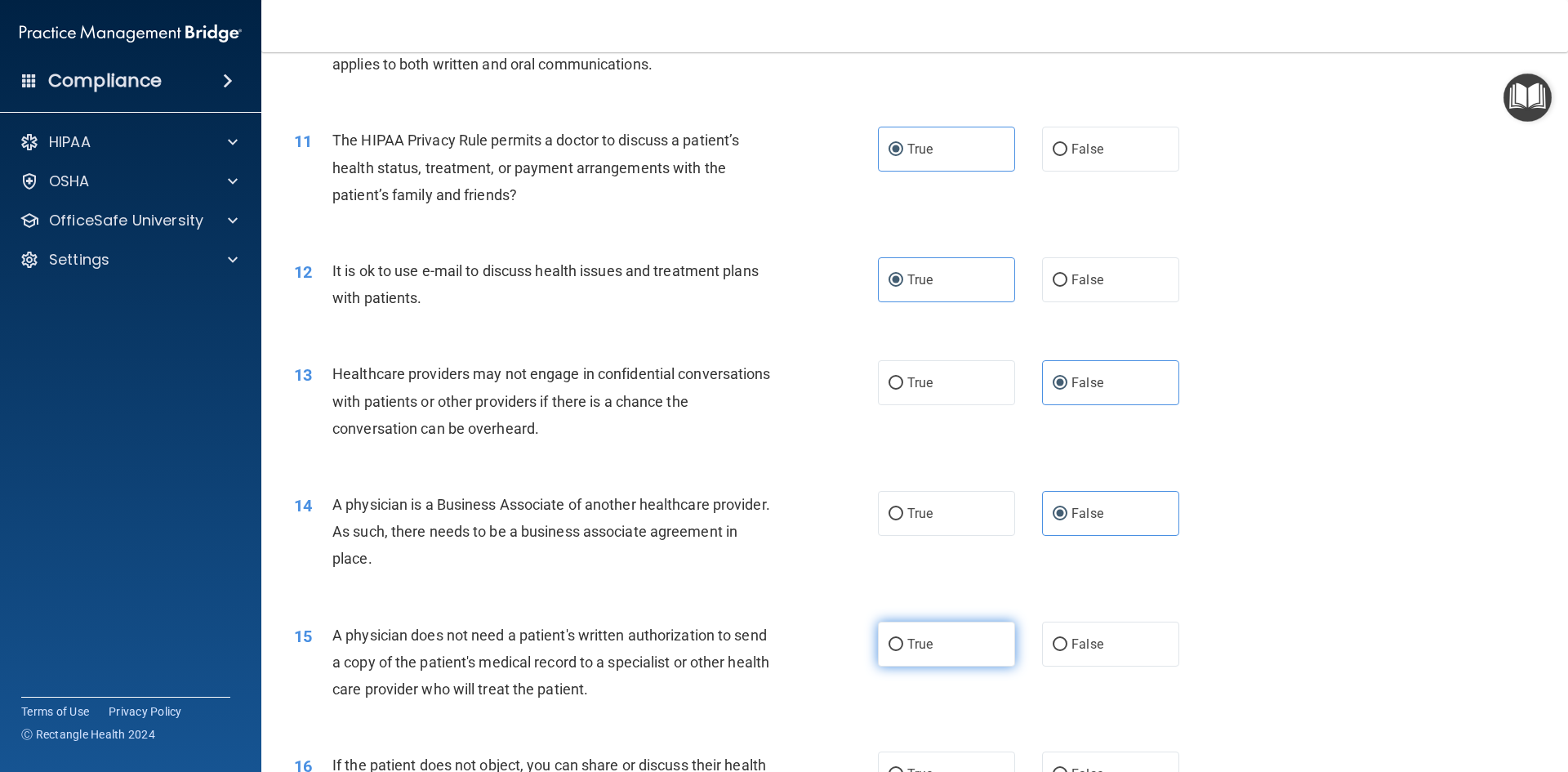
radio input "true"
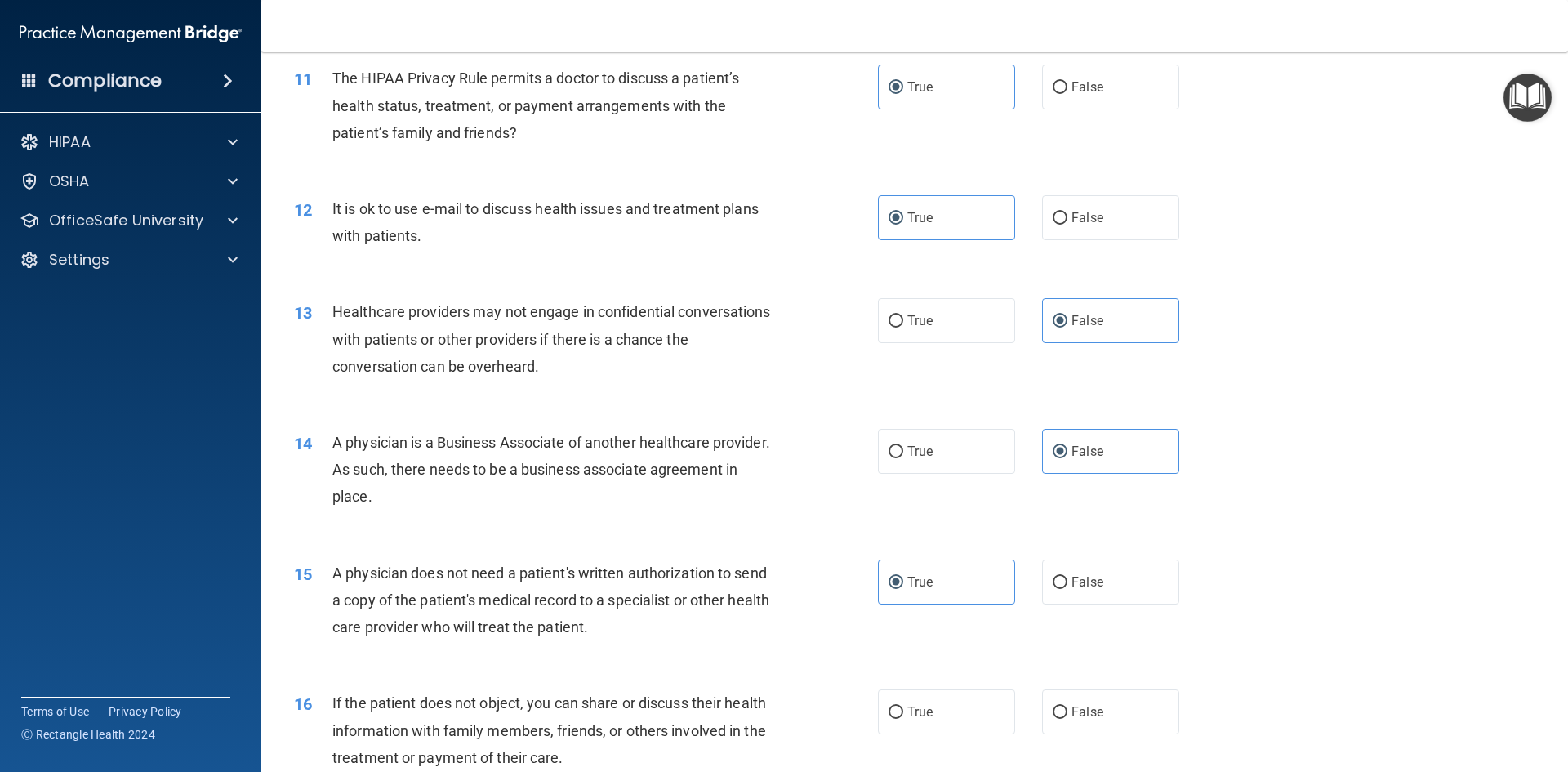
scroll to position [1470, 0]
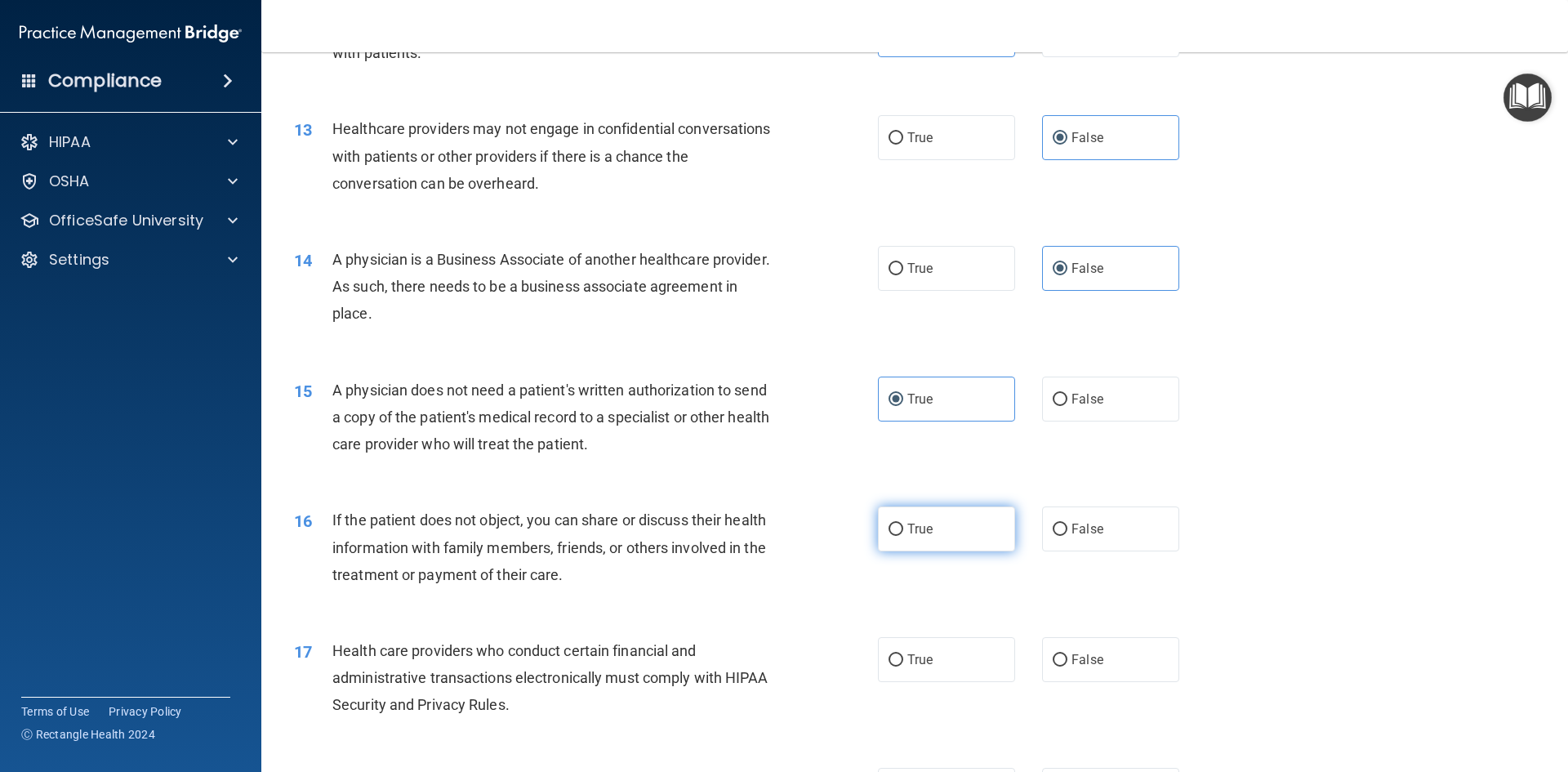
click at [978, 530] on label "True" at bounding box center [946, 529] width 137 height 45
click at [903, 530] on input "True" at bounding box center [895, 530] width 15 height 12
radio input "true"
click at [939, 664] on label "True" at bounding box center [946, 660] width 137 height 45
click at [903, 664] on input "True" at bounding box center [895, 660] width 15 height 12
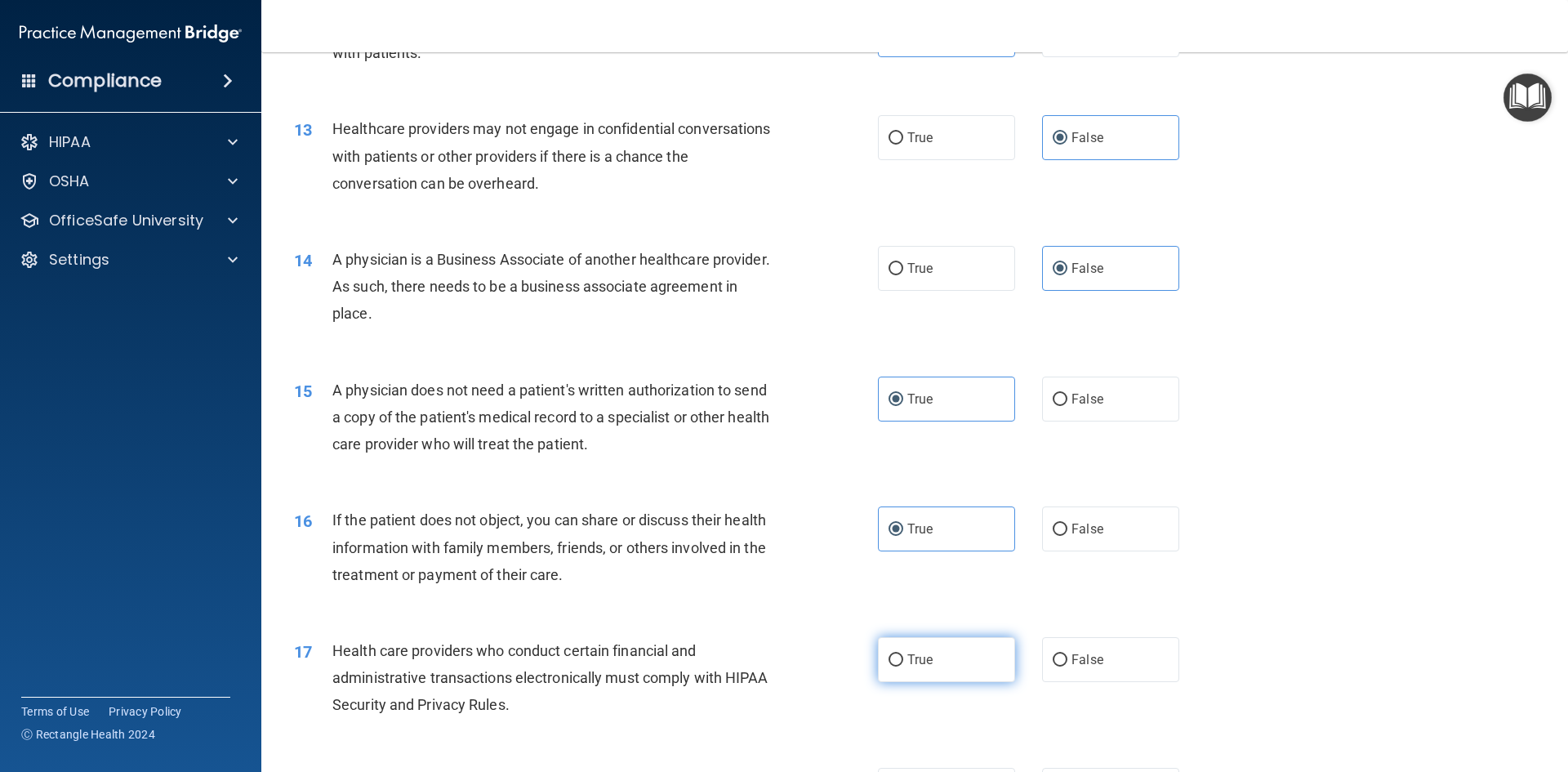
radio input "true"
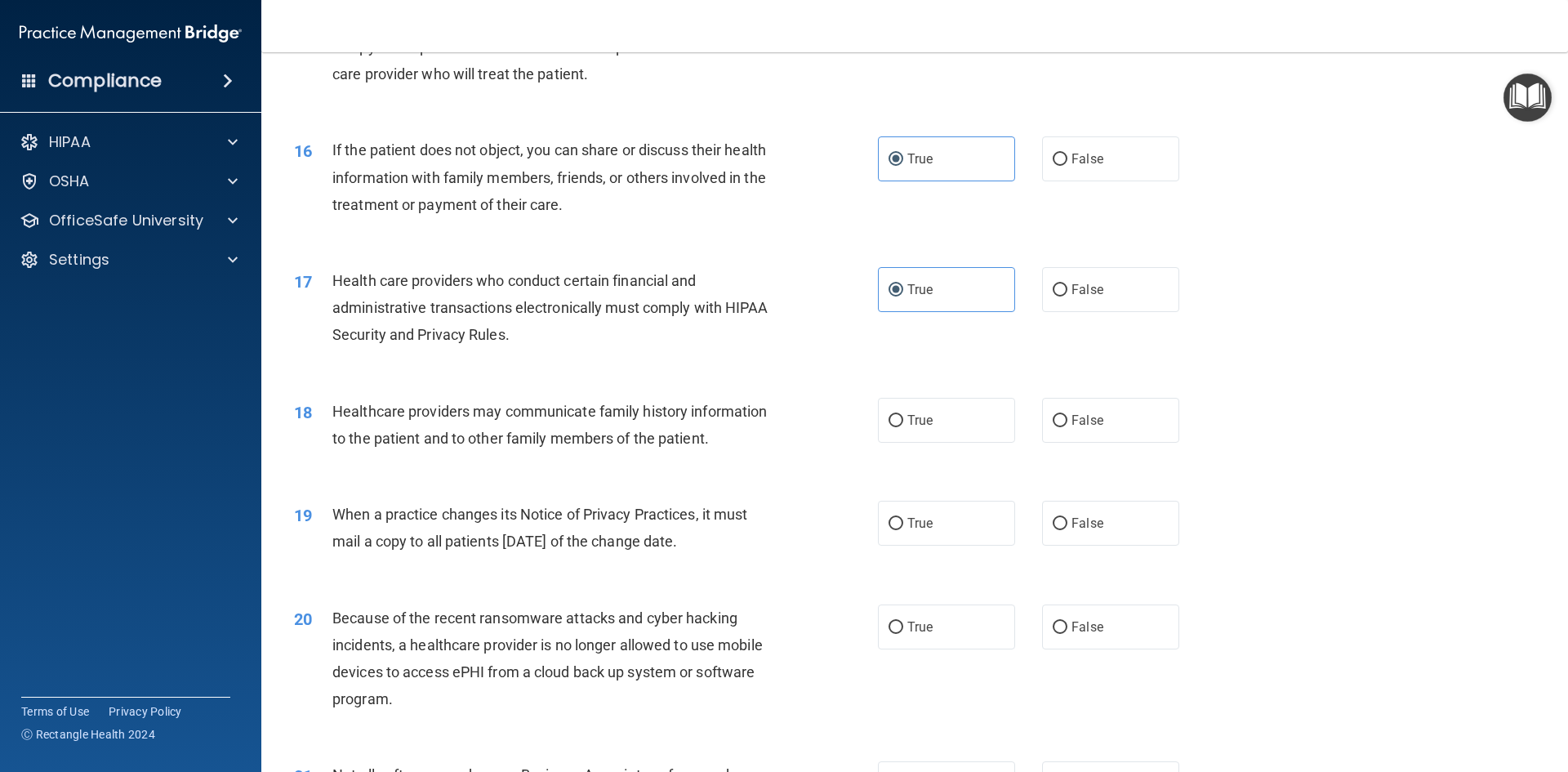
scroll to position [1878, 0]
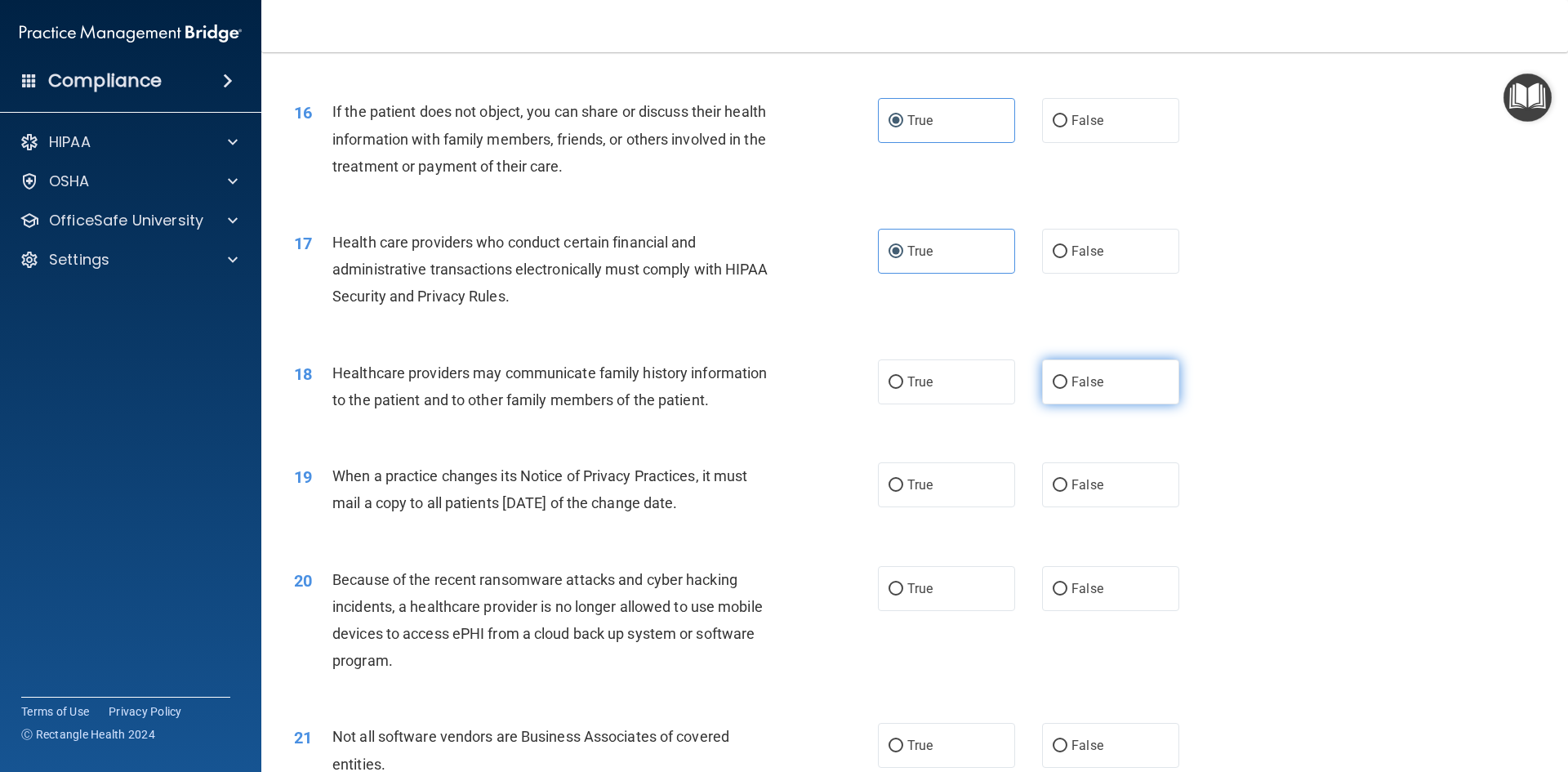
click at [1114, 392] on label "False" at bounding box center [1110, 382] width 137 height 45
click at [1067, 389] on input "False" at bounding box center [1059, 383] width 15 height 12
radio input "true"
click at [1105, 485] on label "False" at bounding box center [1110, 485] width 137 height 45
click at [1067, 485] on input "False" at bounding box center [1059, 485] width 15 height 12
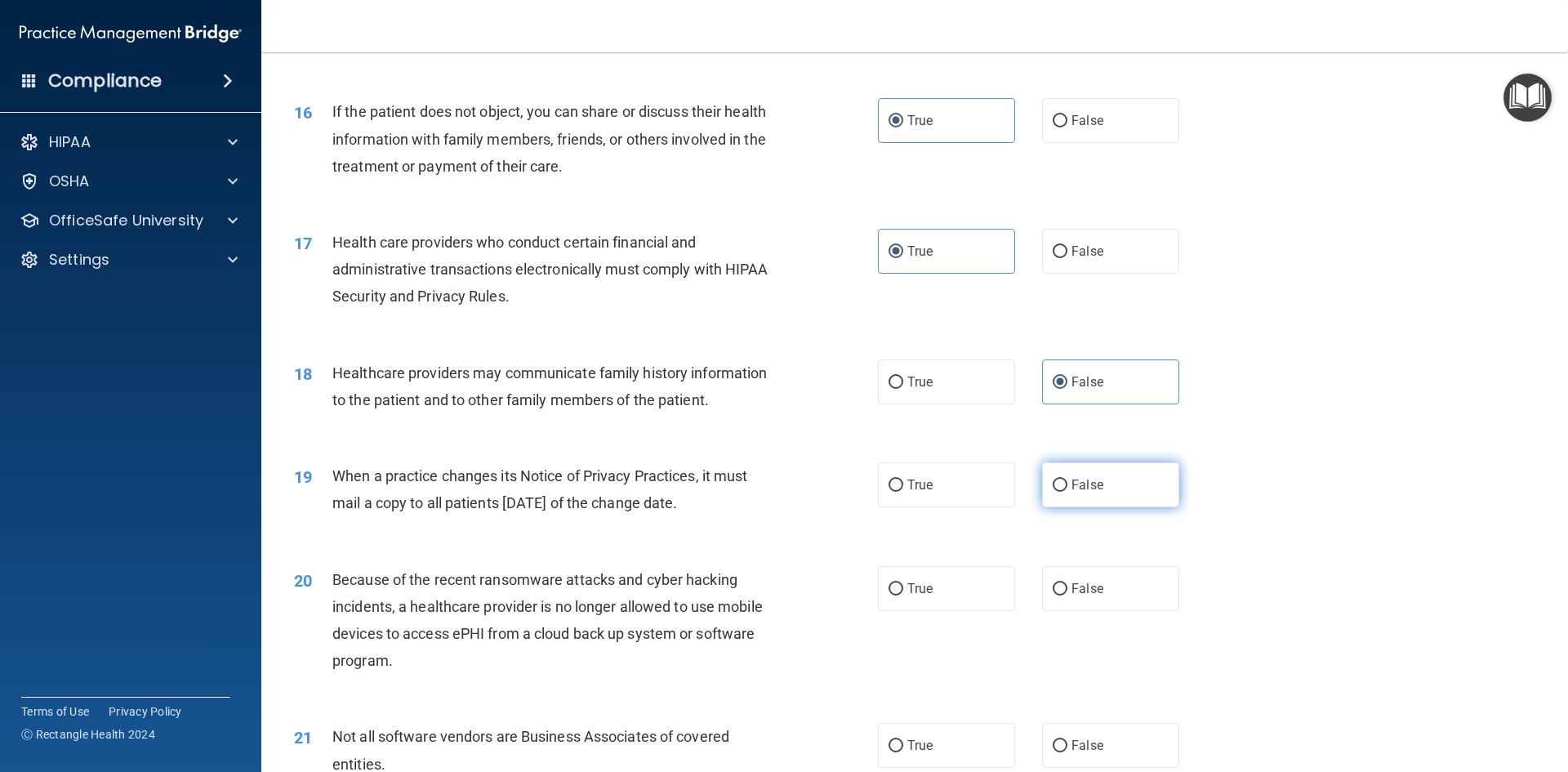
radio input "true"
click at [1123, 591] on label "False" at bounding box center [1110, 589] width 137 height 45
click at [1067, 591] on input "False" at bounding box center [1059, 589] width 15 height 12
radio input "true"
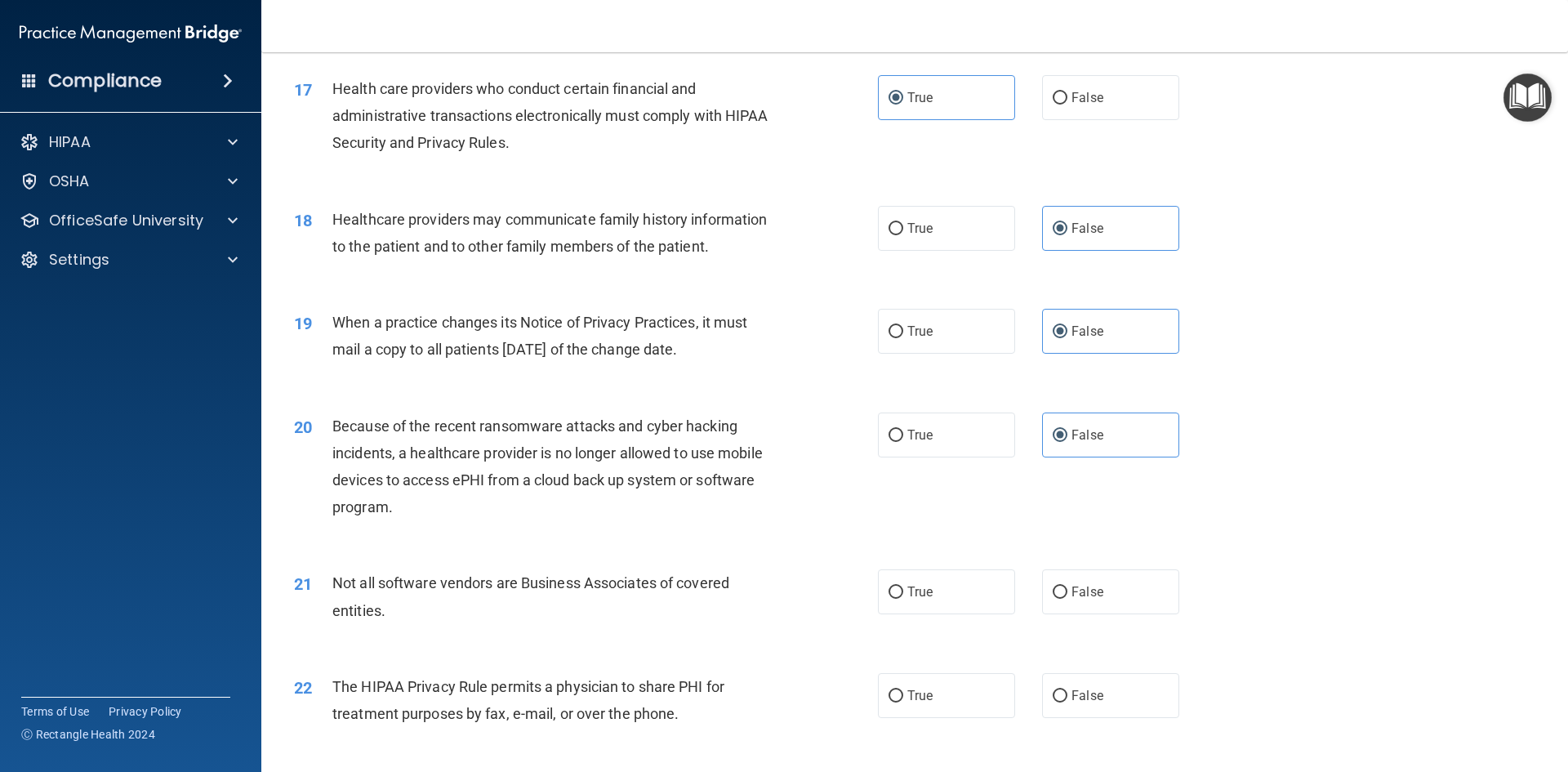
scroll to position [2205, 0]
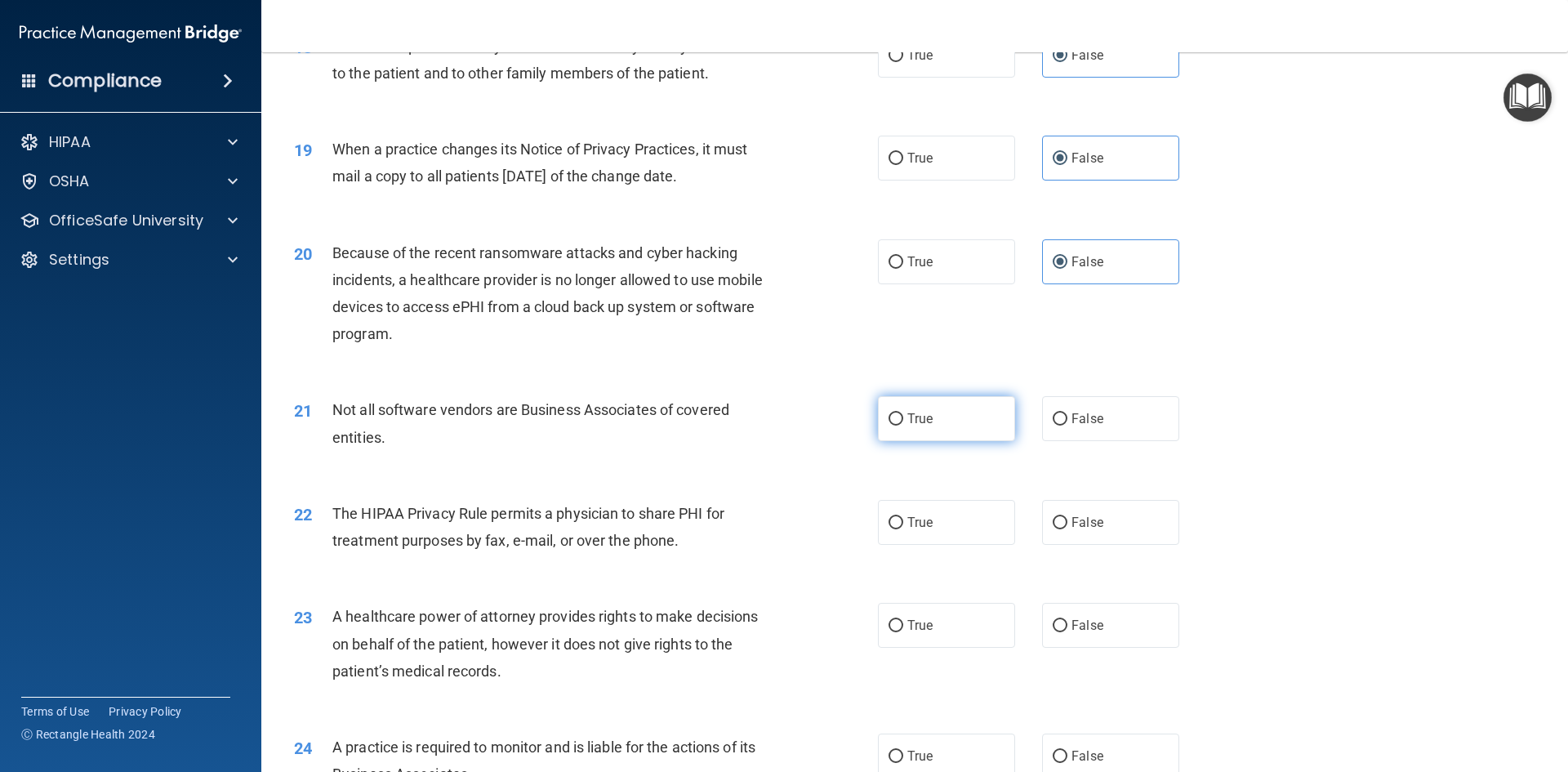
click at [934, 422] on label "True" at bounding box center [946, 419] width 137 height 45
click at [903, 422] on input "True" at bounding box center [895, 419] width 15 height 12
radio input "true"
click at [946, 520] on label "True" at bounding box center [946, 523] width 137 height 45
click at [903, 520] on input "True" at bounding box center [895, 523] width 15 height 12
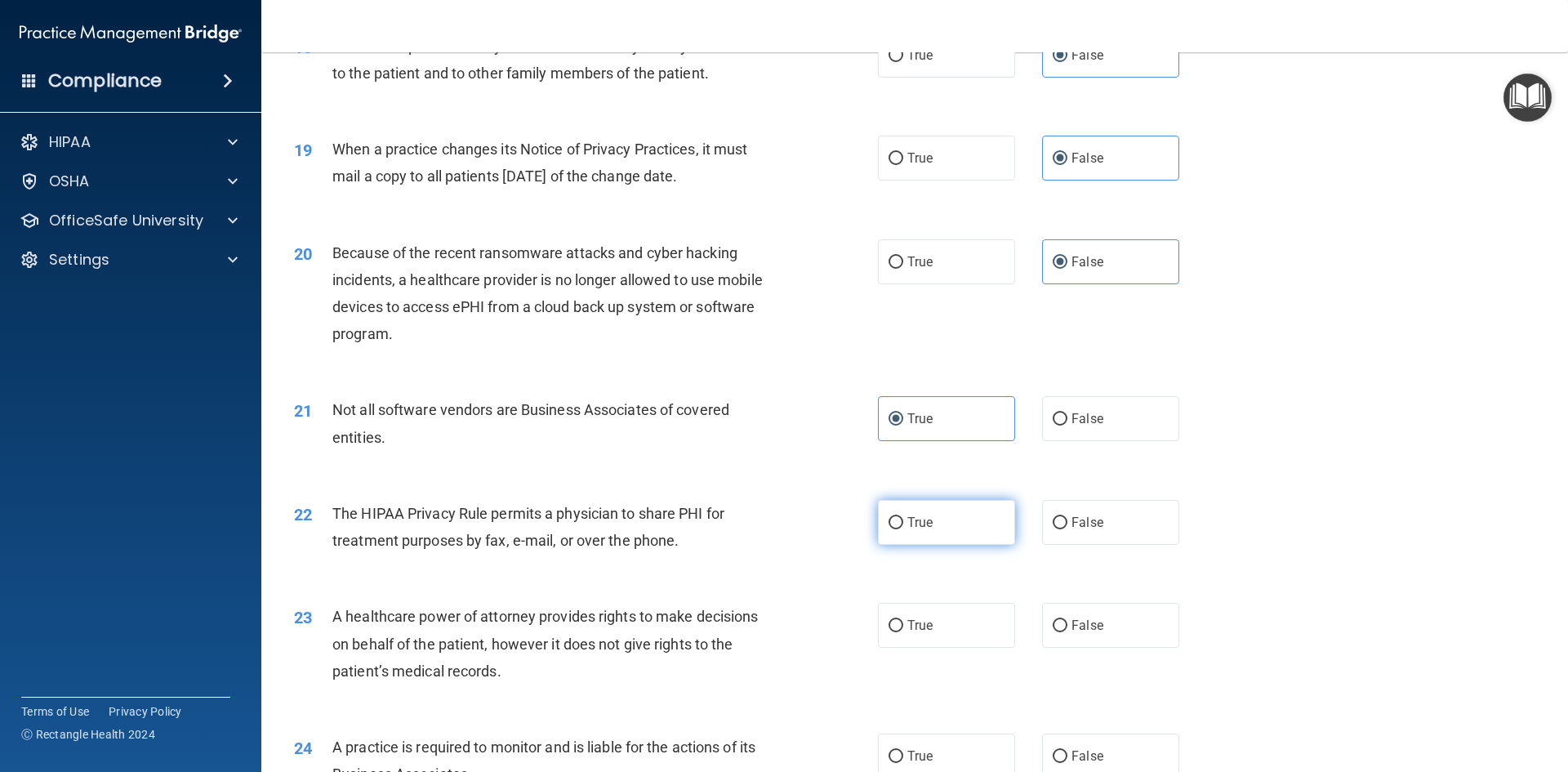
radio input "true"
click at [1084, 631] on span "False" at bounding box center [1087, 625] width 32 height 16
click at [1067, 631] on input "False" at bounding box center [1059, 626] width 15 height 12
radio input "true"
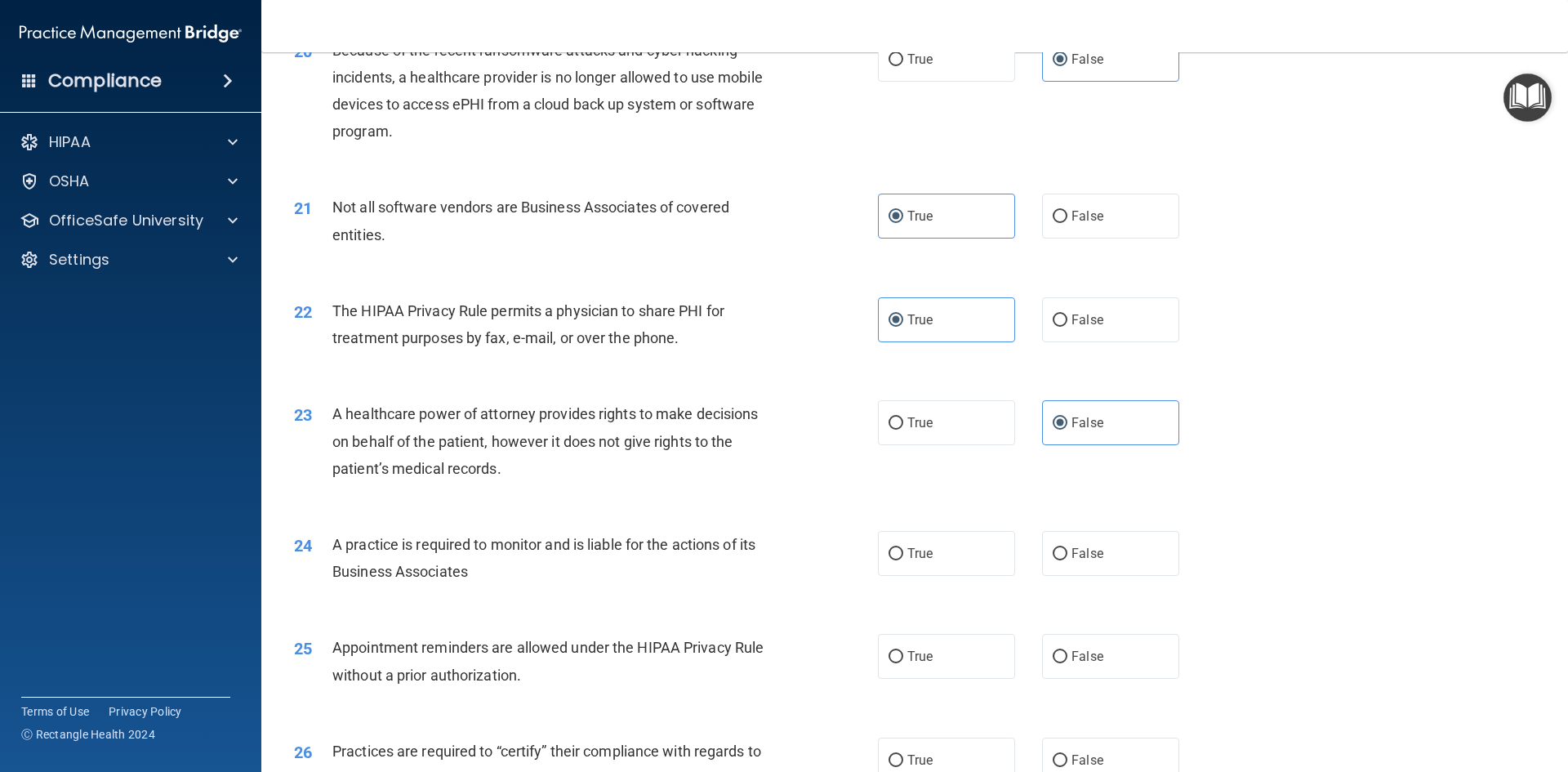
scroll to position [2450, 0]
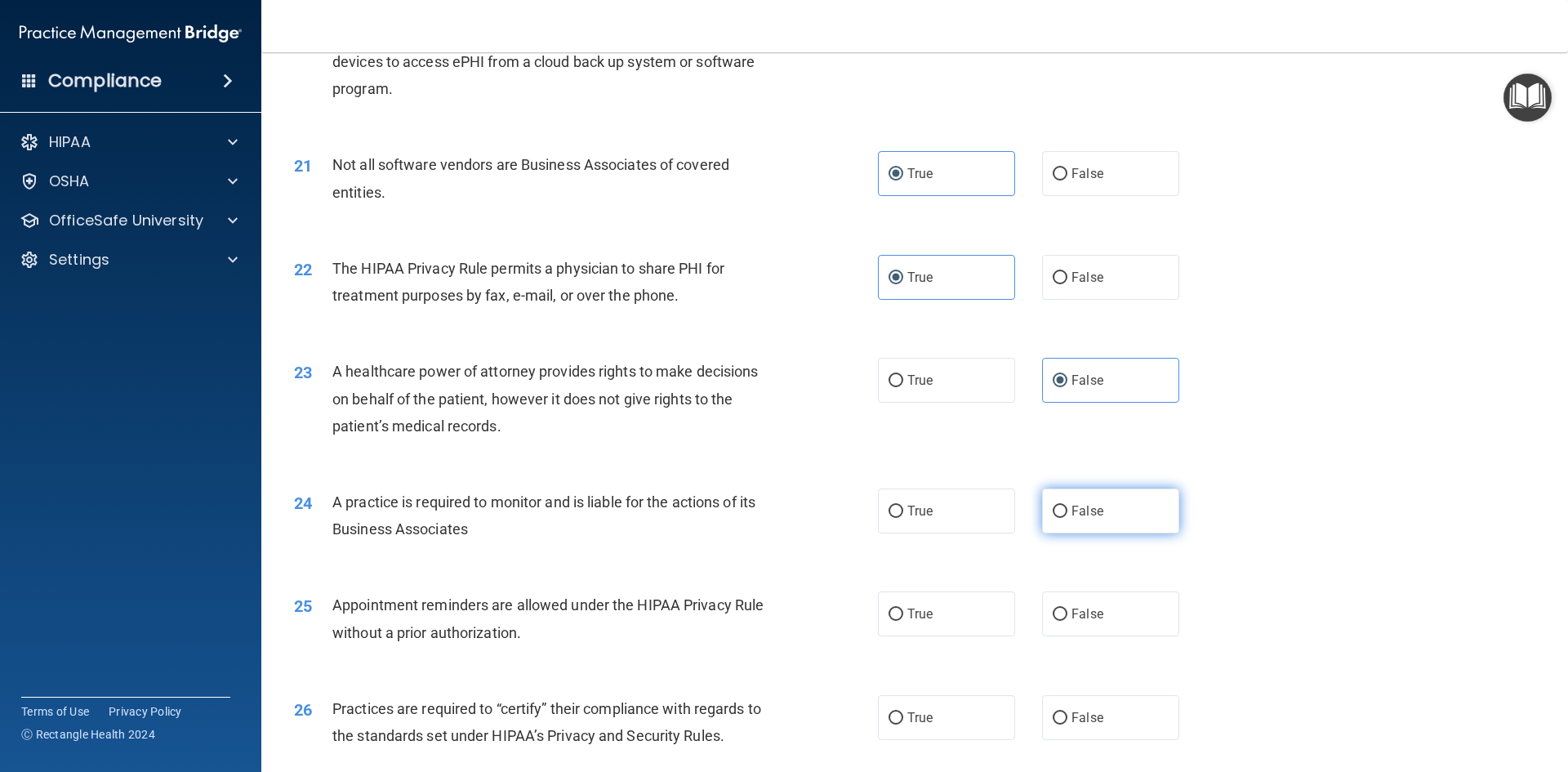
click at [1123, 501] on label "False" at bounding box center [1110, 511] width 137 height 45
click at [1067, 505] on input "False" at bounding box center [1059, 511] width 15 height 12
radio input "true"
click at [966, 616] on label "True" at bounding box center [946, 614] width 137 height 45
click at [903, 616] on input "True" at bounding box center [895, 615] width 15 height 12
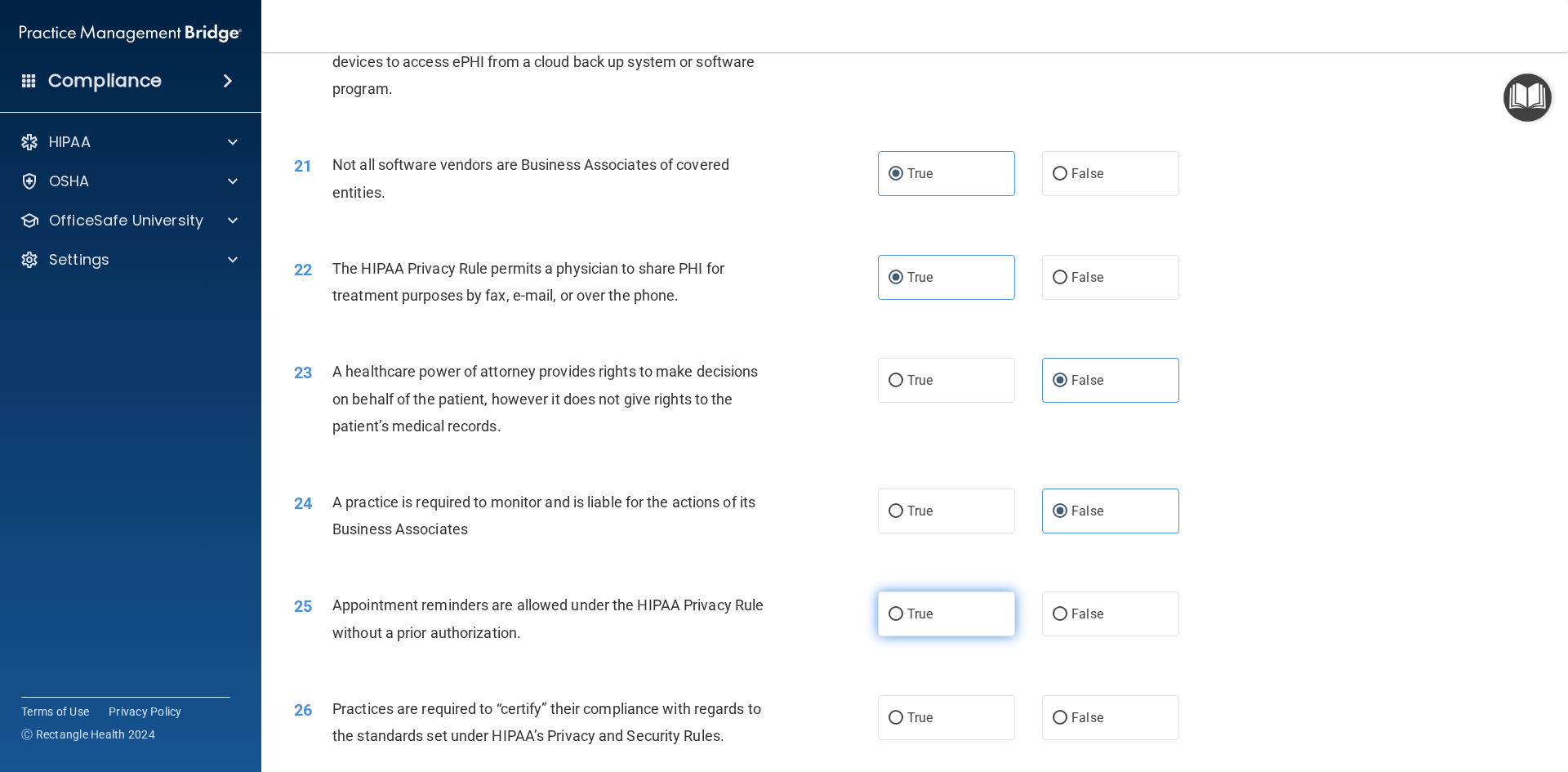
radio input "true"
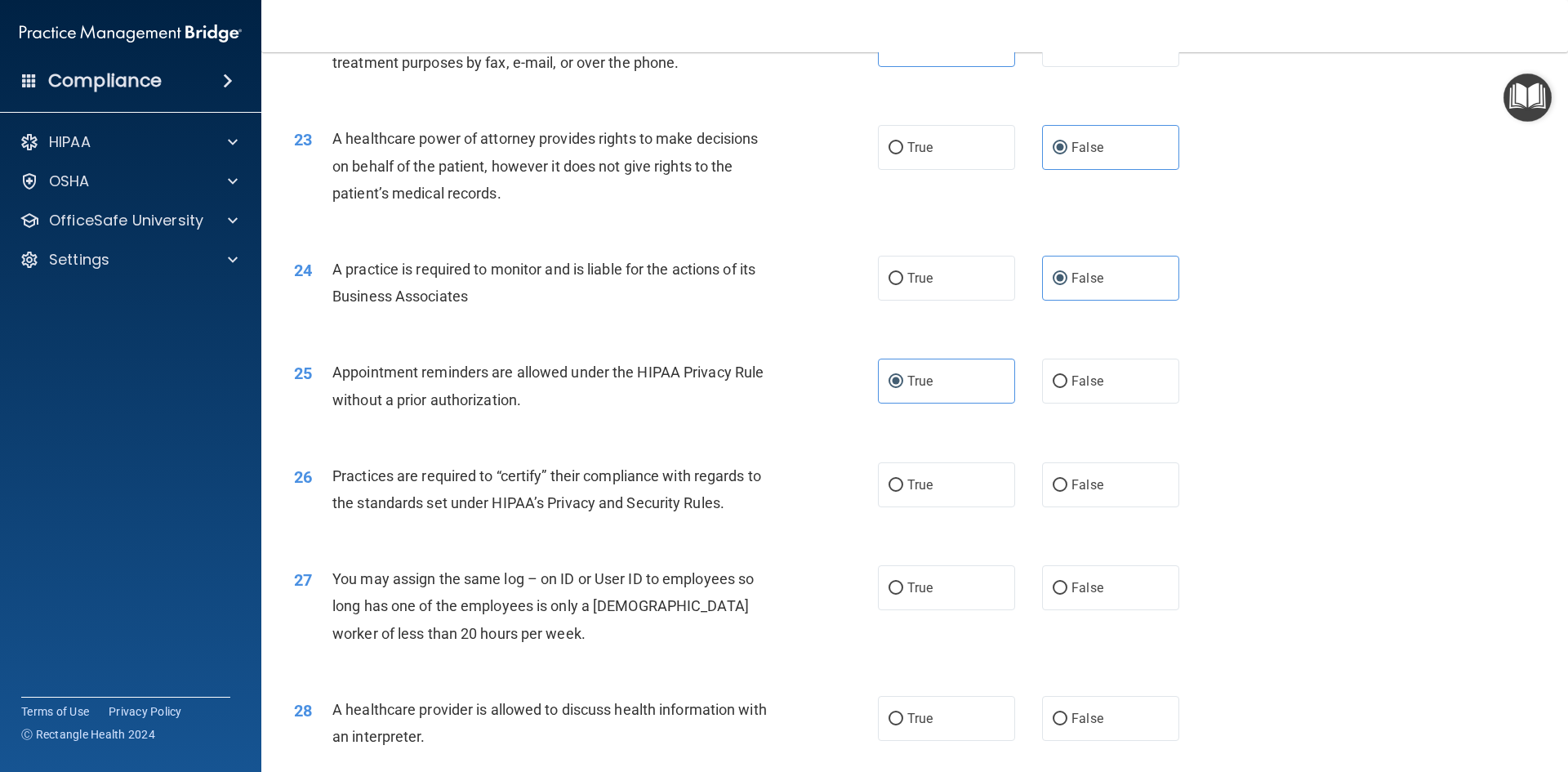
scroll to position [2695, 0]
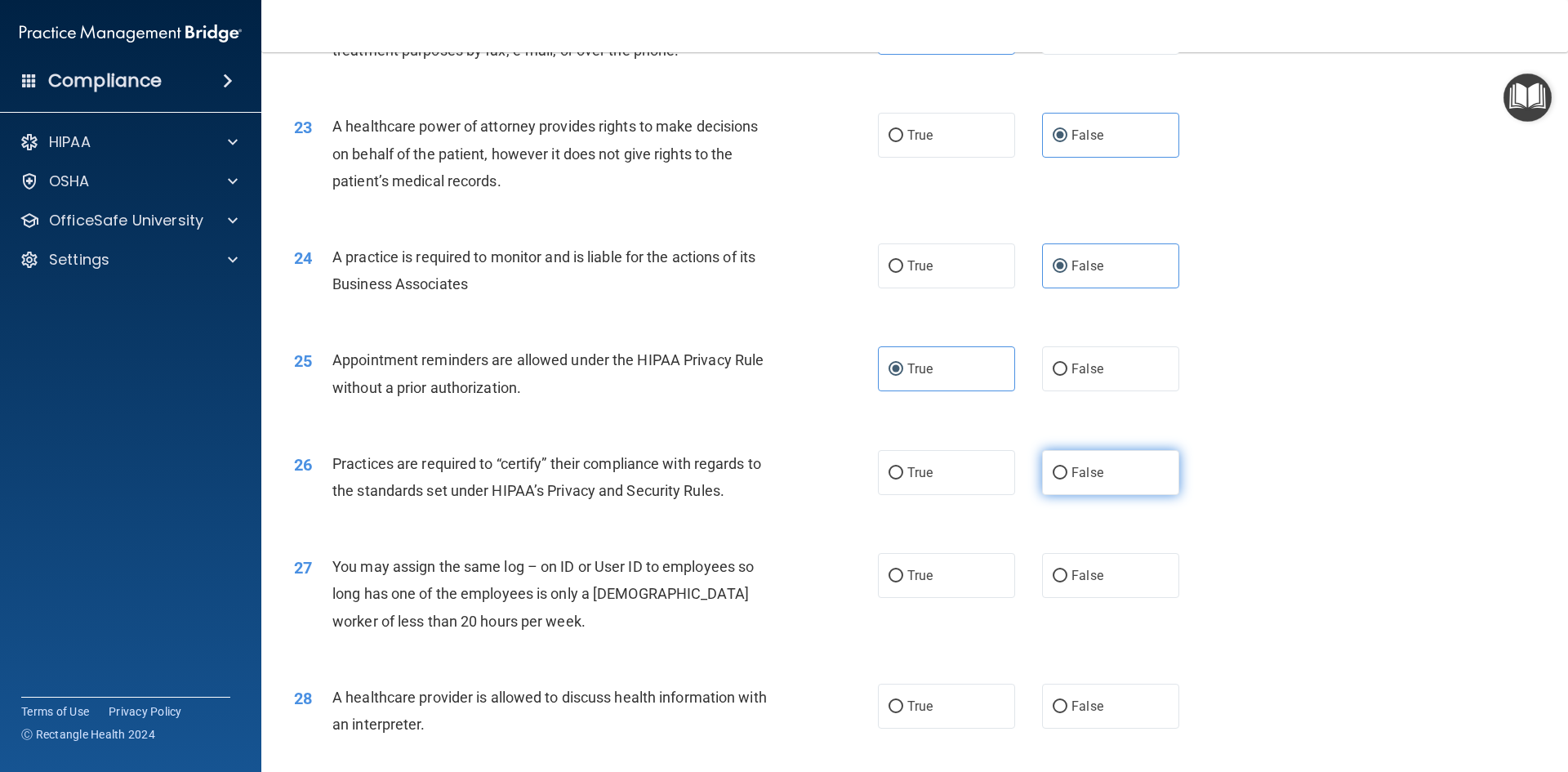
click at [1071, 473] on span "False" at bounding box center [1087, 472] width 32 height 16
click at [1067, 473] on input "False" at bounding box center [1059, 473] width 15 height 12
radio input "true"
click at [1127, 582] on label "False" at bounding box center [1110, 576] width 137 height 45
click at [1067, 582] on input "False" at bounding box center [1059, 576] width 15 height 12
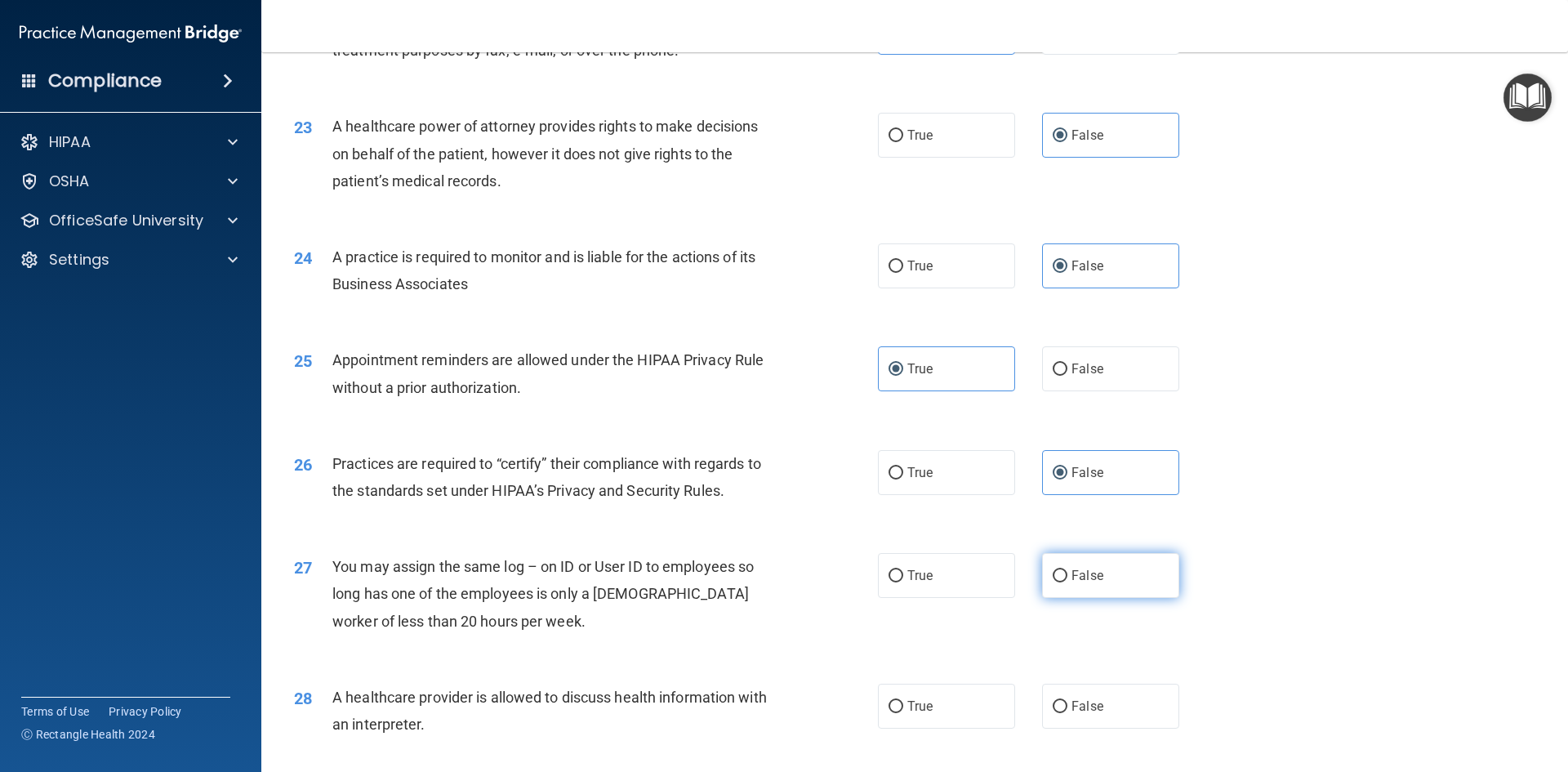
radio input "true"
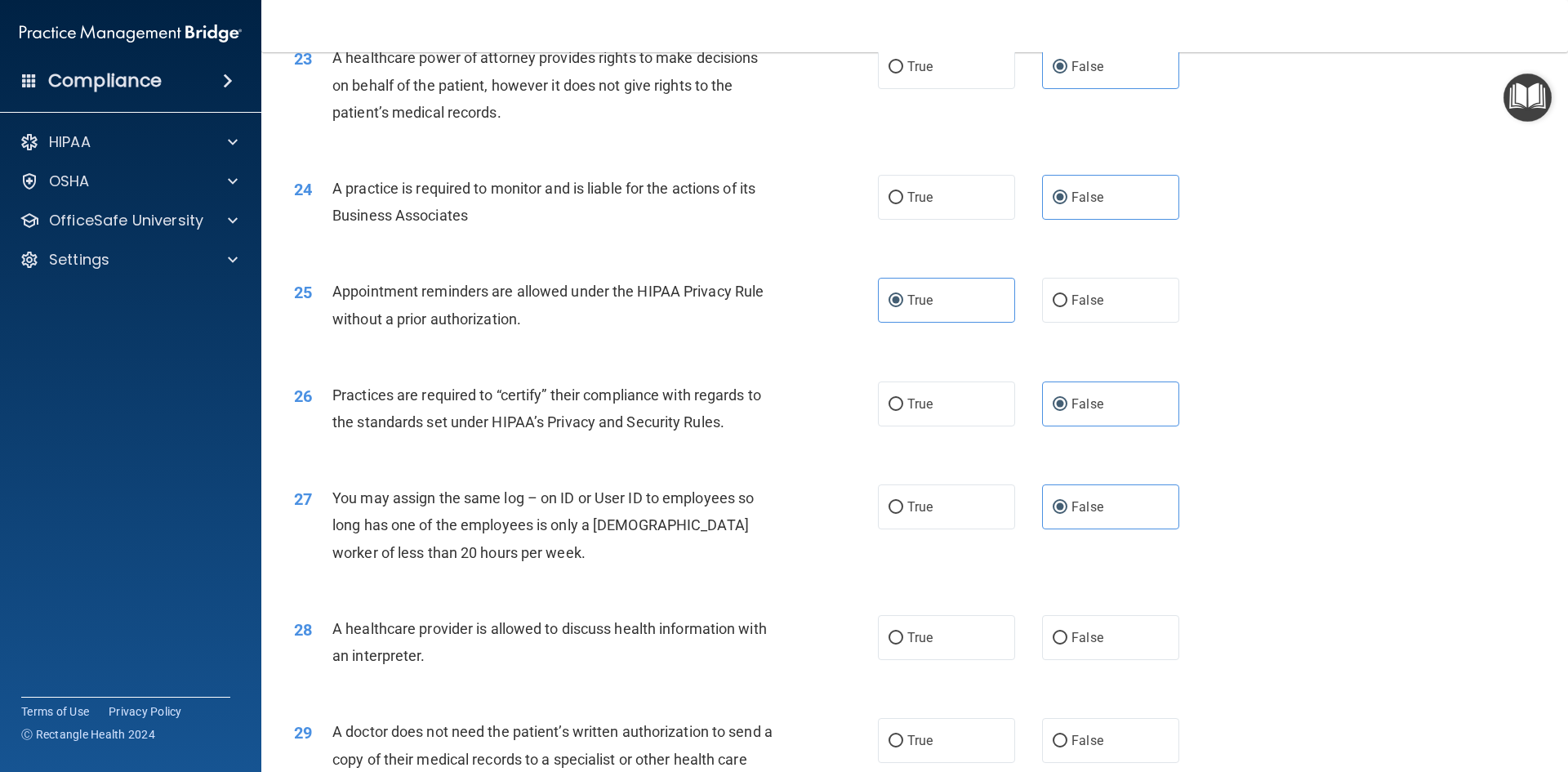
scroll to position [2859, 0]
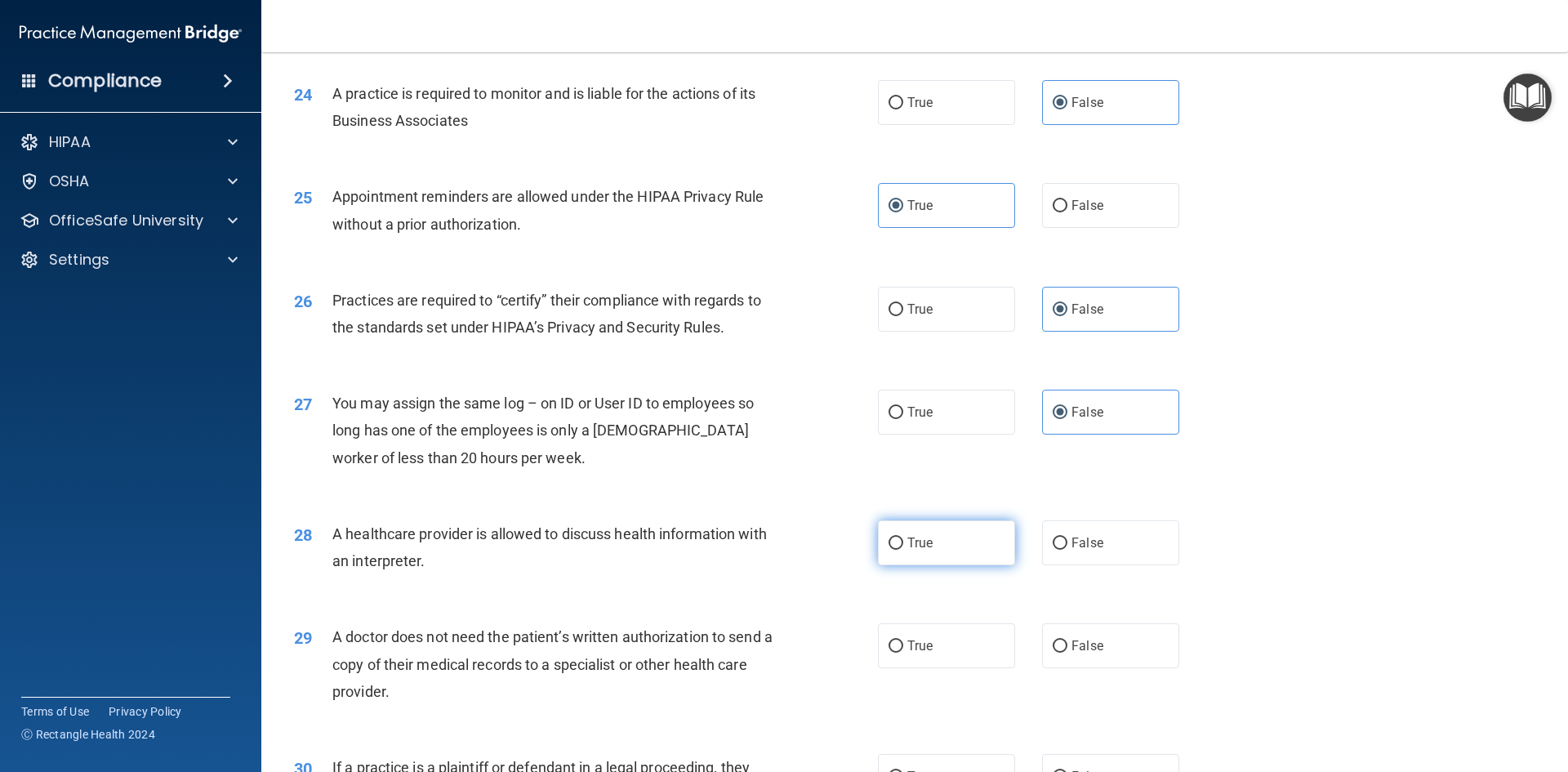
click at [948, 543] on label "True" at bounding box center [946, 543] width 137 height 45
click at [903, 543] on input "True" at bounding box center [895, 544] width 15 height 12
radio input "true"
click at [934, 647] on label "True" at bounding box center [946, 646] width 137 height 45
click at [903, 647] on input "True" at bounding box center [895, 646] width 15 height 12
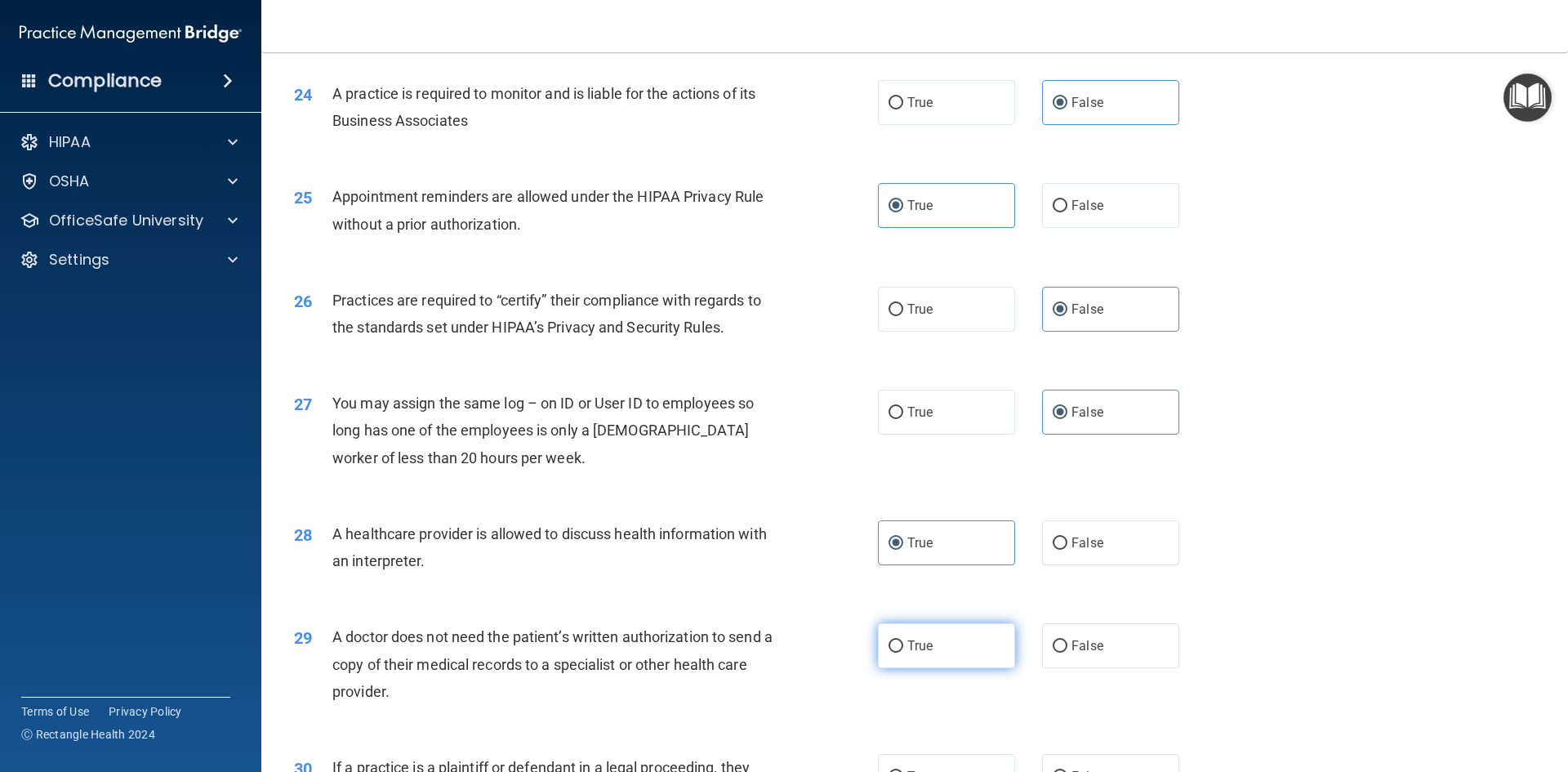
radio input "true"
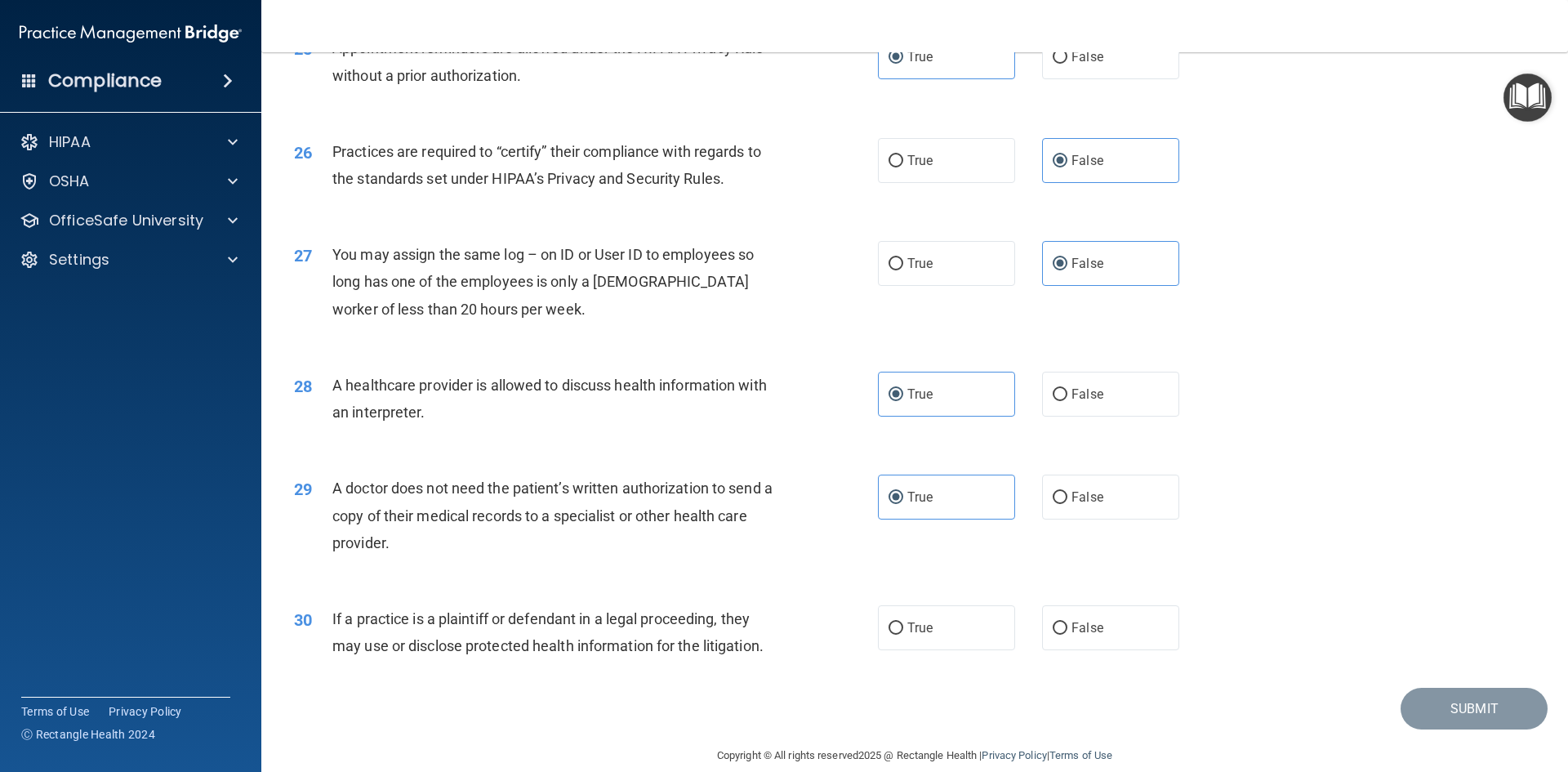
scroll to position [3030, 0]
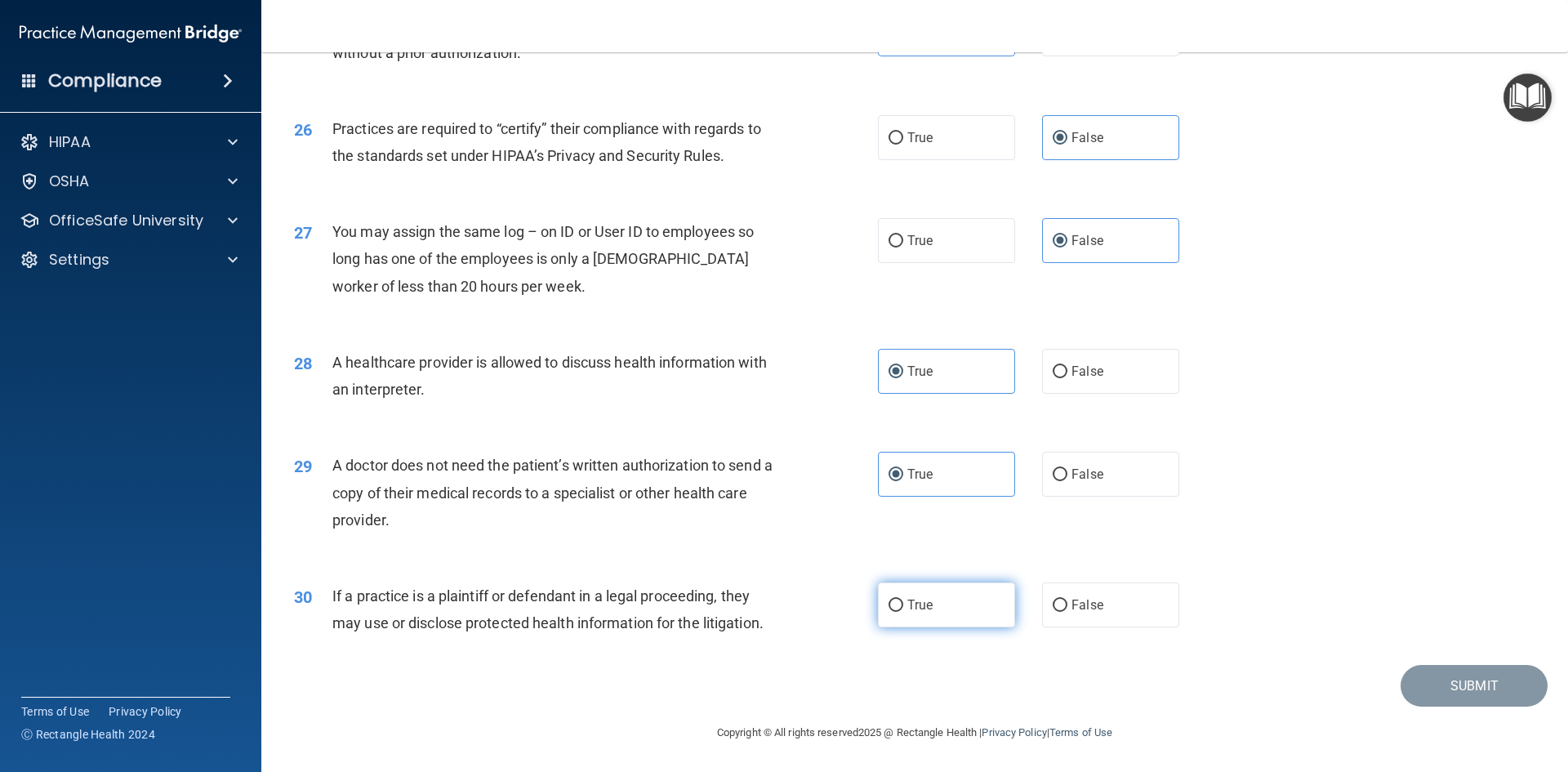
click at [962, 609] on label "True" at bounding box center [946, 605] width 137 height 45
click at [903, 609] on input "True" at bounding box center [895, 605] width 15 height 12
radio input "true"
click at [1451, 683] on button "Submit" at bounding box center [1473, 686] width 147 height 42
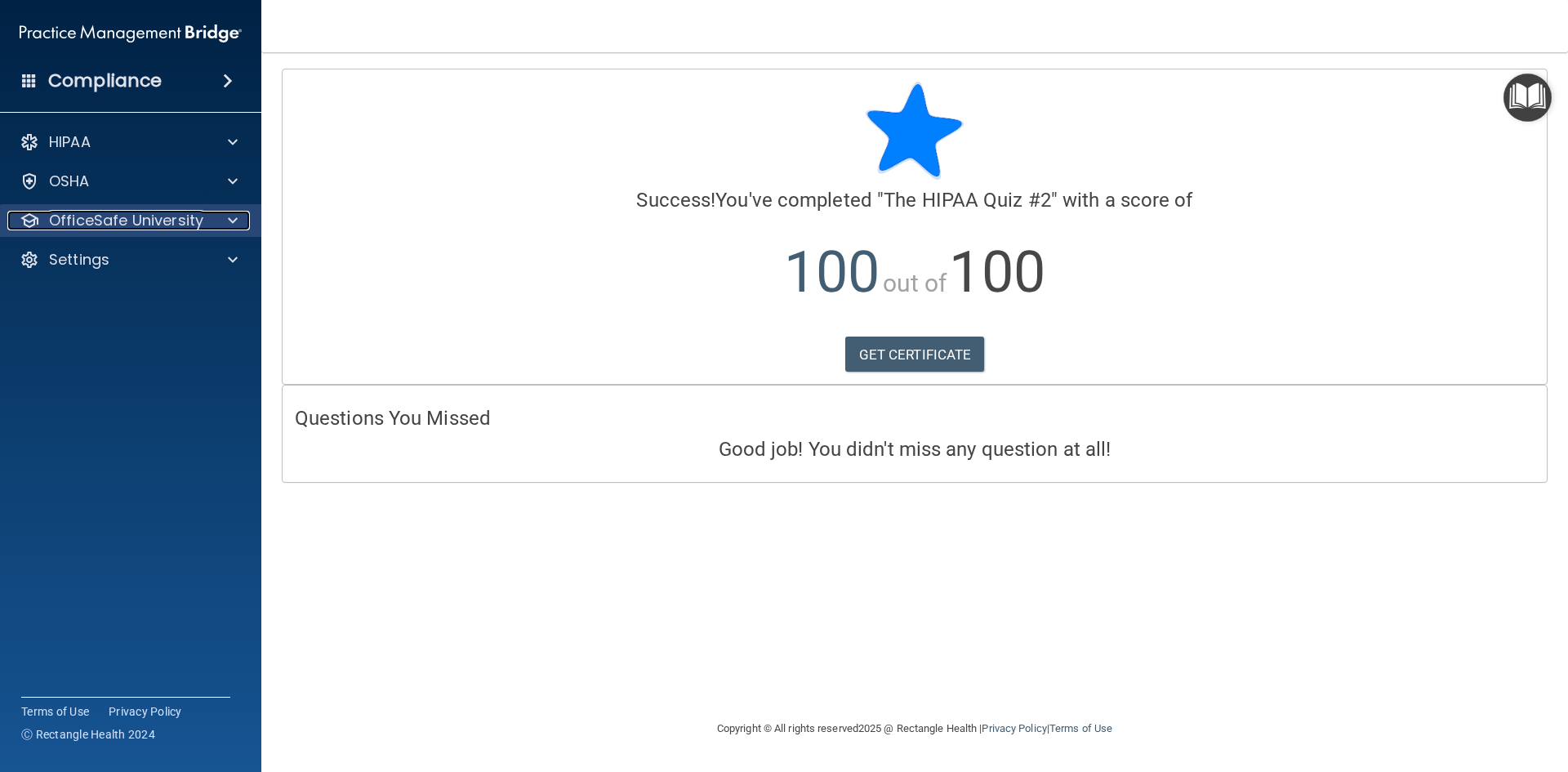
click at [235, 216] on span at bounding box center [232, 221] width 10 height 20
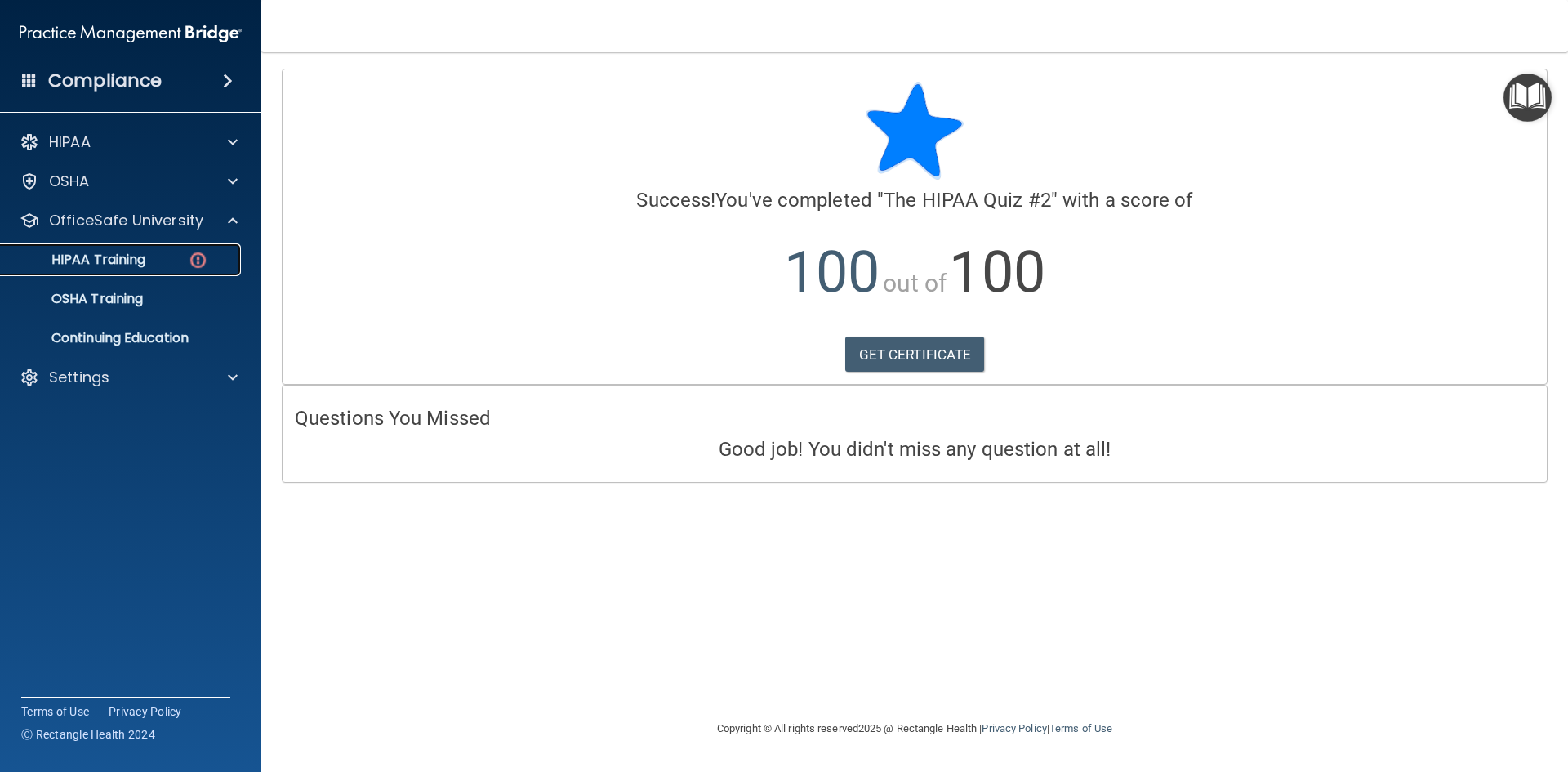
click at [151, 258] on div "HIPAA Training" at bounding box center [122, 260] width 223 height 16
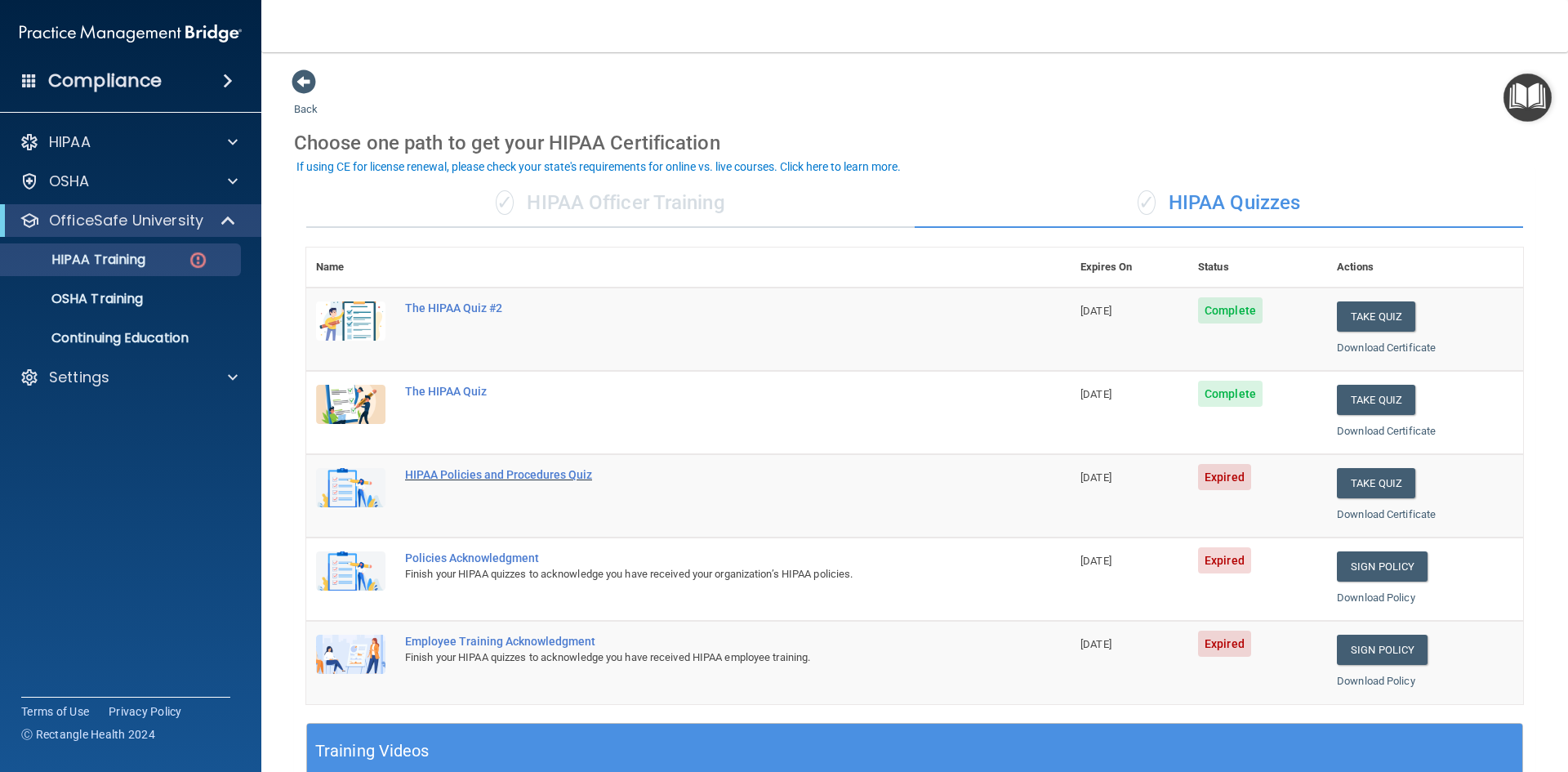
click at [527, 473] on div "HIPAA Policies and Procedures Quiz" at bounding box center [696, 474] width 583 height 13
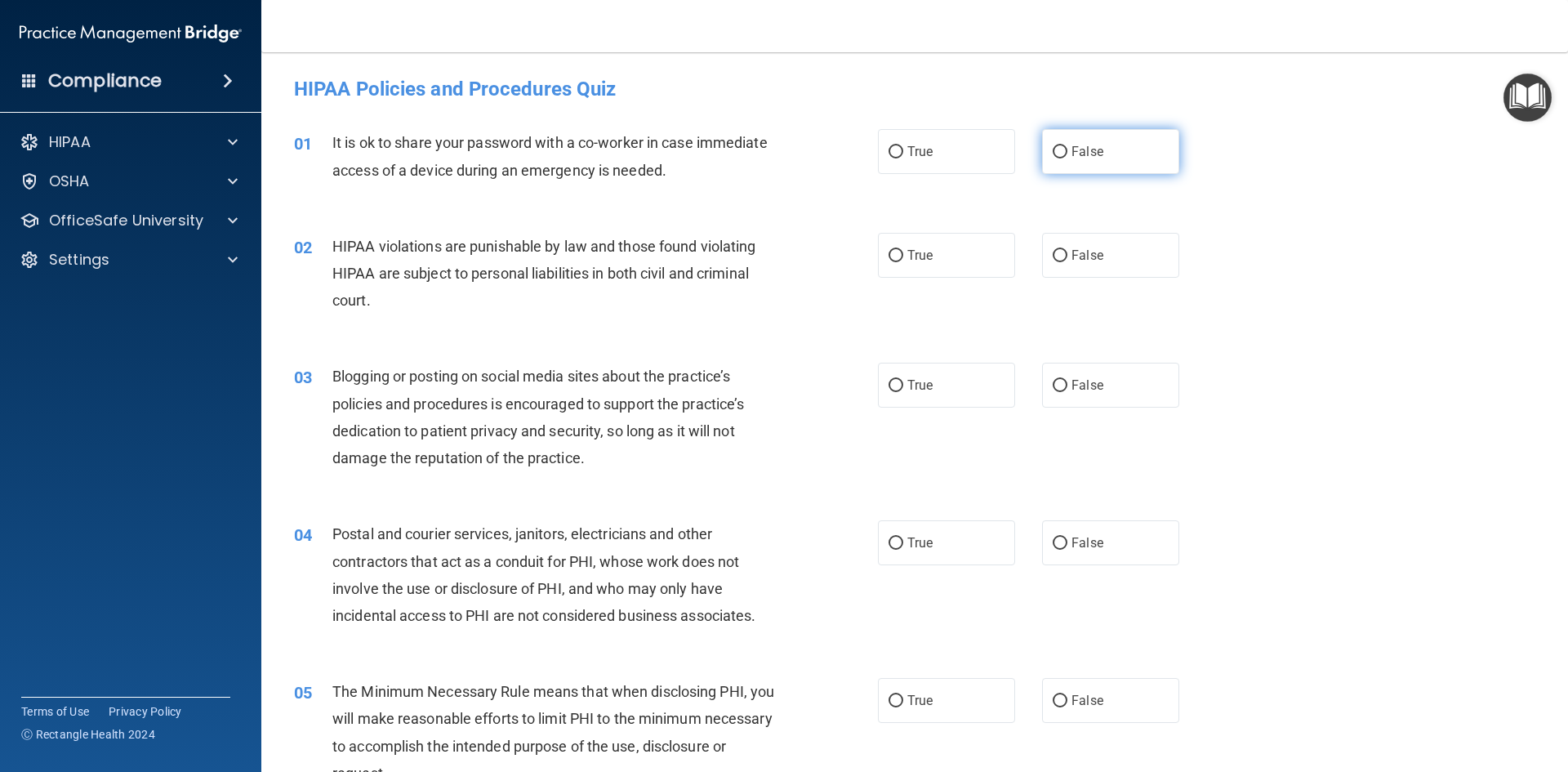
click at [1089, 148] on span "False" at bounding box center [1087, 152] width 32 height 16
click at [1067, 148] on input "False" at bounding box center [1059, 152] width 15 height 12
radio input "true"
click at [985, 260] on label "True" at bounding box center [946, 255] width 137 height 45
click at [903, 260] on input "True" at bounding box center [895, 256] width 15 height 12
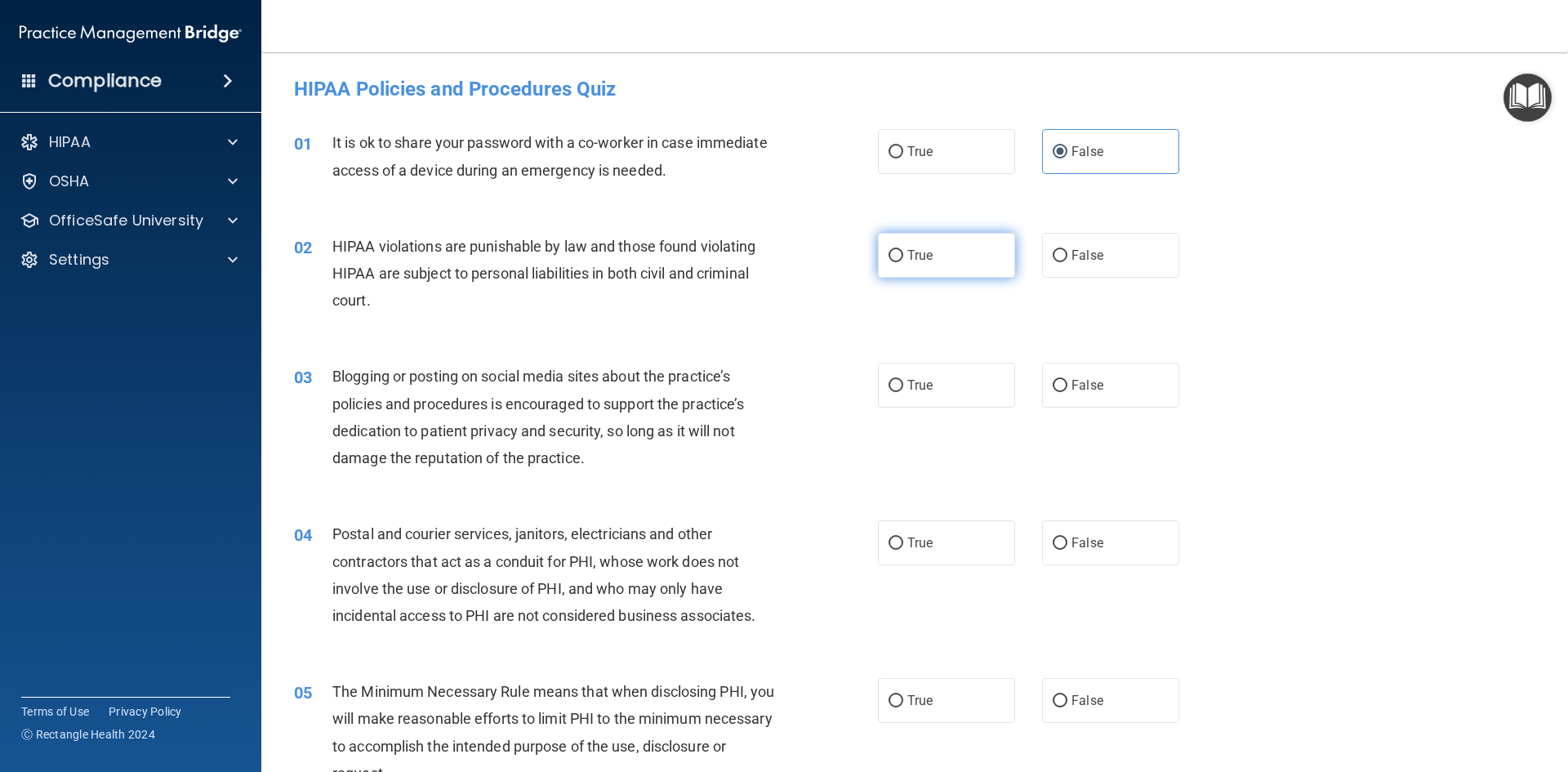
radio input "true"
click at [955, 387] on label "True" at bounding box center [946, 386] width 137 height 45
click at [903, 387] on input "True" at bounding box center [895, 386] width 15 height 12
radio input "true"
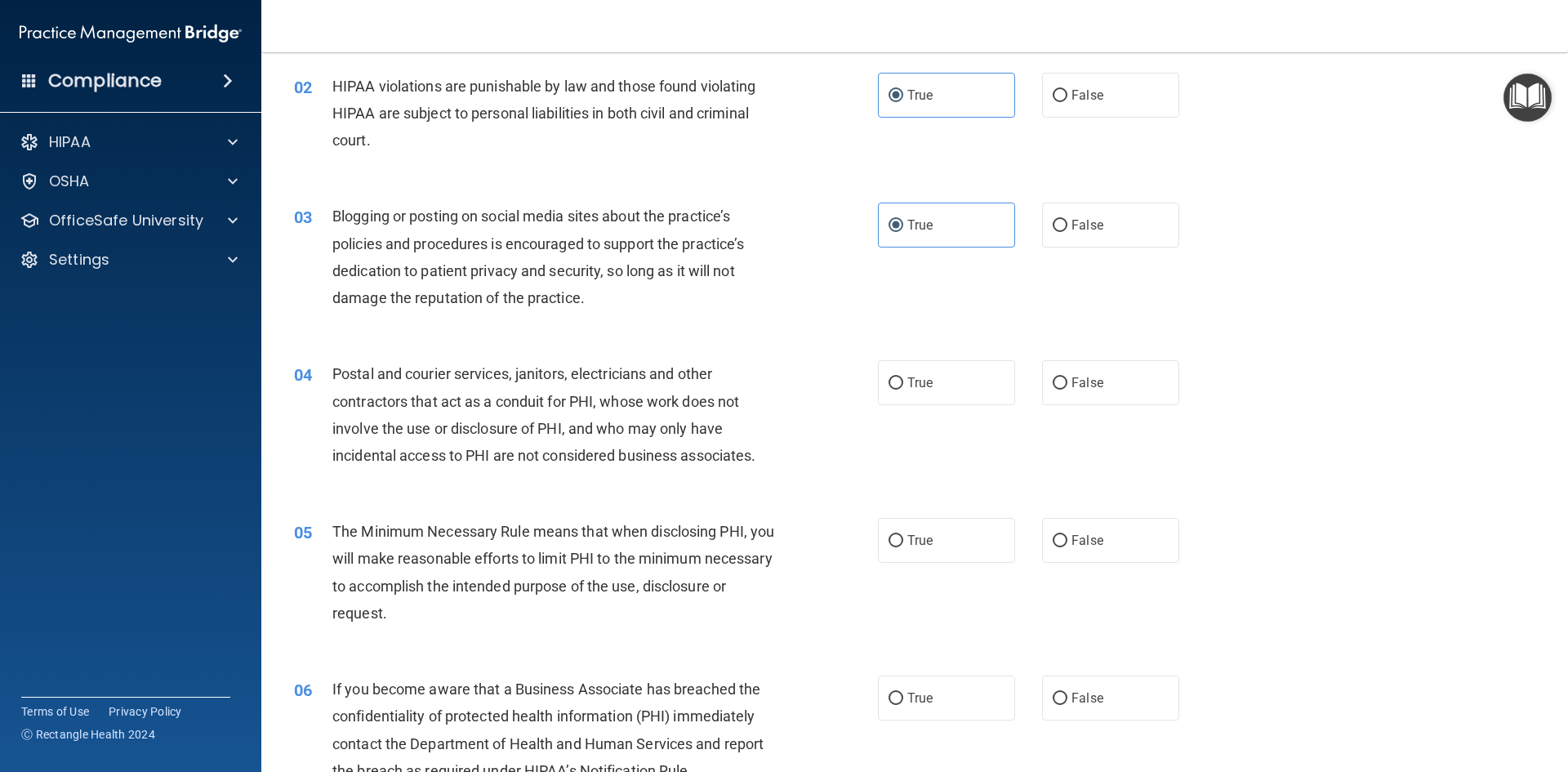
scroll to position [163, 0]
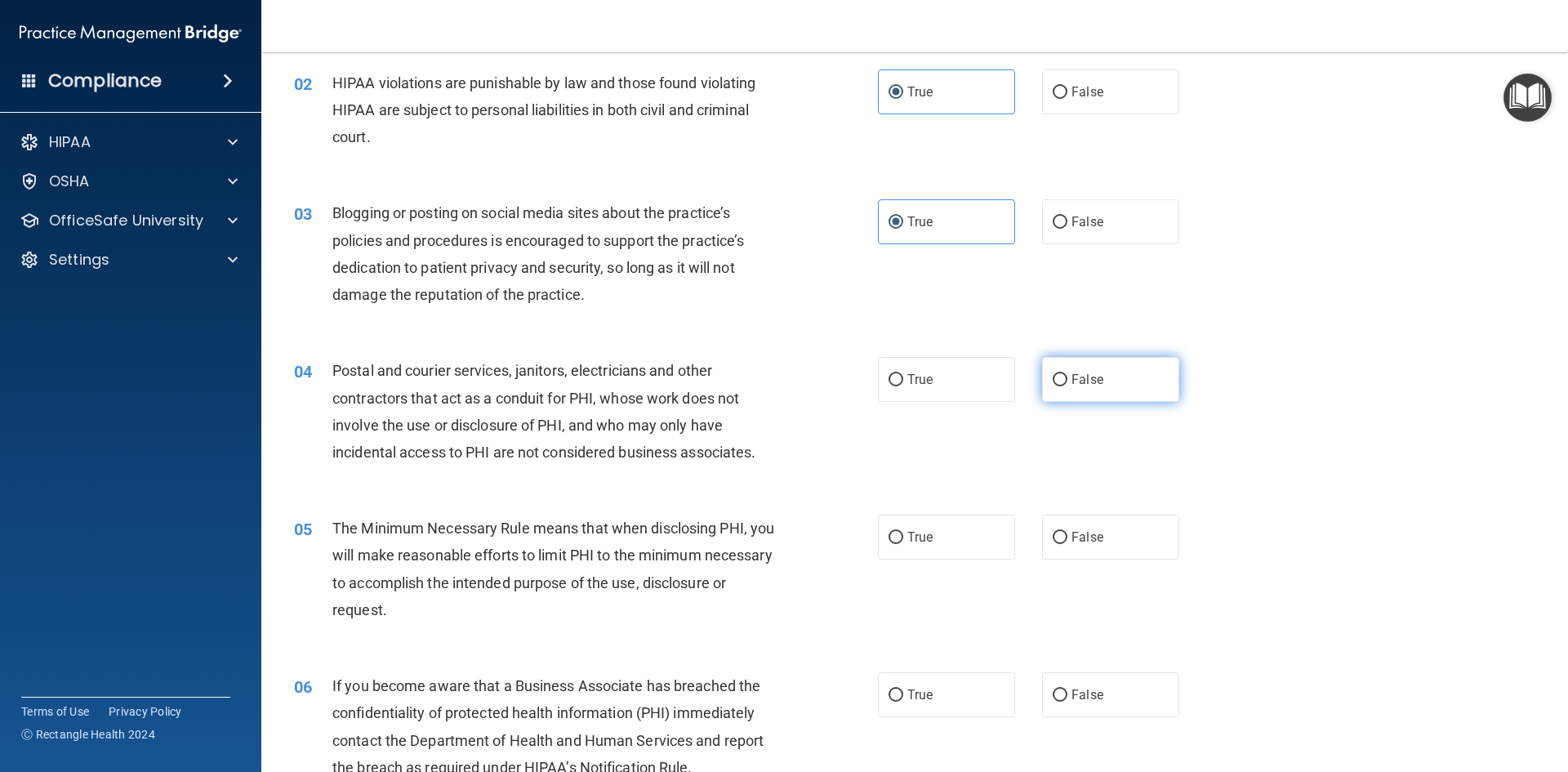
click at [1071, 384] on span "False" at bounding box center [1087, 379] width 32 height 16
click at [1067, 384] on input "False" at bounding box center [1059, 380] width 15 height 12
radio input "true"
click at [939, 534] on label "True" at bounding box center [946, 537] width 137 height 45
click at [903, 534] on input "True" at bounding box center [895, 538] width 15 height 12
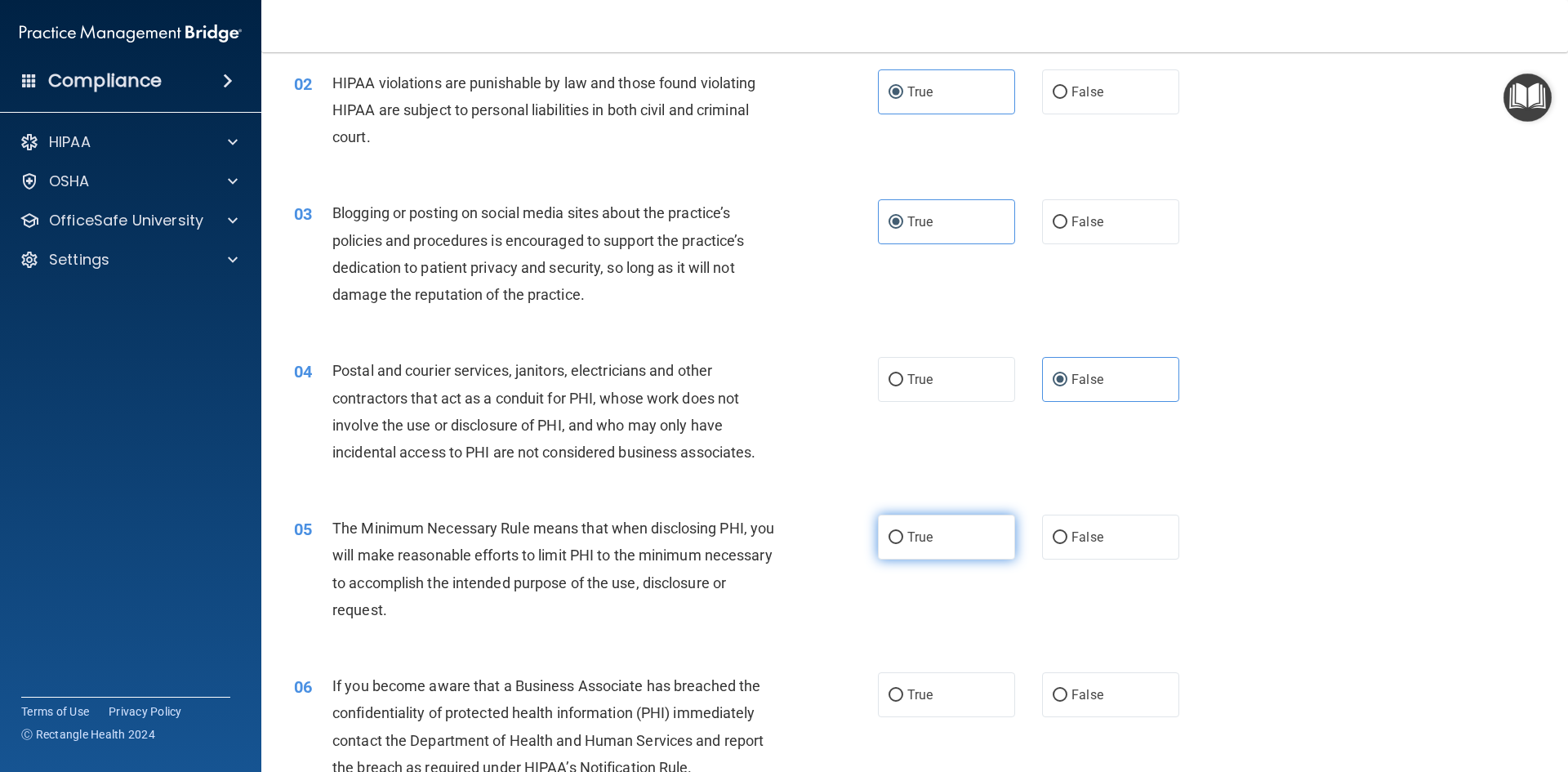
radio input "true"
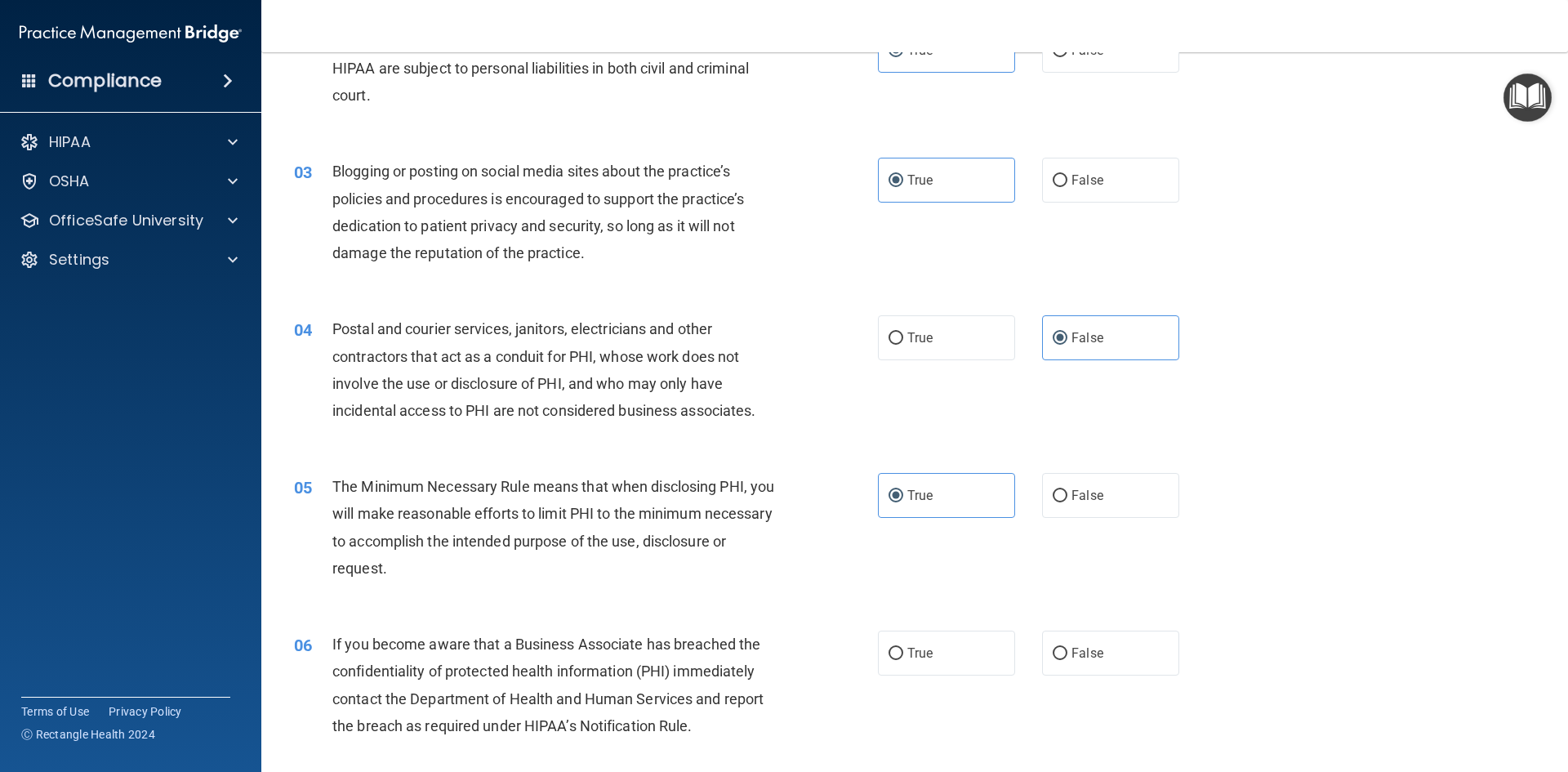
scroll to position [245, 0]
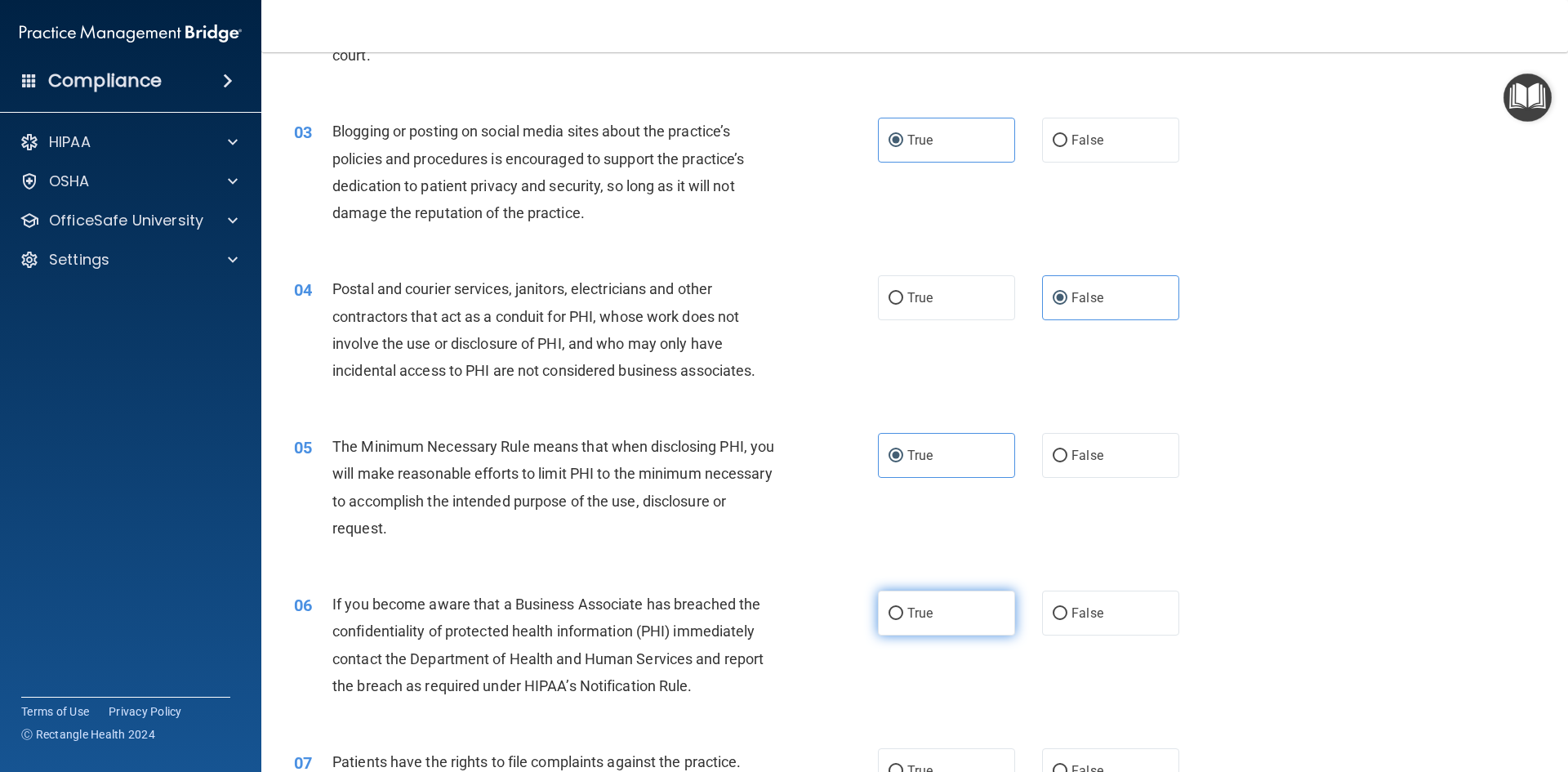
click at [942, 620] on label "True" at bounding box center [946, 613] width 137 height 45
click at [903, 620] on input "True" at bounding box center [895, 614] width 15 height 12
radio input "true"
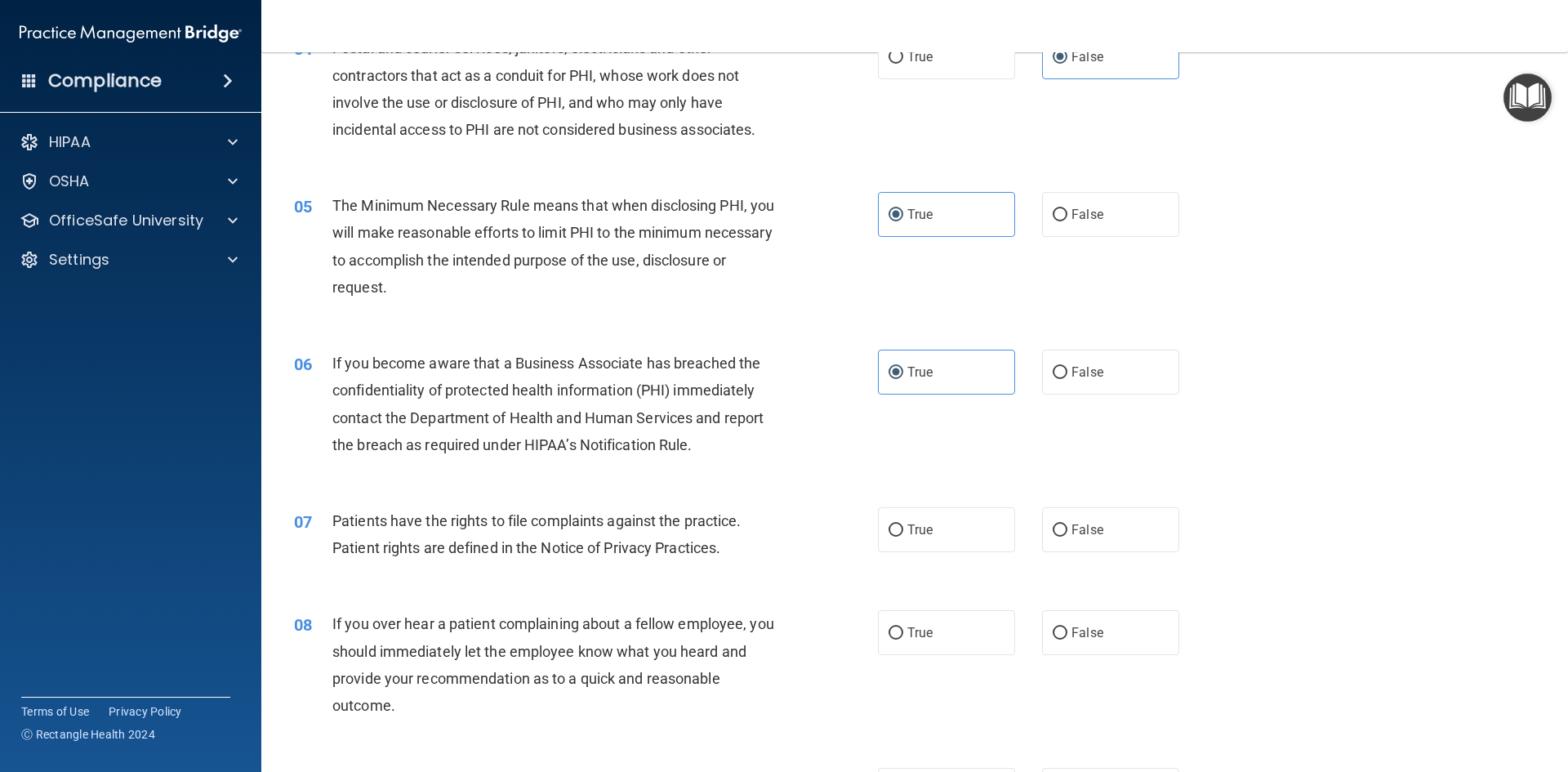
scroll to position [571, 0]
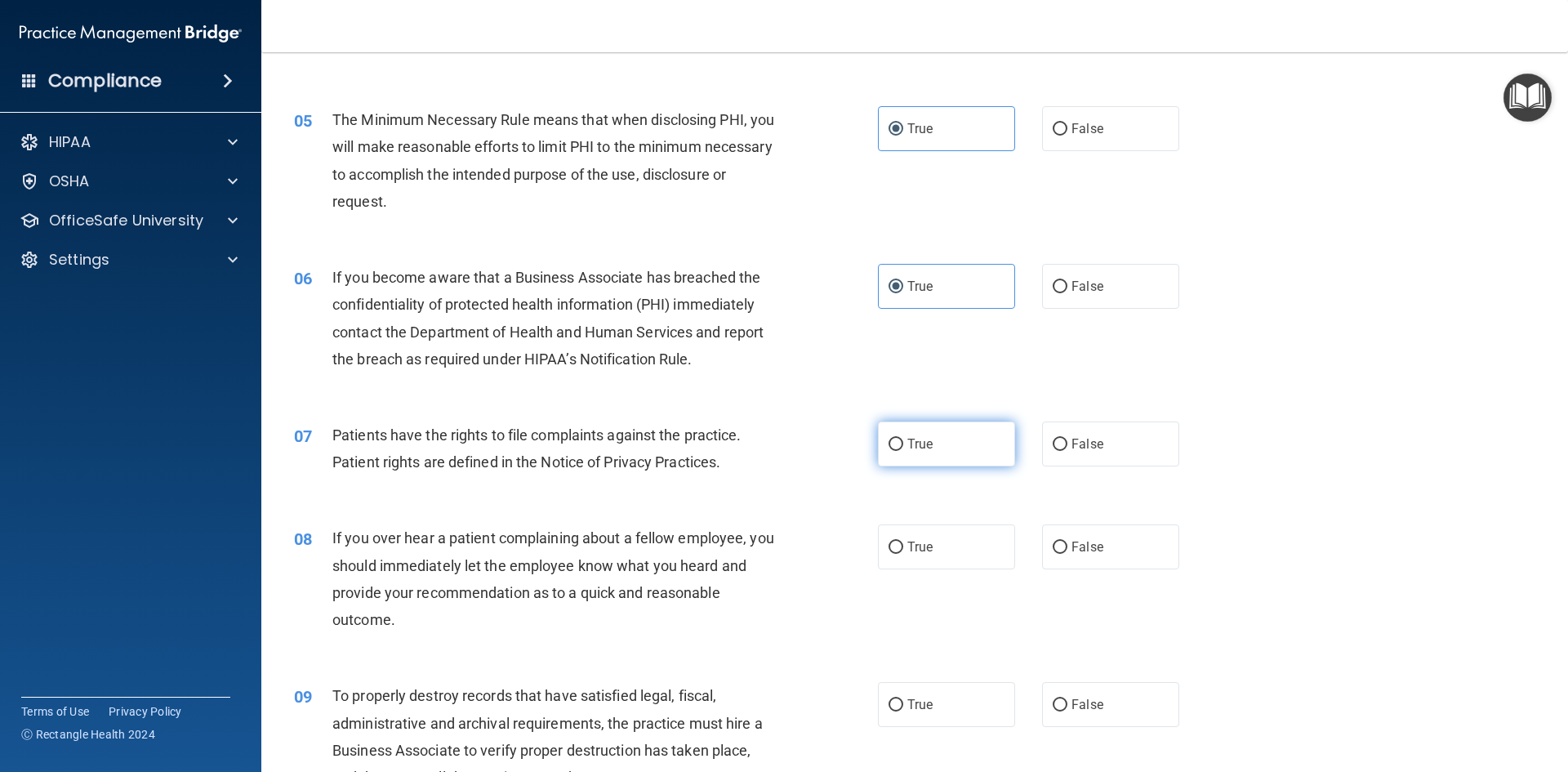
click at [933, 449] on label "True" at bounding box center [946, 444] width 137 height 45
click at [903, 449] on input "True" at bounding box center [895, 445] width 15 height 12
radio input "true"
click at [953, 550] on label "True" at bounding box center [946, 547] width 137 height 45
click at [903, 550] on input "True" at bounding box center [895, 548] width 15 height 12
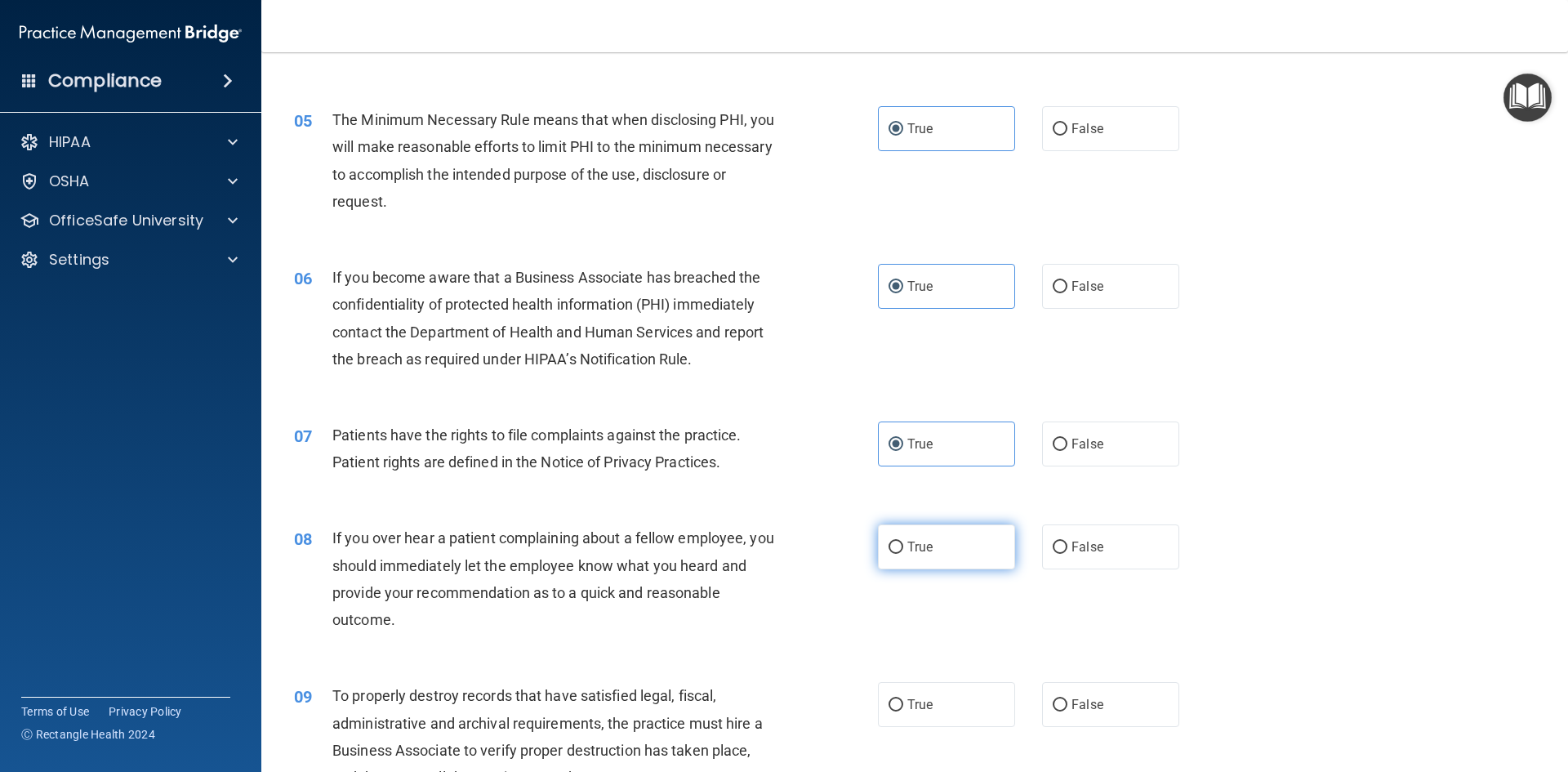
radio input "true"
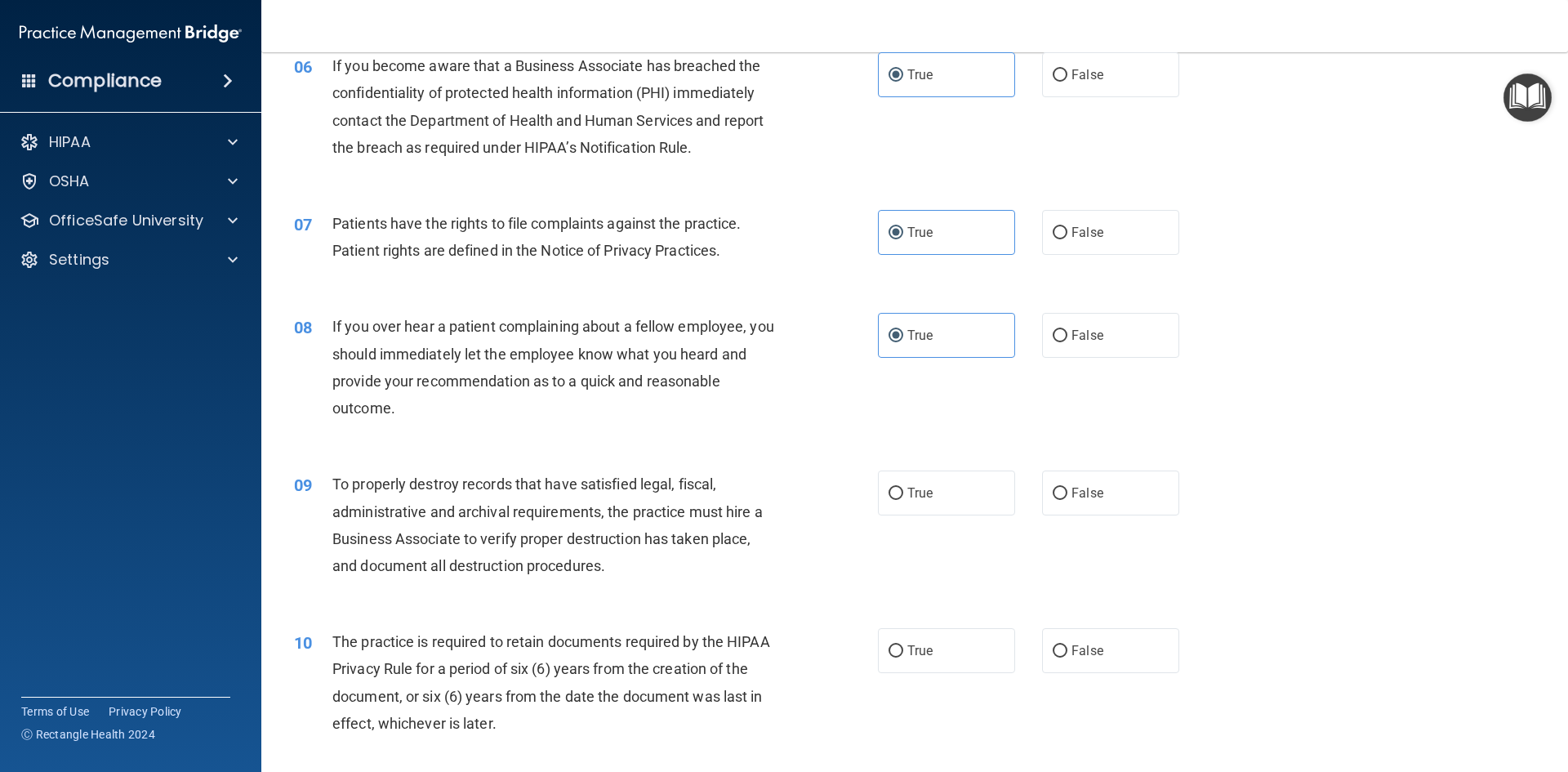
scroll to position [816, 0]
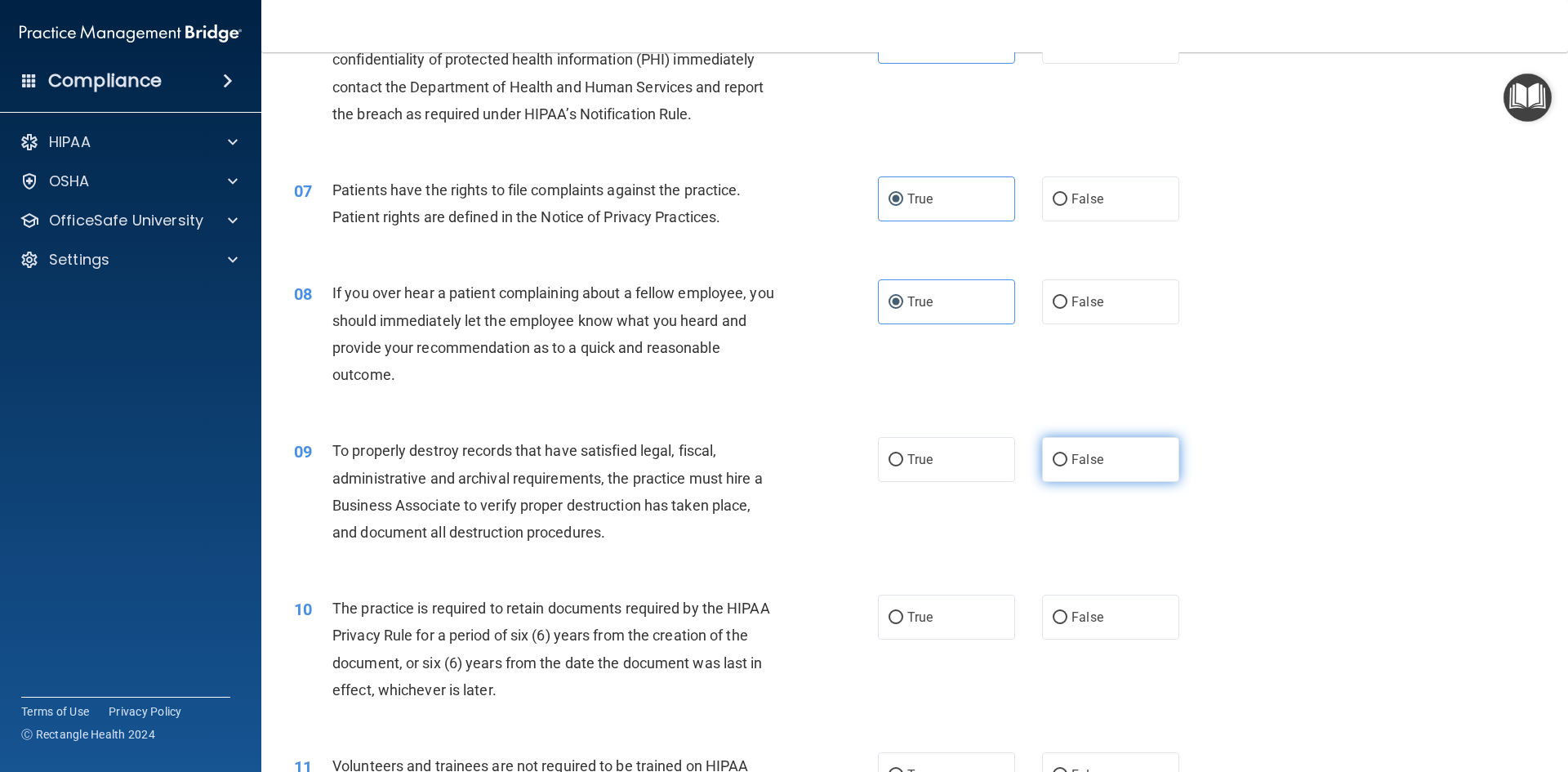
click at [1077, 465] on span "False" at bounding box center [1087, 459] width 32 height 16
click at [1067, 465] on input "False" at bounding box center [1059, 460] width 15 height 12
radio input "true"
click at [898, 616] on label "True" at bounding box center [946, 617] width 137 height 45
click at [898, 616] on input "True" at bounding box center [895, 617] width 15 height 12
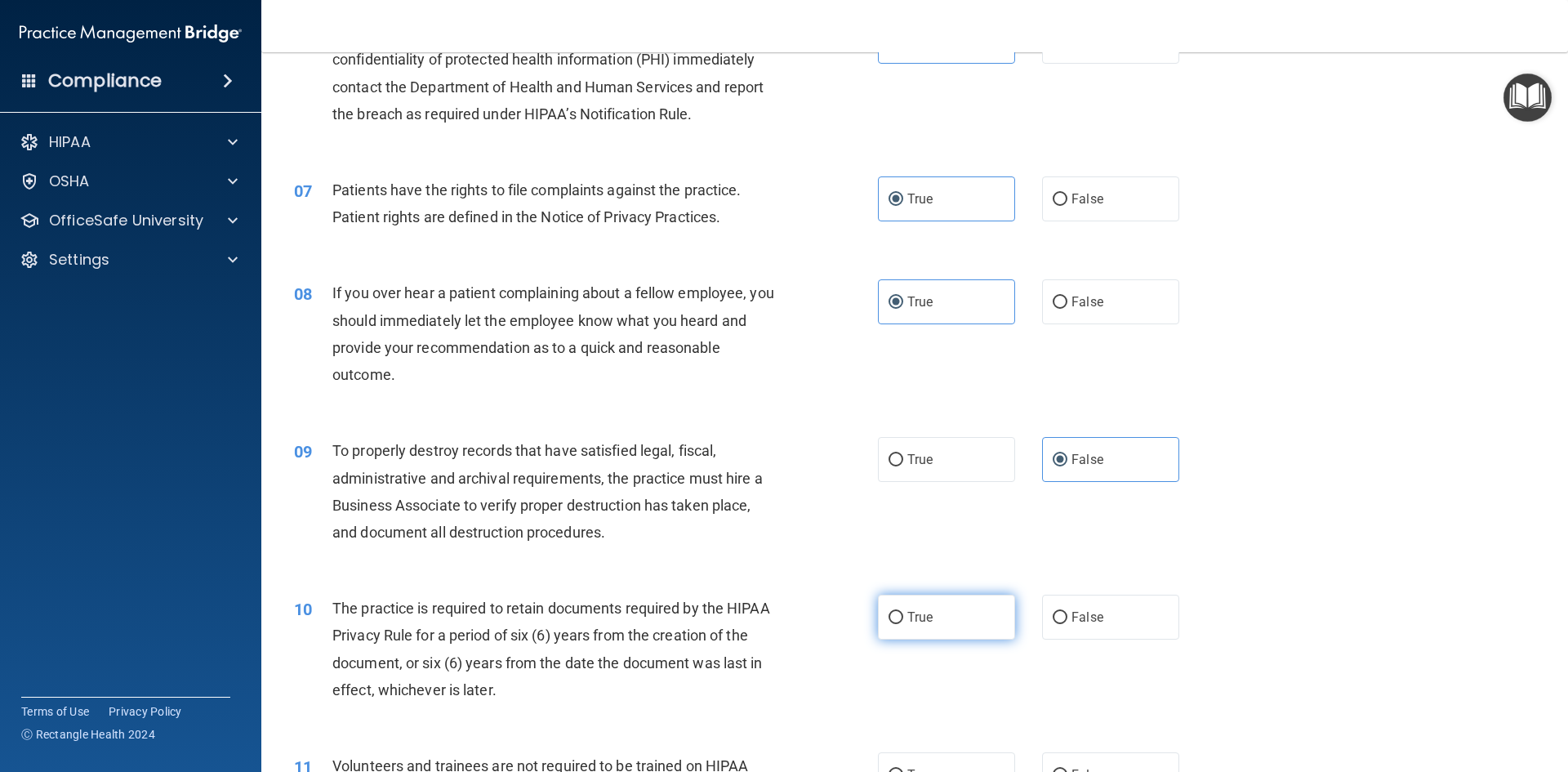
radio input "true"
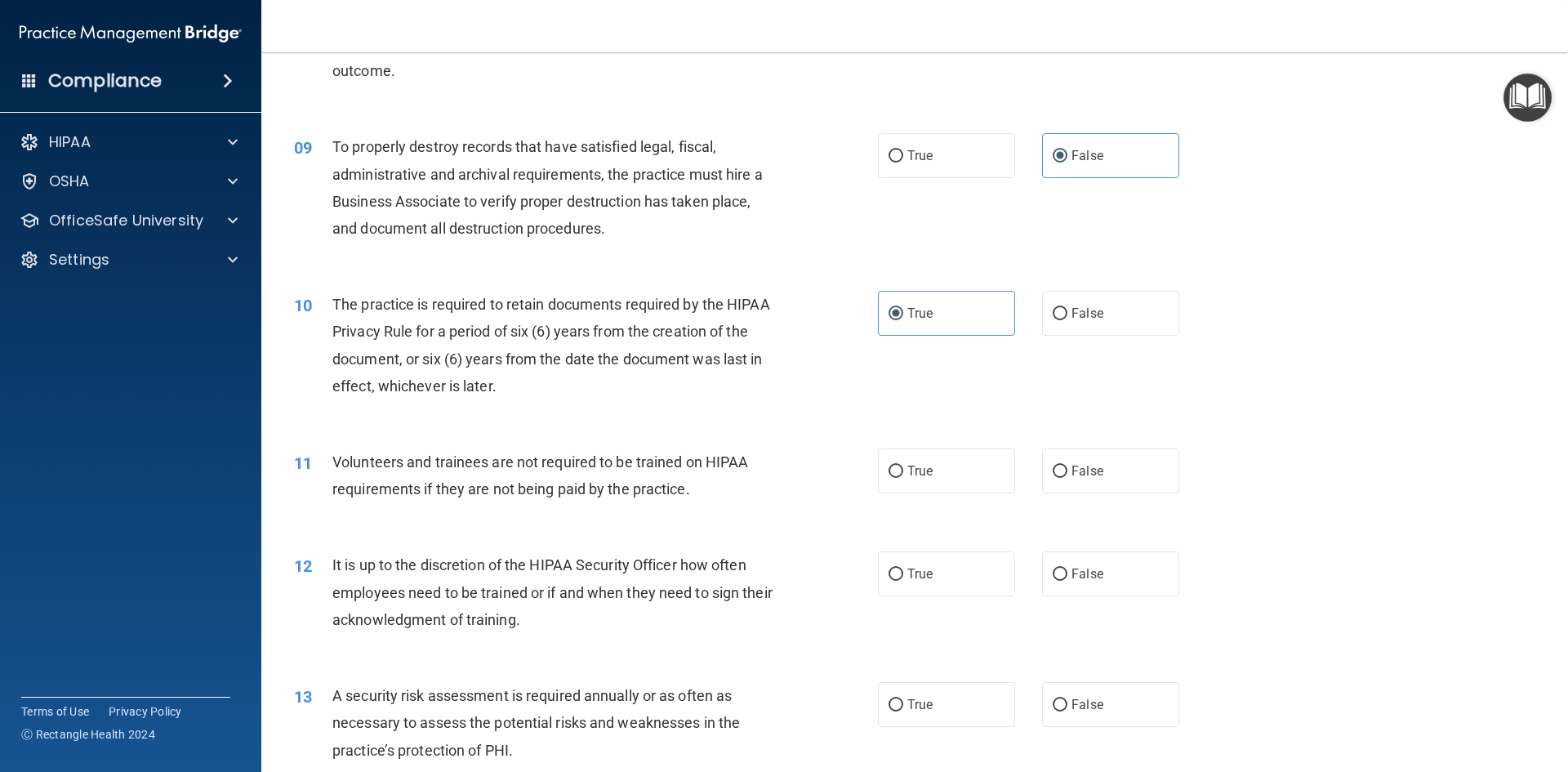
scroll to position [1144, 0]
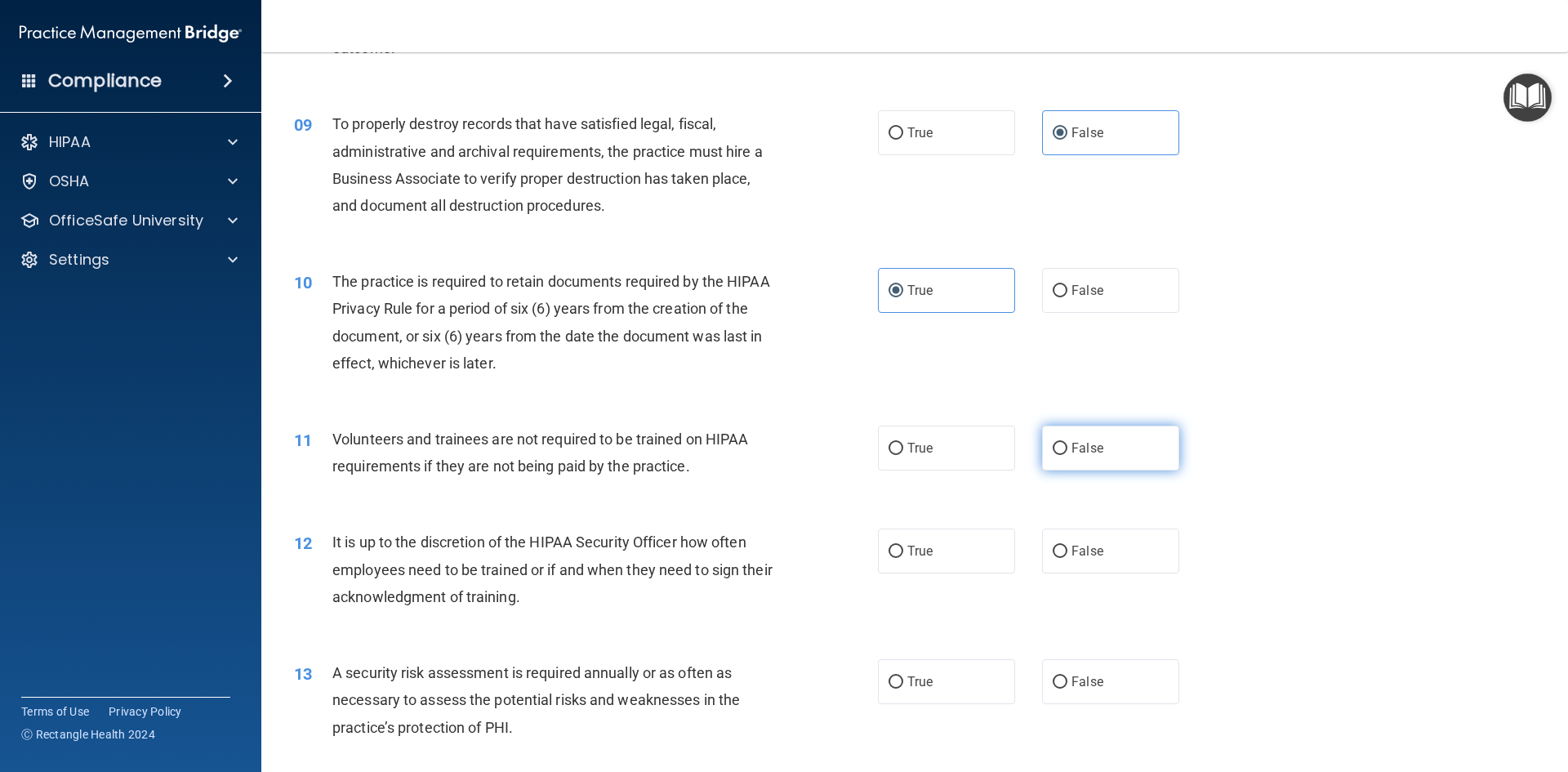
click at [1101, 445] on label "False" at bounding box center [1110, 448] width 137 height 45
click at [1067, 445] on input "False" at bounding box center [1059, 449] width 15 height 12
radio input "true"
click at [1077, 563] on label "False" at bounding box center [1110, 551] width 137 height 45
click at [1067, 558] on input "False" at bounding box center [1059, 551] width 15 height 12
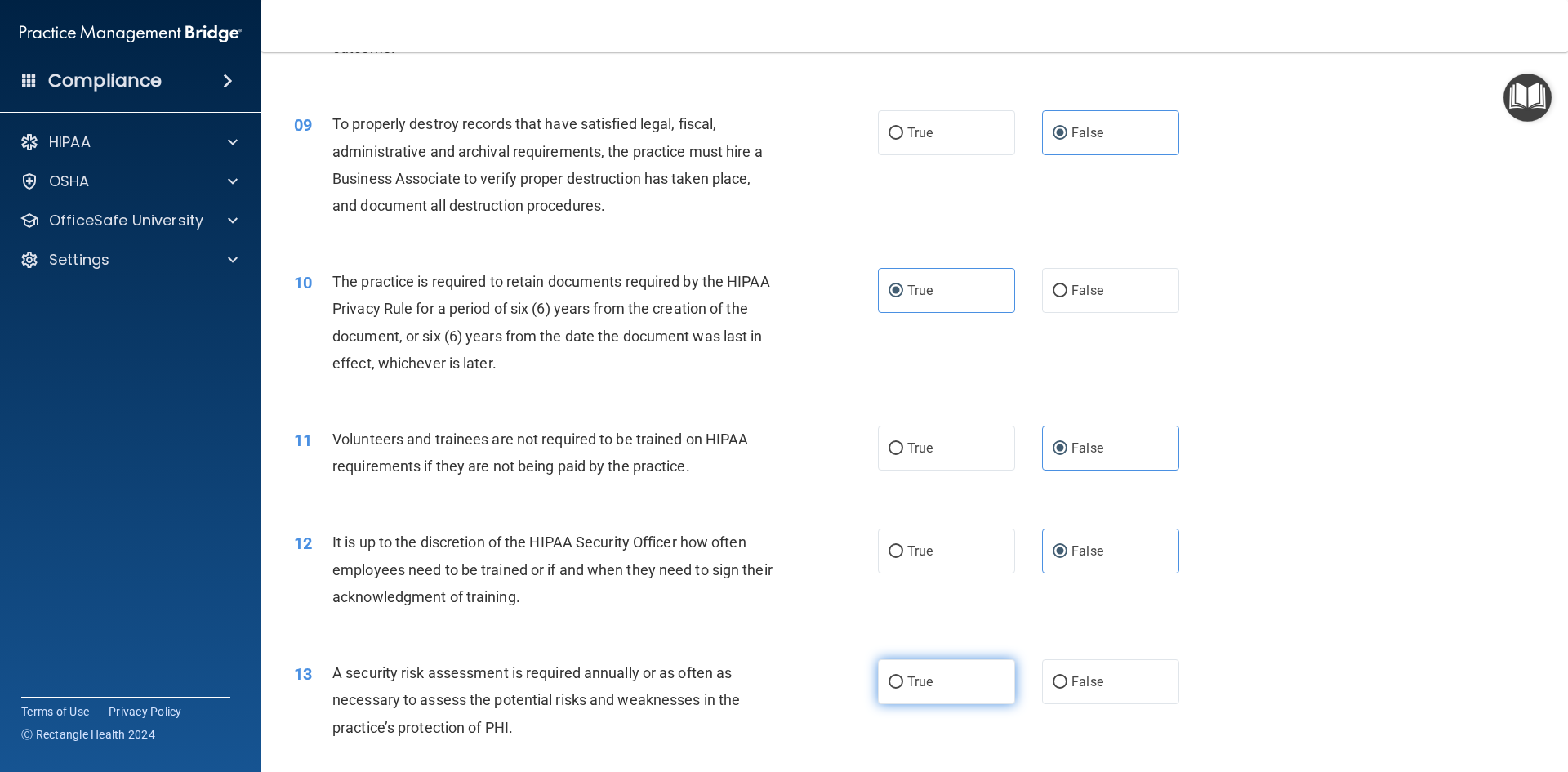
click at [954, 683] on label "True" at bounding box center [946, 682] width 137 height 45
click at [903, 683] on input "True" at bounding box center [895, 683] width 15 height 12
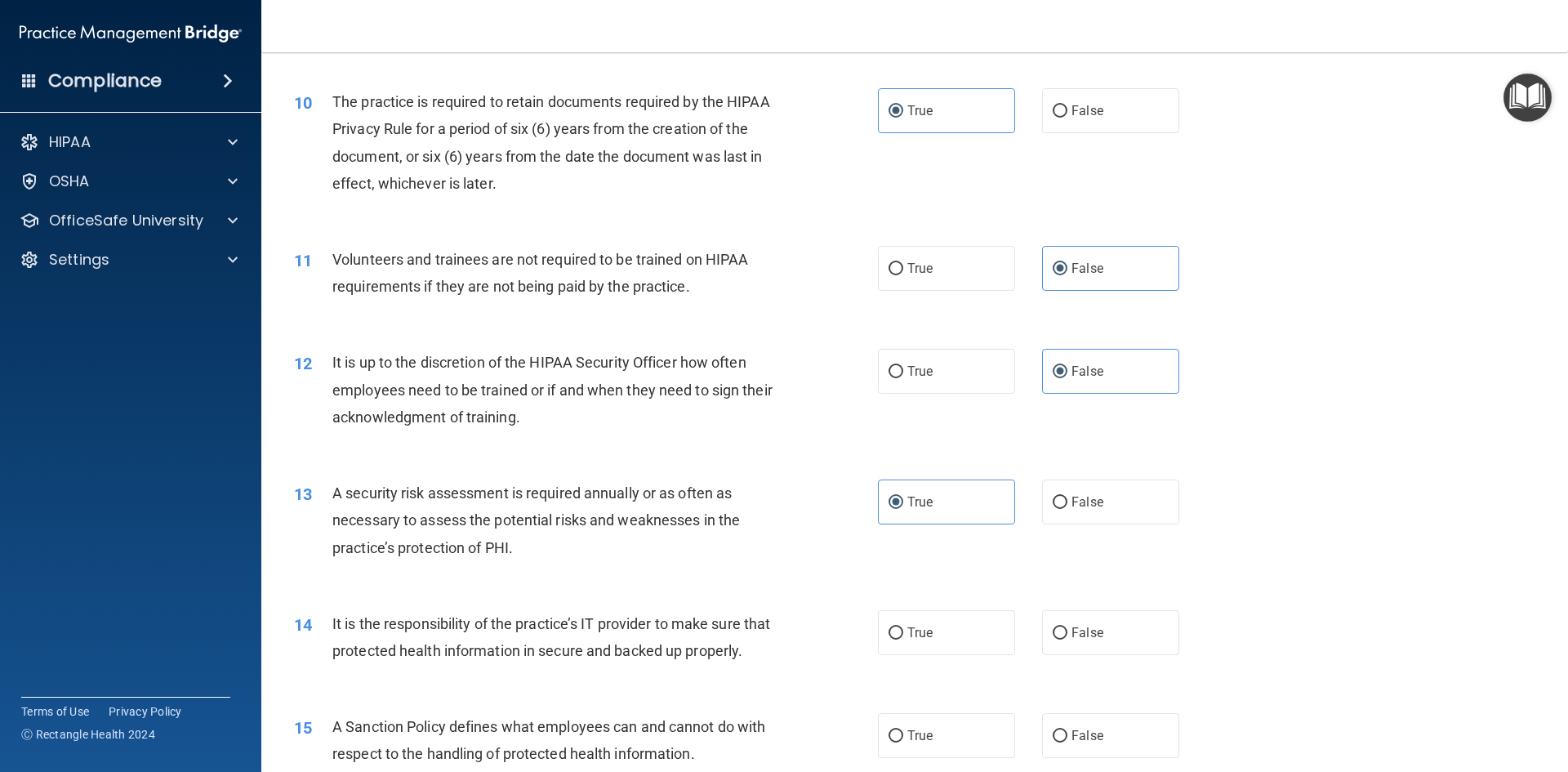
scroll to position [1389, 0]
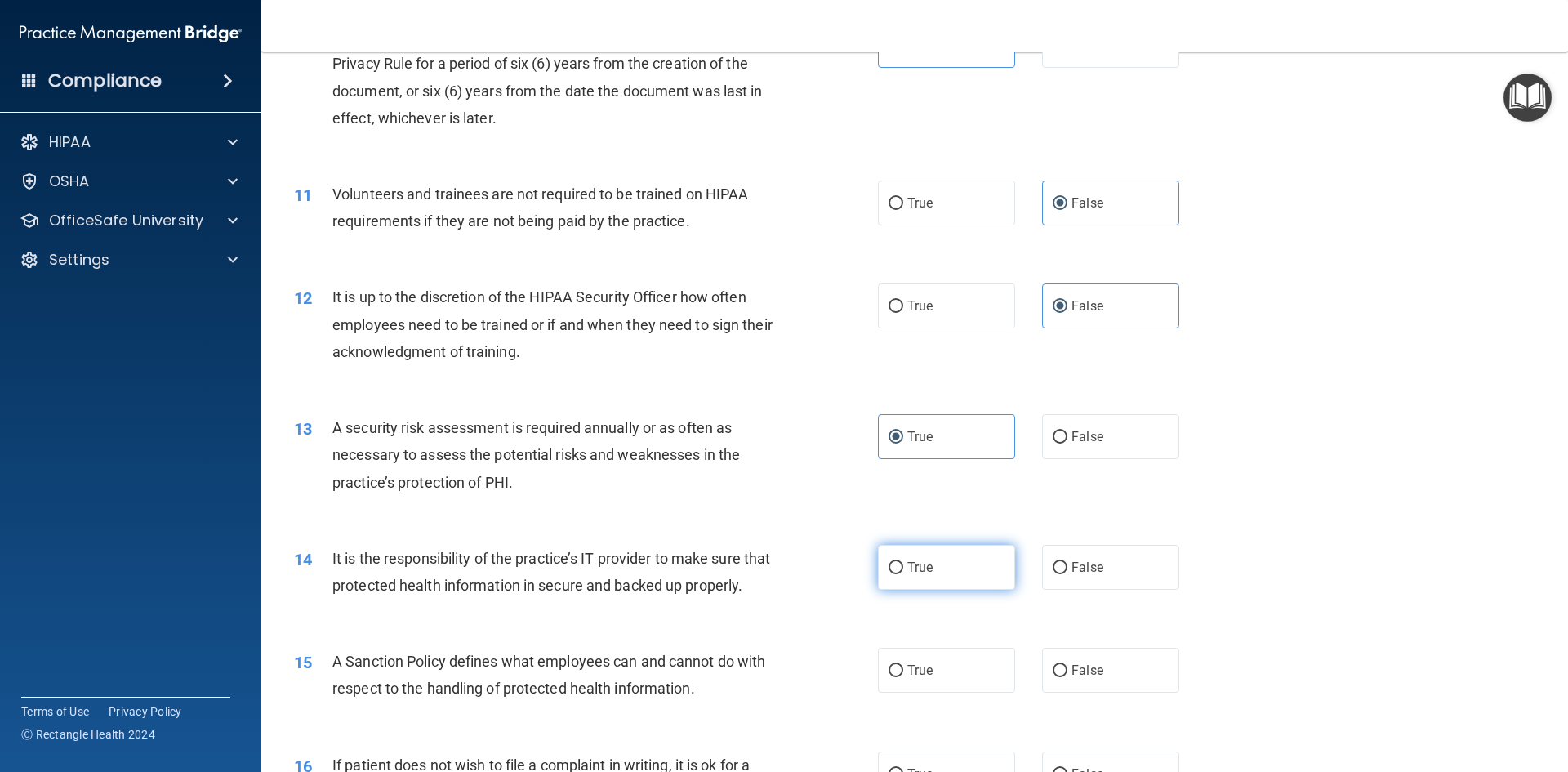
click at [934, 572] on label "True" at bounding box center [946, 567] width 137 height 45
click at [903, 572] on input "True" at bounding box center [895, 568] width 15 height 12
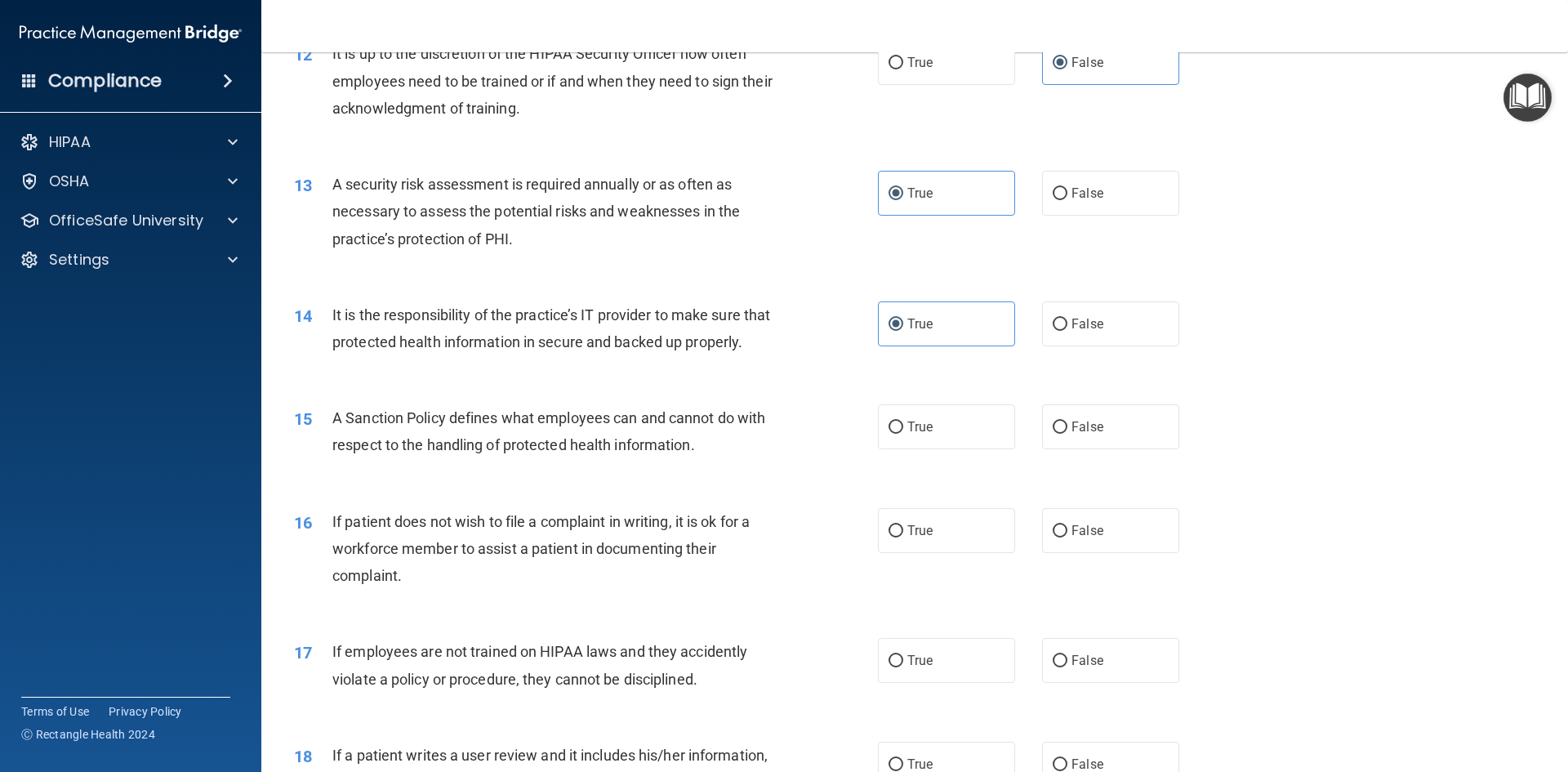
scroll to position [1633, 0]
click at [928, 447] on label "True" at bounding box center [946, 426] width 137 height 45
click at [903, 432] on input "True" at bounding box center [895, 426] width 15 height 12
click at [951, 551] on label "True" at bounding box center [946, 529] width 137 height 45
click at [903, 536] on input "True" at bounding box center [895, 530] width 15 height 12
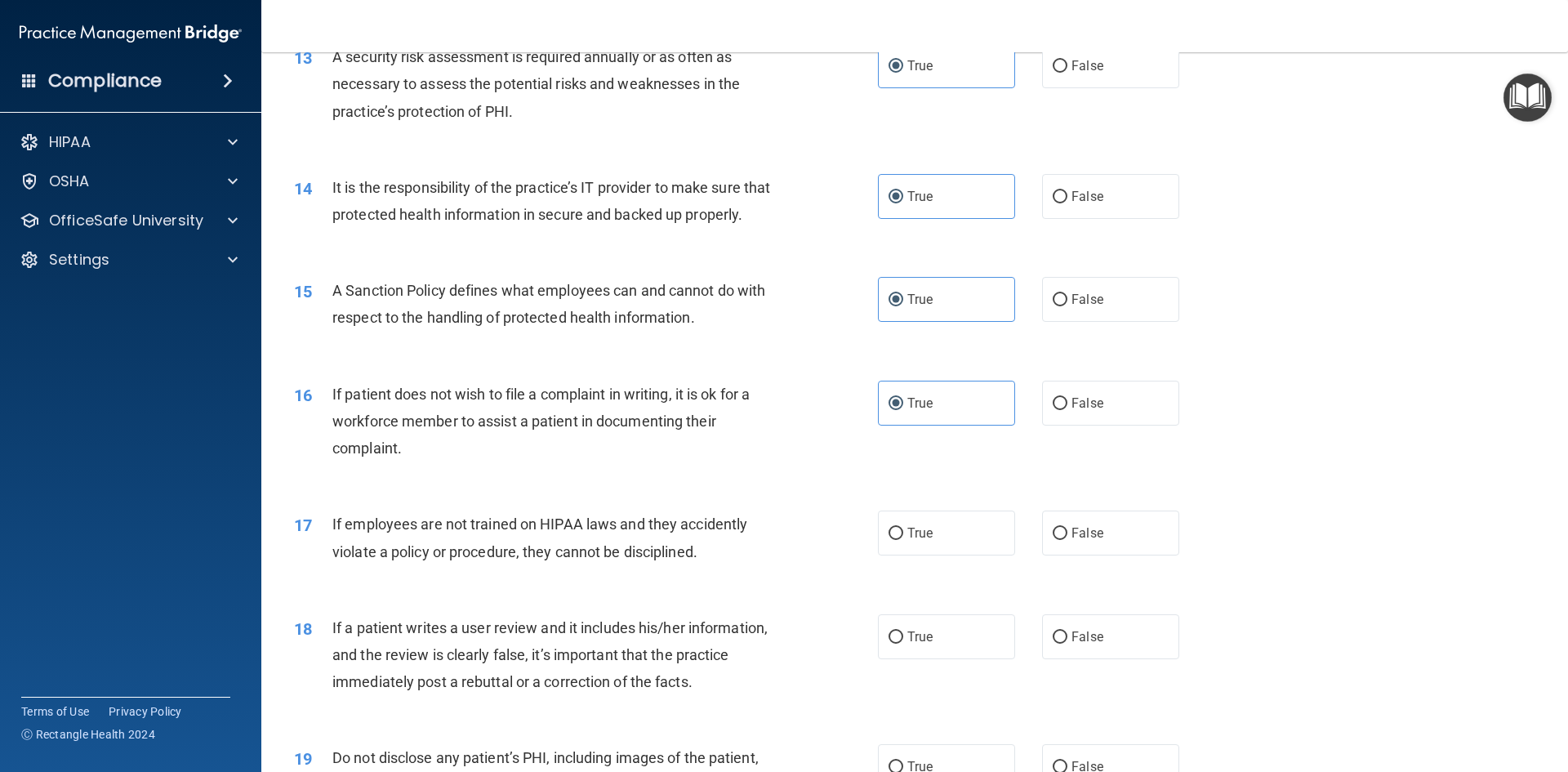
scroll to position [1878, 0]
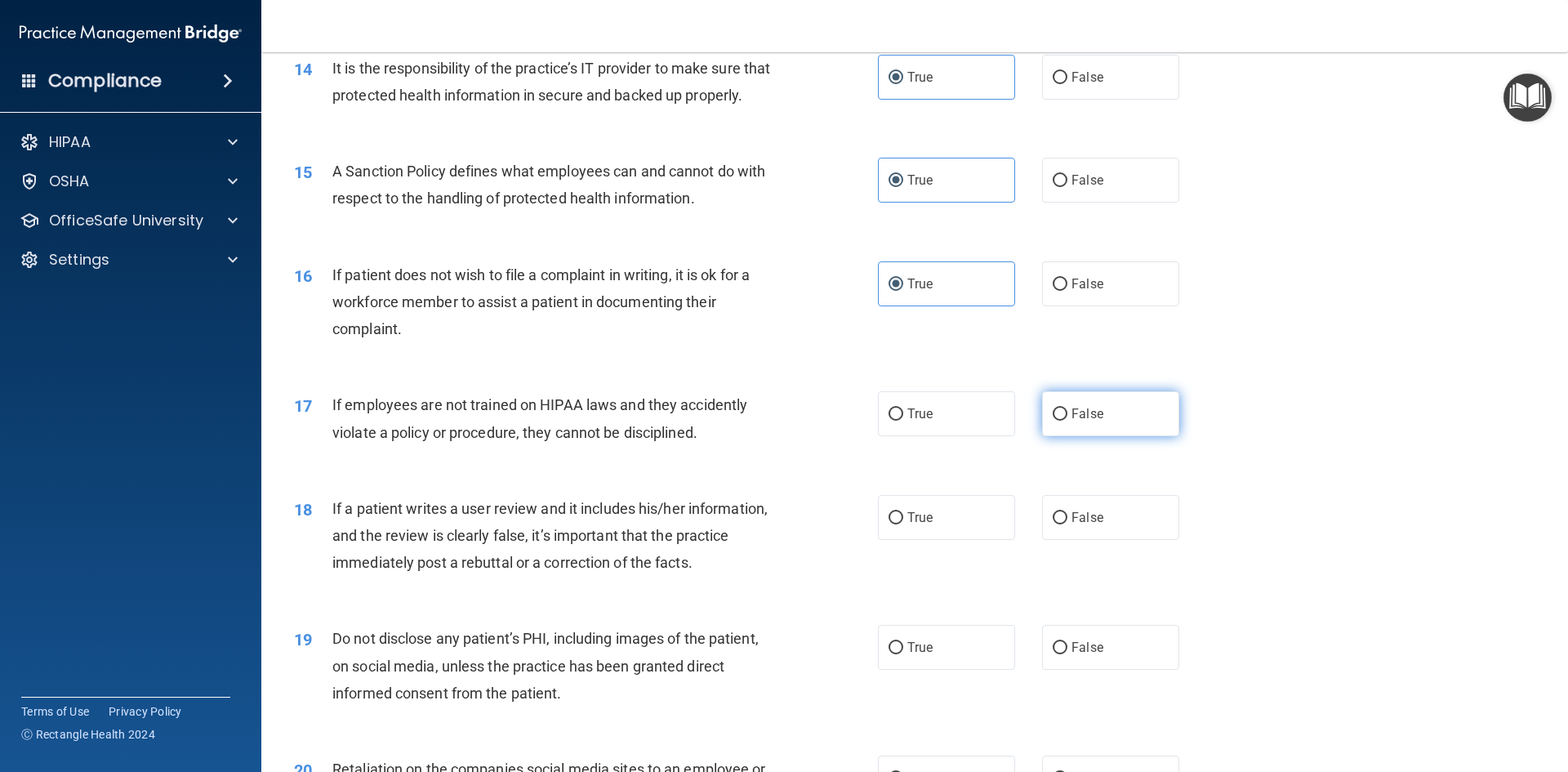
click at [1117, 436] on label "False" at bounding box center [1110, 413] width 137 height 45
click at [1067, 420] on input "False" at bounding box center [1059, 414] width 15 height 12
click at [1117, 540] on label "False" at bounding box center [1110, 518] width 137 height 45
click at [1067, 525] on input "False" at bounding box center [1059, 518] width 15 height 12
click at [965, 670] on label "True" at bounding box center [946, 647] width 137 height 45
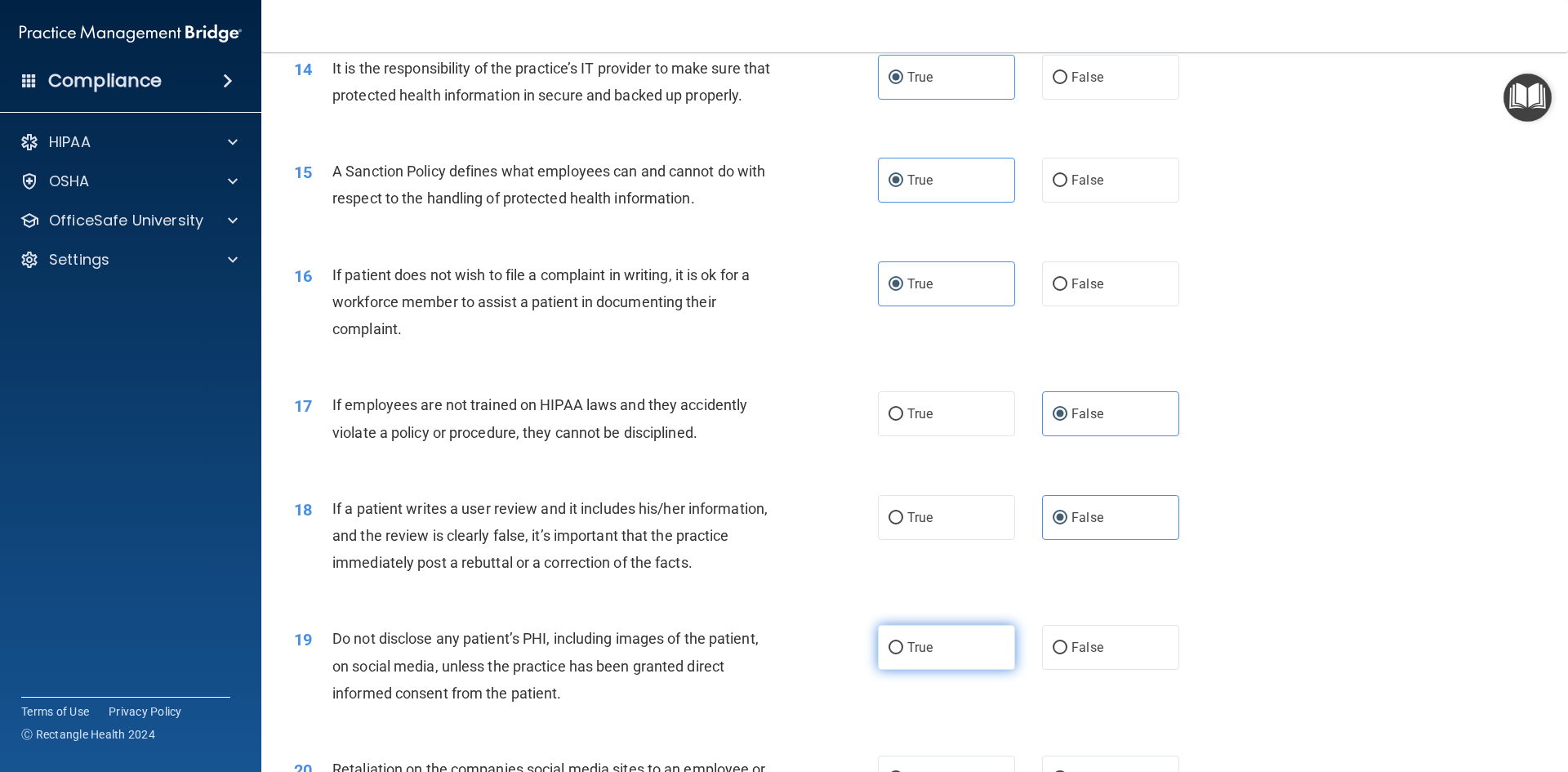
click at [903, 654] on input "True" at bounding box center [895, 648] width 15 height 12
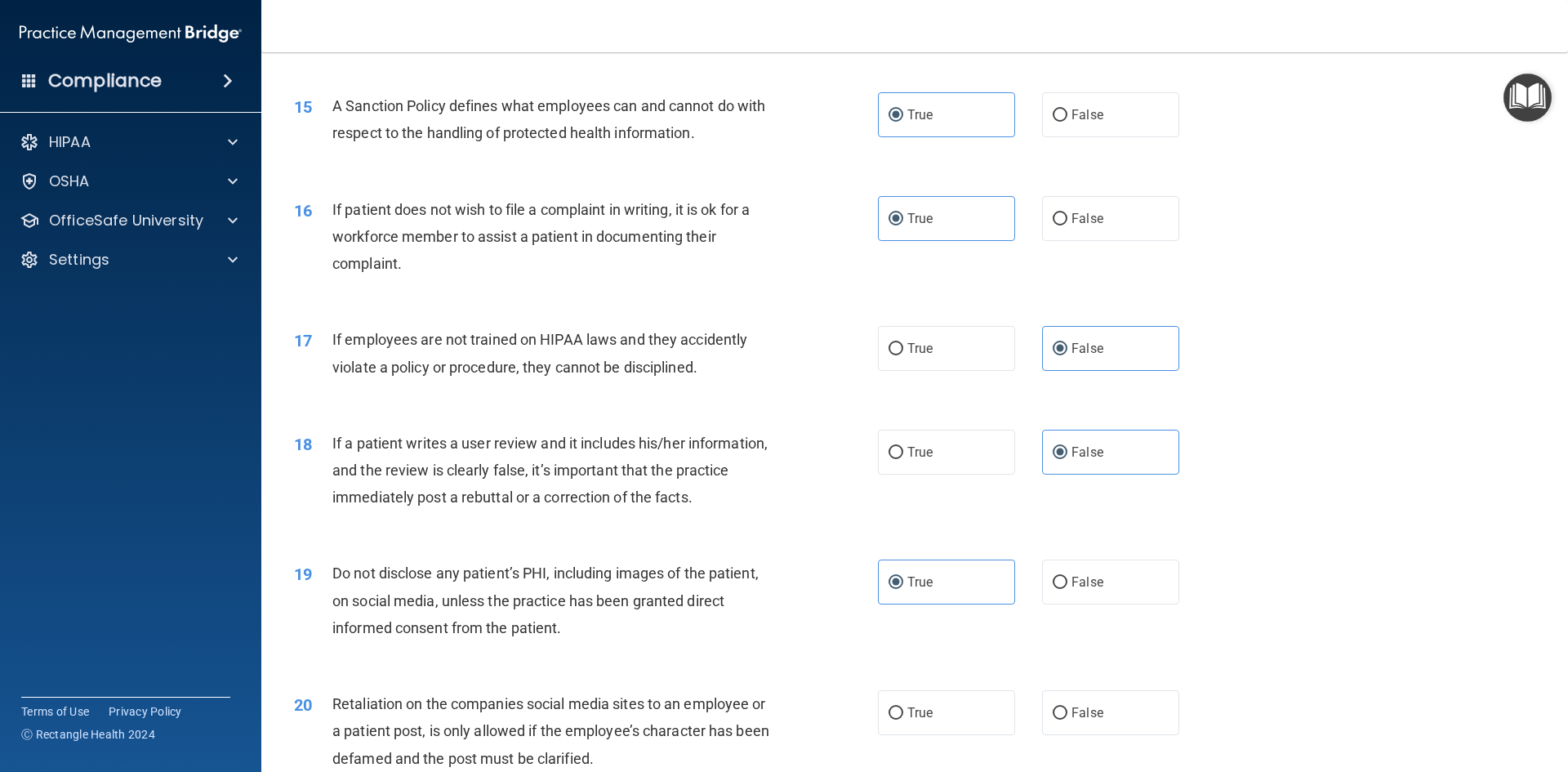
scroll to position [2123, 0]
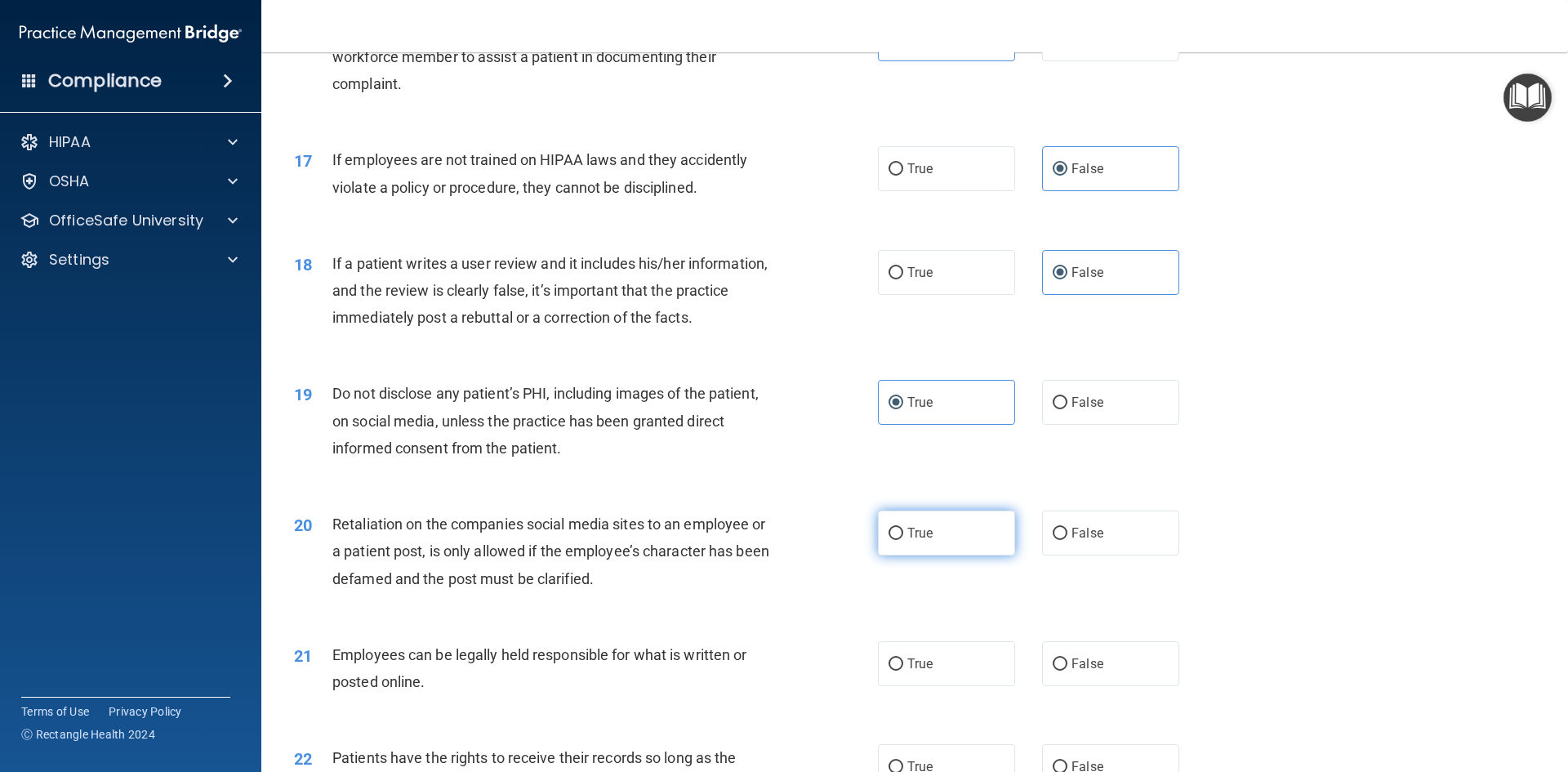
click at [920, 556] on label "True" at bounding box center [946, 533] width 137 height 45
click at [903, 540] on input "True" at bounding box center [895, 534] width 15 height 12
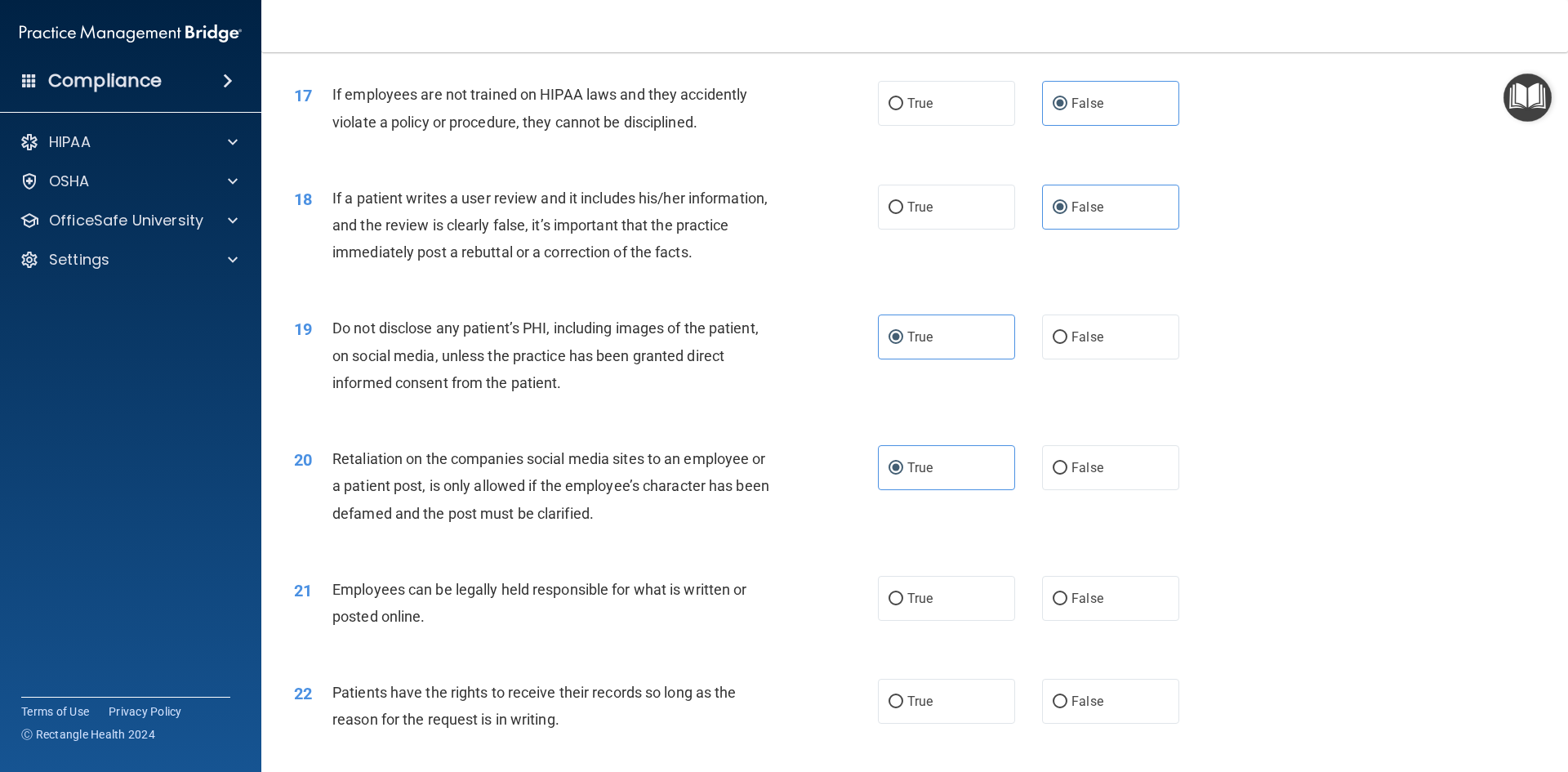
scroll to position [2286, 0]
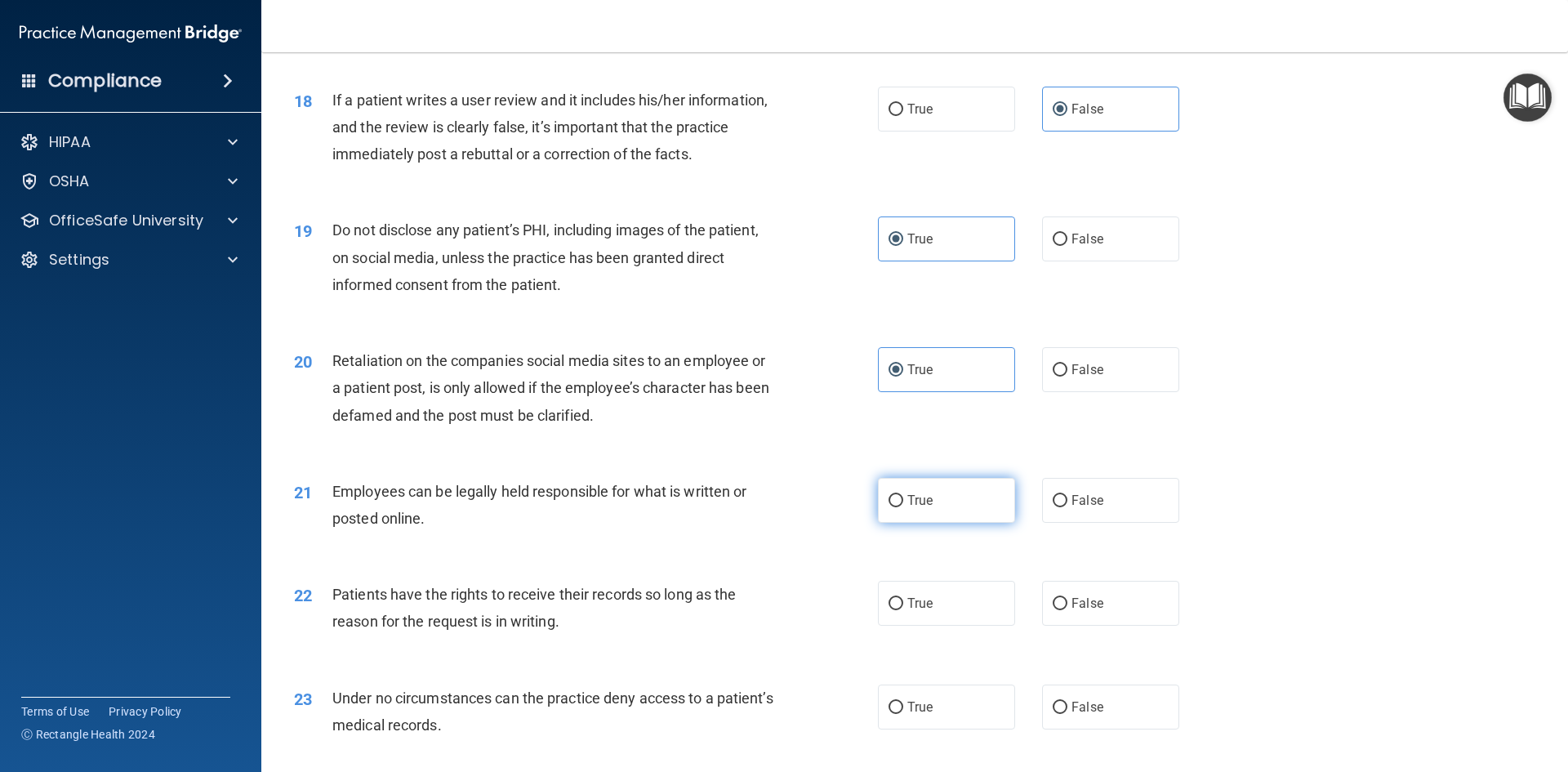
click at [933, 523] on label "True" at bounding box center [946, 500] width 137 height 45
click at [903, 507] on input "True" at bounding box center [895, 501] width 15 height 12
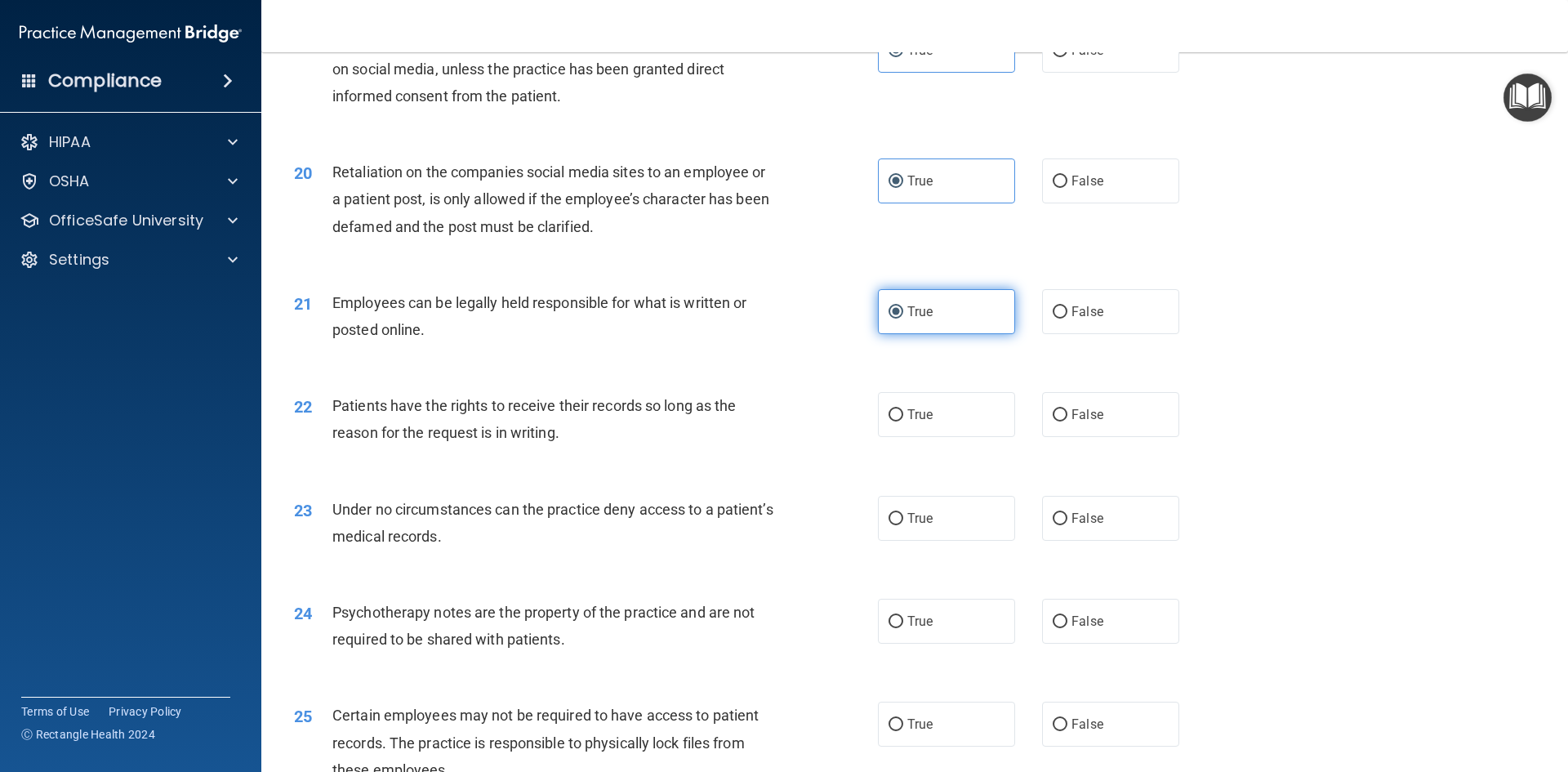
scroll to position [2531, 0]
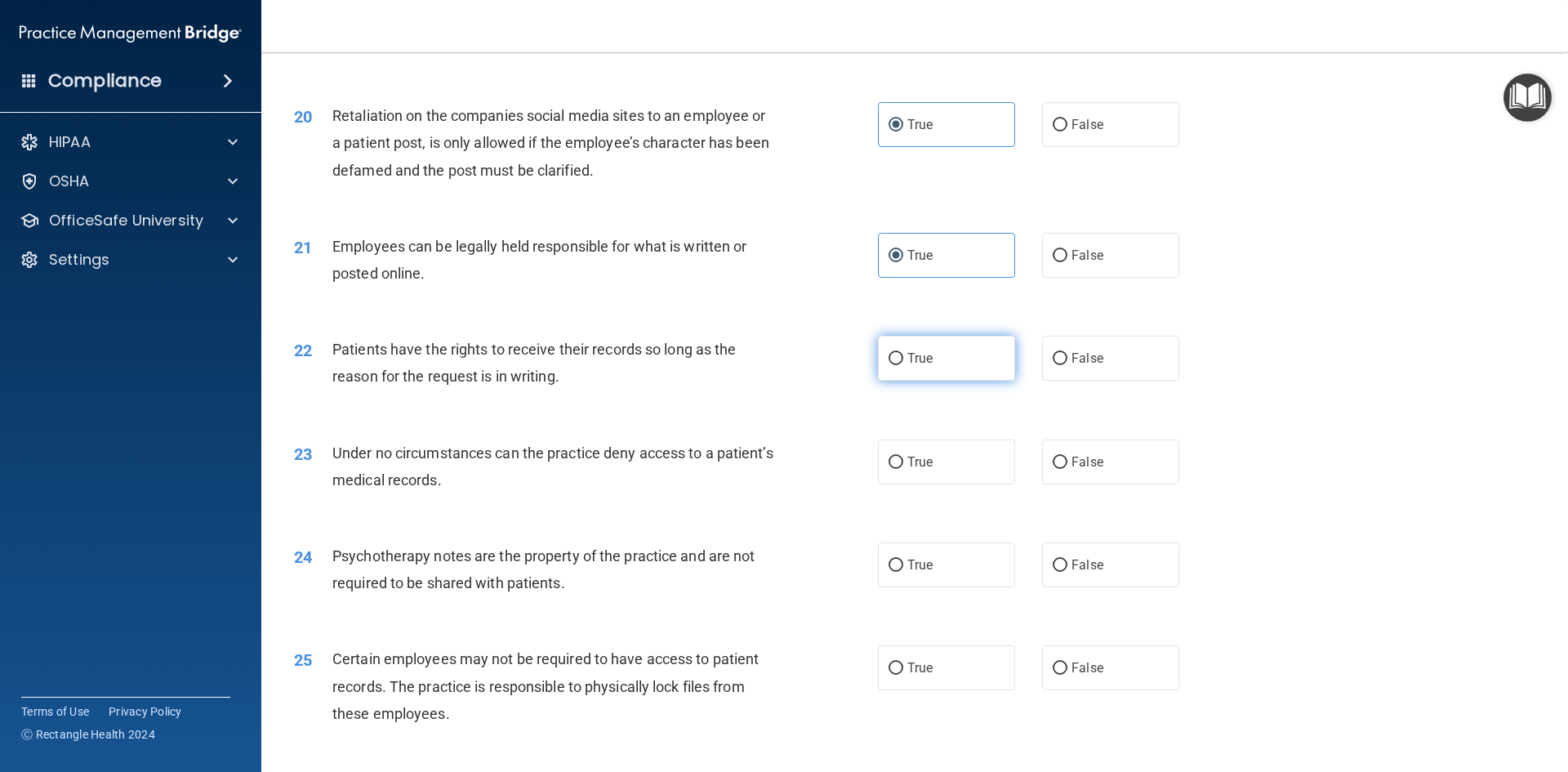
click at [939, 379] on label "True" at bounding box center [946, 359] width 137 height 45
click at [903, 365] on input "True" at bounding box center [895, 359] width 15 height 12
click at [938, 485] on label "True" at bounding box center [946, 462] width 137 height 45
click at [903, 469] on input "True" at bounding box center [895, 463] width 15 height 12
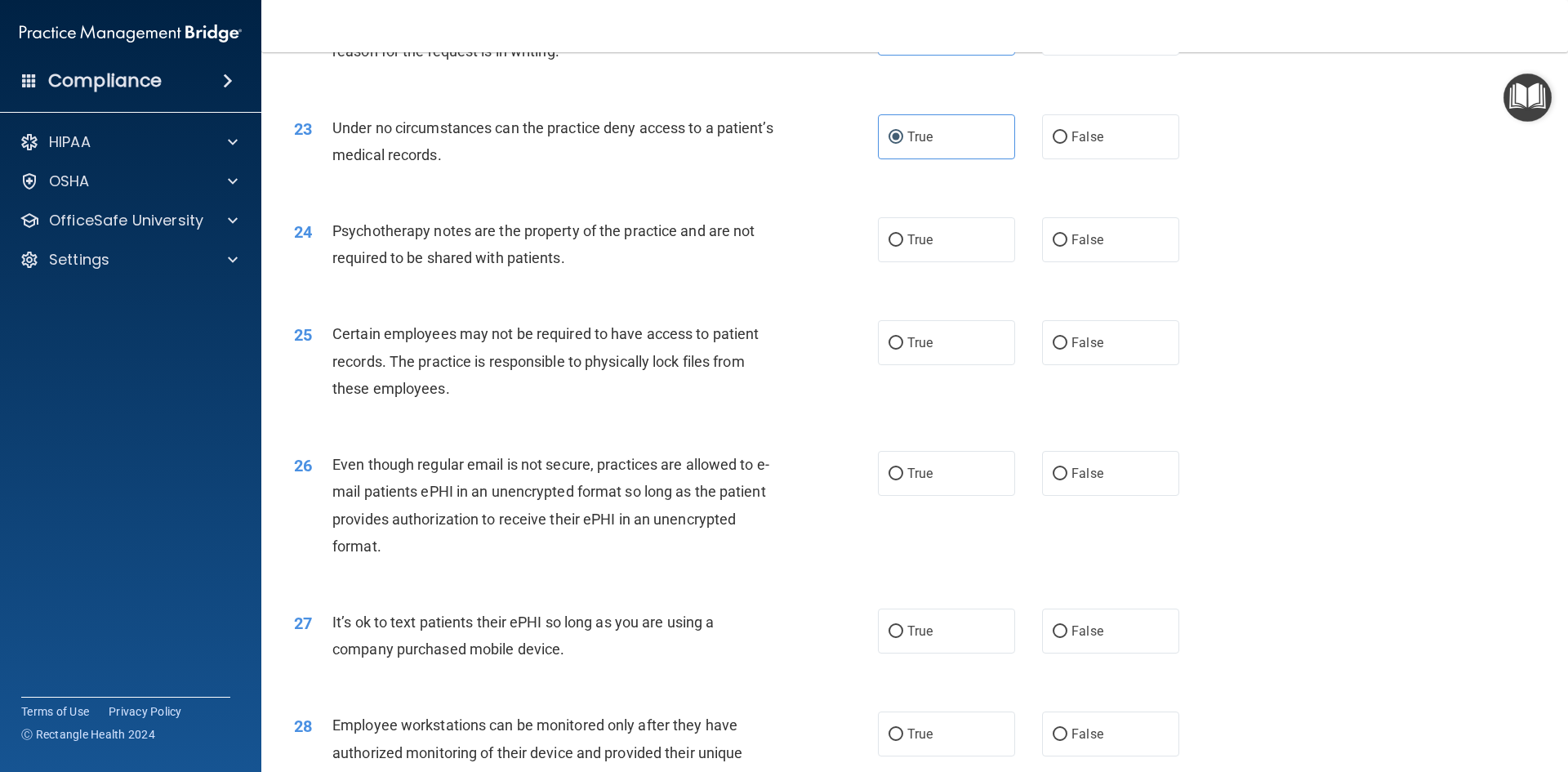
scroll to position [2859, 0]
click at [976, 261] on label "True" at bounding box center [946, 238] width 137 height 45
click at [903, 245] on input "True" at bounding box center [895, 239] width 15 height 12
click at [978, 354] on label "True" at bounding box center [946, 341] width 137 height 45
click at [903, 348] on input "True" at bounding box center [895, 342] width 15 height 12
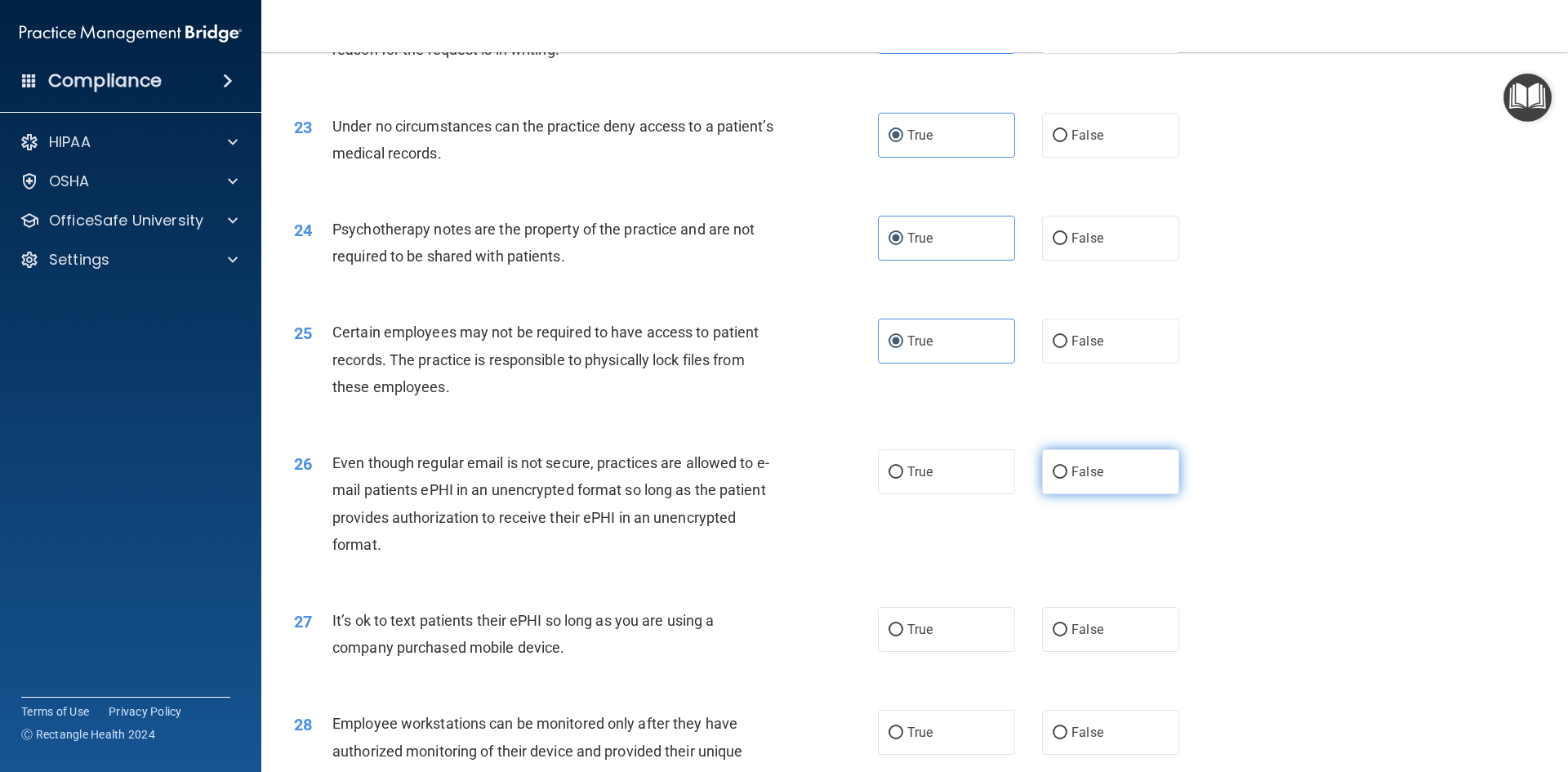
click at [1071, 479] on span "False" at bounding box center [1087, 472] width 32 height 16
click at [1067, 478] on input "False" at bounding box center [1059, 472] width 15 height 12
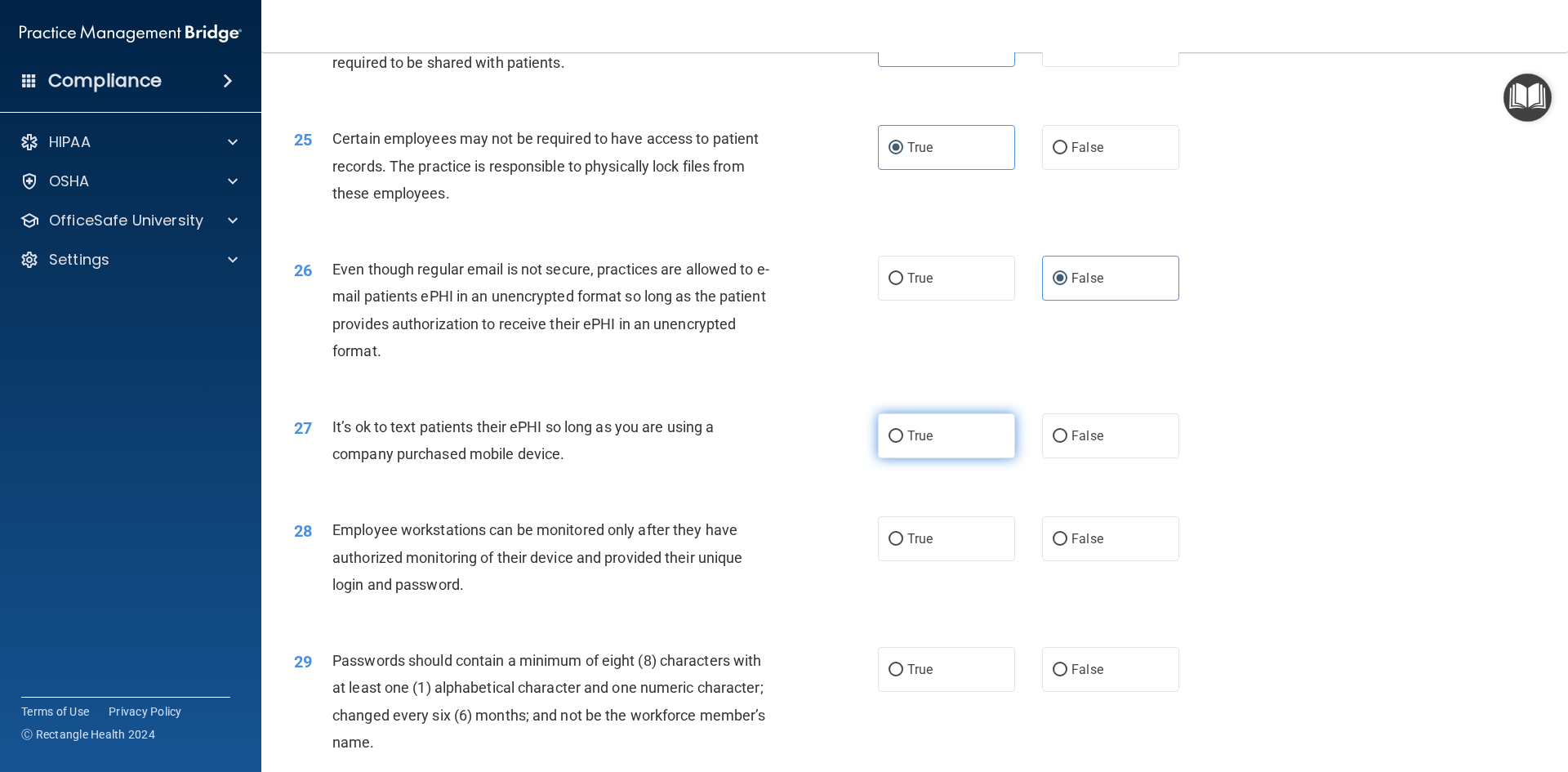
scroll to position [3185, 0]
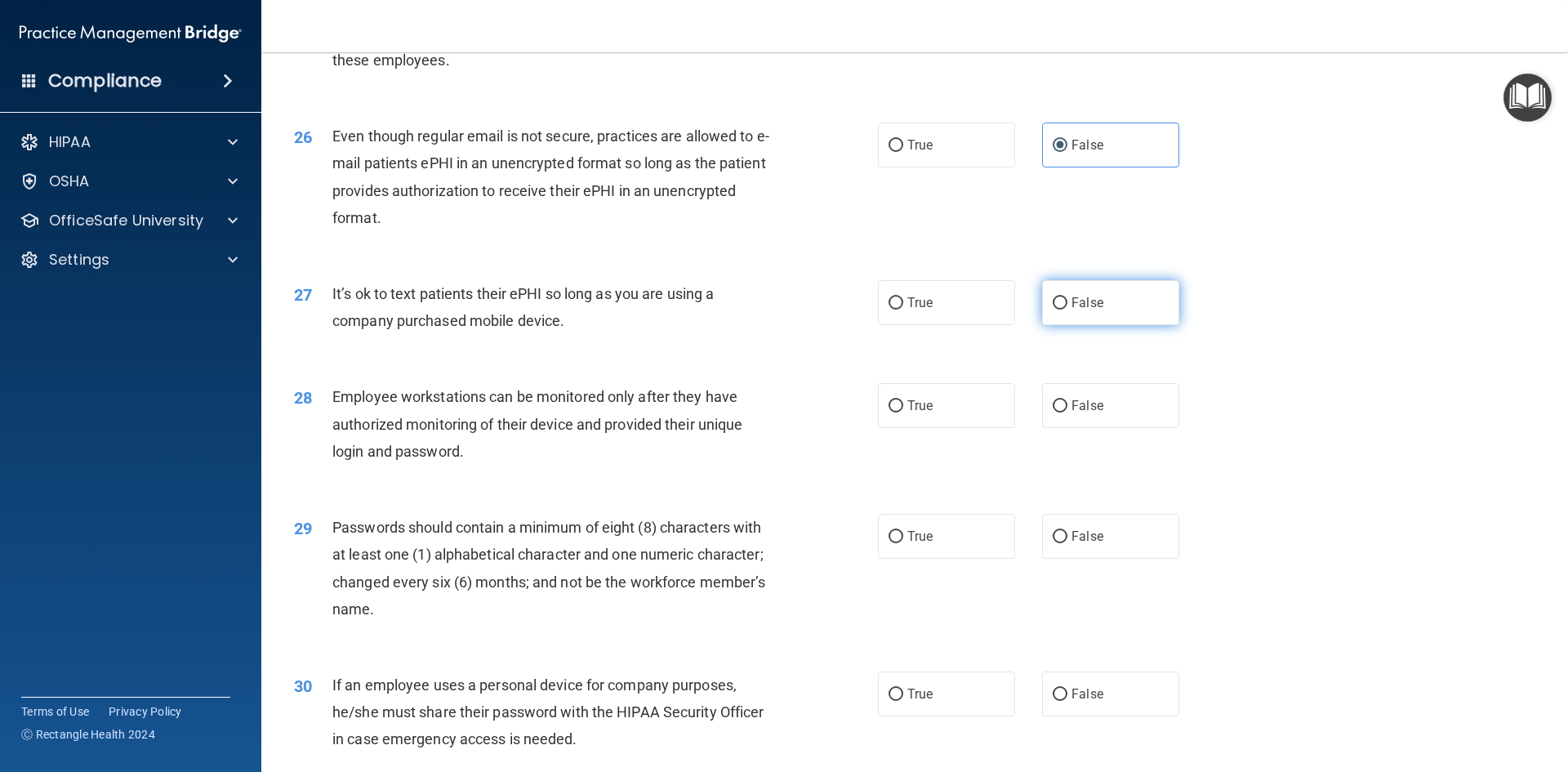
click at [1071, 310] on span "False" at bounding box center [1087, 303] width 32 height 16
click at [1067, 309] on input "False" at bounding box center [1059, 303] width 15 height 12
click at [938, 428] on label "True" at bounding box center [946, 406] width 137 height 45
click at [903, 412] on input "True" at bounding box center [895, 406] width 15 height 12
click at [969, 554] on label "True" at bounding box center [946, 537] width 137 height 45
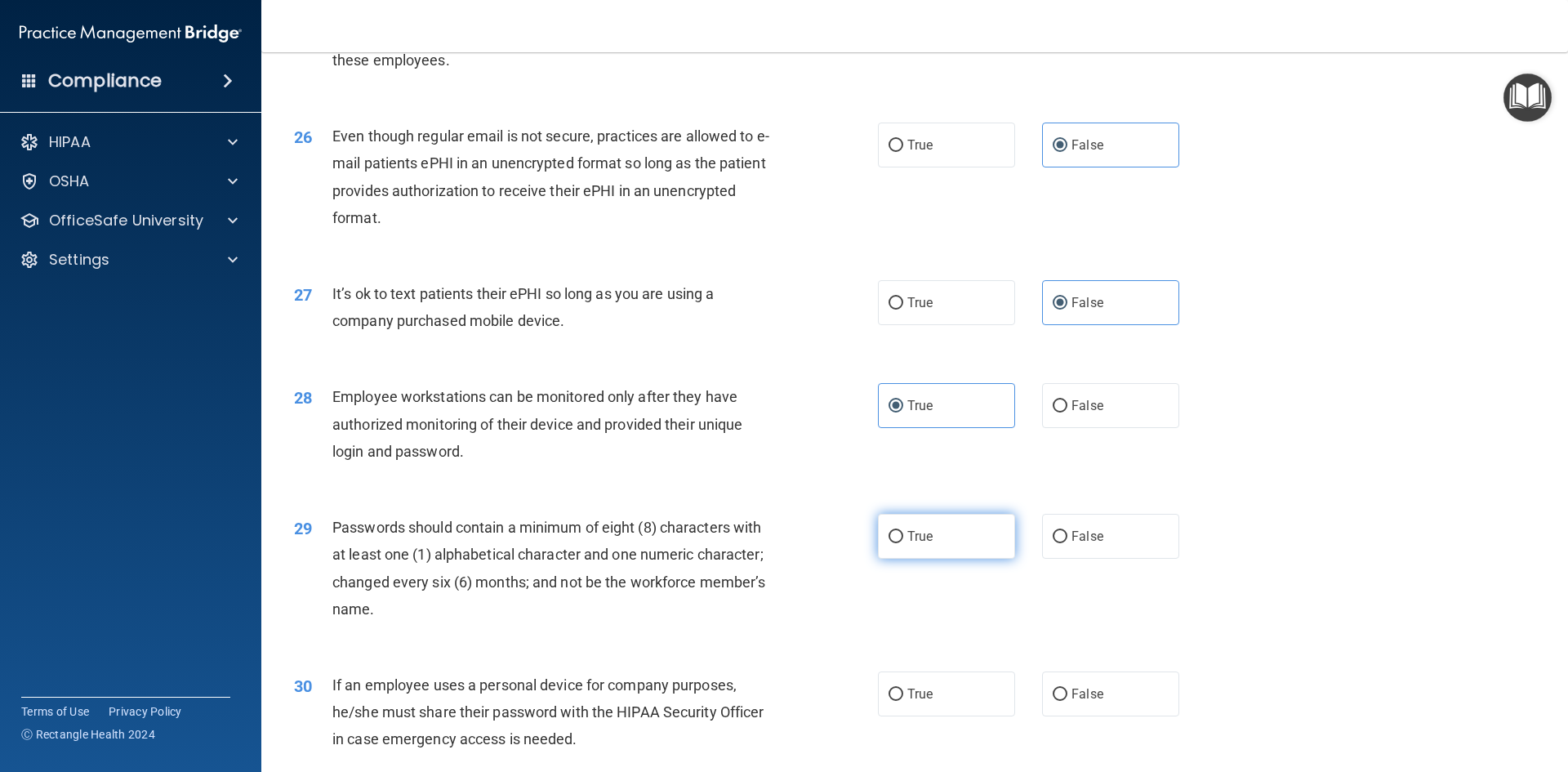
click at [903, 543] on input "True" at bounding box center [895, 537] width 15 height 12
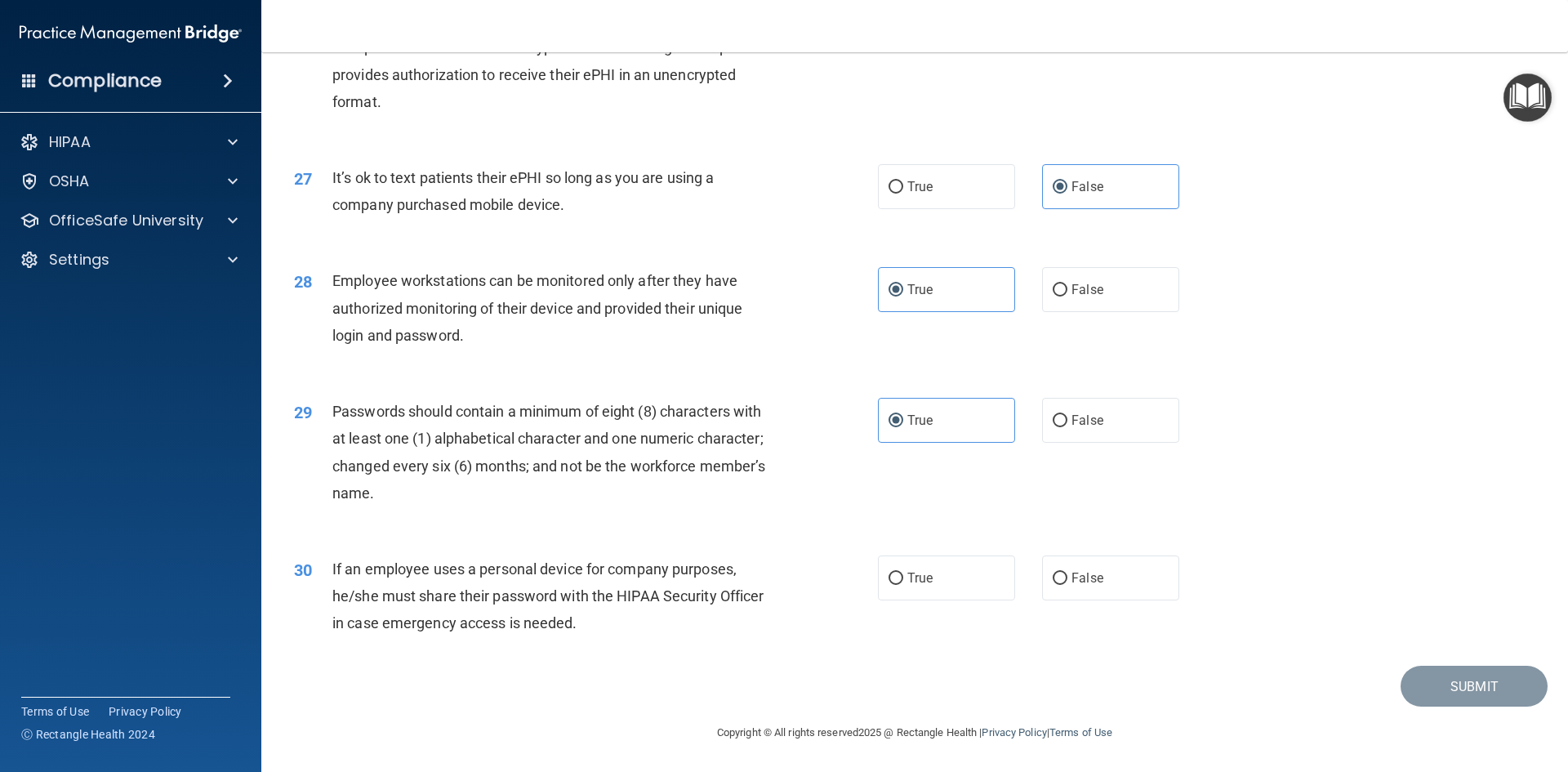
scroll to position [3328, 0]
click at [1097, 575] on label "False" at bounding box center [1110, 578] width 137 height 45
click at [1067, 575] on input "False" at bounding box center [1059, 578] width 15 height 12
click at [1451, 689] on button "Submit" at bounding box center [1473, 686] width 147 height 42
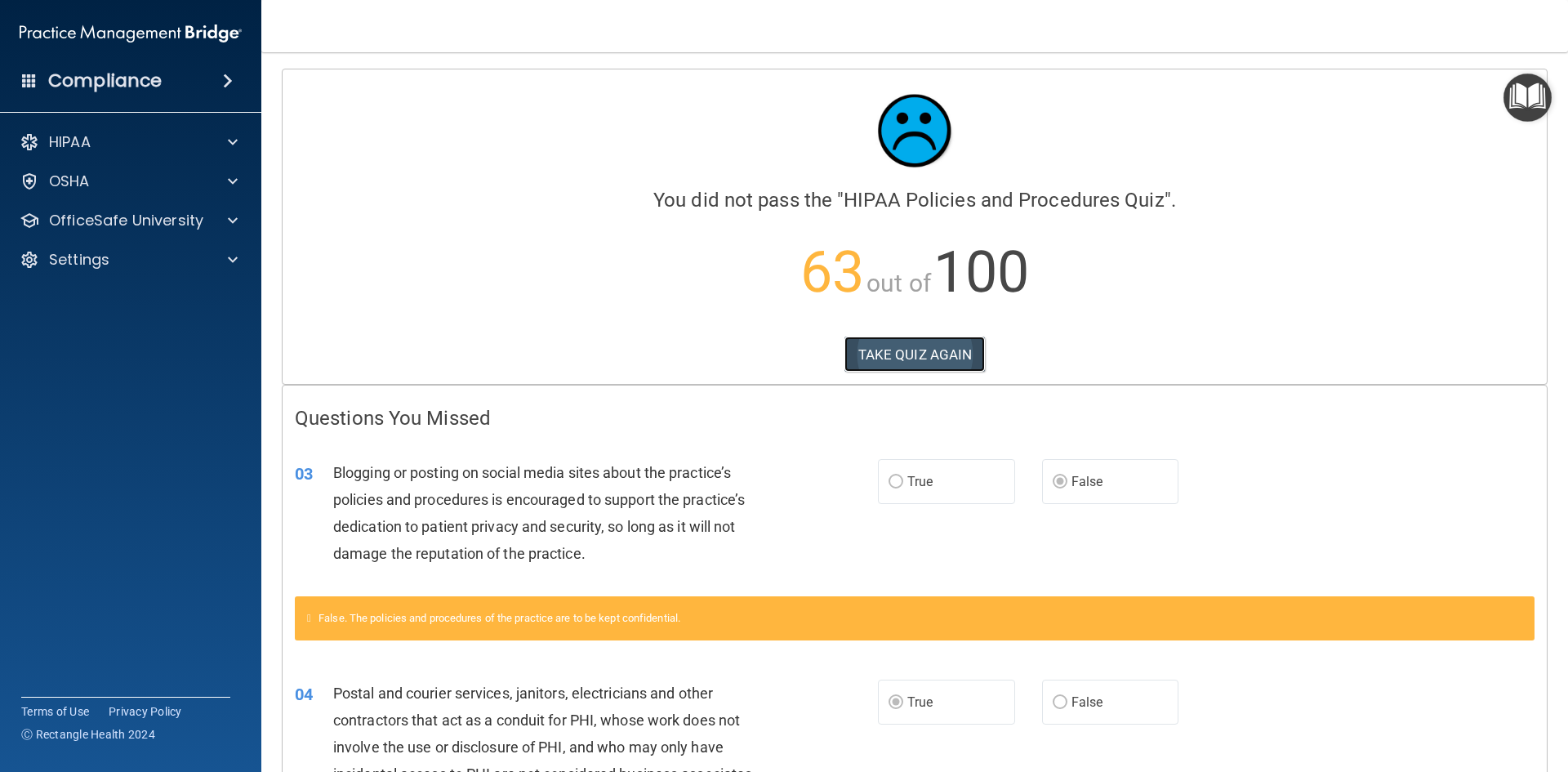
click at [869, 354] on button "TAKE QUIZ AGAIN" at bounding box center [914, 353] width 142 height 36
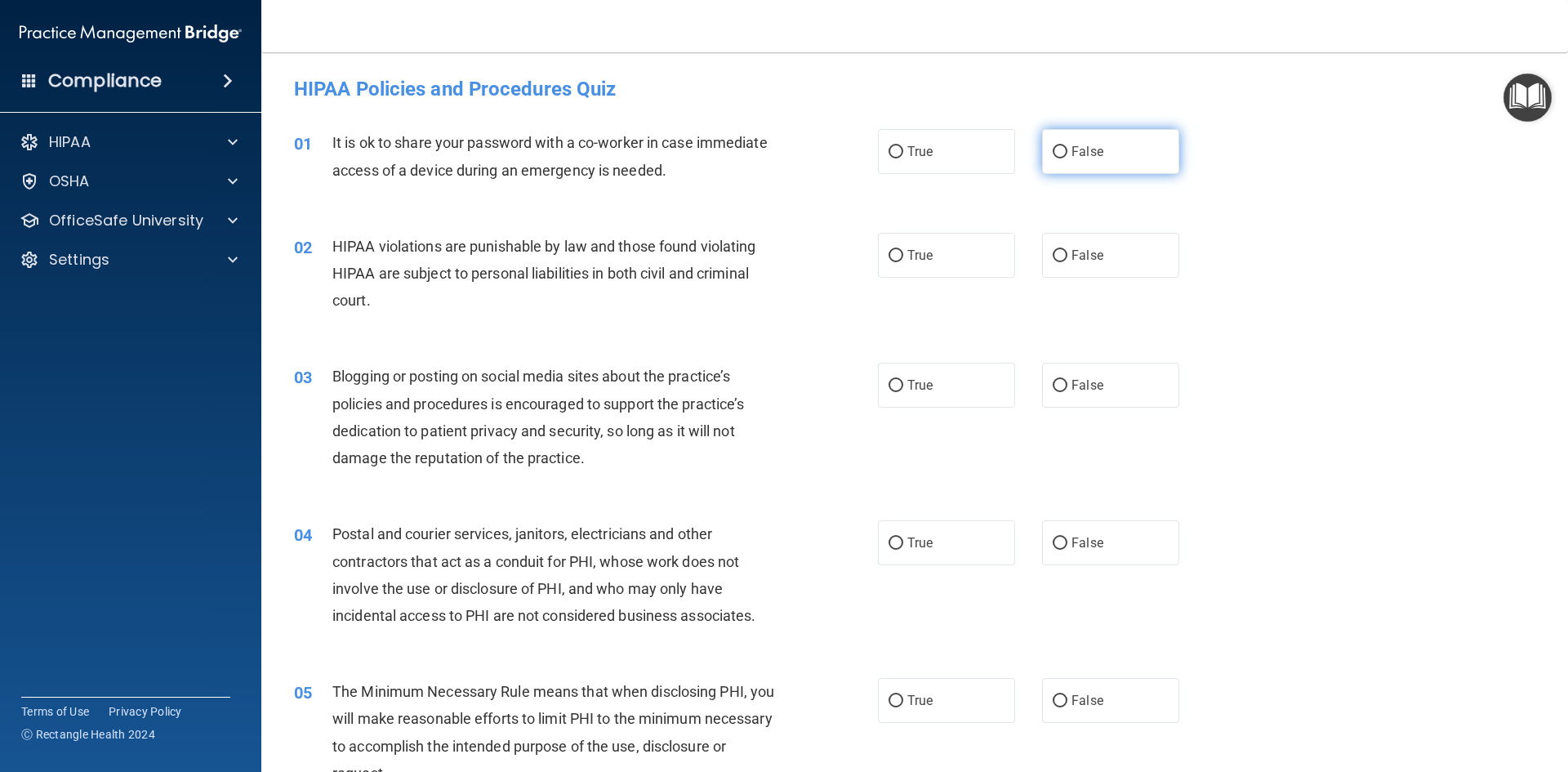
click at [1121, 139] on label "False" at bounding box center [1110, 152] width 137 height 45
click at [1067, 146] on input "False" at bounding box center [1059, 152] width 15 height 12
click at [927, 264] on label "True" at bounding box center [946, 255] width 137 height 45
click at [903, 262] on input "True" at bounding box center [895, 256] width 15 height 12
click at [1102, 387] on label "False" at bounding box center [1110, 386] width 137 height 45
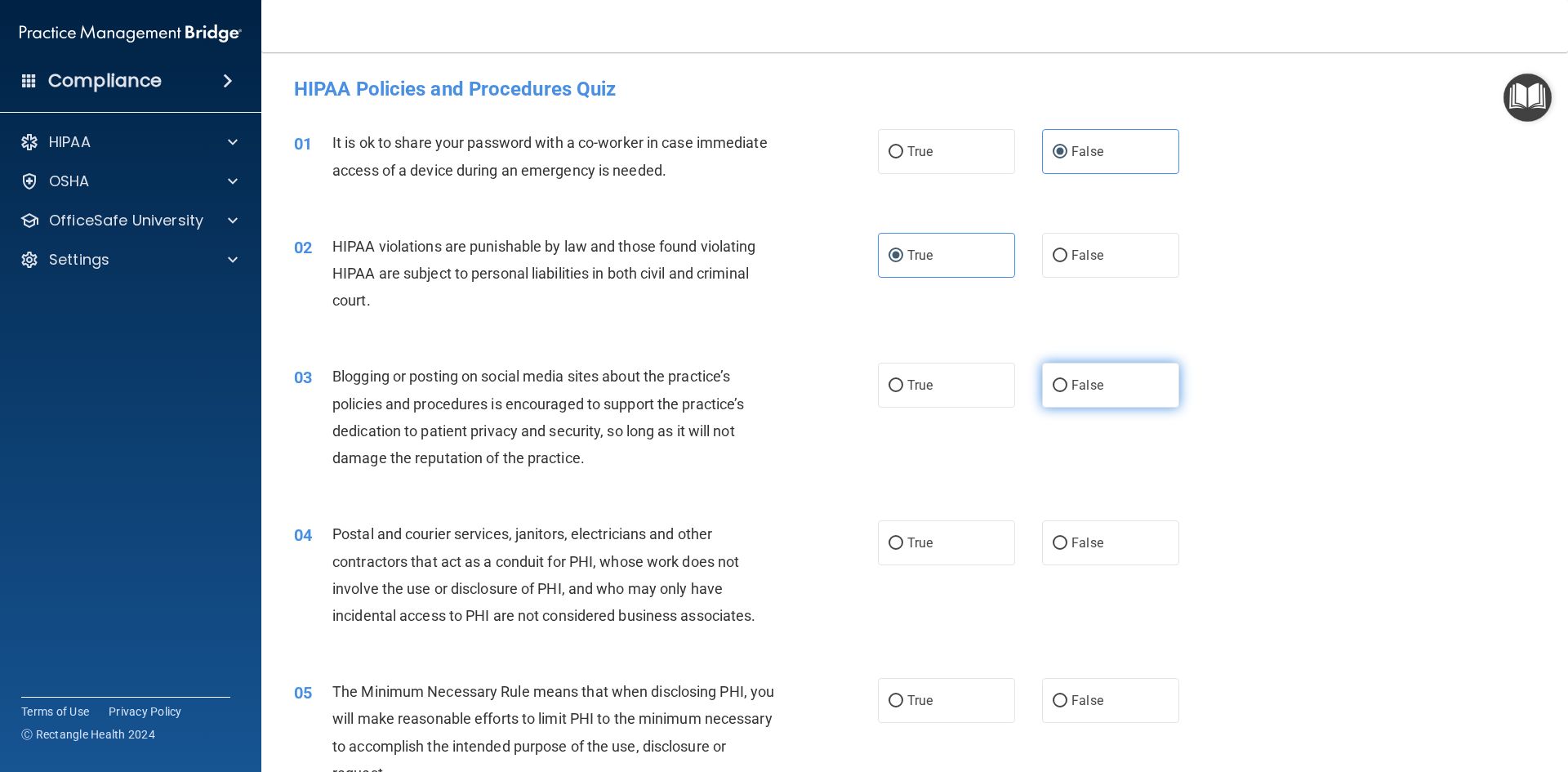
click at [1067, 387] on input "False" at bounding box center [1059, 386] width 15 height 12
click at [950, 558] on label "True" at bounding box center [946, 543] width 137 height 45
click at [903, 550] on input "True" at bounding box center [895, 544] width 15 height 12
click at [972, 710] on label "True" at bounding box center [946, 701] width 137 height 45
click at [903, 707] on input "True" at bounding box center [895, 701] width 15 height 12
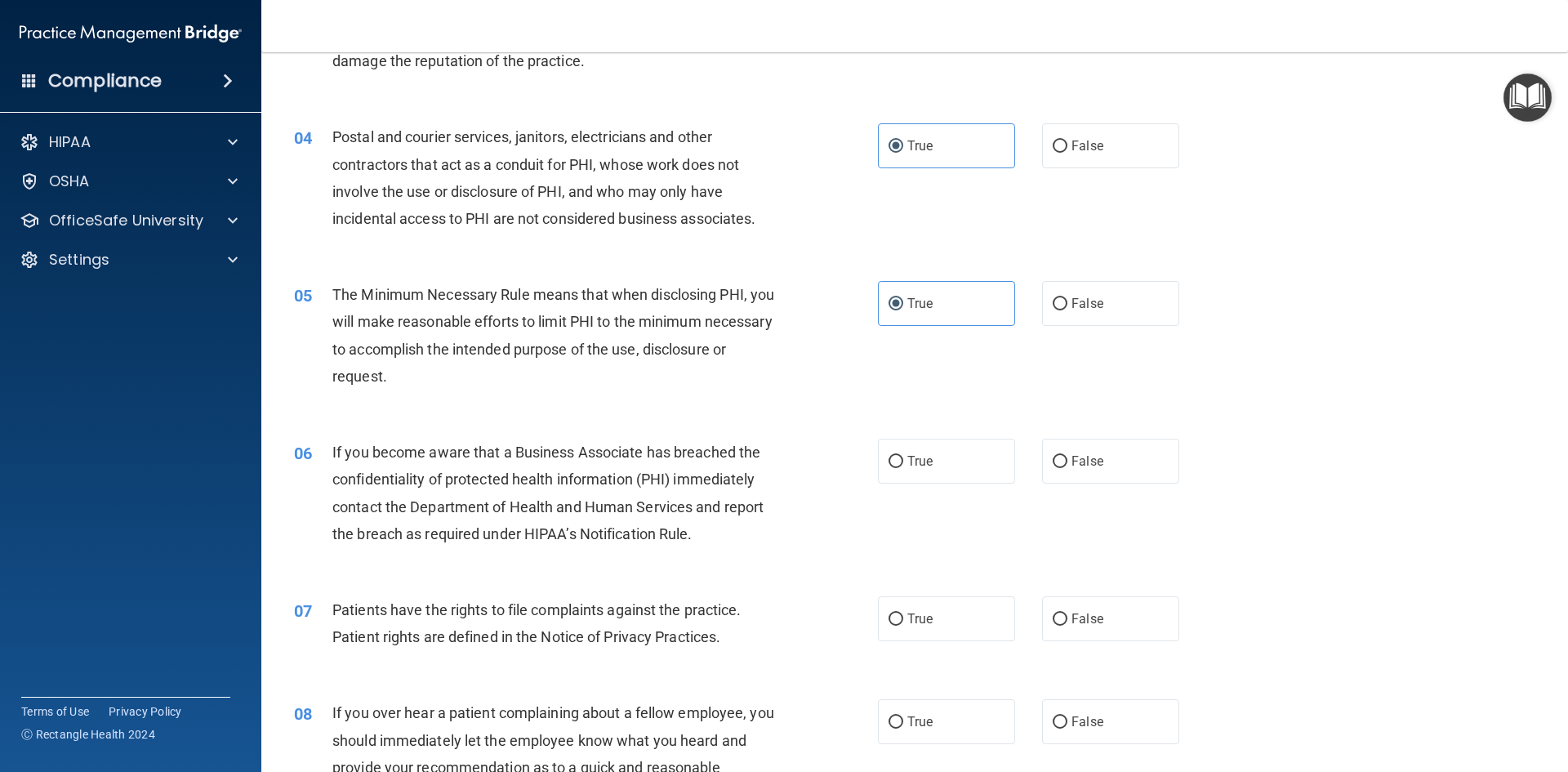
scroll to position [408, 0]
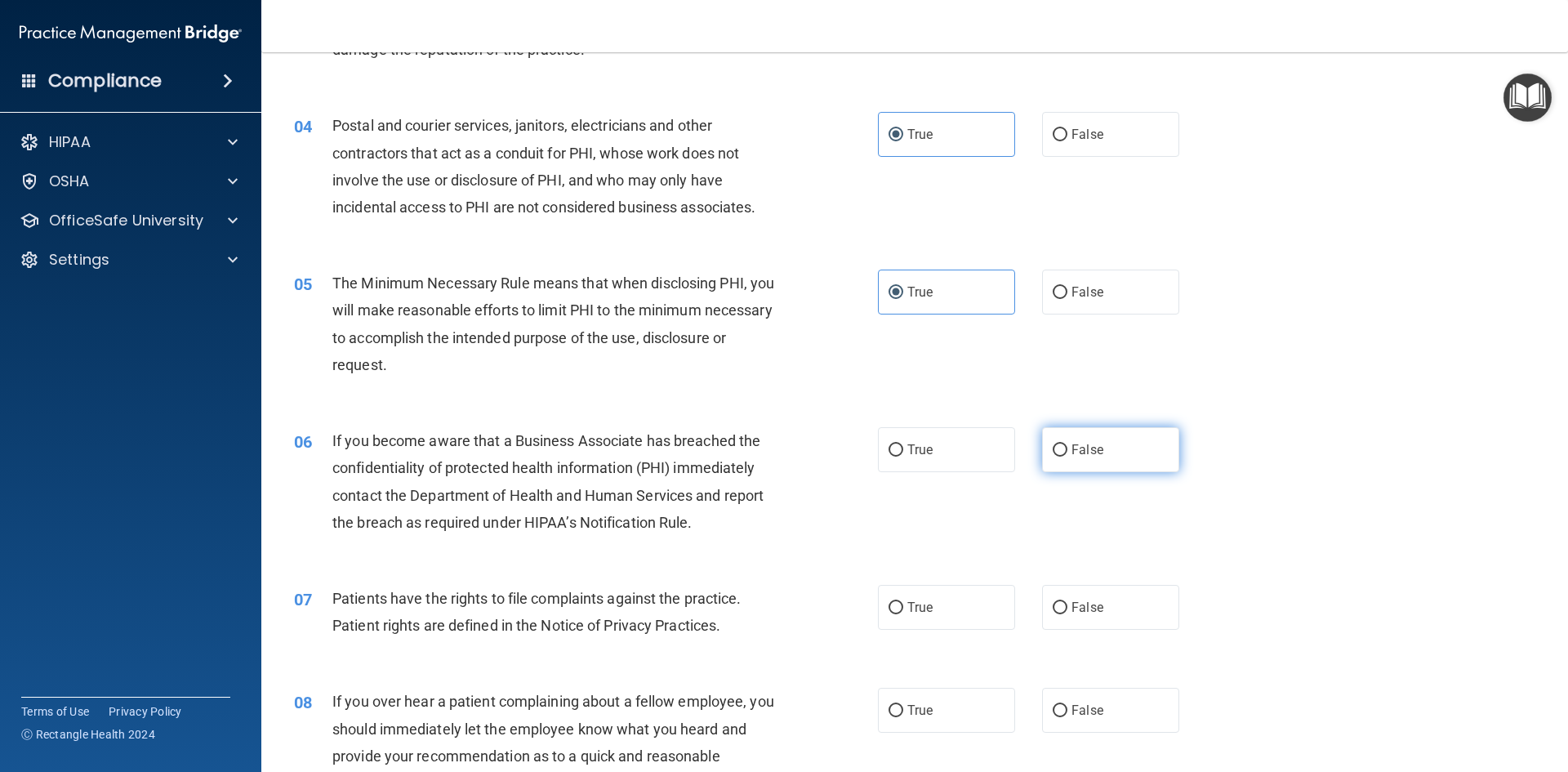
click at [1093, 449] on span "False" at bounding box center [1087, 450] width 32 height 16
click at [1067, 449] on input "False" at bounding box center [1059, 451] width 15 height 12
click at [926, 612] on span "True" at bounding box center [919, 607] width 25 height 16
click at [903, 612] on input "True" at bounding box center [895, 608] width 15 height 12
click at [1095, 706] on label "False" at bounding box center [1110, 710] width 137 height 45
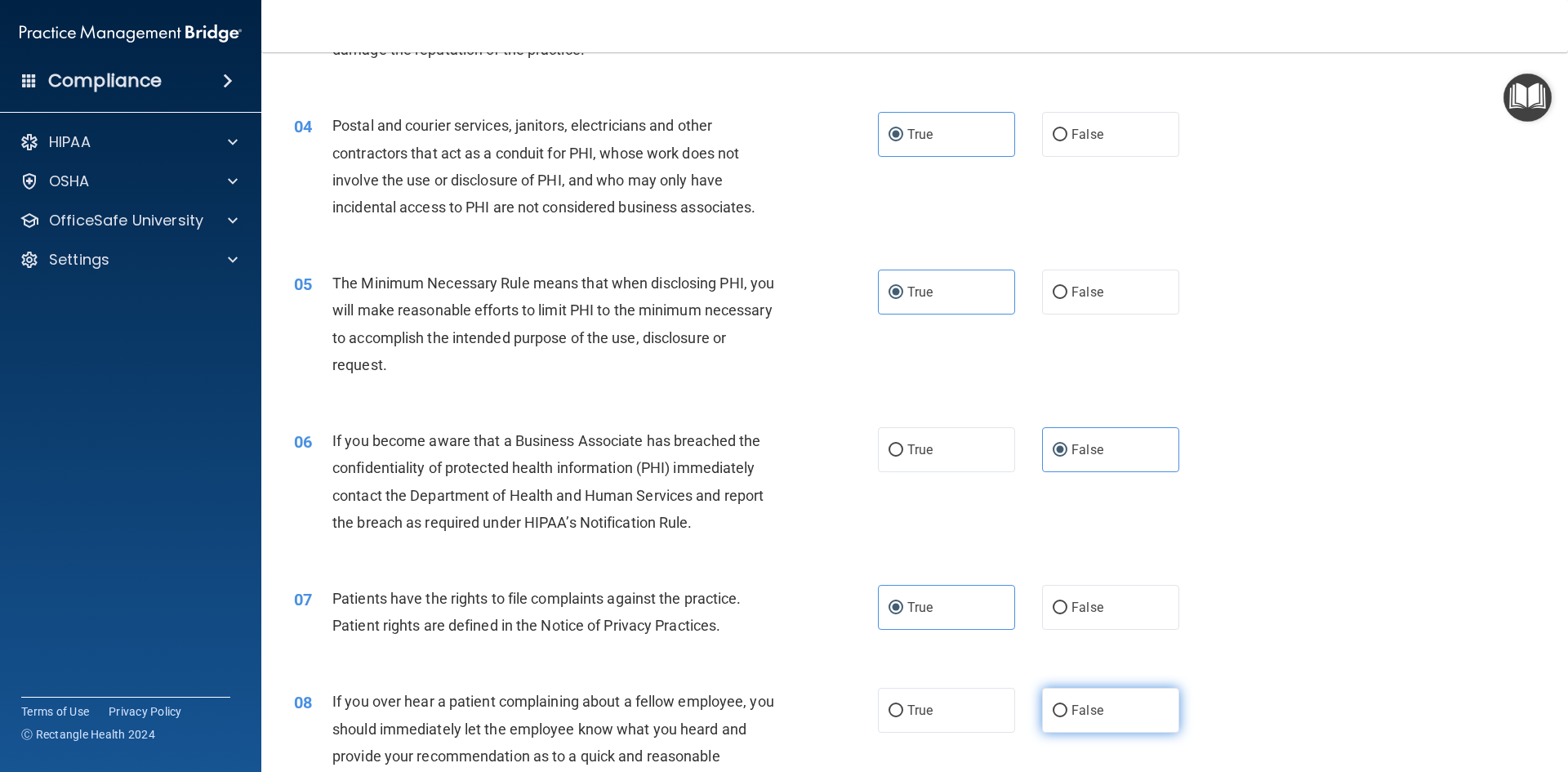
click at [1067, 706] on input "False" at bounding box center [1059, 711] width 15 height 12
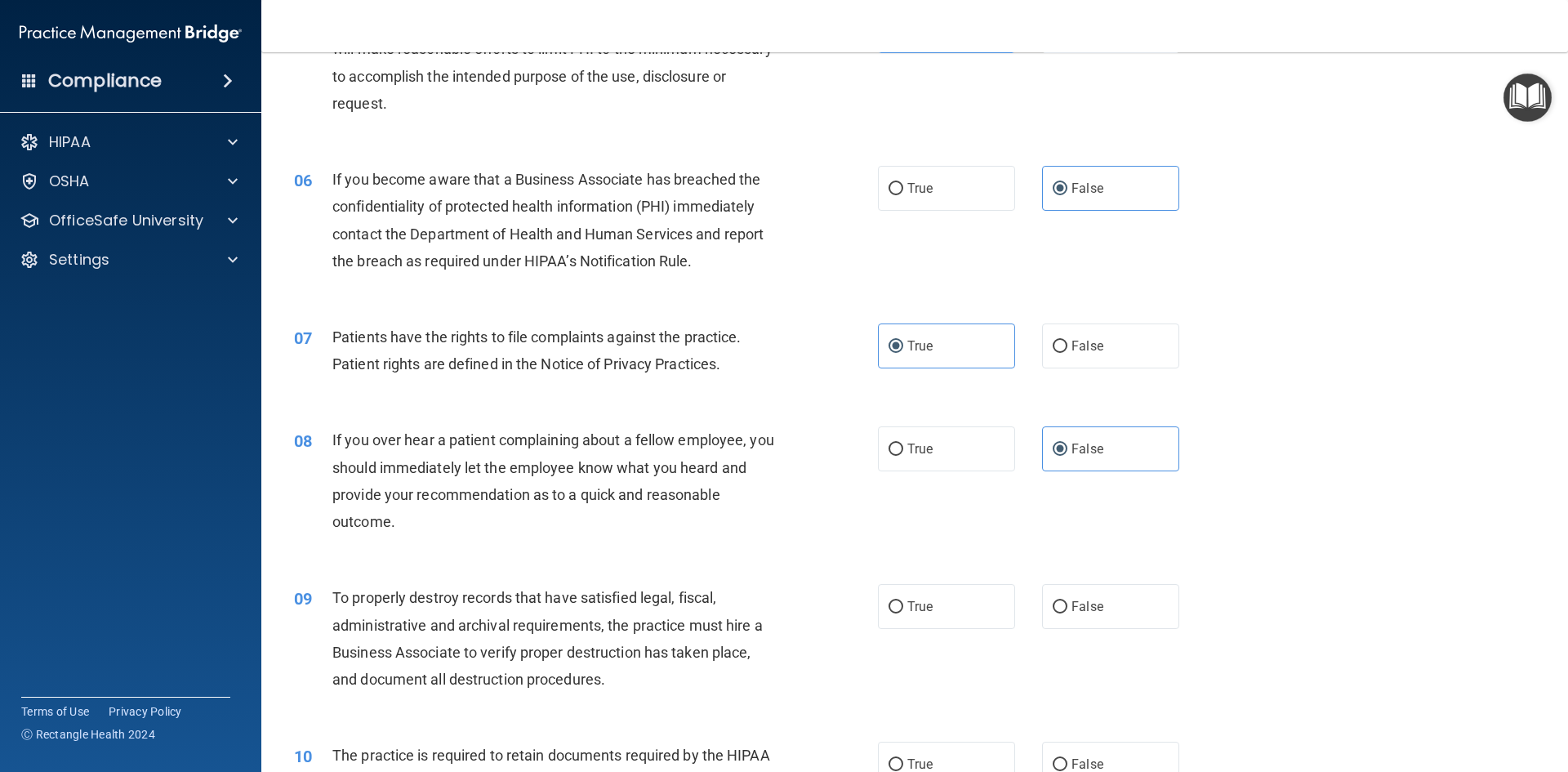
scroll to position [816, 0]
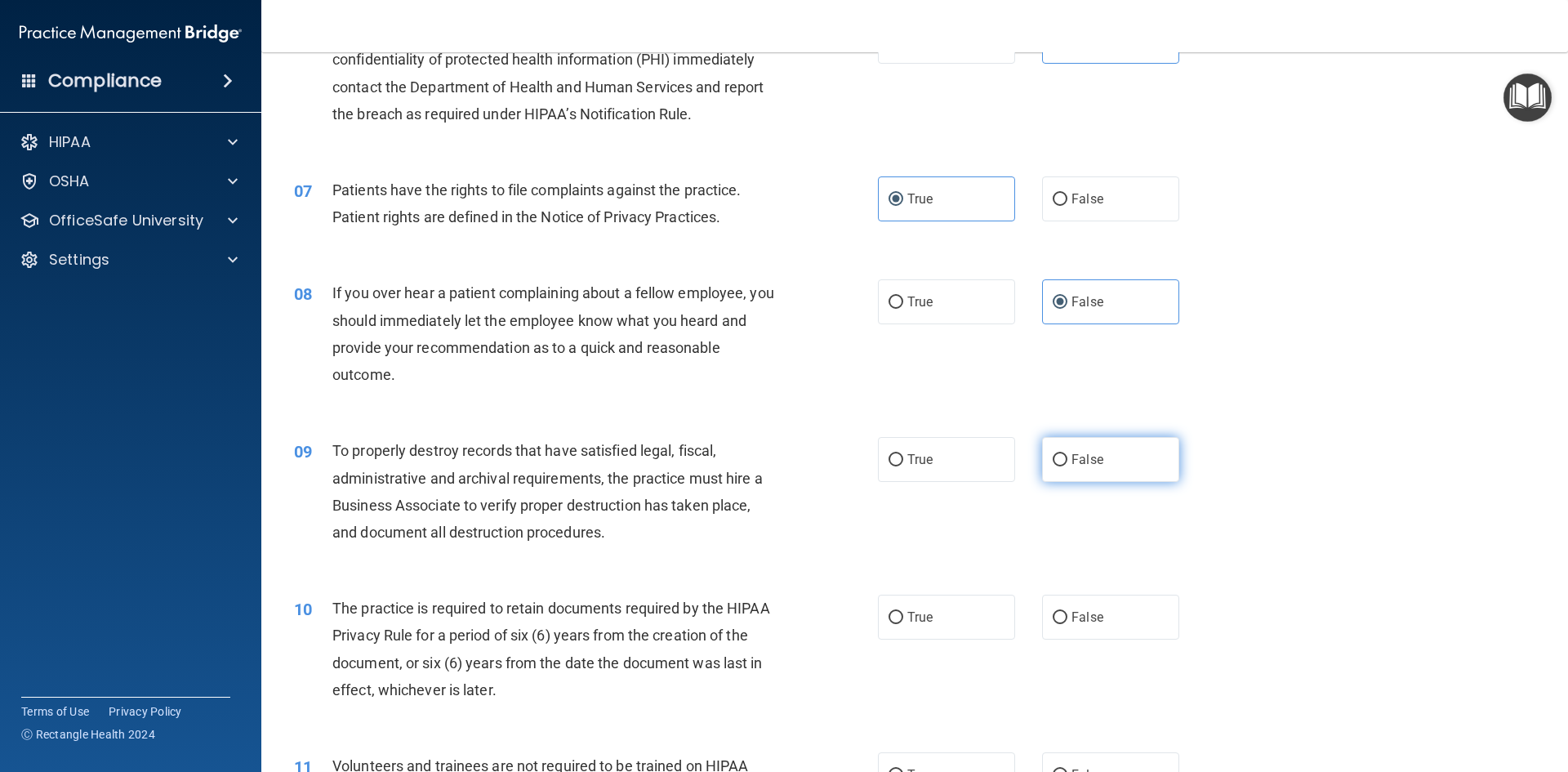
click at [1116, 464] on label "False" at bounding box center [1110, 459] width 137 height 45
click at [1067, 464] on input "False" at bounding box center [1059, 460] width 15 height 12
click at [972, 609] on label "True" at bounding box center [946, 617] width 137 height 45
click at [903, 611] on input "True" at bounding box center [895, 617] width 15 height 12
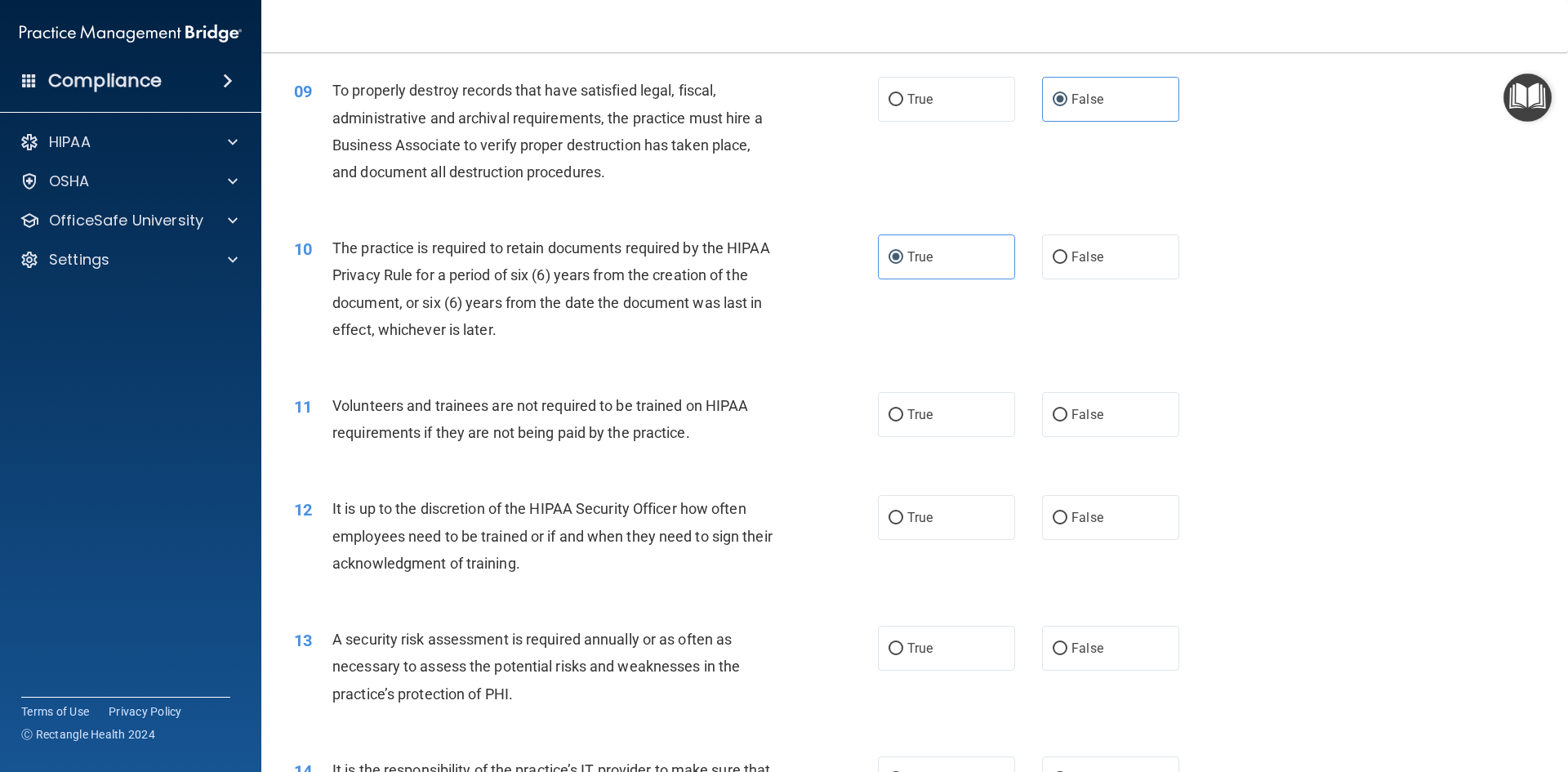
scroll to position [1225, 0]
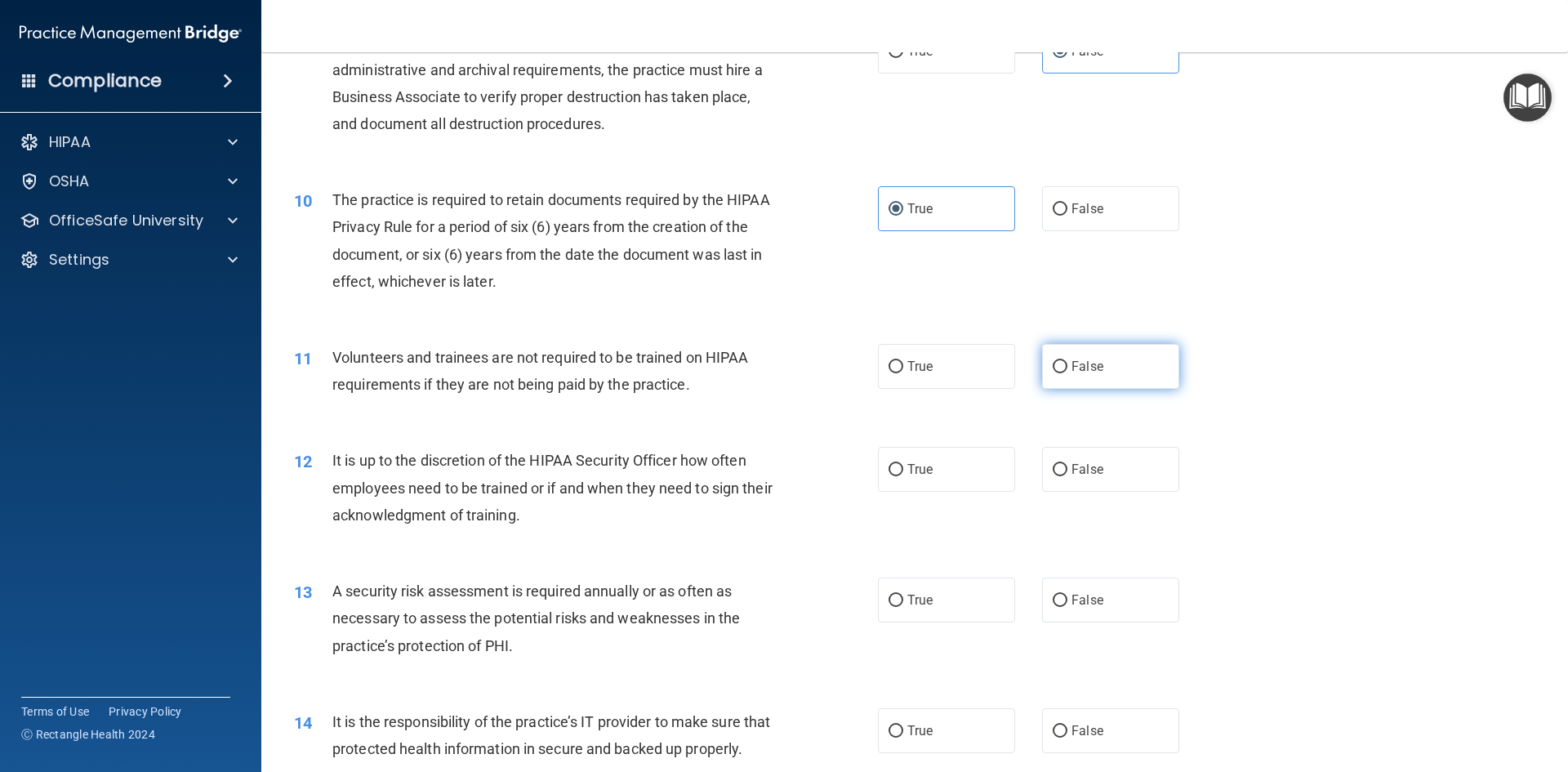
click at [1107, 367] on label "False" at bounding box center [1110, 366] width 137 height 45
click at [1067, 367] on input "False" at bounding box center [1059, 367] width 15 height 12
click at [1108, 465] on label "False" at bounding box center [1110, 469] width 137 height 45
click at [1067, 465] on input "False" at bounding box center [1059, 470] width 15 height 12
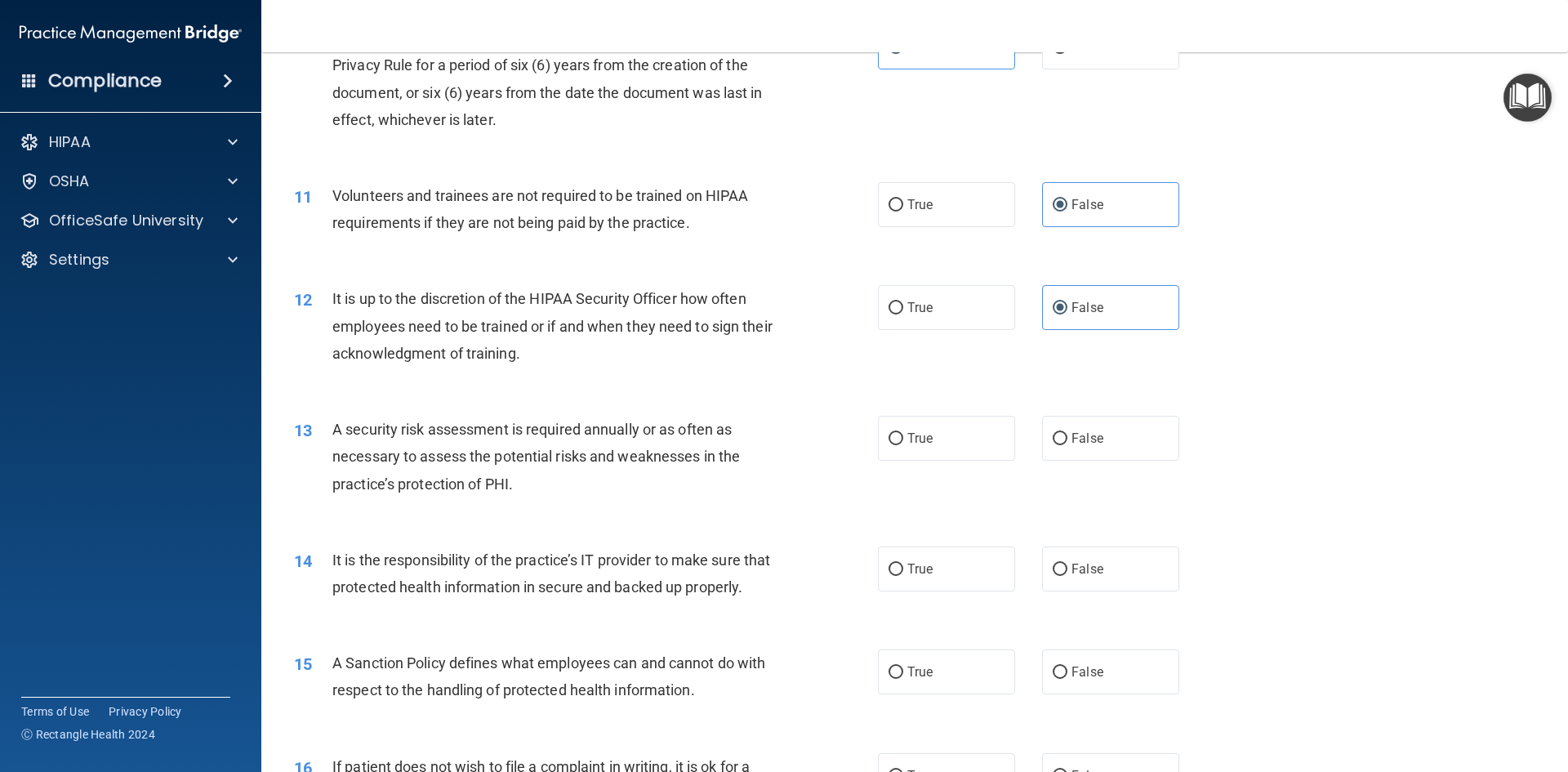
scroll to position [1389, 0]
click at [982, 440] on label "True" at bounding box center [946, 437] width 137 height 45
click at [903, 440] on input "True" at bounding box center [895, 438] width 15 height 12
click at [1084, 559] on span "False" at bounding box center [1087, 567] width 32 height 16
click at [1067, 562] on input "False" at bounding box center [1059, 568] width 15 height 12
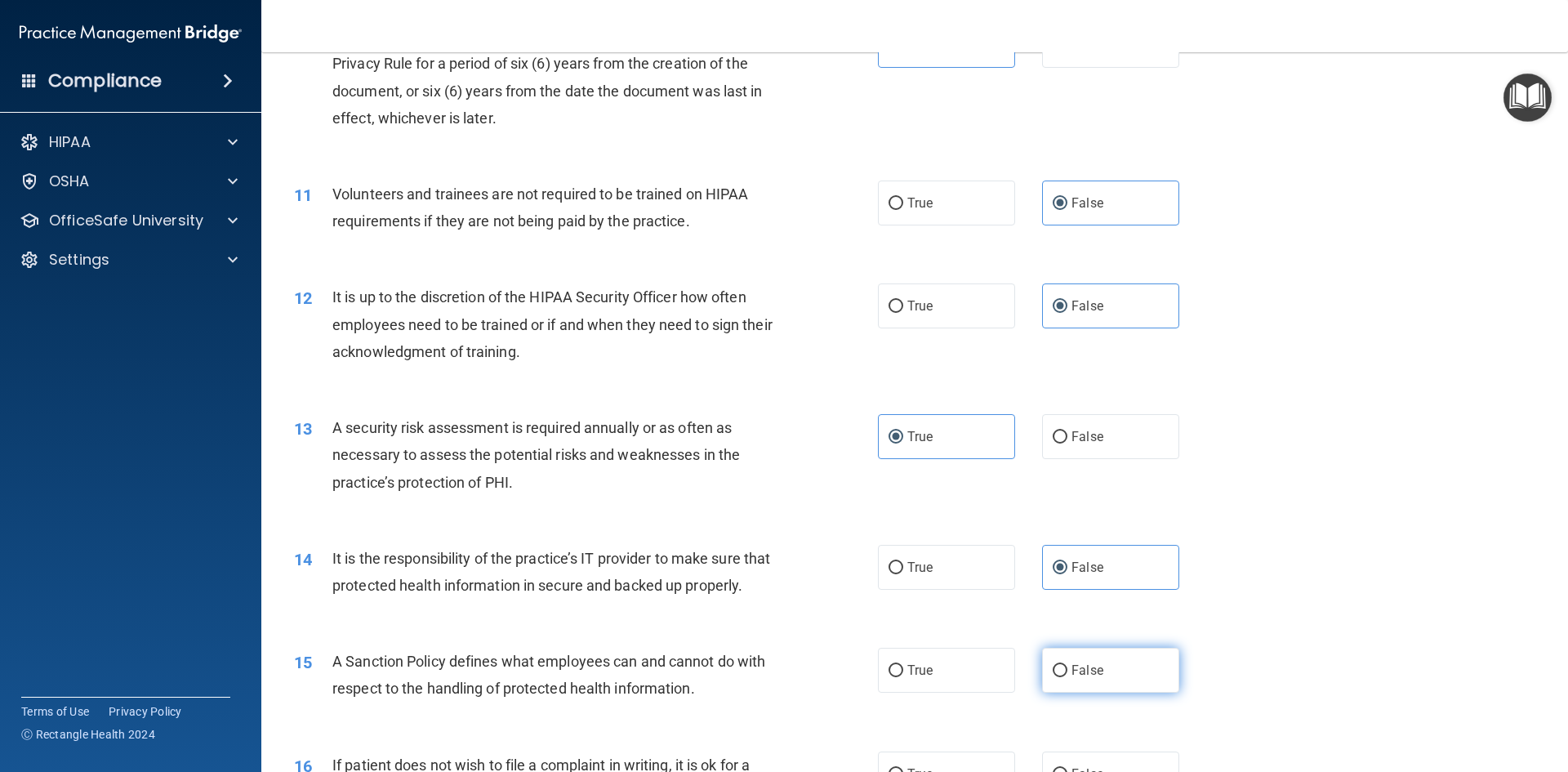
click at [1100, 693] on label "False" at bounding box center [1110, 670] width 137 height 45
click at [1067, 677] on input "False" at bounding box center [1059, 671] width 15 height 12
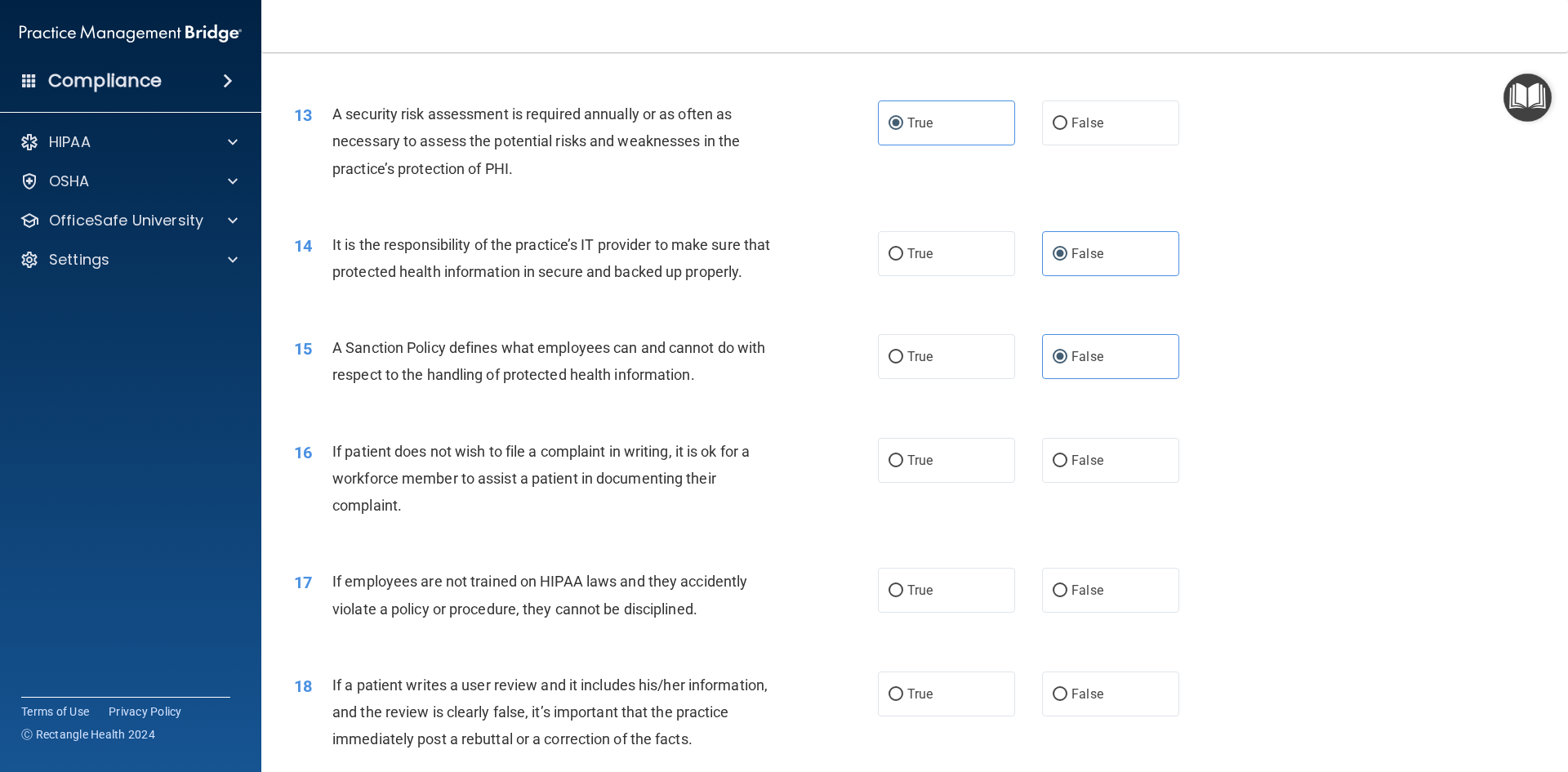
scroll to position [1715, 0]
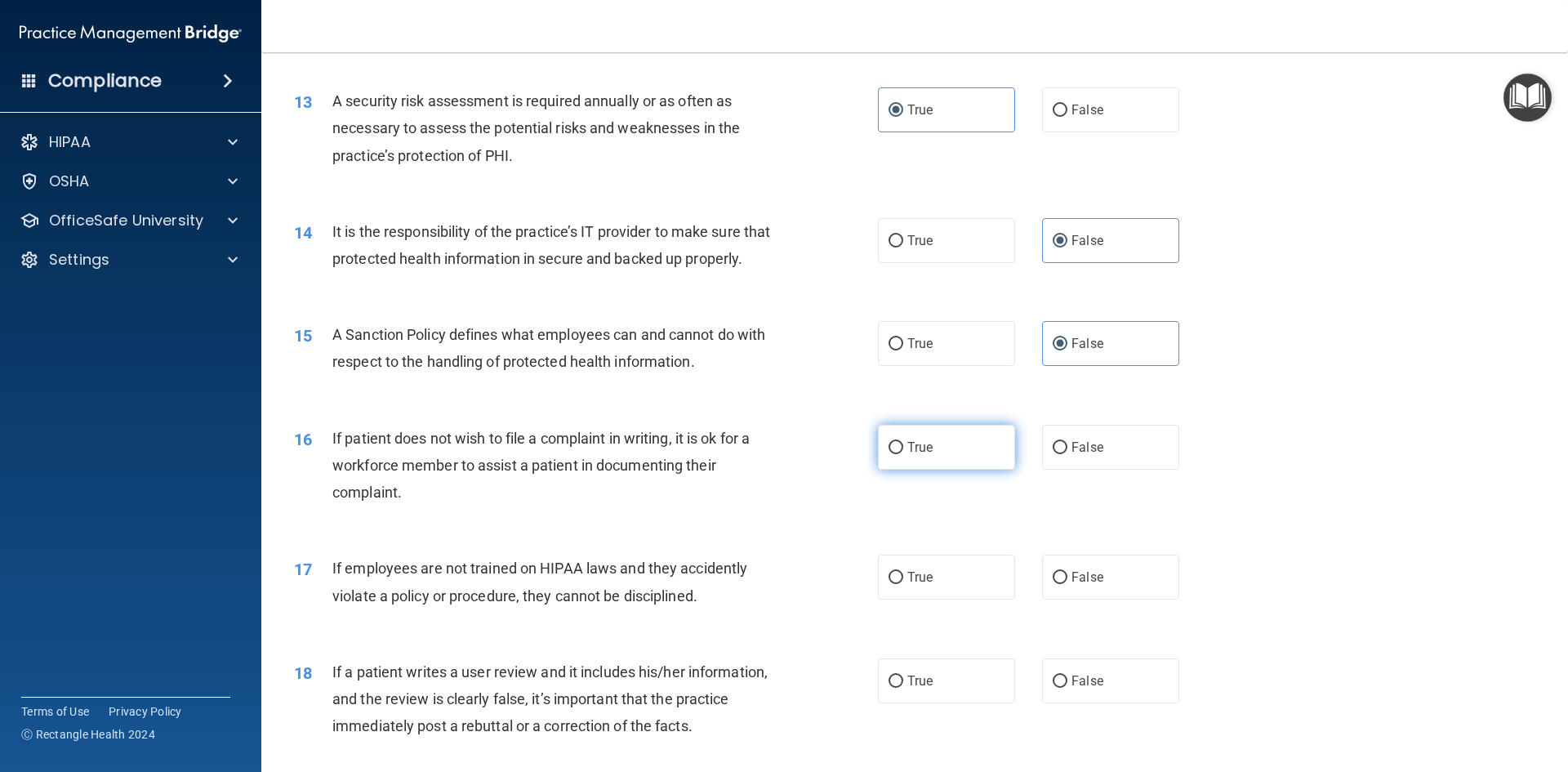
click at [959, 470] on label "True" at bounding box center [946, 447] width 137 height 45
click at [903, 454] on input "True" at bounding box center [895, 448] width 15 height 12
click at [1071, 584] on span "False" at bounding box center [1087, 577] width 32 height 16
click at [1067, 584] on input "False" at bounding box center [1059, 577] width 15 height 12
click at [1112, 703] on label "False" at bounding box center [1110, 681] width 137 height 45
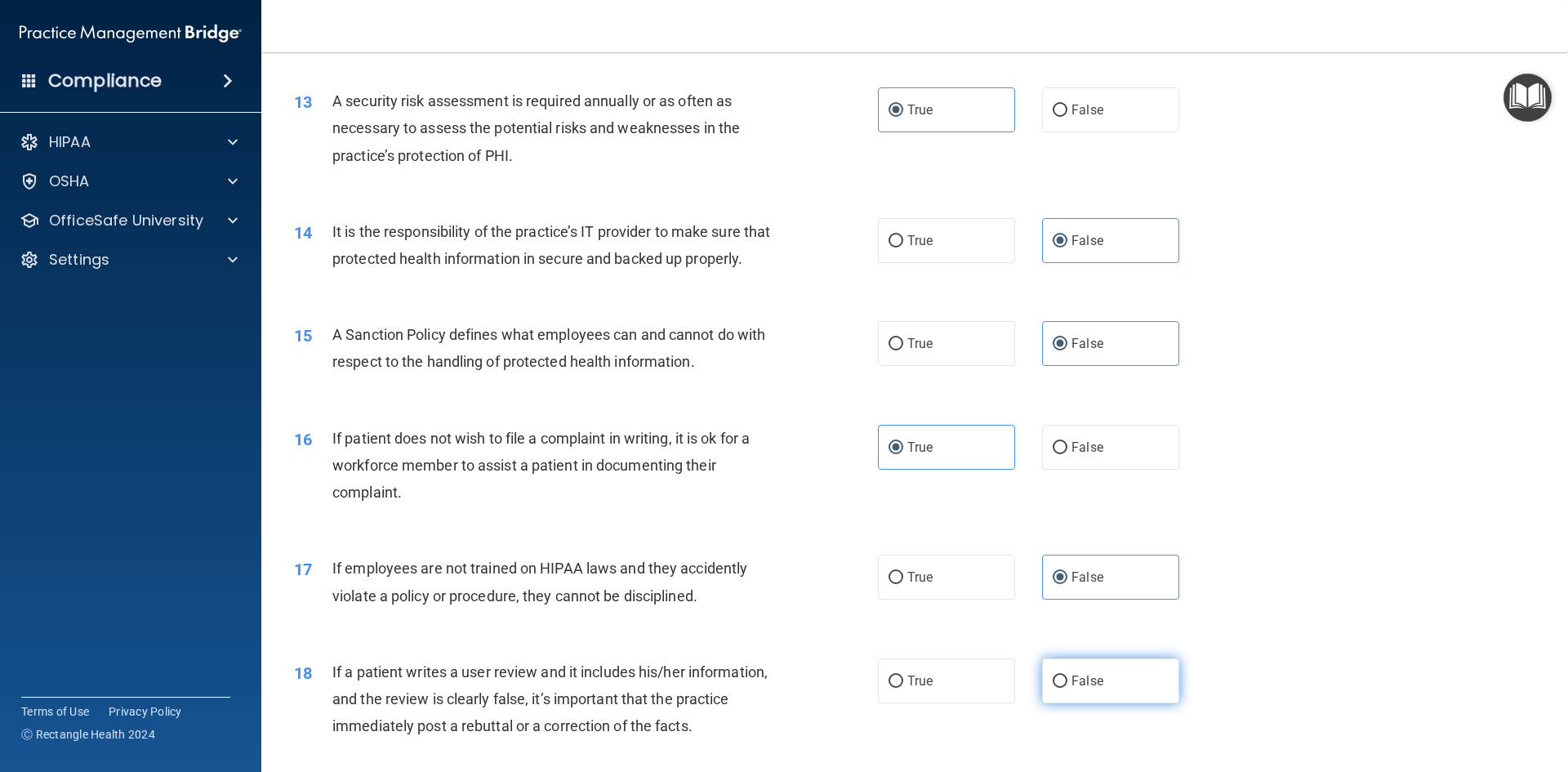
click at [1067, 688] on input "False" at bounding box center [1059, 682] width 15 height 12
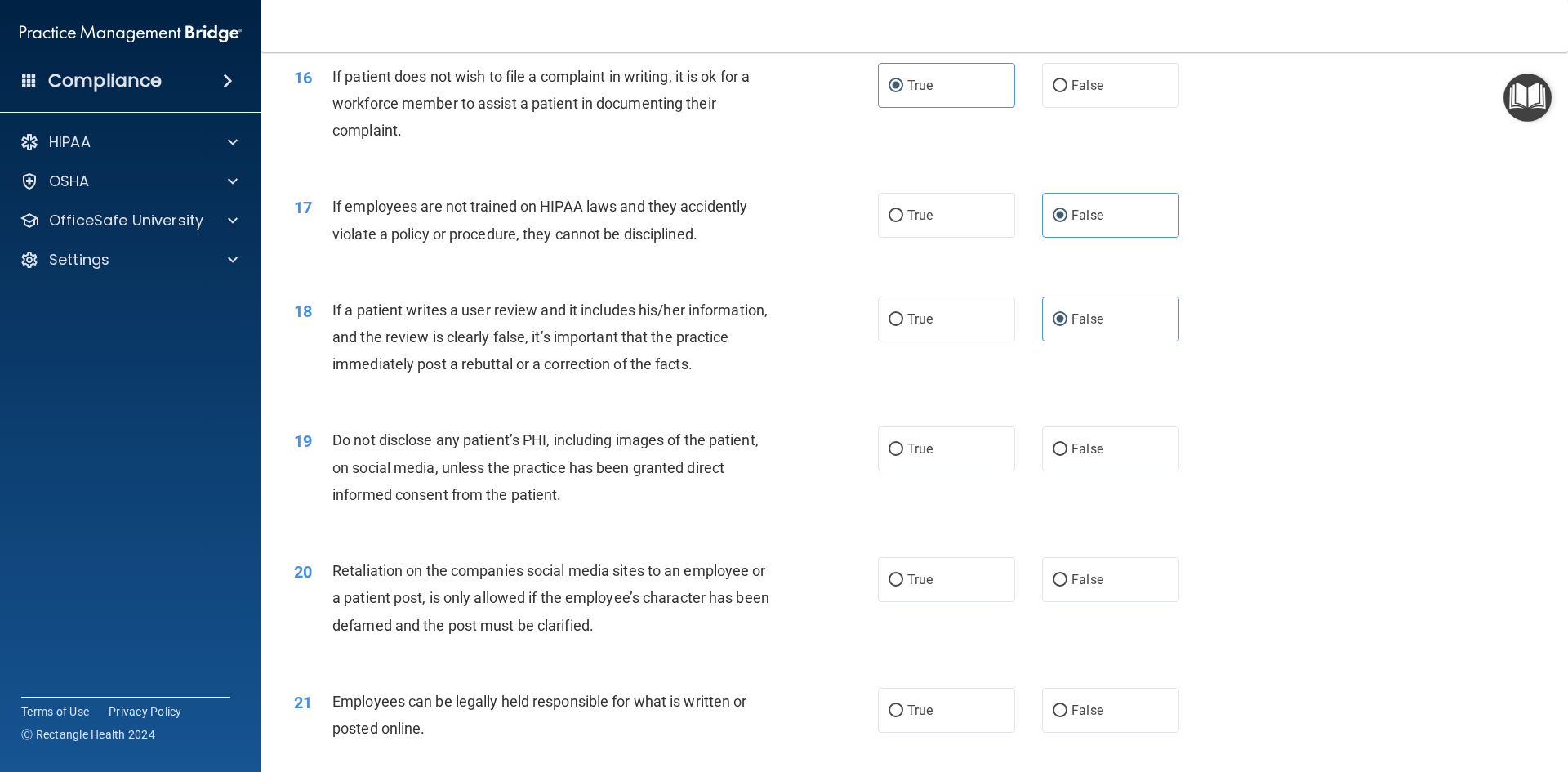
scroll to position [2123, 0]
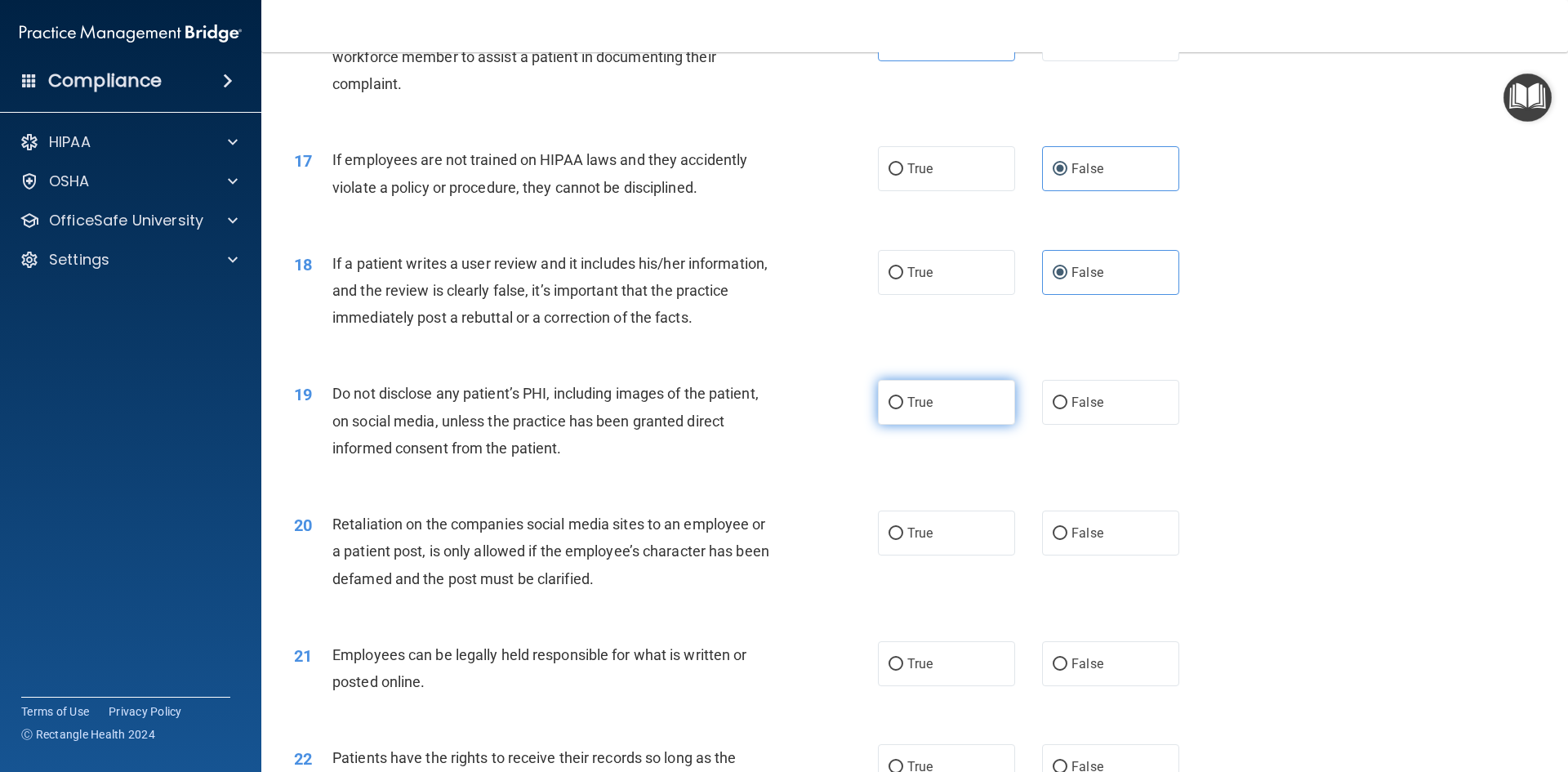
click at [937, 425] on label "True" at bounding box center [946, 402] width 137 height 45
click at [903, 409] on input "True" at bounding box center [895, 403] width 15 height 12
click at [1063, 556] on label "False" at bounding box center [1110, 533] width 137 height 45
click at [1063, 540] on input "False" at bounding box center [1059, 534] width 15 height 12
click at [973, 686] on label "True" at bounding box center [946, 663] width 137 height 45
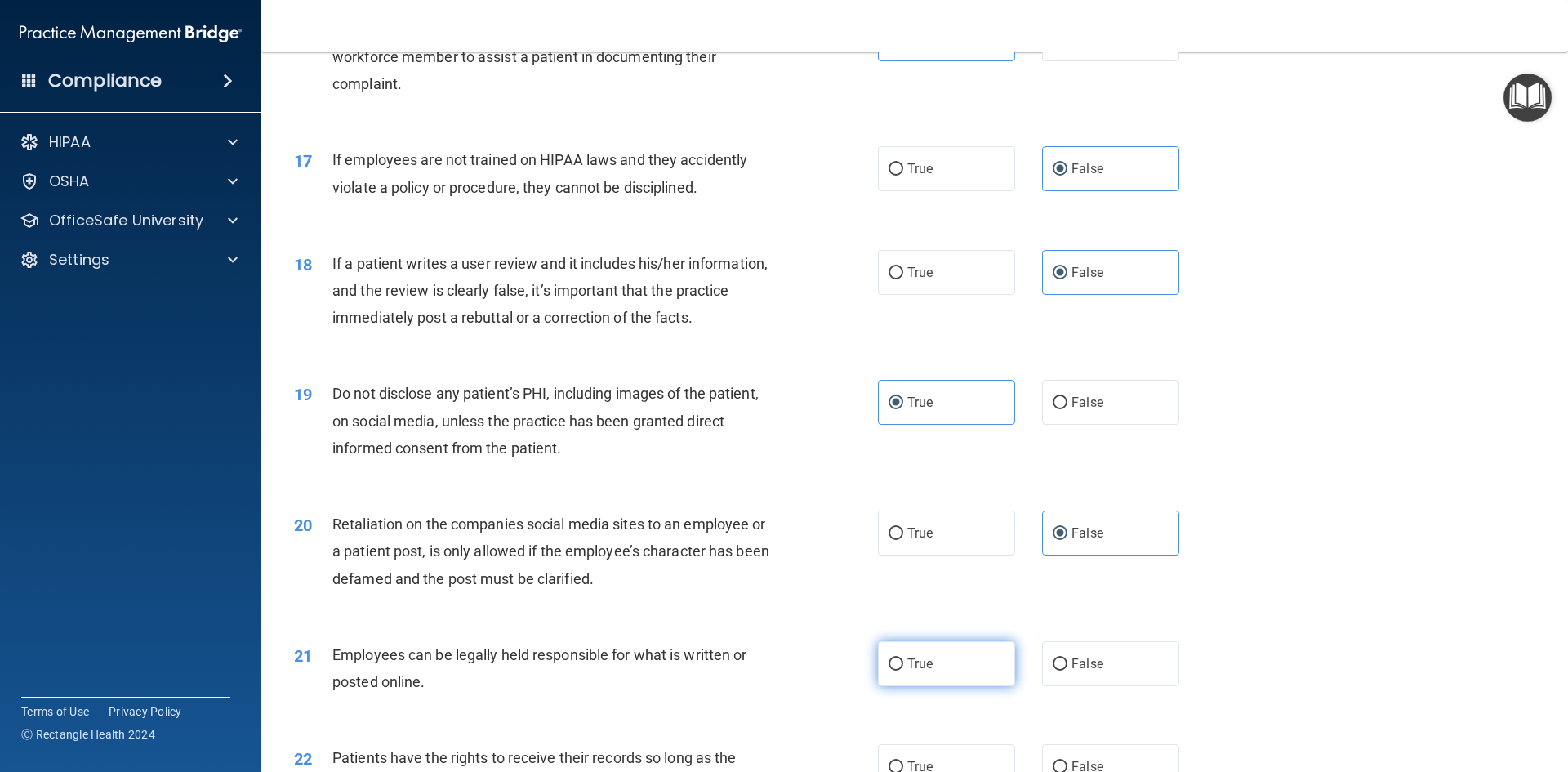
click at [903, 670] on input "True" at bounding box center [895, 664] width 15 height 12
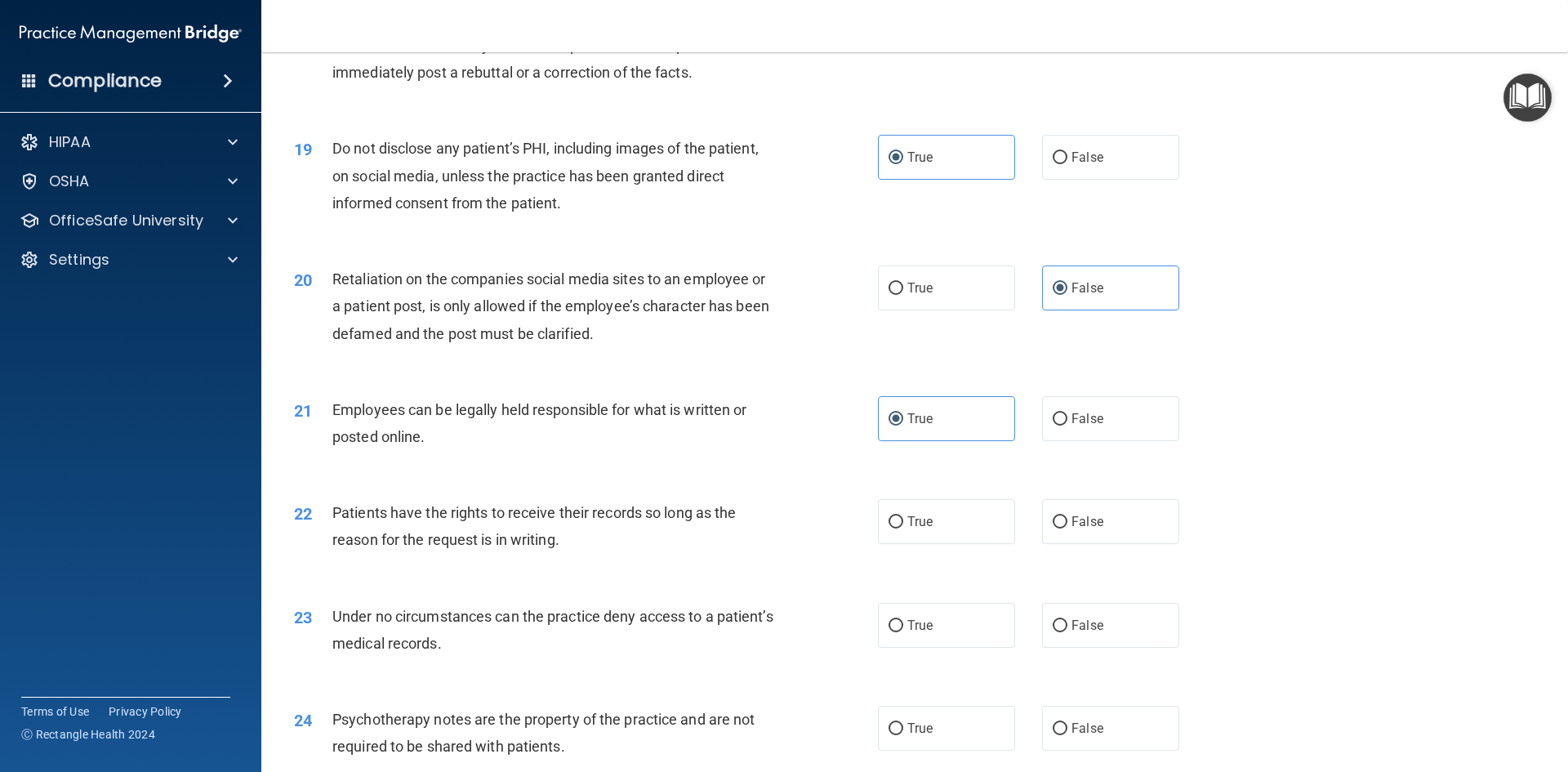
scroll to position [2450, 0]
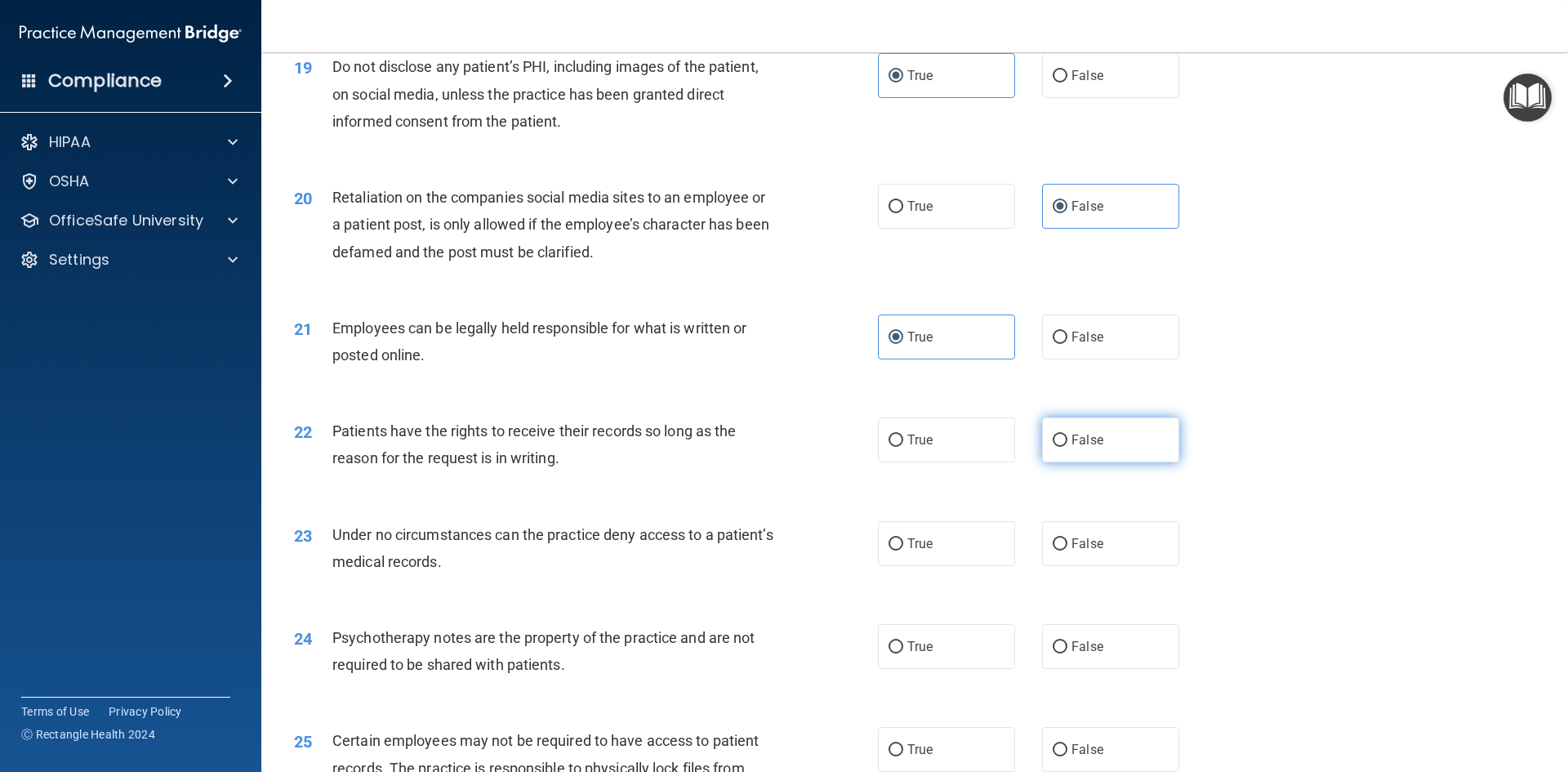
click at [1090, 462] on label "False" at bounding box center [1110, 440] width 137 height 45
click at [1067, 446] on input "False" at bounding box center [1059, 440] width 15 height 12
click at [1097, 566] on label "False" at bounding box center [1110, 544] width 137 height 45
click at [1067, 551] on input "False" at bounding box center [1059, 544] width 15 height 12
click at [980, 669] on label "True" at bounding box center [946, 647] width 137 height 45
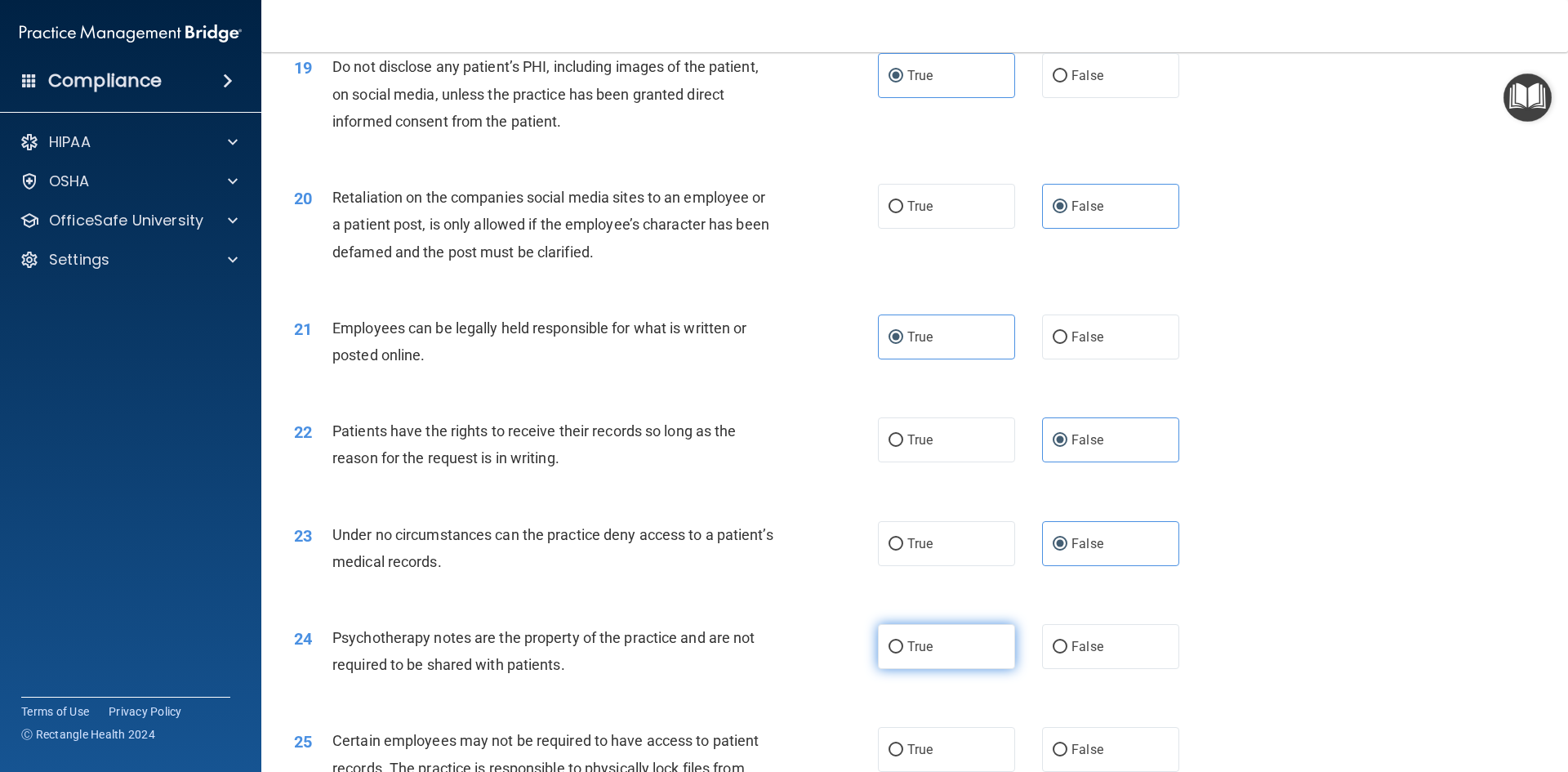
click at [903, 653] on input "True" at bounding box center [895, 647] width 15 height 12
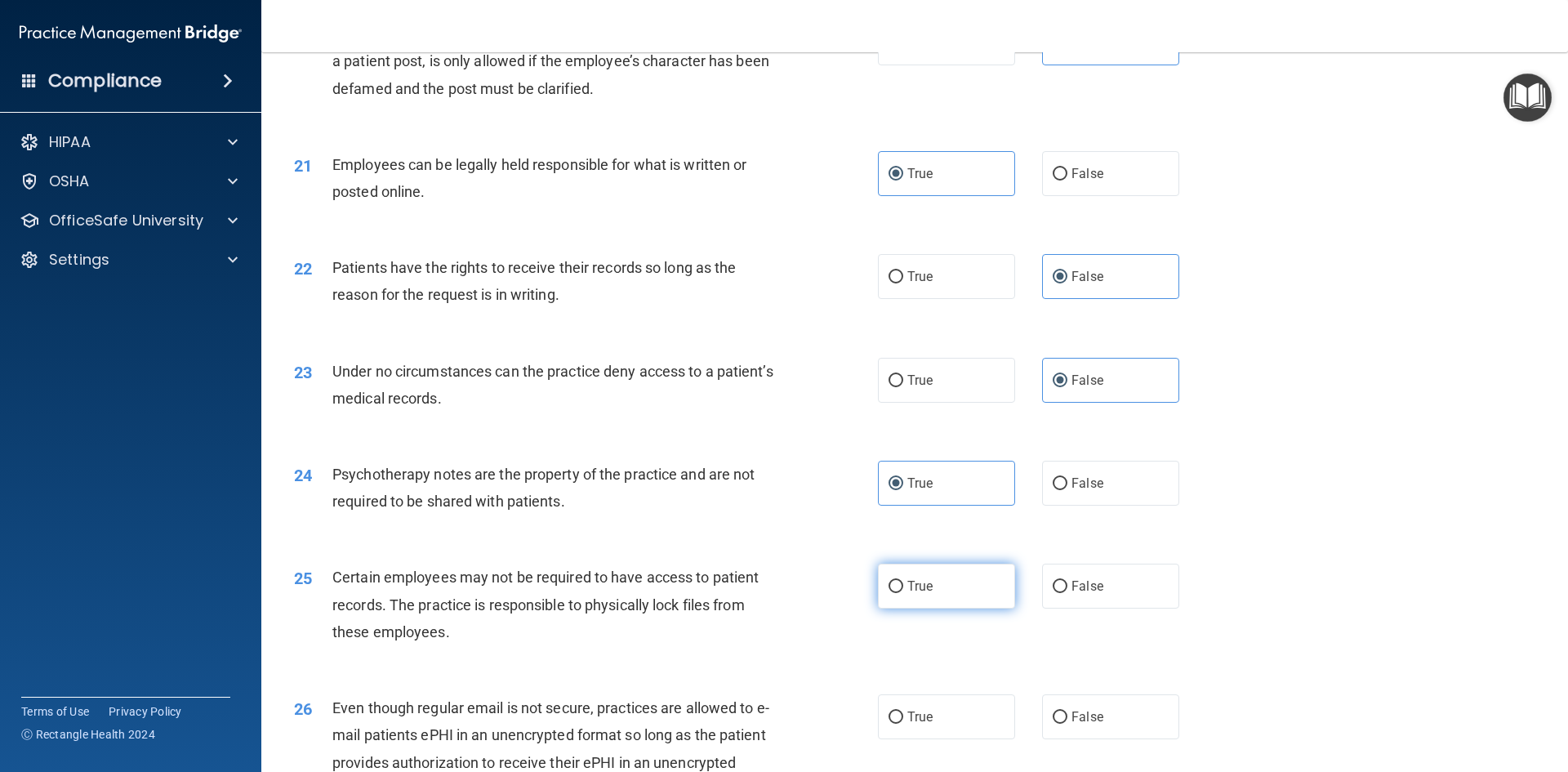
click at [970, 609] on label "True" at bounding box center [946, 586] width 137 height 45
click at [903, 593] on input "True" at bounding box center [895, 587] width 15 height 12
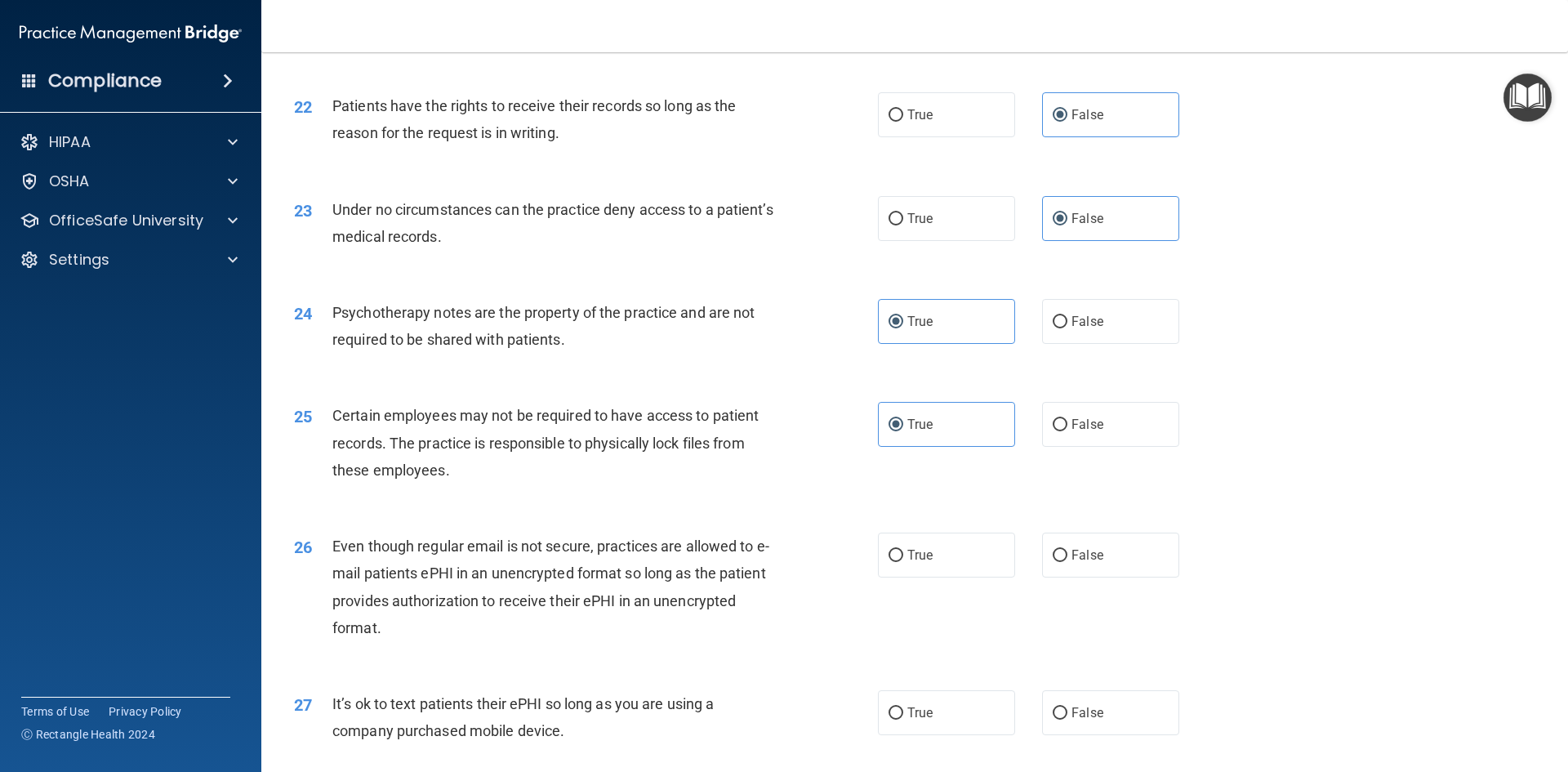
scroll to position [2777, 0]
click at [969, 570] on label "True" at bounding box center [946, 553] width 137 height 45
click at [903, 560] on input "True" at bounding box center [895, 554] width 15 height 12
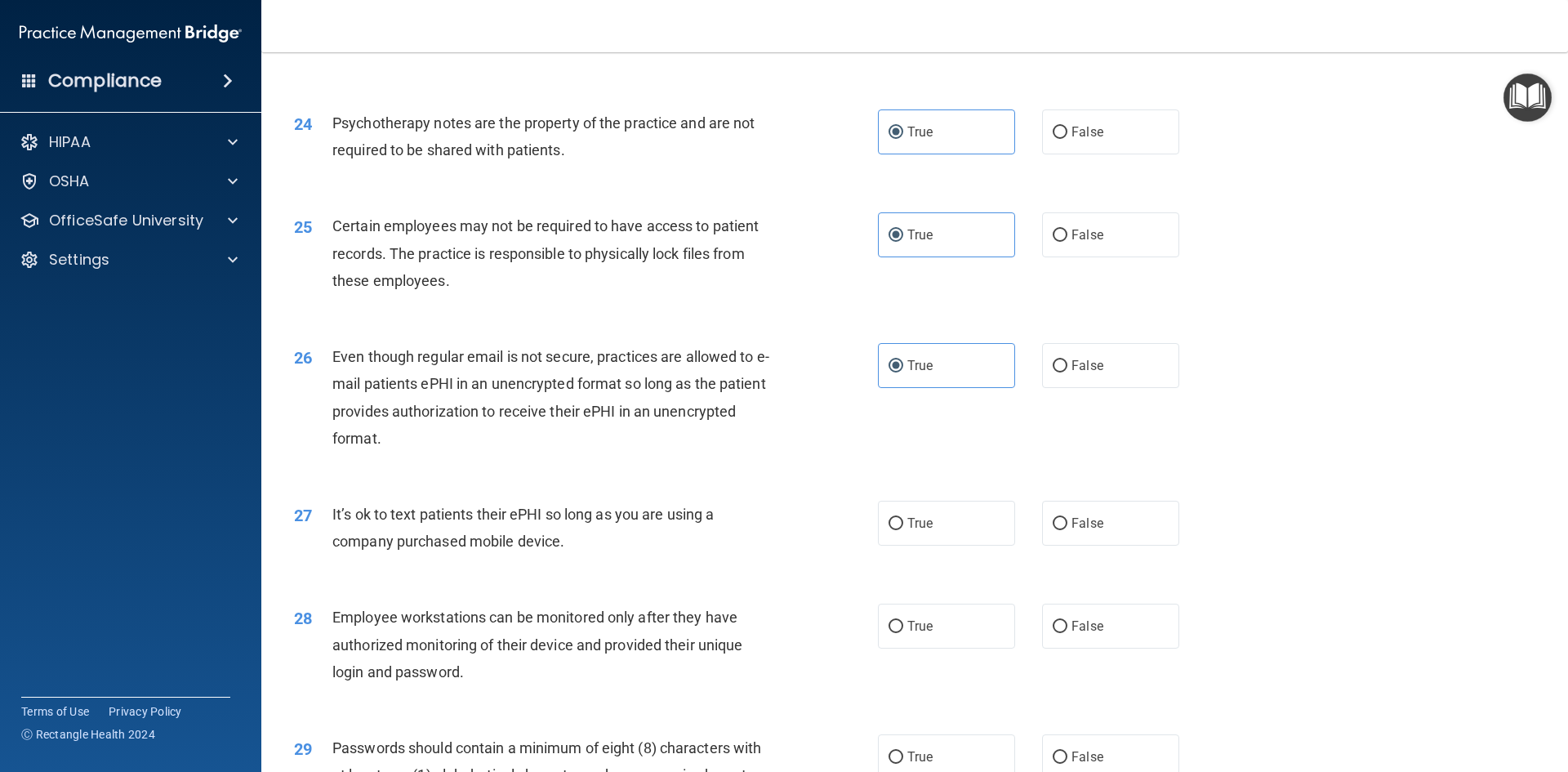
scroll to position [3022, 0]
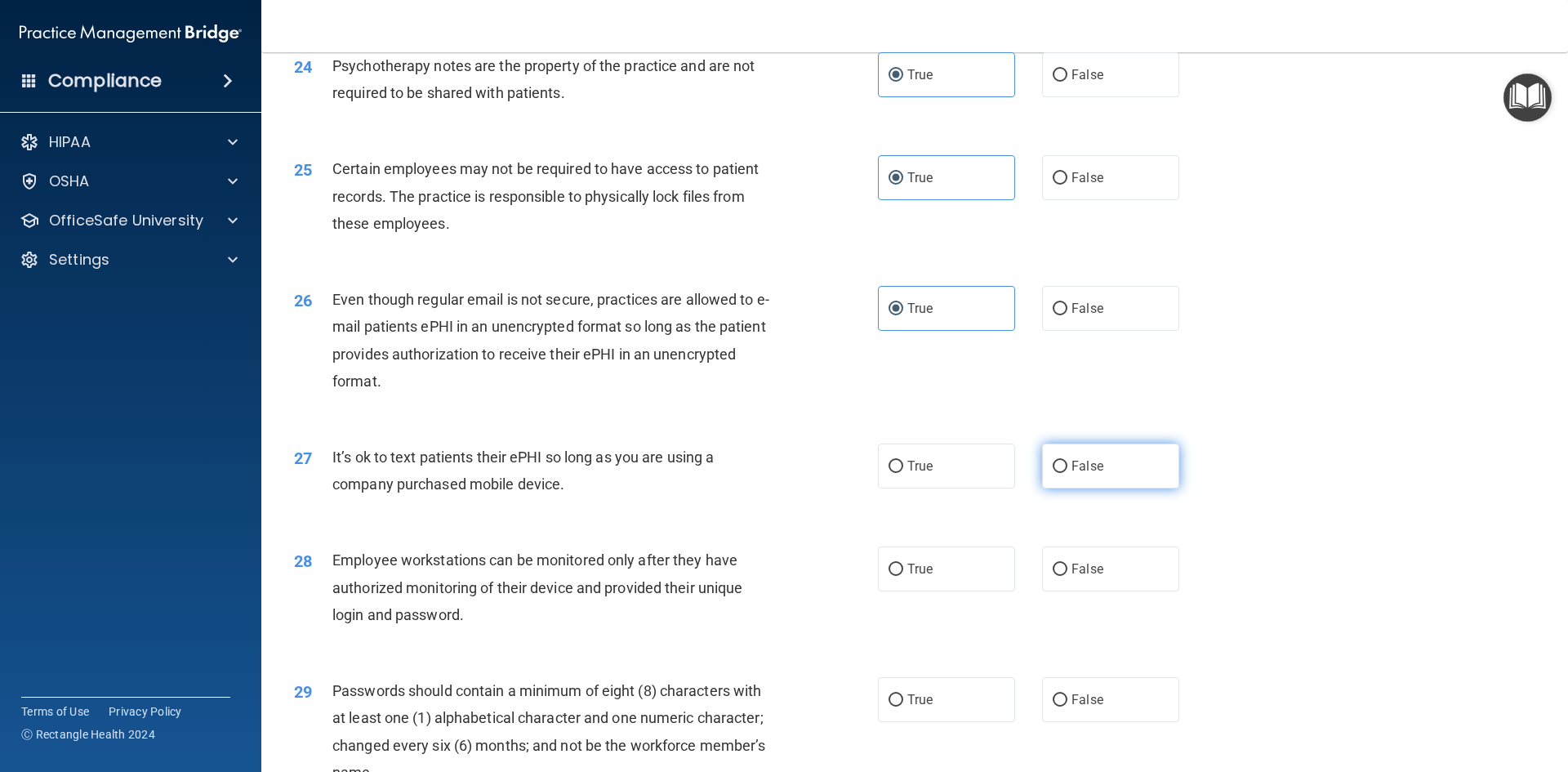
click at [1091, 473] on span "False" at bounding box center [1087, 466] width 32 height 16
click at [1067, 473] on input "False" at bounding box center [1059, 466] width 15 height 12
click at [1092, 591] on label "False" at bounding box center [1110, 569] width 137 height 45
click at [1067, 576] on input "False" at bounding box center [1059, 570] width 15 height 12
click at [974, 722] on label "True" at bounding box center [946, 700] width 137 height 45
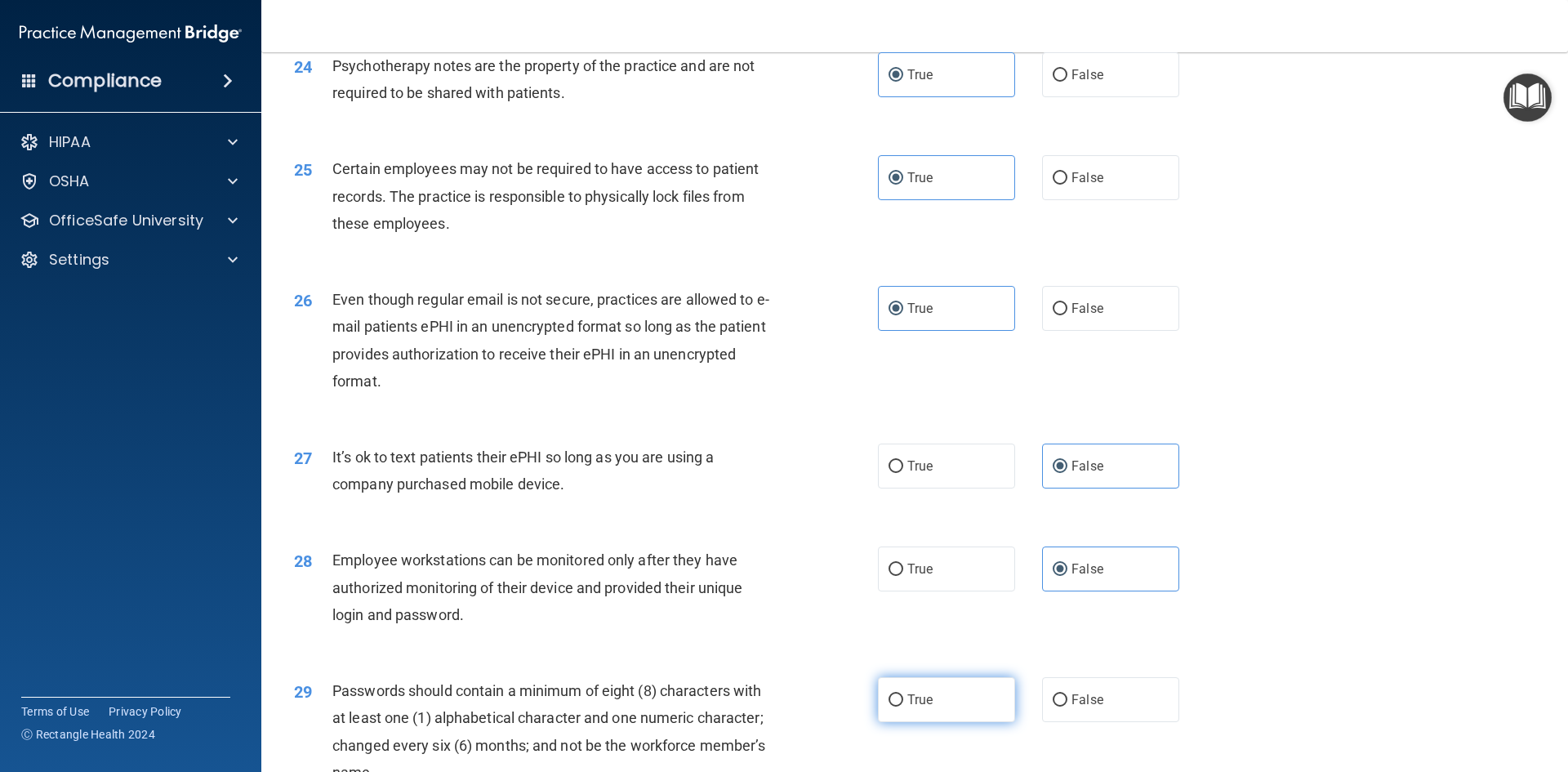
click at [903, 707] on input "True" at bounding box center [895, 700] width 15 height 12
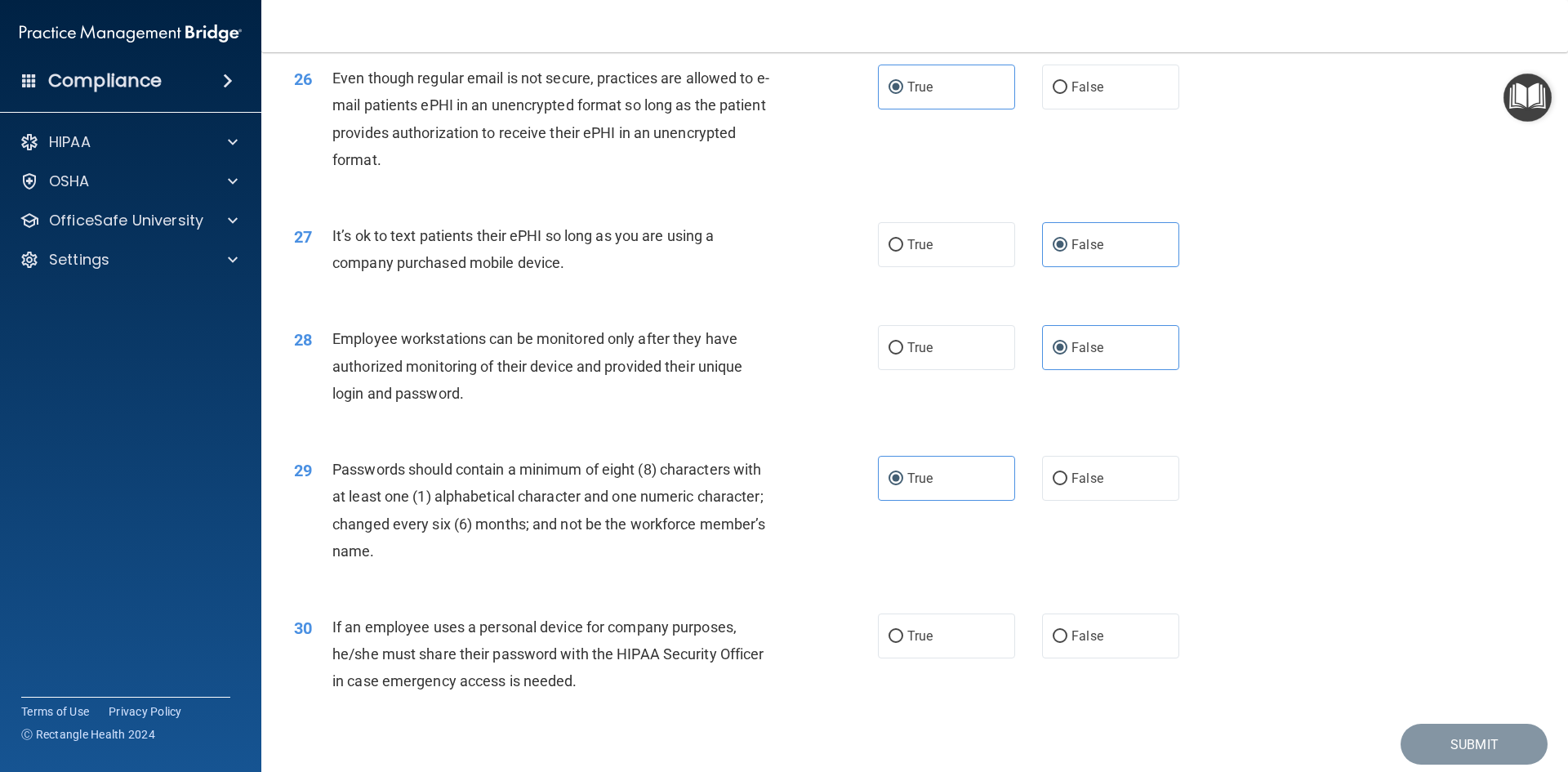
scroll to position [3267, 0]
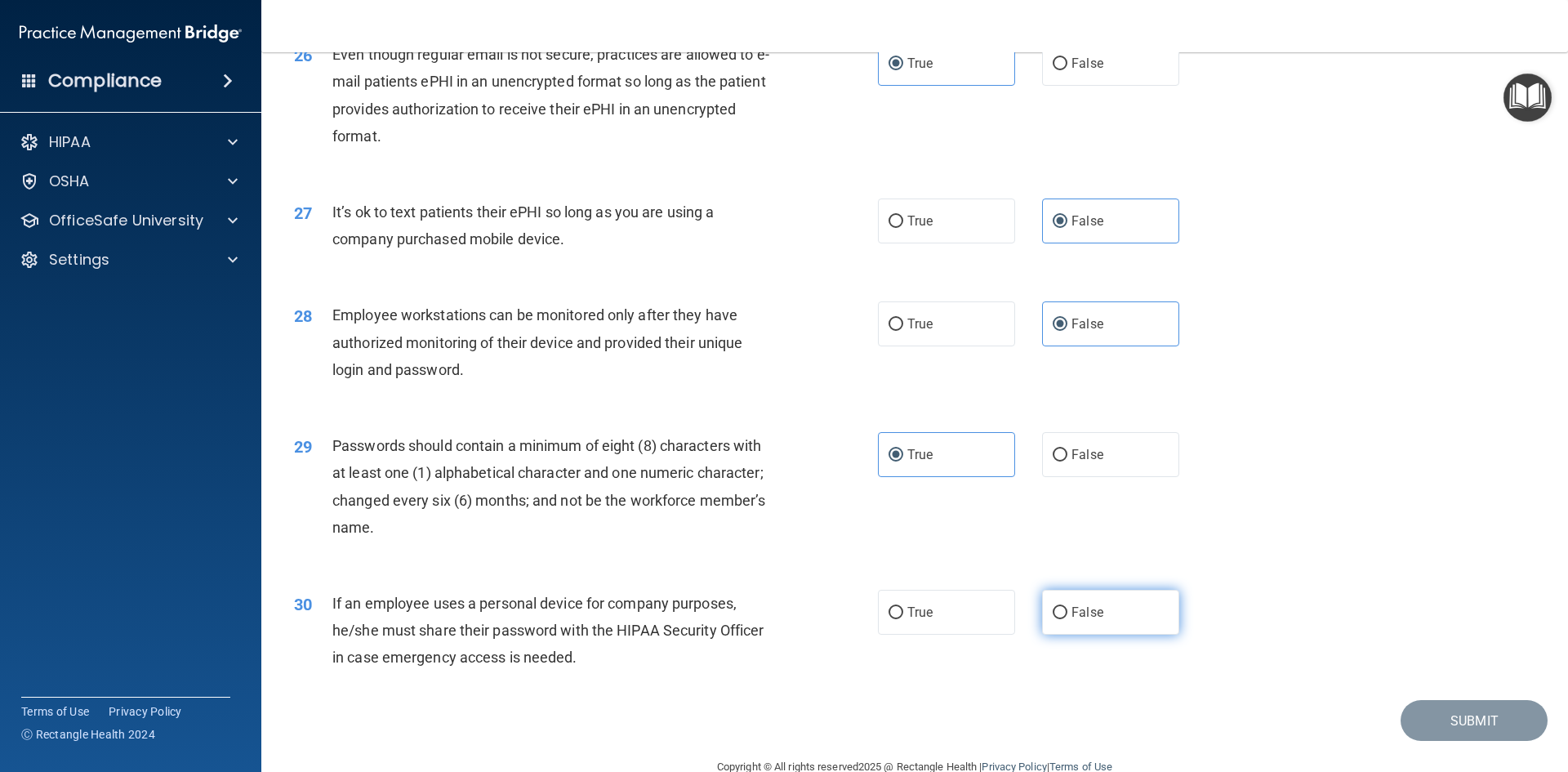
click at [1071, 620] on span "False" at bounding box center [1087, 612] width 32 height 16
click at [1067, 619] on input "False" at bounding box center [1059, 613] width 15 height 12
click at [1479, 742] on button "Submit" at bounding box center [1473, 721] width 147 height 42
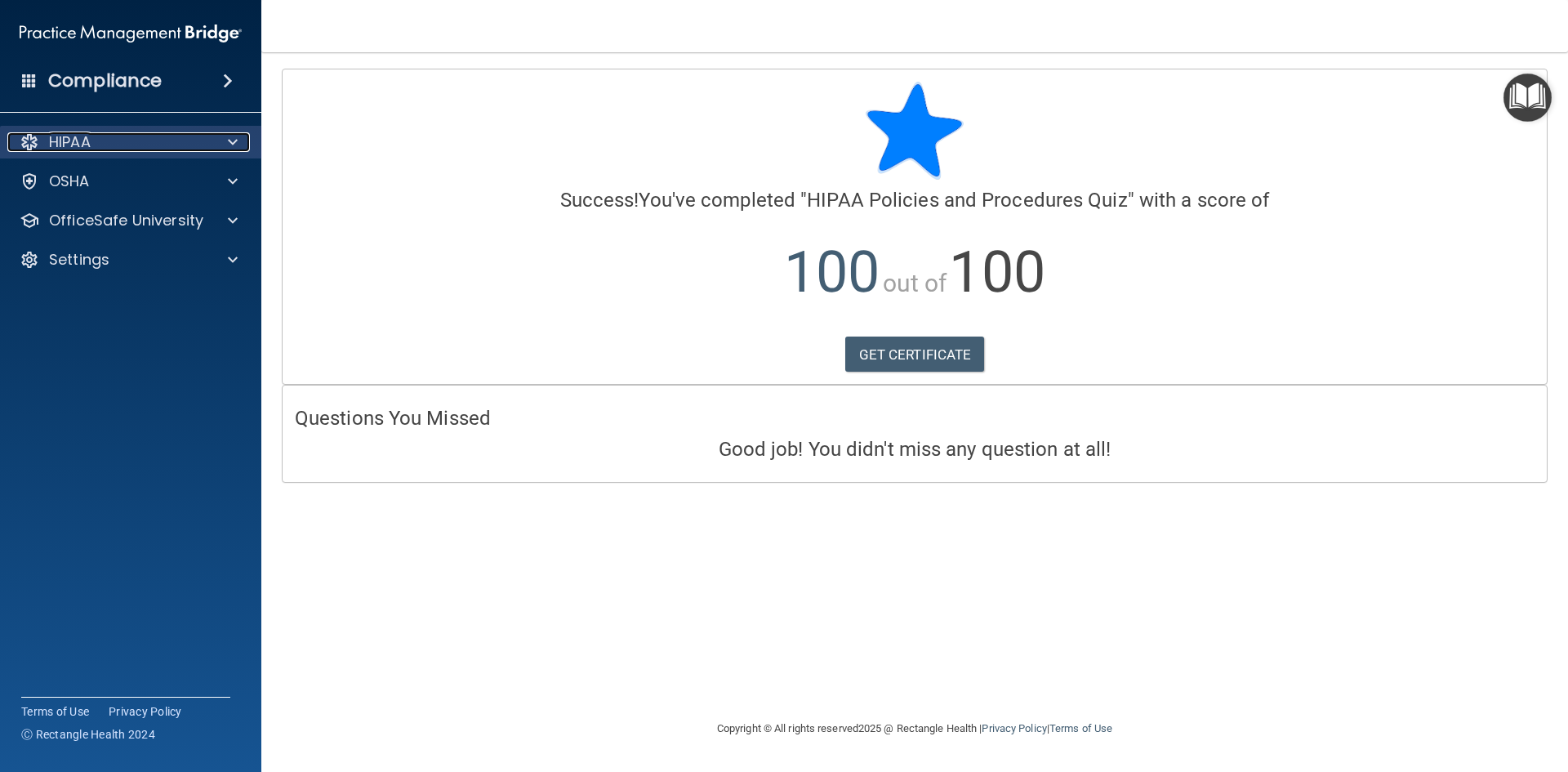
click at [73, 142] on p "HIPAA" at bounding box center [69, 142] width 42 height 20
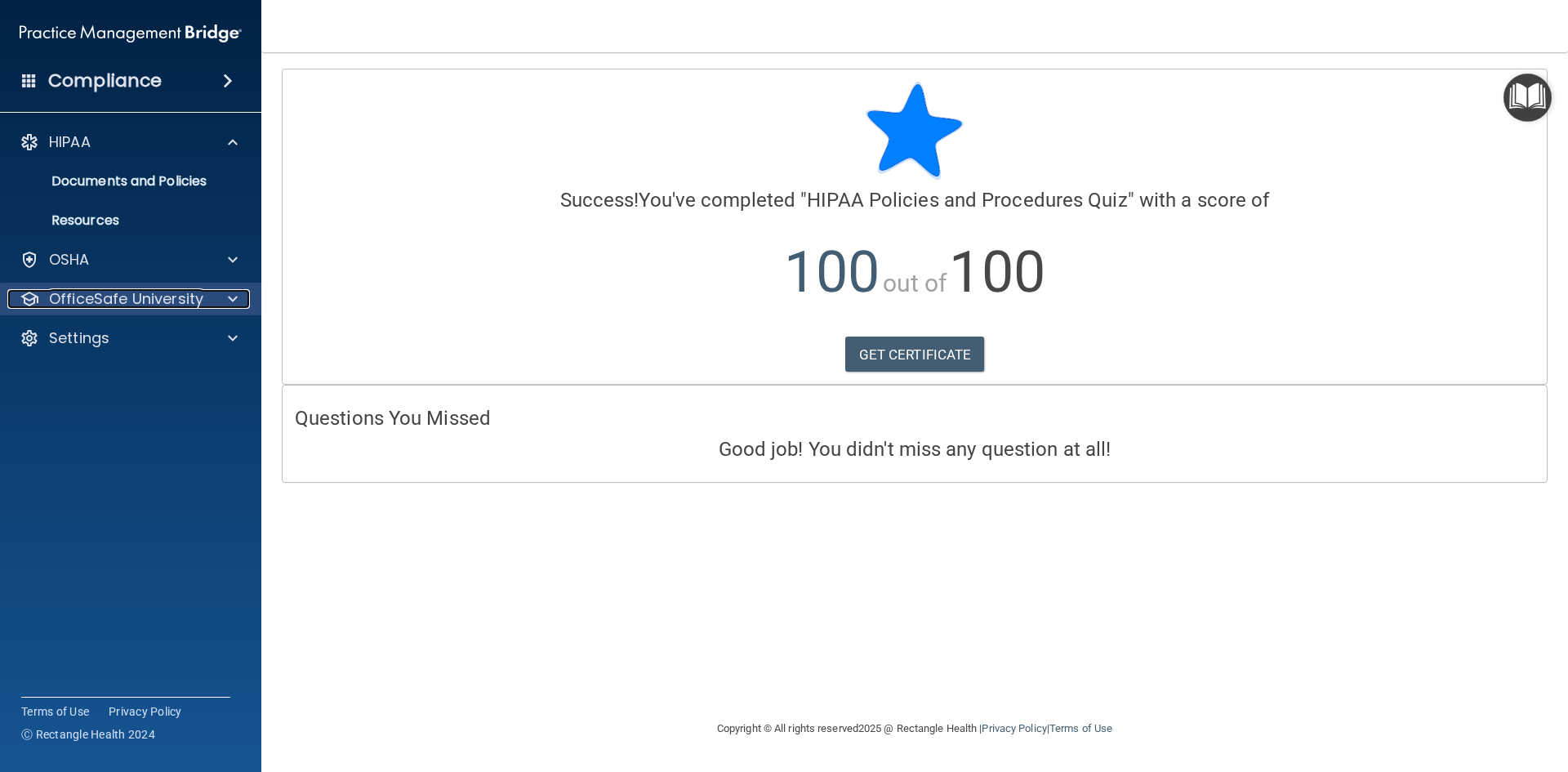
click at [145, 302] on p "OfficeSafe University" at bounding box center [126, 299] width 155 height 20
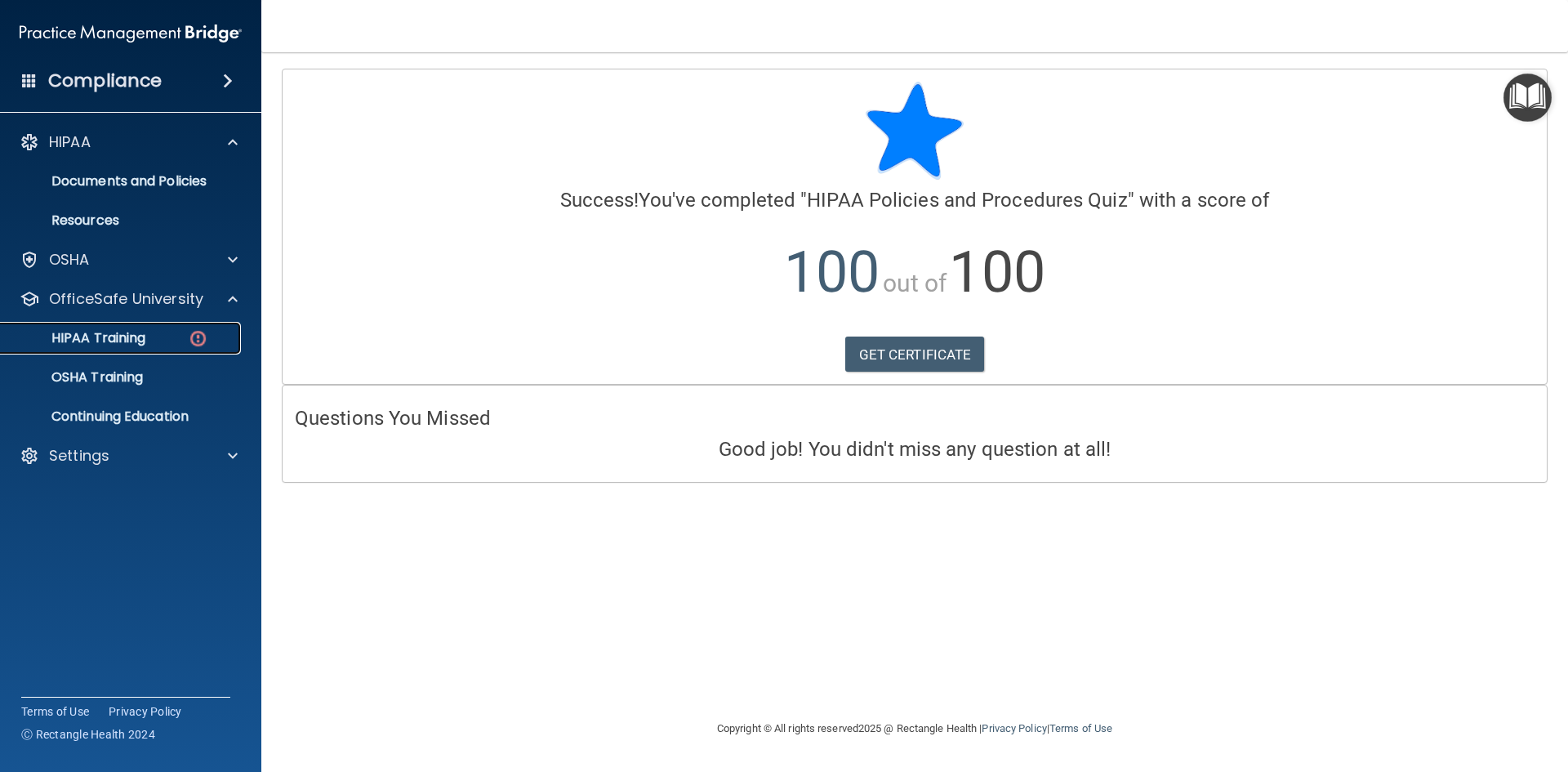
click at [130, 337] on p "HIPAA Training" at bounding box center [77, 338] width 135 height 16
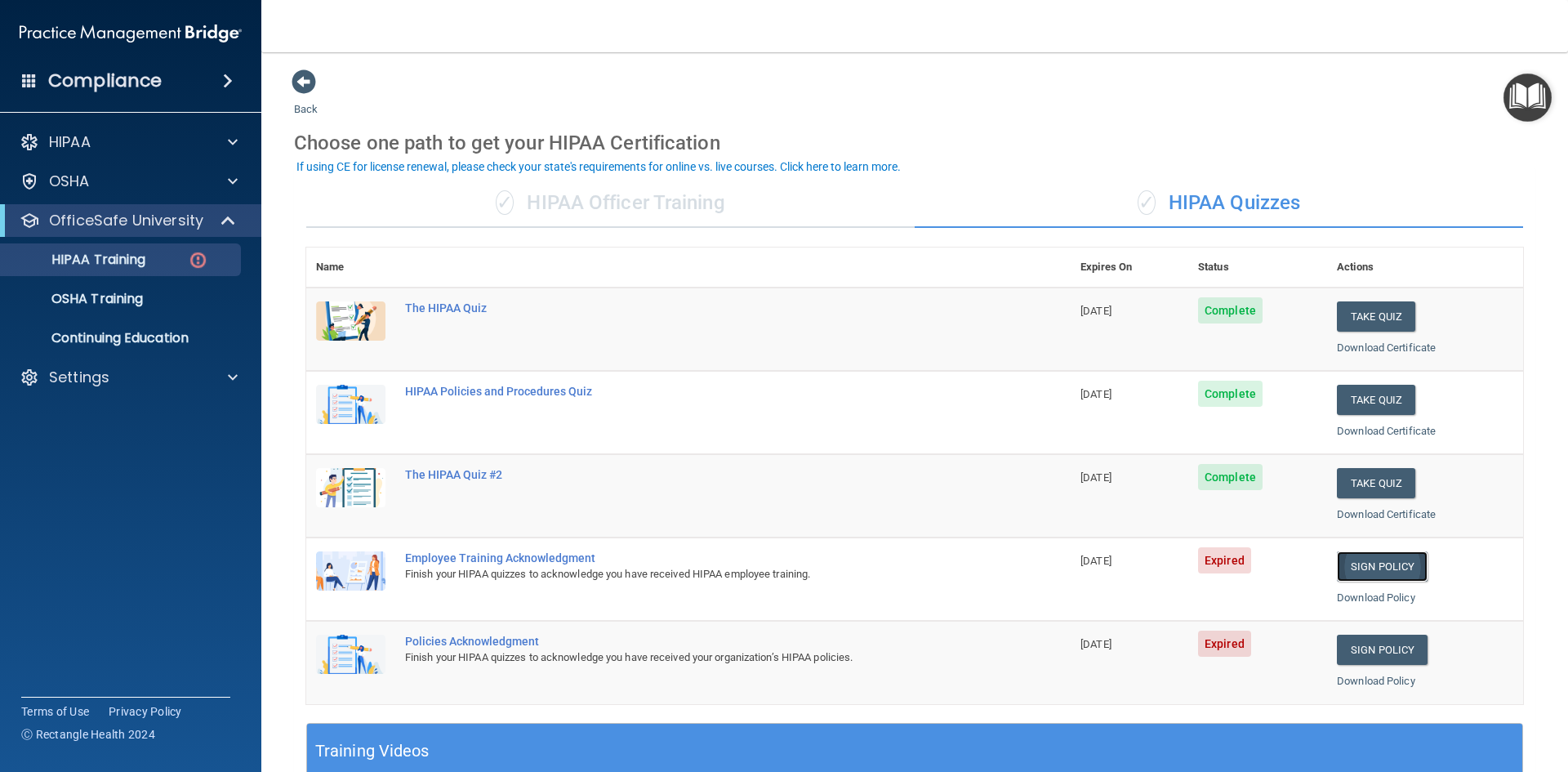
click at [1364, 557] on link "Sign Policy" at bounding box center [1382, 566] width 90 height 30
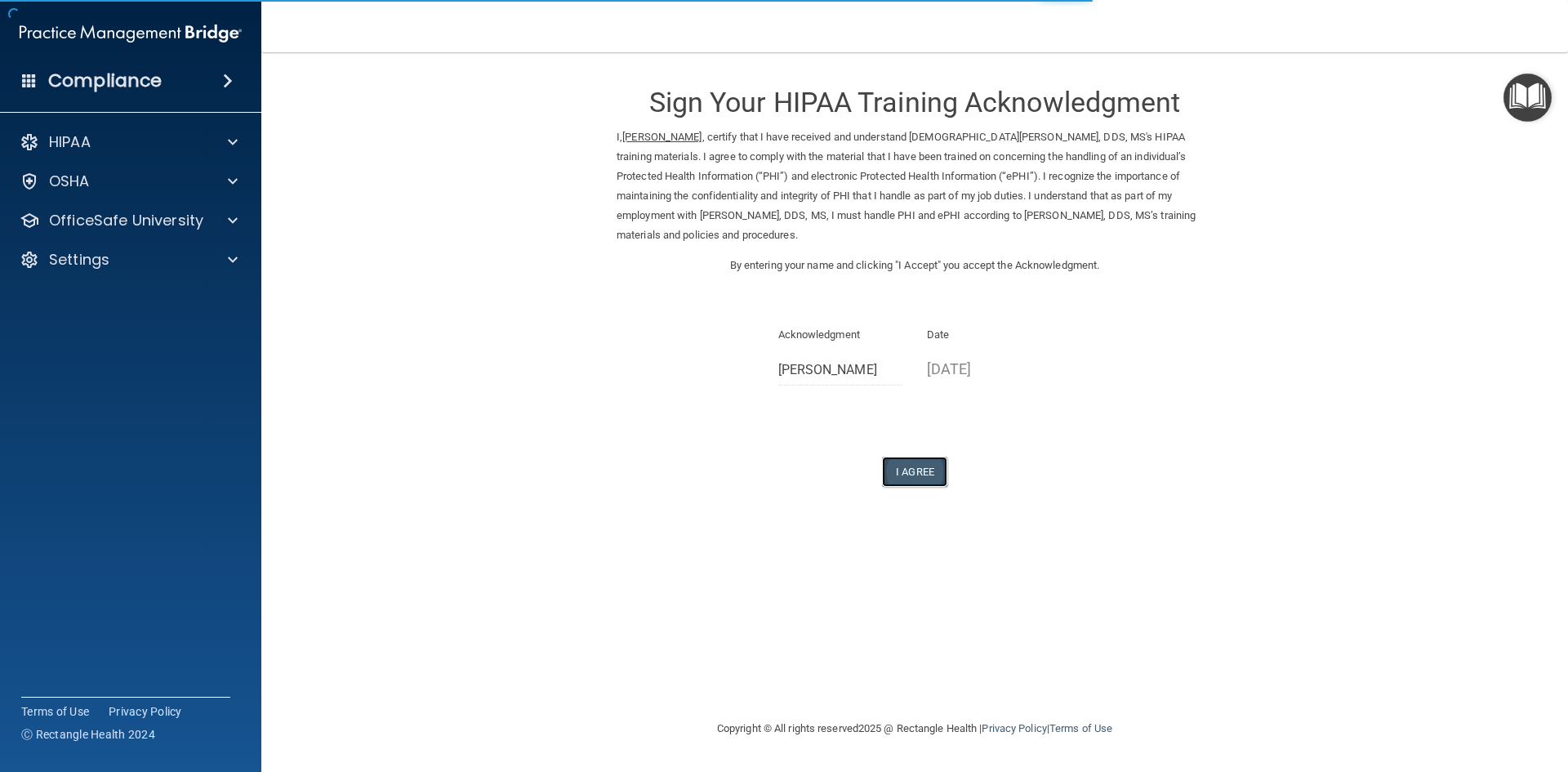
click at [916, 471] on button "I Agree" at bounding box center [914, 472] width 65 height 30
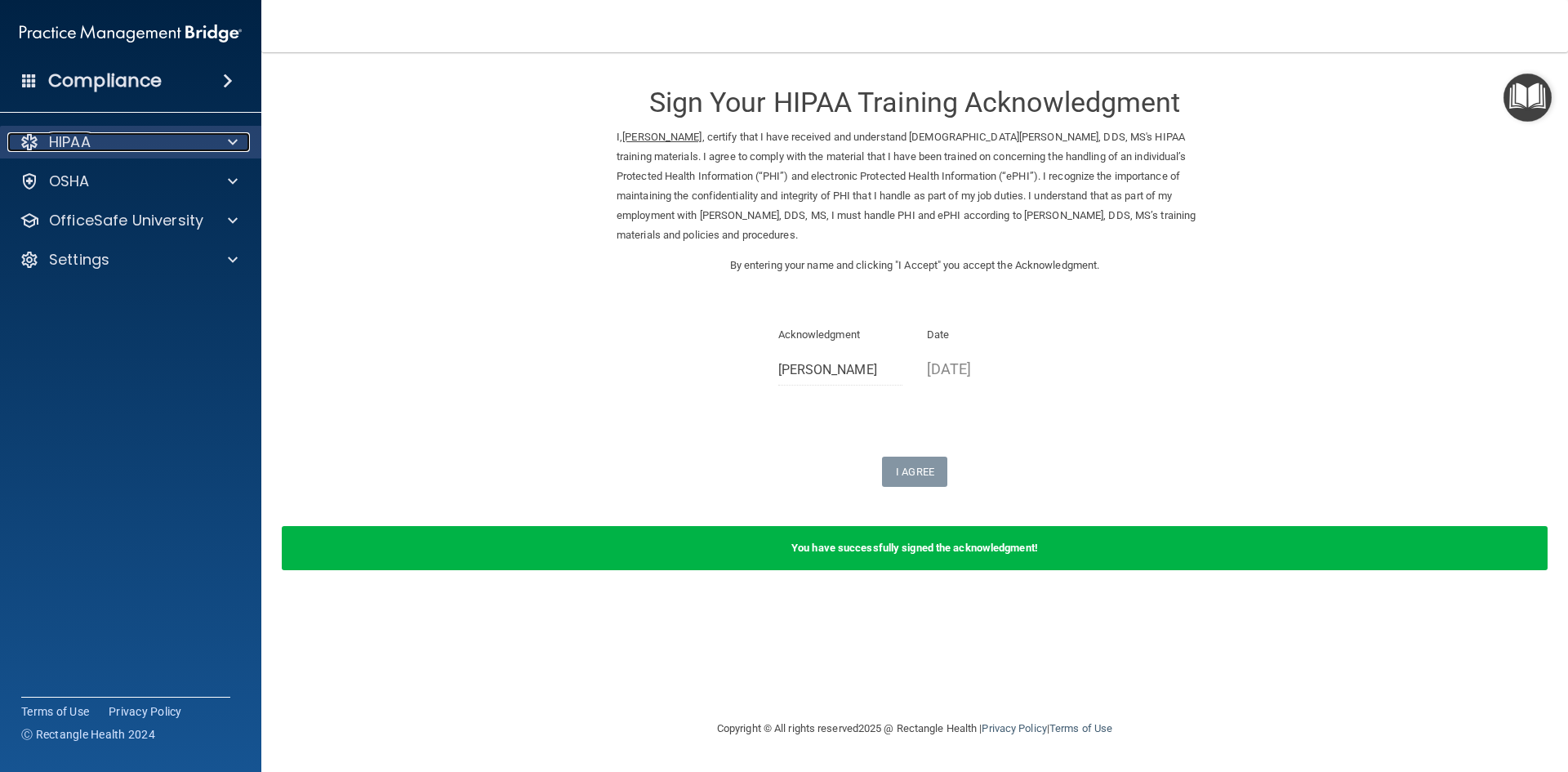
click at [100, 144] on div "HIPAA" at bounding box center [108, 142] width 202 height 20
click at [96, 148] on div "HIPAA" at bounding box center [108, 142] width 202 height 20
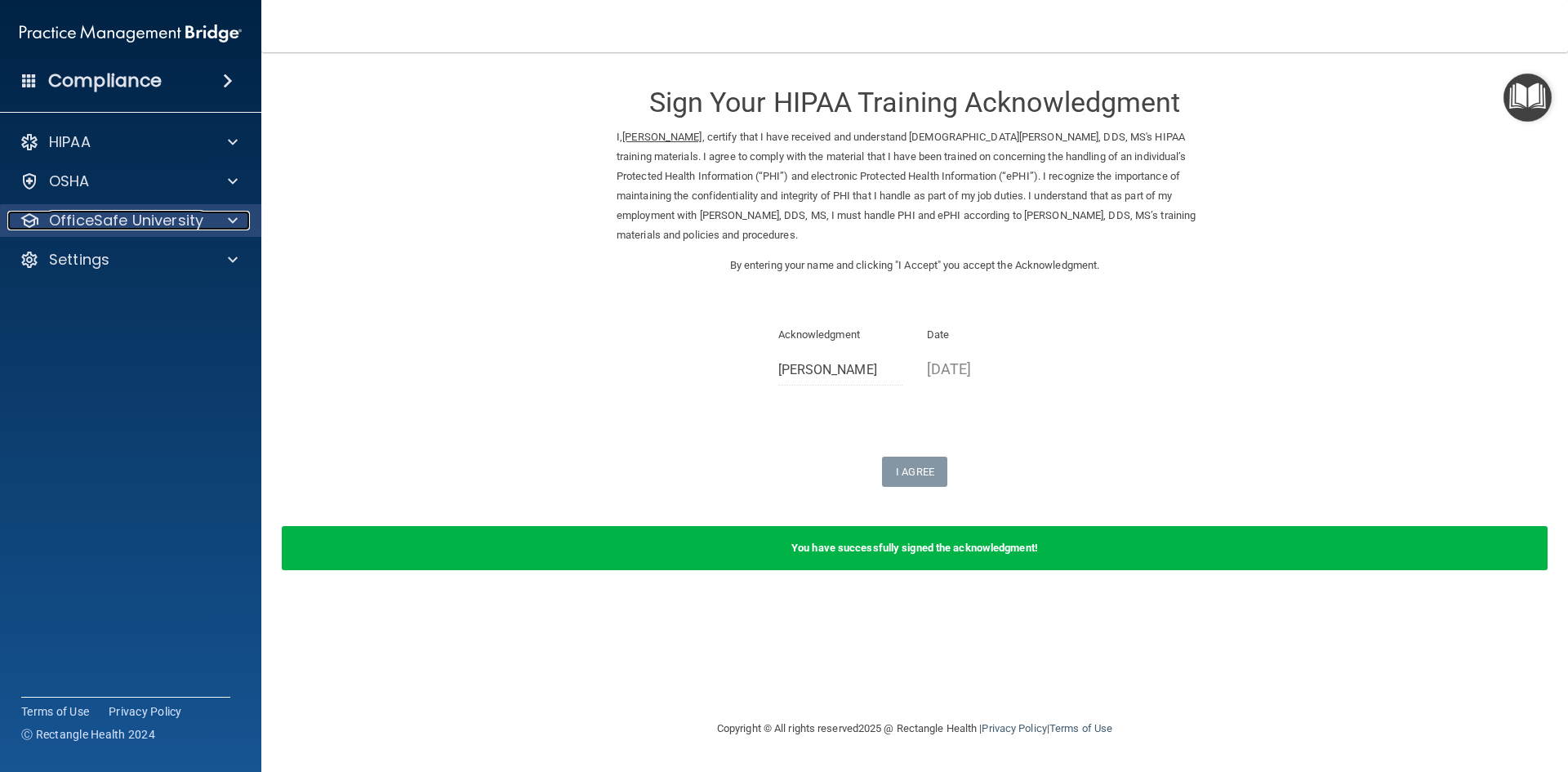
click at [101, 221] on p "OfficeSafe University" at bounding box center [126, 221] width 155 height 20
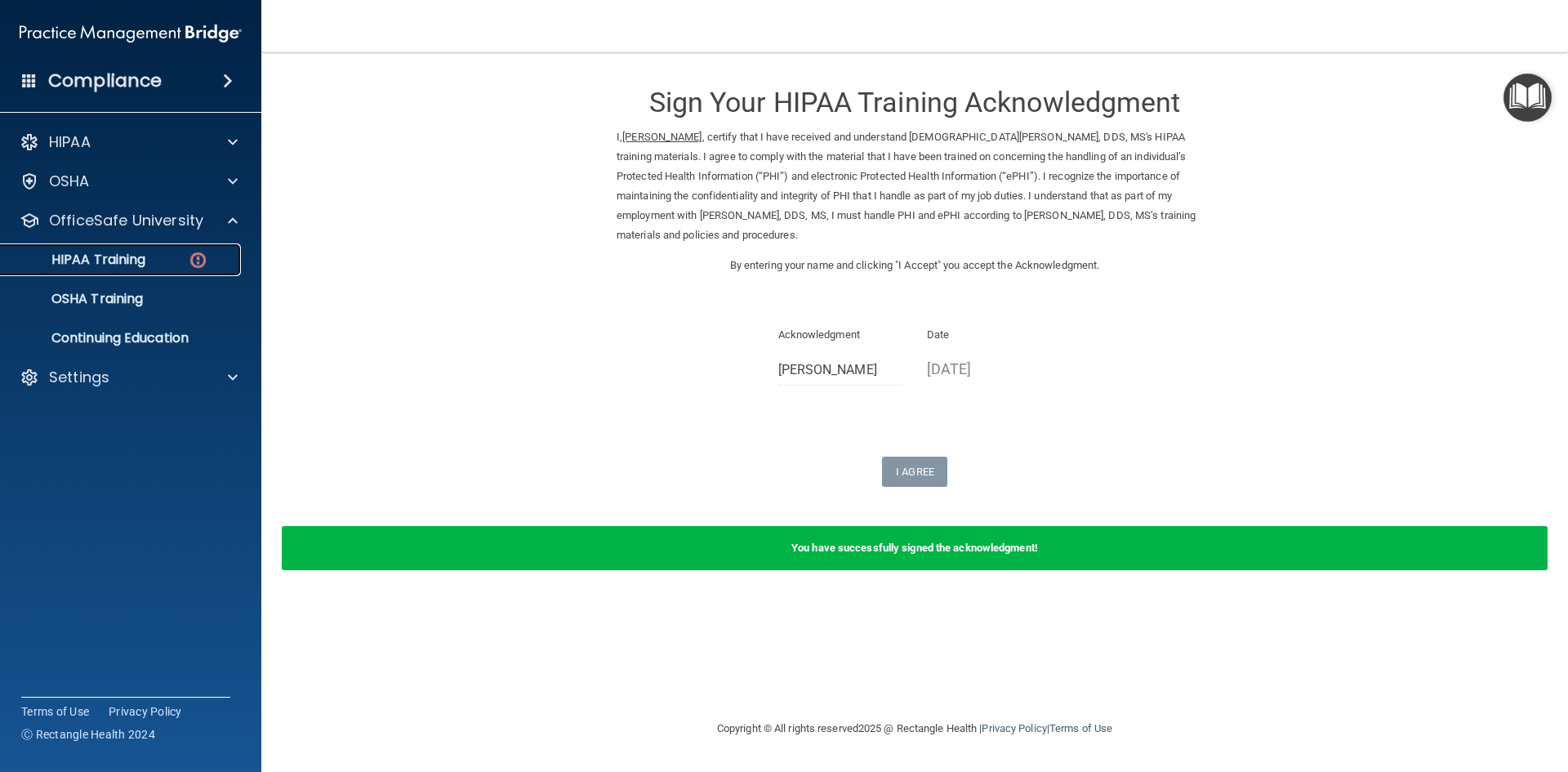
click at [116, 256] on p "HIPAA Training" at bounding box center [77, 260] width 135 height 16
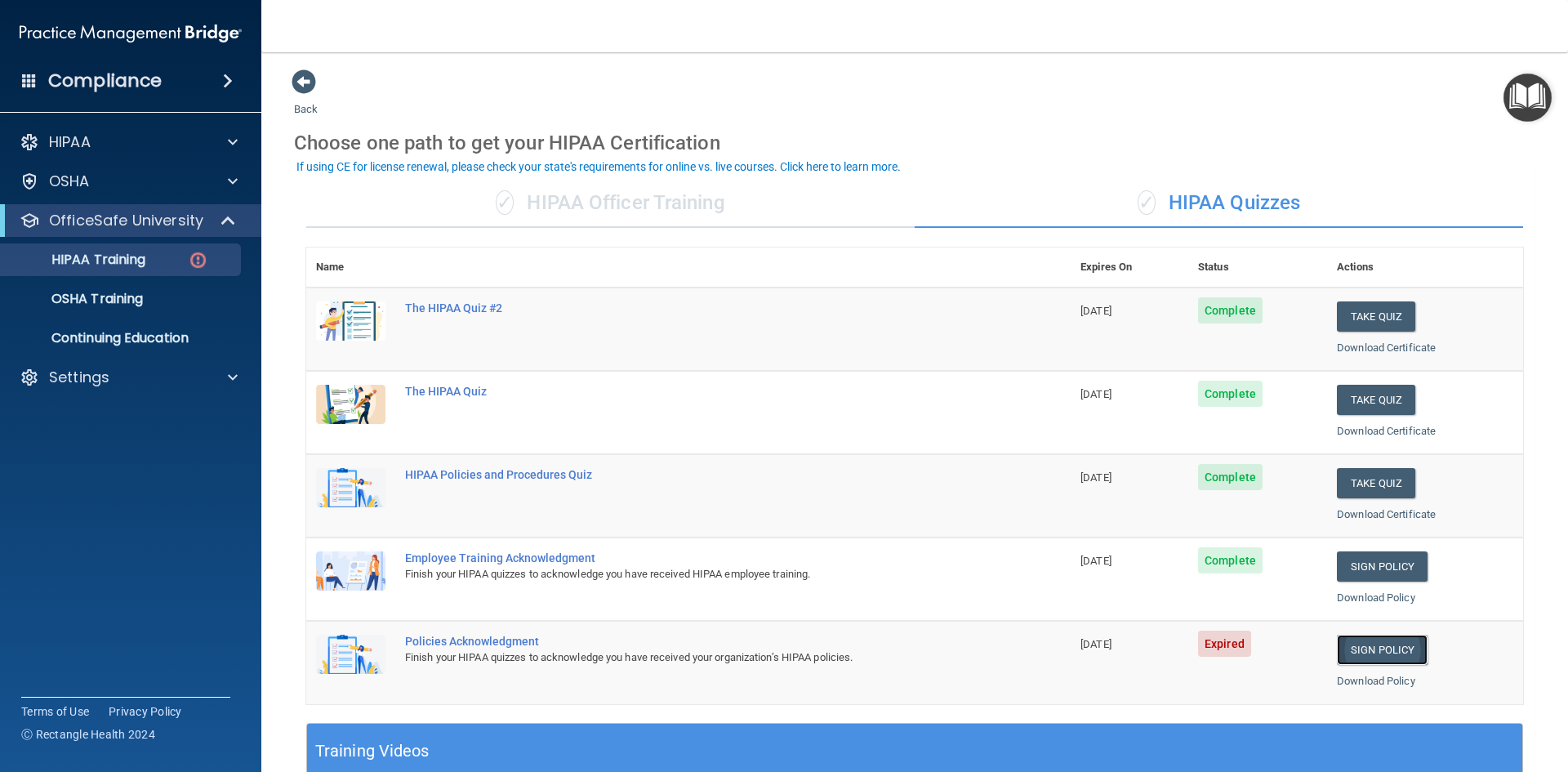
click at [1386, 651] on link "Sign Policy" at bounding box center [1382, 650] width 90 height 30
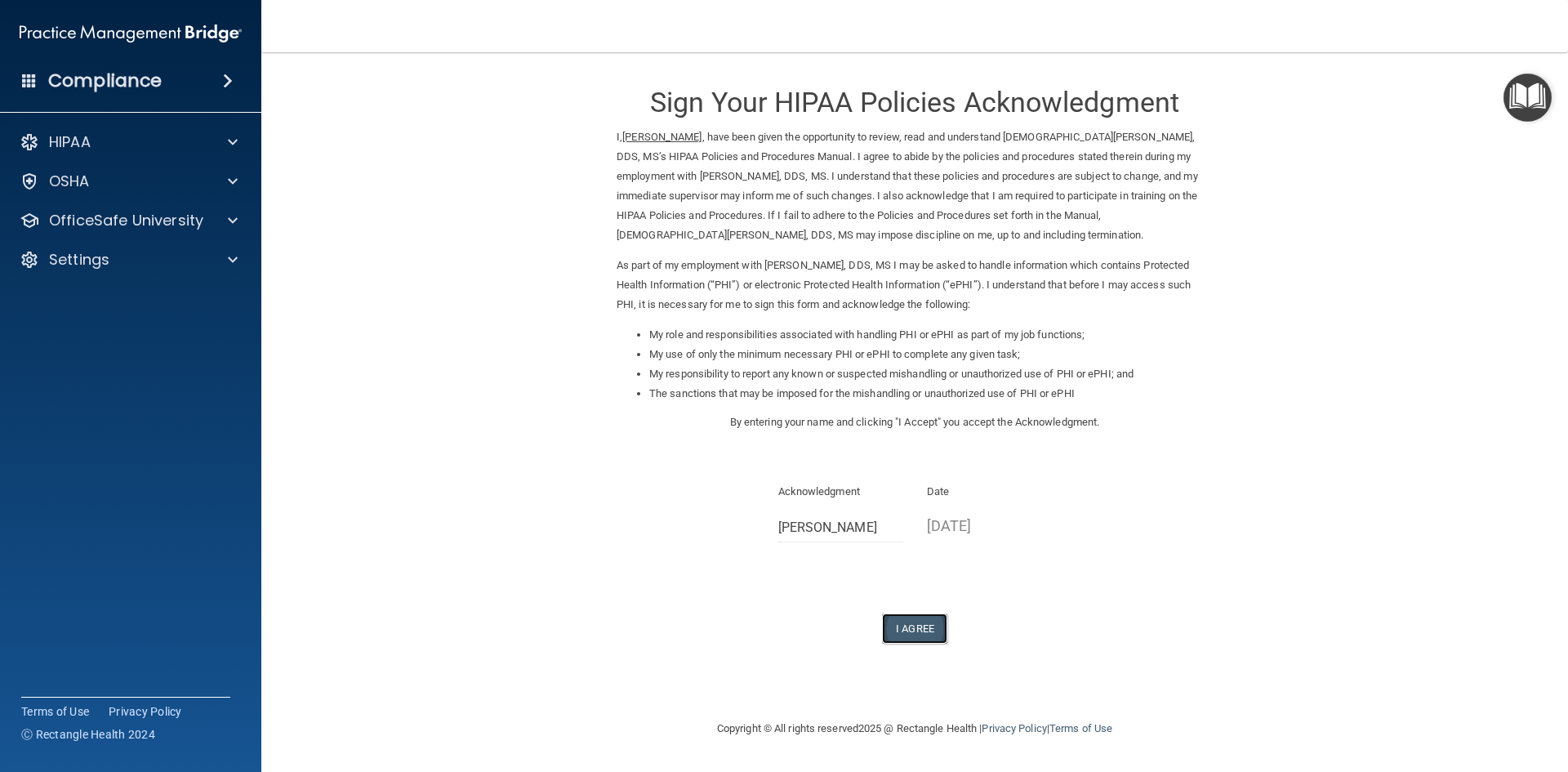
click at [926, 625] on button "I Agree" at bounding box center [914, 628] width 65 height 30
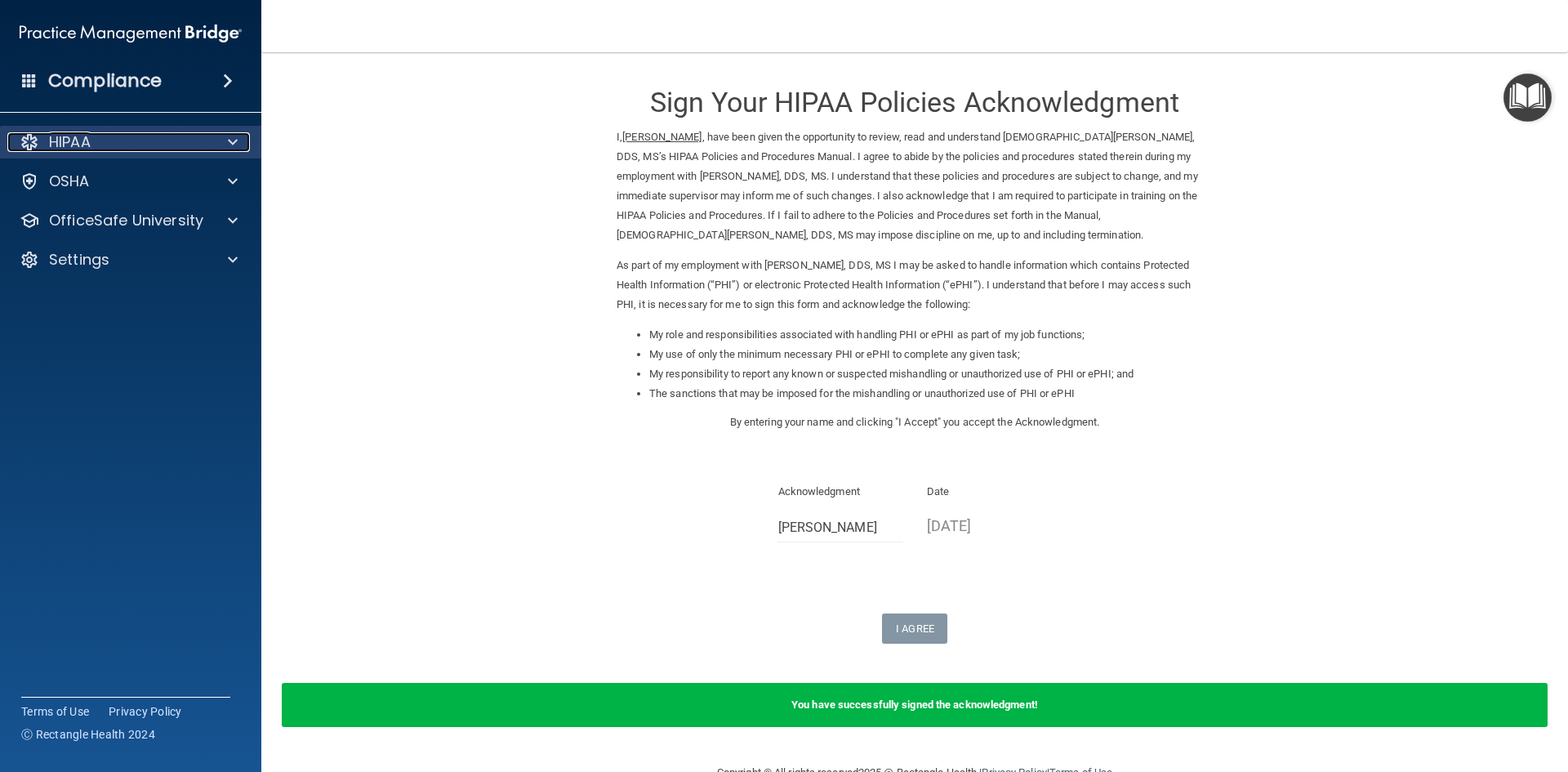
click at [96, 142] on div "HIPAA" at bounding box center [108, 142] width 202 height 20
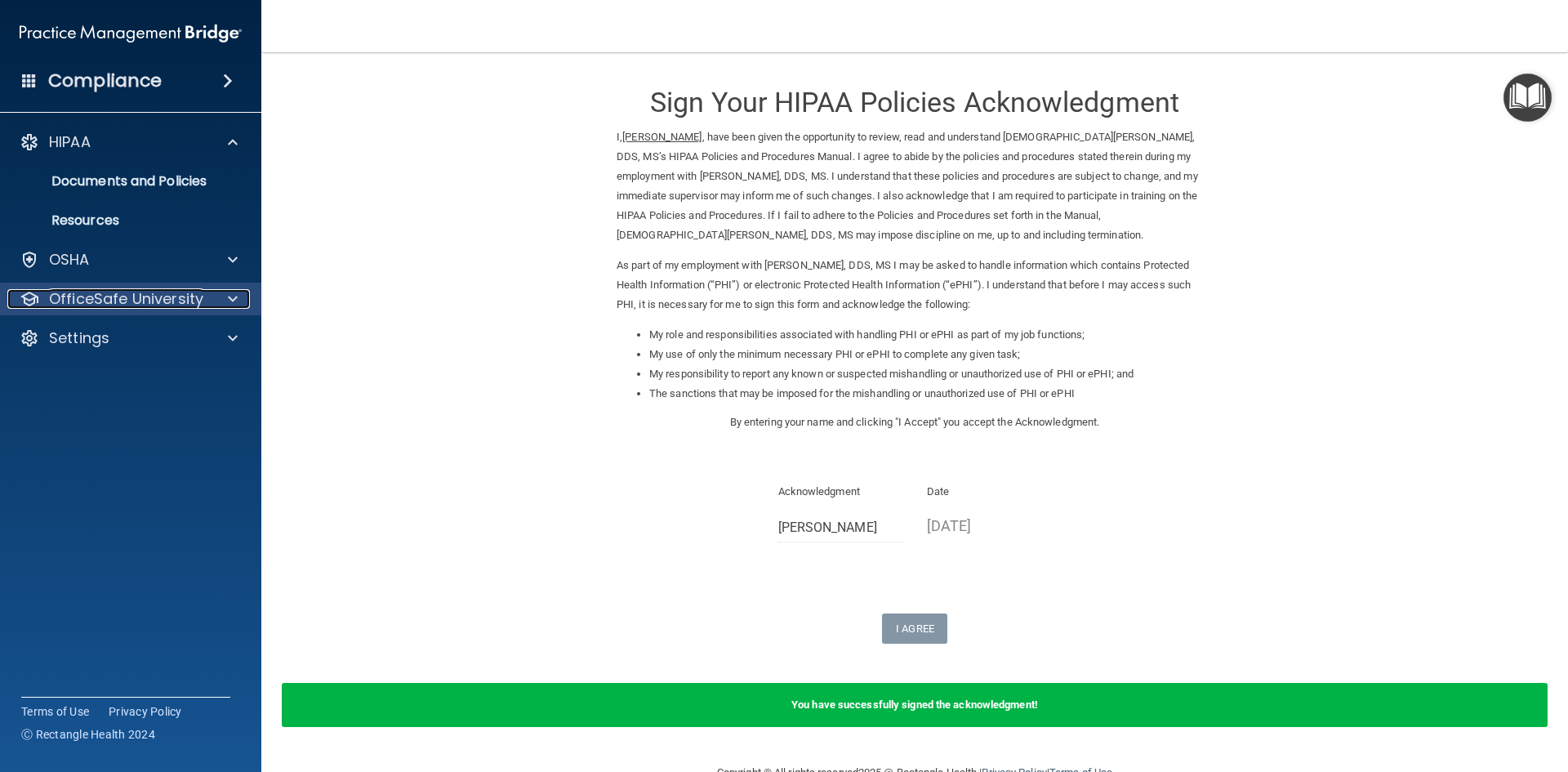
click at [113, 298] on p "OfficeSafe University" at bounding box center [126, 299] width 155 height 20
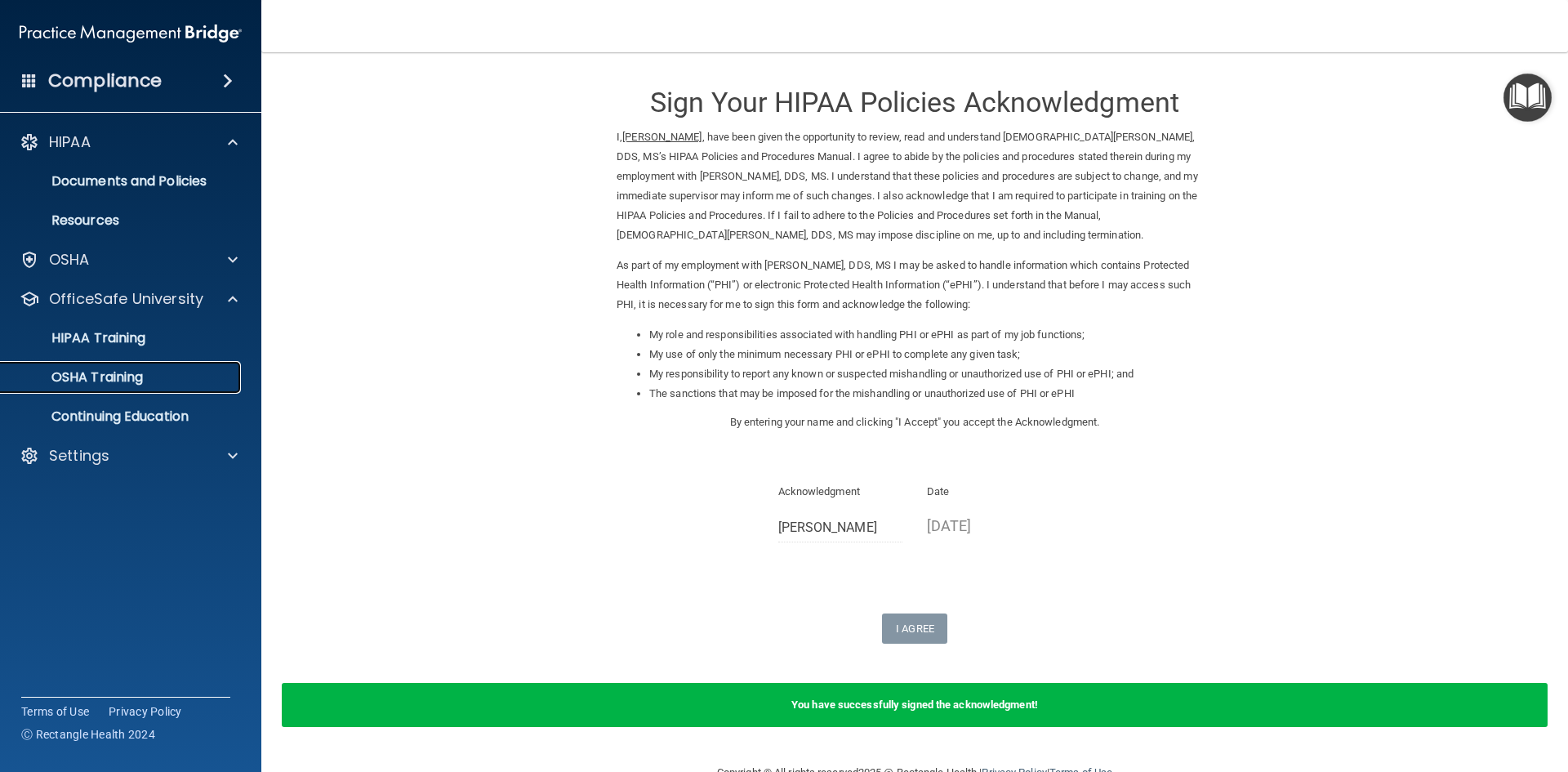
click at [123, 370] on p "OSHA Training" at bounding box center [76, 377] width 132 height 16
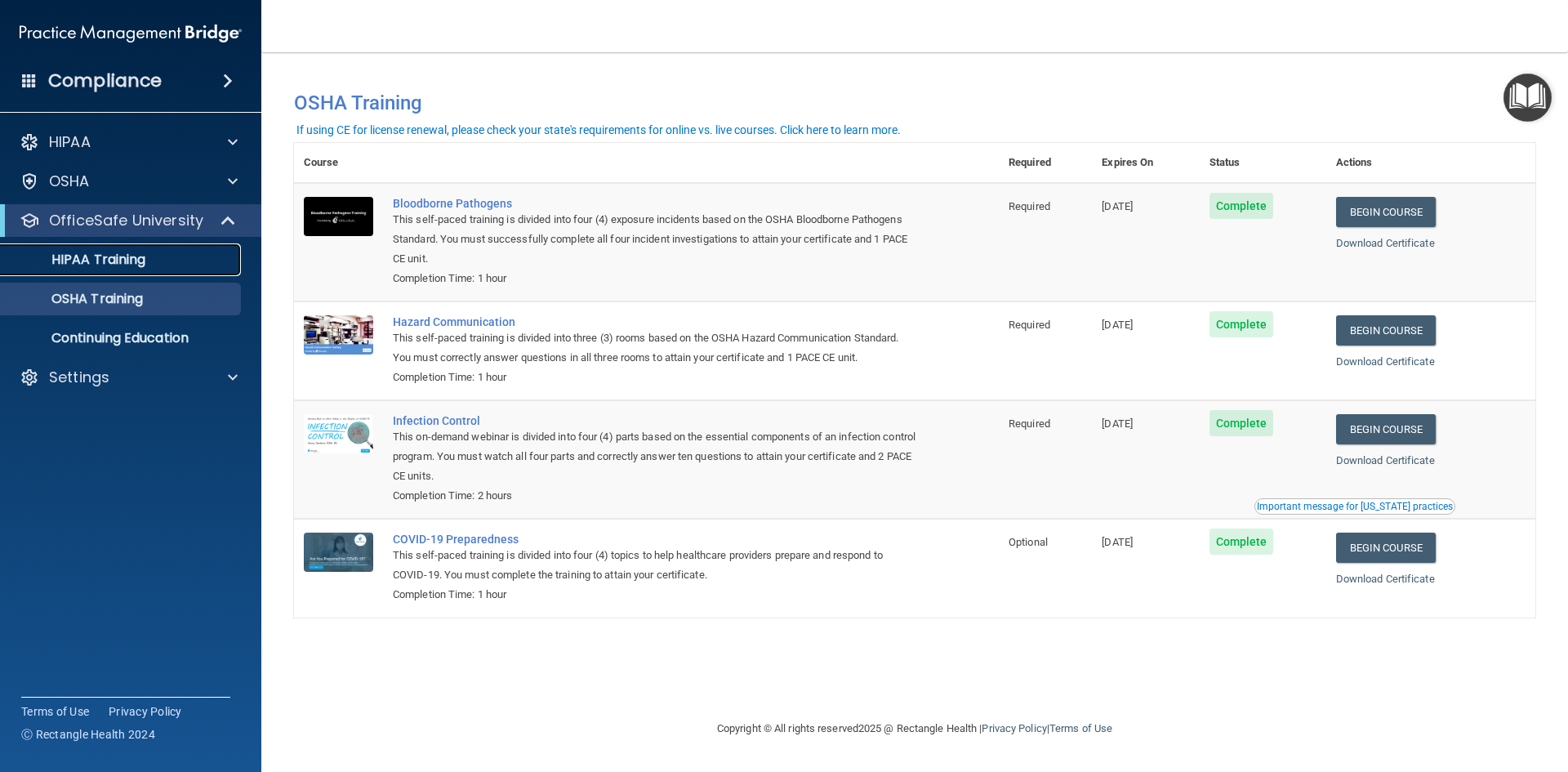
click at [82, 258] on p "HIPAA Training" at bounding box center [77, 260] width 135 height 16
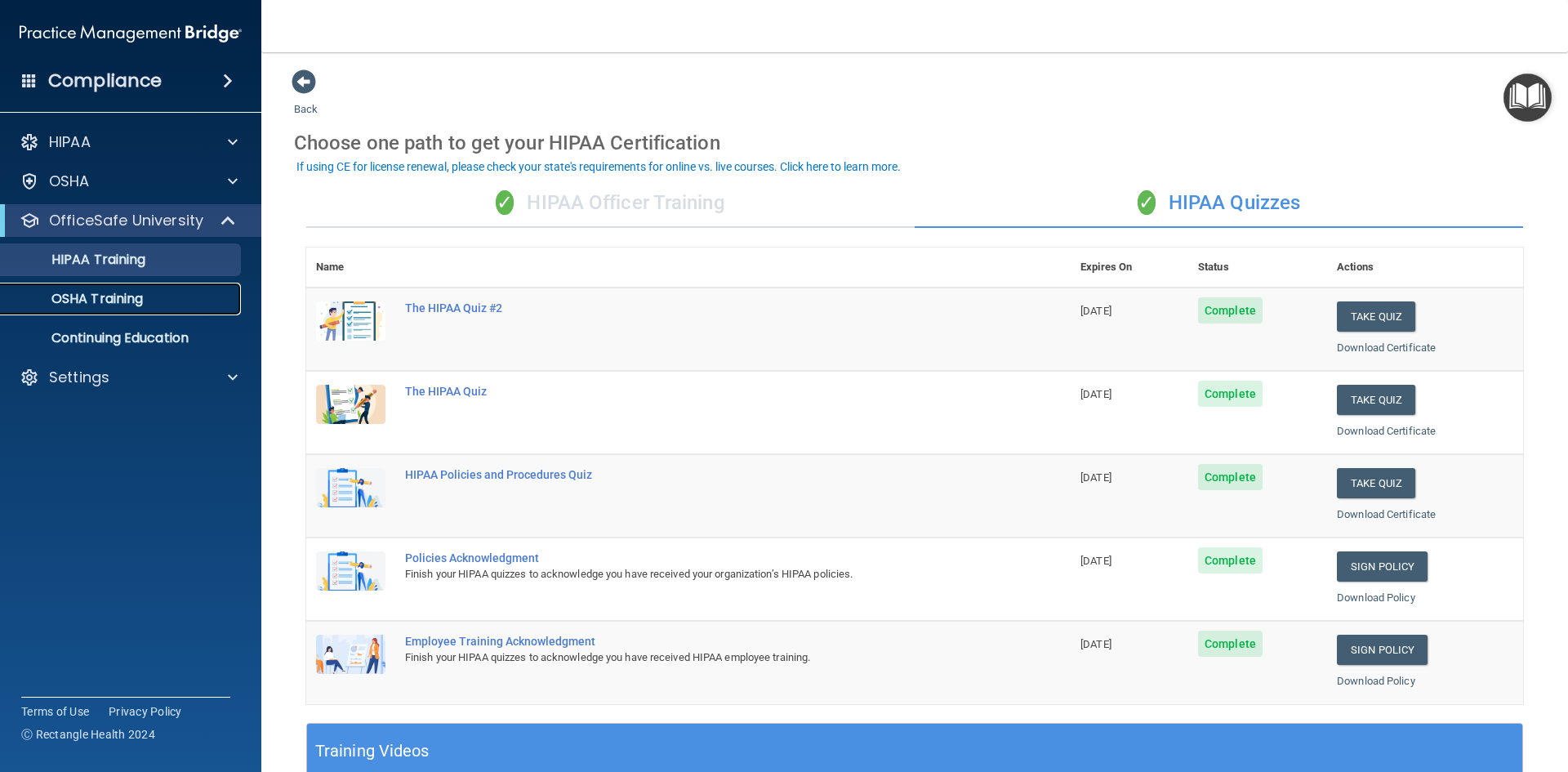
click at [92, 297] on p "OSHA Training" at bounding box center [76, 299] width 132 height 16
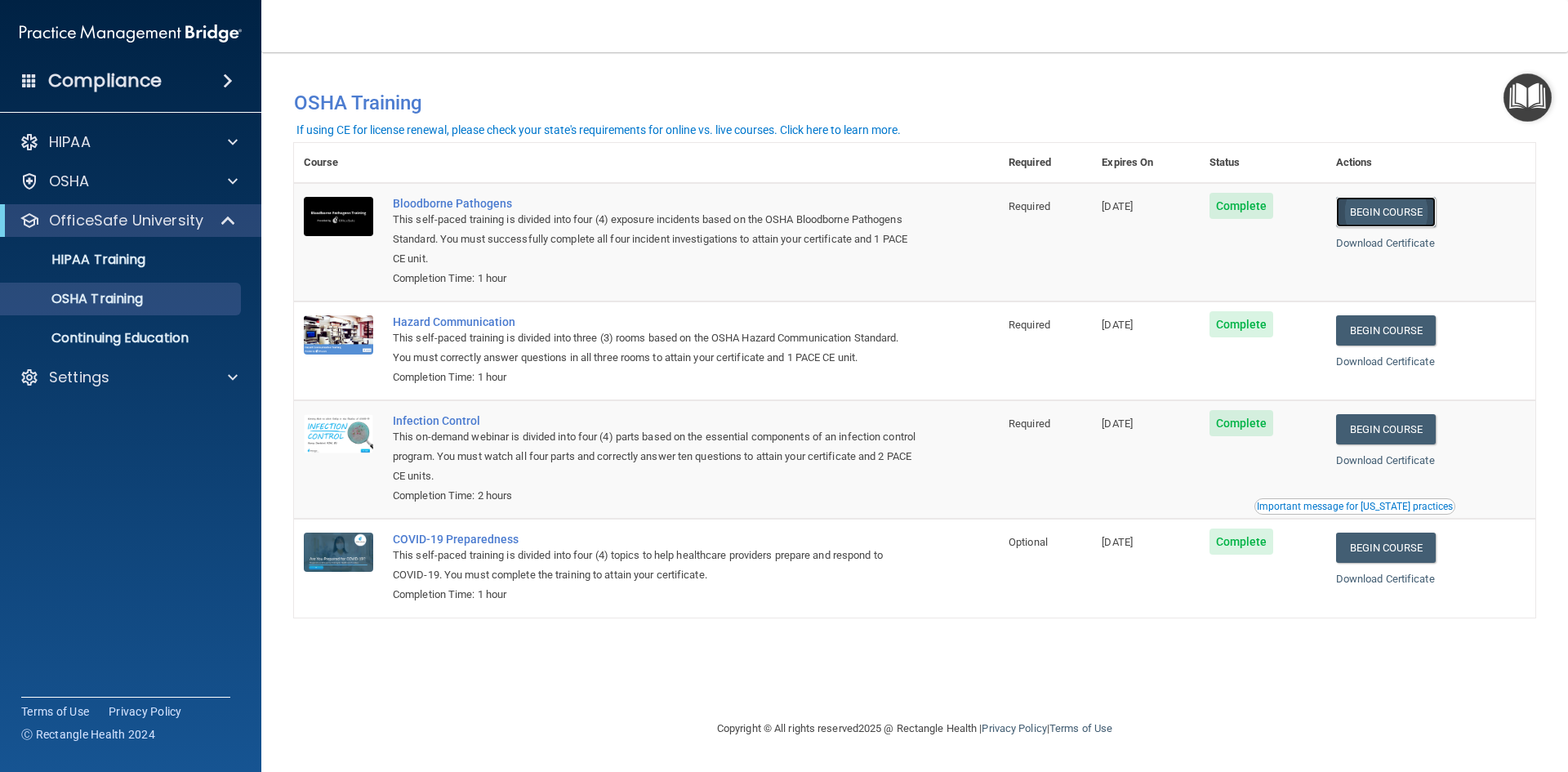
click at [1420, 213] on link "Begin Course" at bounding box center [1386, 212] width 100 height 30
click at [129, 256] on p "HIPAA Training" at bounding box center [77, 260] width 135 height 16
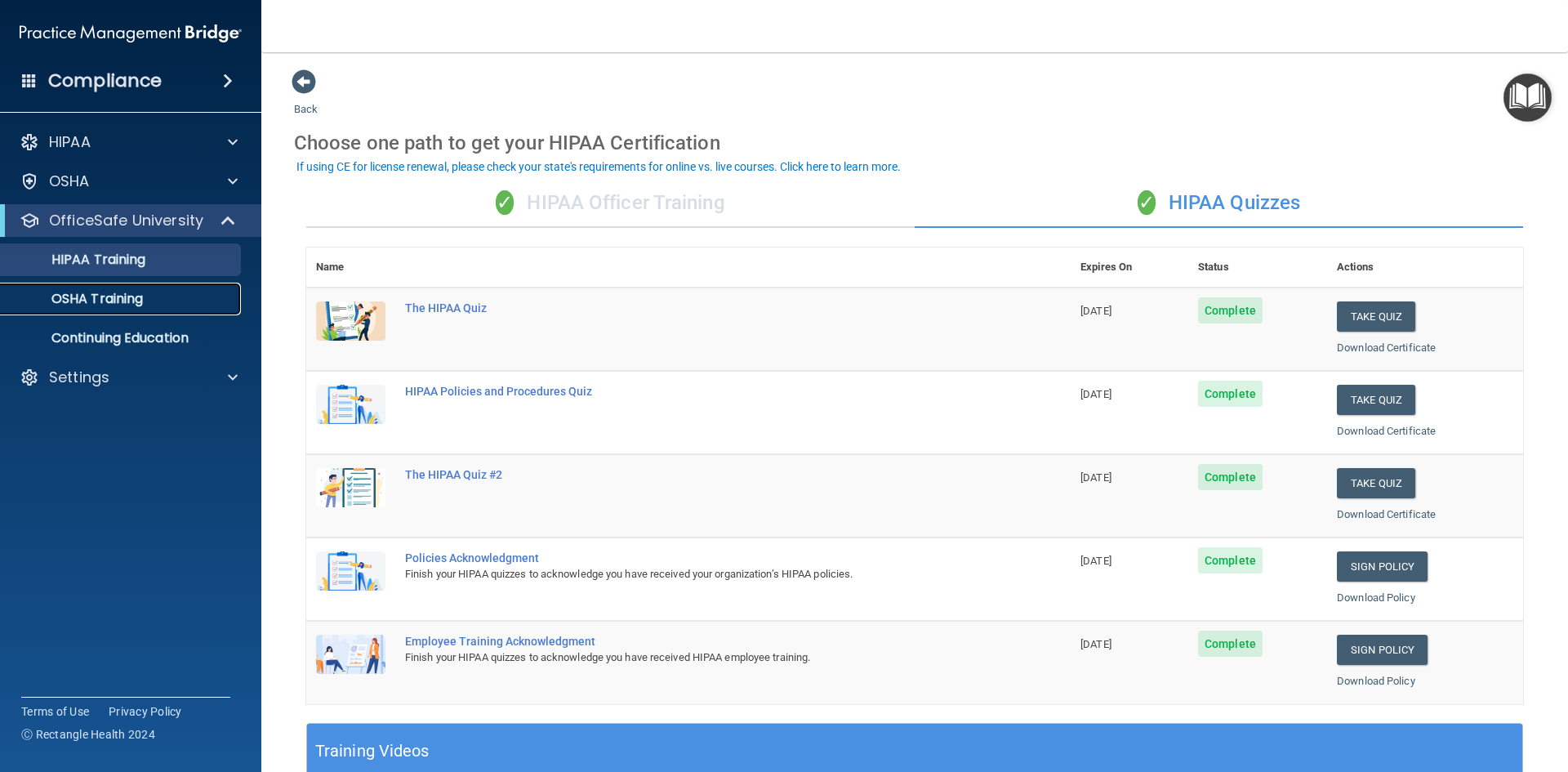
click at [110, 293] on p "OSHA Training" at bounding box center [76, 299] width 132 height 16
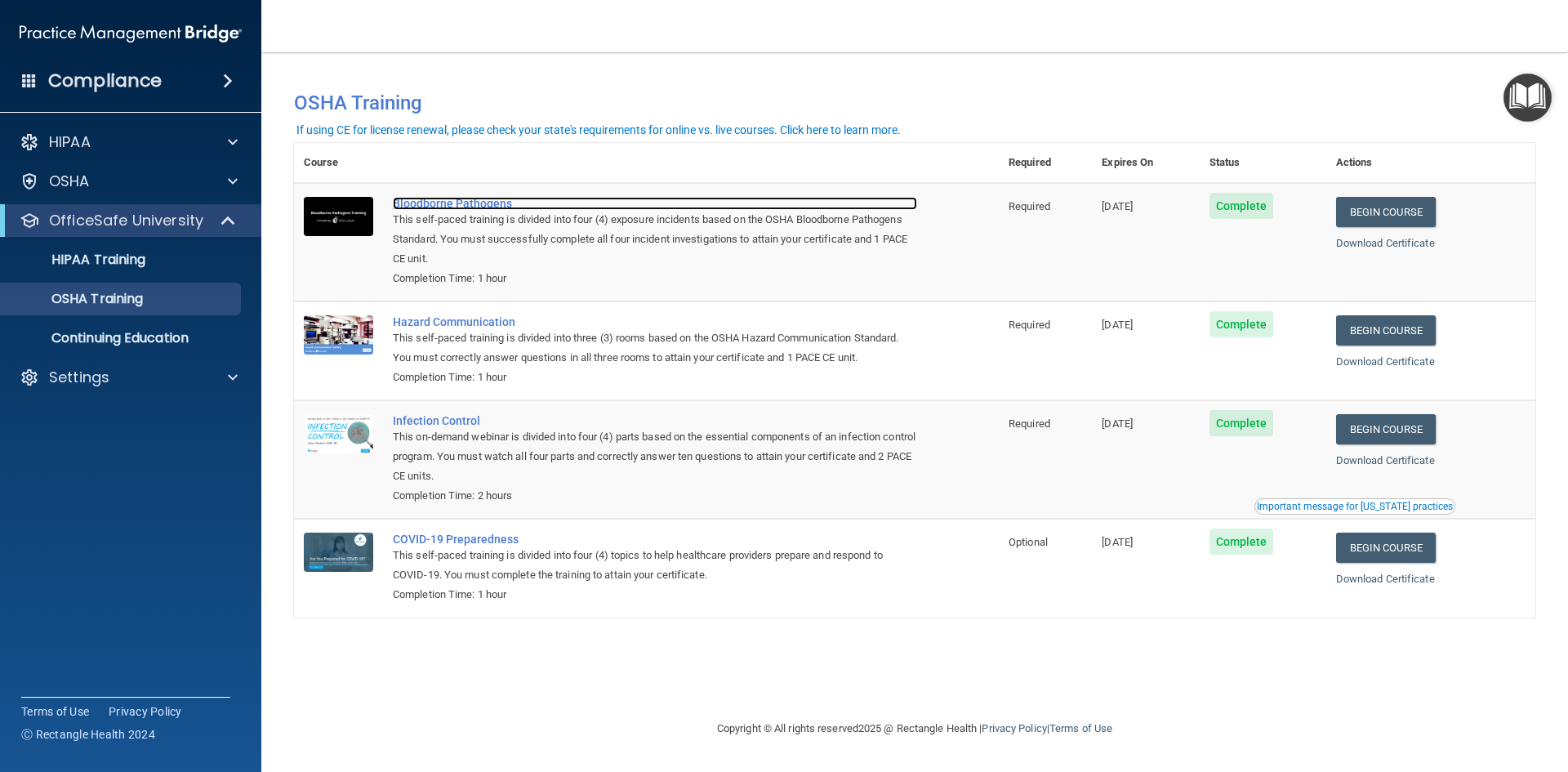
click at [437, 201] on div "Bloodborne Pathogens" at bounding box center [655, 203] width 524 height 13
click at [82, 370] on p "Settings" at bounding box center [79, 377] width 61 height 20
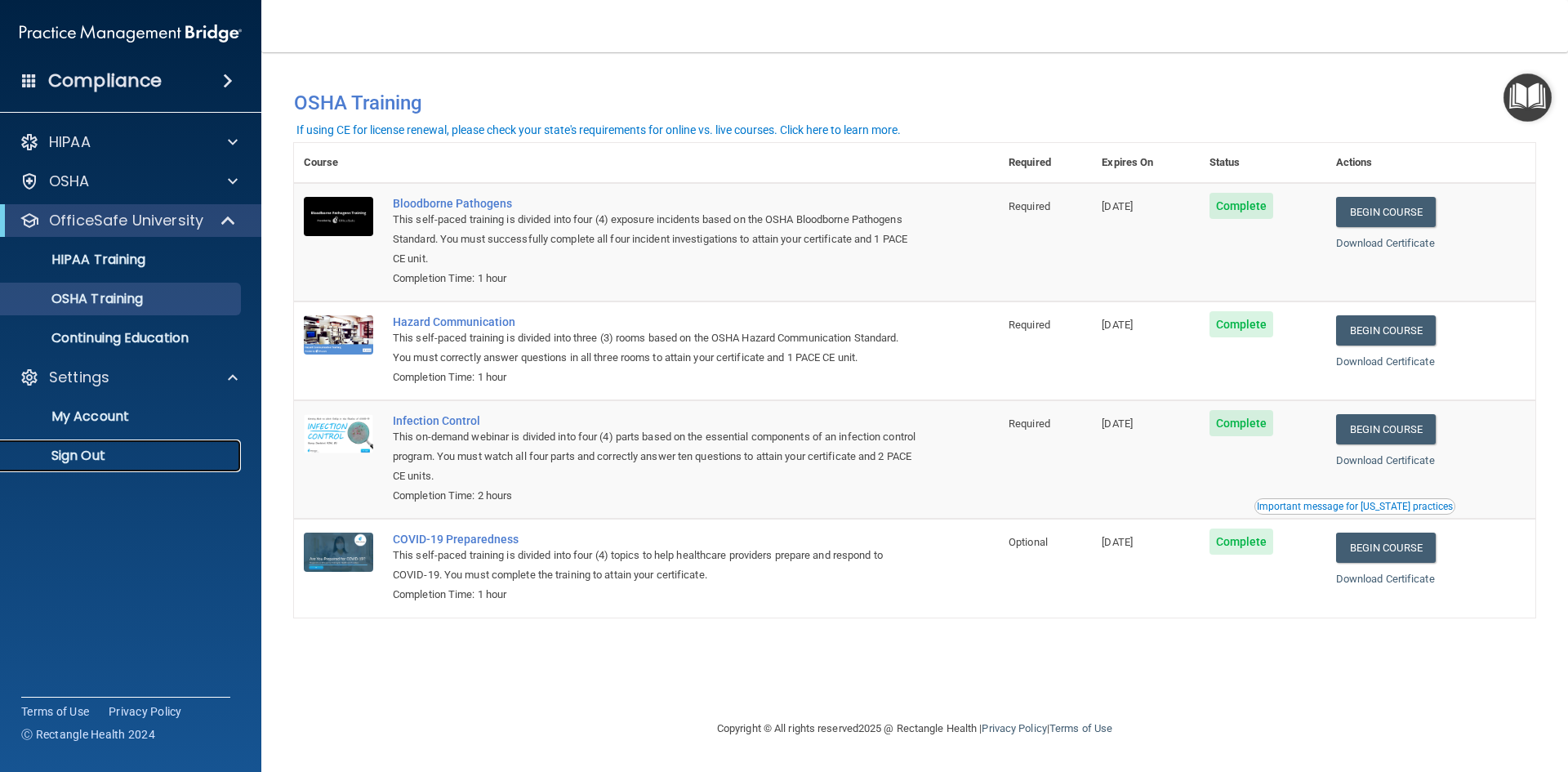
click at [94, 459] on p "Sign Out" at bounding box center [122, 455] width 223 height 16
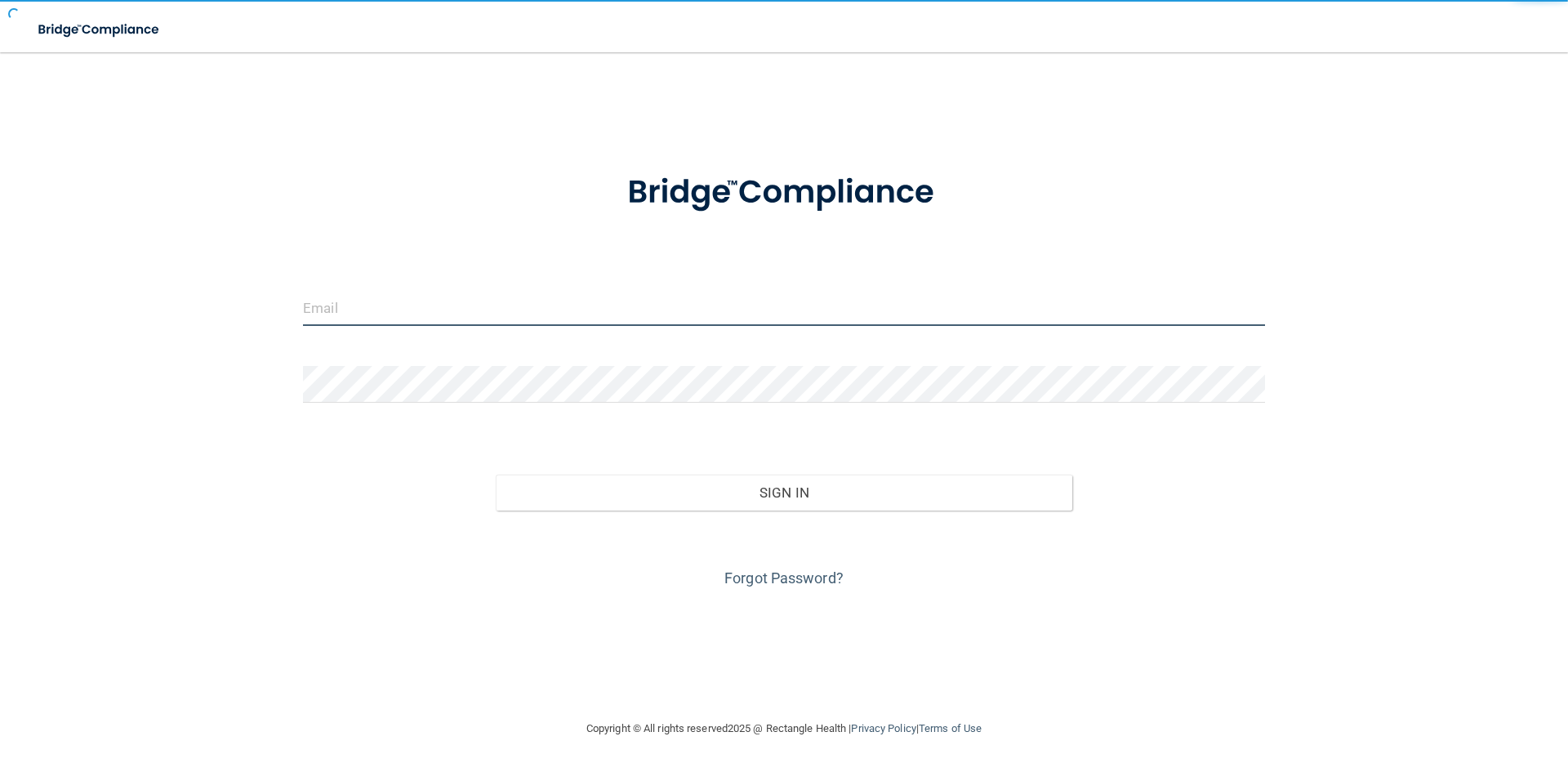
type input "[EMAIL_ADDRESS][DOMAIN_NAME]"
